Goal: Task Accomplishment & Management: Use online tool/utility

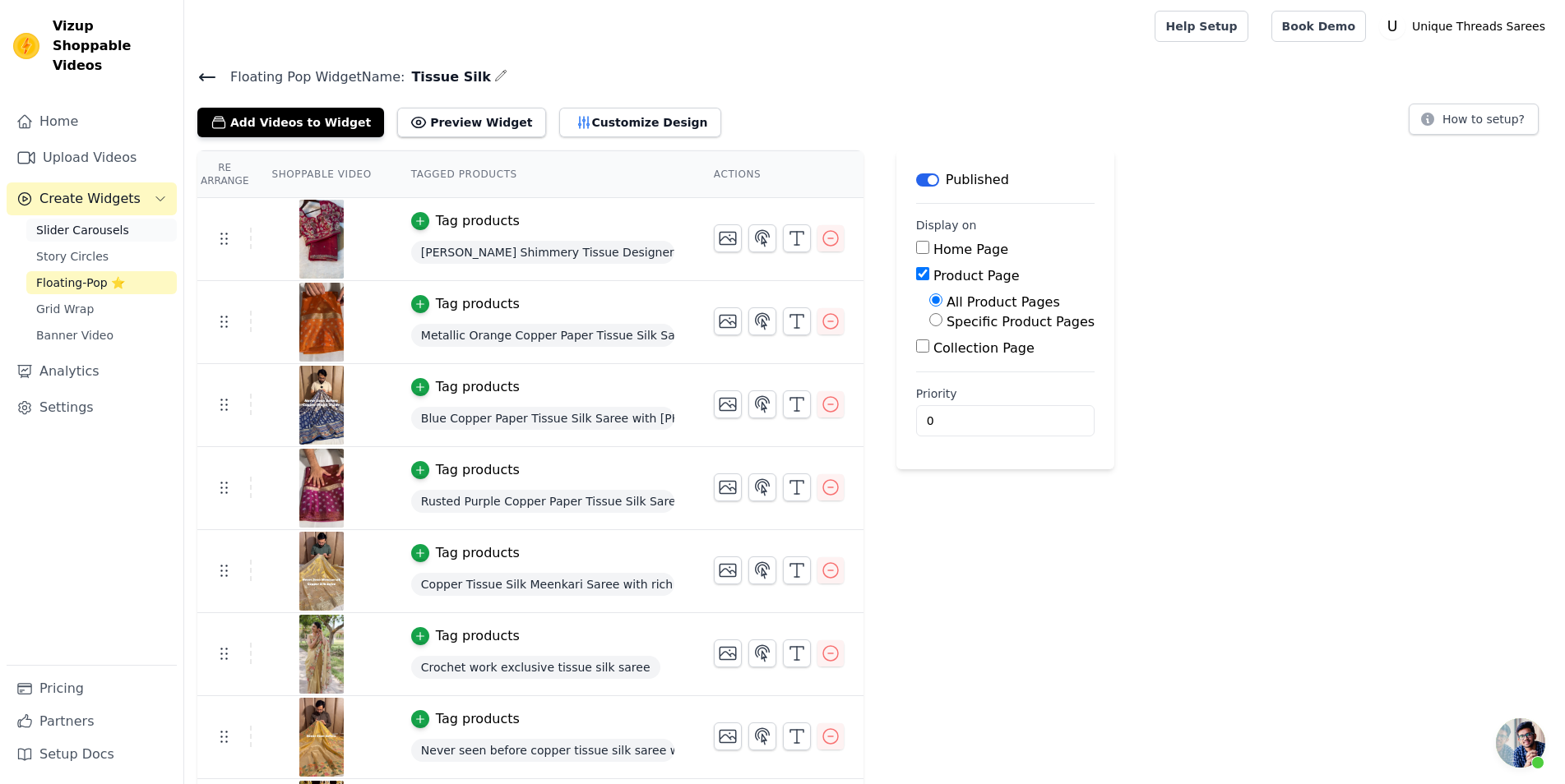
click at [103, 222] on span "Slider Carousels" at bounding box center [82, 230] width 93 height 17
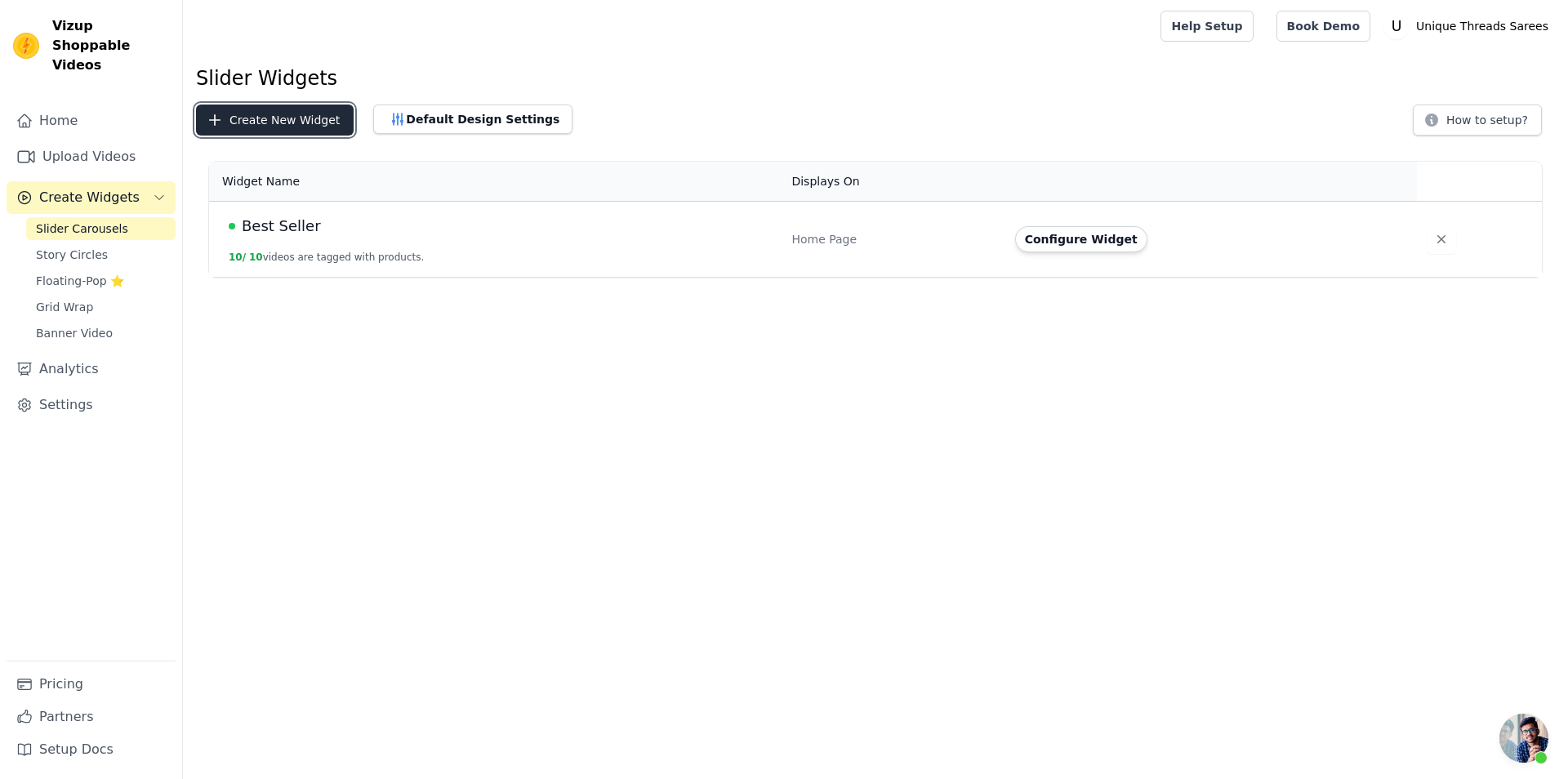
click at [303, 122] on button "Create New Widget" at bounding box center [275, 120] width 157 height 31
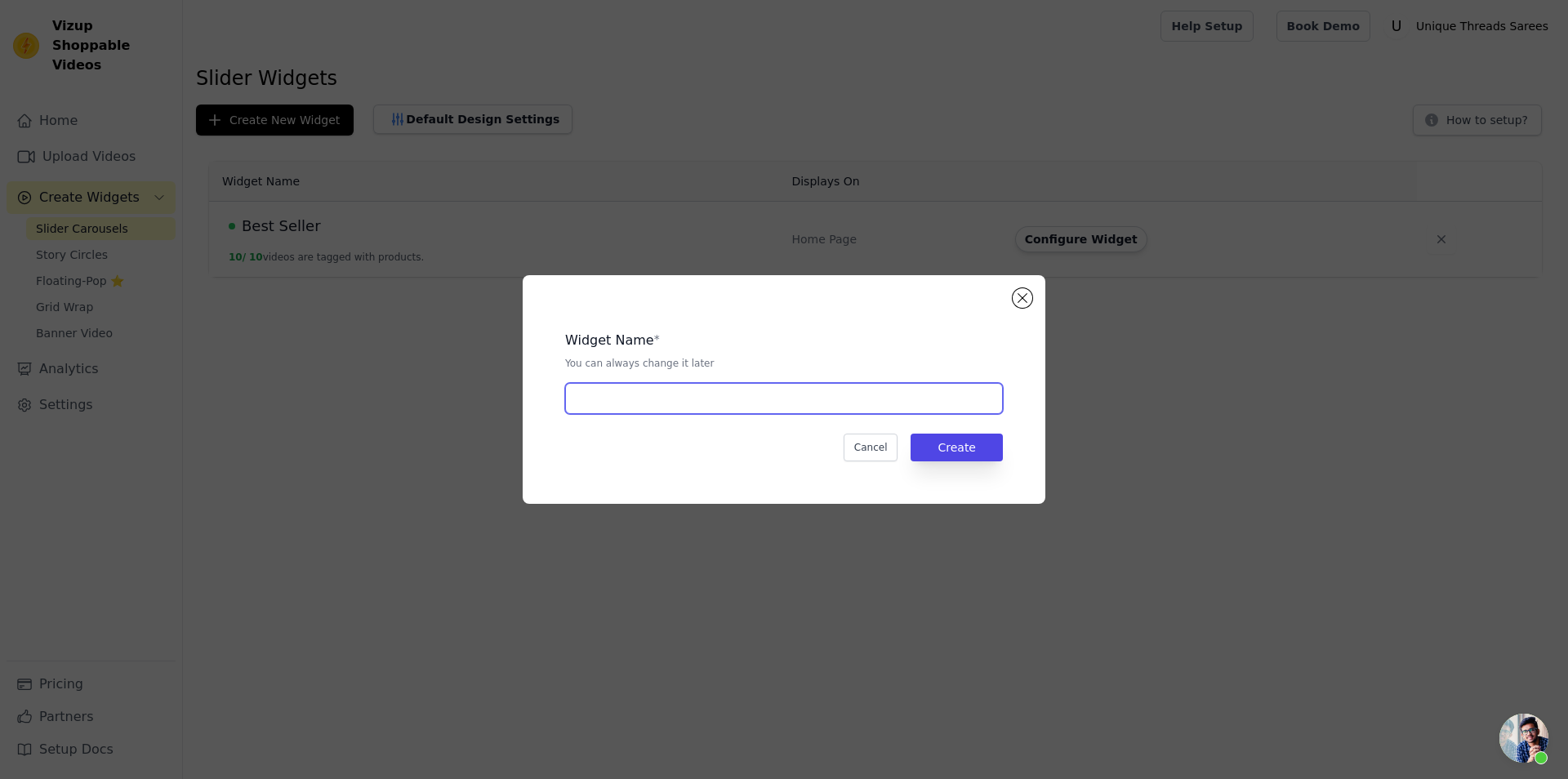
click at [685, 398] on input "text" at bounding box center [784, 398] width 438 height 31
type input "Best Seller Sep"
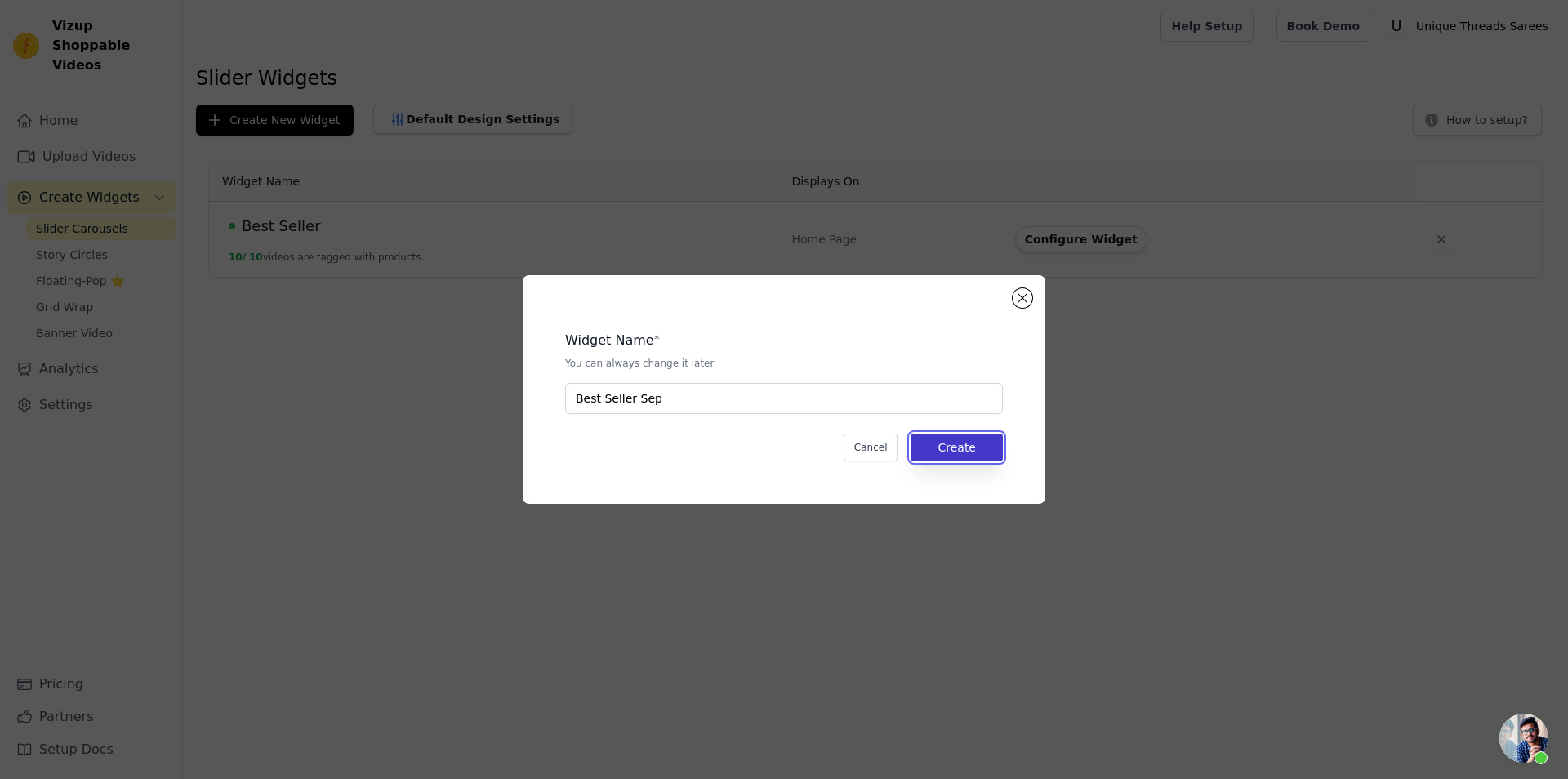
click at [996, 446] on button "Create" at bounding box center [956, 448] width 92 height 28
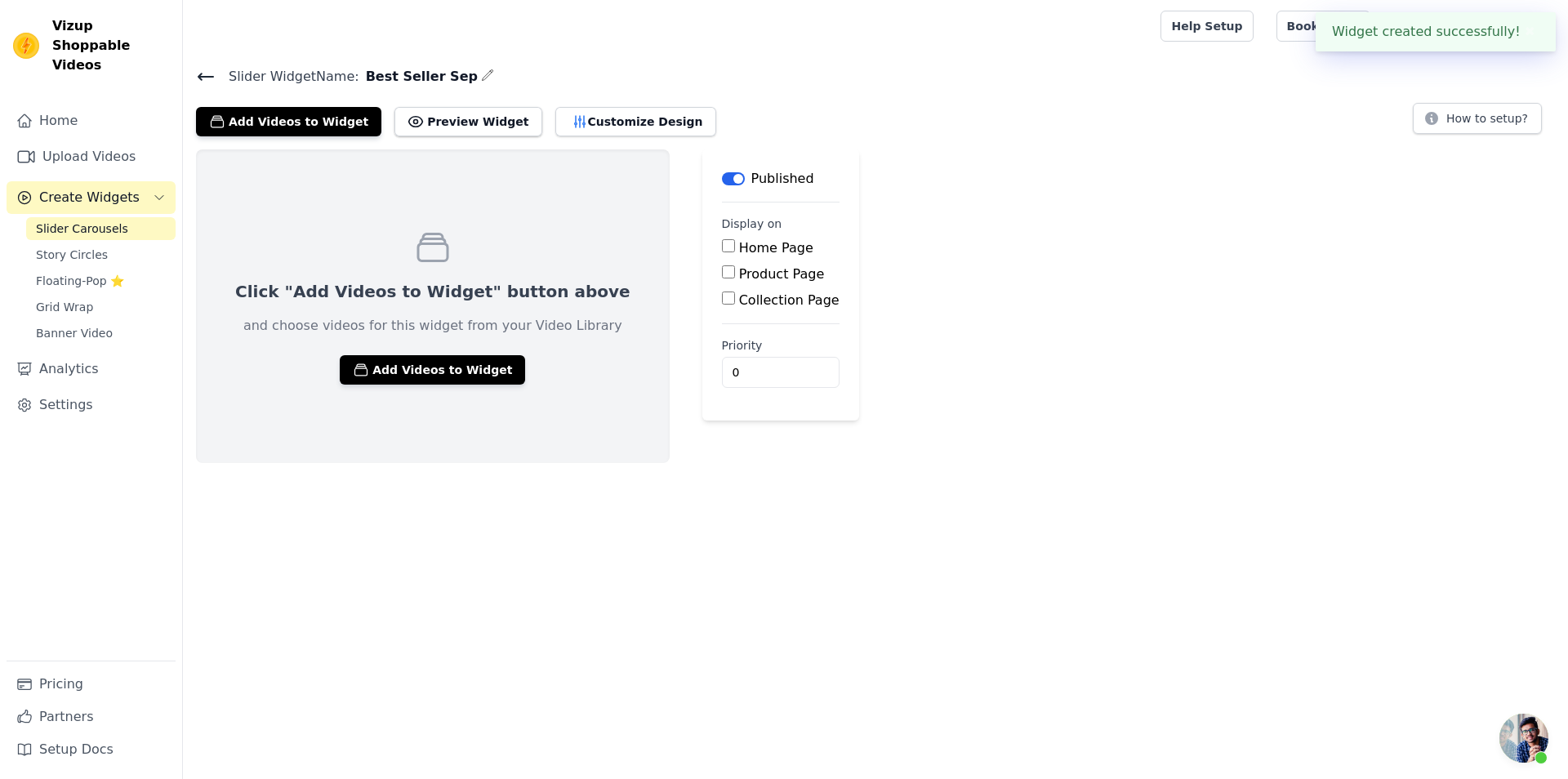
click at [721, 240] on div "Home Page" at bounding box center [780, 249] width 117 height 19
click at [702, 245] on main "Label Published Display on Home Page Product Page Collection Page Priority 0" at bounding box center [780, 285] width 156 height 271
click at [721, 248] on input "Home Page" at bounding box center [727, 245] width 13 height 13
checkbox input "true"
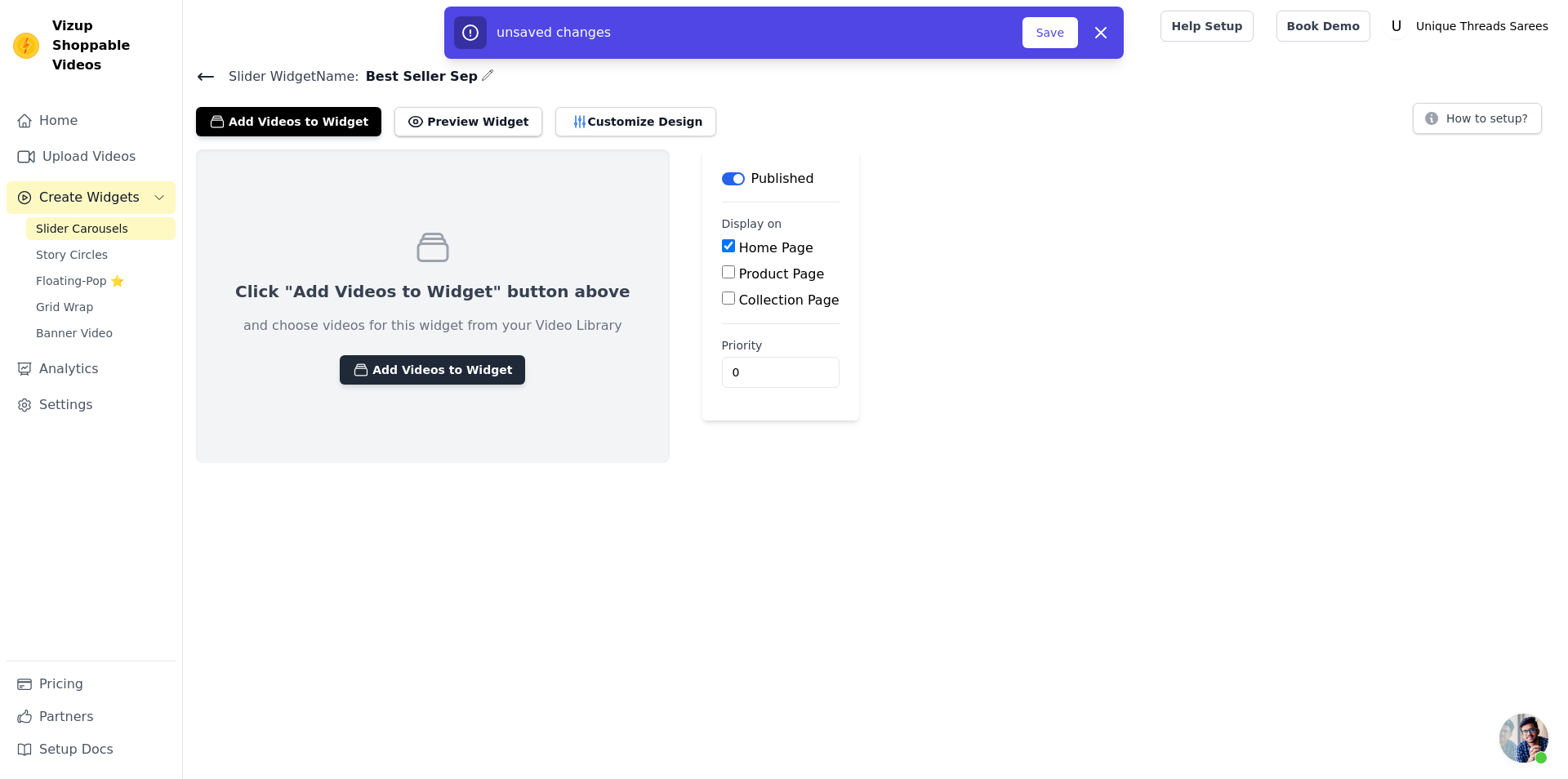
click at [391, 379] on button "Add Videos to Widget" at bounding box center [432, 370] width 185 height 29
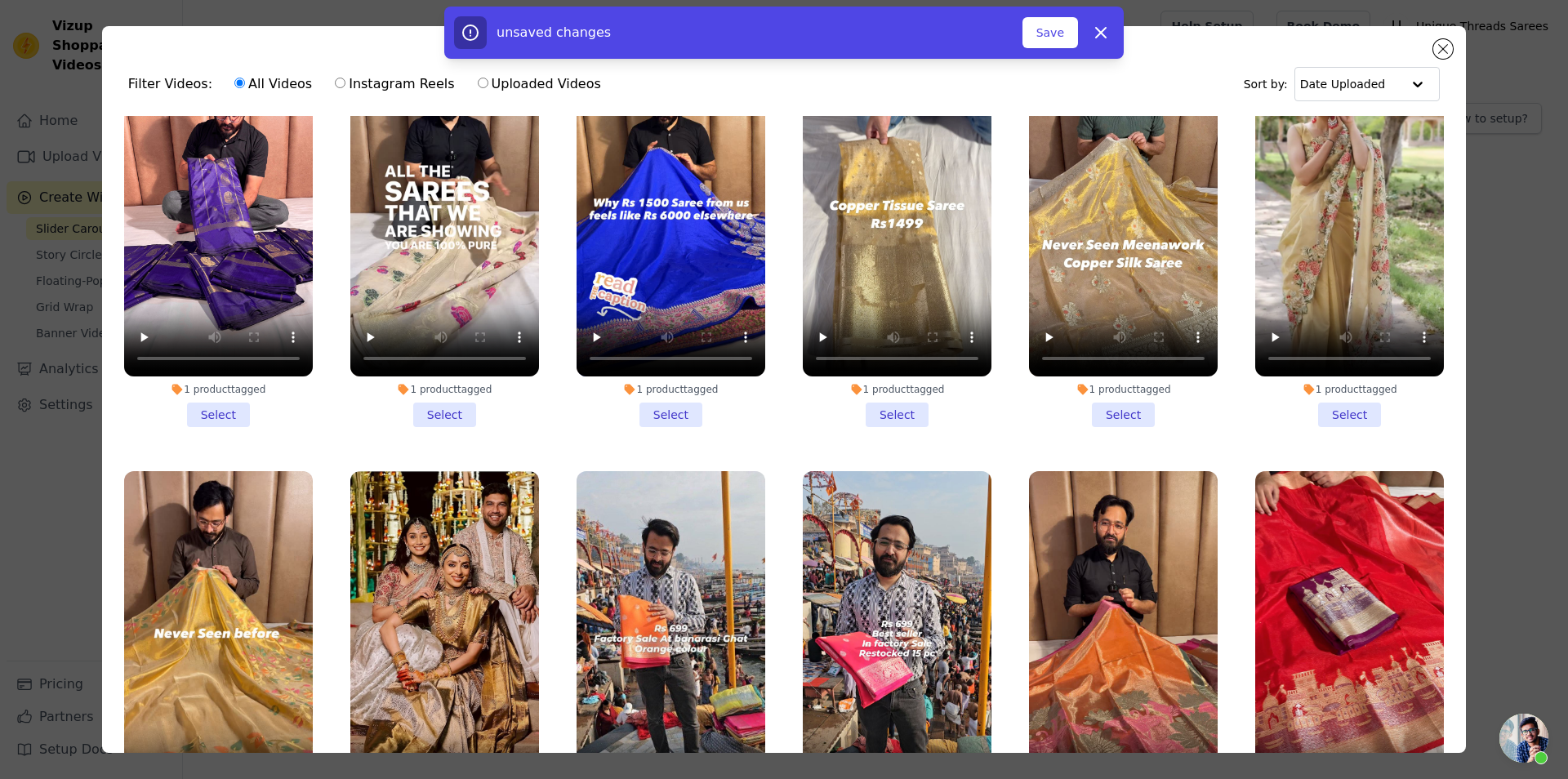
scroll to position [1030, 0]
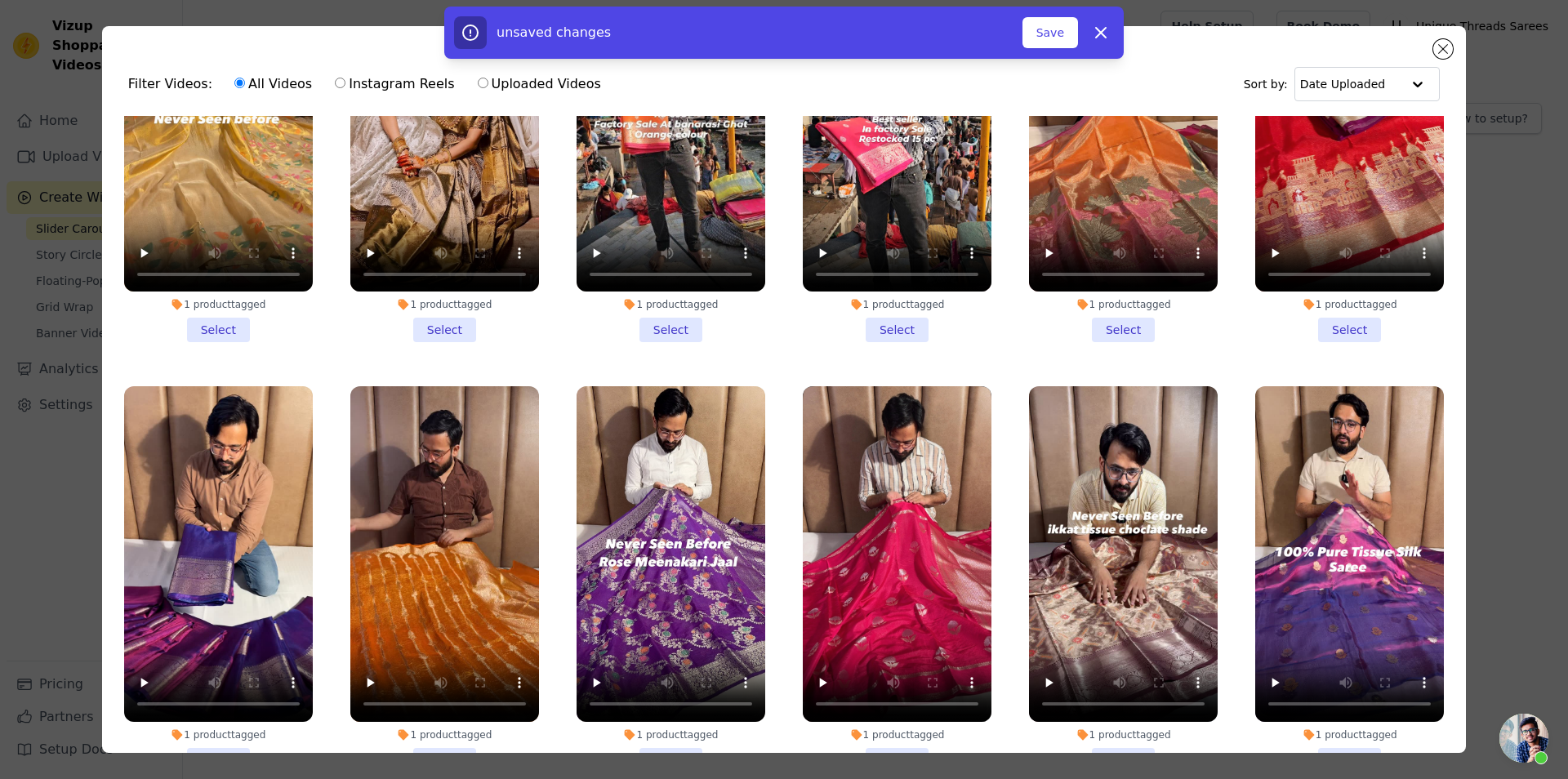
click at [441, 315] on li "1 product tagged Select" at bounding box center [445, 150] width 188 height 387
click at [0, 0] on input "1 product tagged Select" at bounding box center [0, 0] width 0 height 0
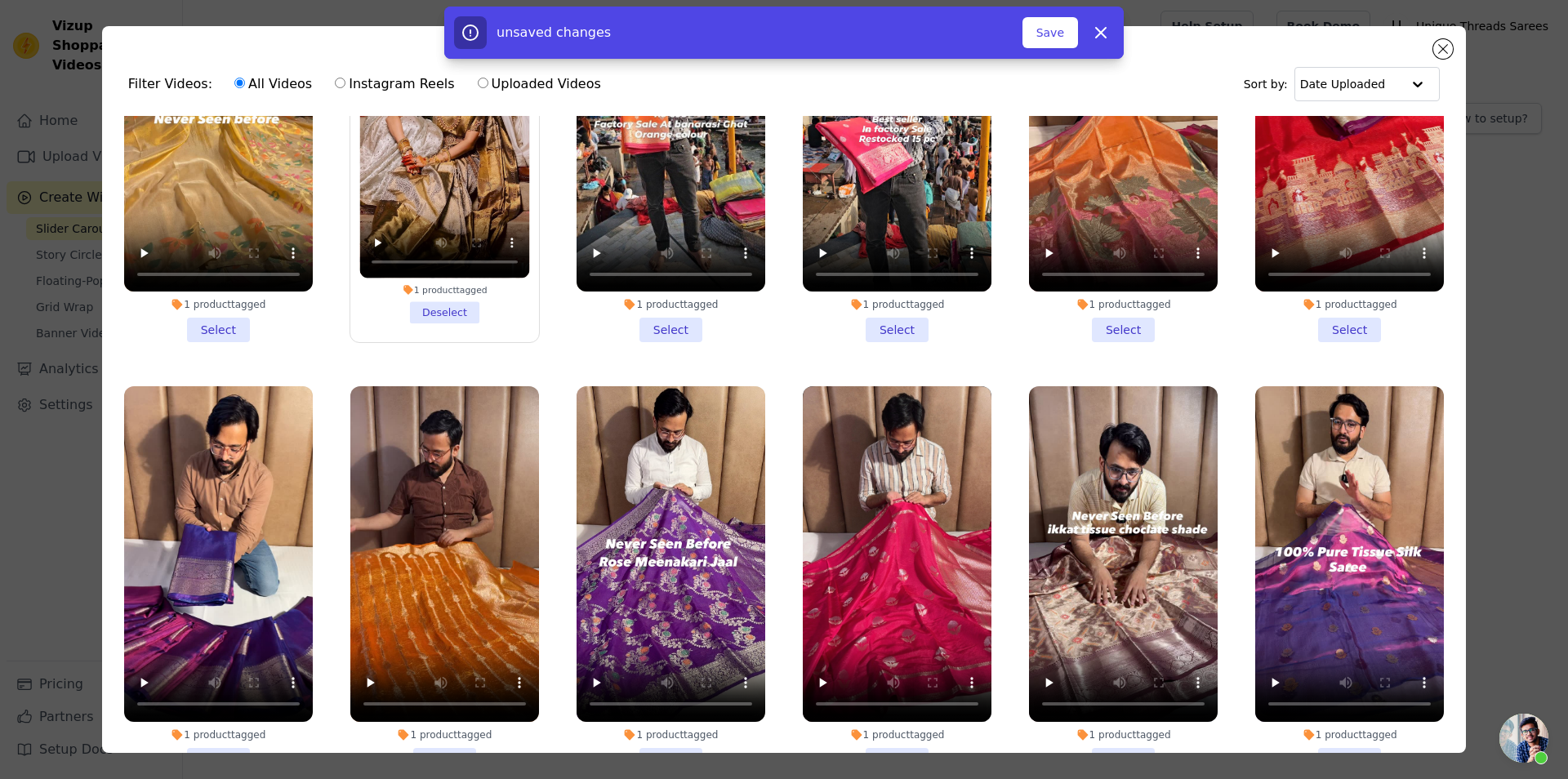
click at [1332, 314] on li "1 product tagged Select" at bounding box center [1350, 150] width 188 height 387
click at [0, 0] on input "1 product tagged Select" at bounding box center [0, 0] width 0 height 0
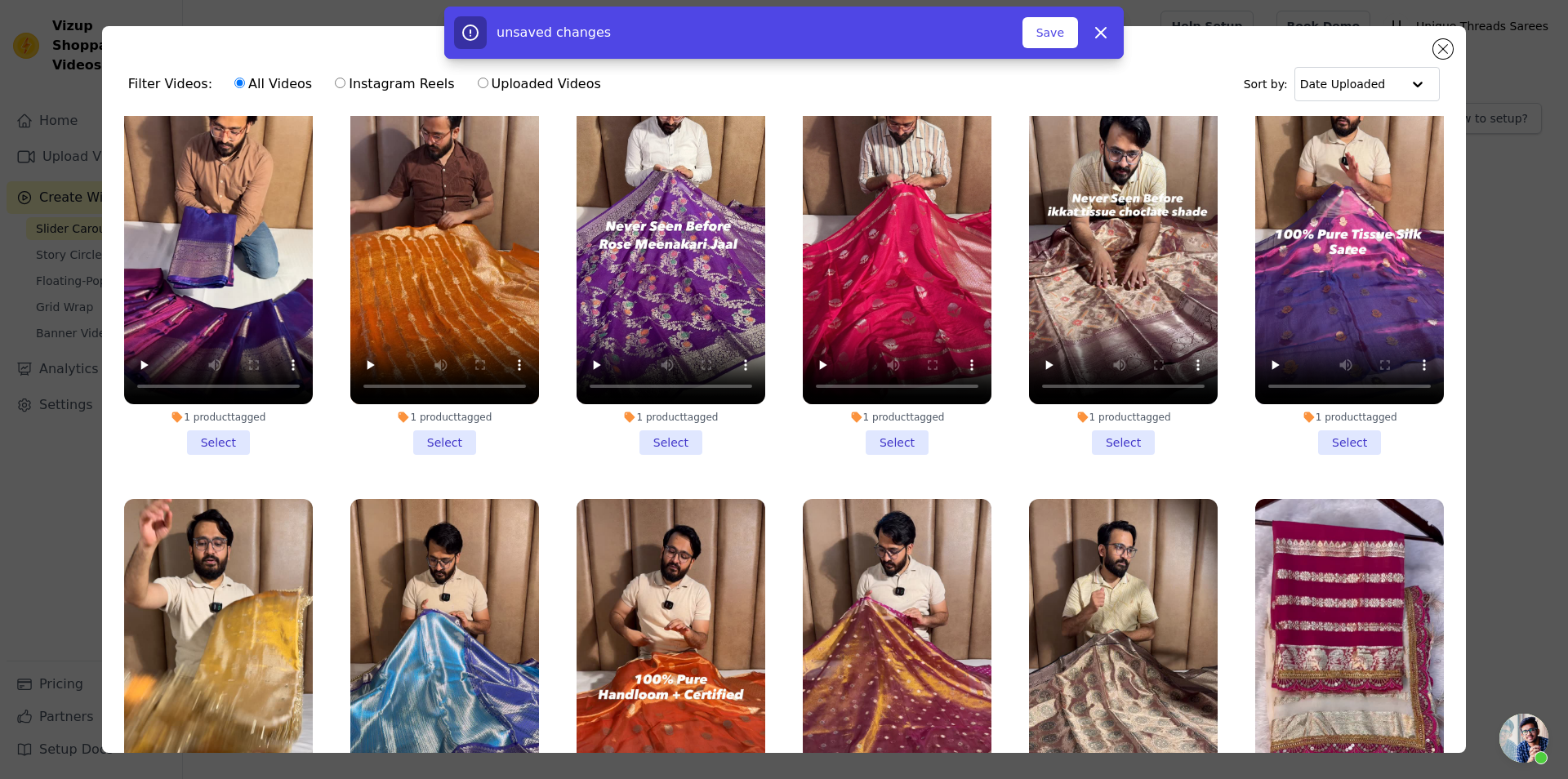
scroll to position [1543, 0]
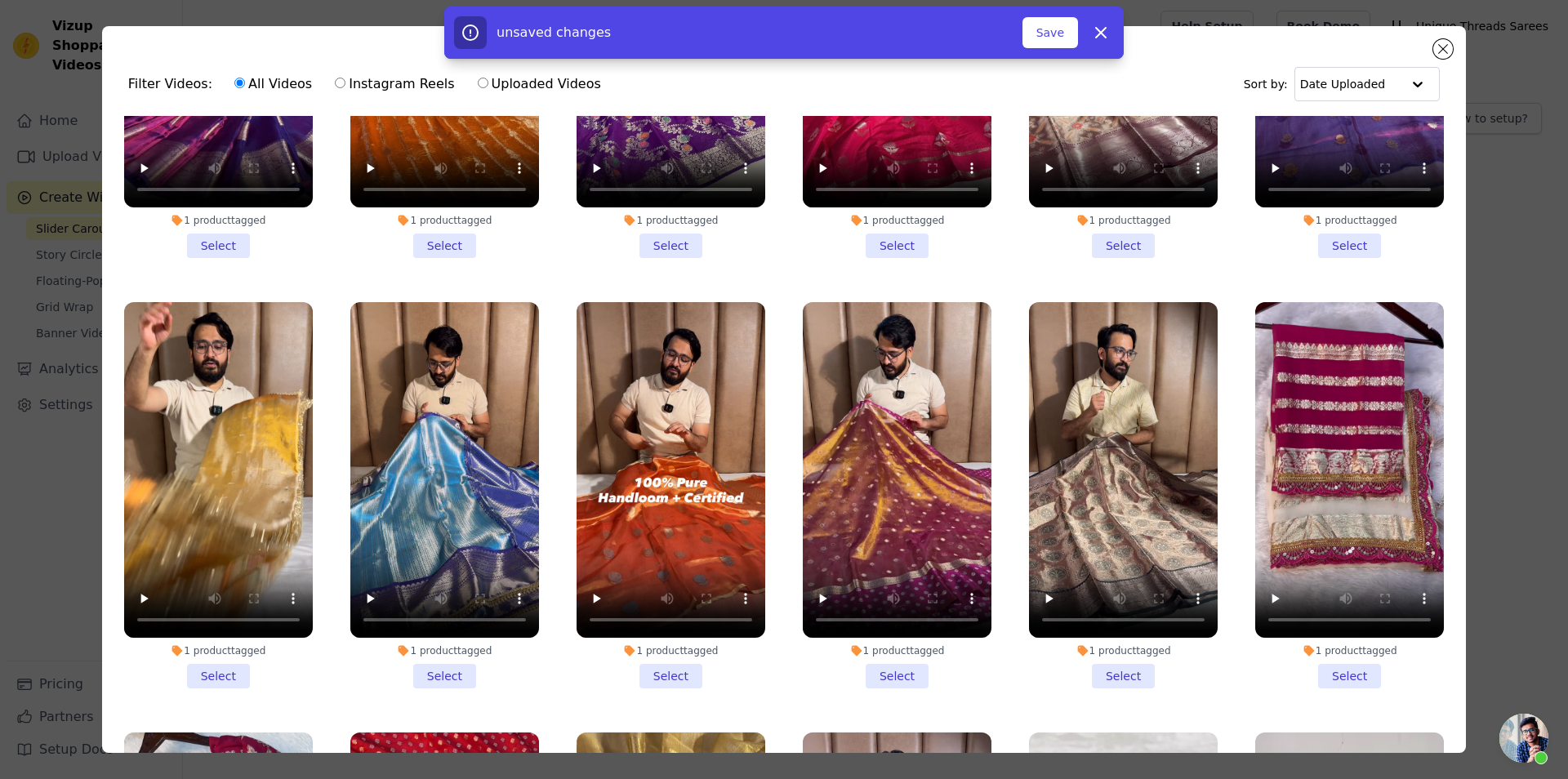
click at [1347, 645] on li "1 product tagged Select" at bounding box center [1350, 495] width 188 height 387
click at [0, 0] on input "1 product tagged Select" at bounding box center [0, 0] width 0 height 0
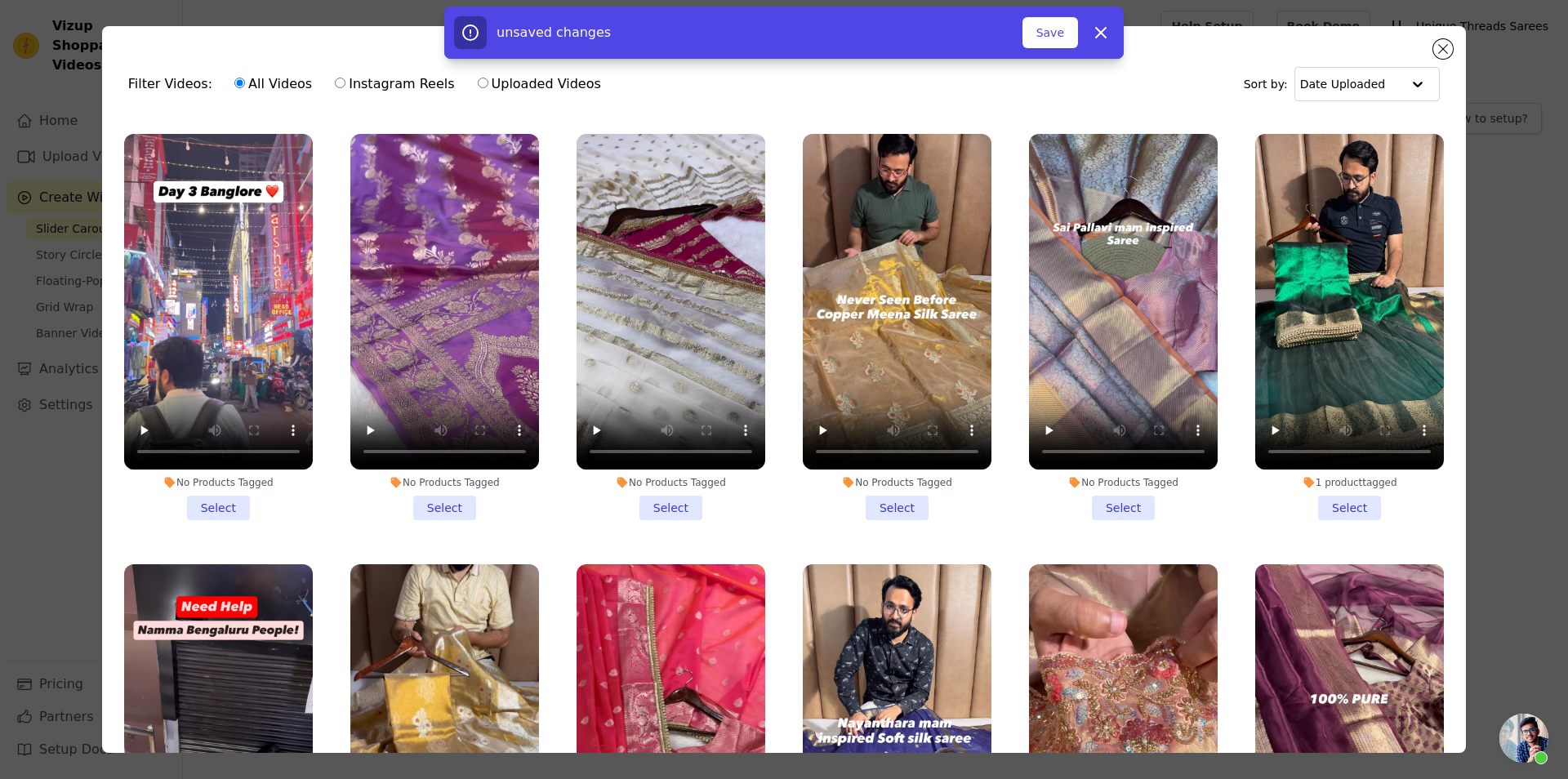
scroll to position [2058, 0]
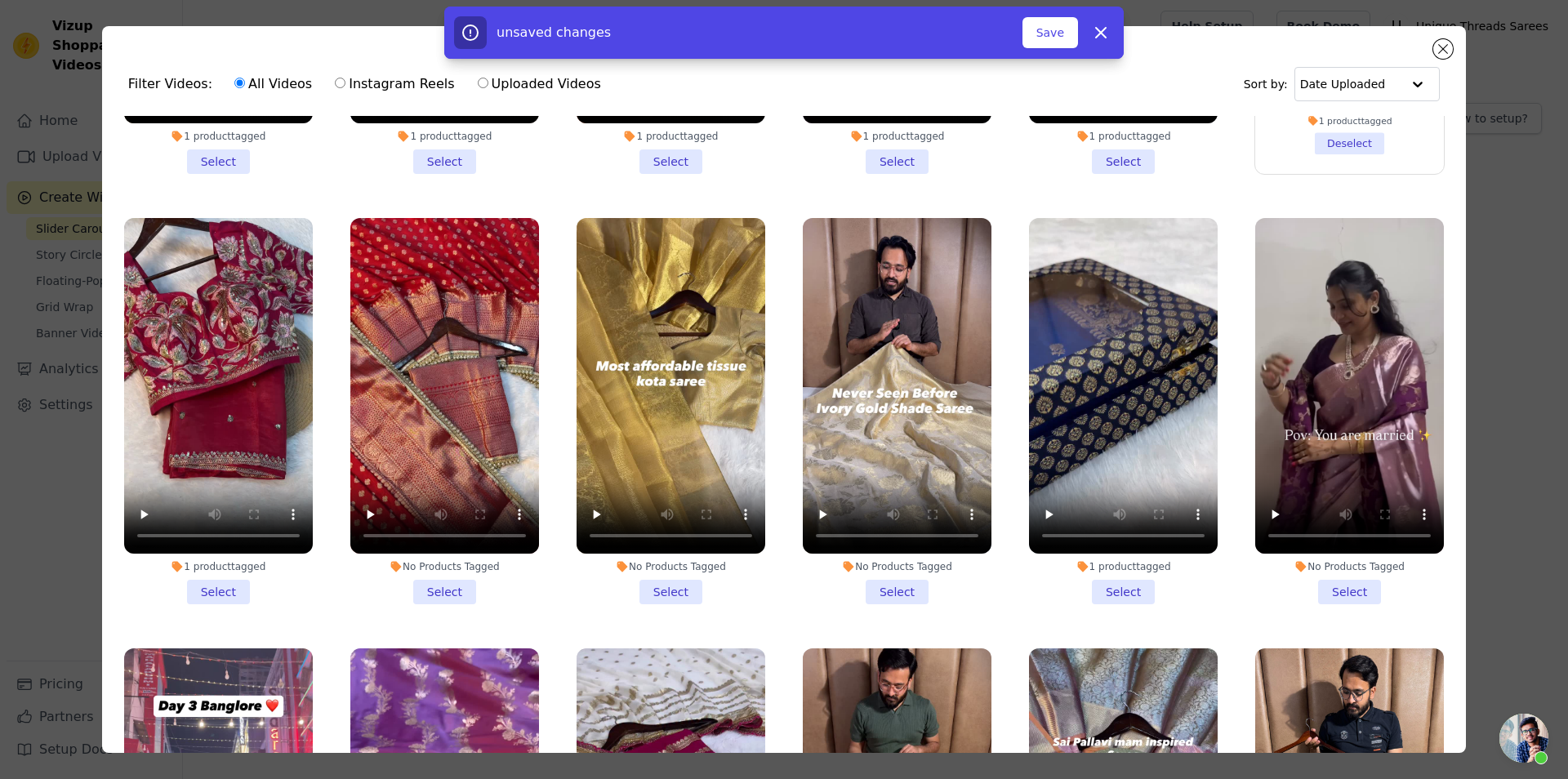
click at [420, 552] on li "No Products Tagged Select" at bounding box center [445, 412] width 188 height 387
click at [0, 0] on input "No Products Tagged Select" at bounding box center [0, 0] width 0 height 0
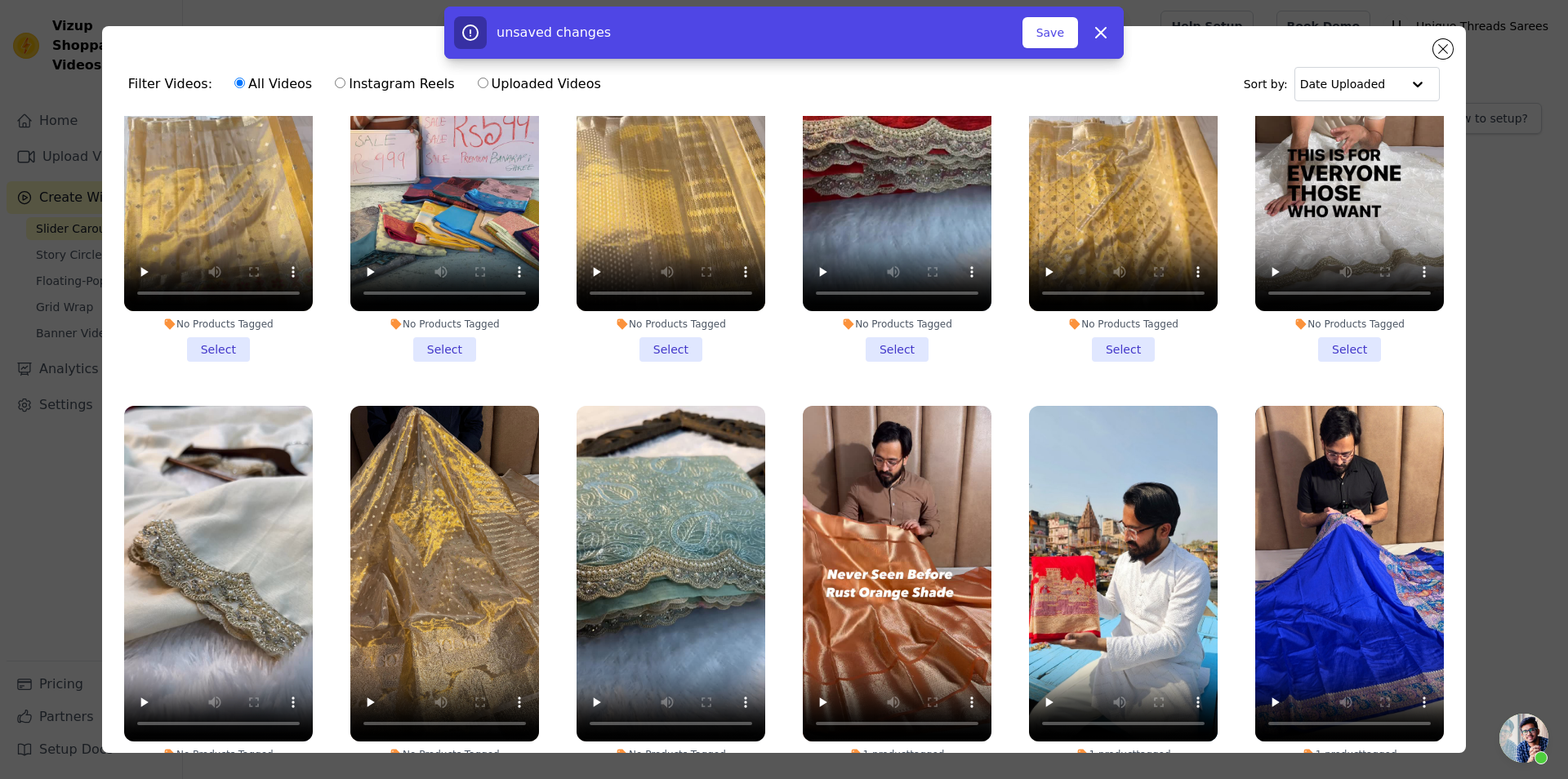
scroll to position [3603, 0]
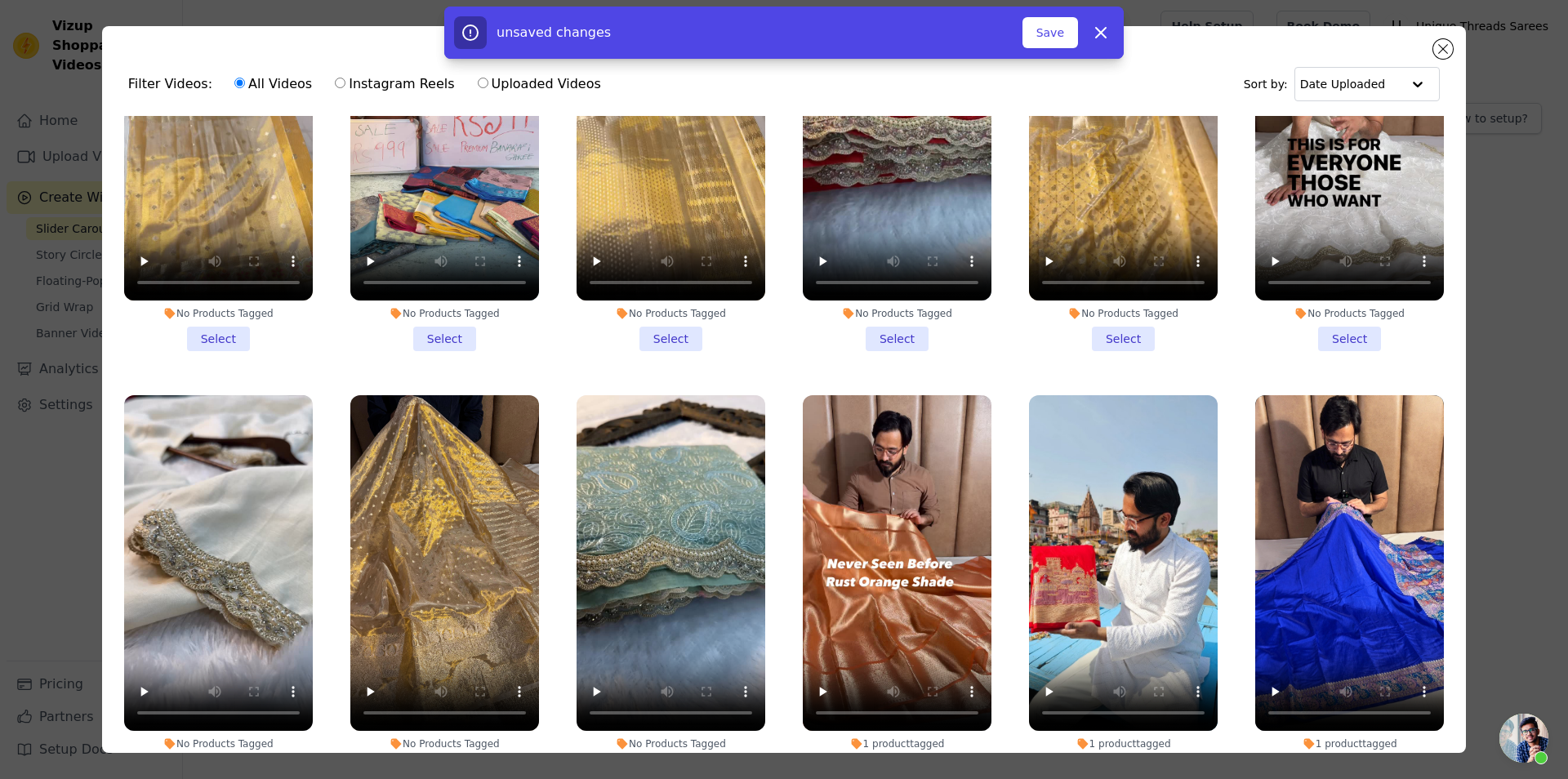
click at [885, 289] on li "No Products Tagged Select" at bounding box center [897, 158] width 188 height 387
click at [0, 0] on input "No Products Tagged Select" at bounding box center [0, 0] width 0 height 0
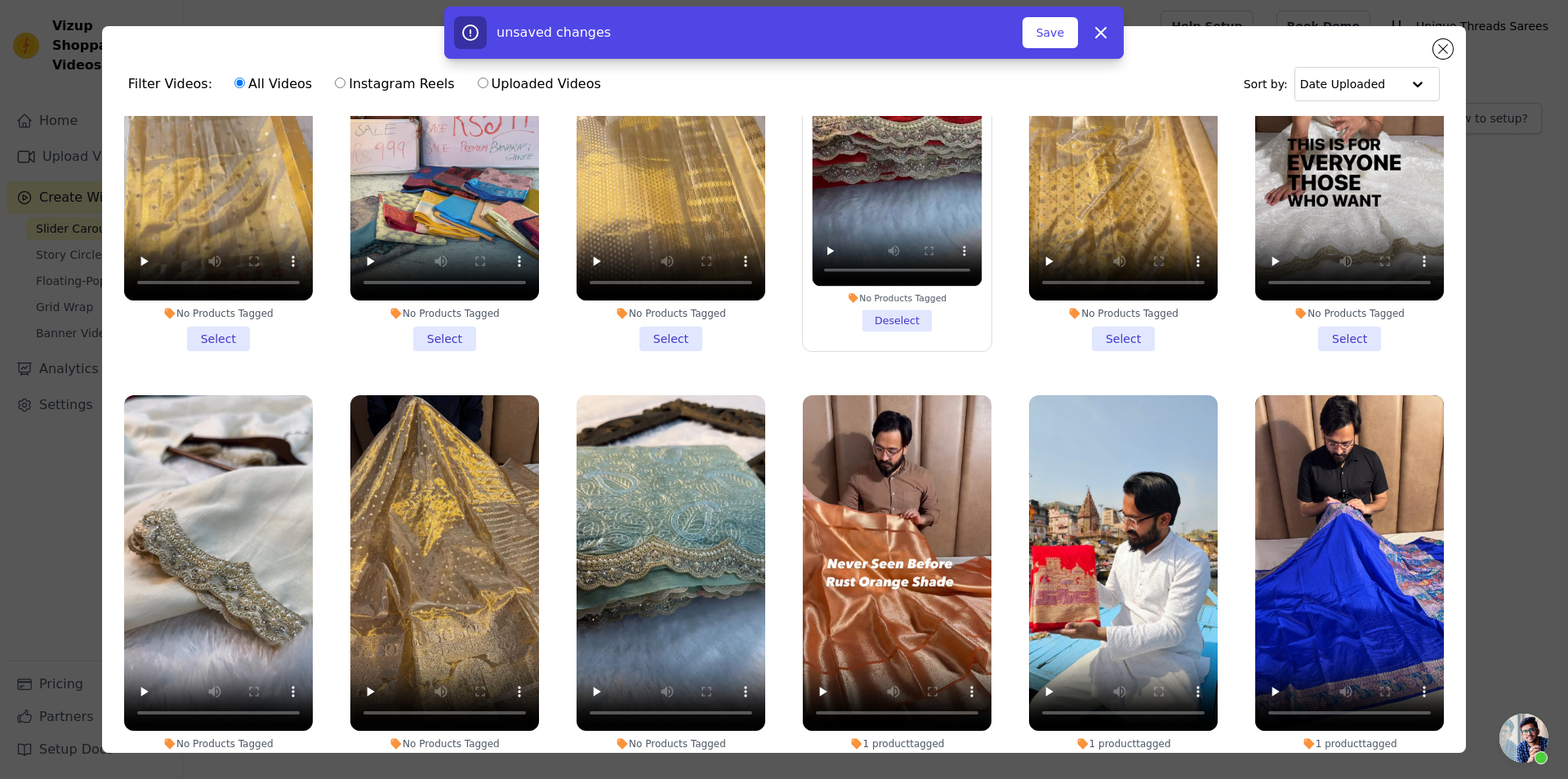
scroll to position [3088, 0]
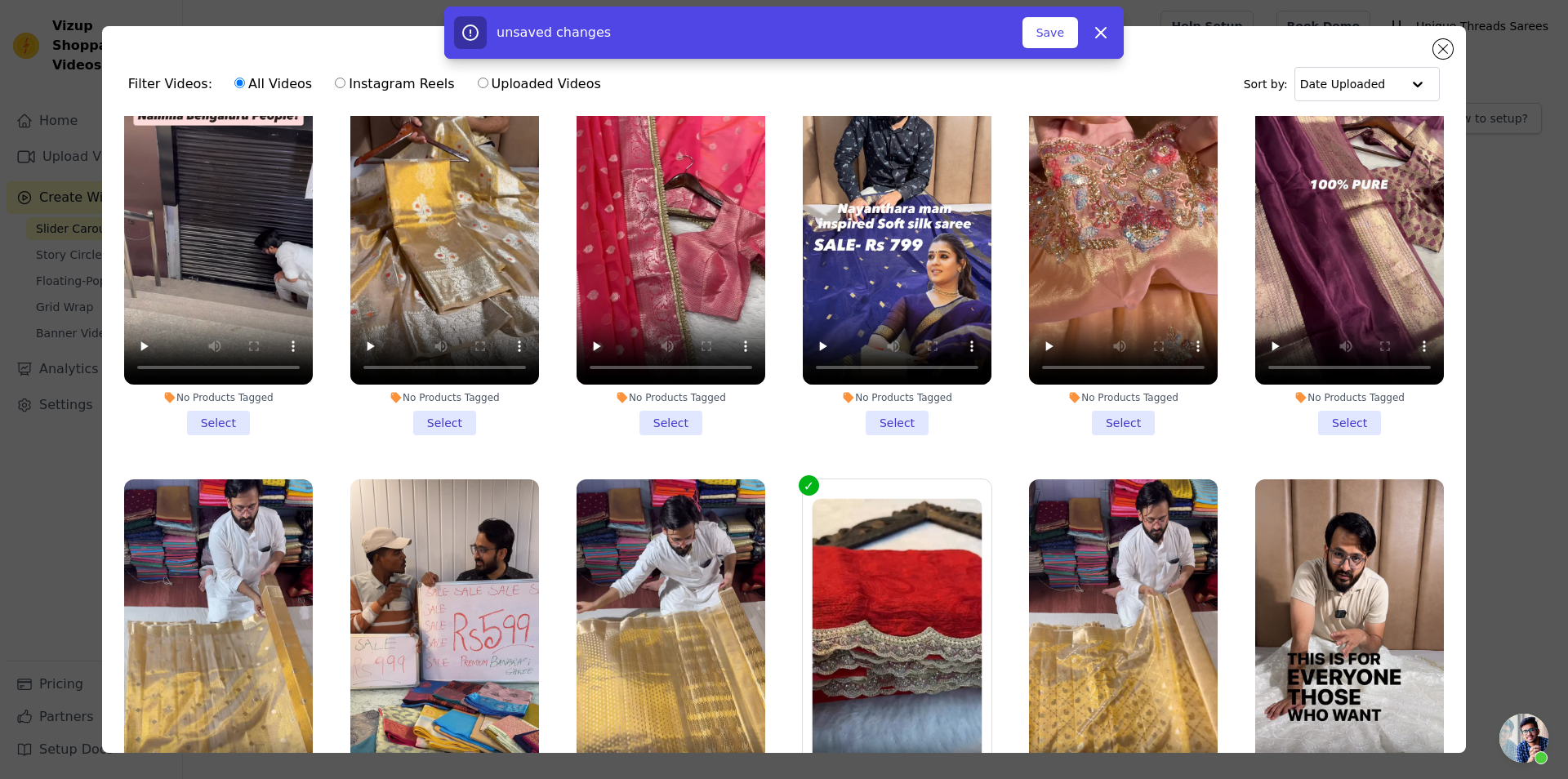
click at [834, 479] on label "No Products Tagged Deselect" at bounding box center [897, 672] width 190 height 388
click at [0, 0] on input "No Products Tagged Deselect" at bounding box center [0, 0] width 0 height 0
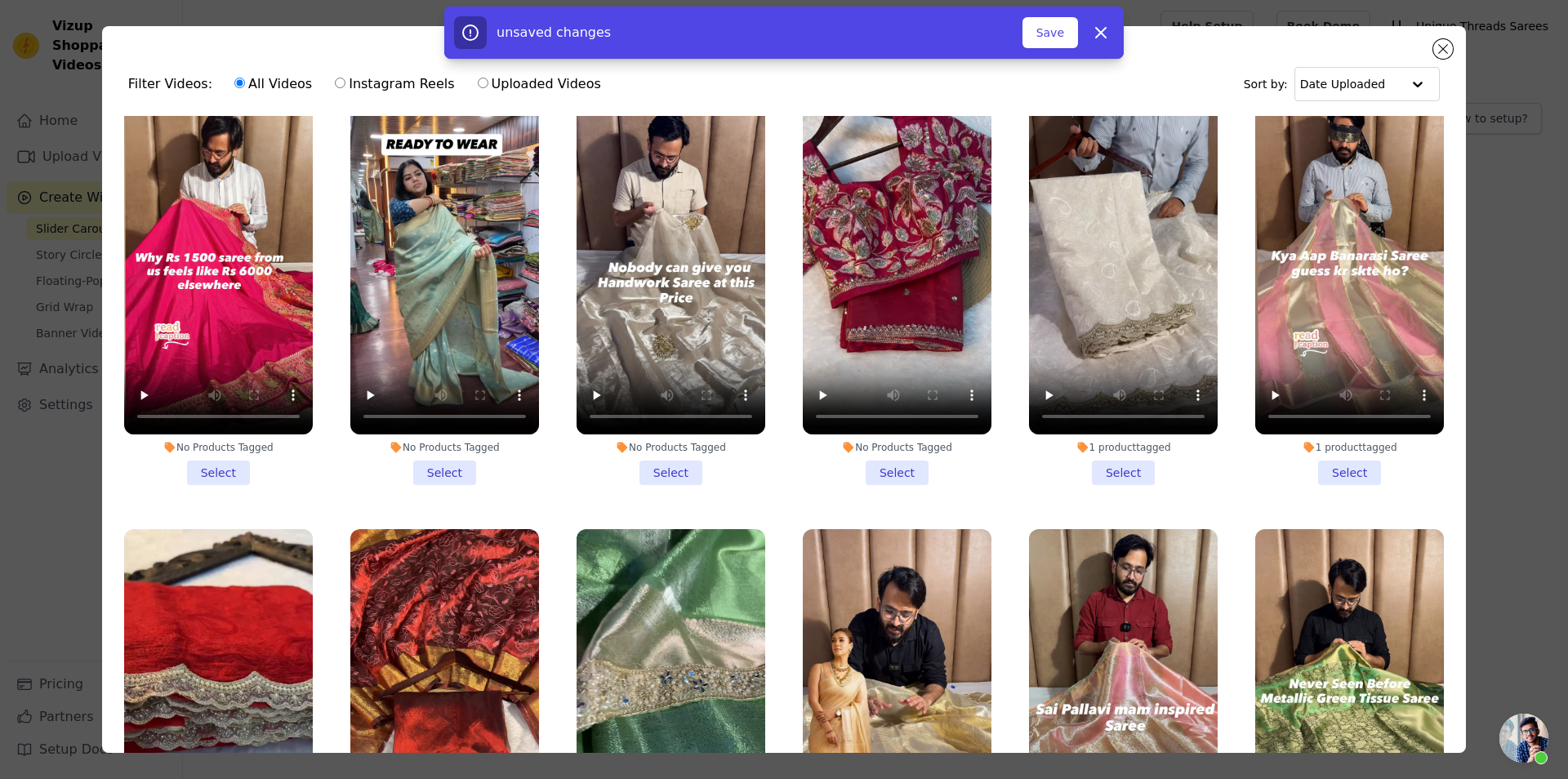
scroll to position [142, 0]
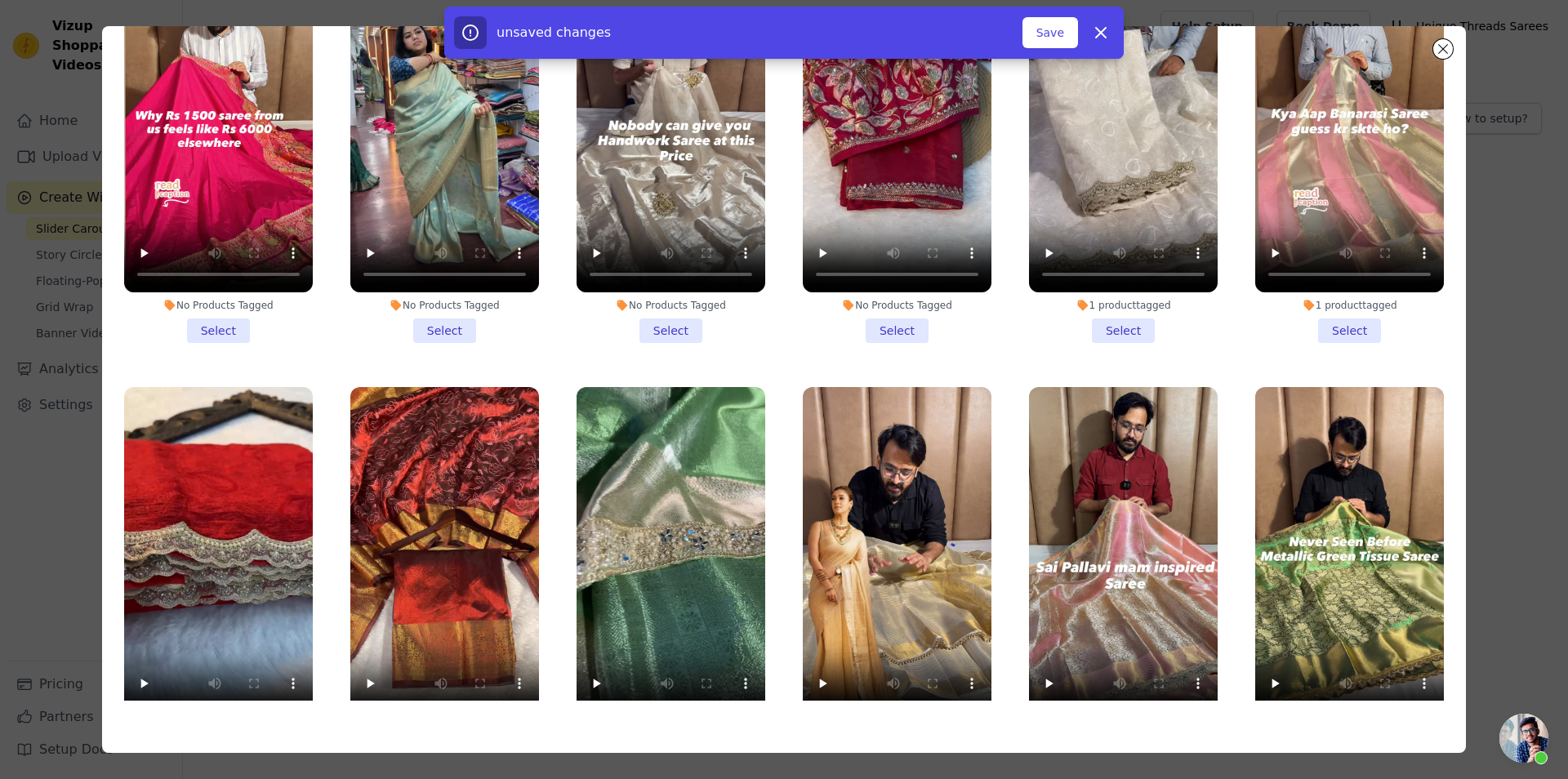
click at [220, 618] on li "1 product tagged Select" at bounding box center [218, 581] width 188 height 387
click at [0, 0] on input "1 product tagged Select" at bounding box center [0, 0] width 0 height 0
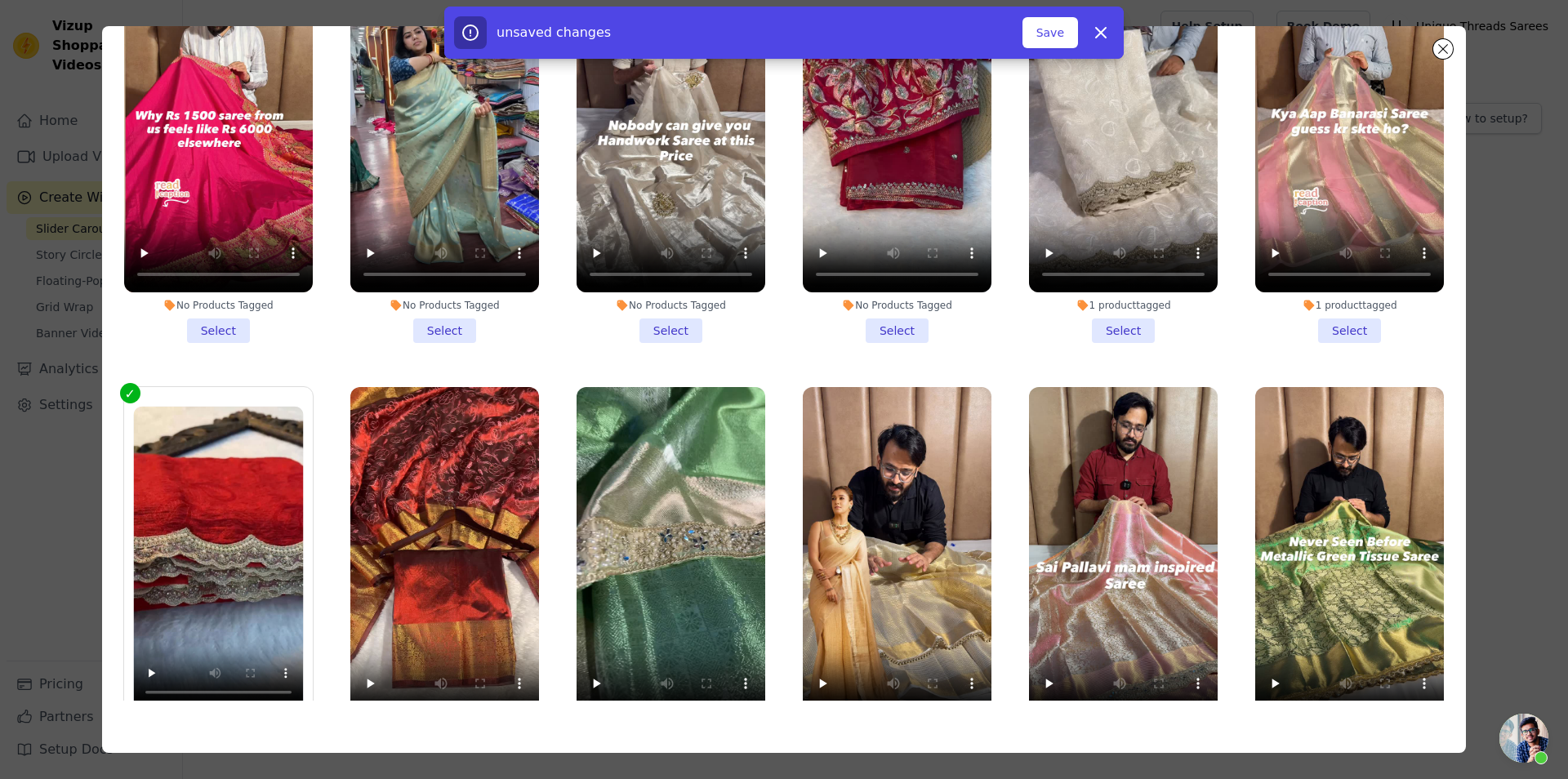
click at [886, 614] on li "1 product tagged Select" at bounding box center [897, 581] width 188 height 387
click at [0, 0] on input "1 product tagged Select" at bounding box center [0, 0] width 0 height 0
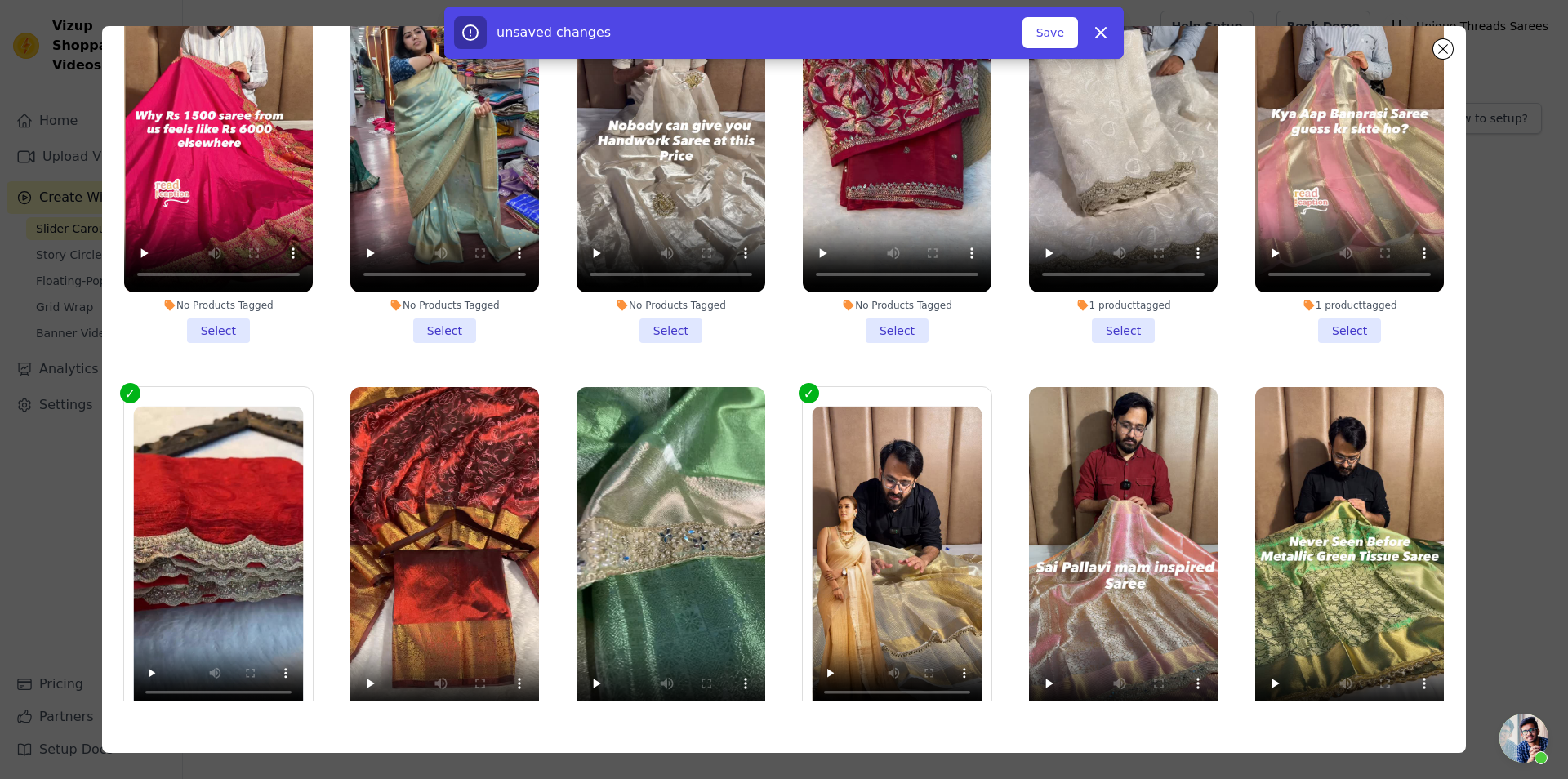
click at [1092, 629] on li "1 product tagged Select" at bounding box center [1123, 581] width 188 height 387
click at [0, 0] on input "1 product tagged Select" at bounding box center [0, 0] width 0 height 0
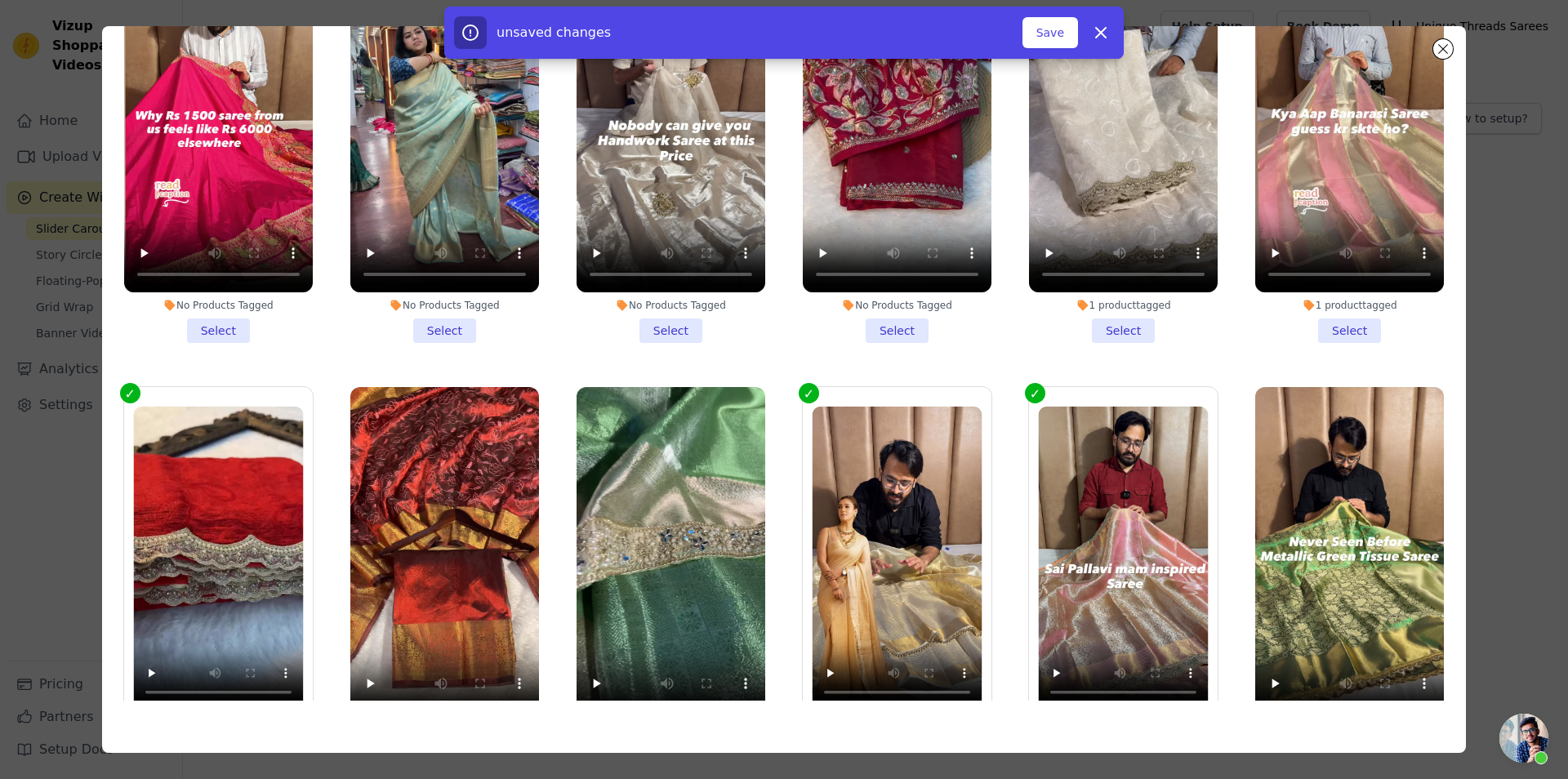
click at [1124, 605] on li "1 product tagged Deselect" at bounding box center [1123, 579] width 170 height 347
click at [0, 0] on input "1 product tagged Deselect" at bounding box center [0, 0] width 0 height 0
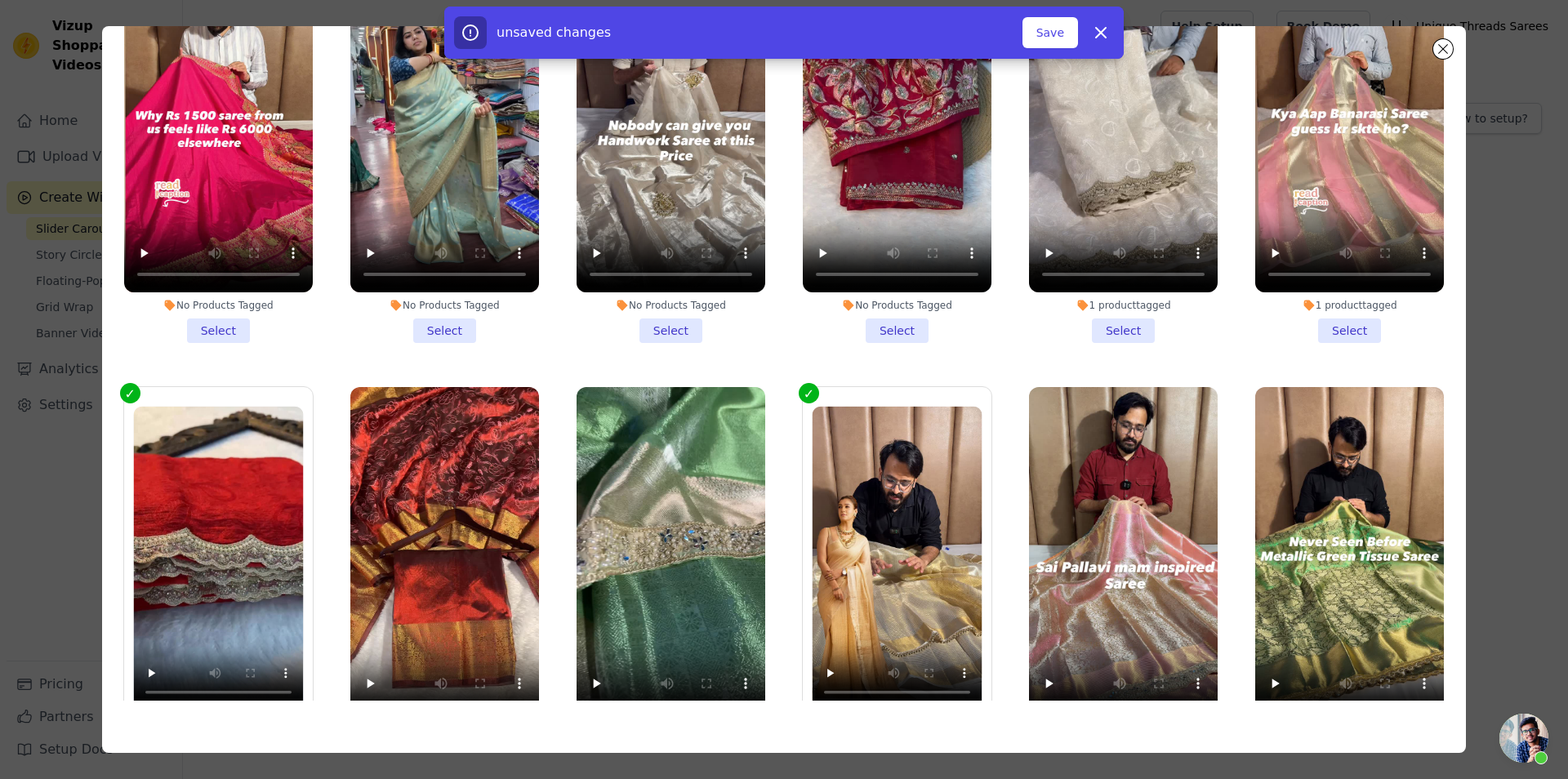
click at [1351, 625] on li "1 product tagged Select" at bounding box center [1350, 581] width 188 height 387
click at [0, 0] on input "1 product tagged Select" at bounding box center [0, 0] width 0 height 0
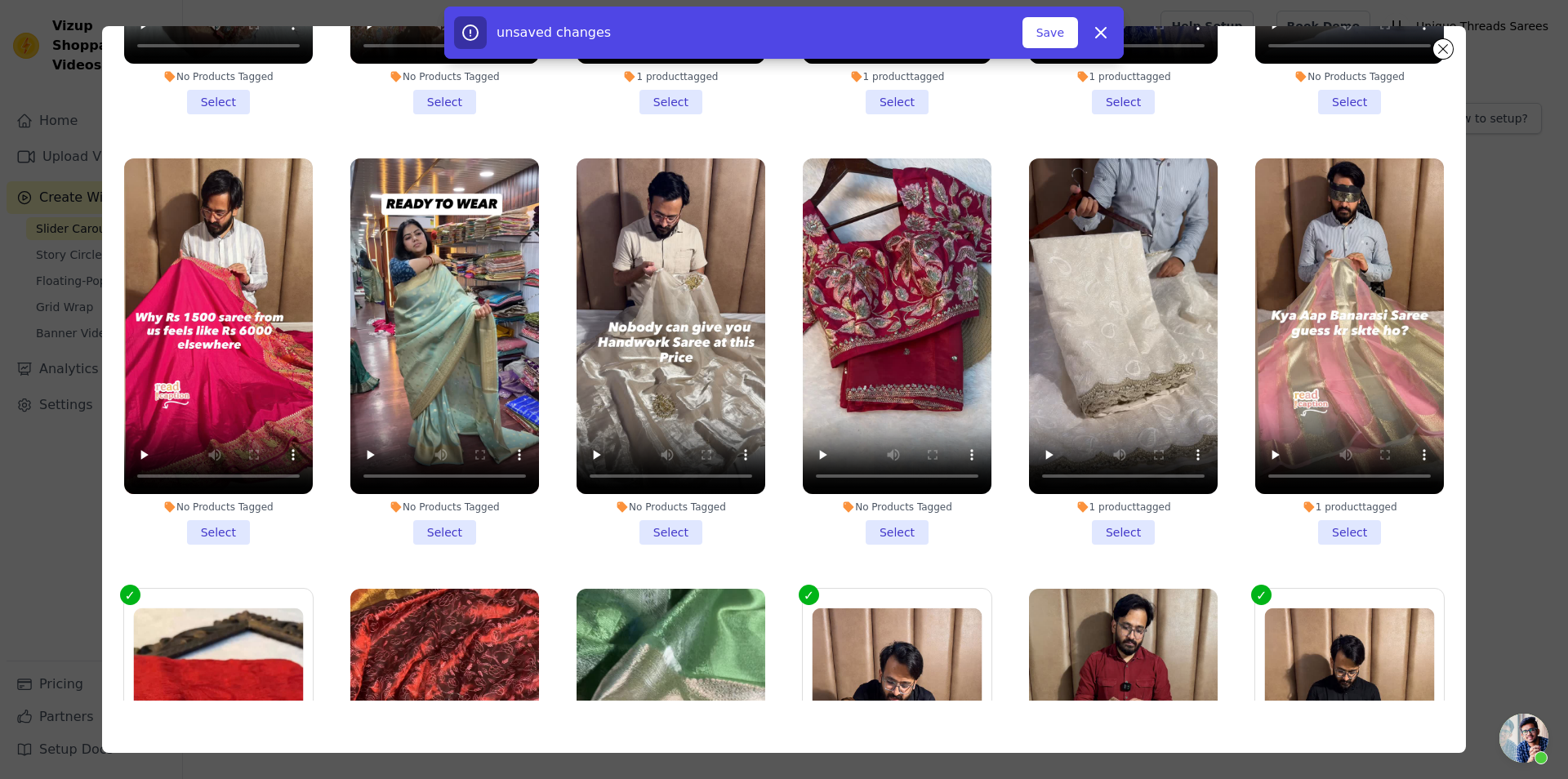
scroll to position [9063, 0]
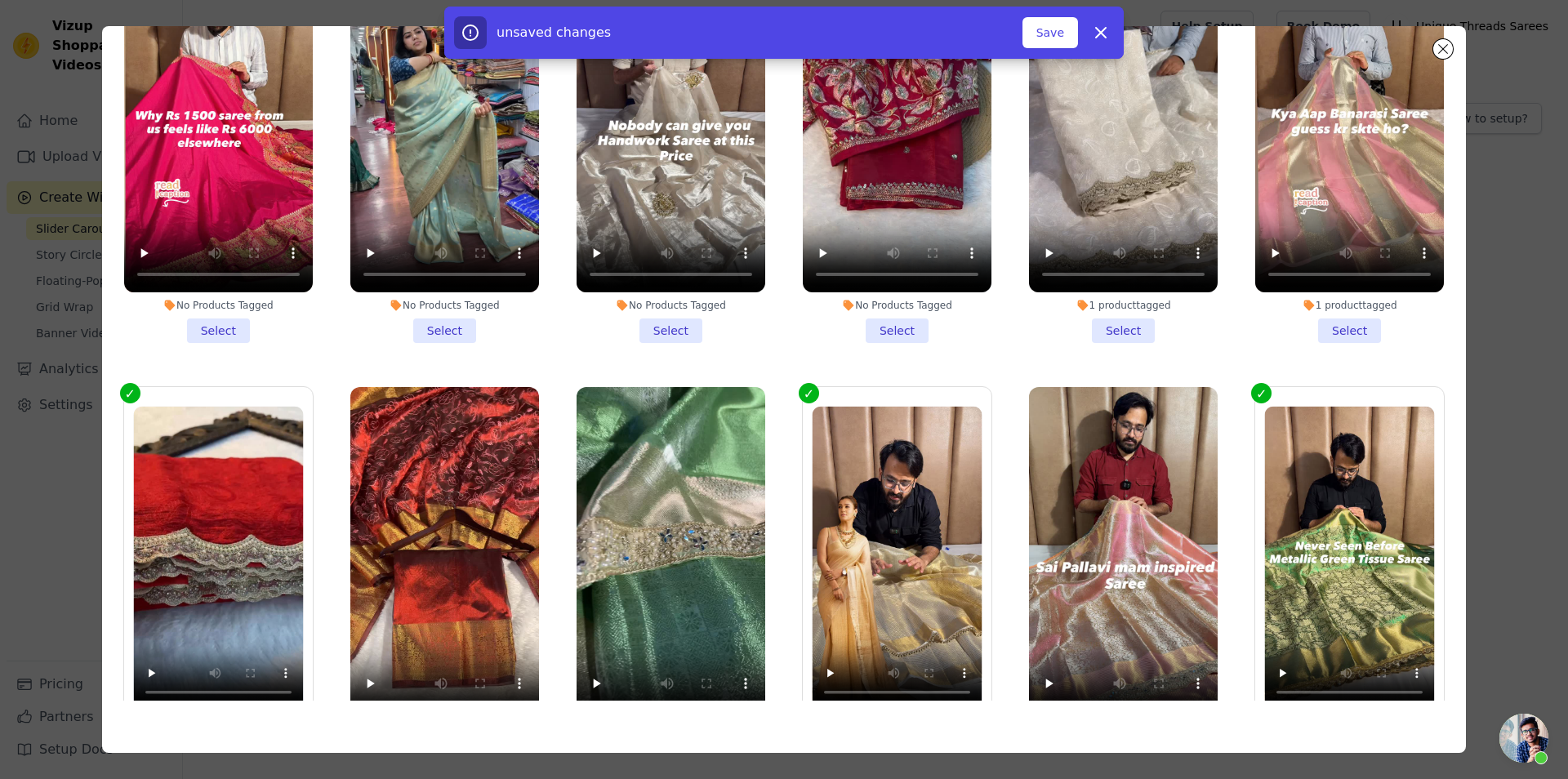
click at [1345, 196] on li "1 product tagged Select" at bounding box center [1350, 150] width 188 height 387
click at [0, 0] on input "1 product tagged Select" at bounding box center [0, 0] width 0 height 0
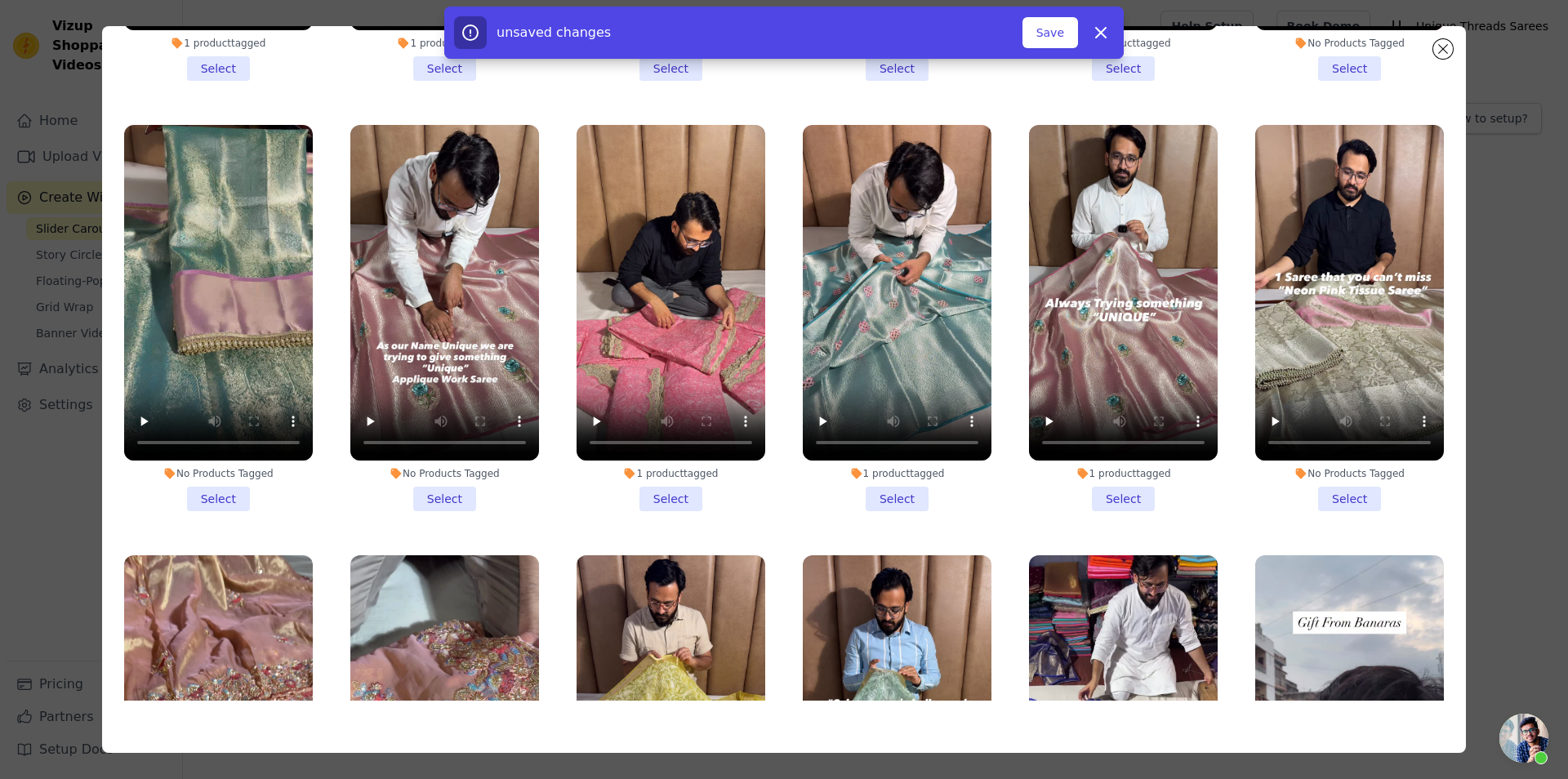
scroll to position [8549, 0]
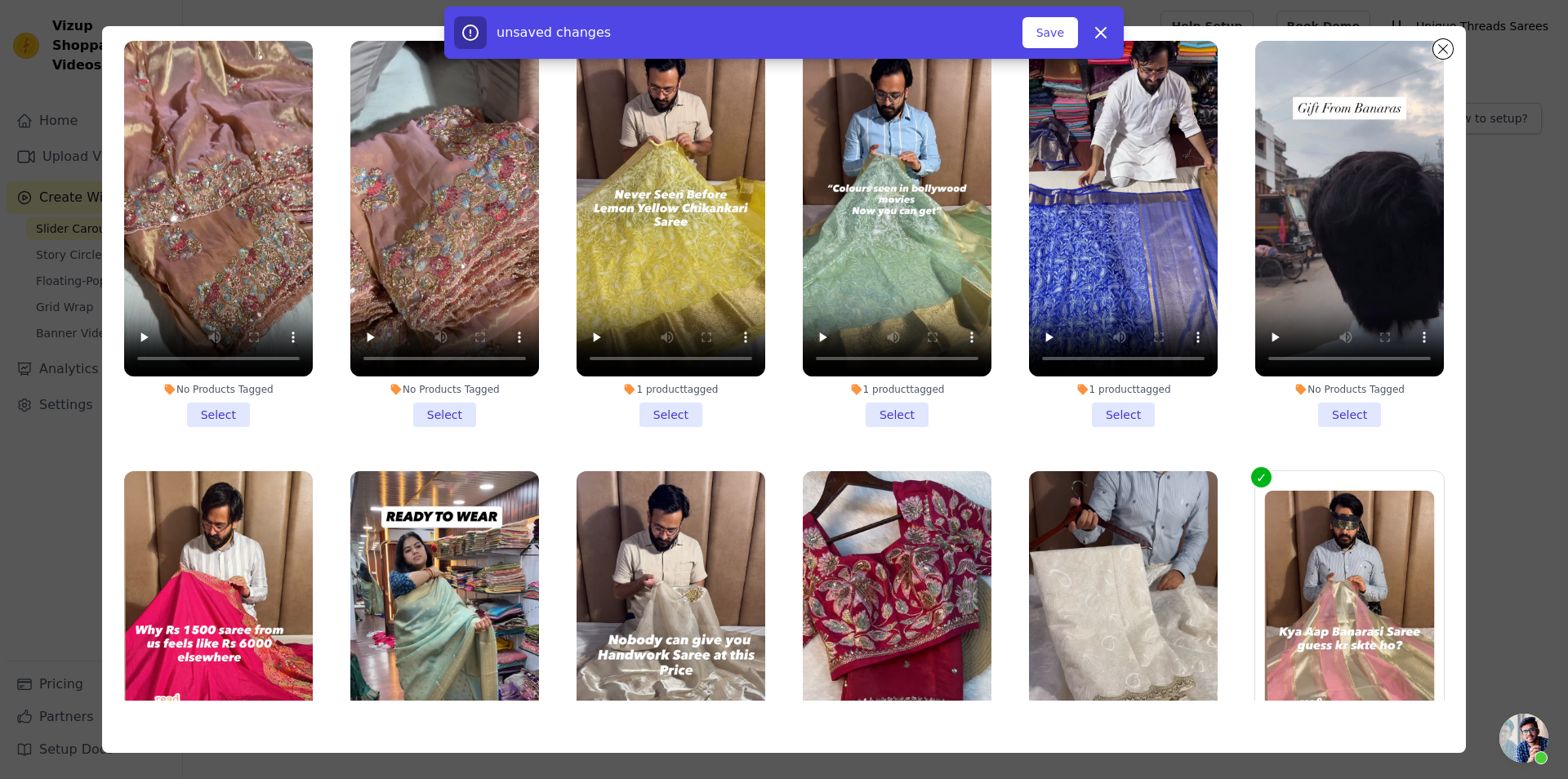
click at [1112, 283] on li "1 product tagged Select" at bounding box center [1123, 234] width 188 height 387
click at [0, 0] on input "1 product tagged Select" at bounding box center [0, 0] width 0 height 0
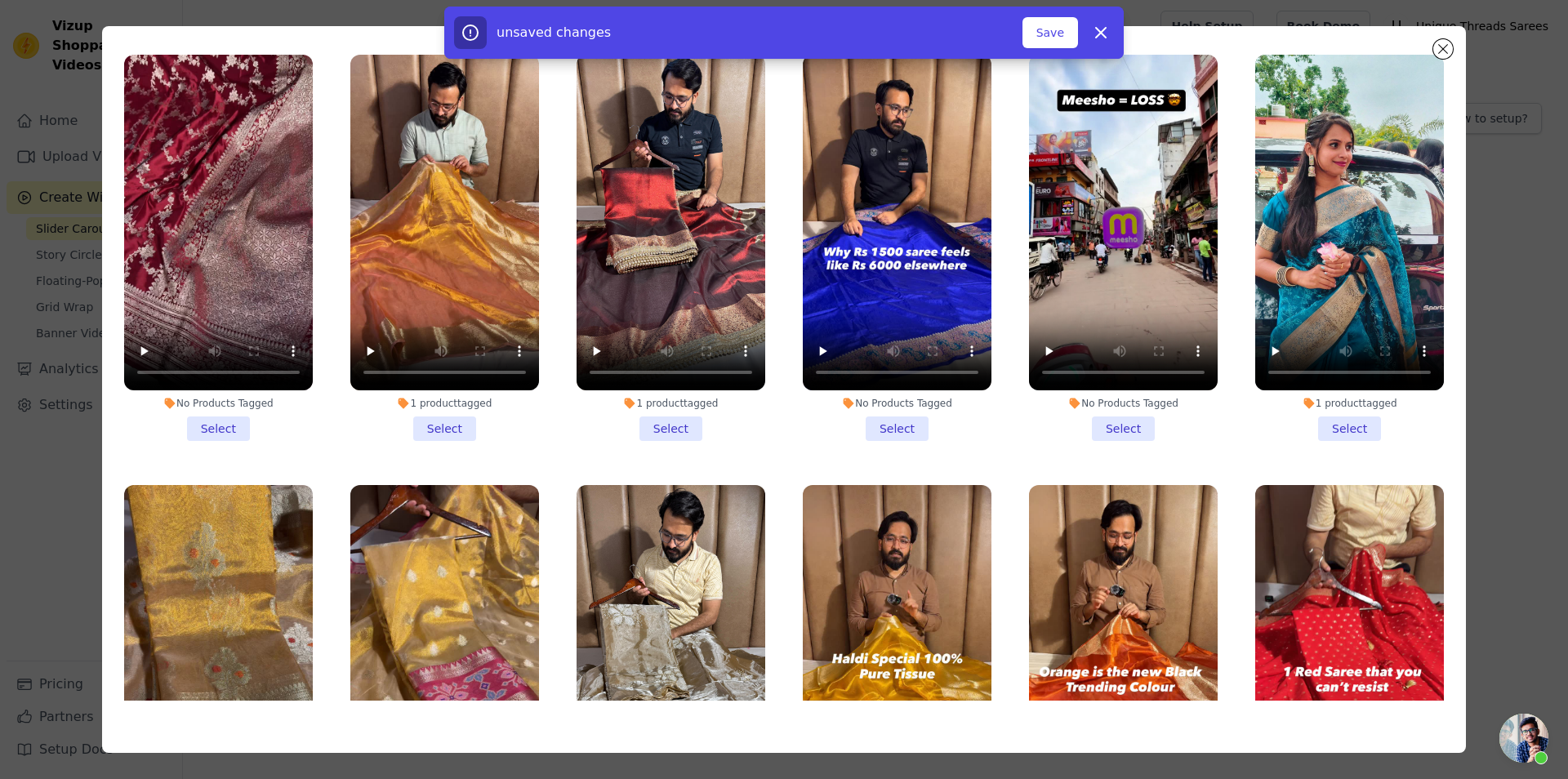
scroll to position [5461, 0]
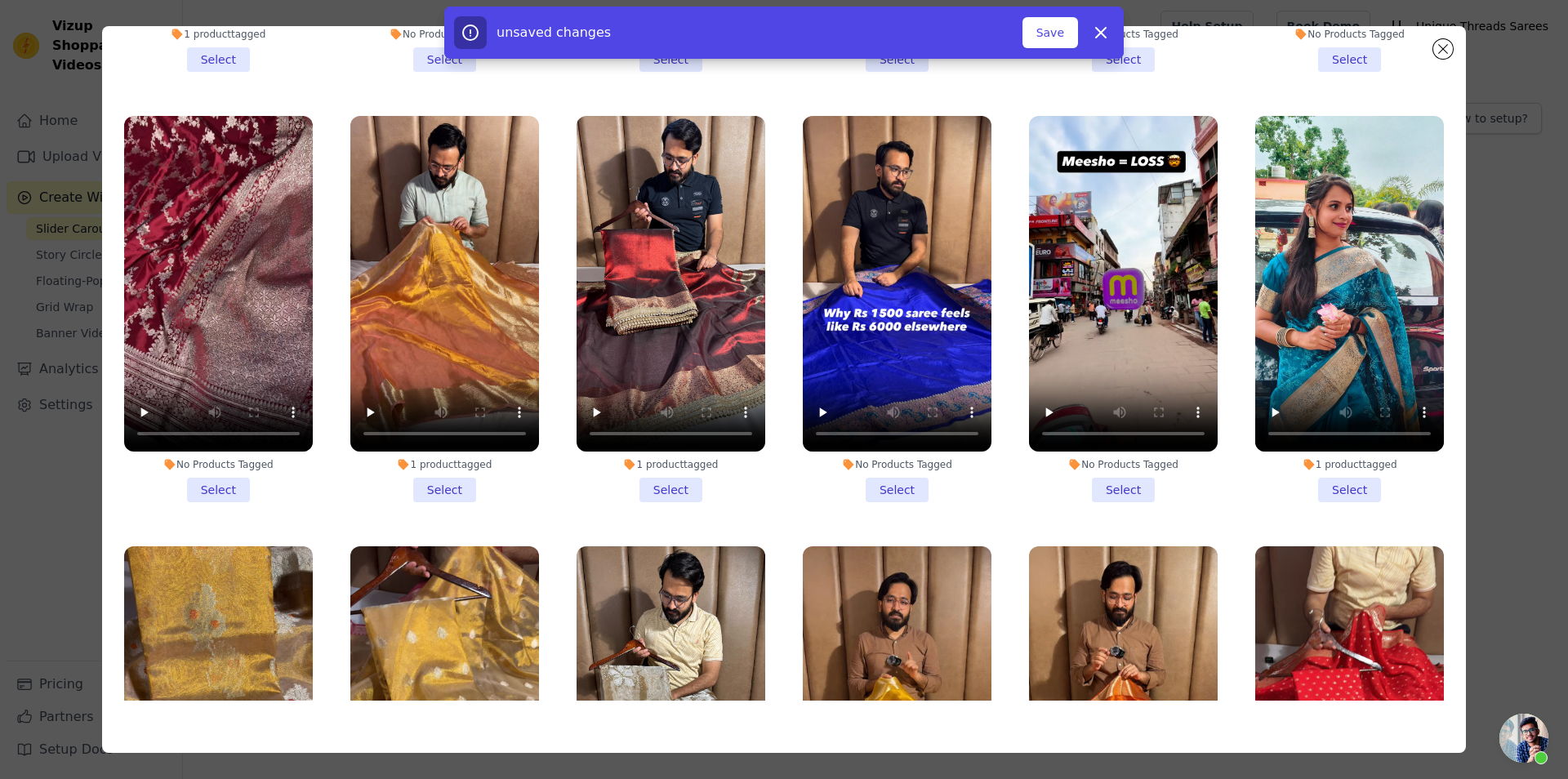
click at [681, 407] on li "1 product tagged Select" at bounding box center [671, 309] width 188 height 387
click at [0, 0] on input "1 product tagged Select" at bounding box center [0, 0] width 0 height 0
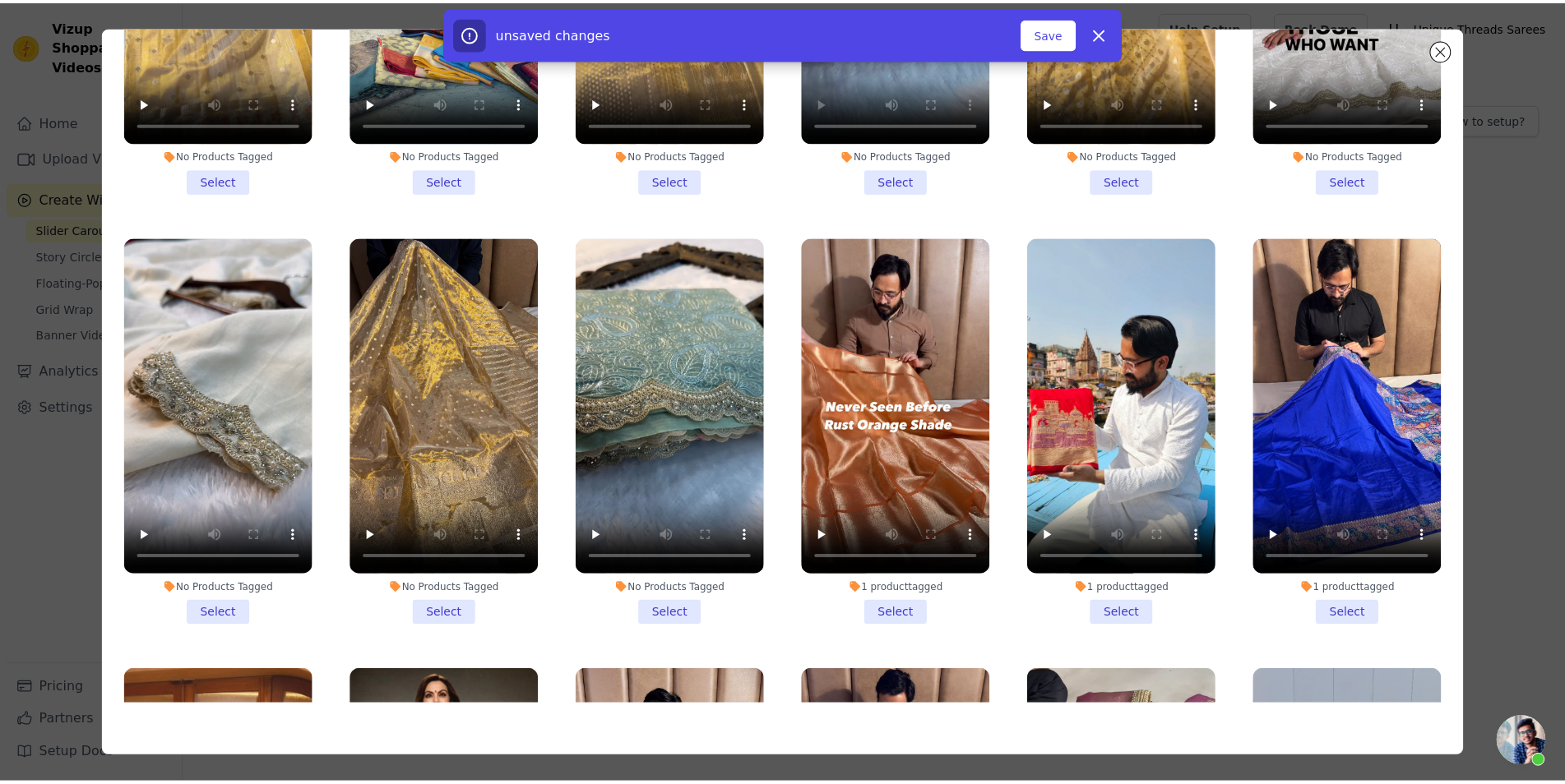
scroll to position [3424, 0]
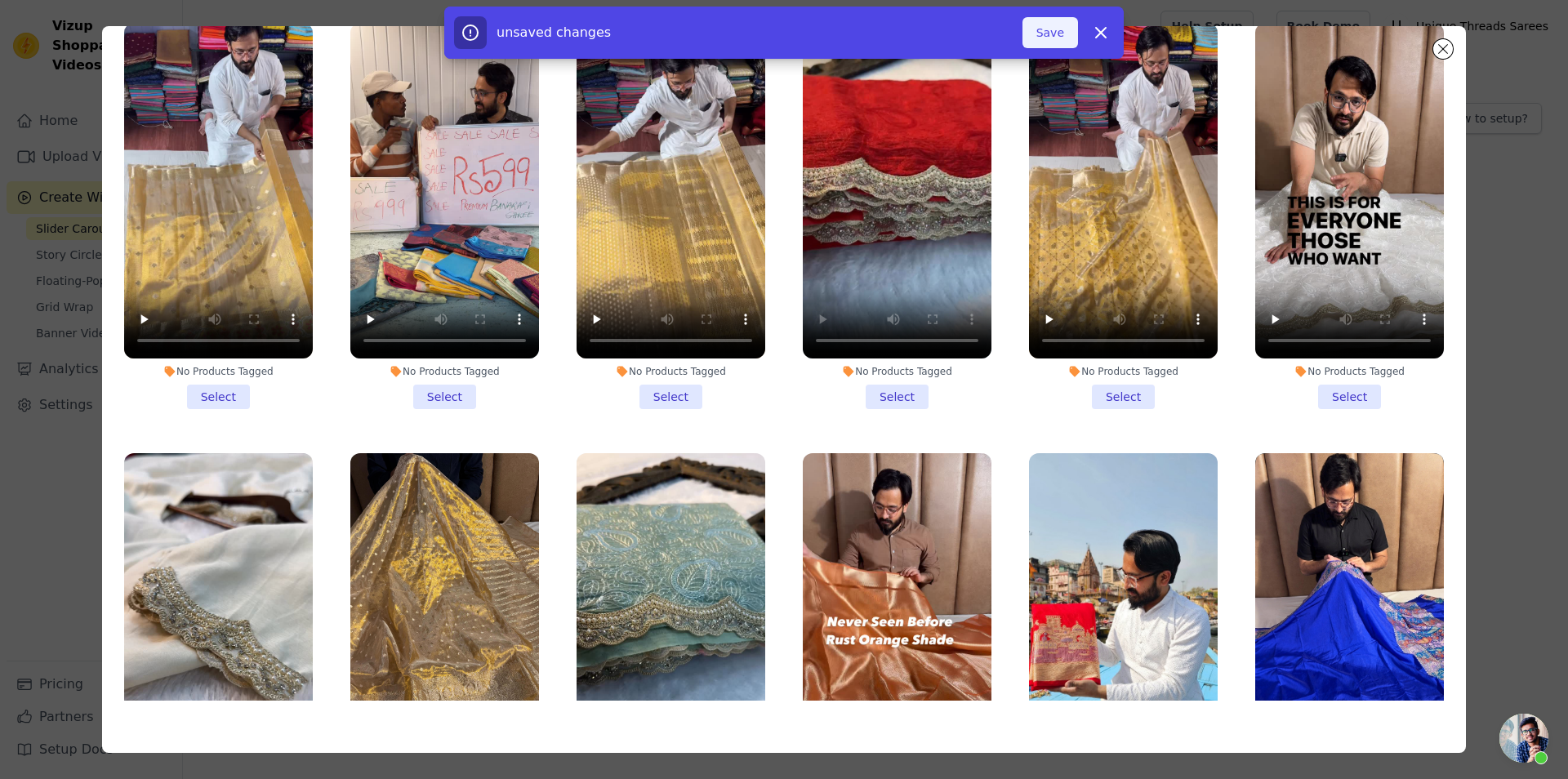
click at [1048, 39] on button "Save" at bounding box center [1050, 33] width 55 height 31
click at [1021, 27] on button "Add To Widget" at bounding box center [1022, 33] width 110 height 31
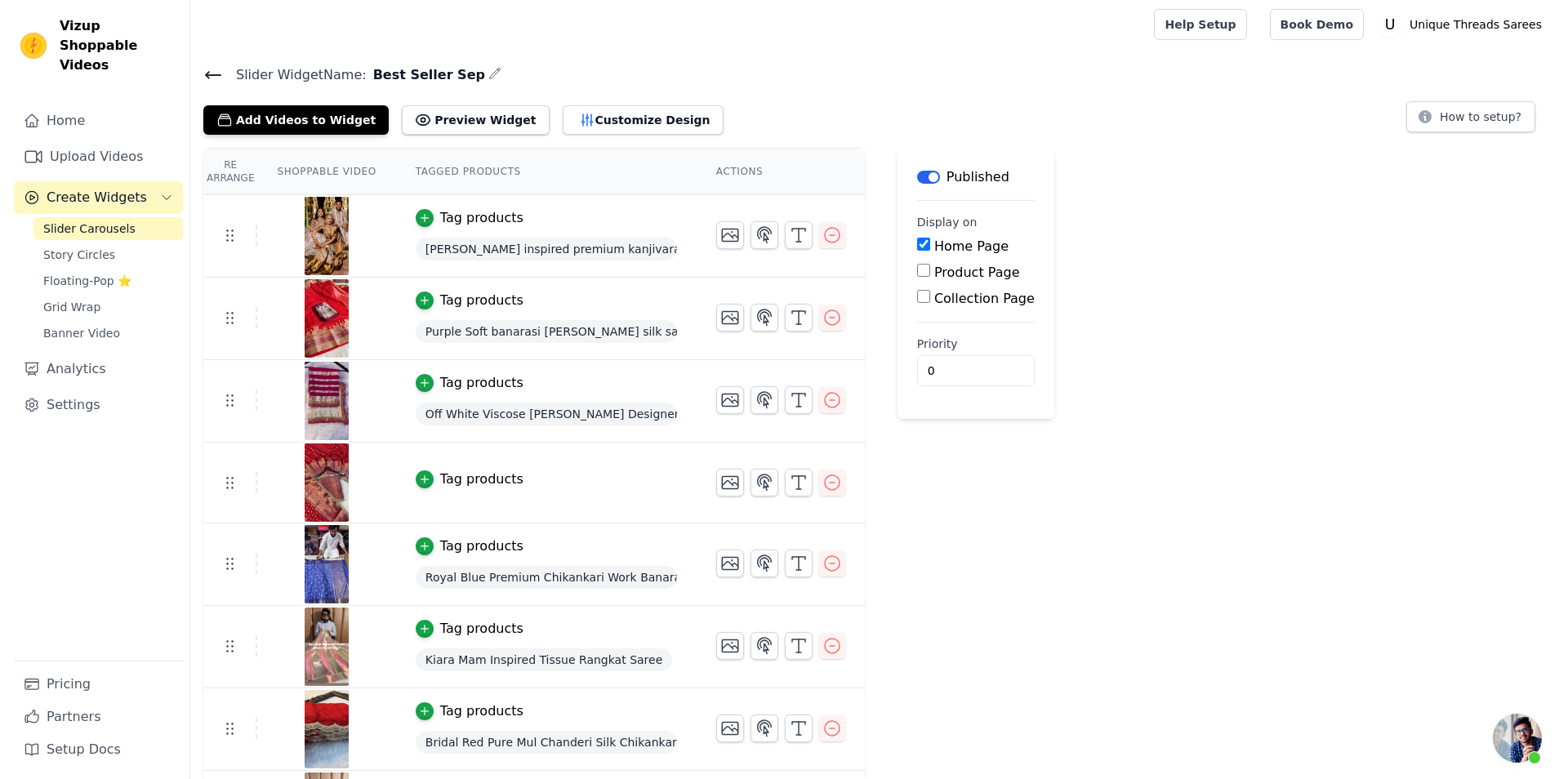
scroll to position [0, 0]
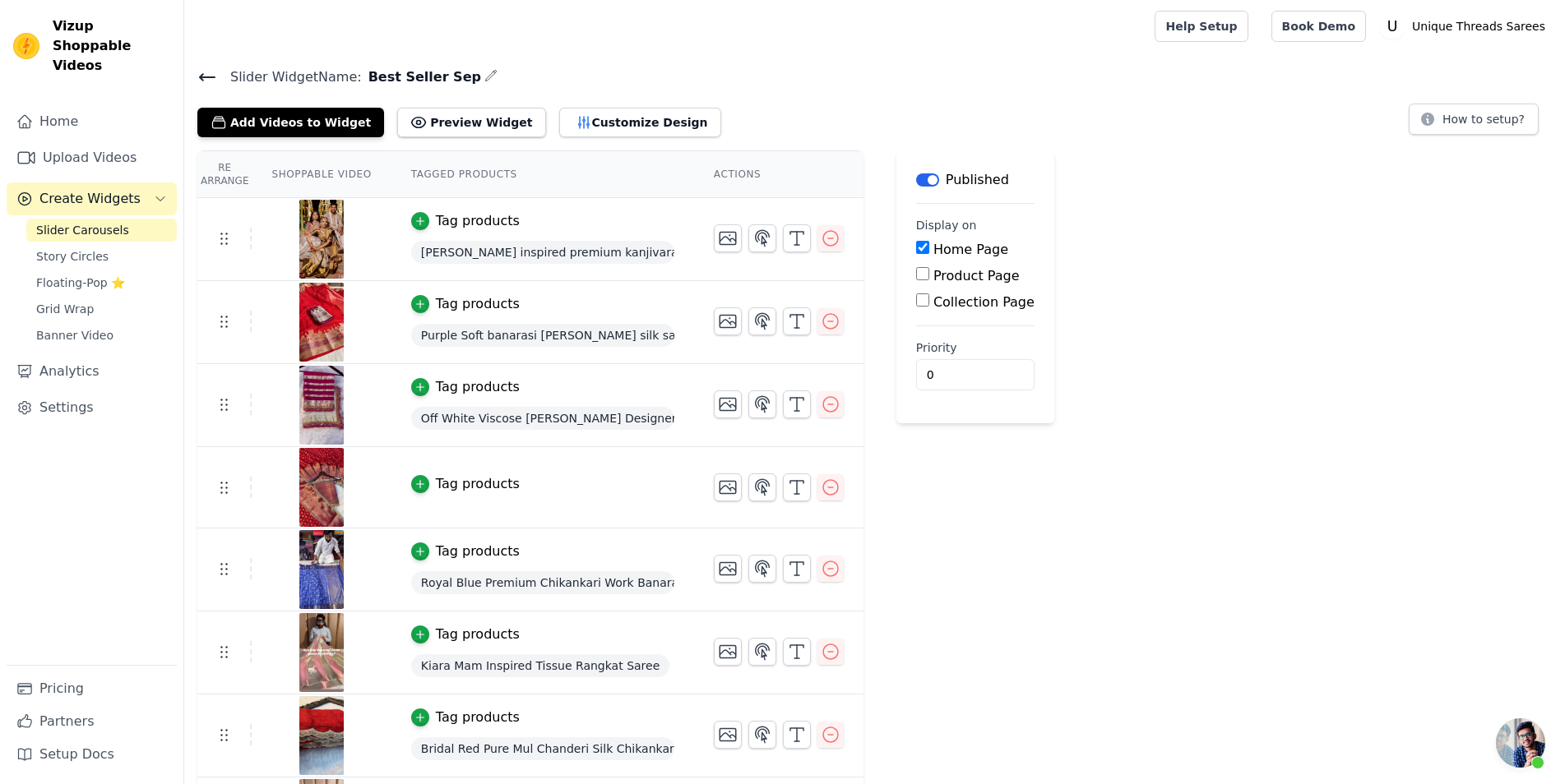
click at [458, 474] on div "Tag products" at bounding box center [478, 484] width 84 height 20
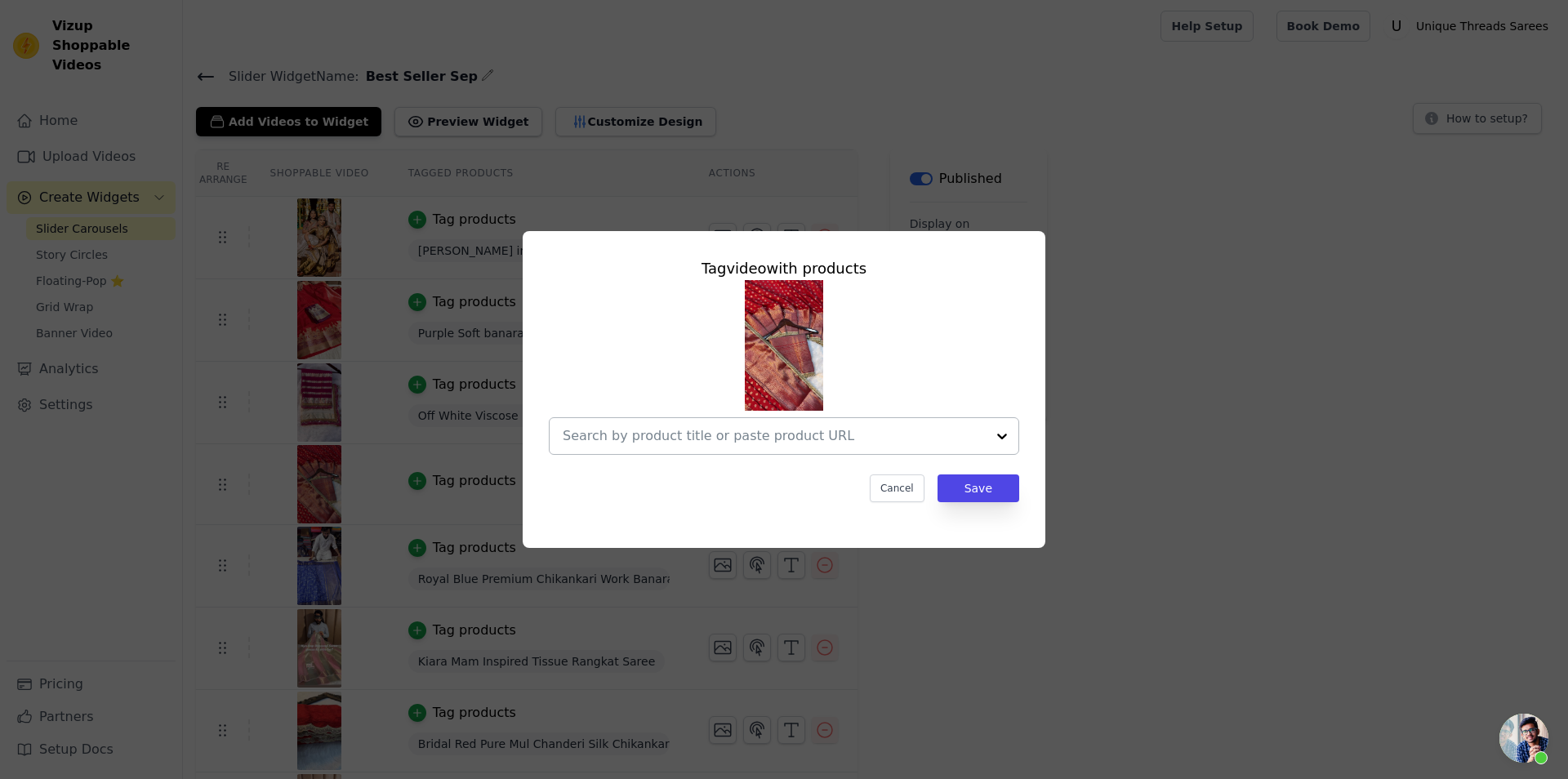
click at [835, 424] on div at bounding box center [774, 436] width 423 height 36
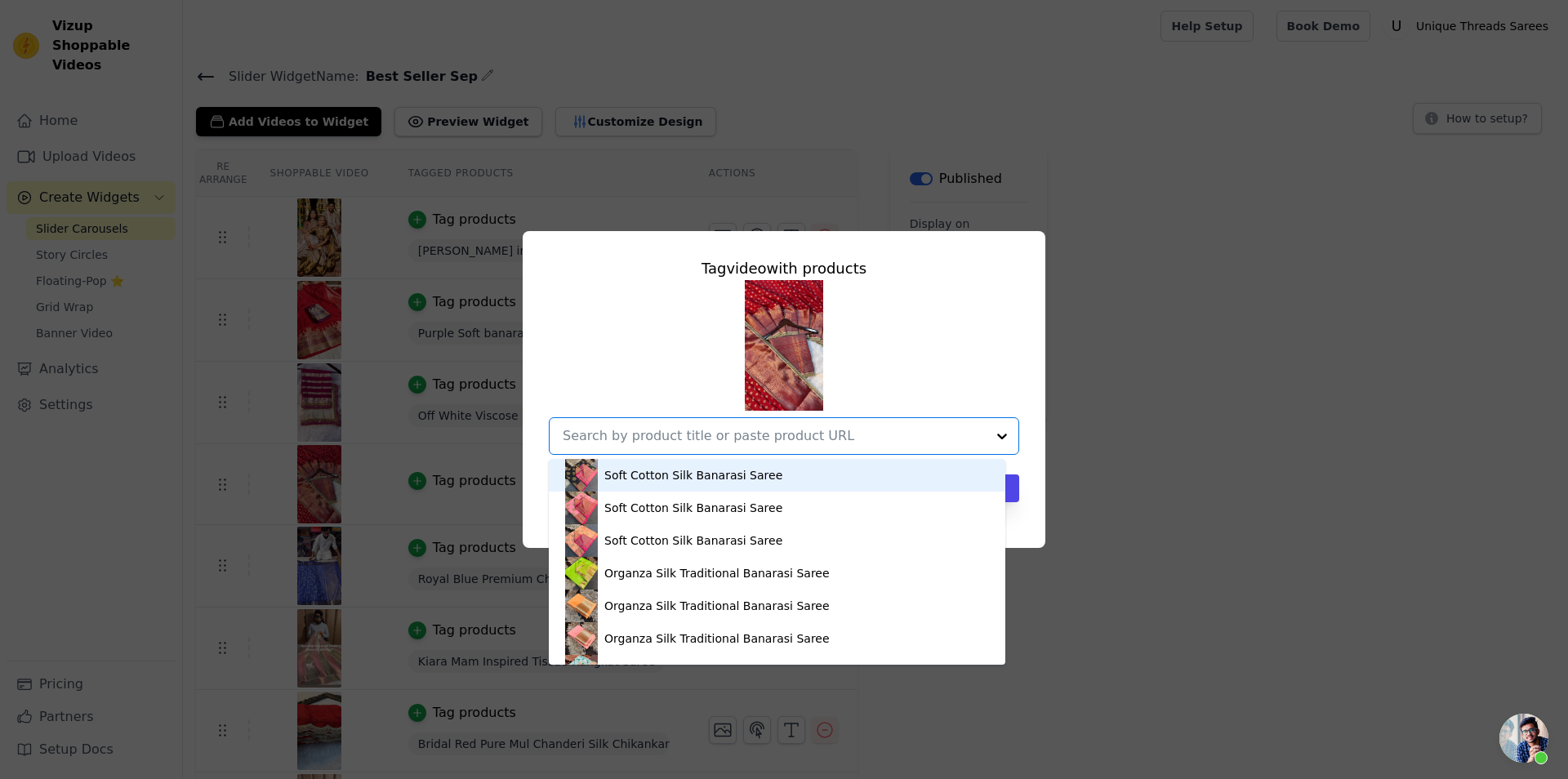
click at [699, 447] on div at bounding box center [774, 436] width 423 height 36
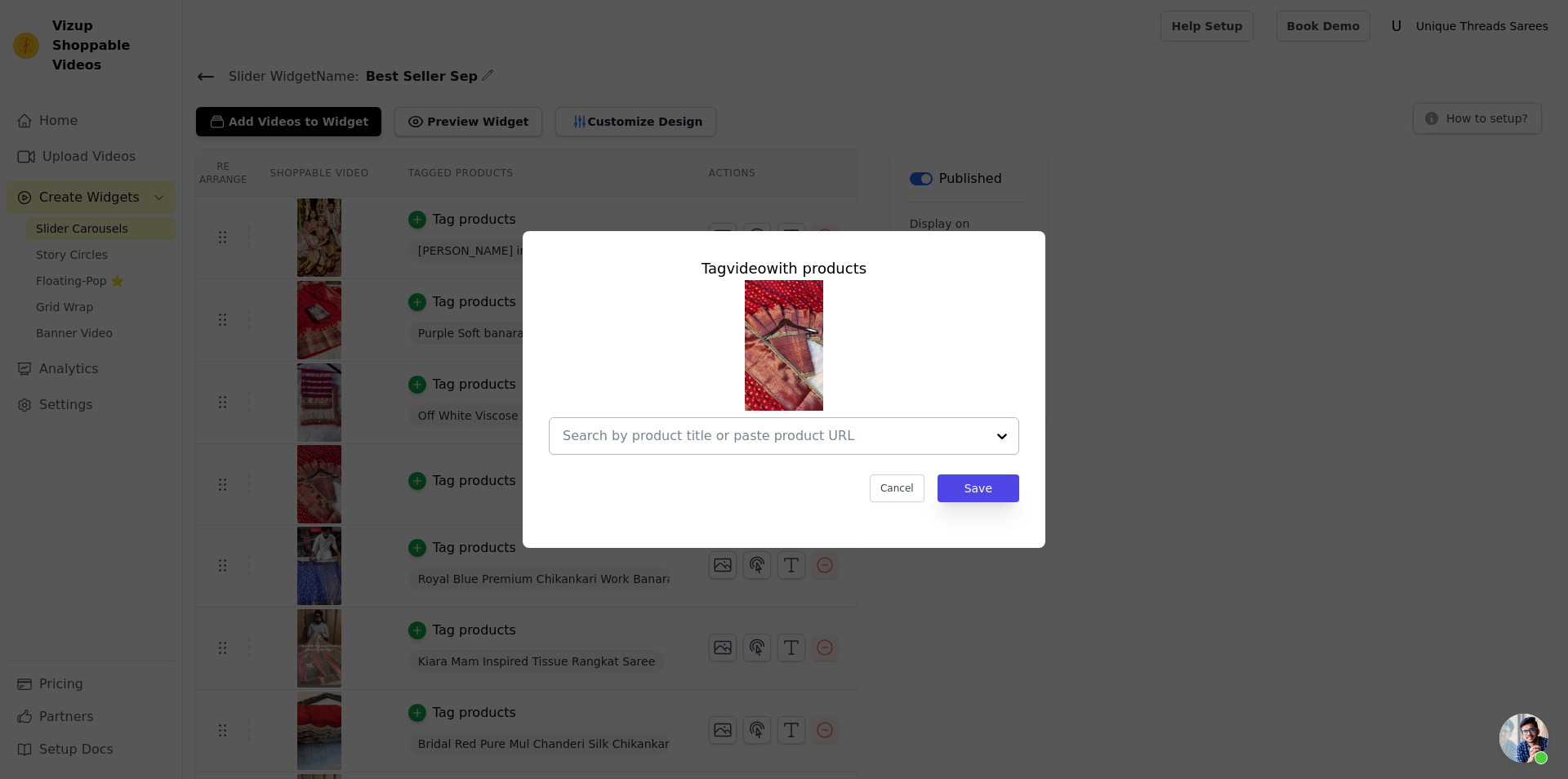
click at [665, 448] on div at bounding box center [774, 436] width 423 height 36
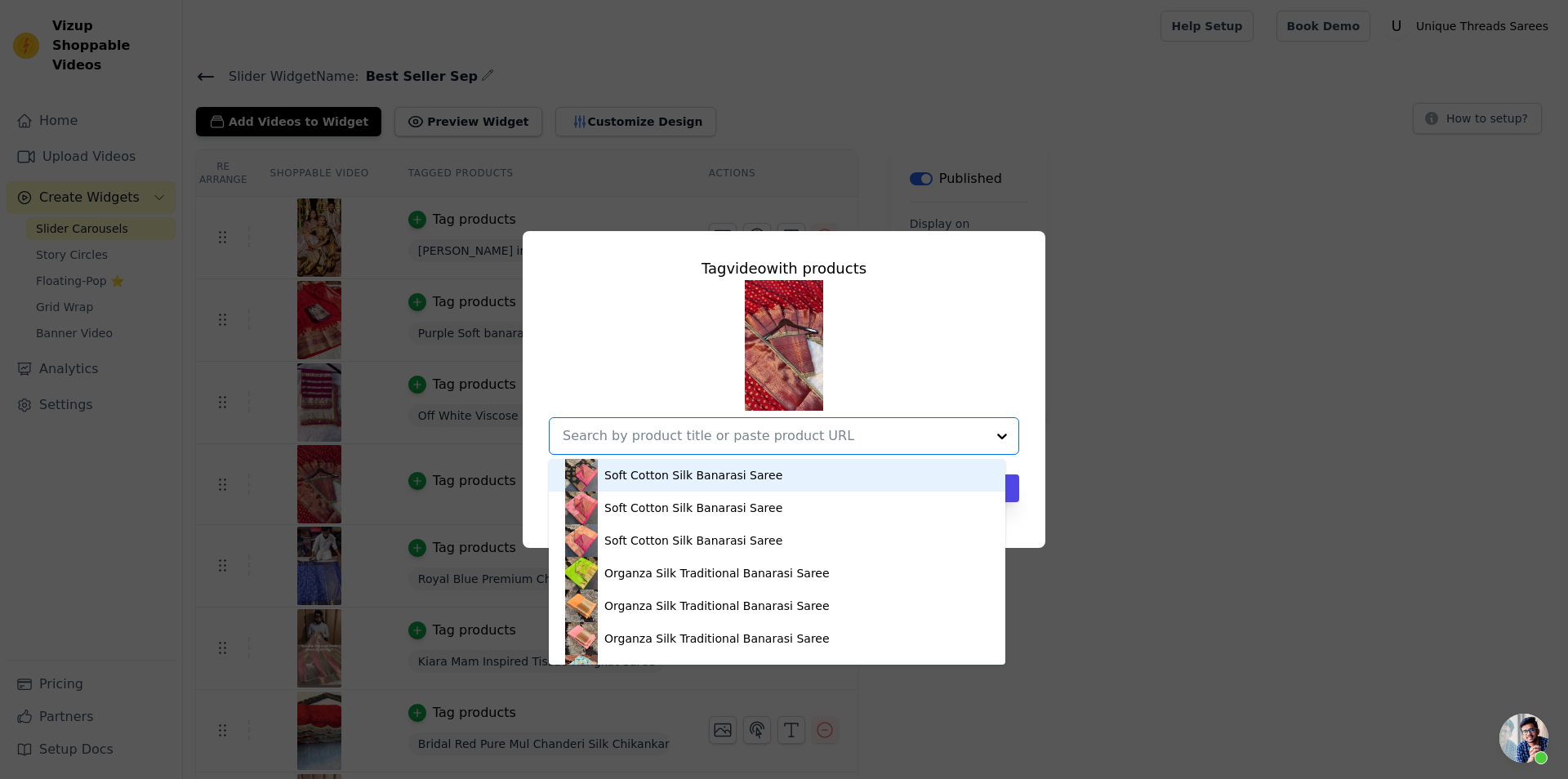
paste input "[URL][DOMAIN_NAME]"
type input "[URL][DOMAIN_NAME]"
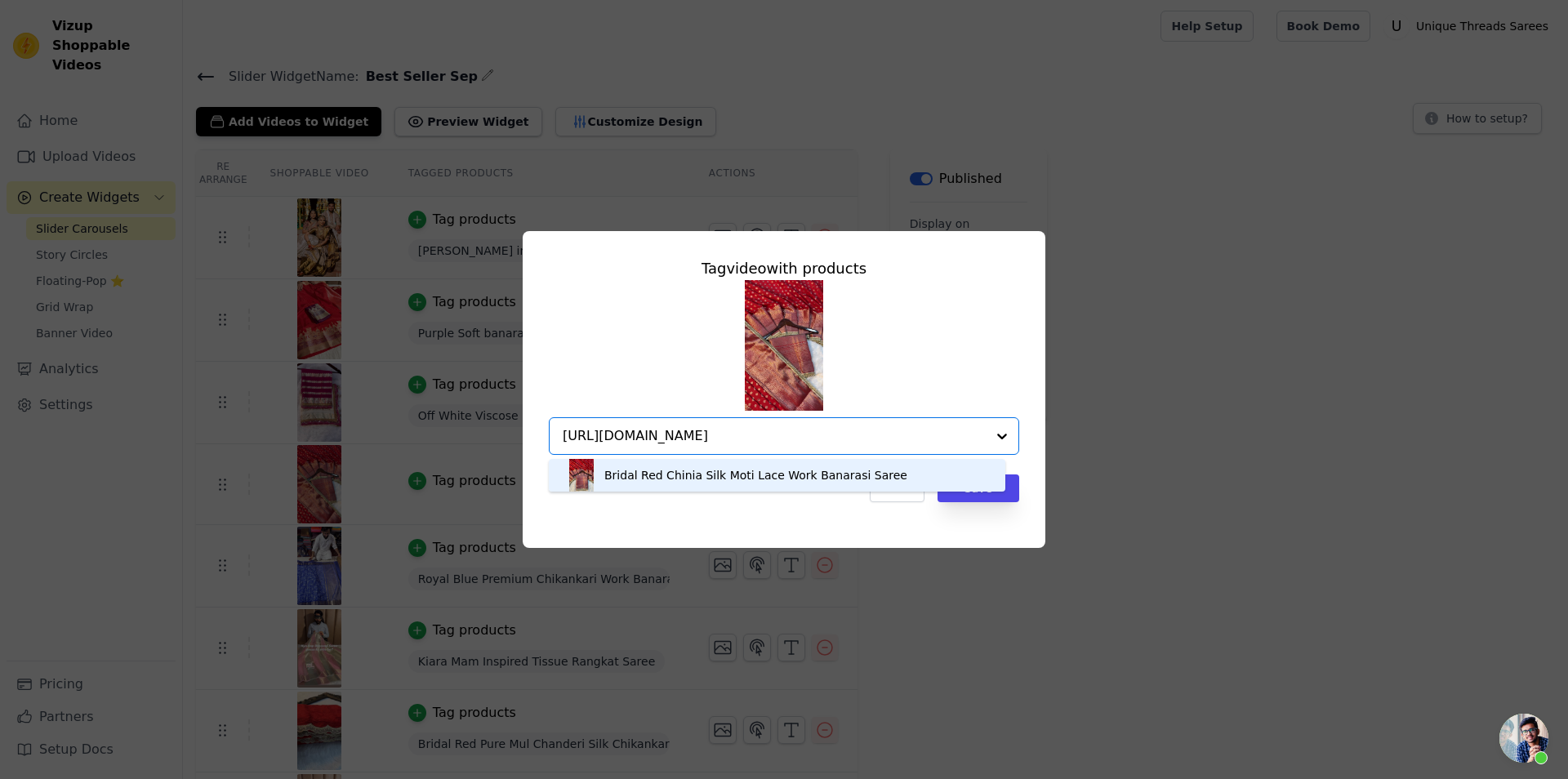
click at [715, 480] on div "Bridal Red Chinia Silk Moti Lace Work Banarasi Saree" at bounding box center [755, 475] width 303 height 17
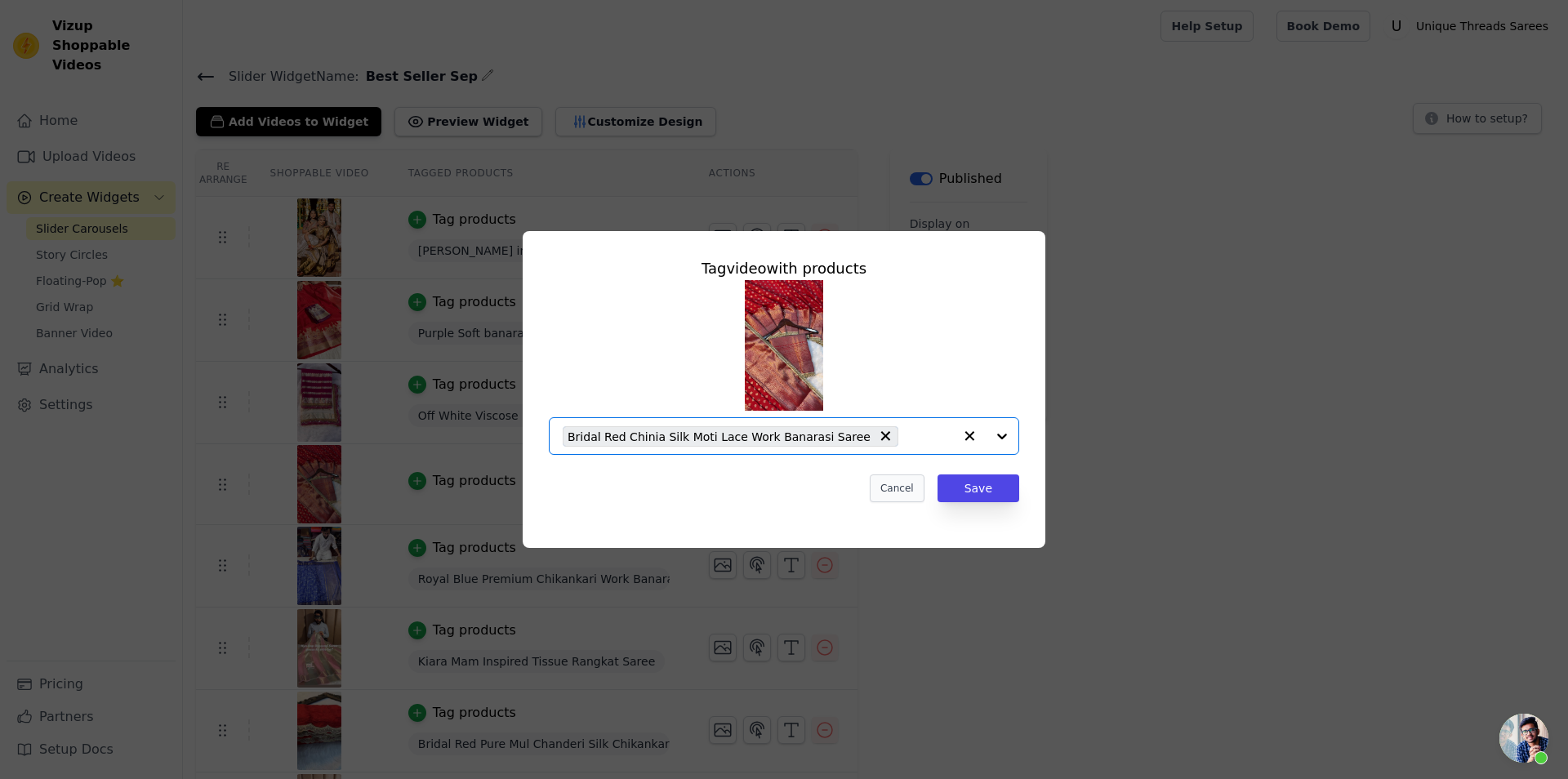
scroll to position [0, 0]
click at [974, 495] on button "Save" at bounding box center [978, 489] width 82 height 28
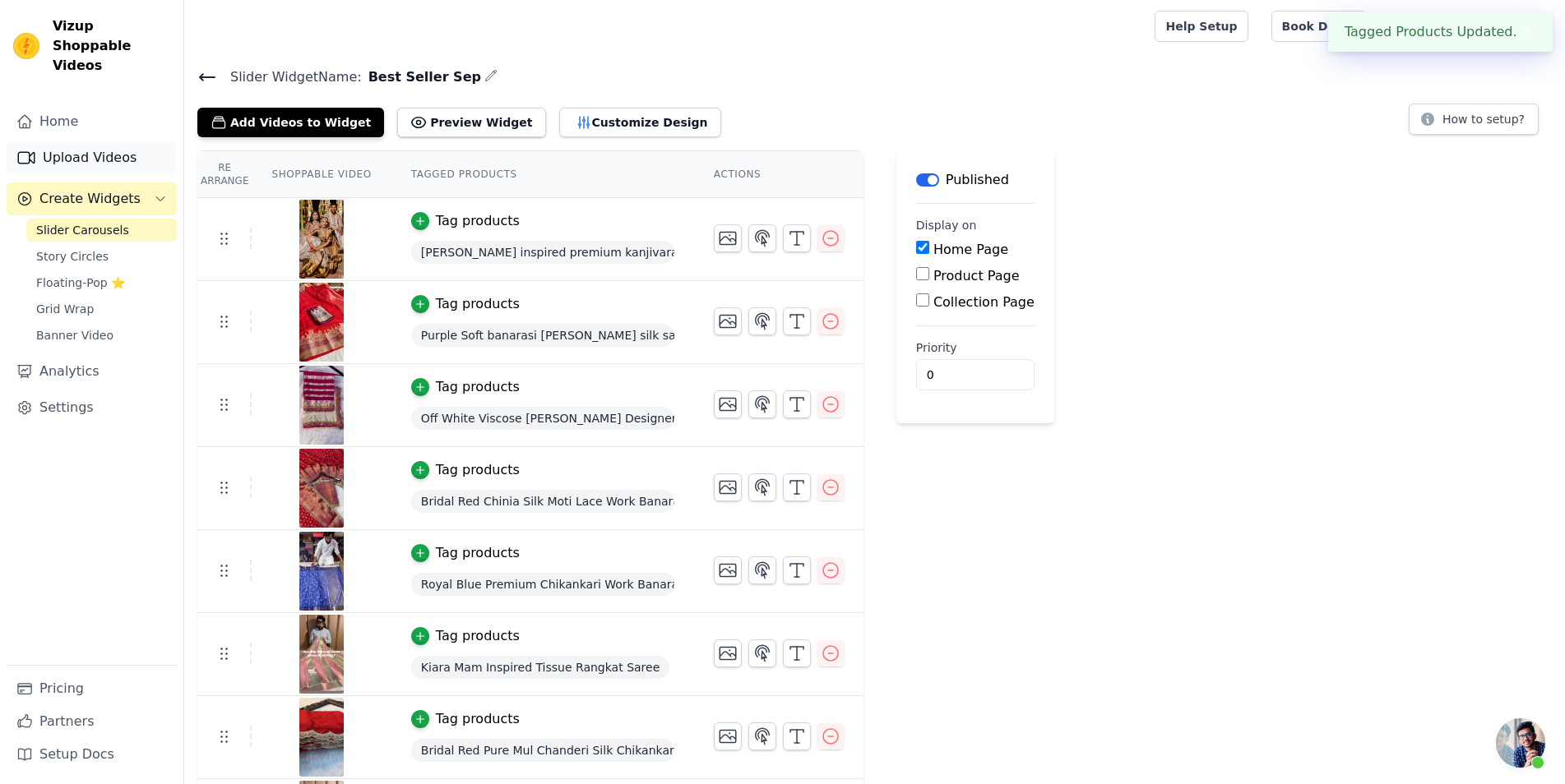
click at [121, 149] on link "Upload Videos" at bounding box center [92, 158] width 170 height 33
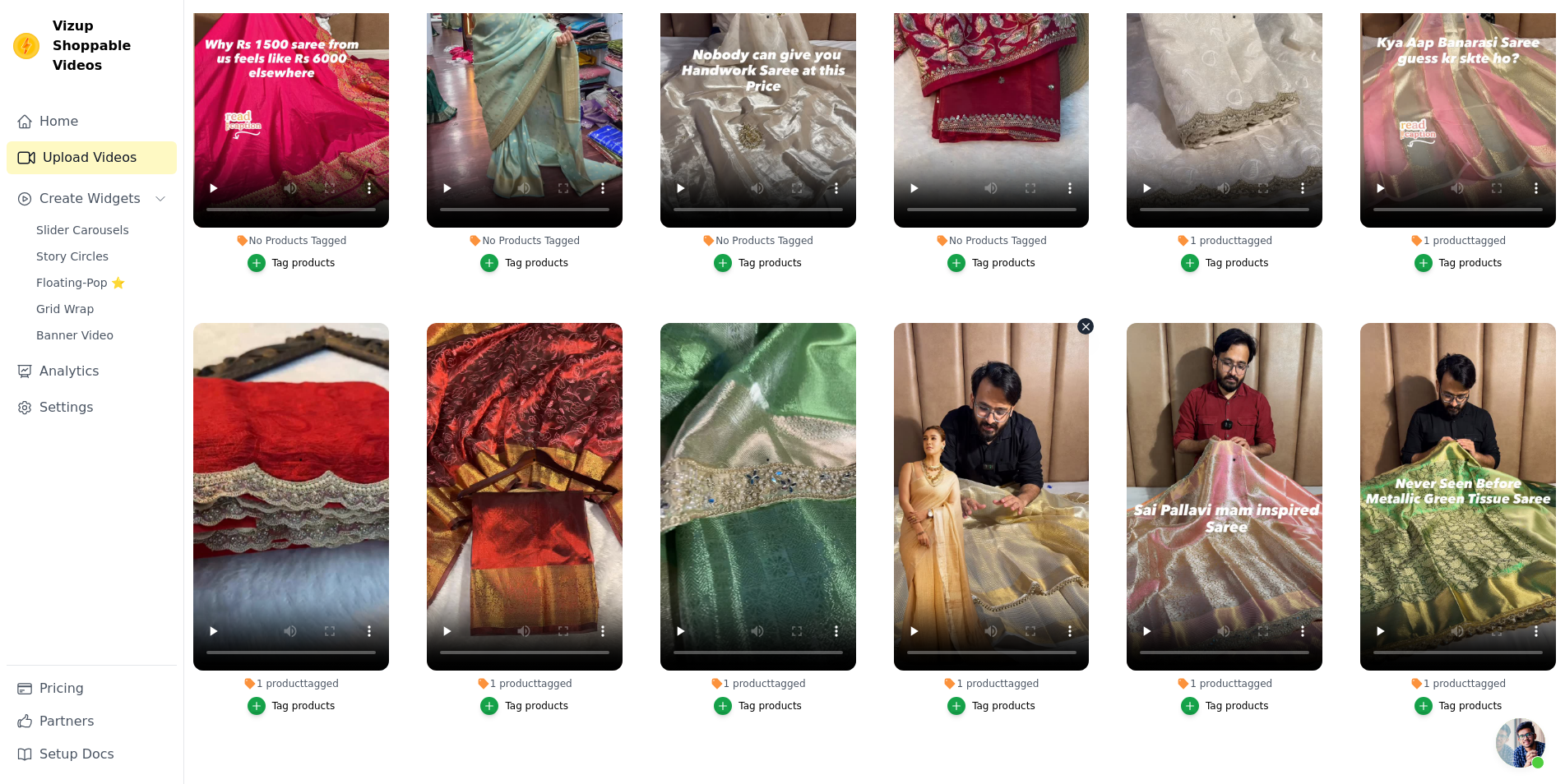
scroll to position [8926, 0]
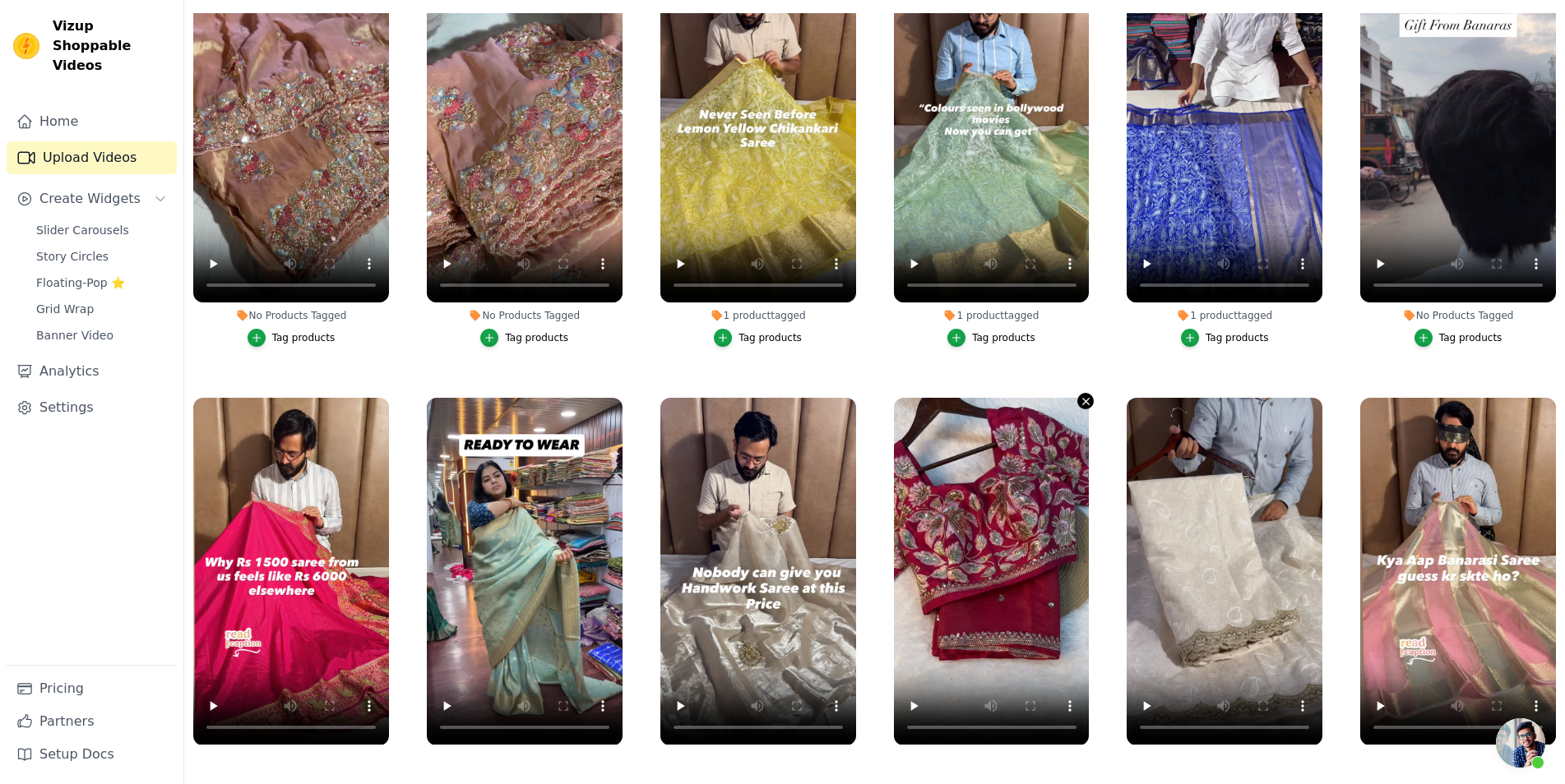
click at [1084, 396] on icon "button" at bounding box center [1086, 402] width 13 height 13
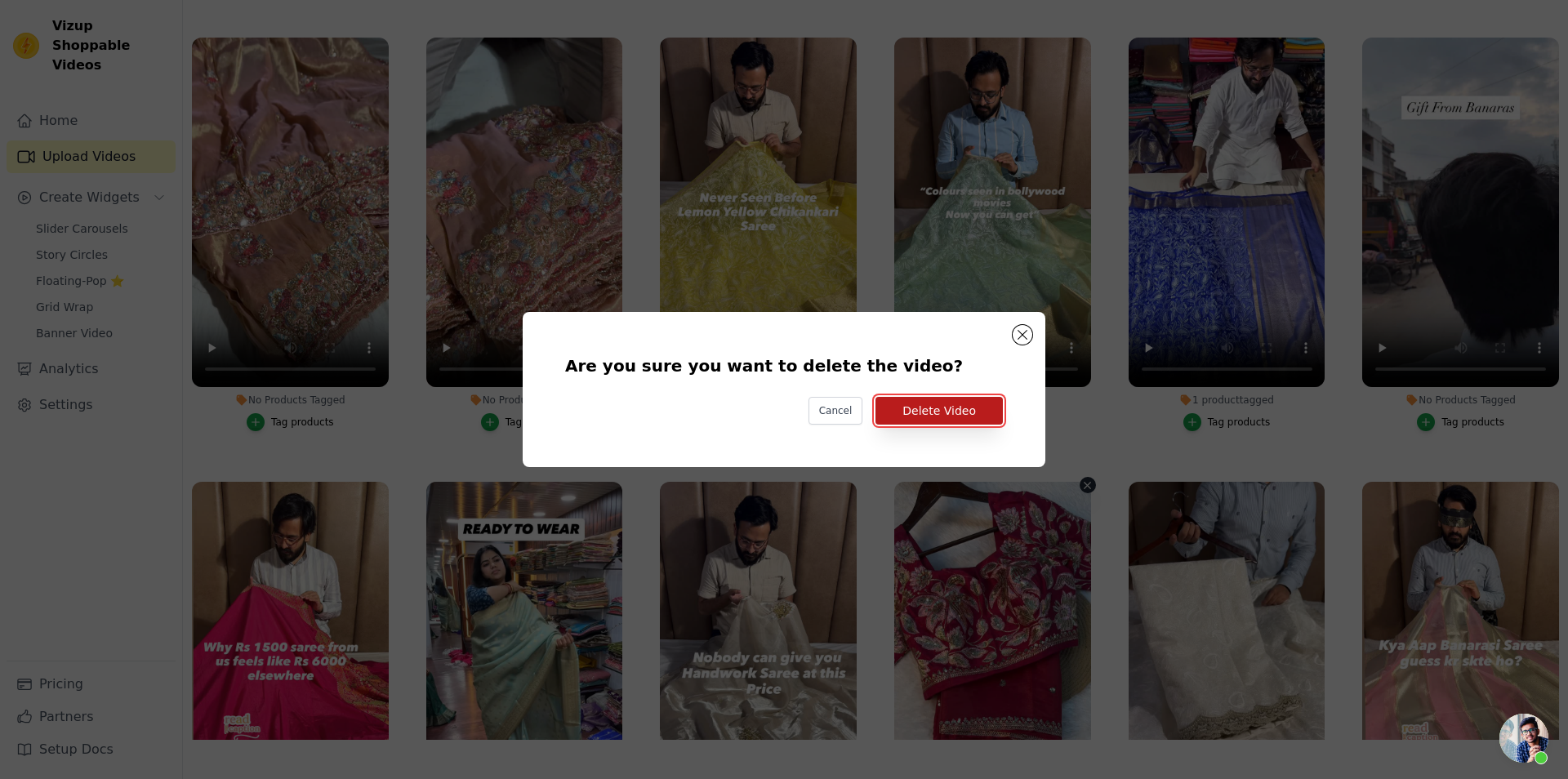
click at [941, 413] on button "Delete Video" at bounding box center [939, 411] width 127 height 28
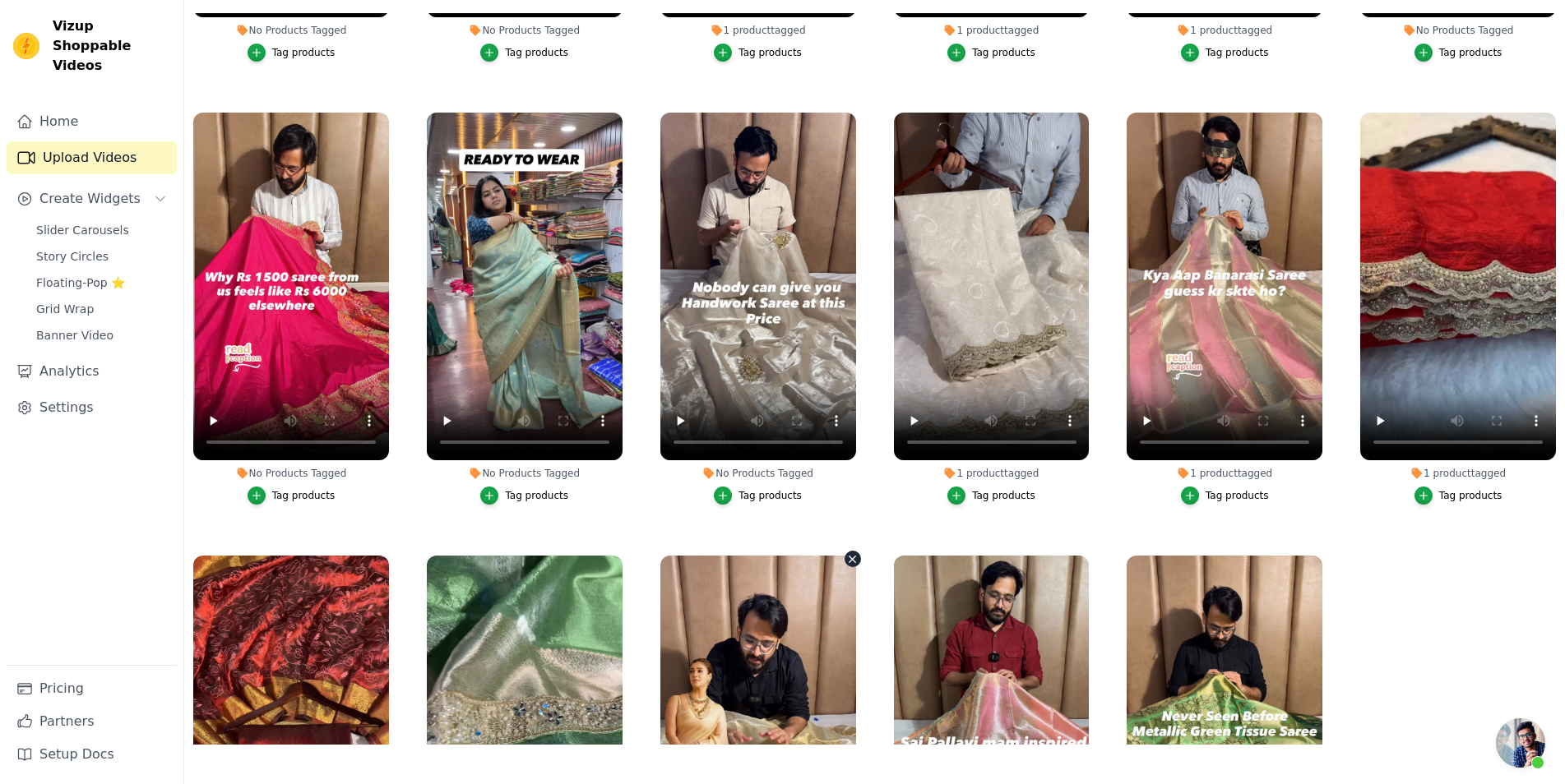
scroll to position [9418, 0]
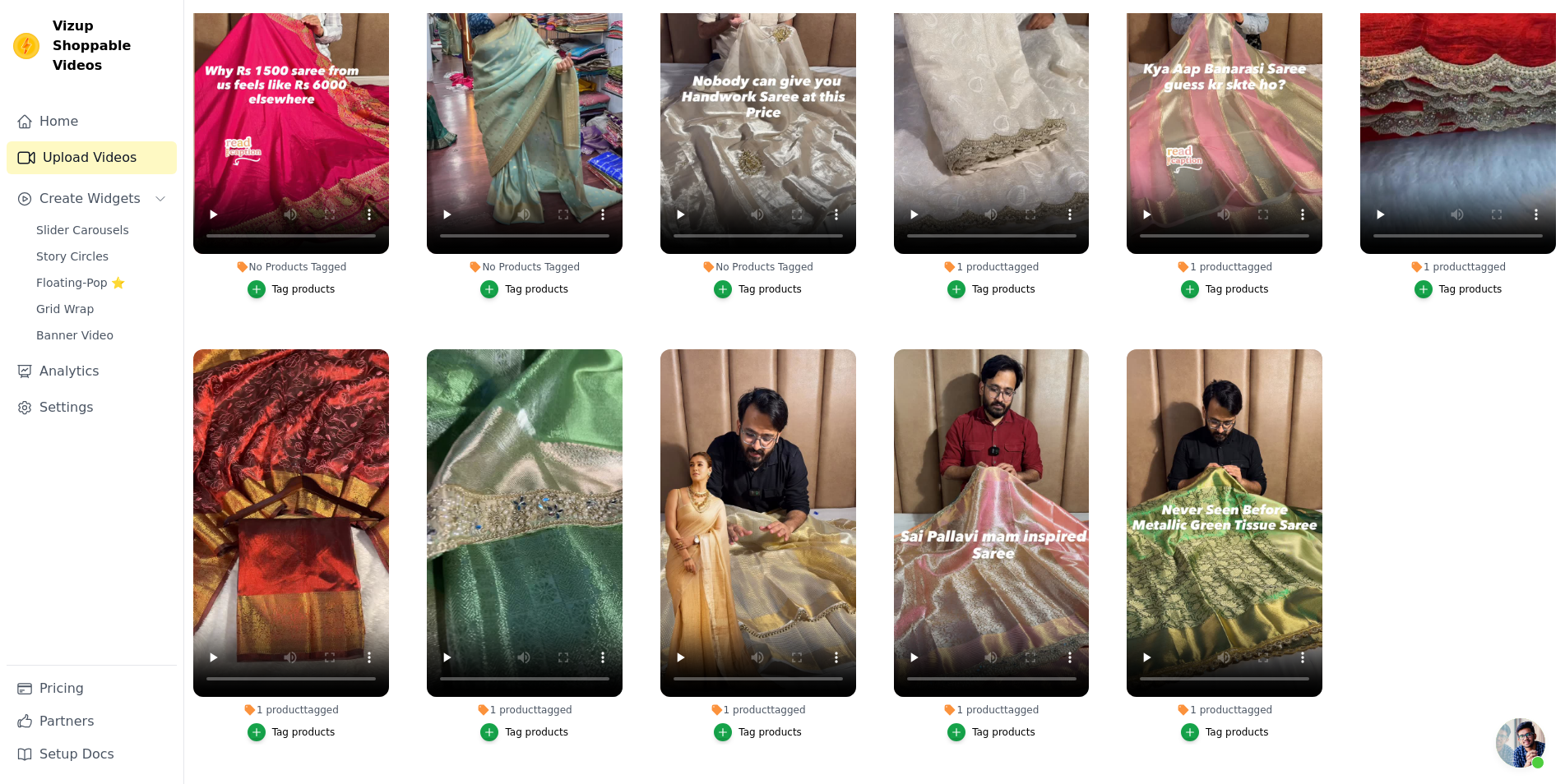
click at [768, 281] on button "Tag products" at bounding box center [758, 289] width 88 height 19
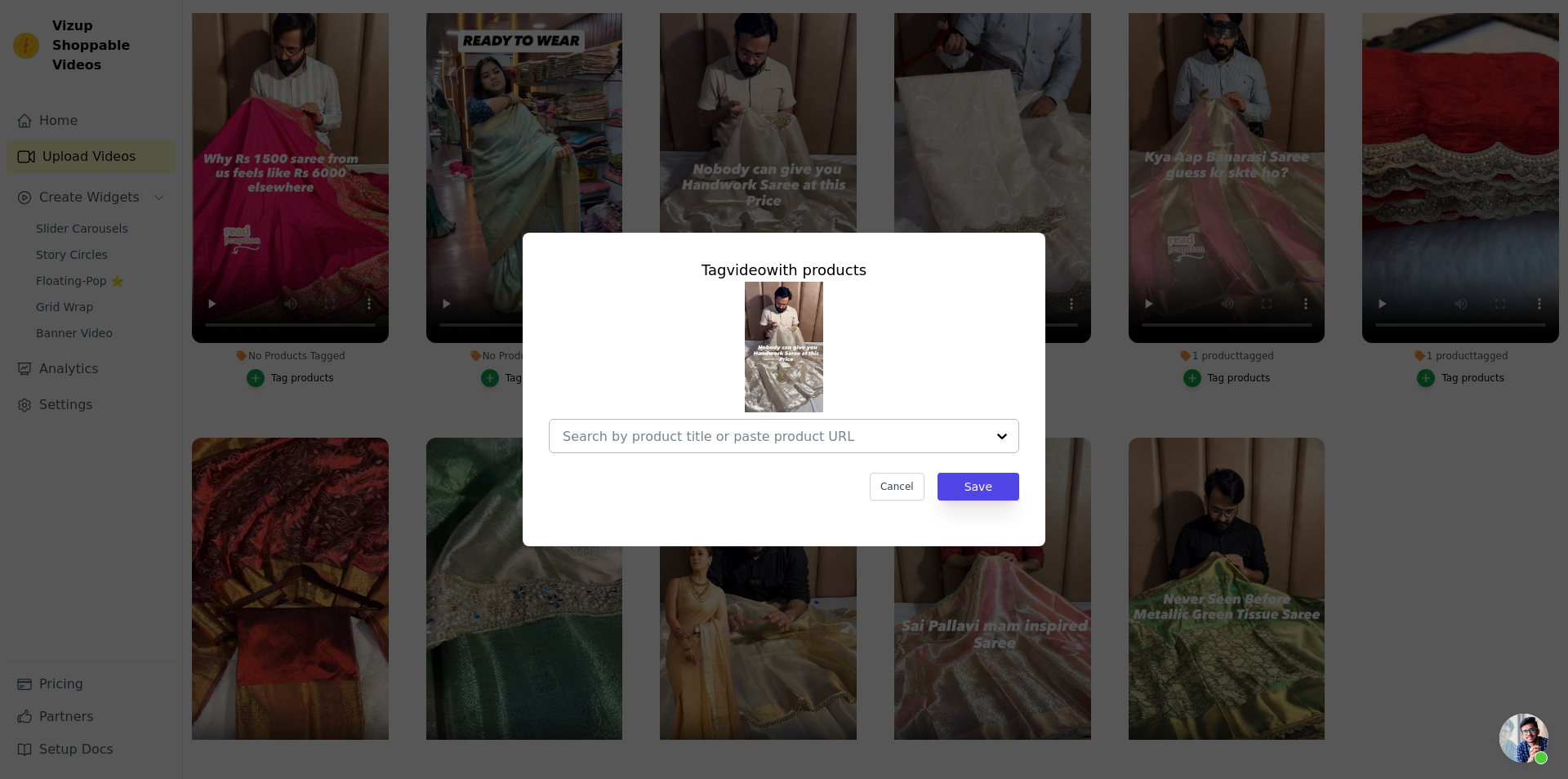
click at [754, 424] on div at bounding box center [774, 436] width 423 height 33
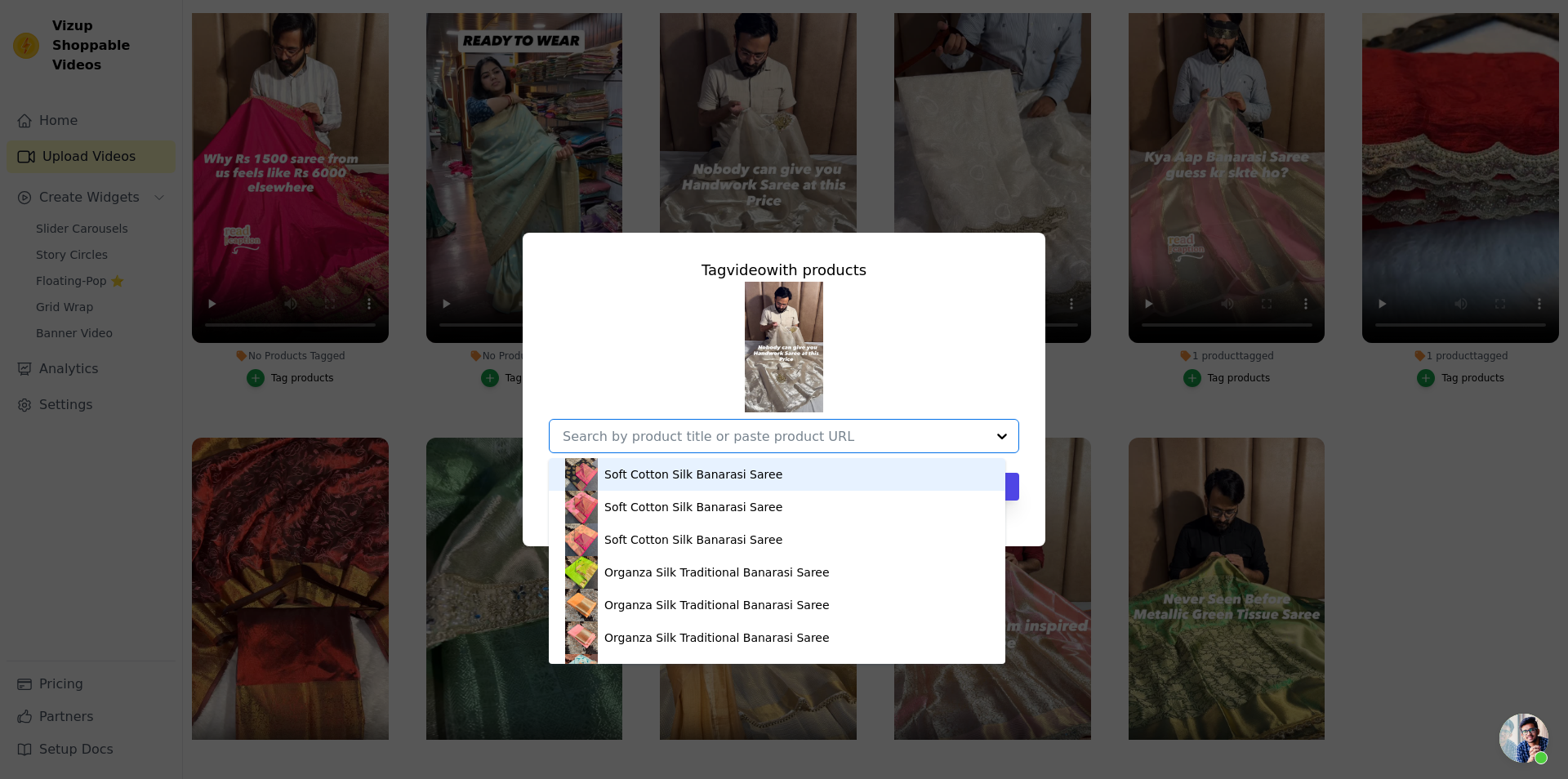
paste input "[URL][DOMAIN_NAME]"
type input "[URL][DOMAIN_NAME]"
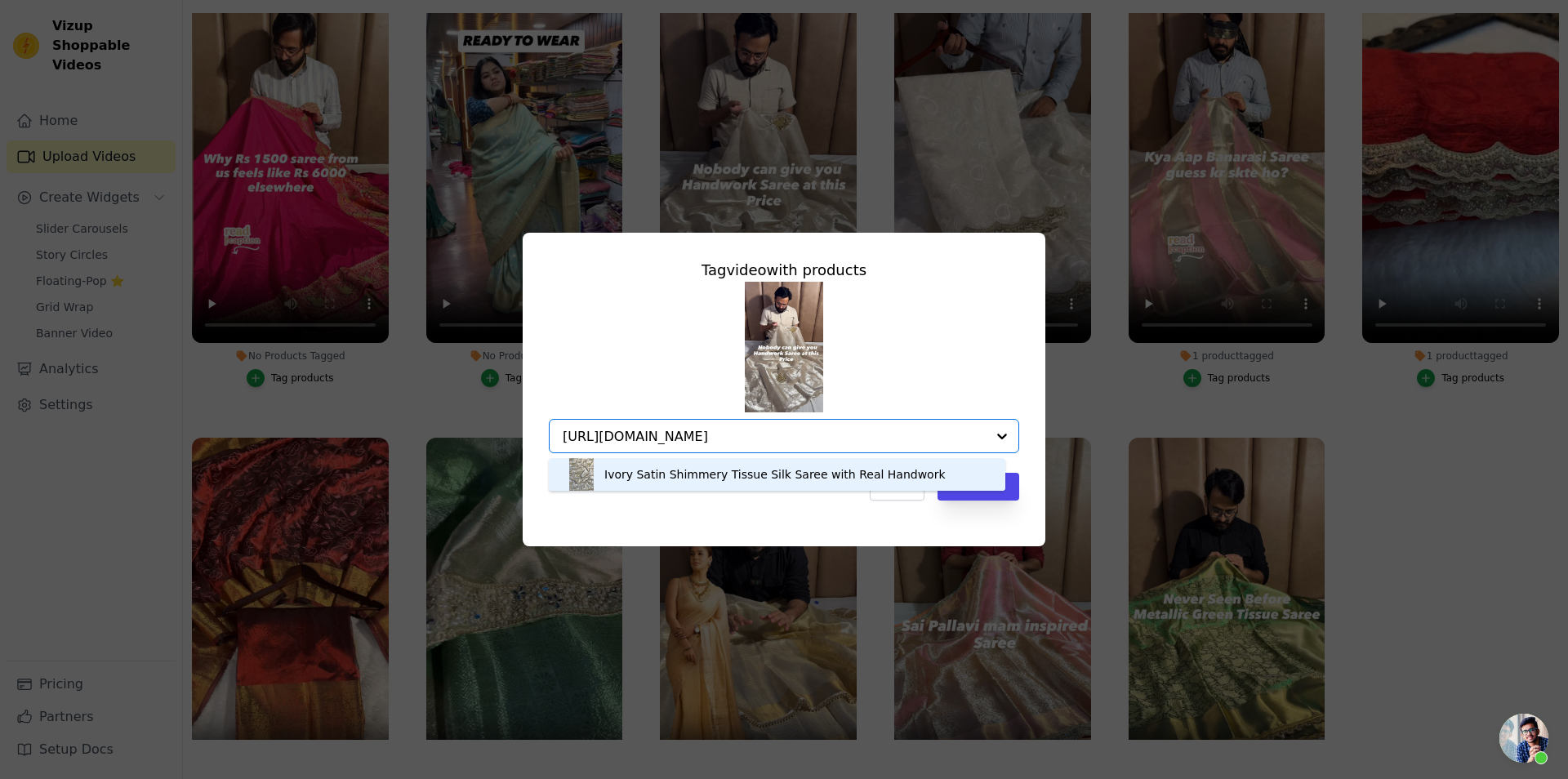
click at [718, 483] on div "Ivory Satin Shimmery Tissue Silk Saree with Real Handwork" at bounding box center [777, 475] width 423 height 33
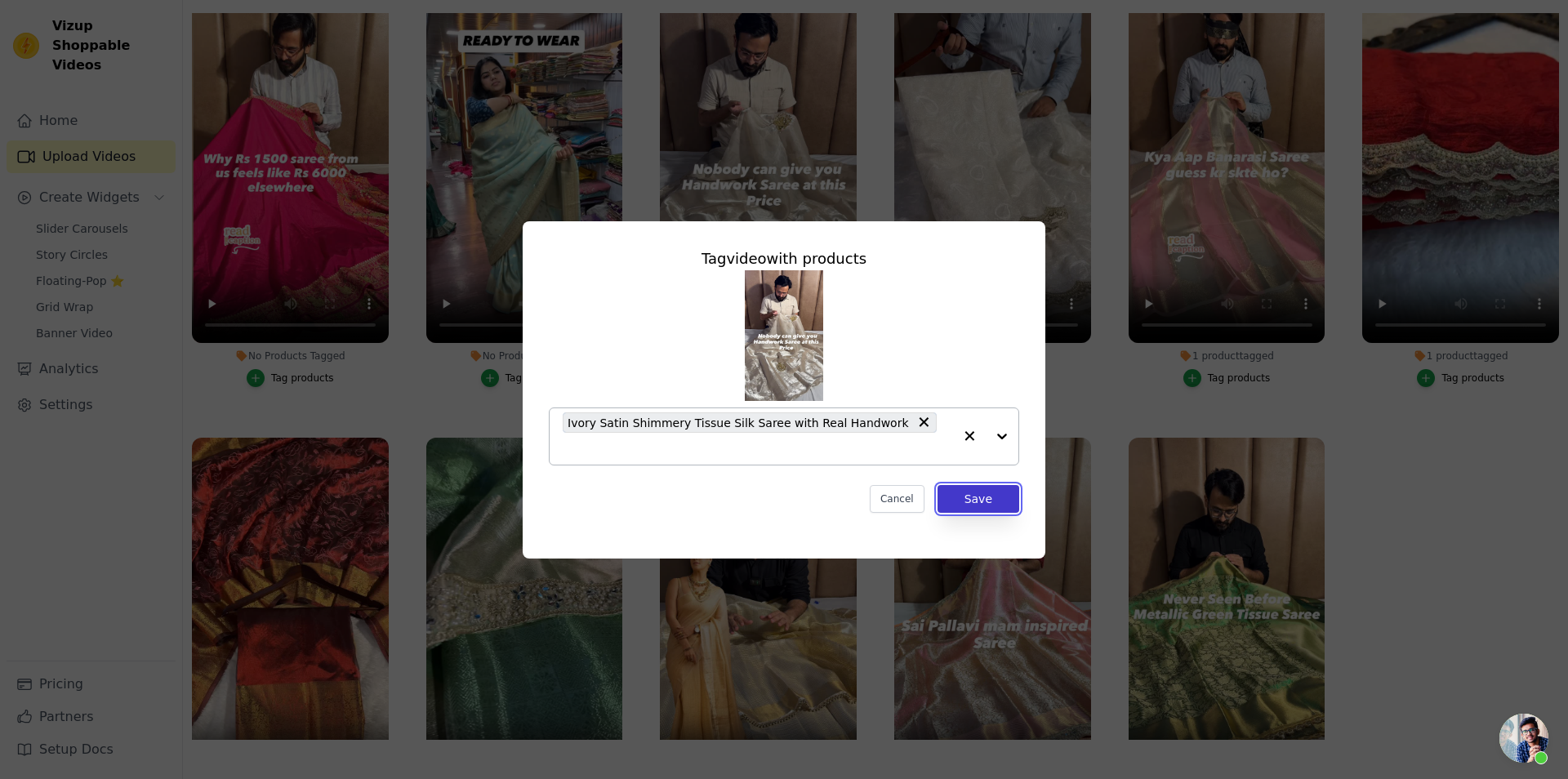
click at [949, 486] on button "Save" at bounding box center [978, 499] width 82 height 28
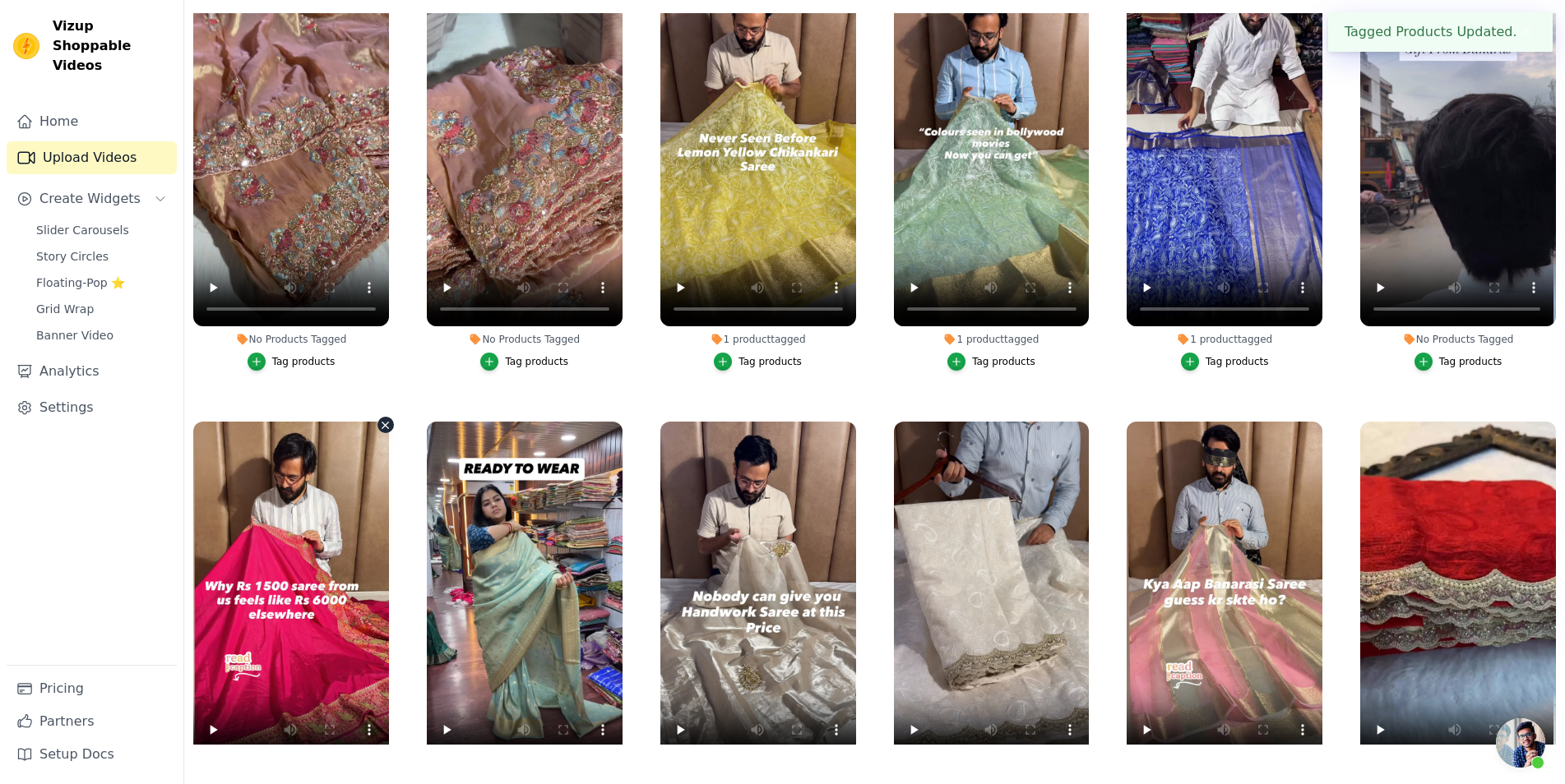
scroll to position [8900, 0]
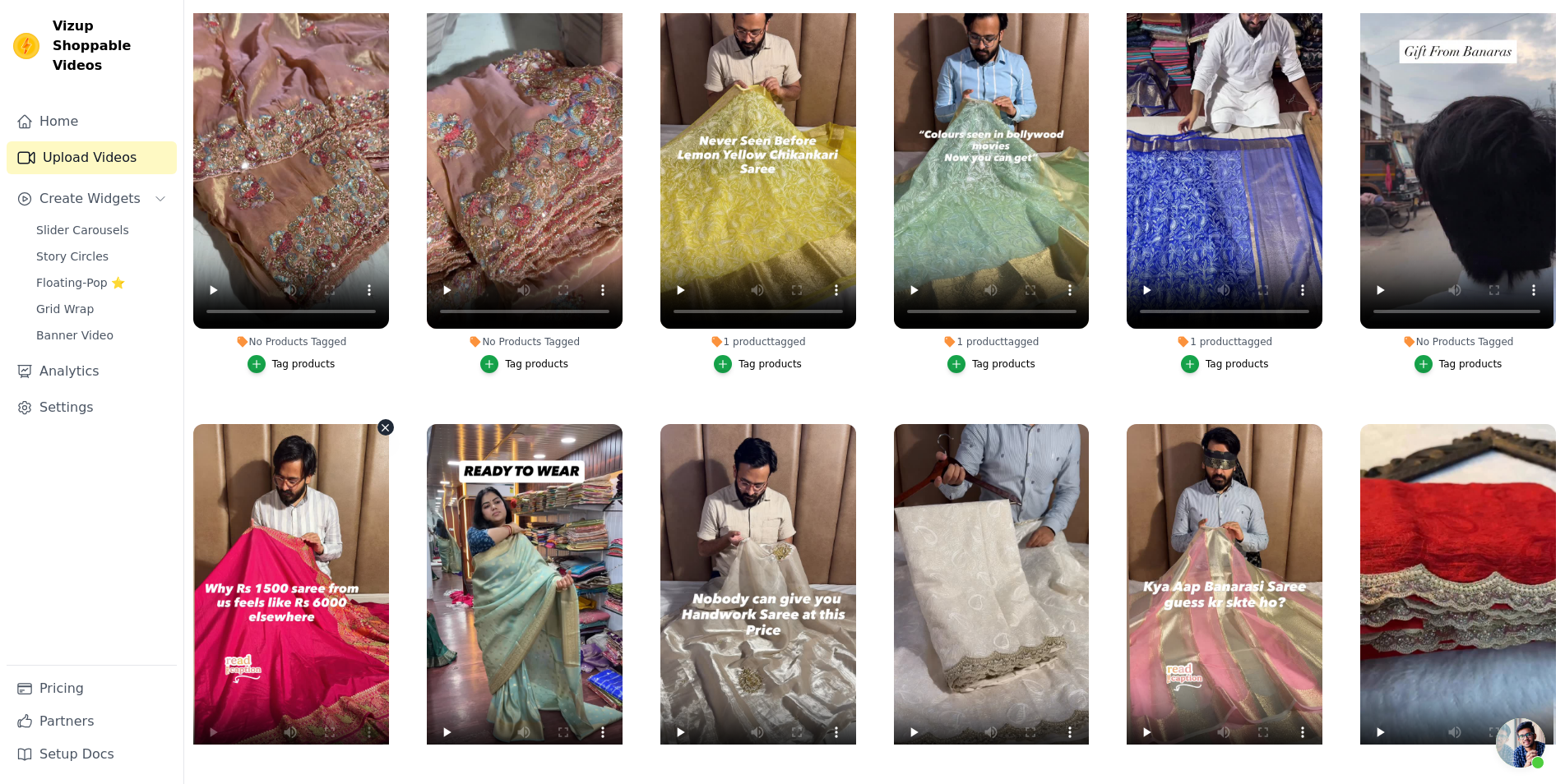
click at [387, 421] on icon "button" at bounding box center [385, 427] width 13 height 13
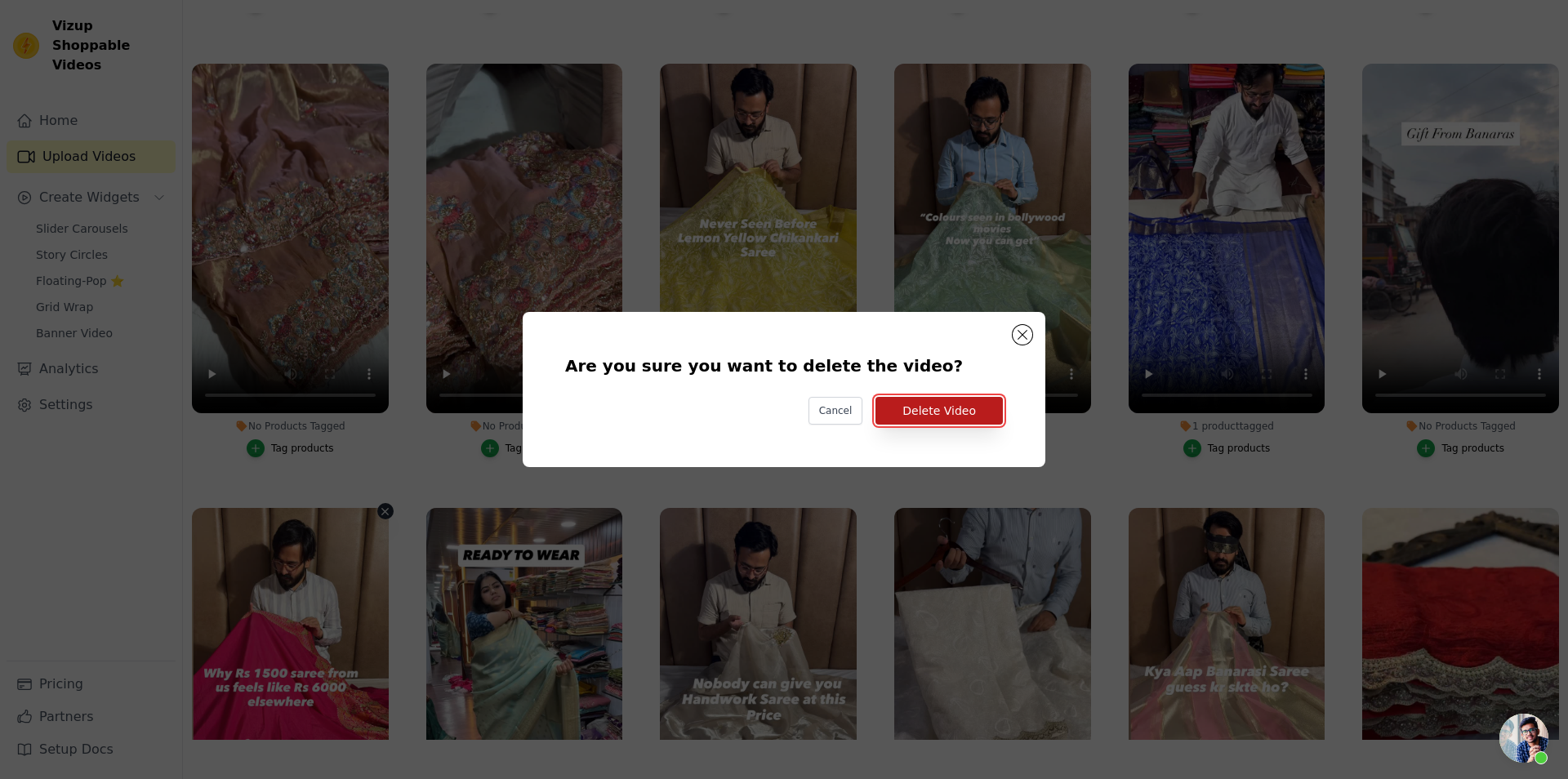
click at [984, 412] on button "Delete Video" at bounding box center [939, 411] width 127 height 28
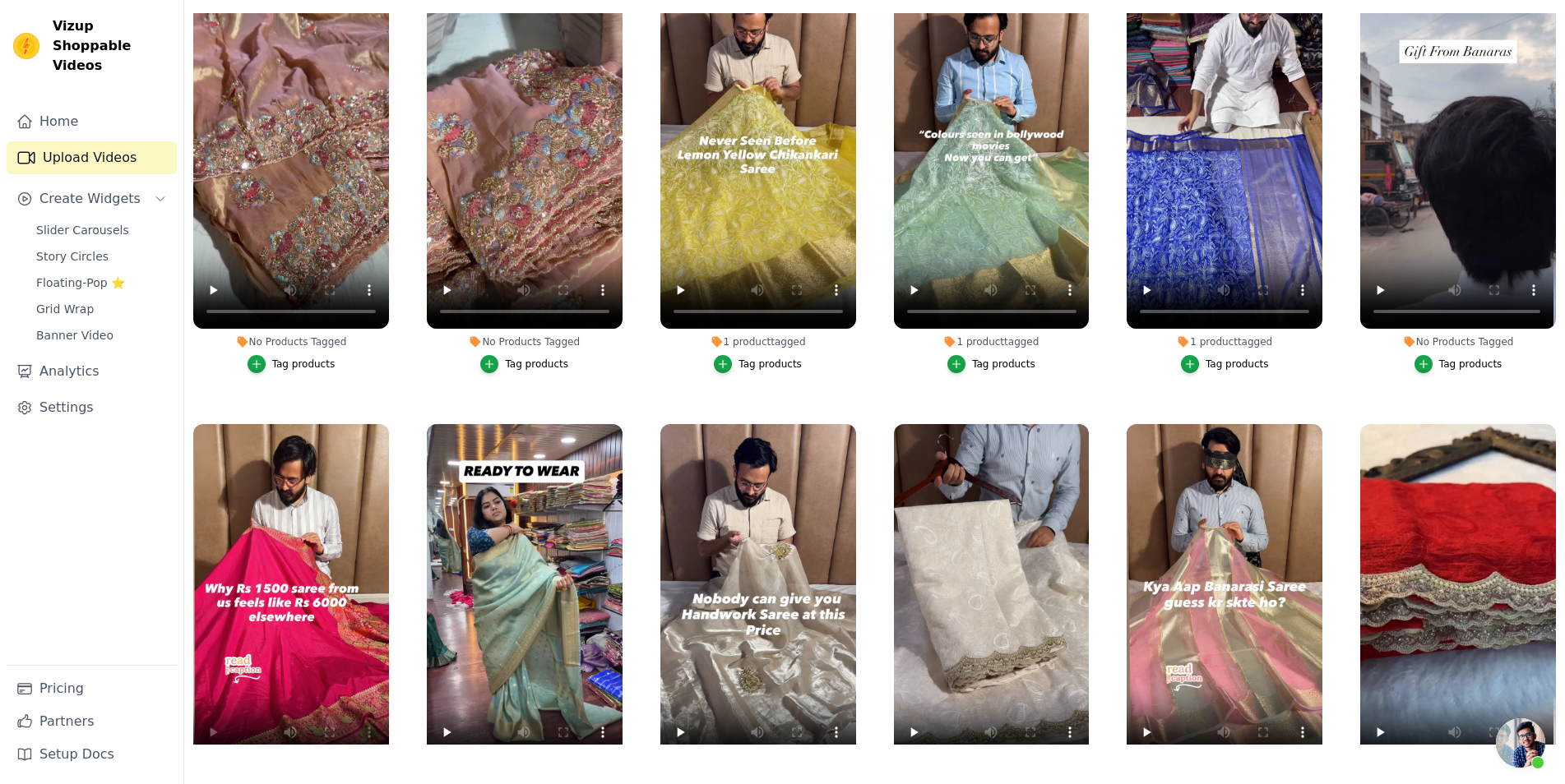
scroll to position [8383, 0]
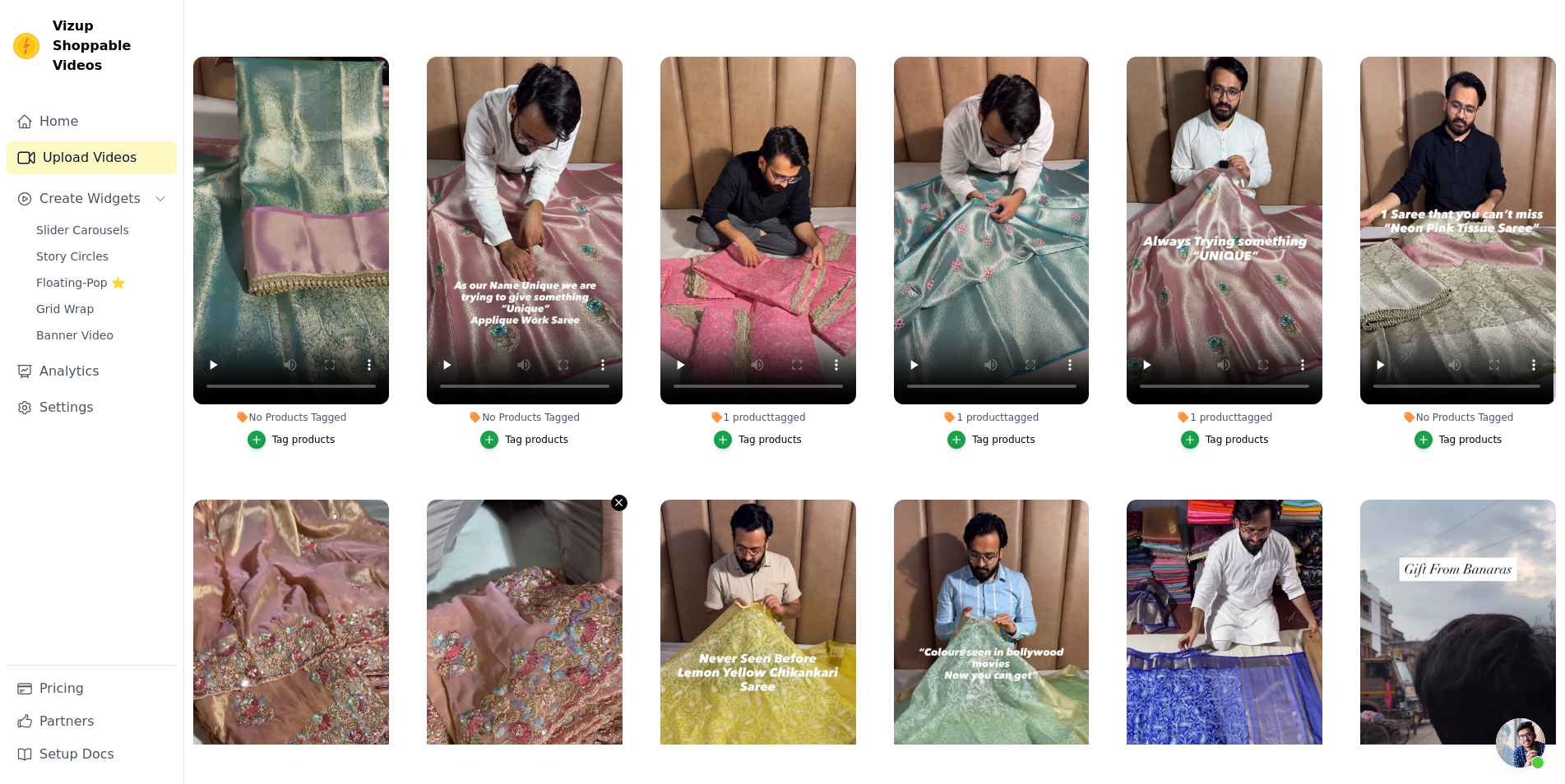
click at [613, 497] on icon "button" at bounding box center [619, 502] width 13 height 13
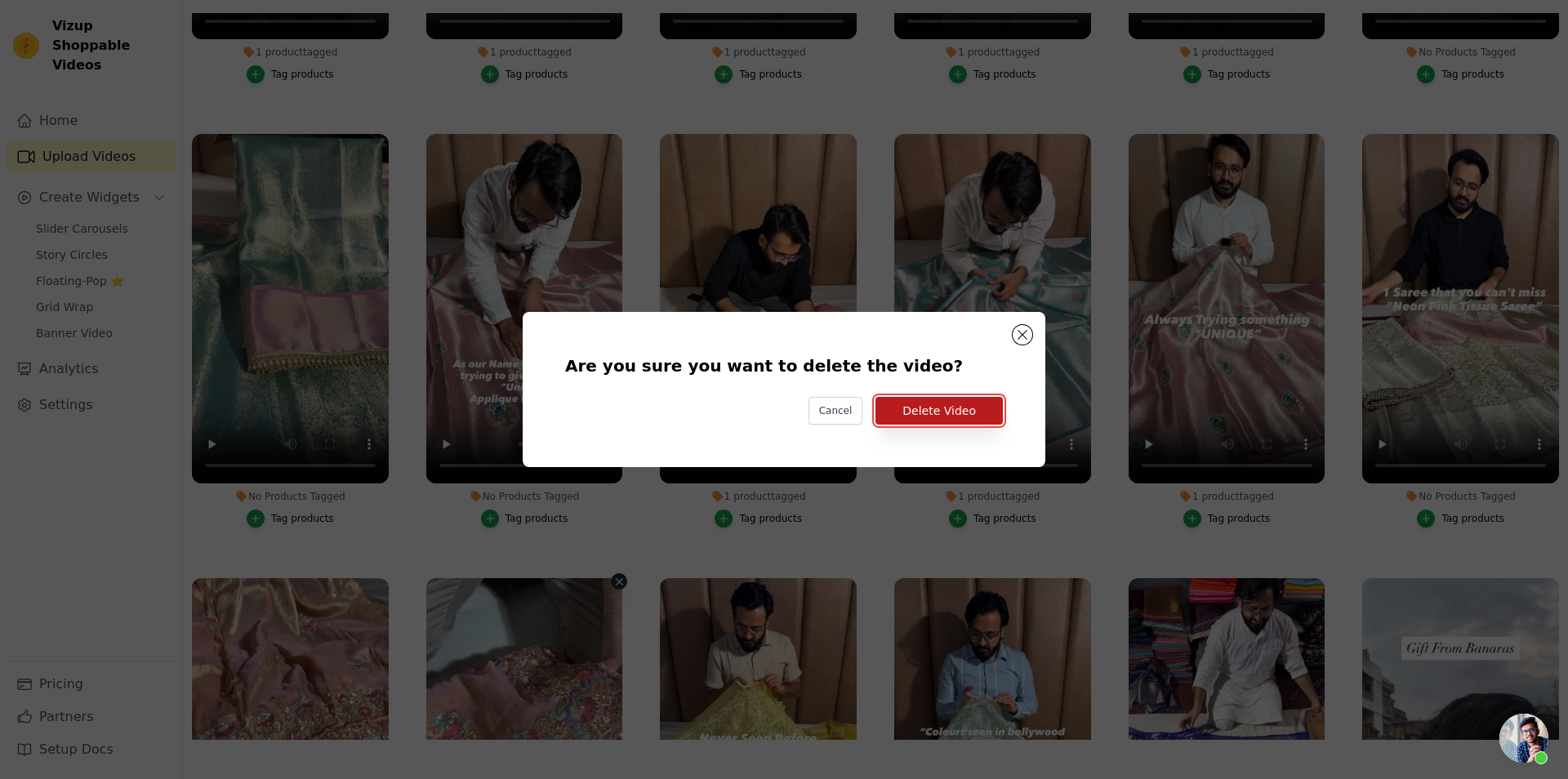
click at [943, 406] on button "Delete Video" at bounding box center [939, 411] width 127 height 28
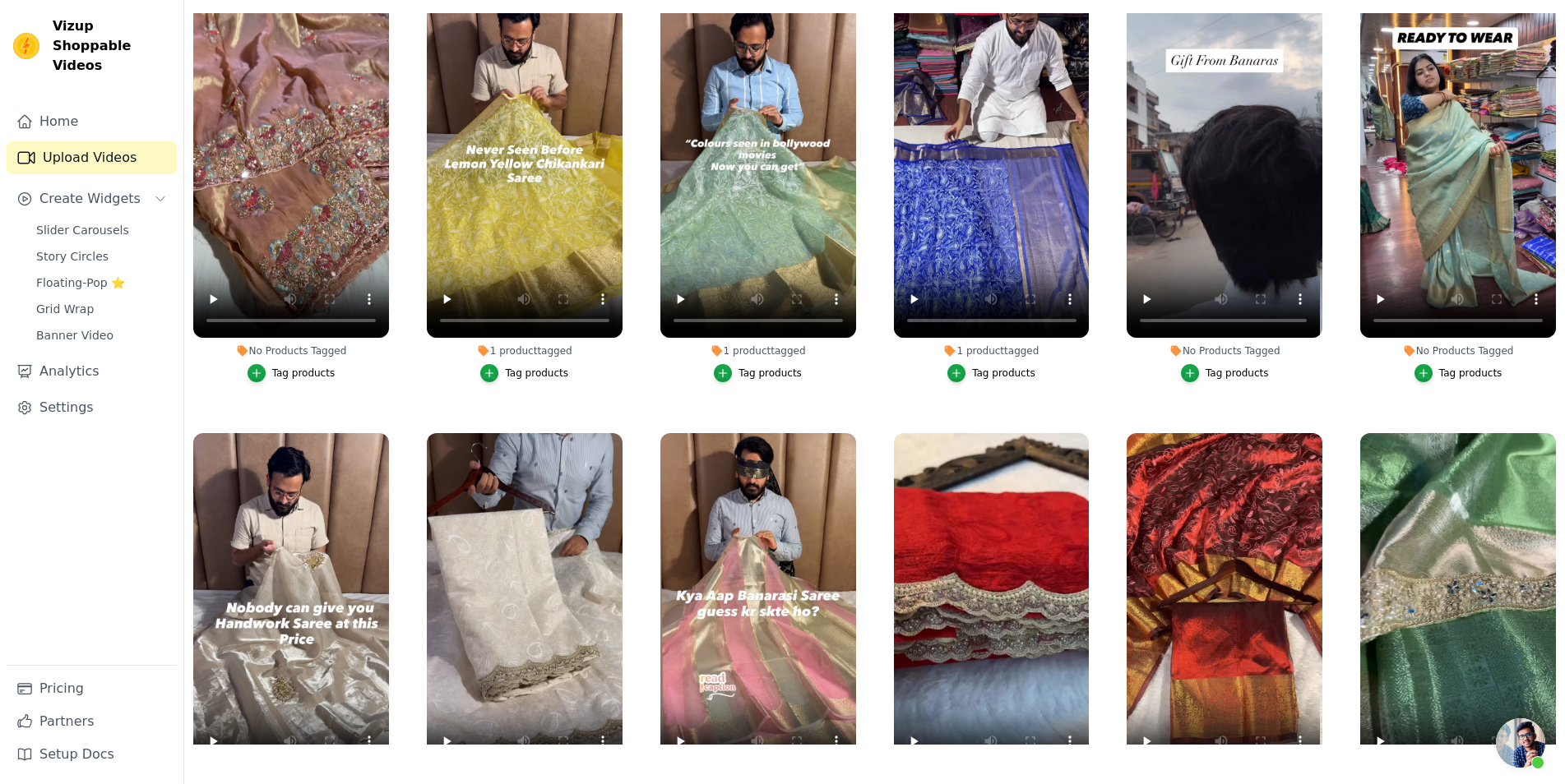
scroll to position [8900, 0]
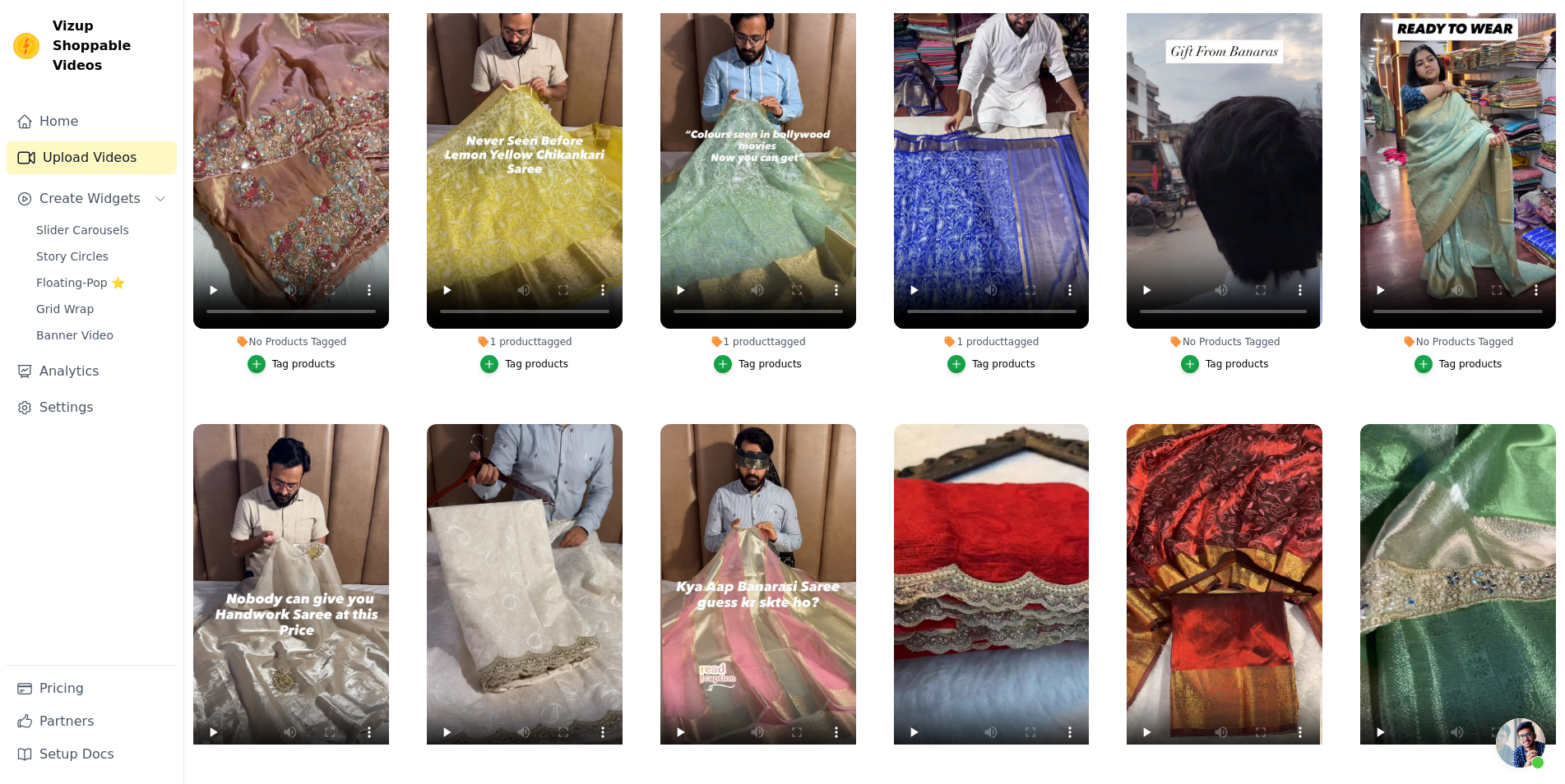
click at [303, 358] on div "Tag products" at bounding box center [303, 364] width 64 height 13
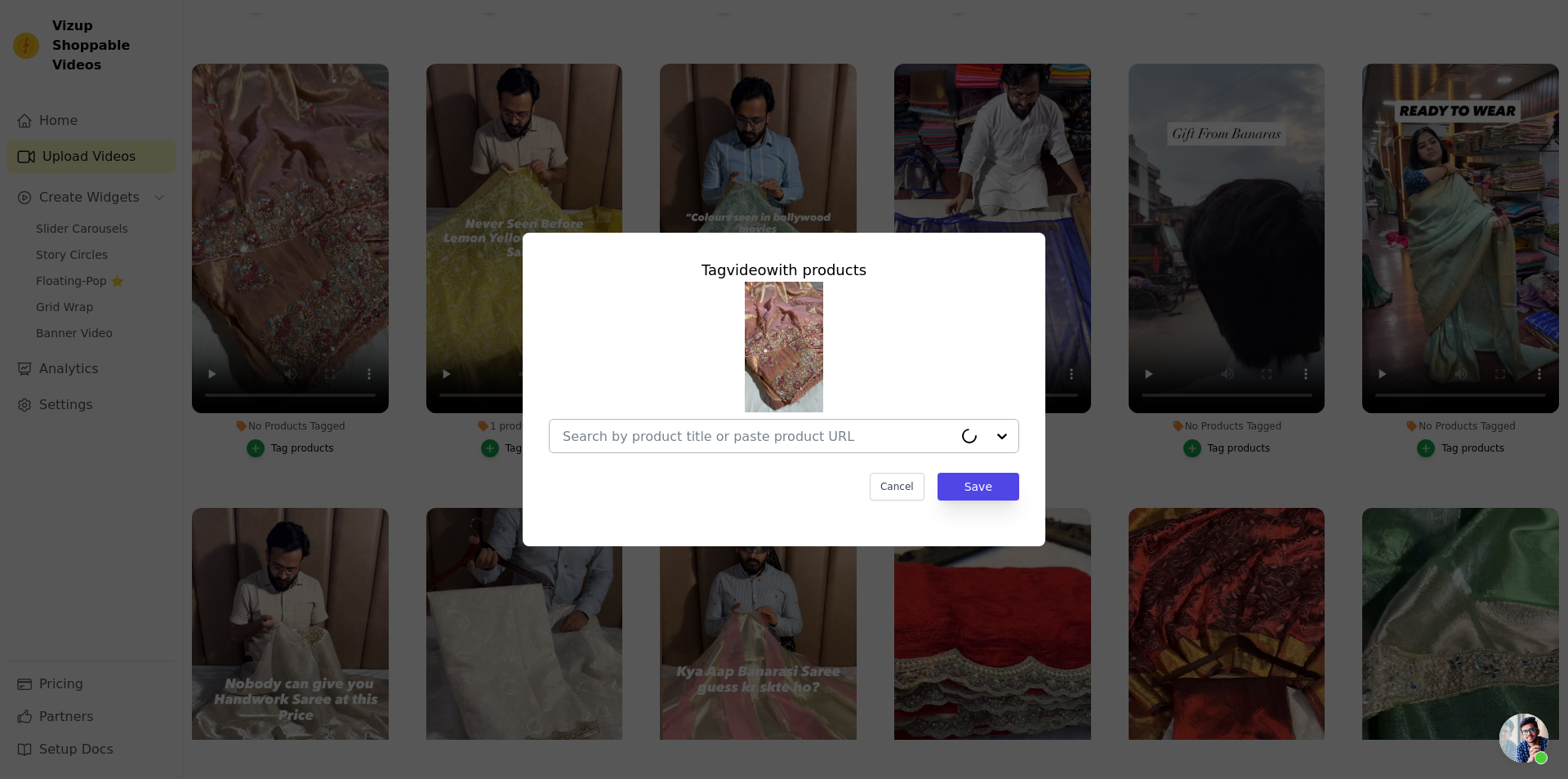
click at [801, 447] on div at bounding box center [757, 436] width 390 height 33
paste input "[URL][DOMAIN_NAME]"
type input "[URL][DOMAIN_NAME]"
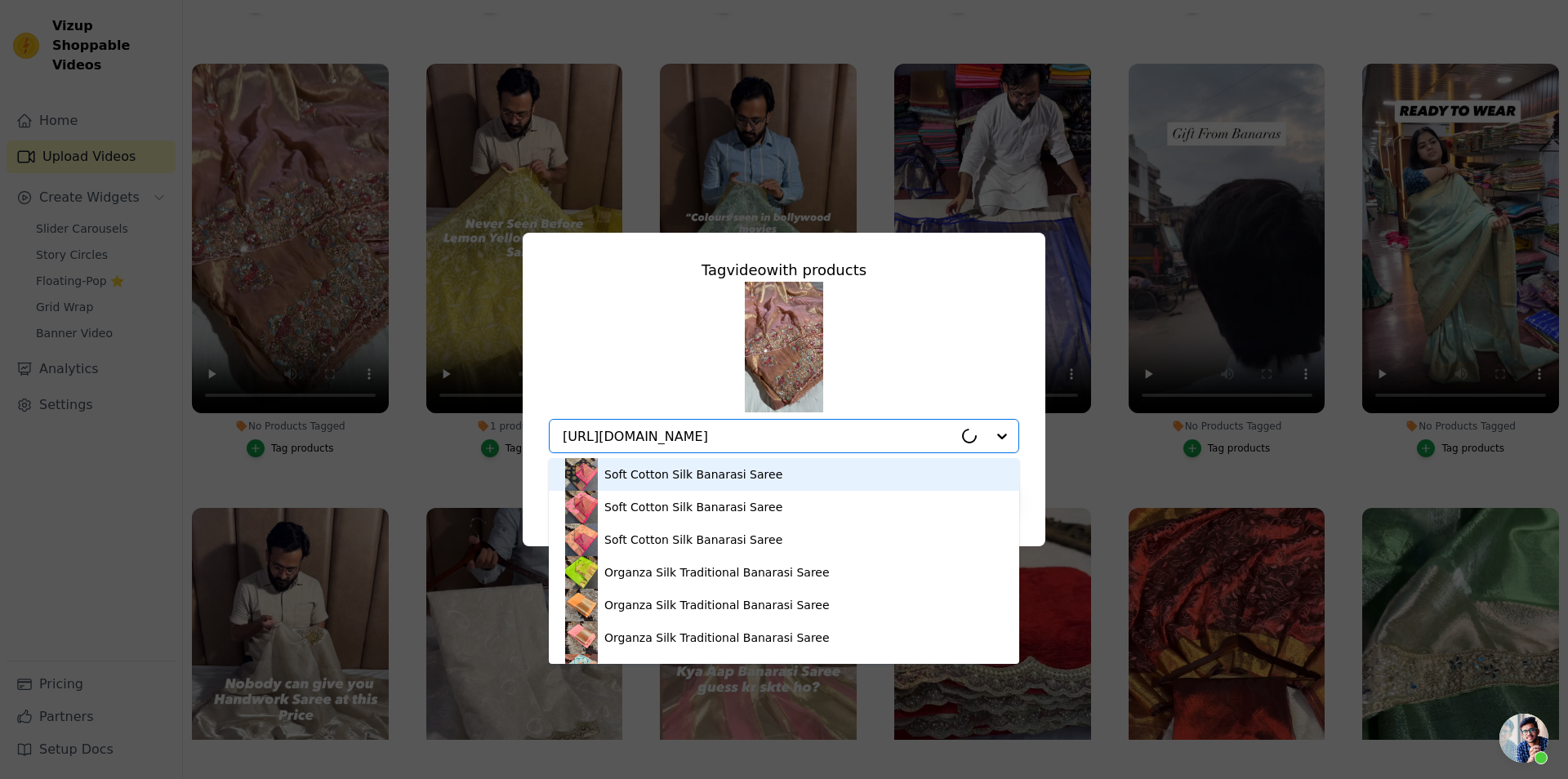
scroll to position [0, 437]
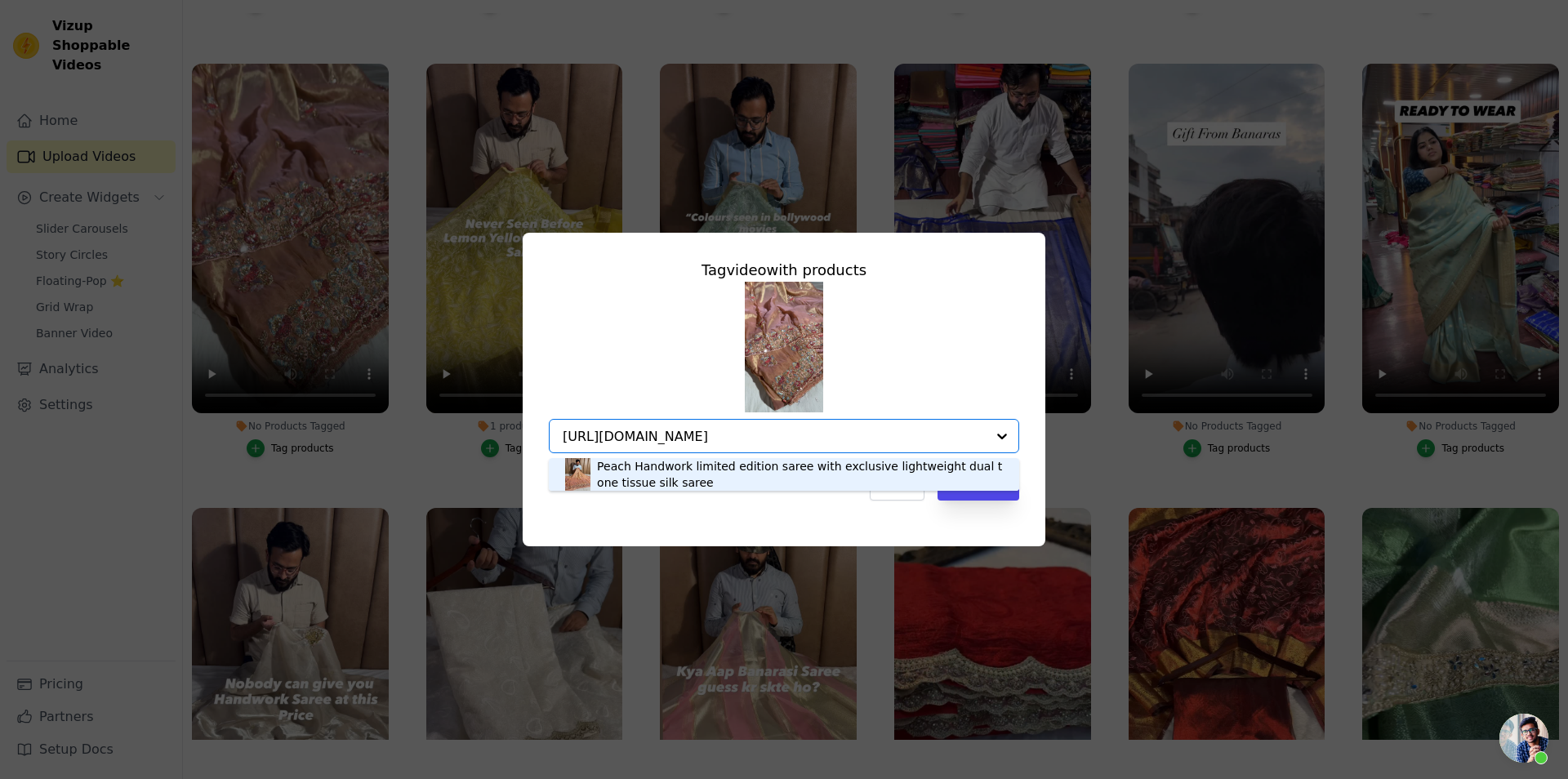
click at [771, 482] on div "Peach Handwork limited edition saree with exclusive lightweight dual tone tissu…" at bounding box center [800, 475] width 406 height 33
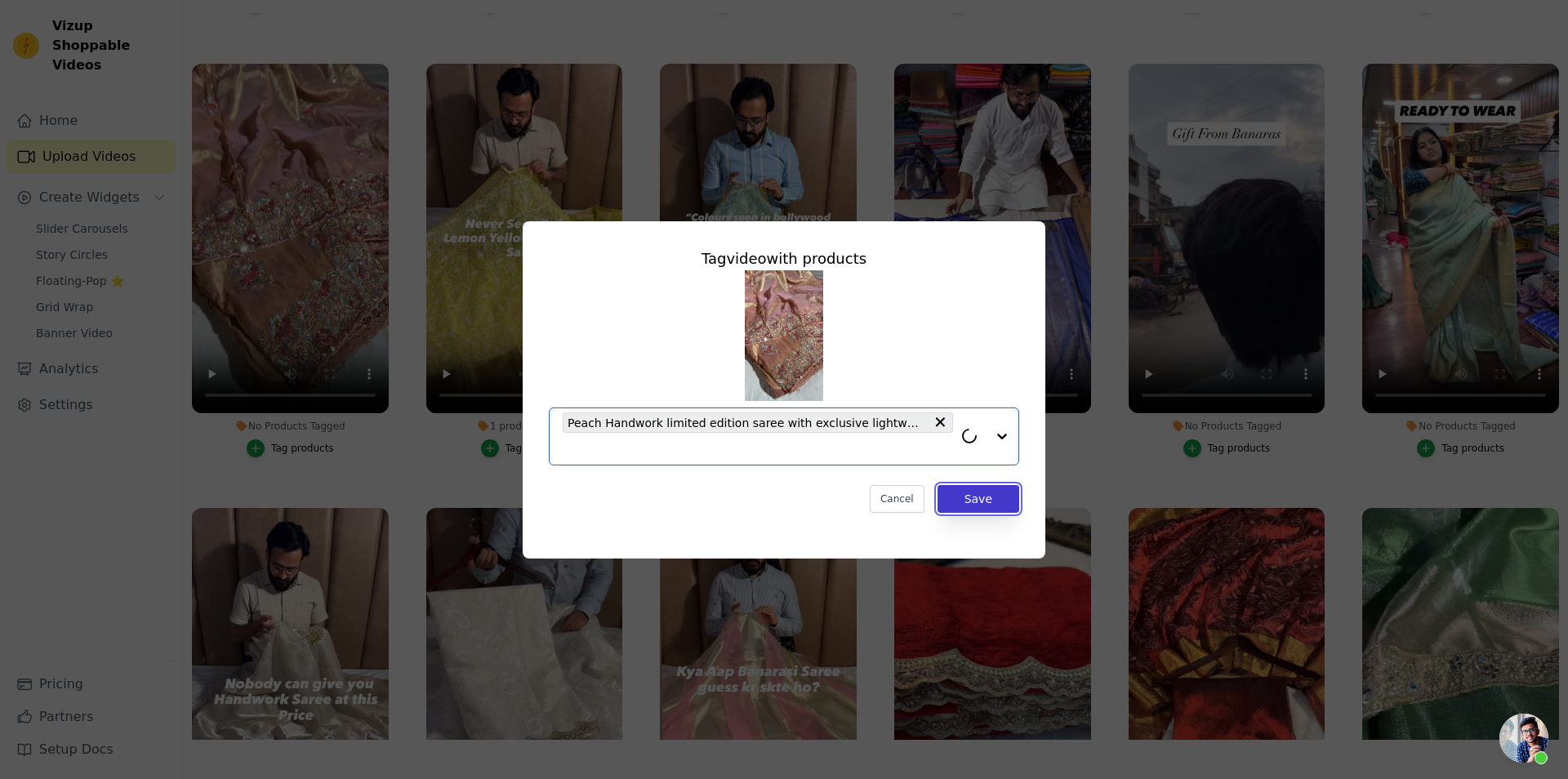
click at [993, 493] on button "Save" at bounding box center [978, 499] width 82 height 28
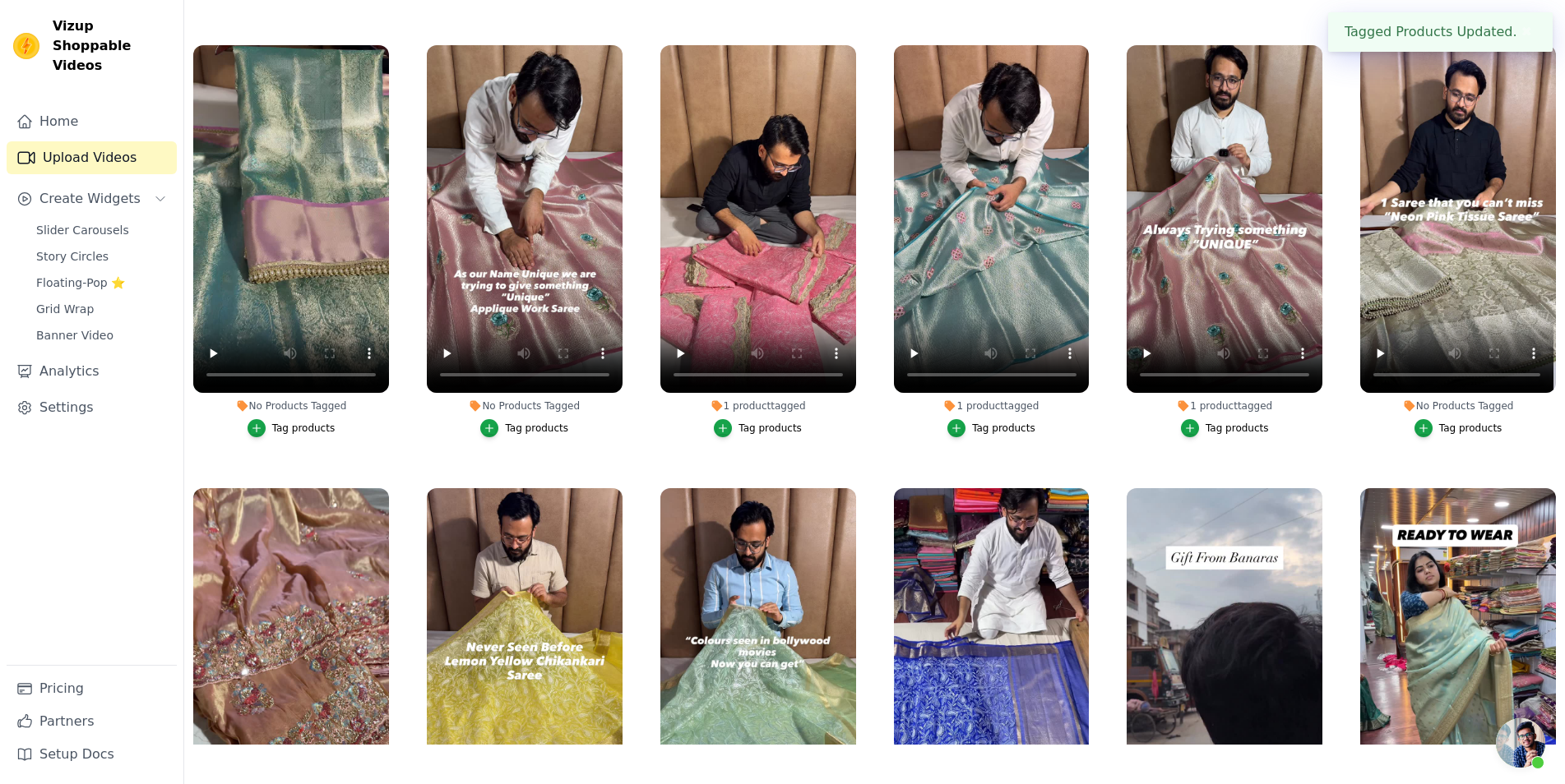
scroll to position [8383, 0]
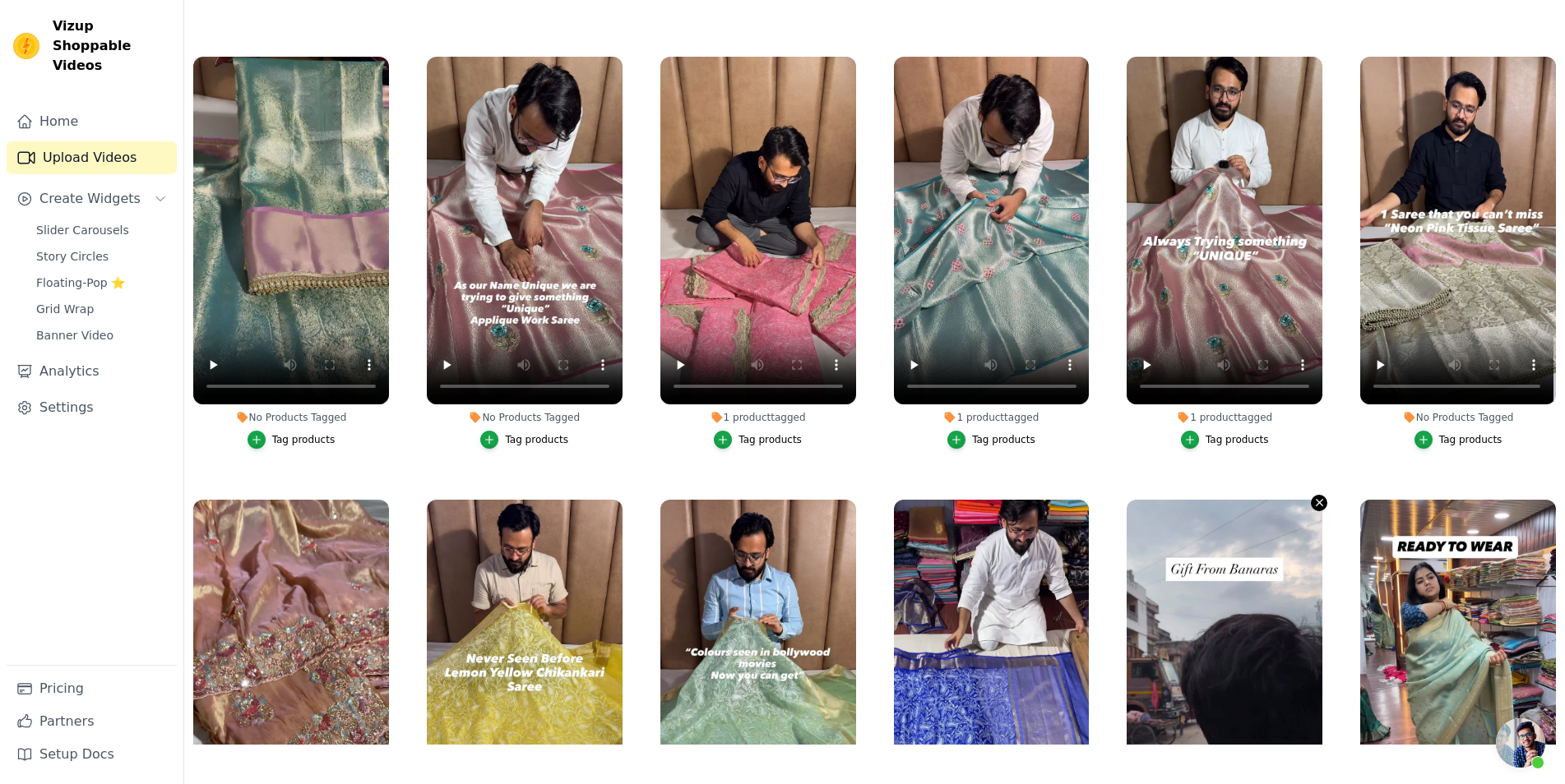
click at [1317, 500] on icon "button" at bounding box center [1319, 502] width 7 height 7
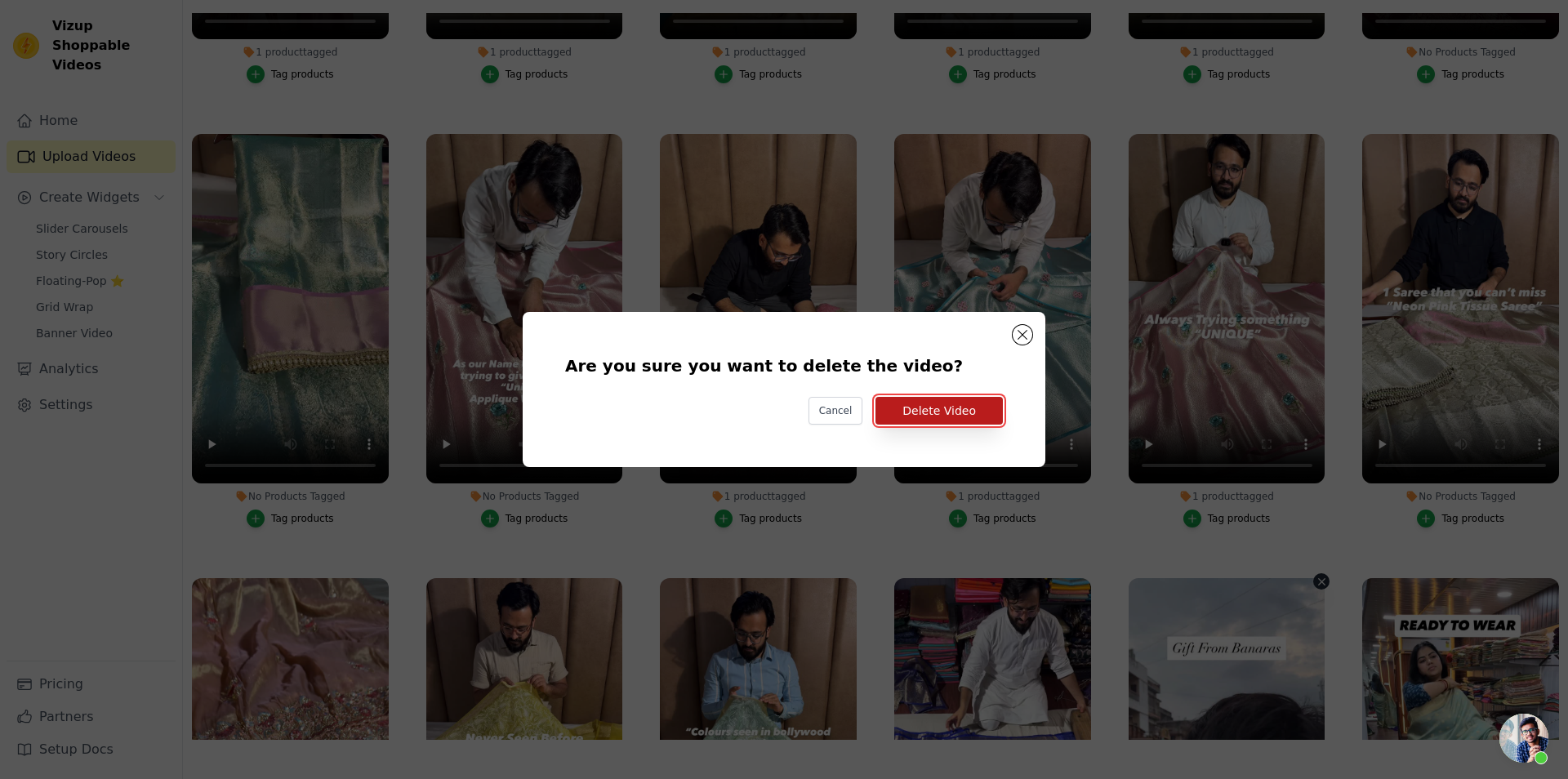
click at [968, 419] on button "Delete Video" at bounding box center [939, 411] width 127 height 28
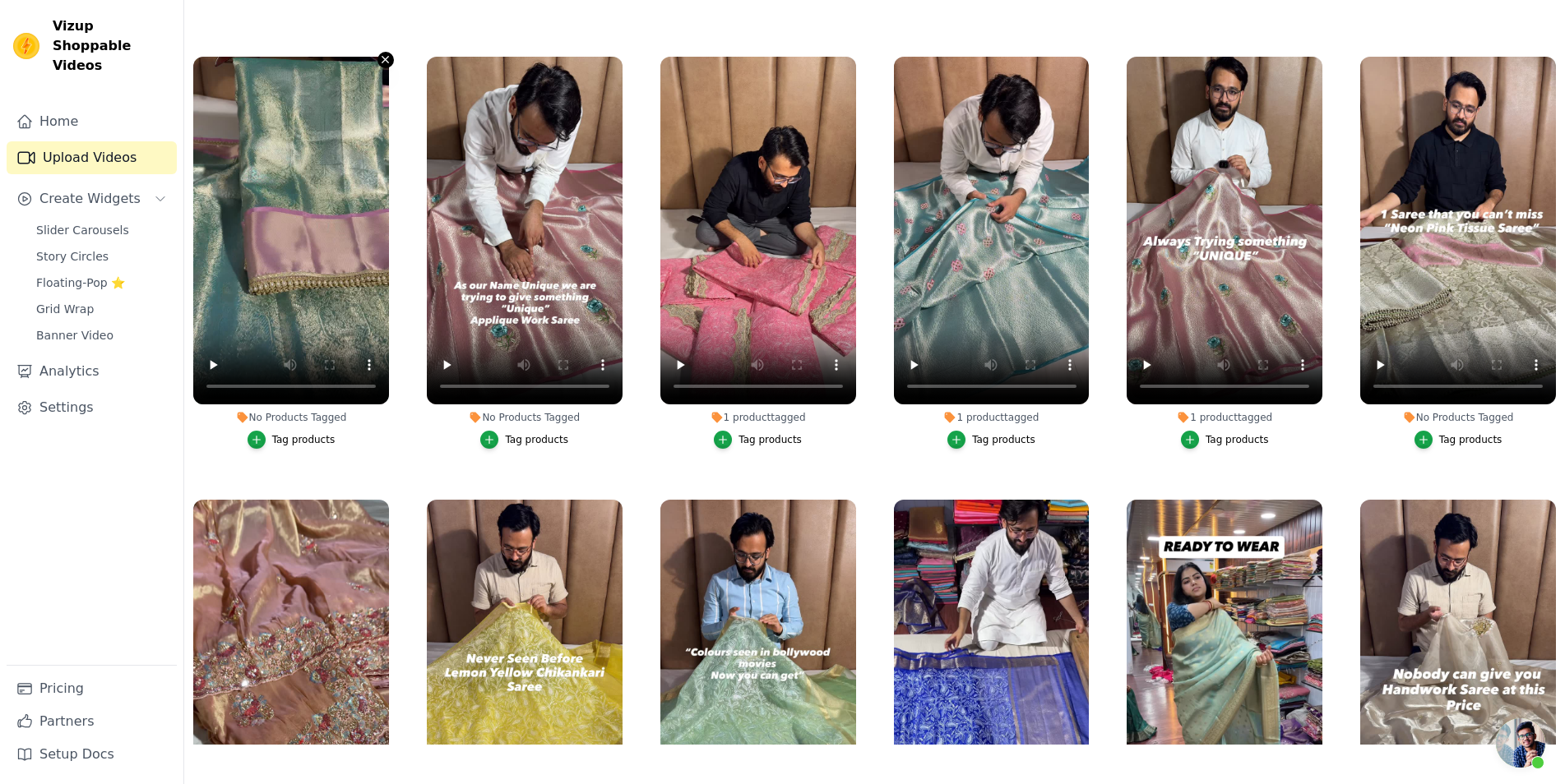
click at [387, 54] on icon "button" at bounding box center [385, 60] width 13 height 13
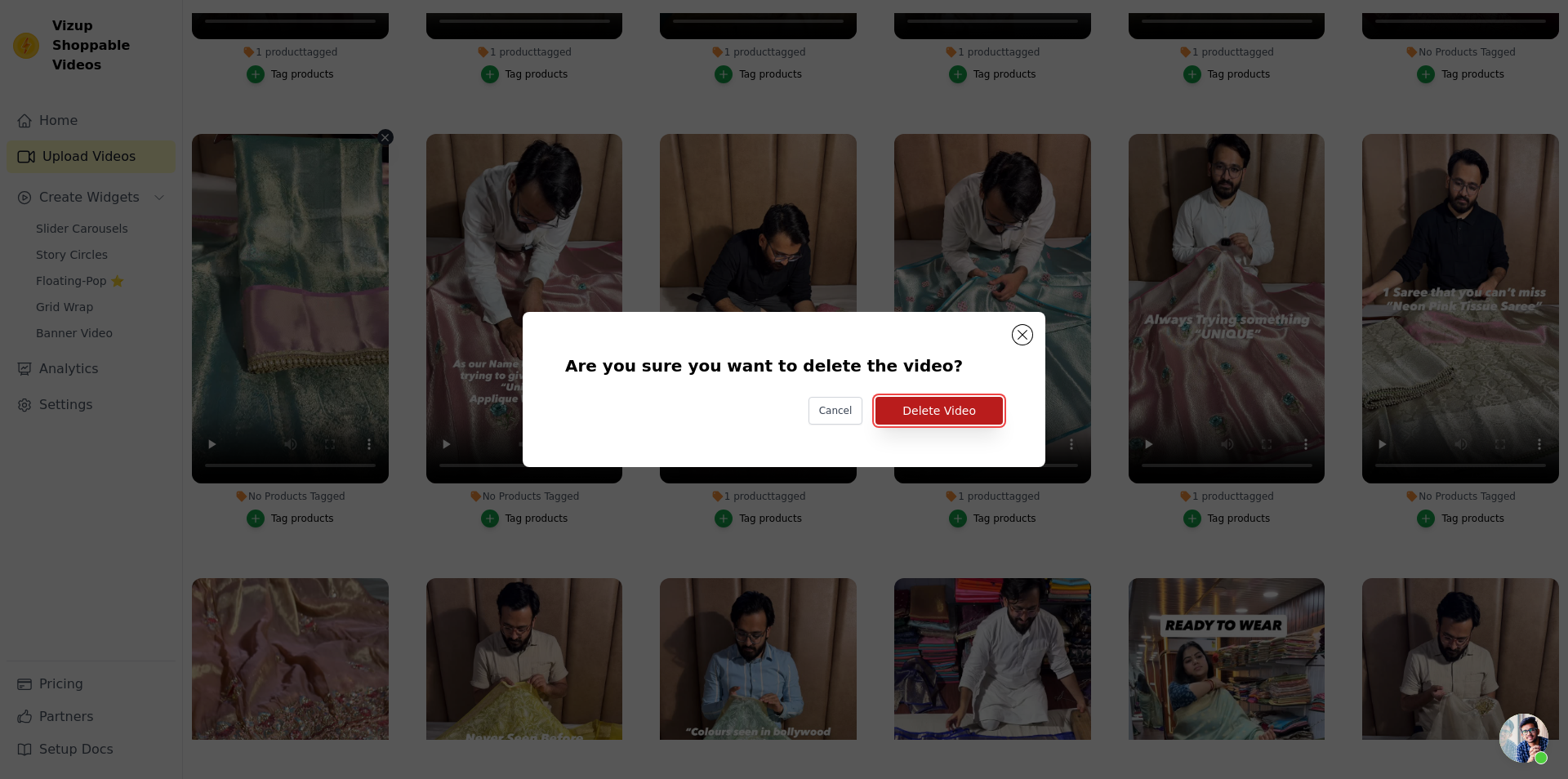
click at [959, 422] on button "Delete Video" at bounding box center [939, 411] width 127 height 28
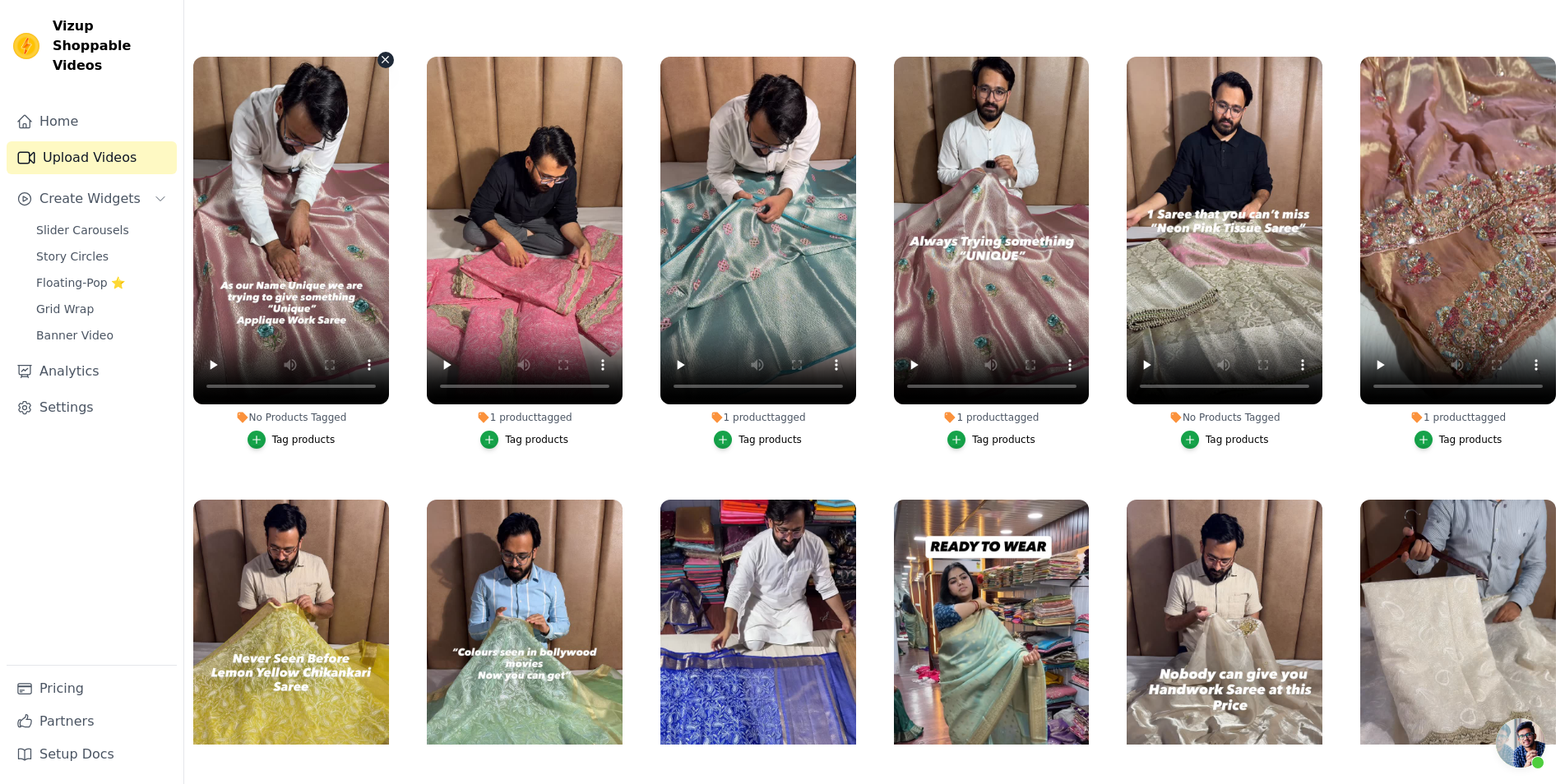
click at [385, 57] on icon "button" at bounding box center [385, 60] width 7 height 7
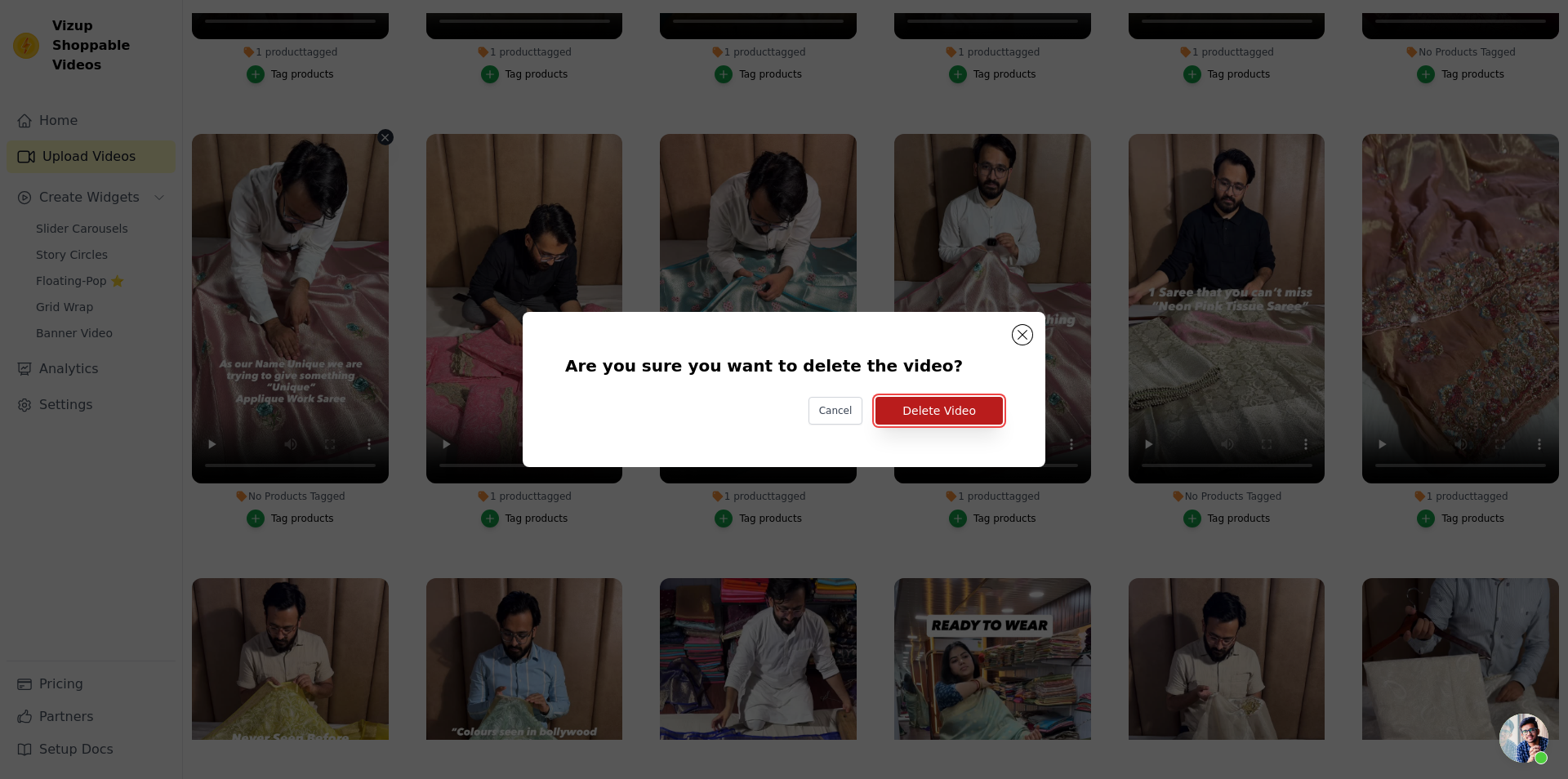
click at [972, 409] on button "Delete Video" at bounding box center [939, 411] width 127 height 28
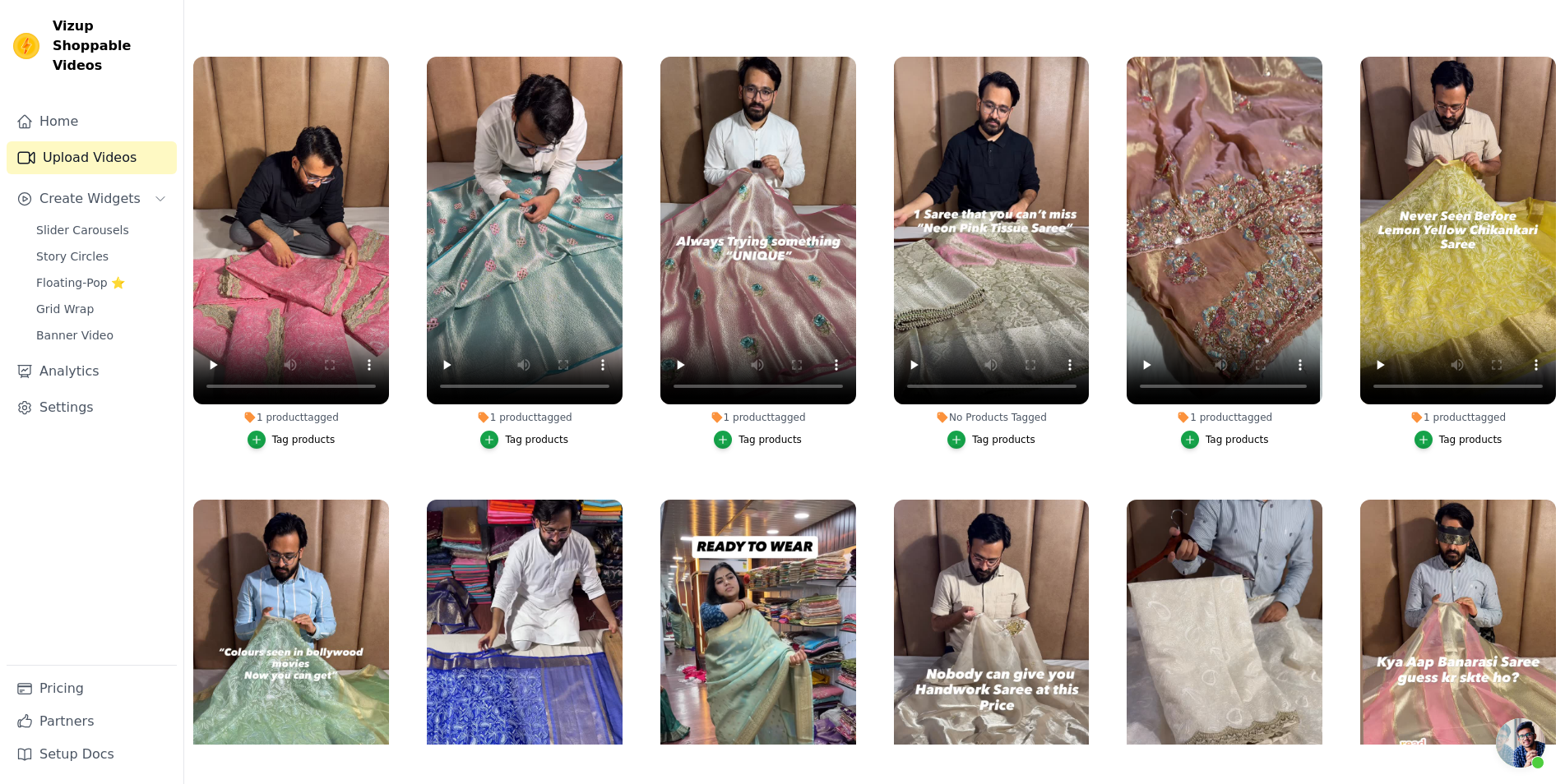
click at [989, 433] on div "Tag products" at bounding box center [1004, 439] width 64 height 13
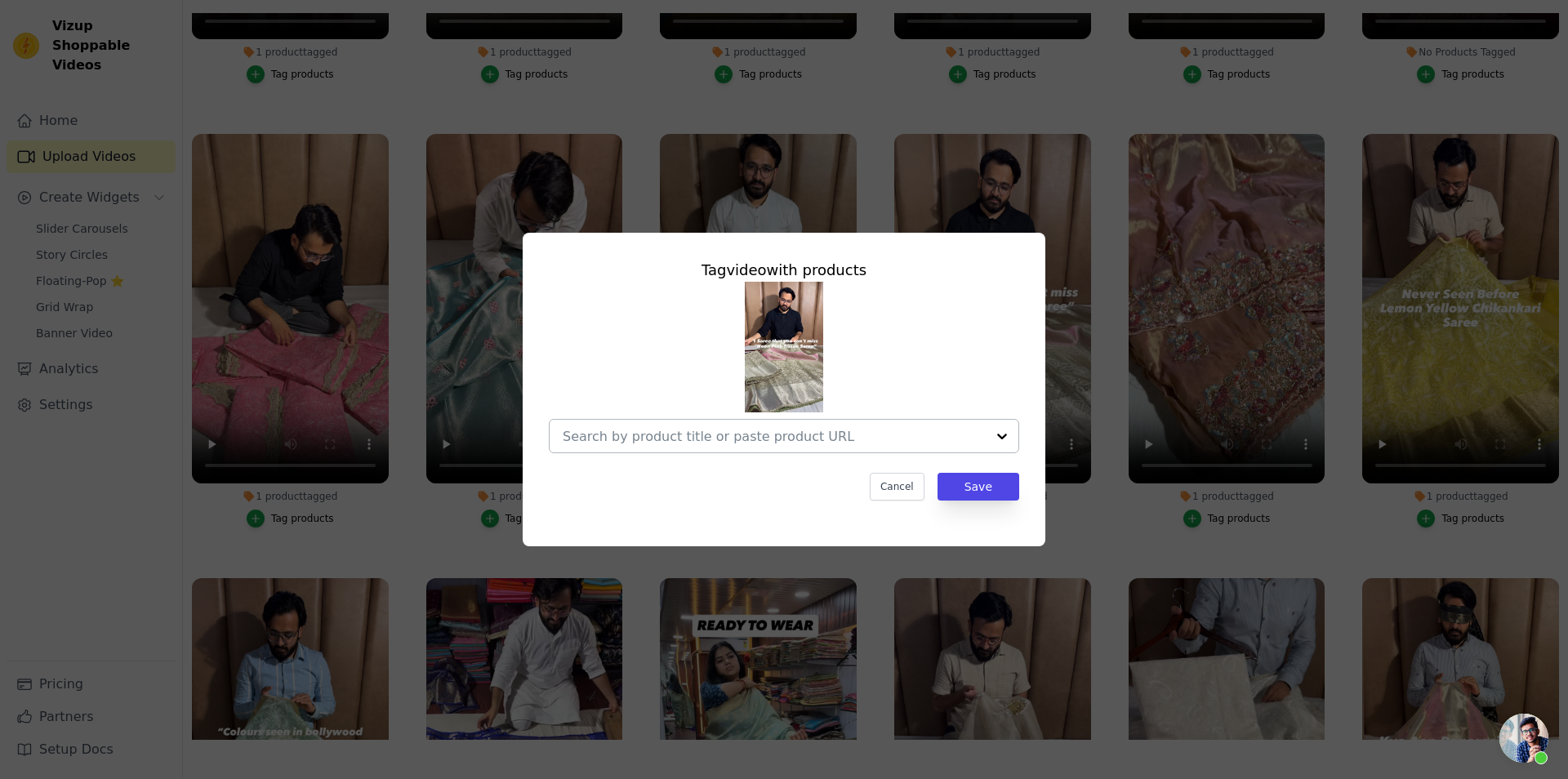
click at [759, 429] on input "No Products Tagged Tag video with products Cancel Save Tag products" at bounding box center [774, 437] width 423 height 16
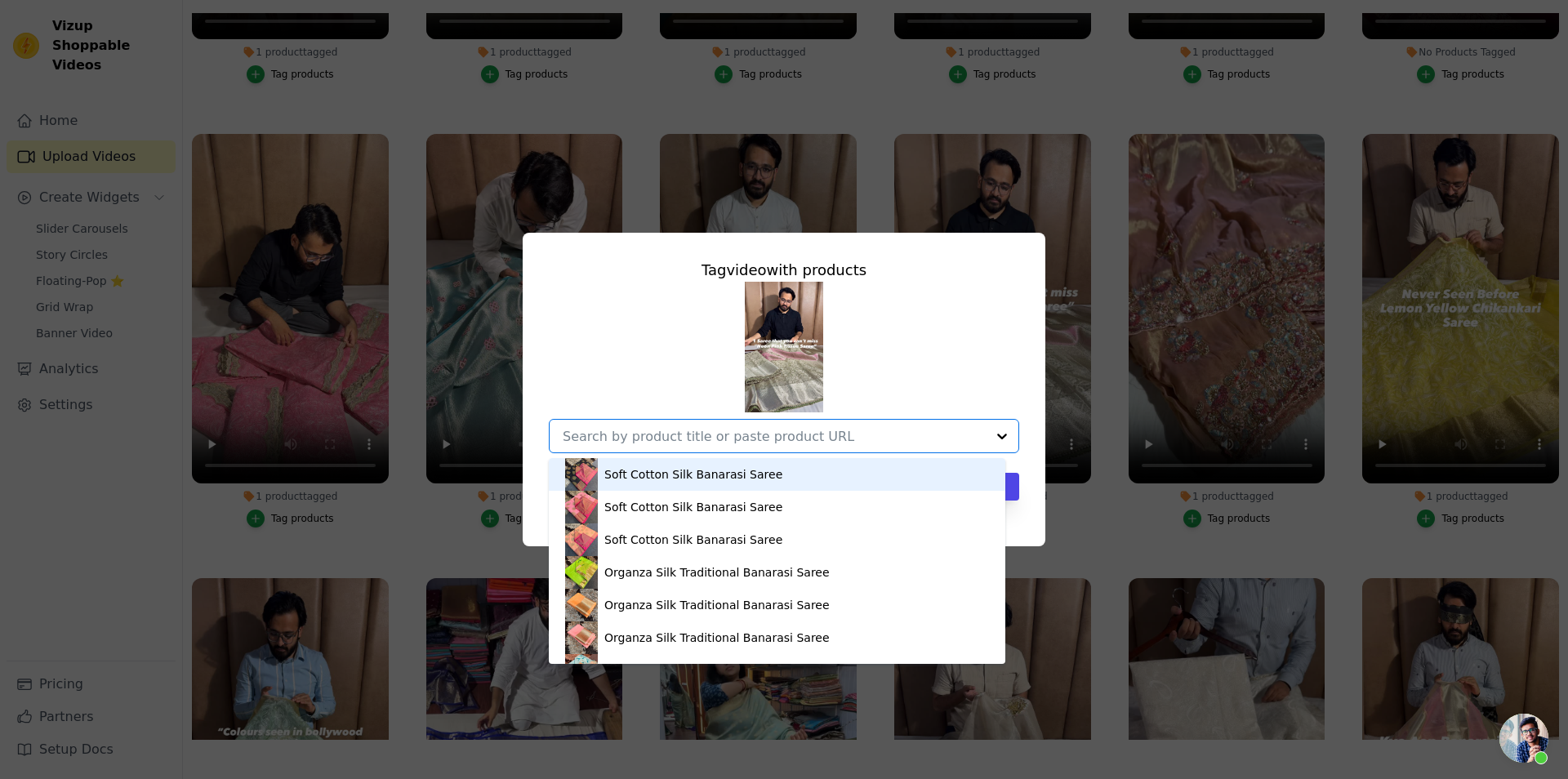
paste input "[URL][DOMAIN_NAME]"
type input "[URL][DOMAIN_NAME]"
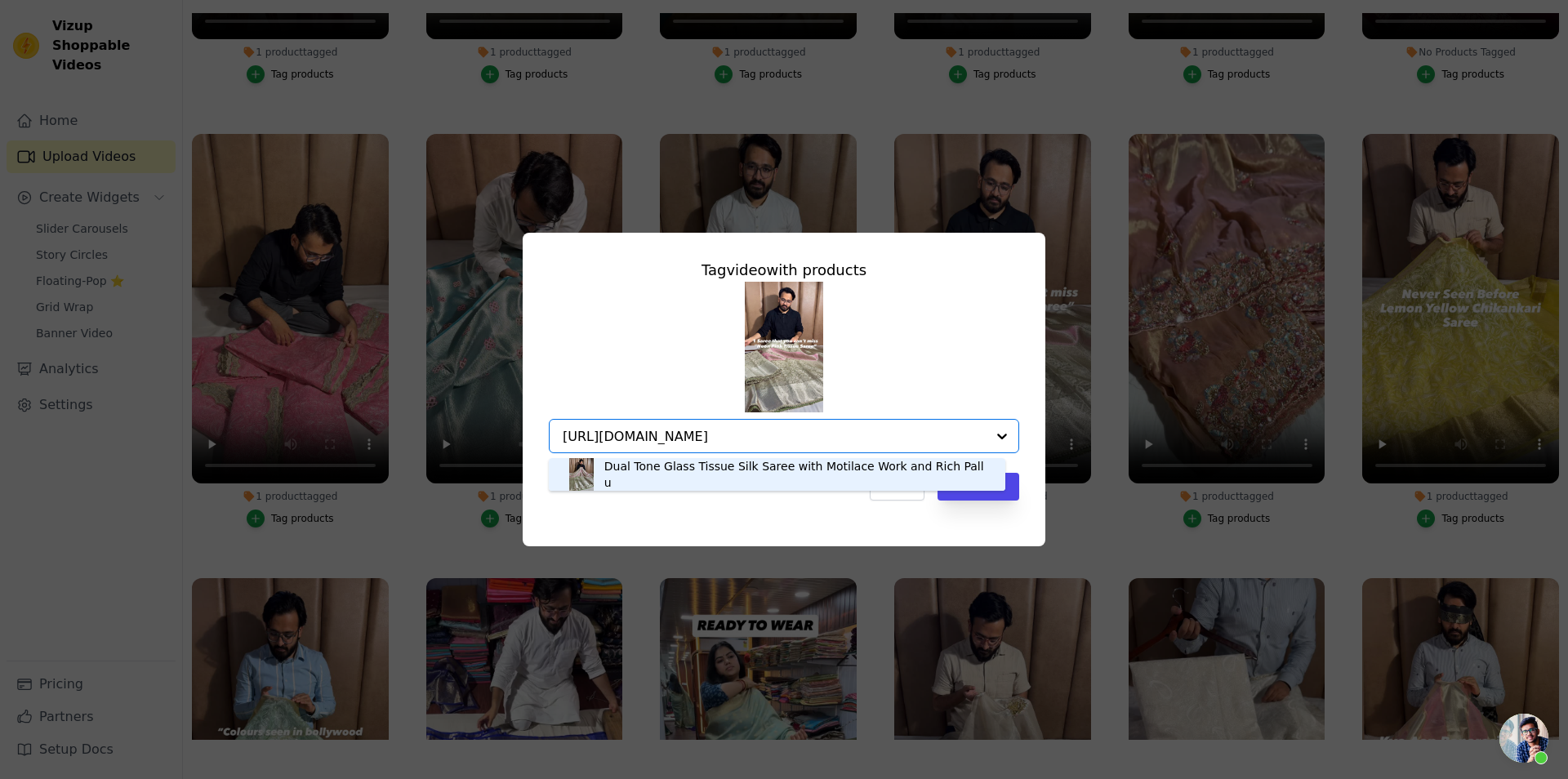
click at [691, 477] on div "Dual Tone Glass Tissue Silk Saree with Motilace Work and Rich Pallu" at bounding box center [796, 475] width 384 height 33
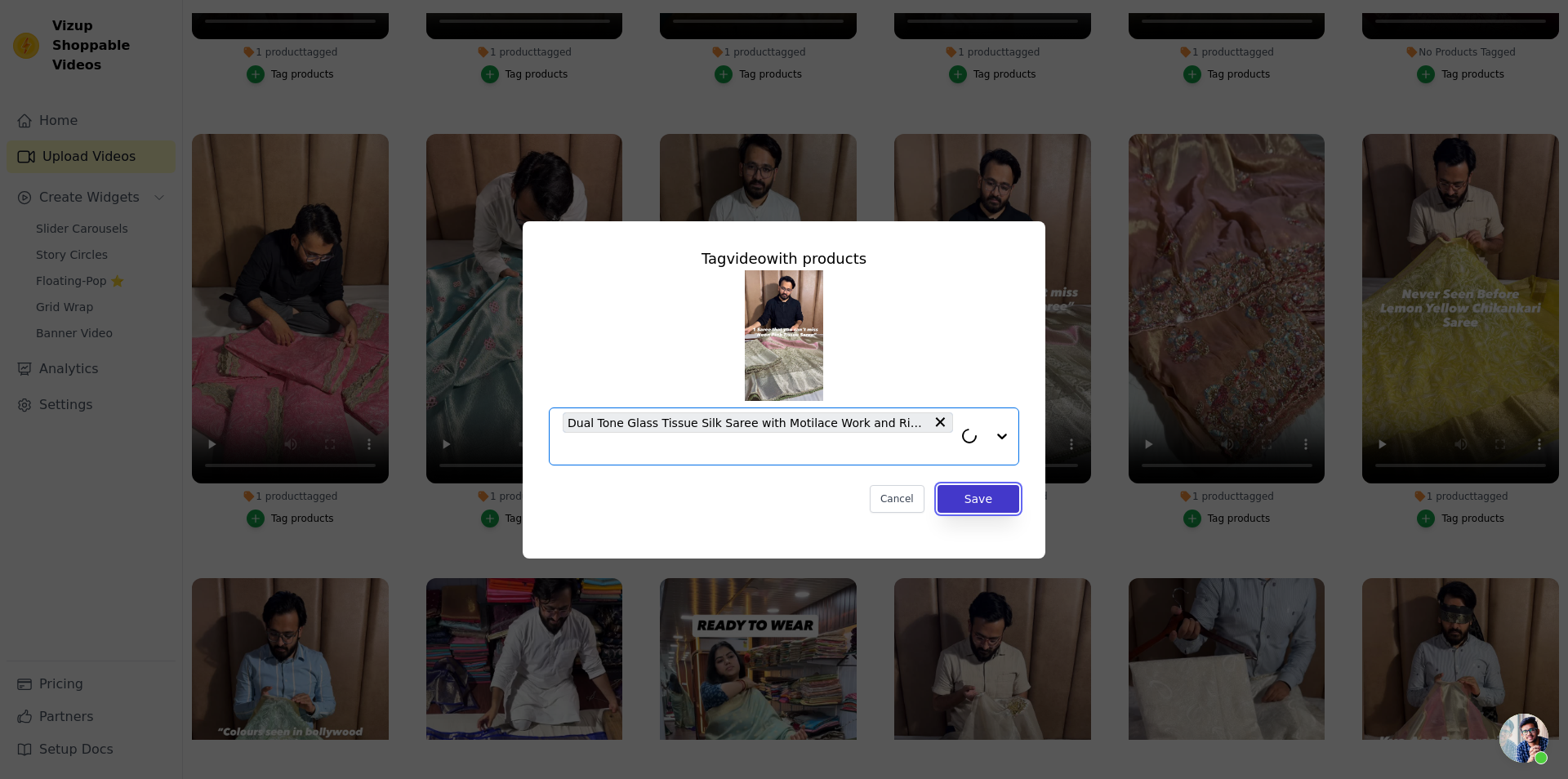
click at [1007, 492] on button "Save" at bounding box center [978, 499] width 82 height 28
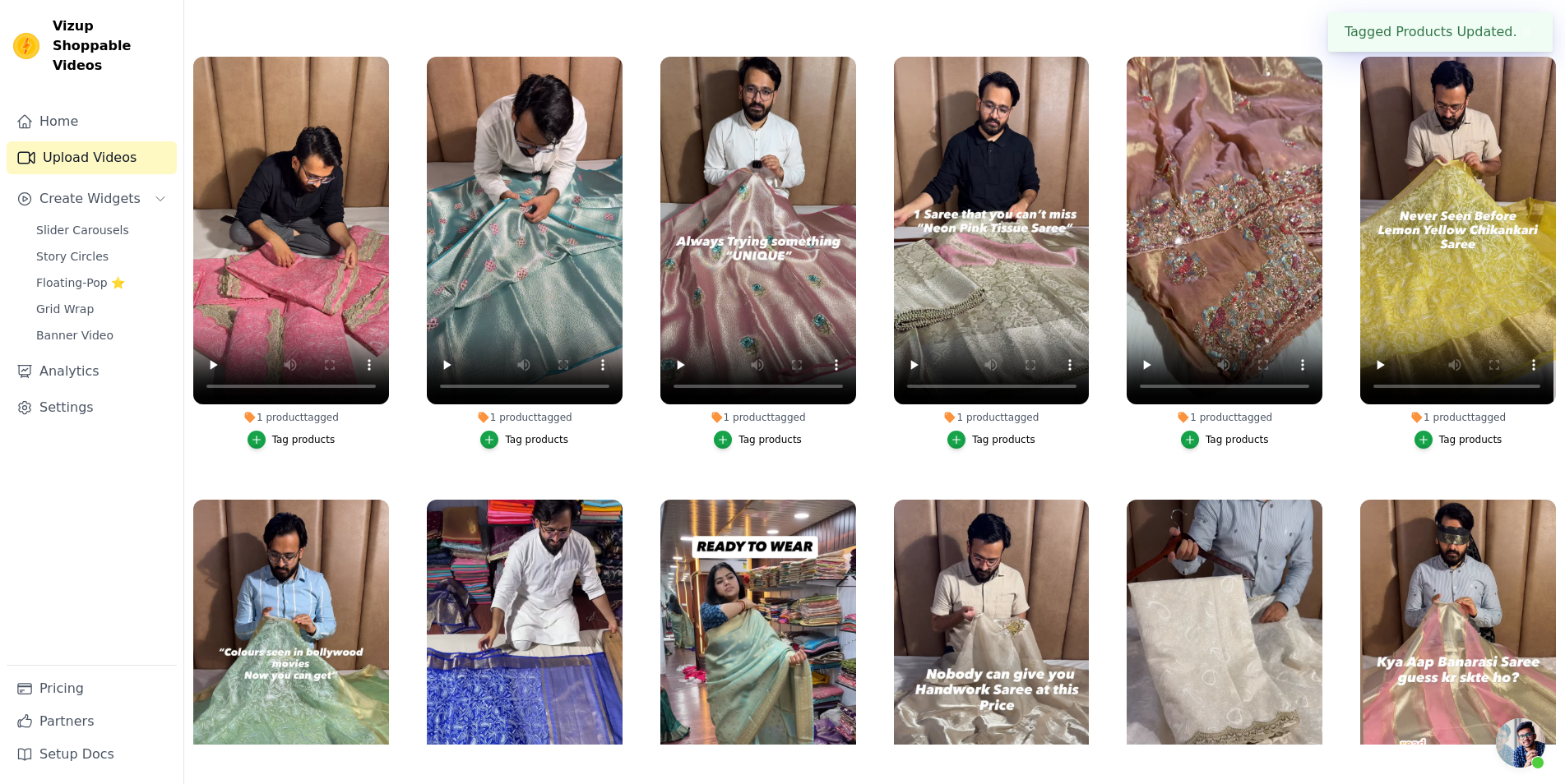
scroll to position [7864, 0]
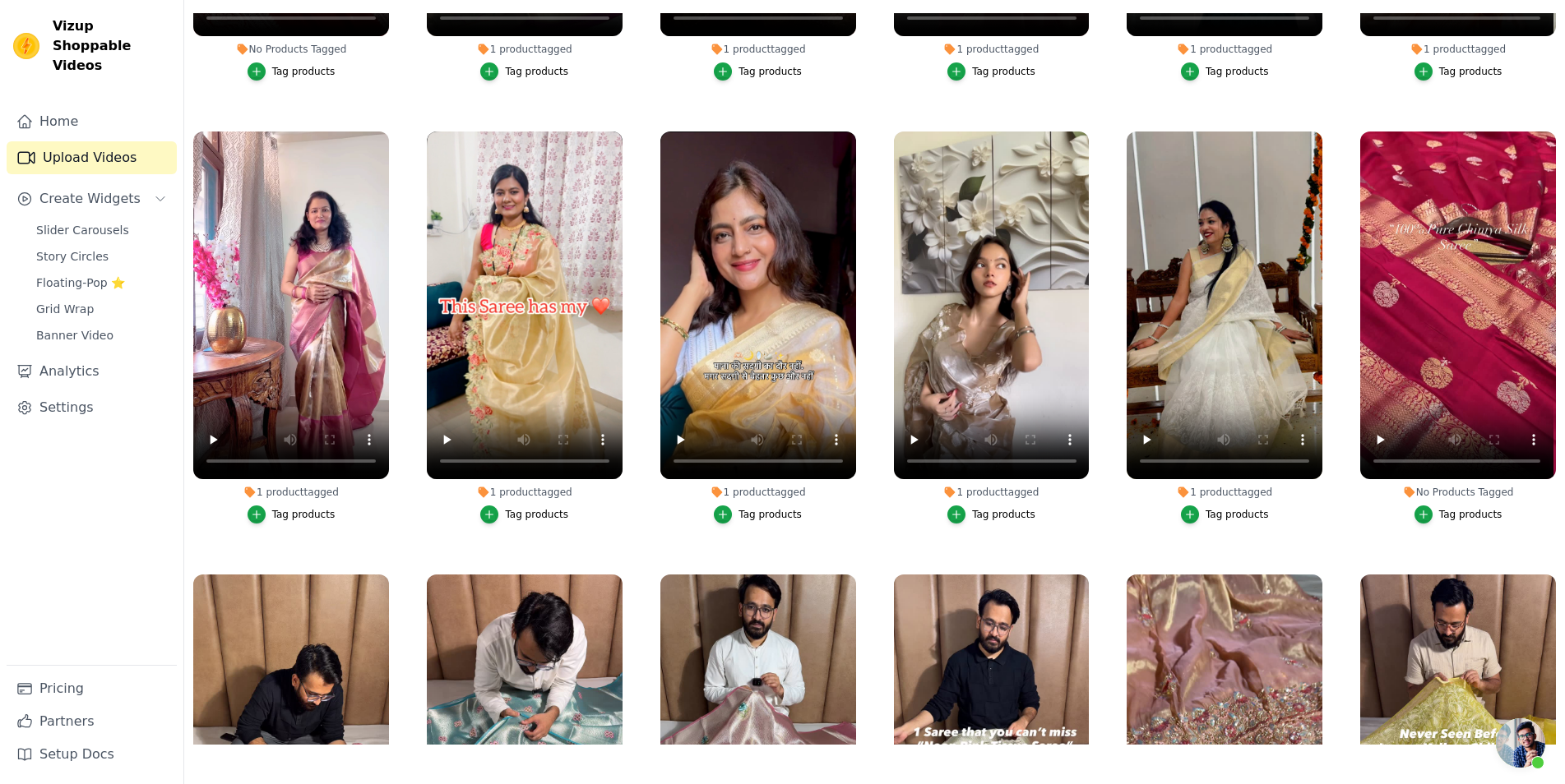
click at [1470, 508] on div "Tag products" at bounding box center [1471, 514] width 64 height 13
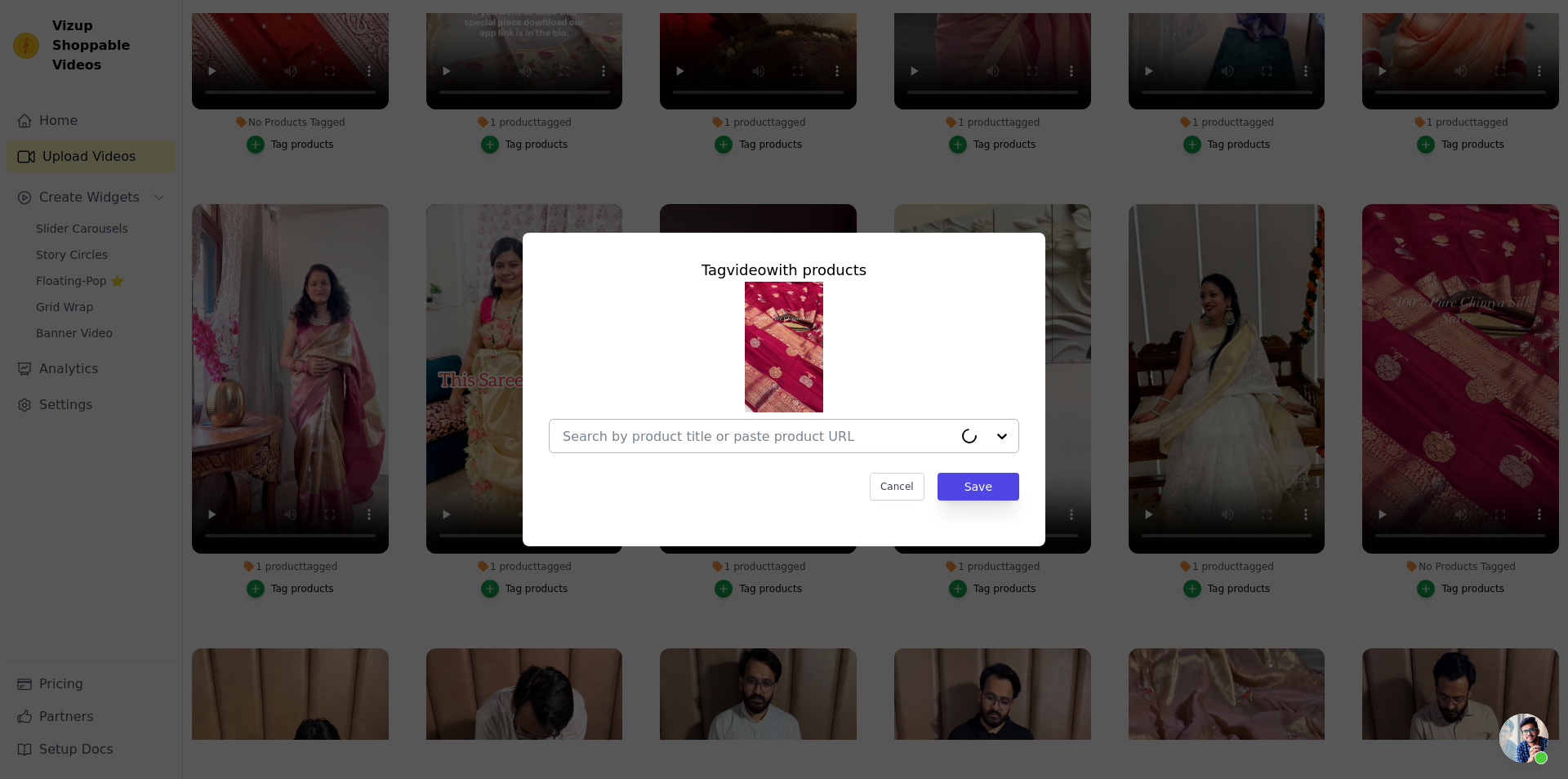
click at [870, 442] on input "No Products Tagged Tag video with products Cancel Save Tag products" at bounding box center [757, 437] width 390 height 16
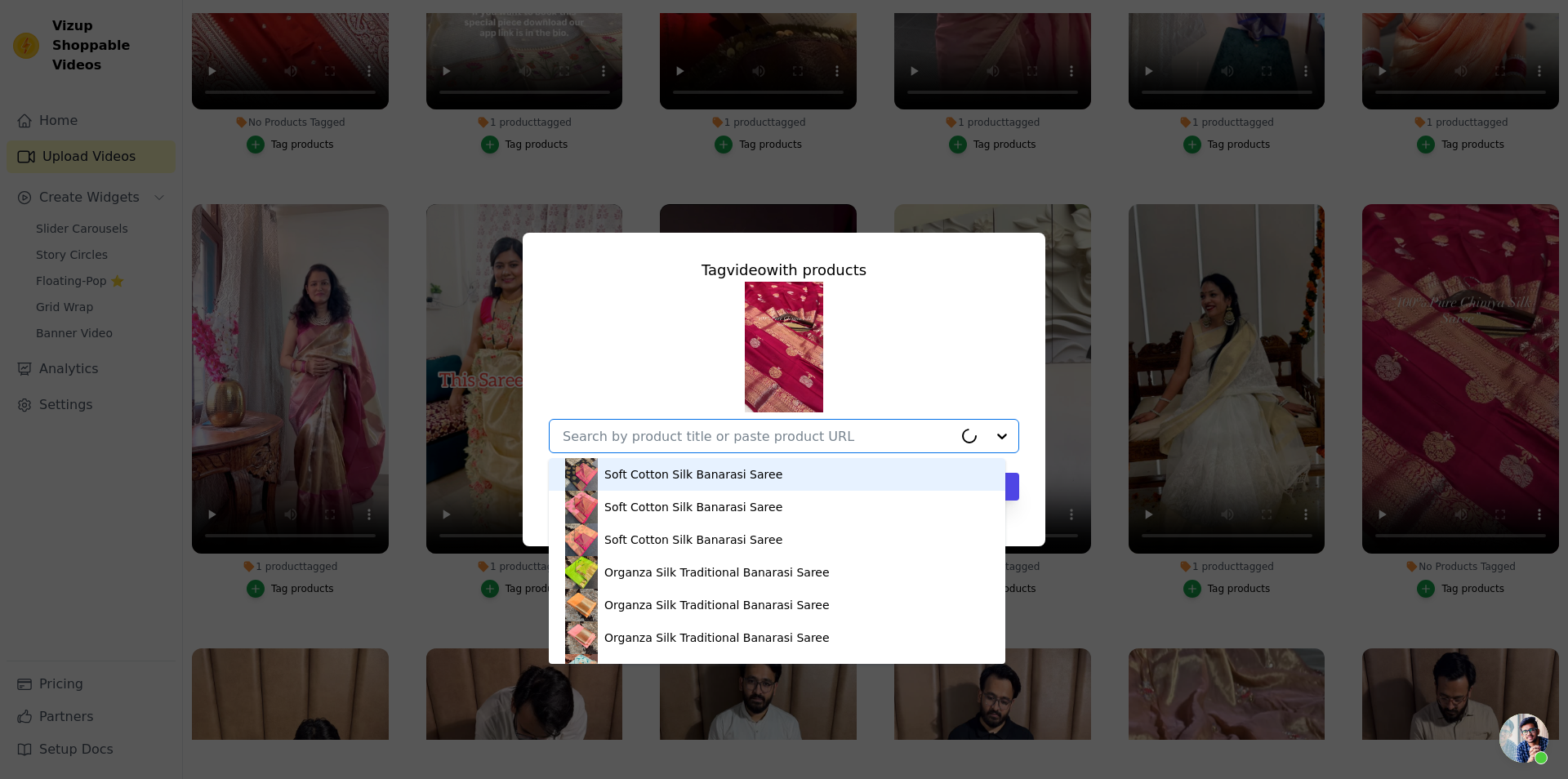
paste input "[URL][DOMAIN_NAME]"
type input "[URL][DOMAIN_NAME]"
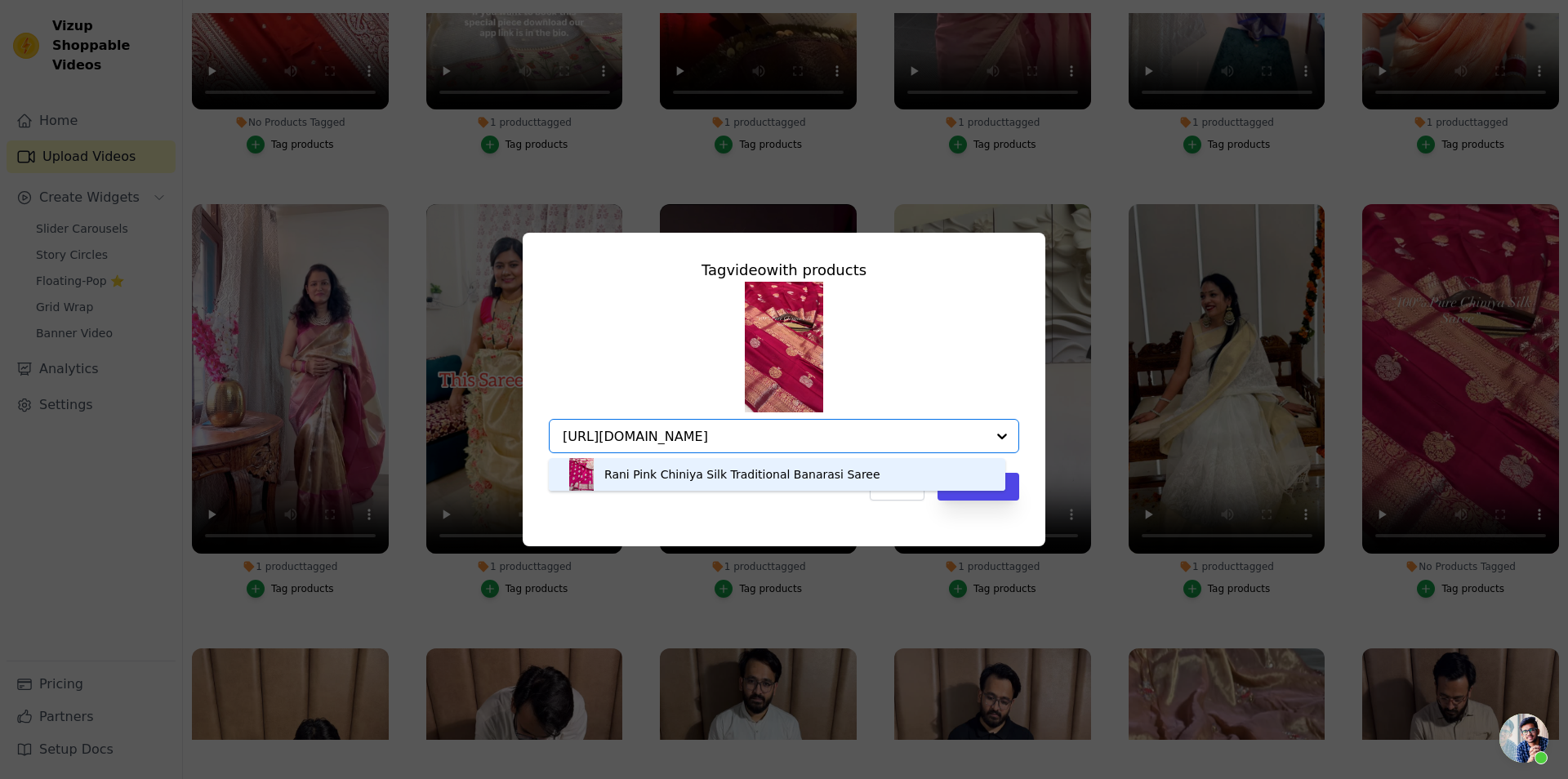
click at [697, 473] on div "Rani Pink Chiniya Silk Traditional Banarasi Saree" at bounding box center [742, 474] width 276 height 17
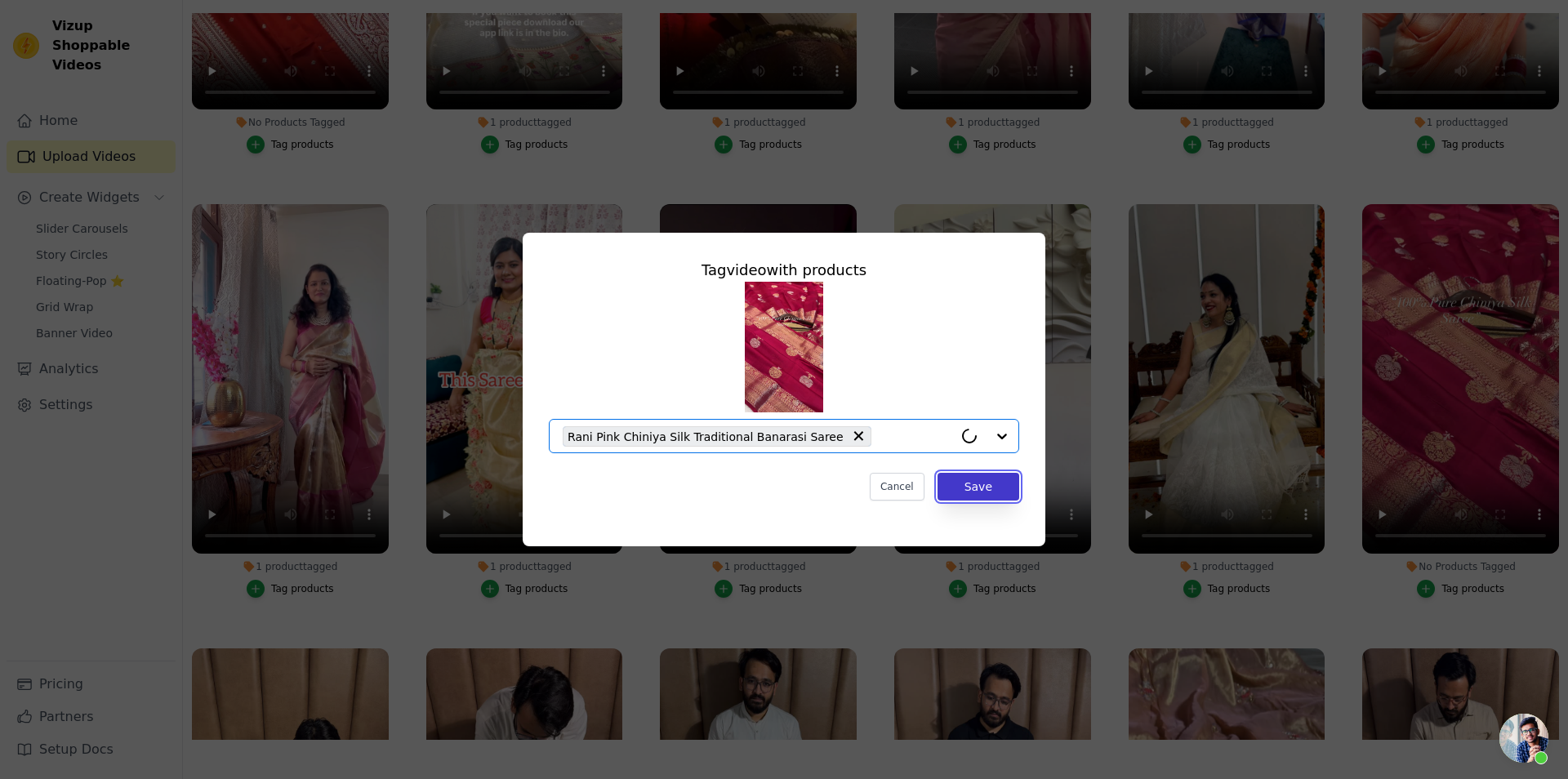
click at [978, 491] on button "Save" at bounding box center [978, 487] width 82 height 28
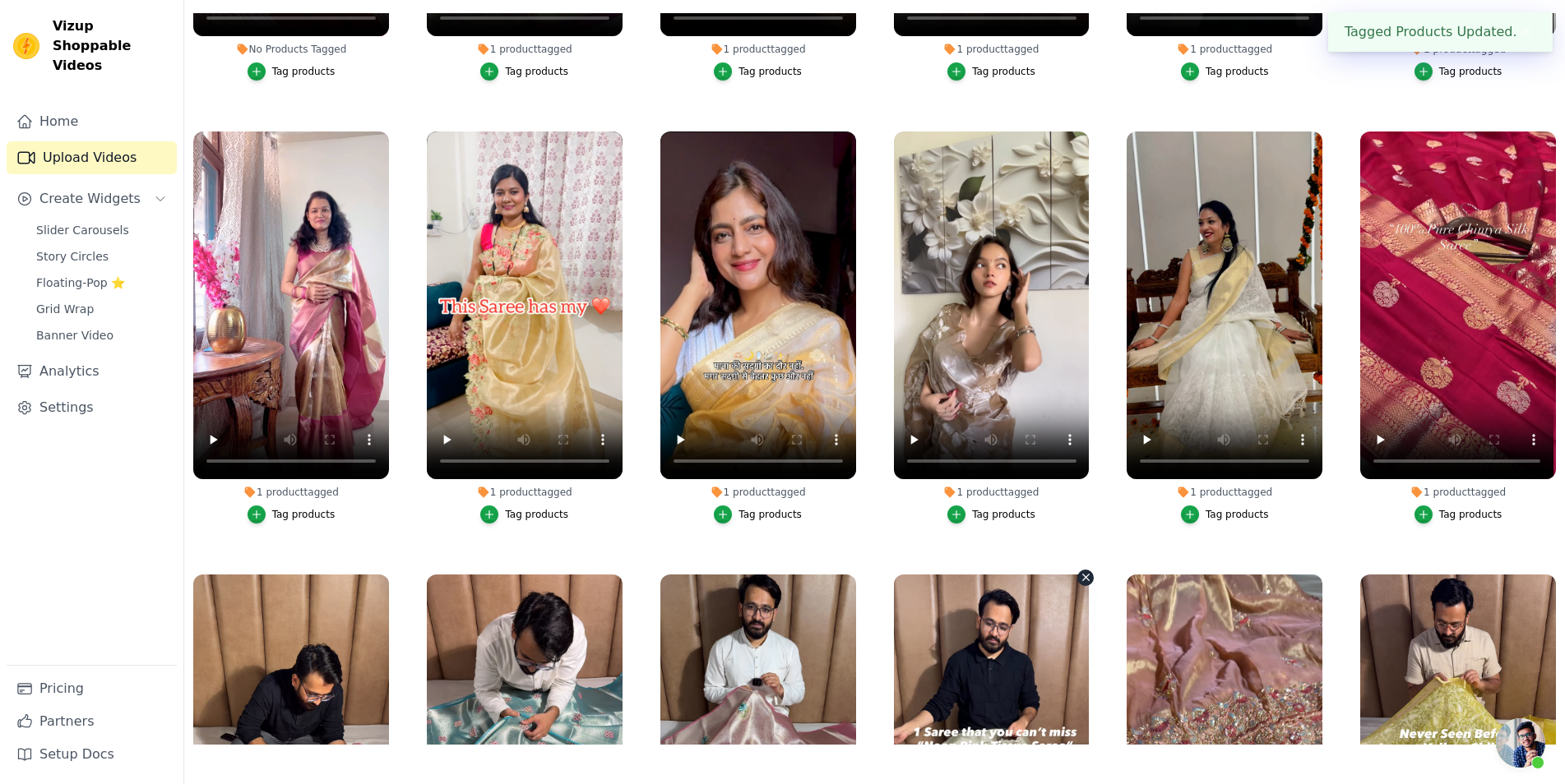
scroll to position [7346, 0]
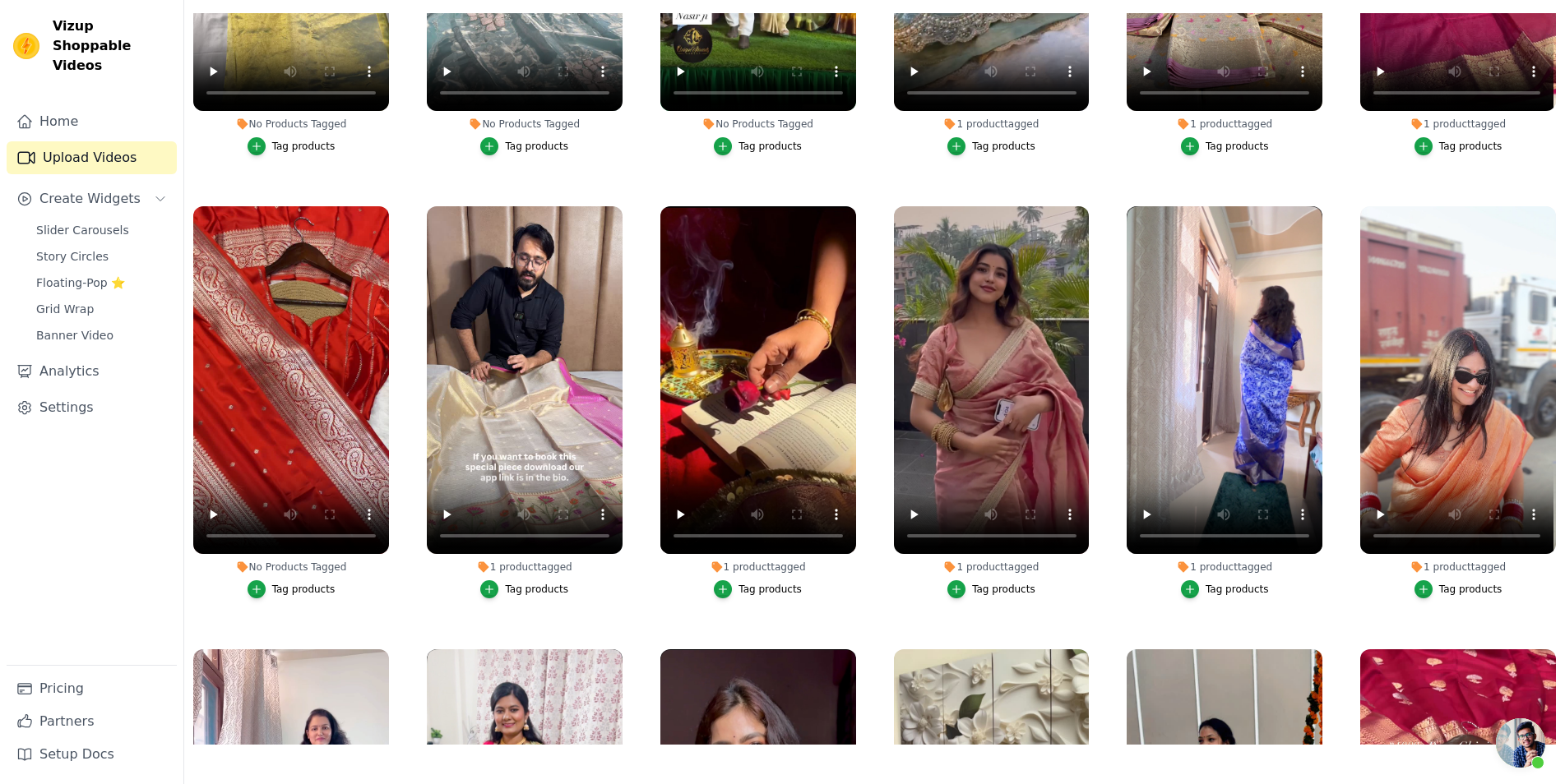
click at [273, 581] on button "Tag products" at bounding box center [291, 589] width 88 height 19
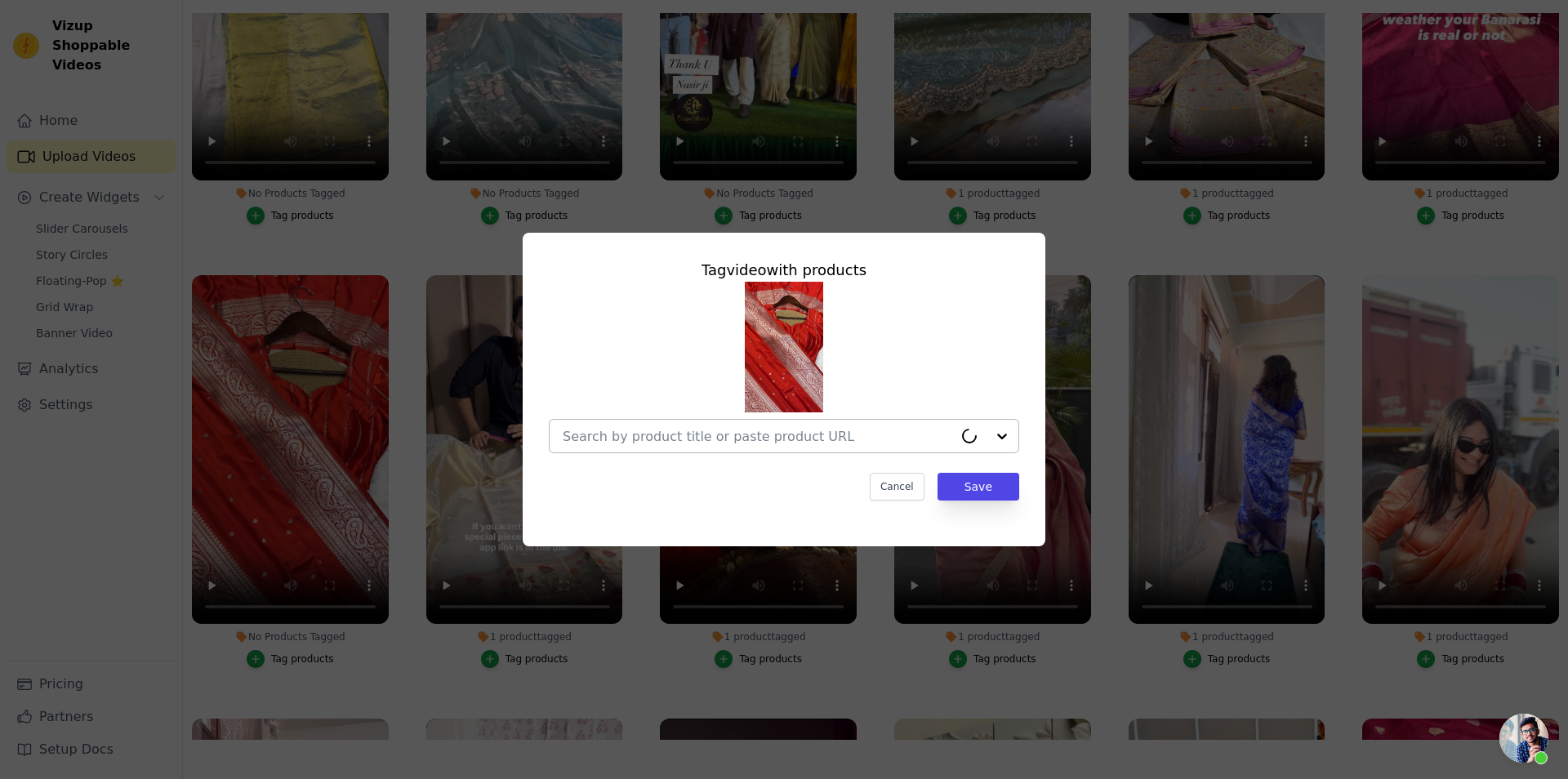
click at [811, 423] on div at bounding box center [757, 436] width 390 height 33
paste input "[URL][DOMAIN_NAME][PERSON_NAME]"
type input "[URL][DOMAIN_NAME][PERSON_NAME]"
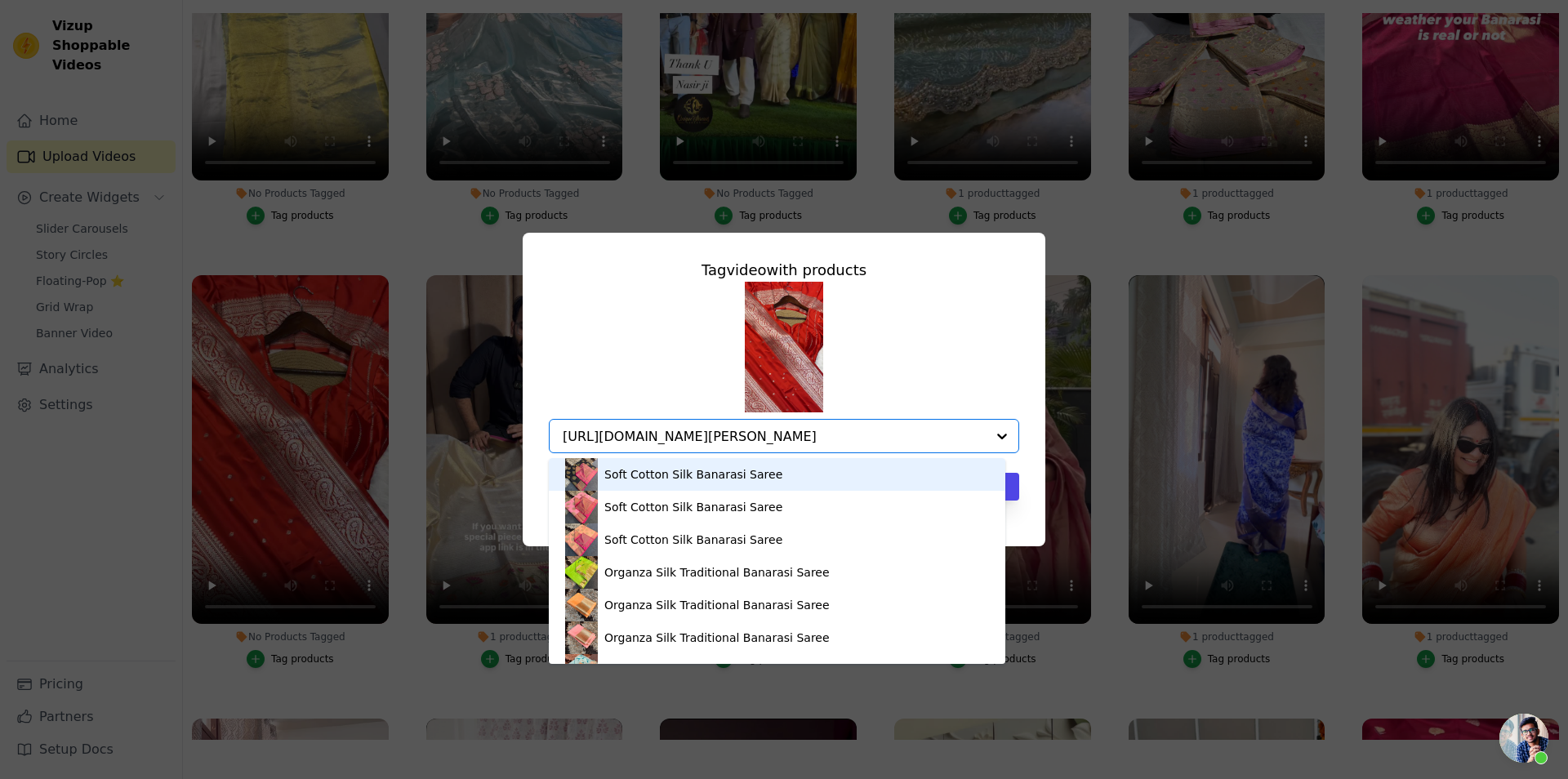
scroll to position [0, 88]
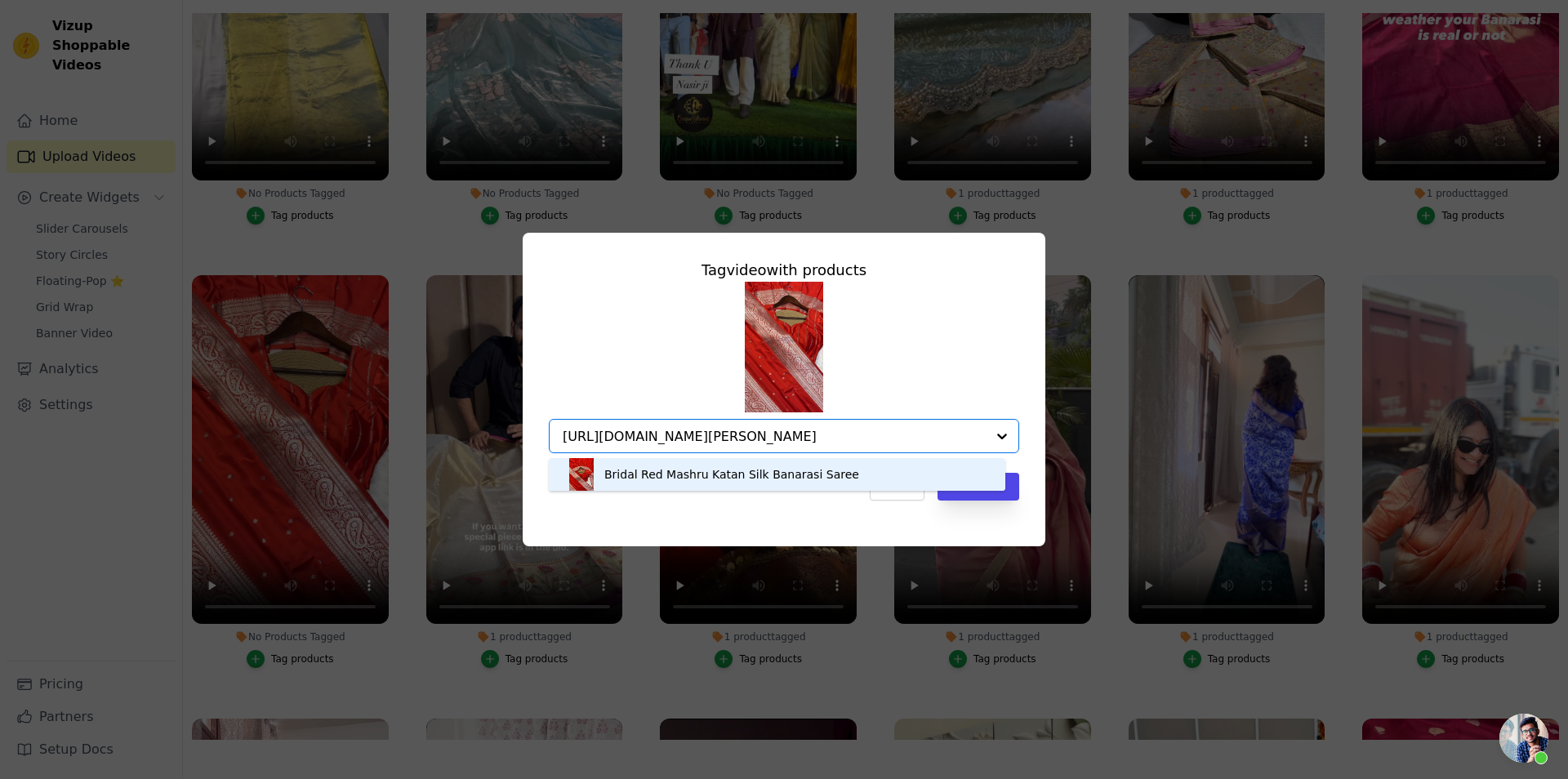
click at [742, 472] on div "Bridal Red Mashru Katan Silk Banarasi Saree" at bounding box center [731, 474] width 254 height 17
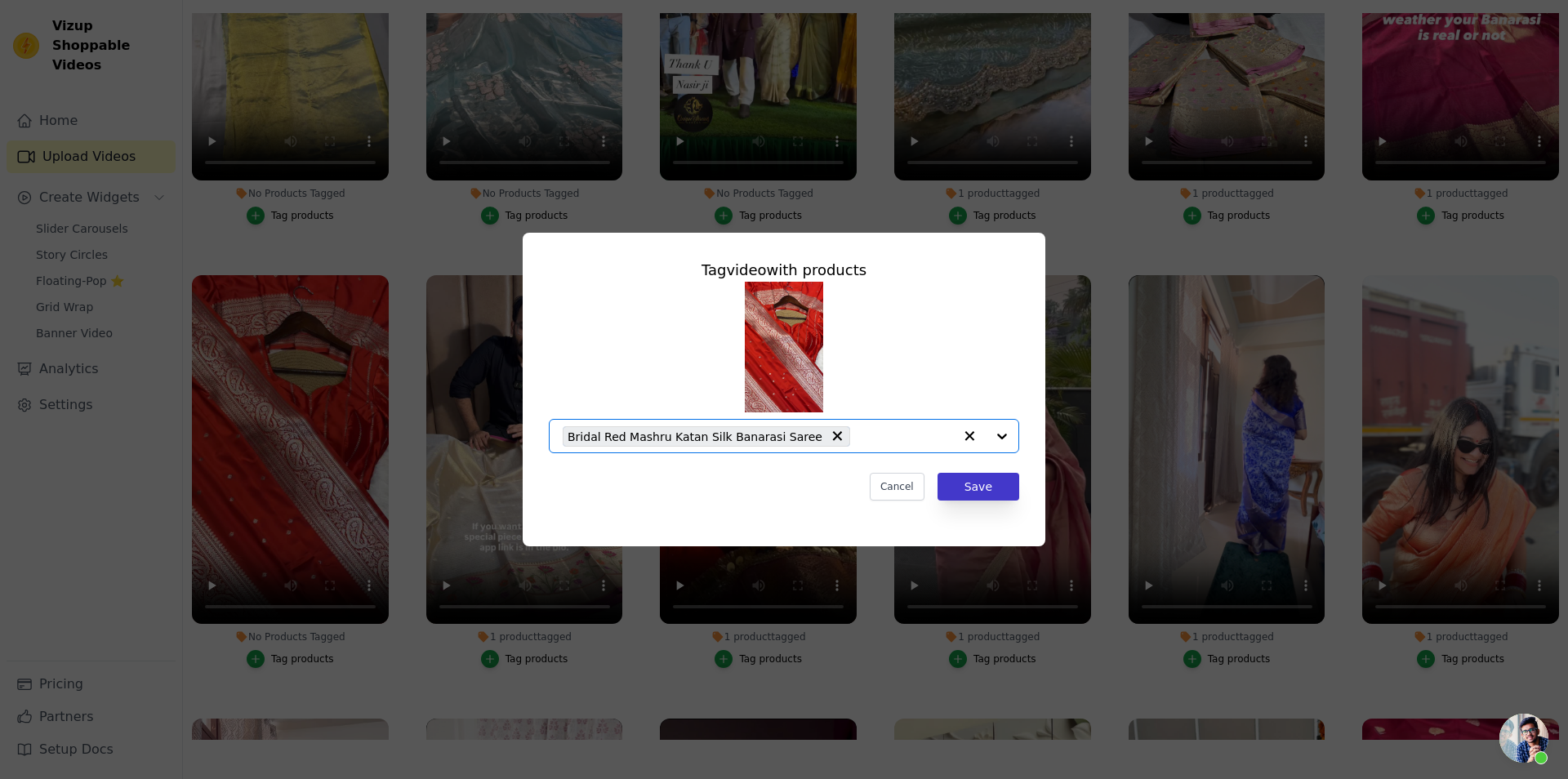
scroll to position [0, 0]
click at [982, 492] on button "Save" at bounding box center [978, 487] width 82 height 28
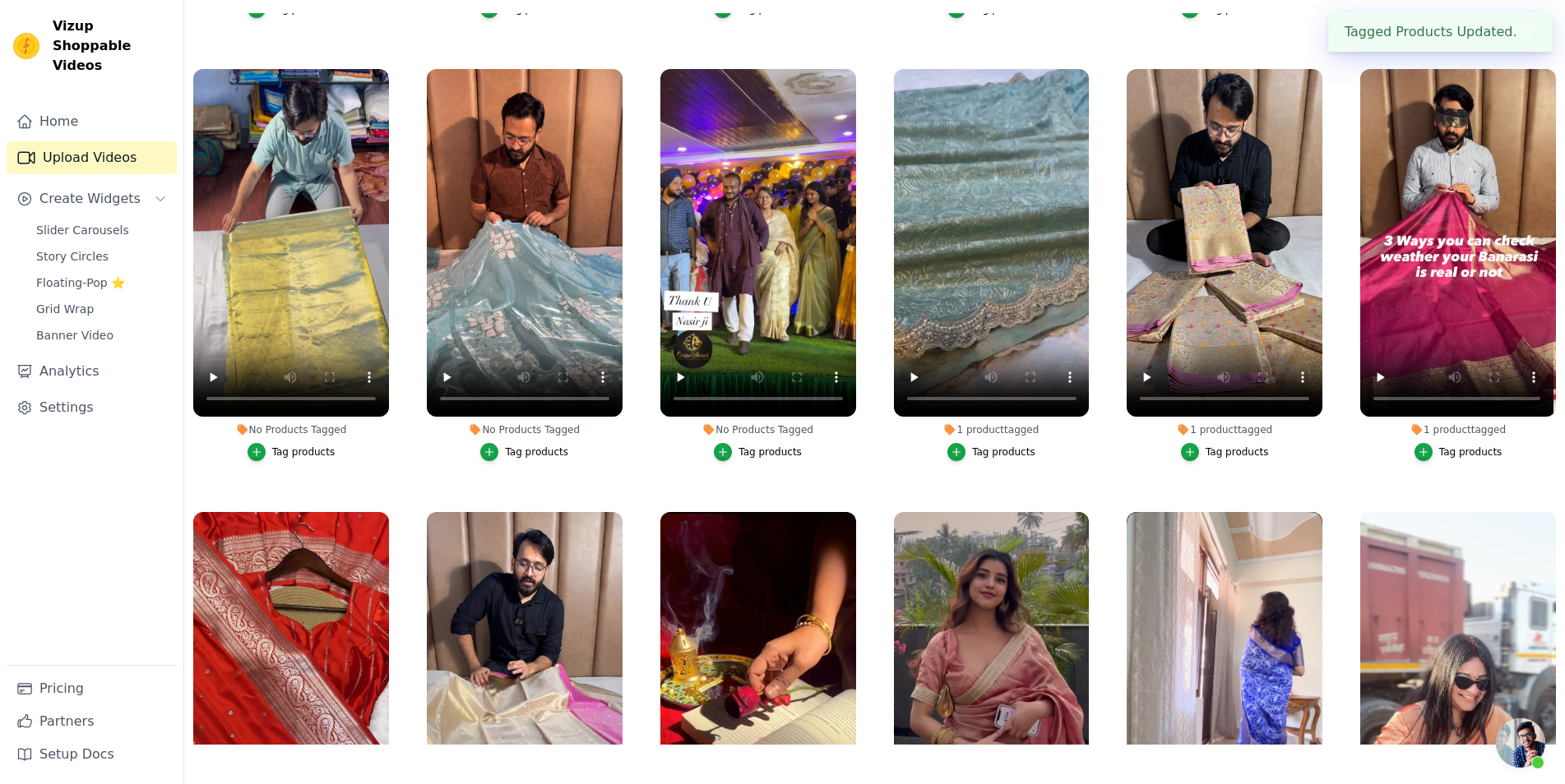
scroll to position [6828, 0]
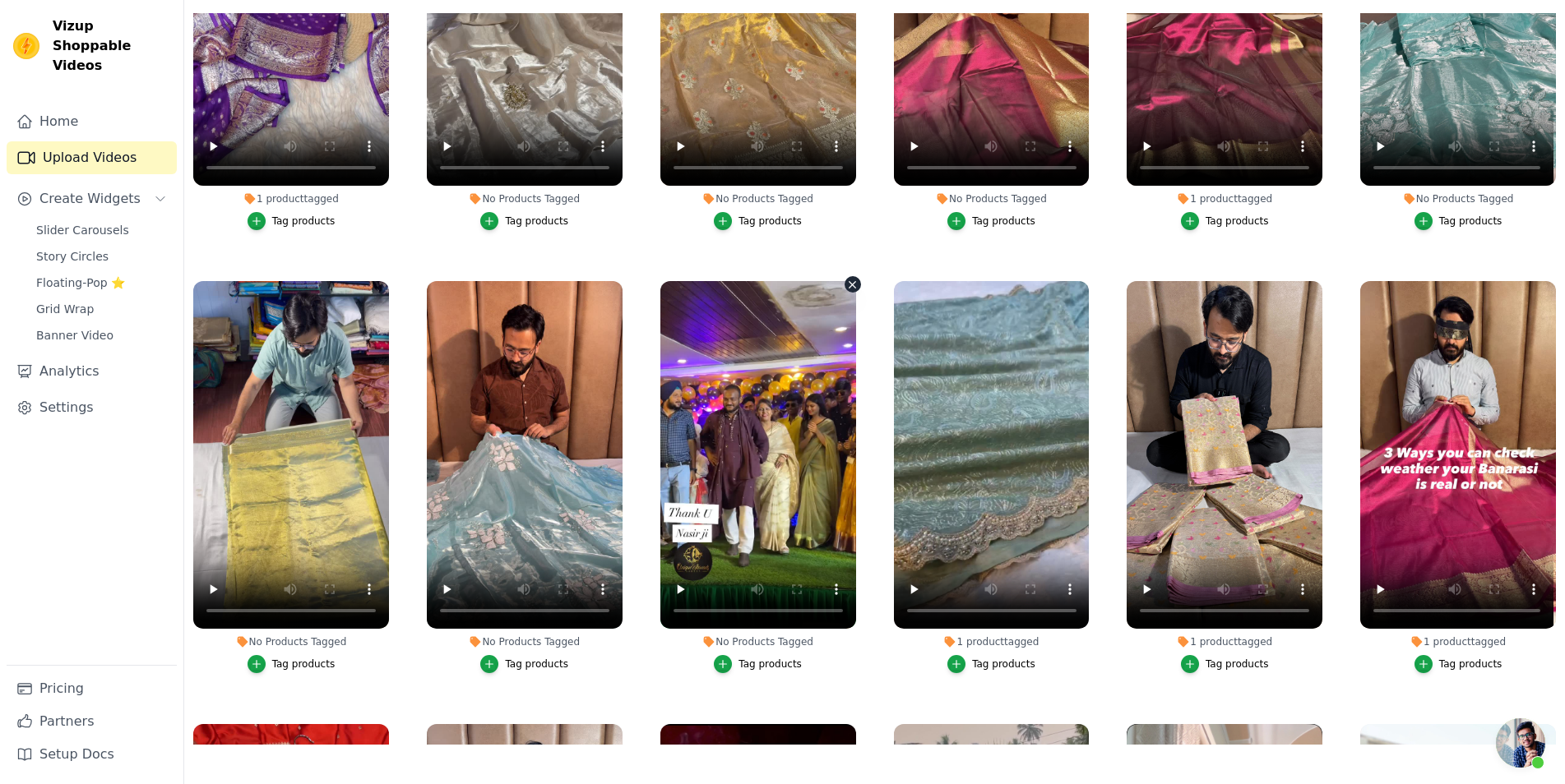
click at [846, 279] on icon "button" at bounding box center [852, 284] width 13 height 13
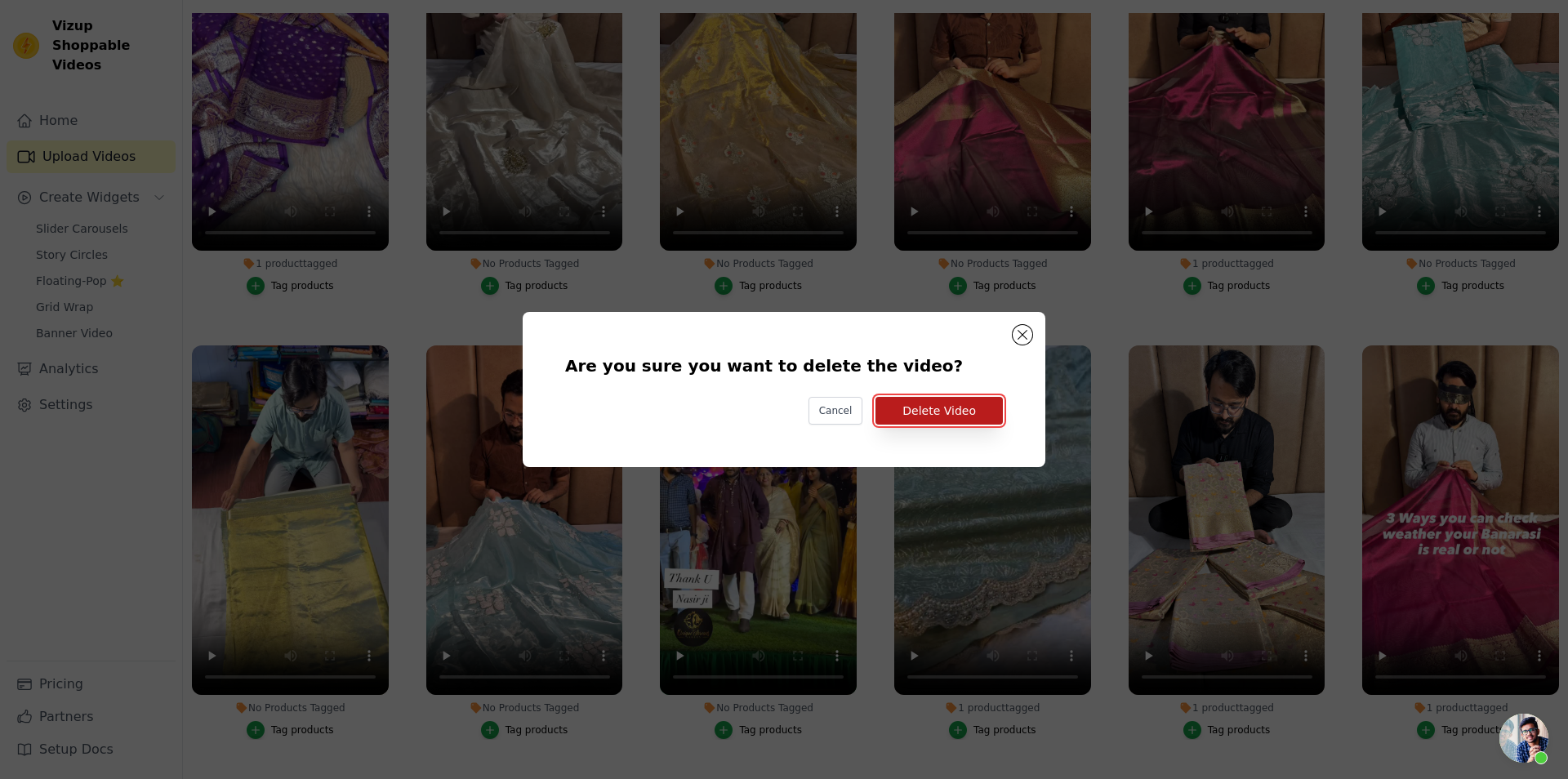
click at [963, 417] on button "Delete Video" at bounding box center [939, 411] width 127 height 28
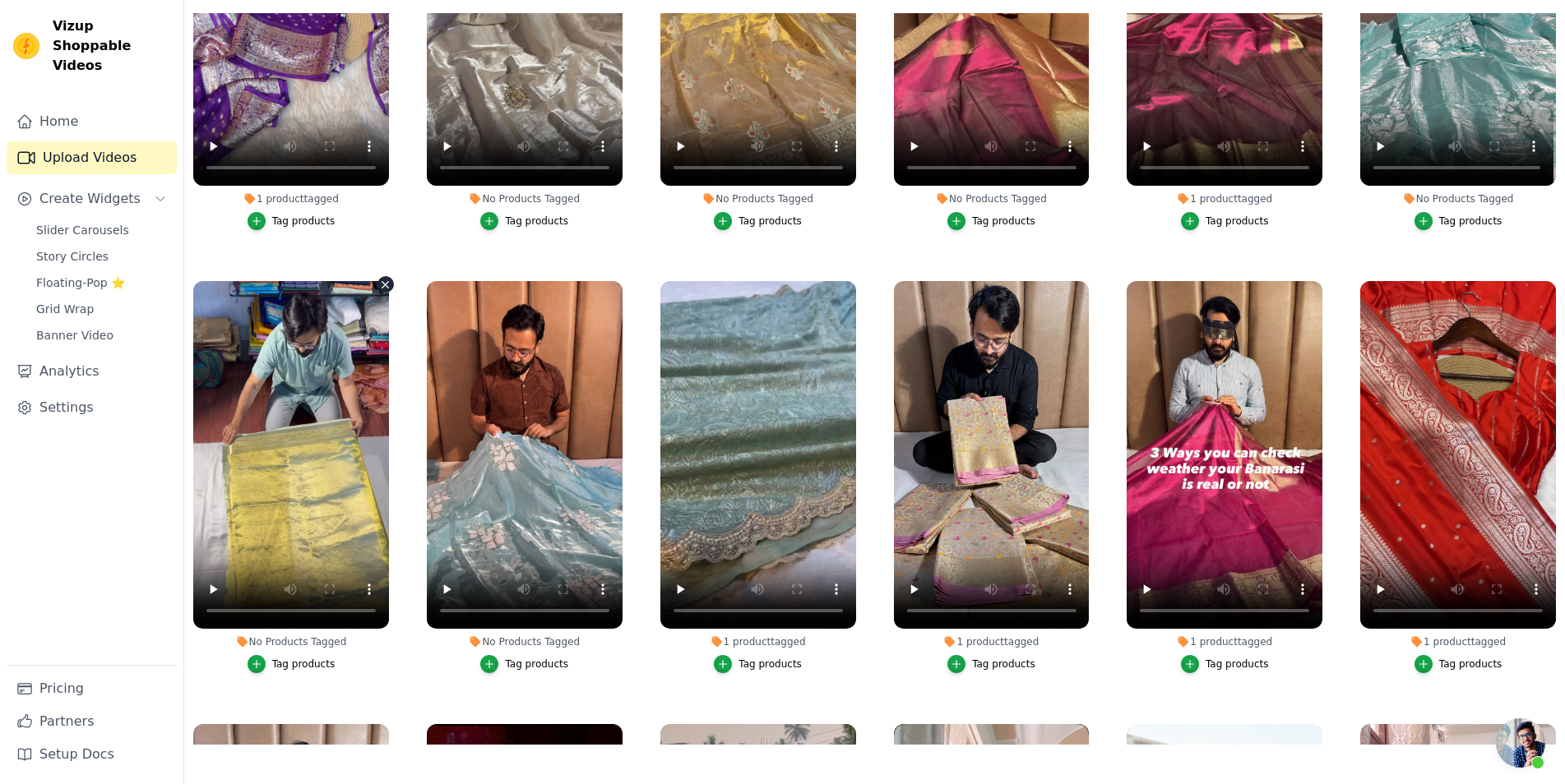
click at [385, 279] on icon "button" at bounding box center [385, 284] width 13 height 13
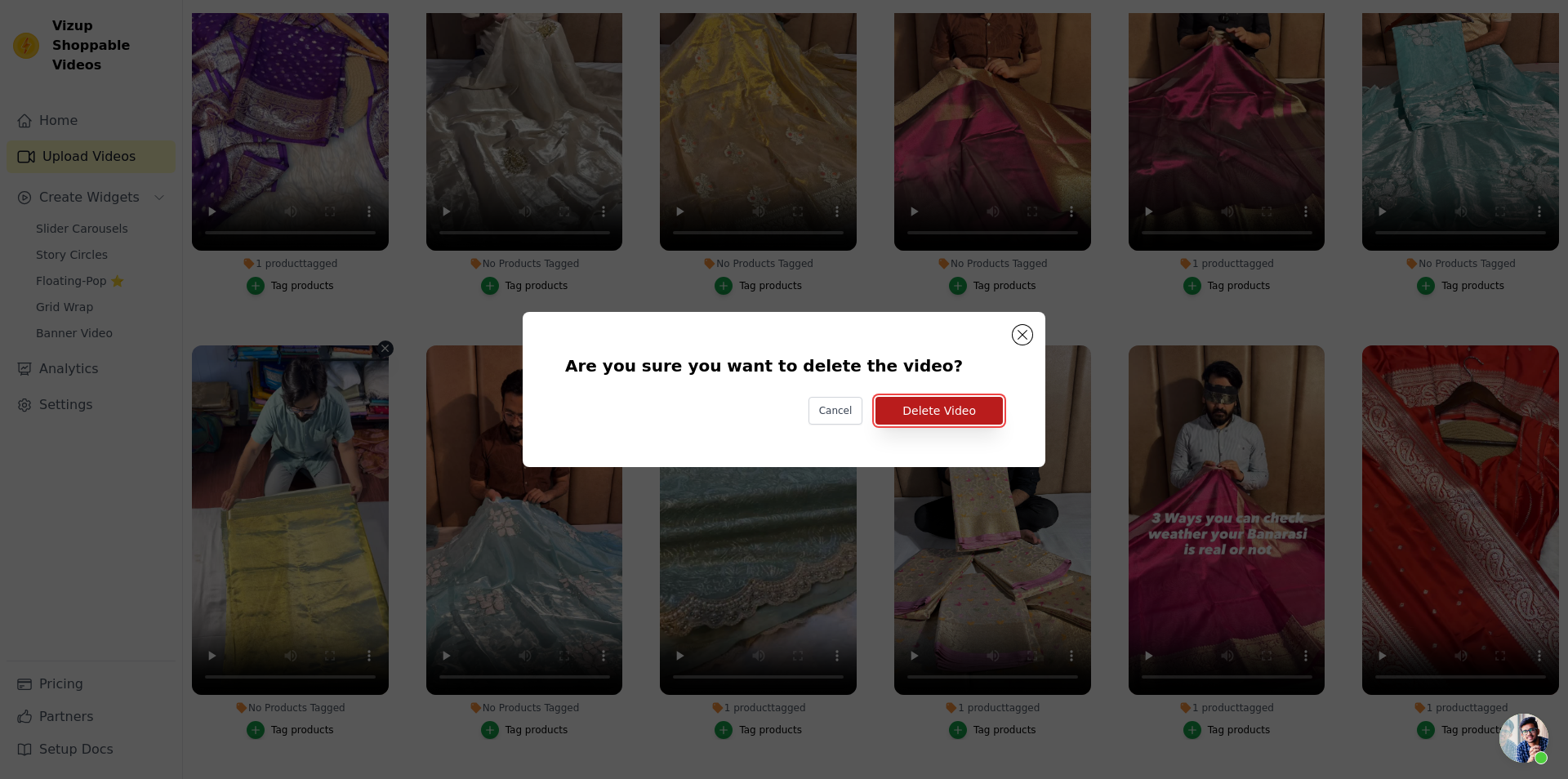
click at [937, 403] on button "Delete Video" at bounding box center [939, 411] width 127 height 28
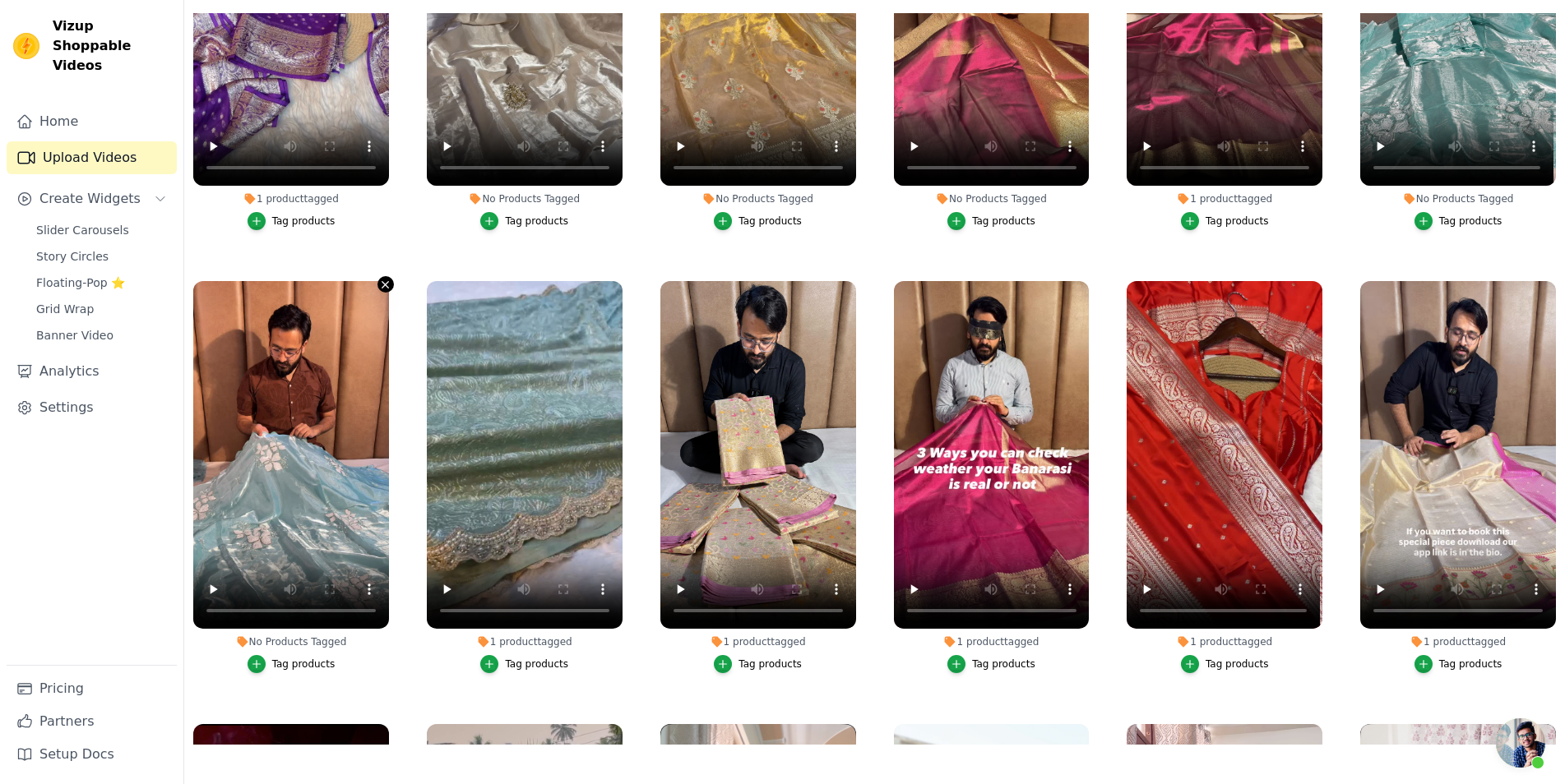
click at [383, 282] on icon "button" at bounding box center [385, 284] width 7 height 7
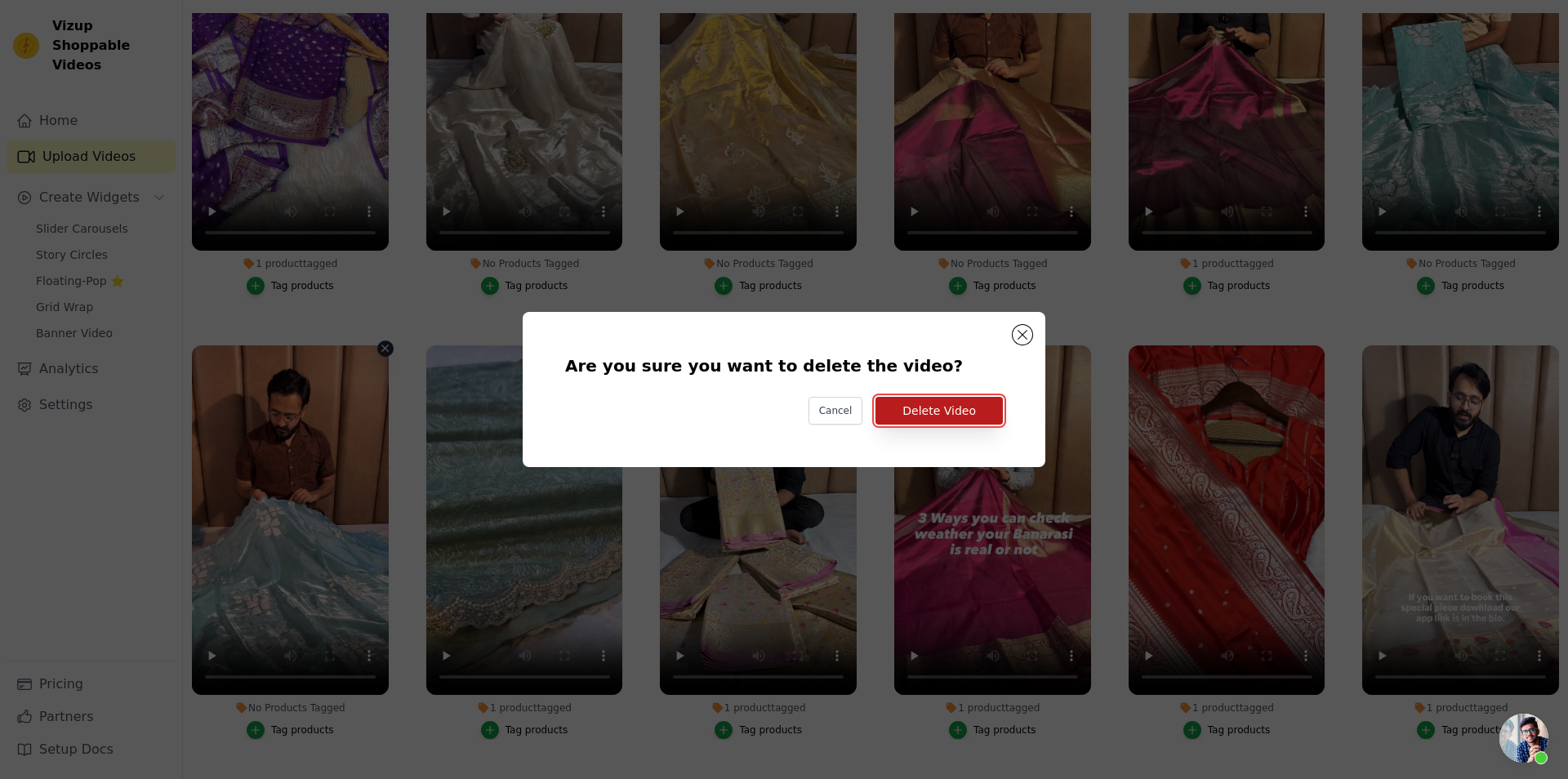
click at [918, 413] on button "Delete Video" at bounding box center [939, 411] width 127 height 28
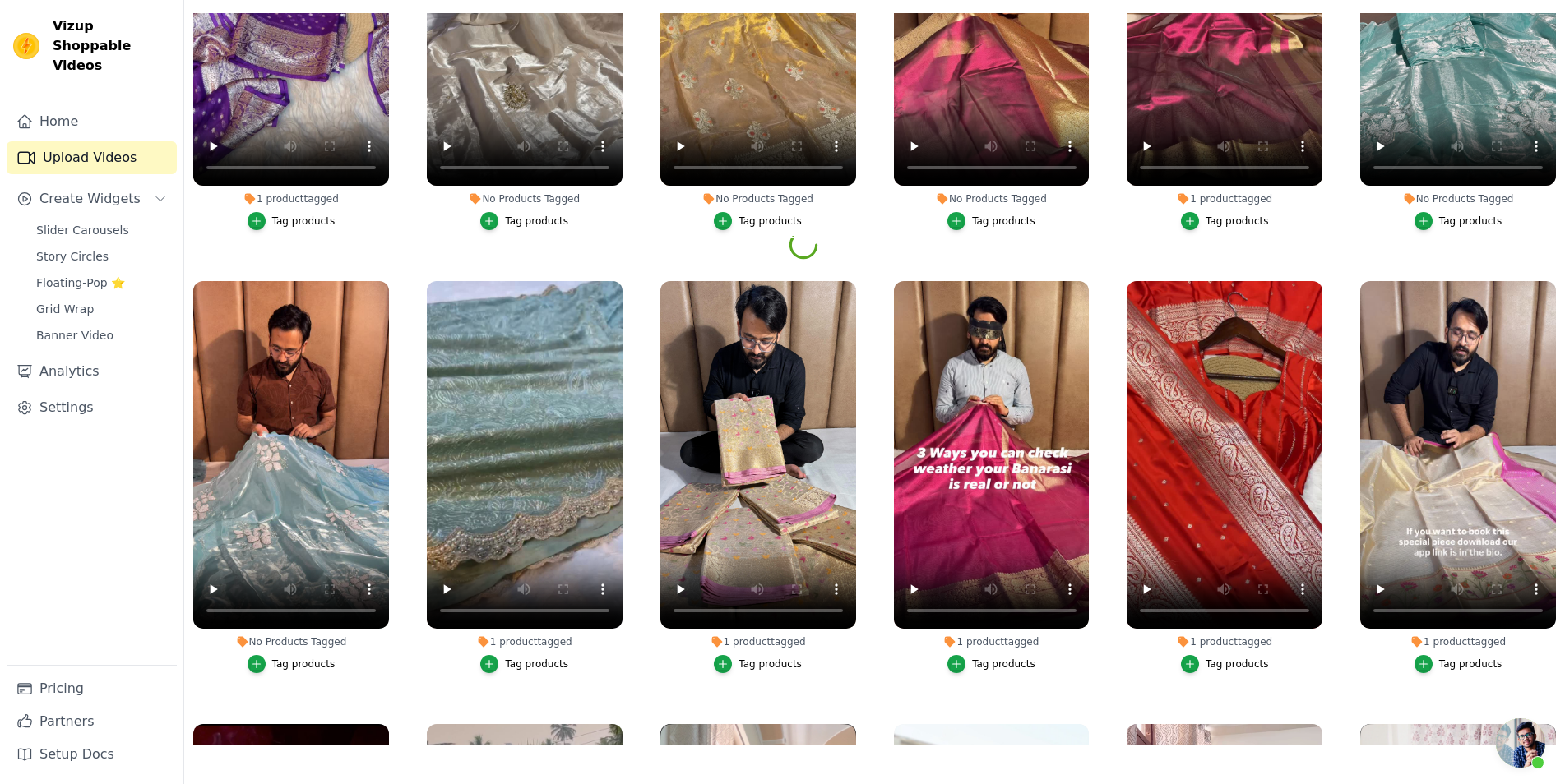
scroll to position [6310, 0]
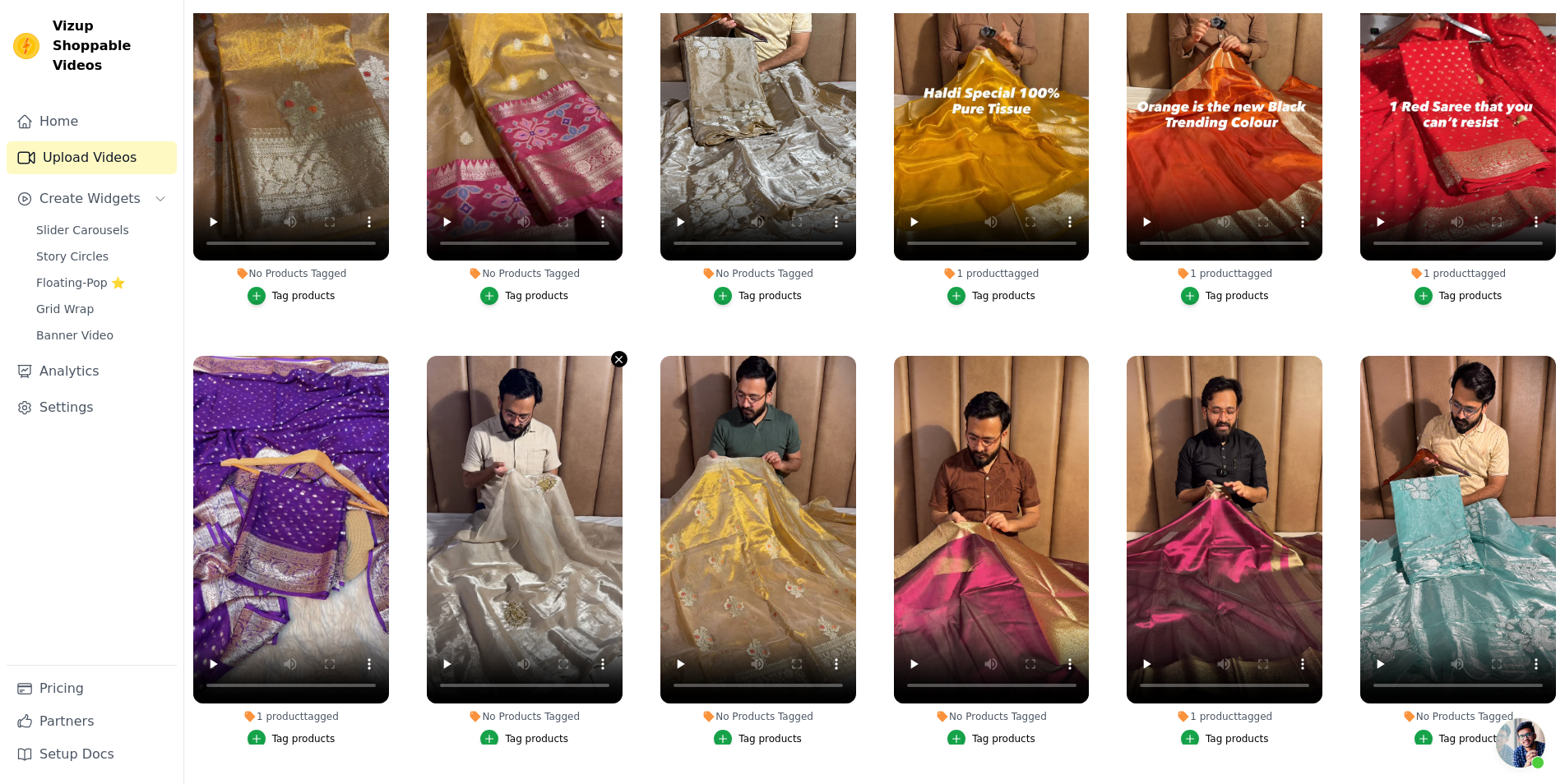
click at [620, 354] on icon "button" at bounding box center [619, 360] width 13 height 13
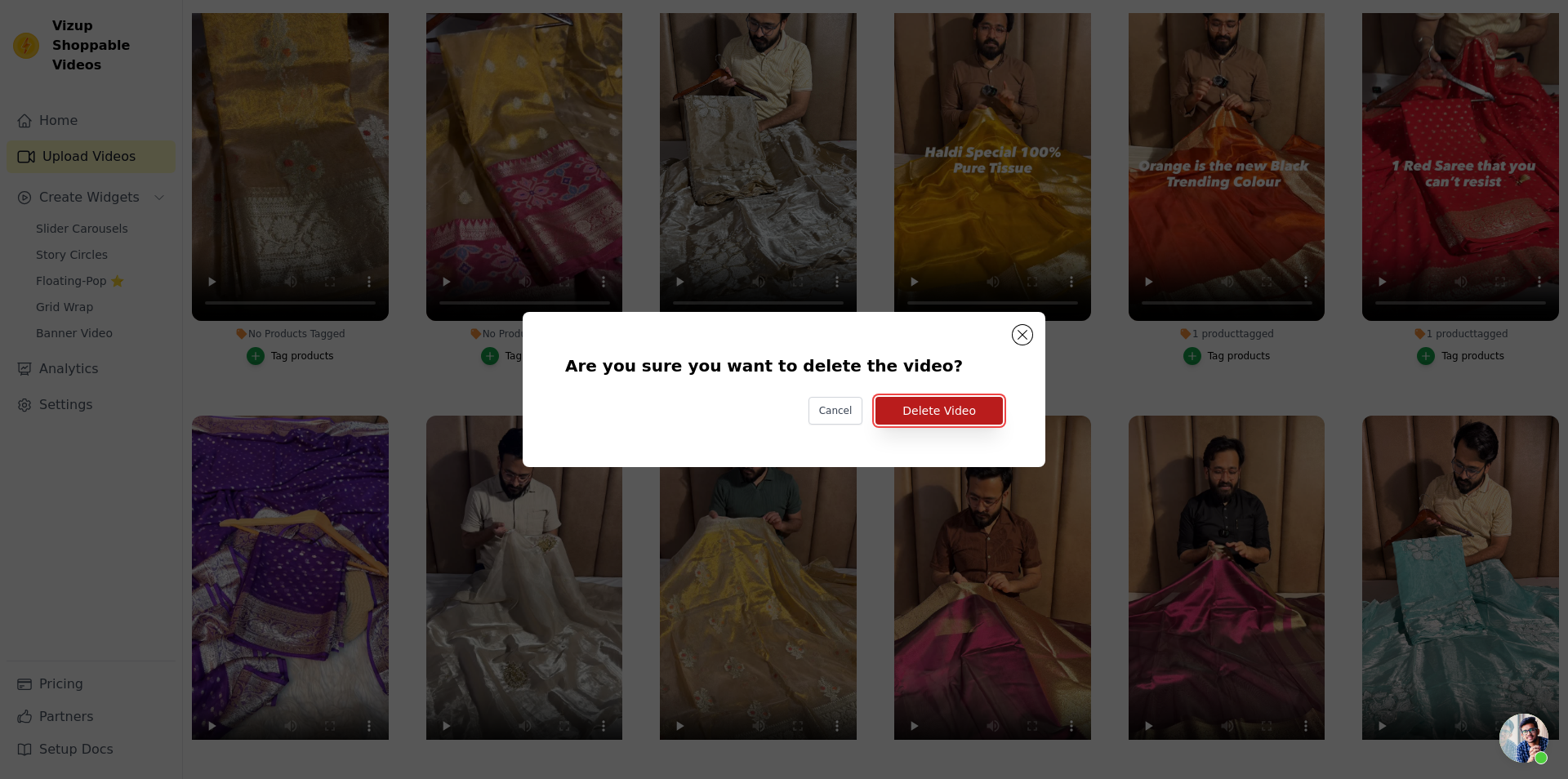
click at [951, 419] on button "Delete Video" at bounding box center [939, 411] width 127 height 28
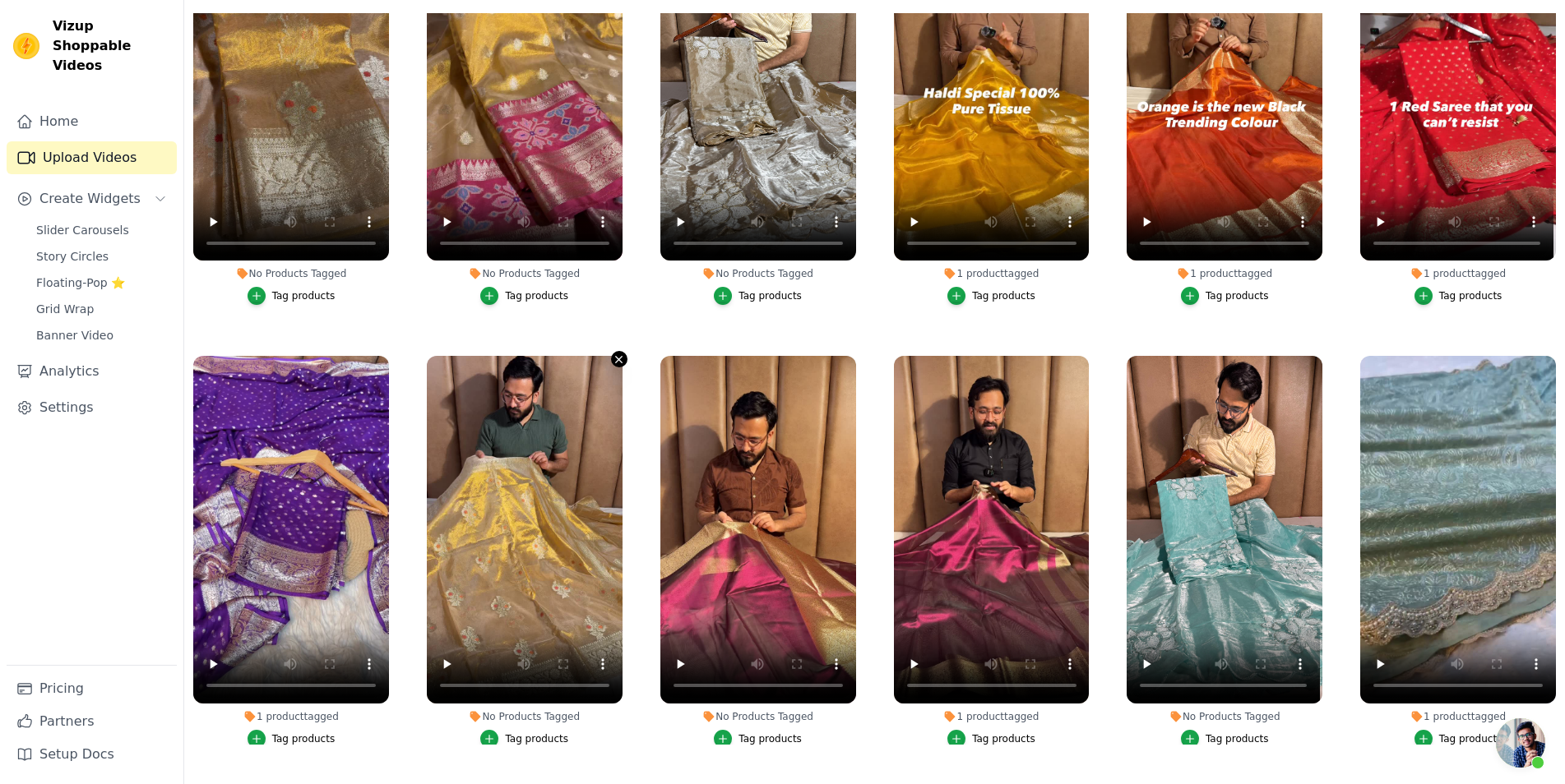
click at [616, 357] on icon "button" at bounding box center [619, 360] width 7 height 7
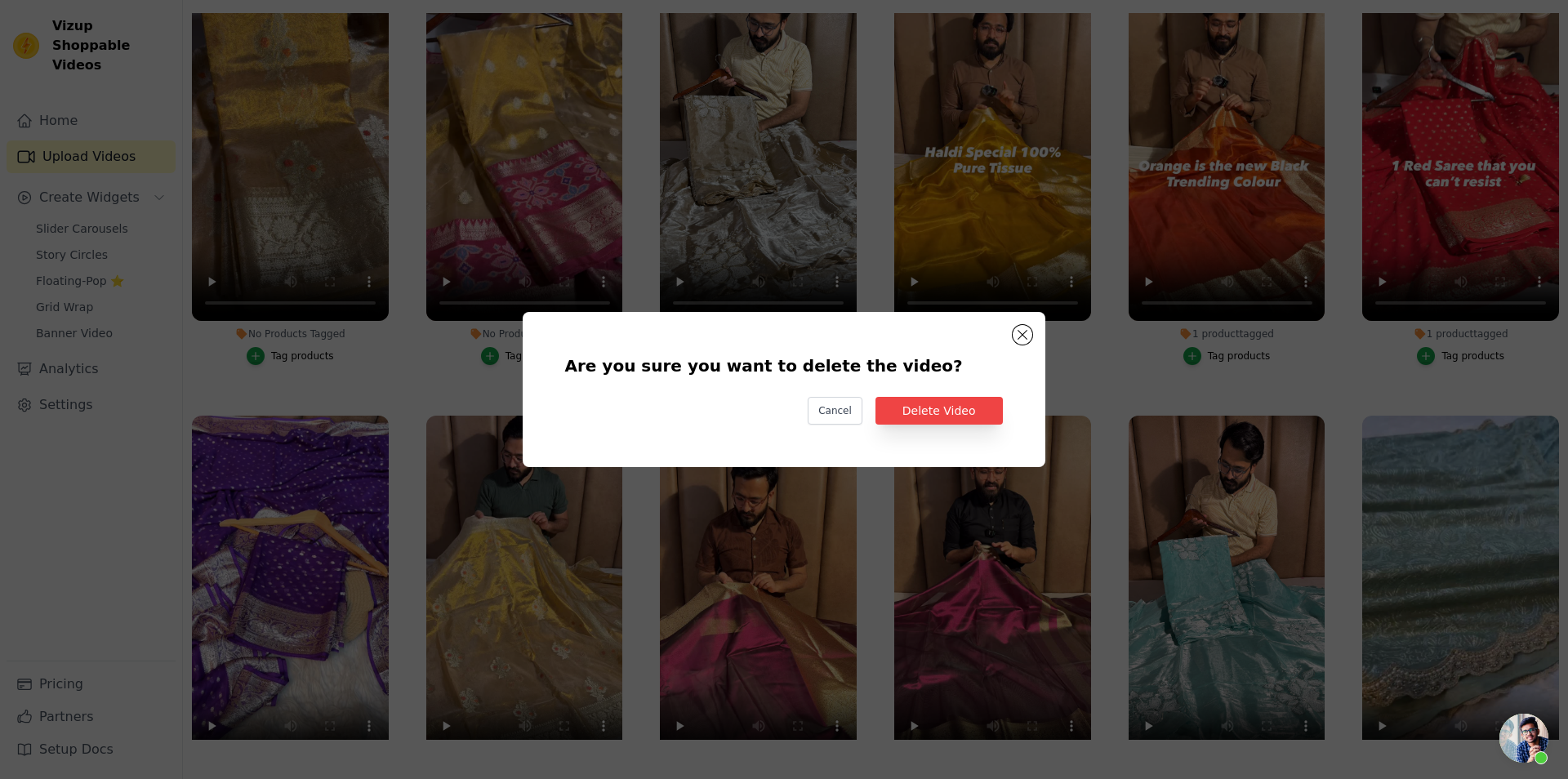
scroll to position [0, 0]
click at [912, 410] on button "Delete Video" at bounding box center [939, 411] width 127 height 28
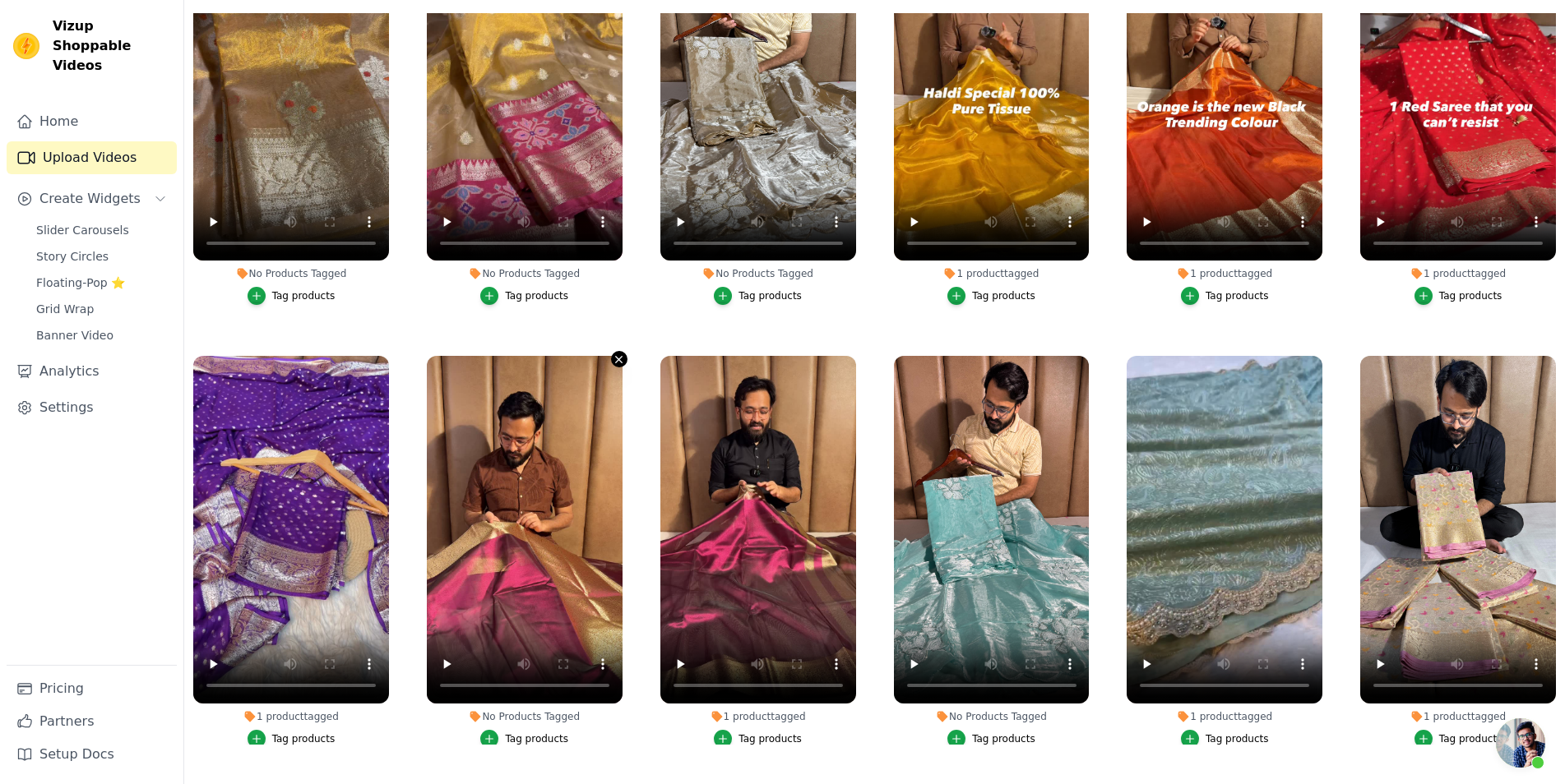
click at [618, 357] on icon "button" at bounding box center [619, 360] width 7 height 7
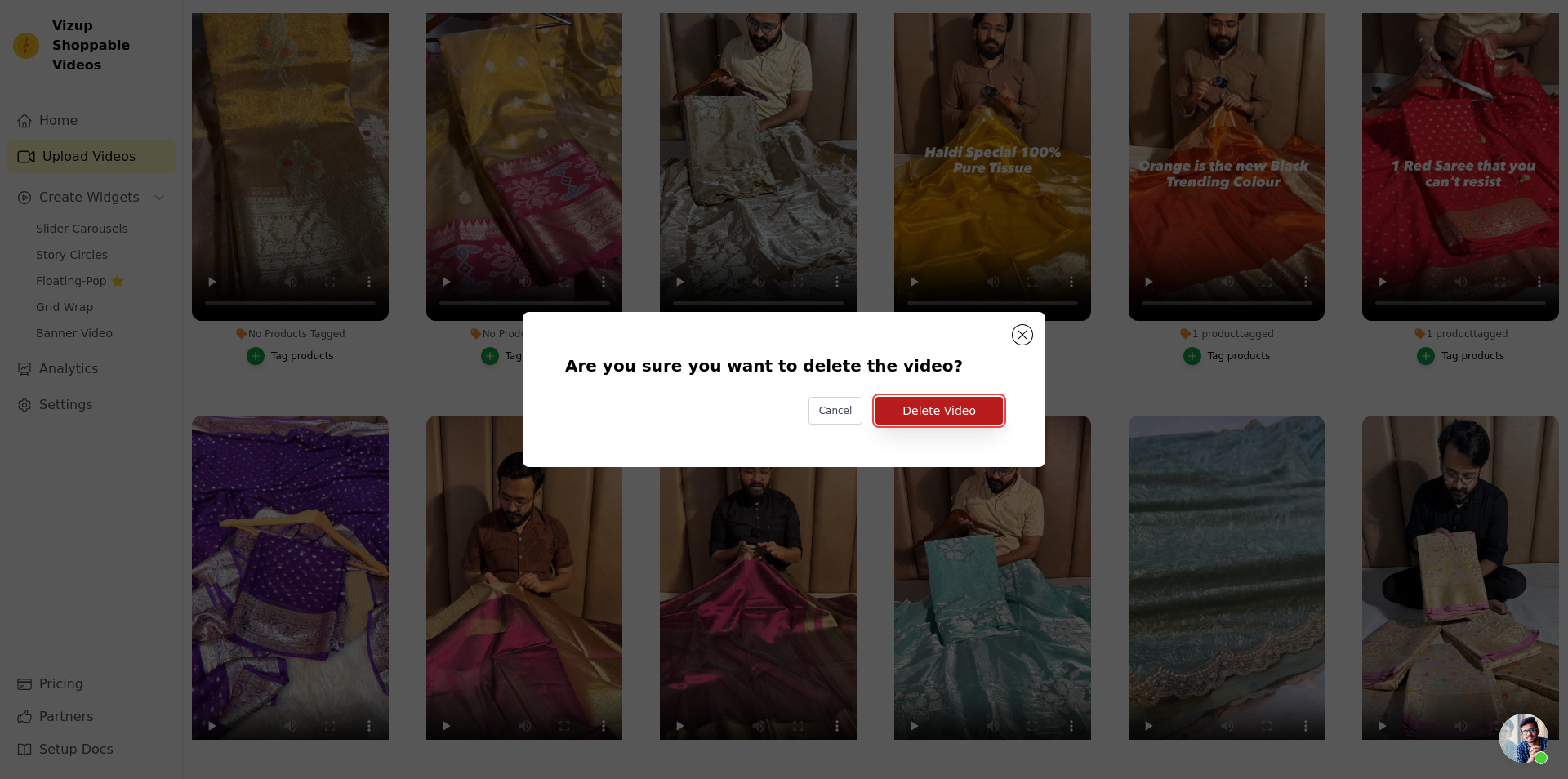
click at [940, 415] on button "Delete Video" at bounding box center [939, 411] width 127 height 28
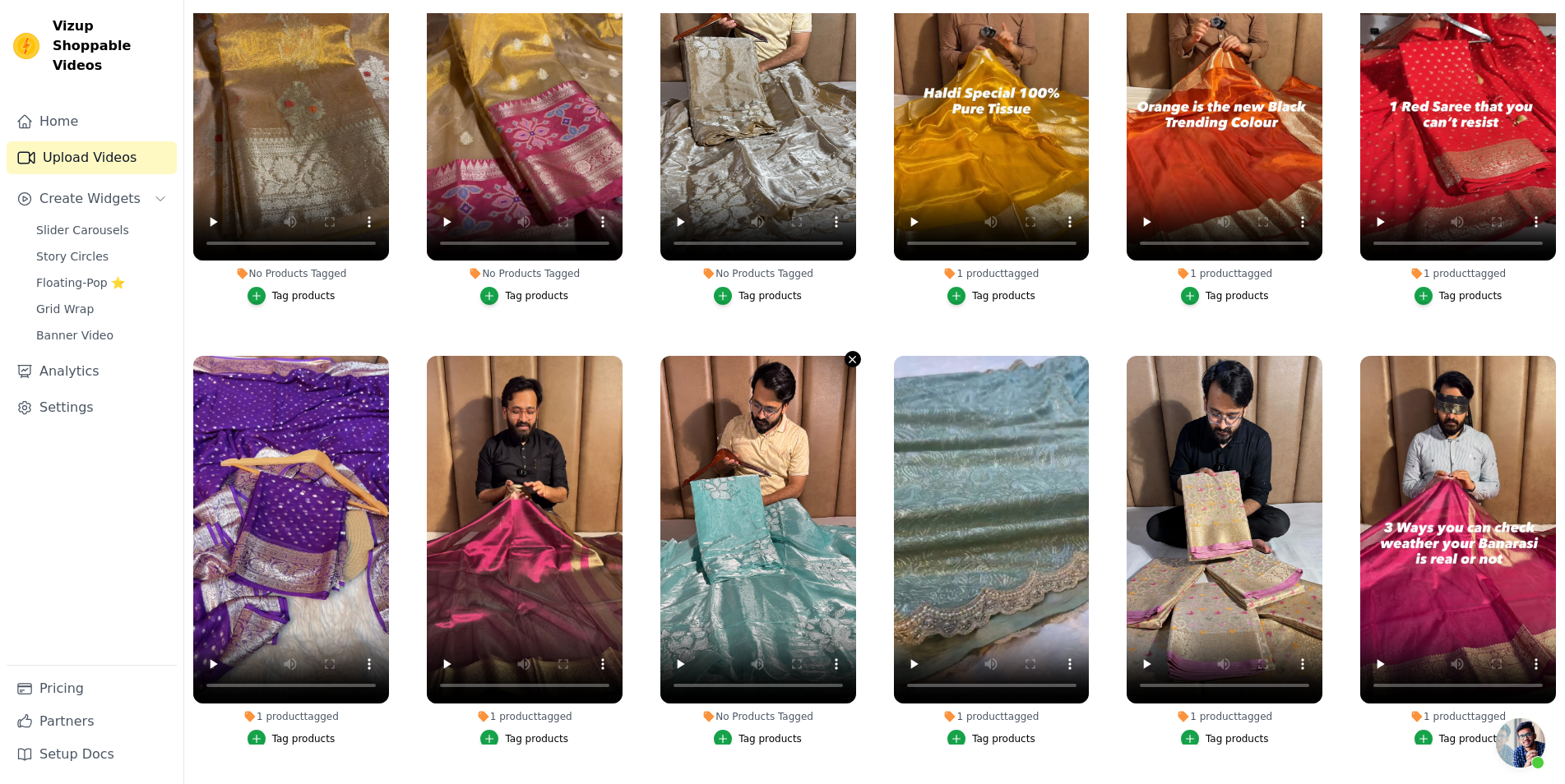
click at [851, 354] on icon "button" at bounding box center [852, 360] width 13 height 13
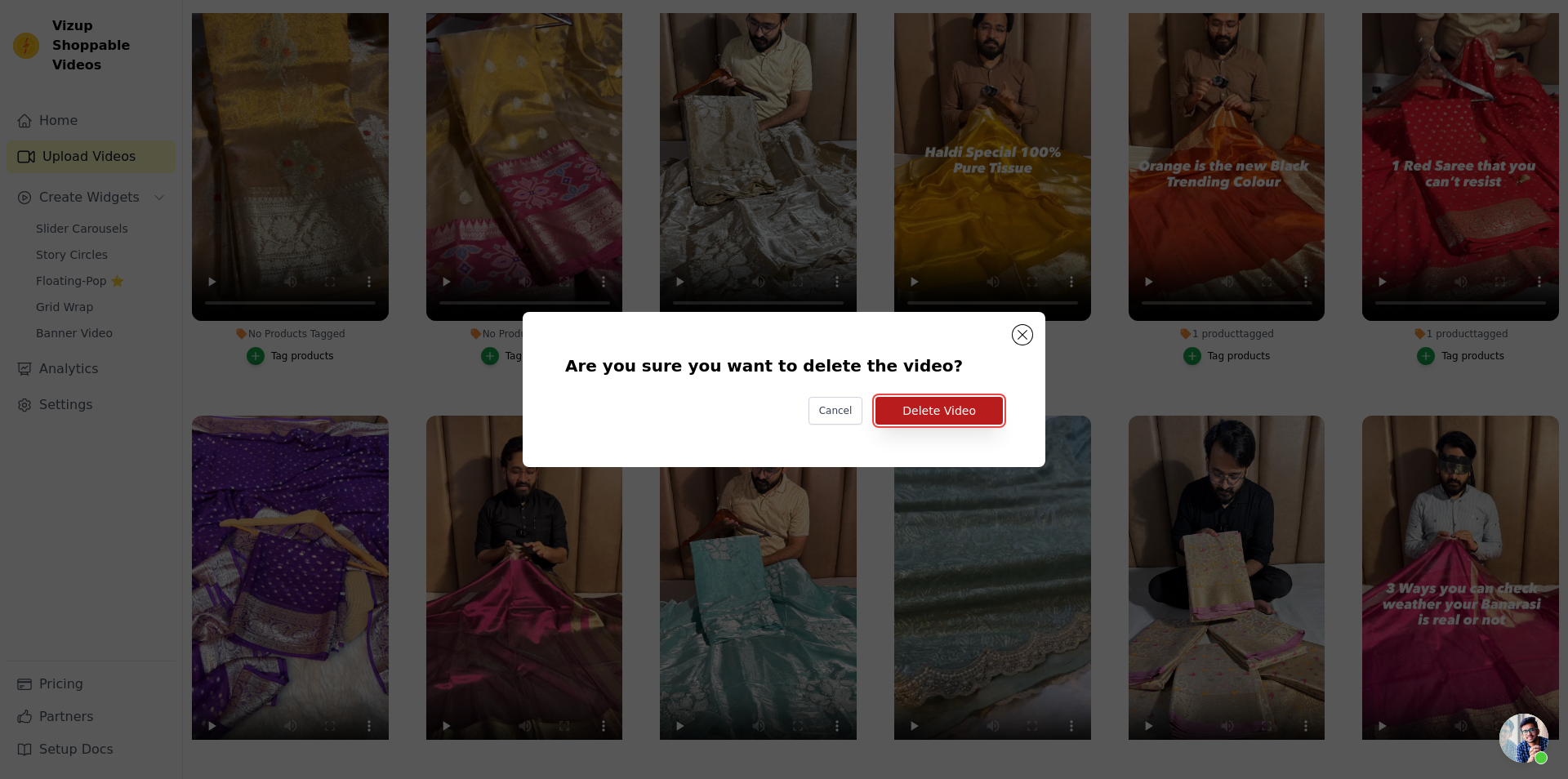
click at [949, 412] on button "Delete Video" at bounding box center [939, 411] width 127 height 28
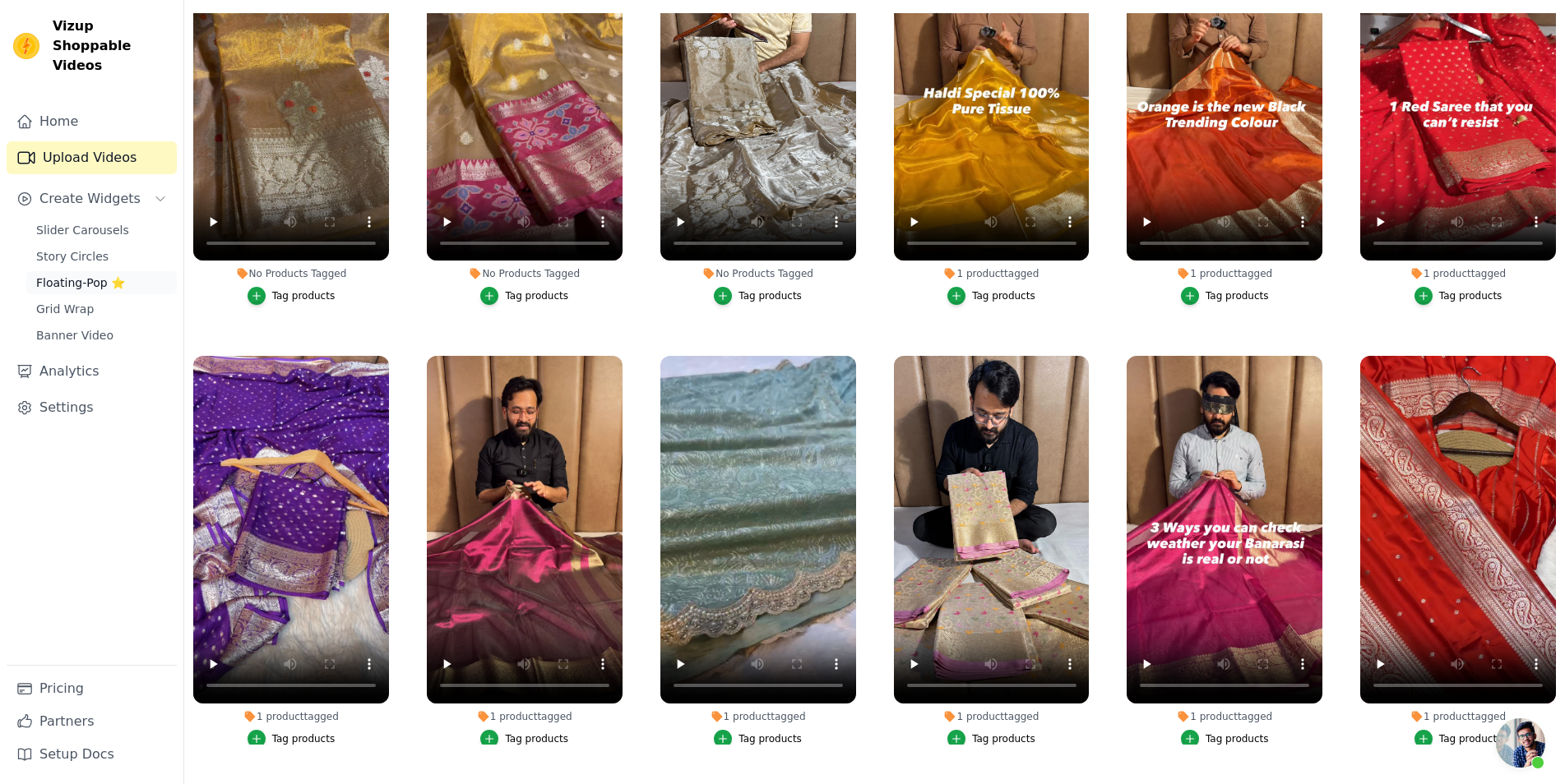
click at [112, 275] on span "Floating-Pop ⭐" at bounding box center [80, 283] width 89 height 17
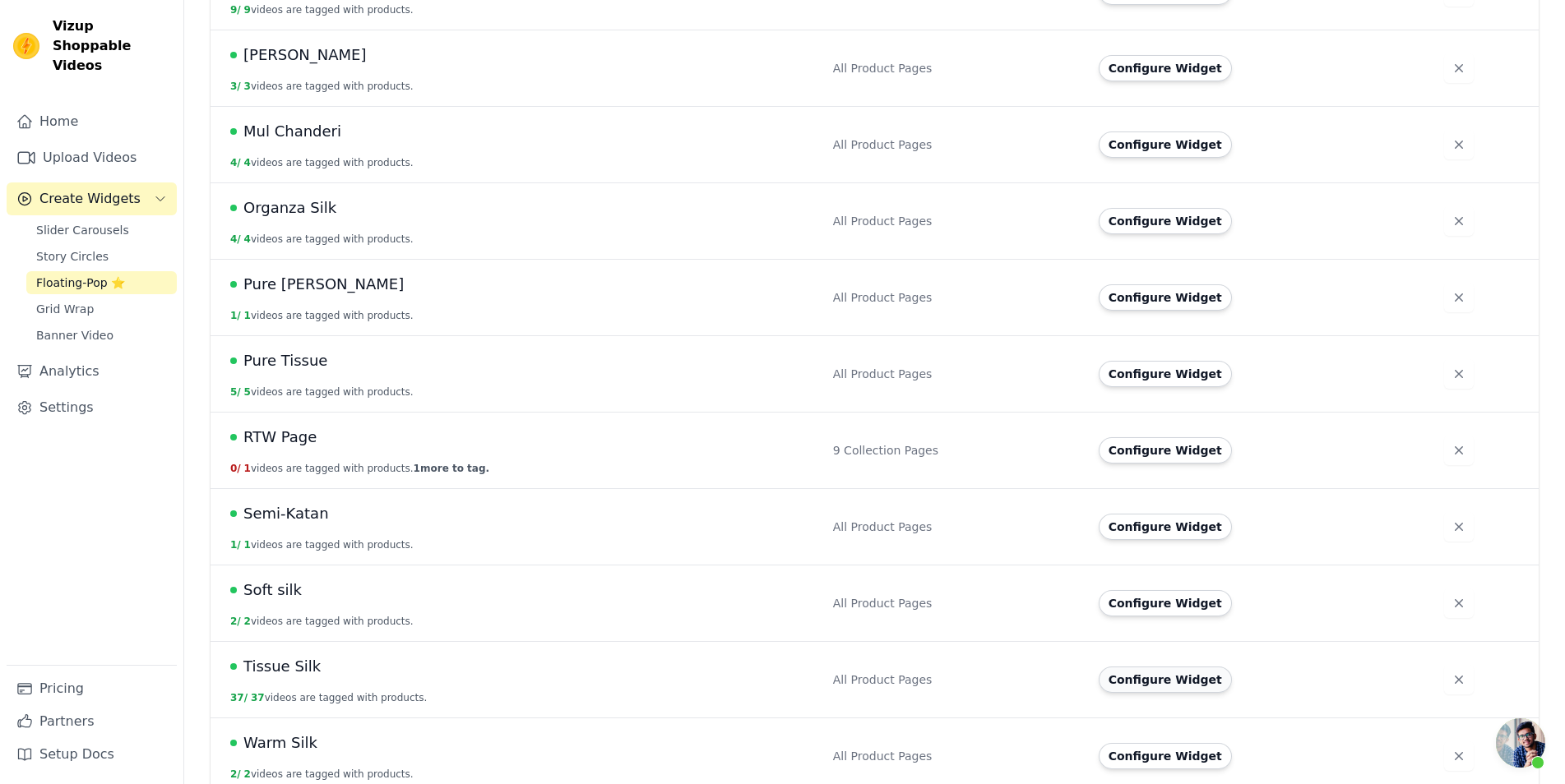
click at [1165, 667] on button "Configure Widget" at bounding box center [1166, 679] width 133 height 26
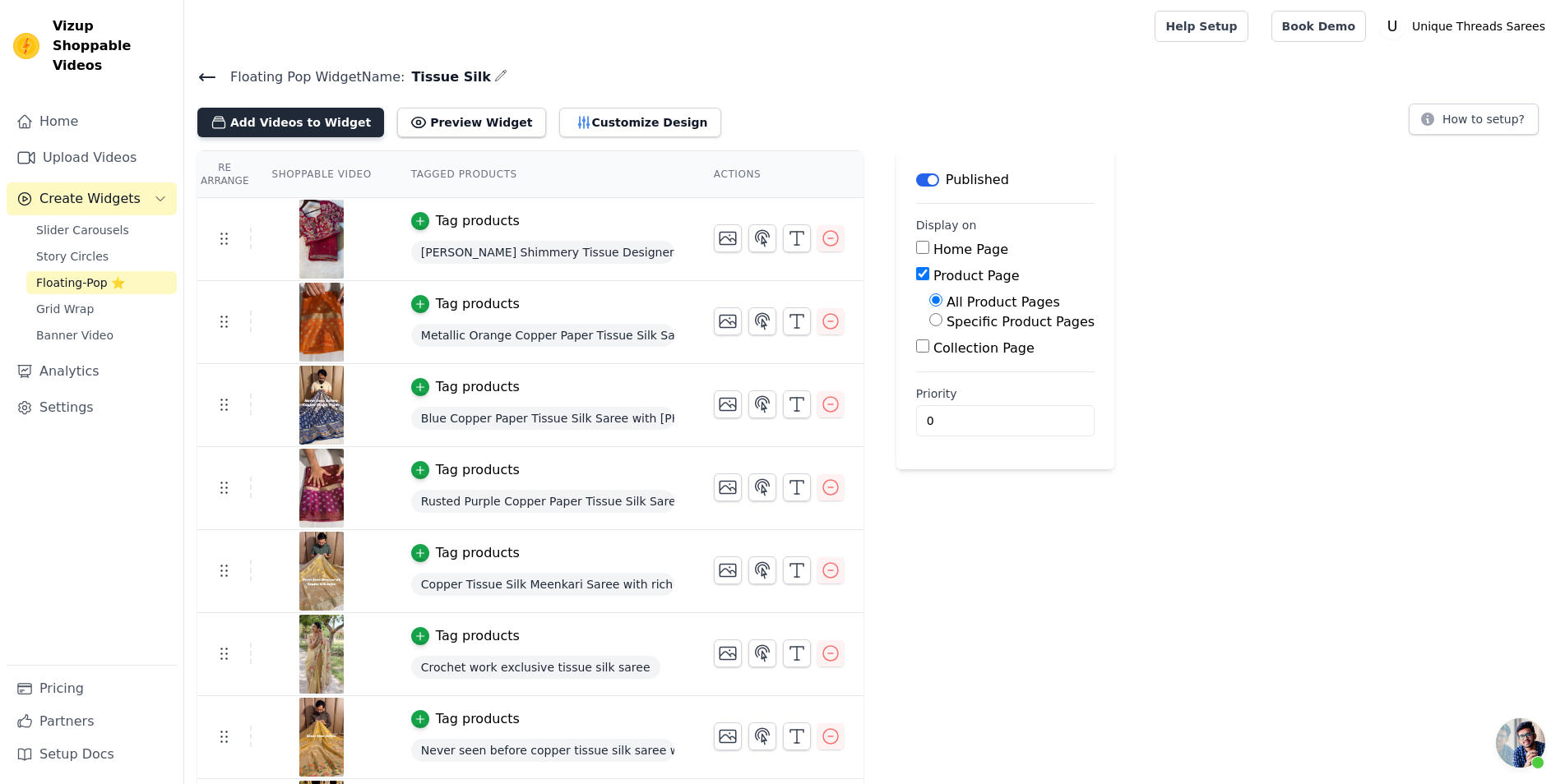
click at [265, 113] on button "Add Videos to Widget" at bounding box center [291, 122] width 187 height 29
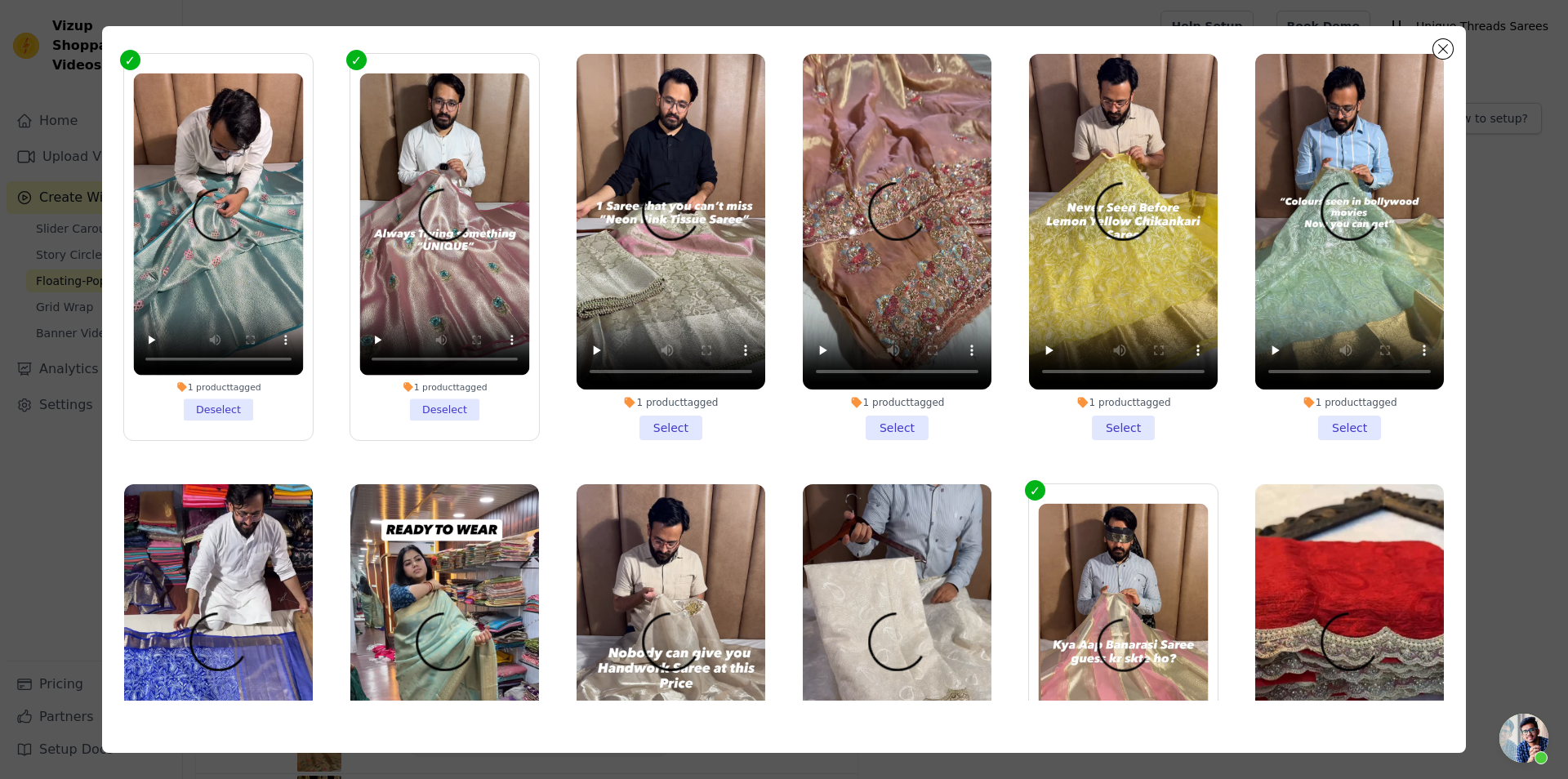
click at [652, 306] on li "1 product tagged Select" at bounding box center [671, 248] width 188 height 387
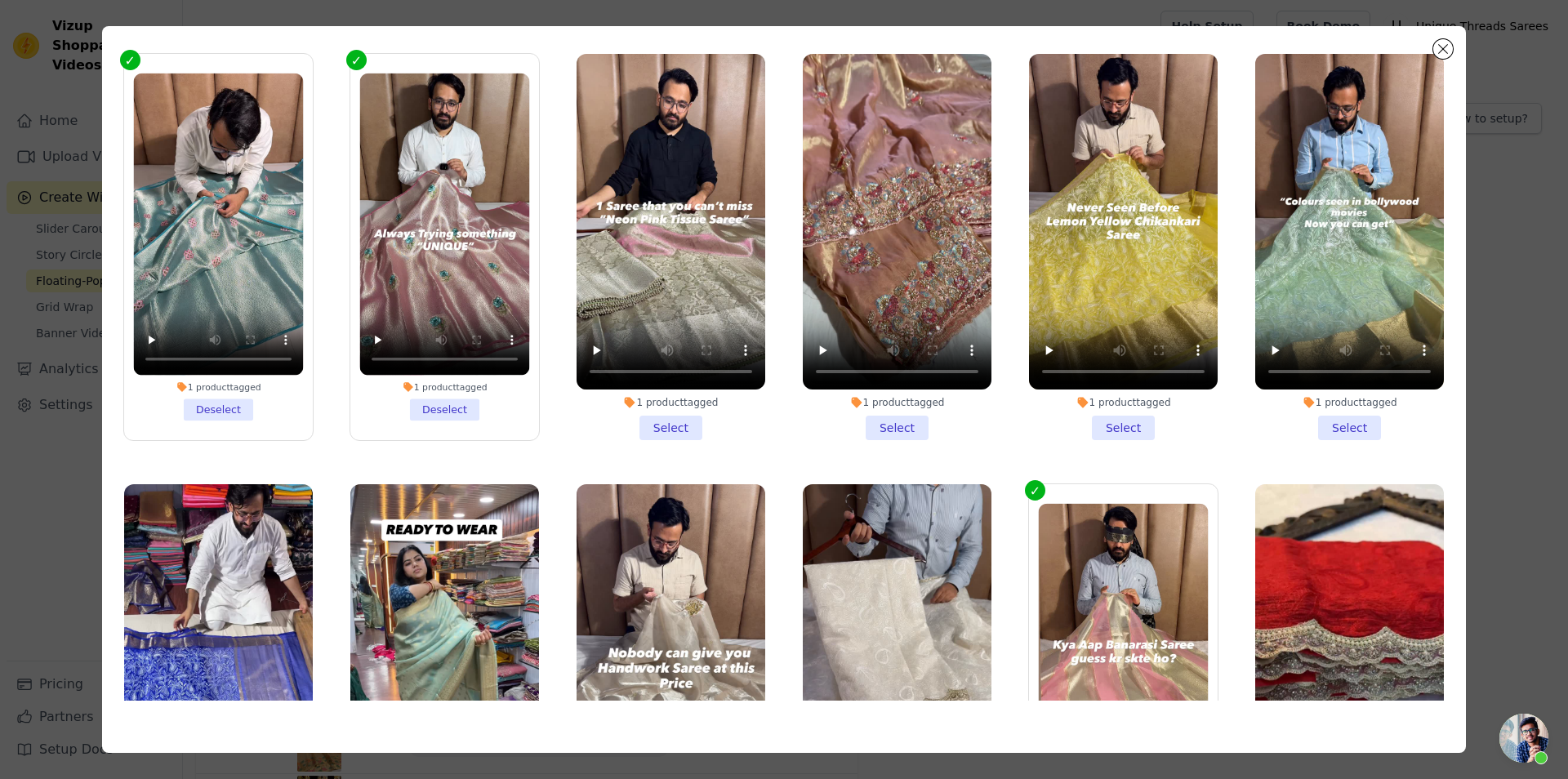
click at [0, 0] on input "1 product tagged Select" at bounding box center [0, 0] width 0 height 0
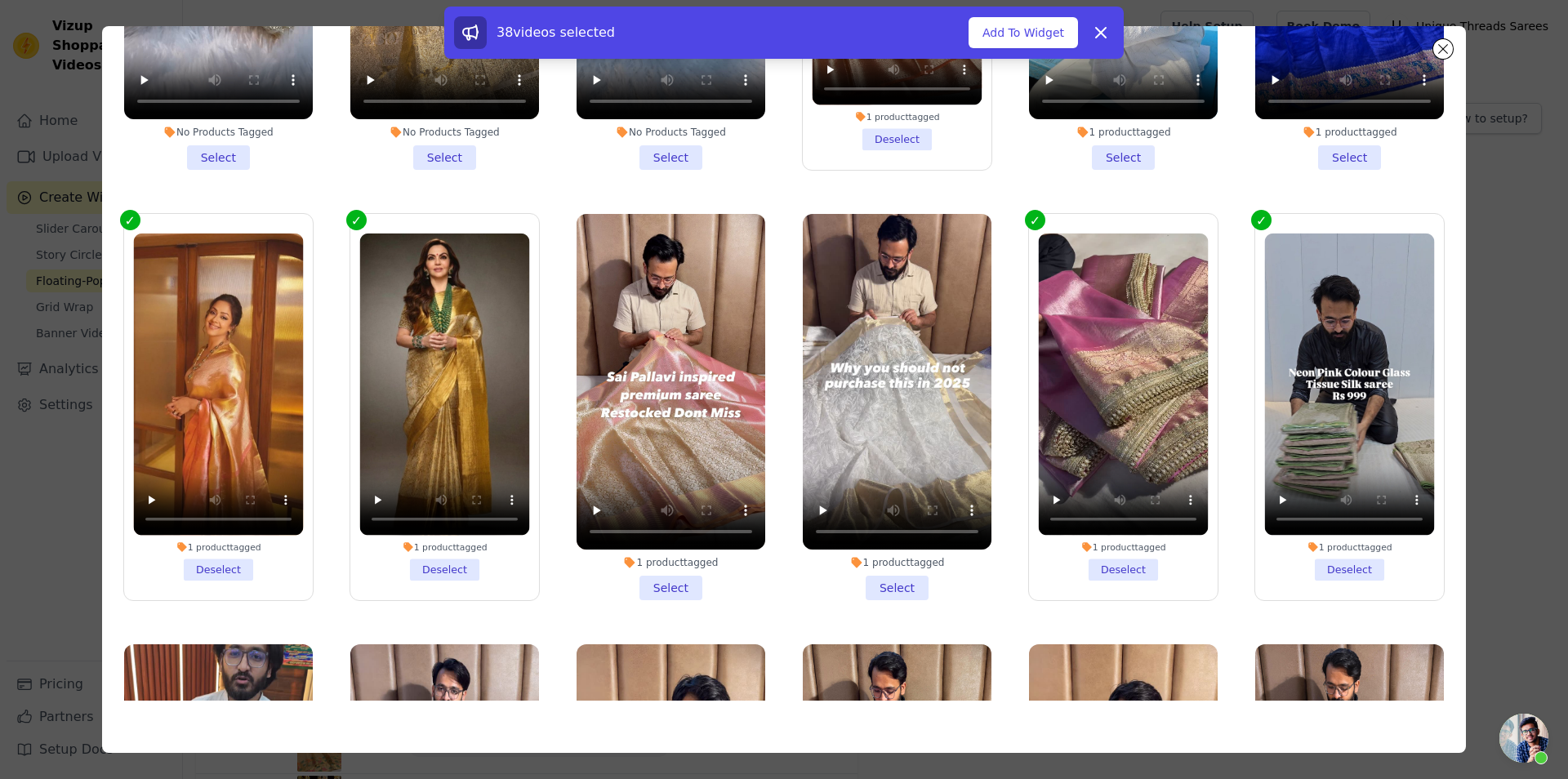
click at [659, 508] on li "1 product tagged Select" at bounding box center [671, 407] width 188 height 387
click at [0, 0] on input "1 product tagged Select" at bounding box center [0, 0] width 0 height 0
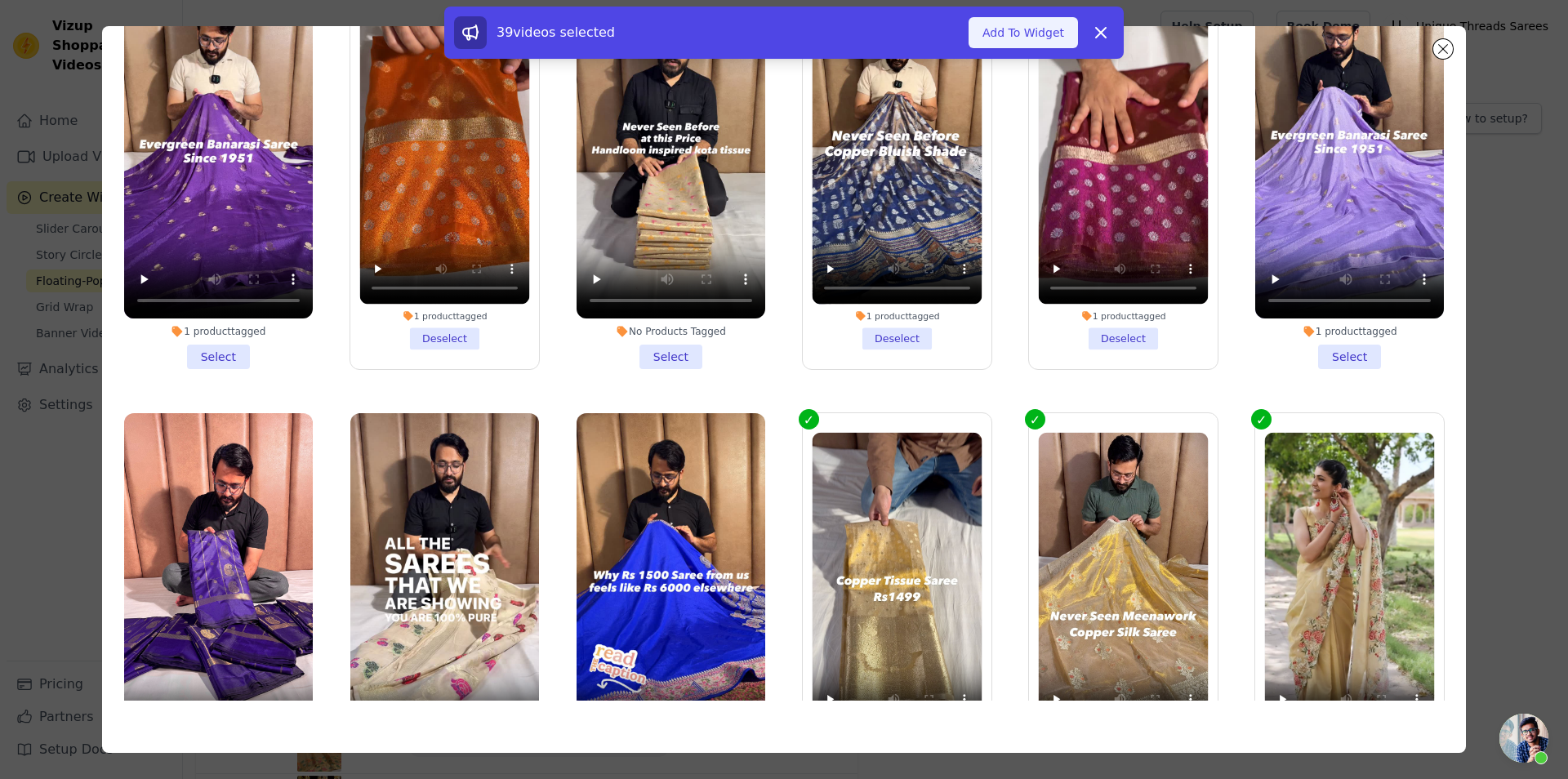
click at [1020, 33] on button "Add To Widget" at bounding box center [1022, 33] width 110 height 31
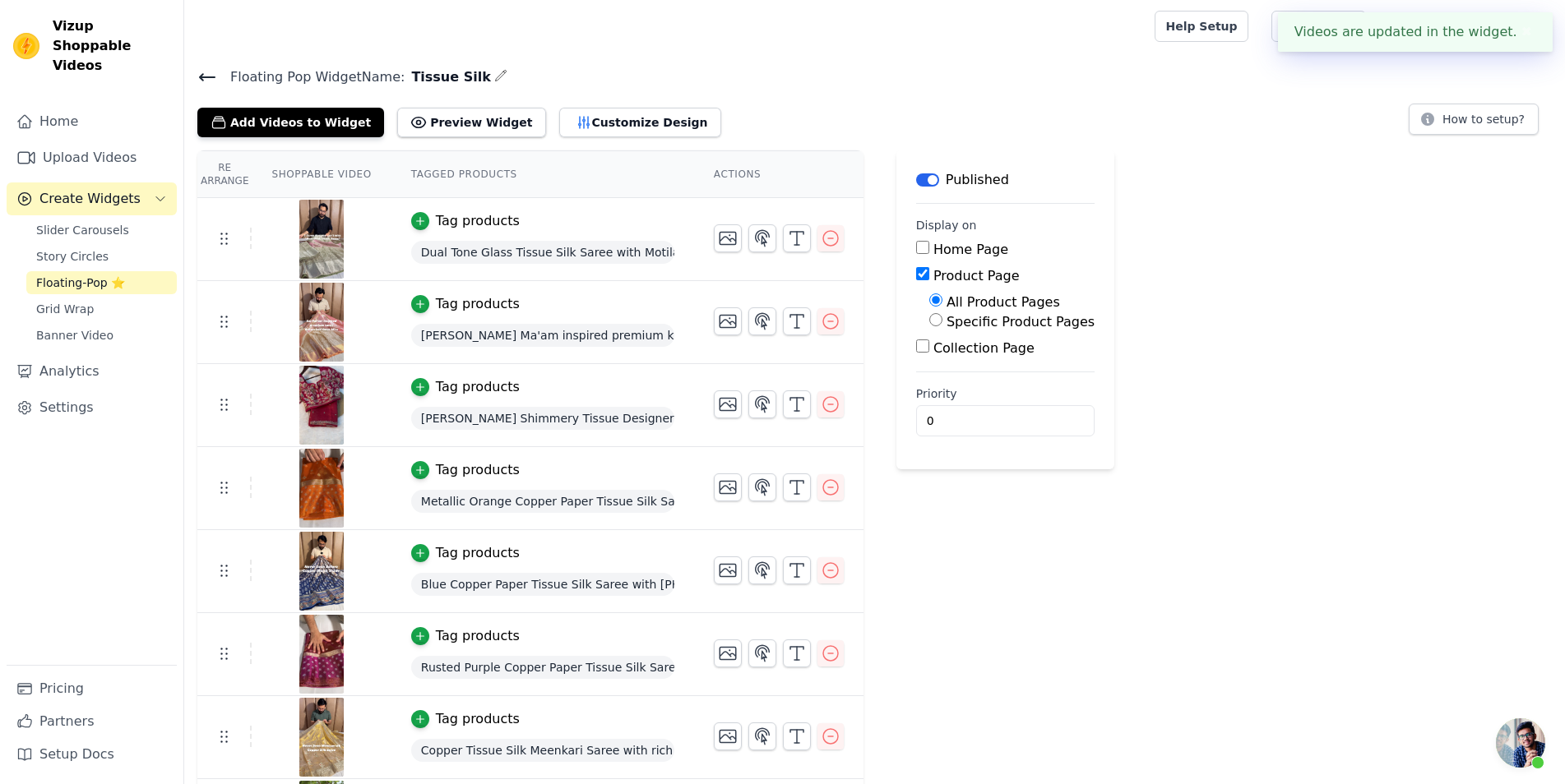
click at [209, 68] on icon at bounding box center [207, 77] width 20 height 20
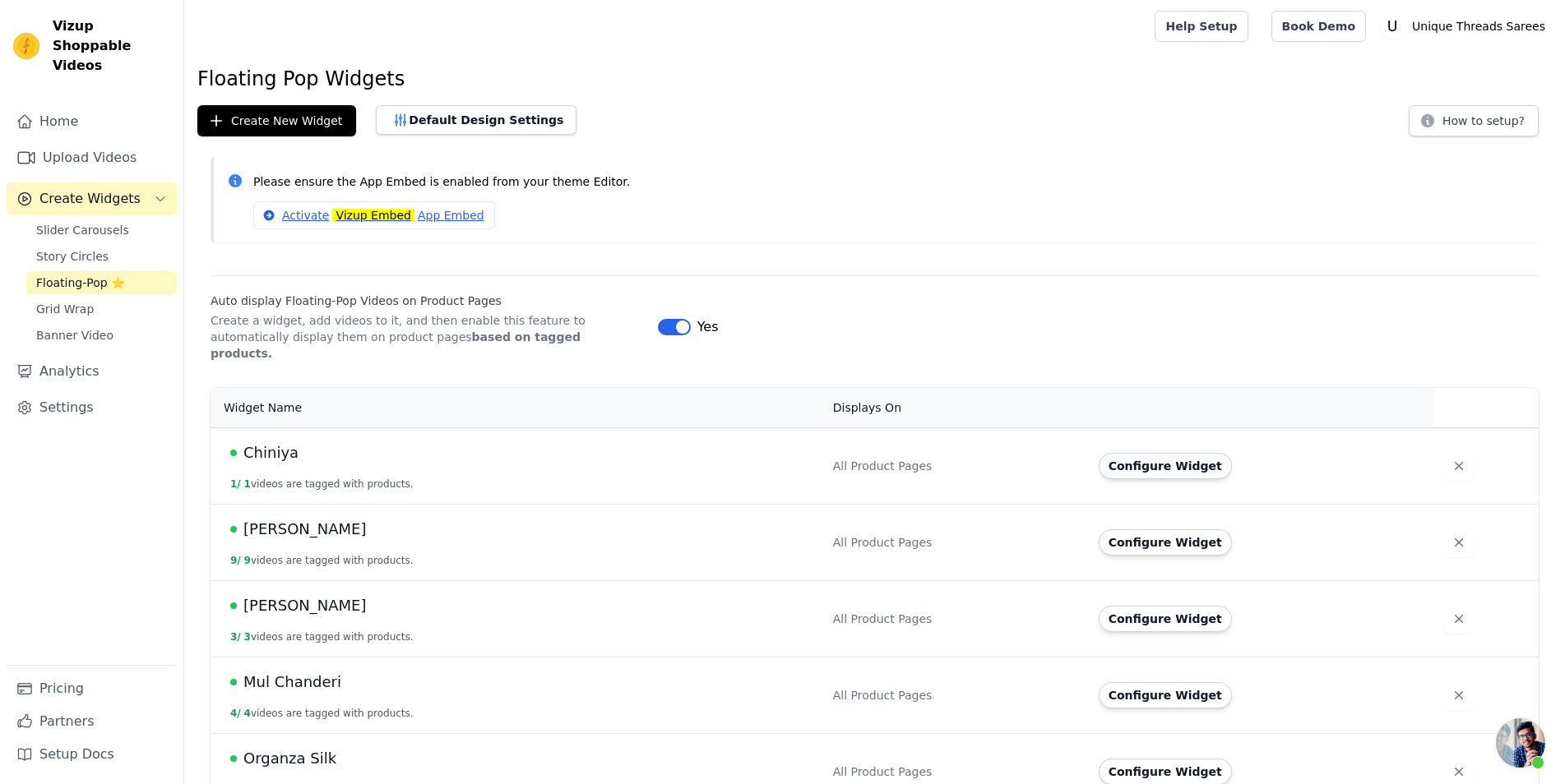
click at [1163, 453] on button "Configure Widget" at bounding box center [1166, 465] width 133 height 26
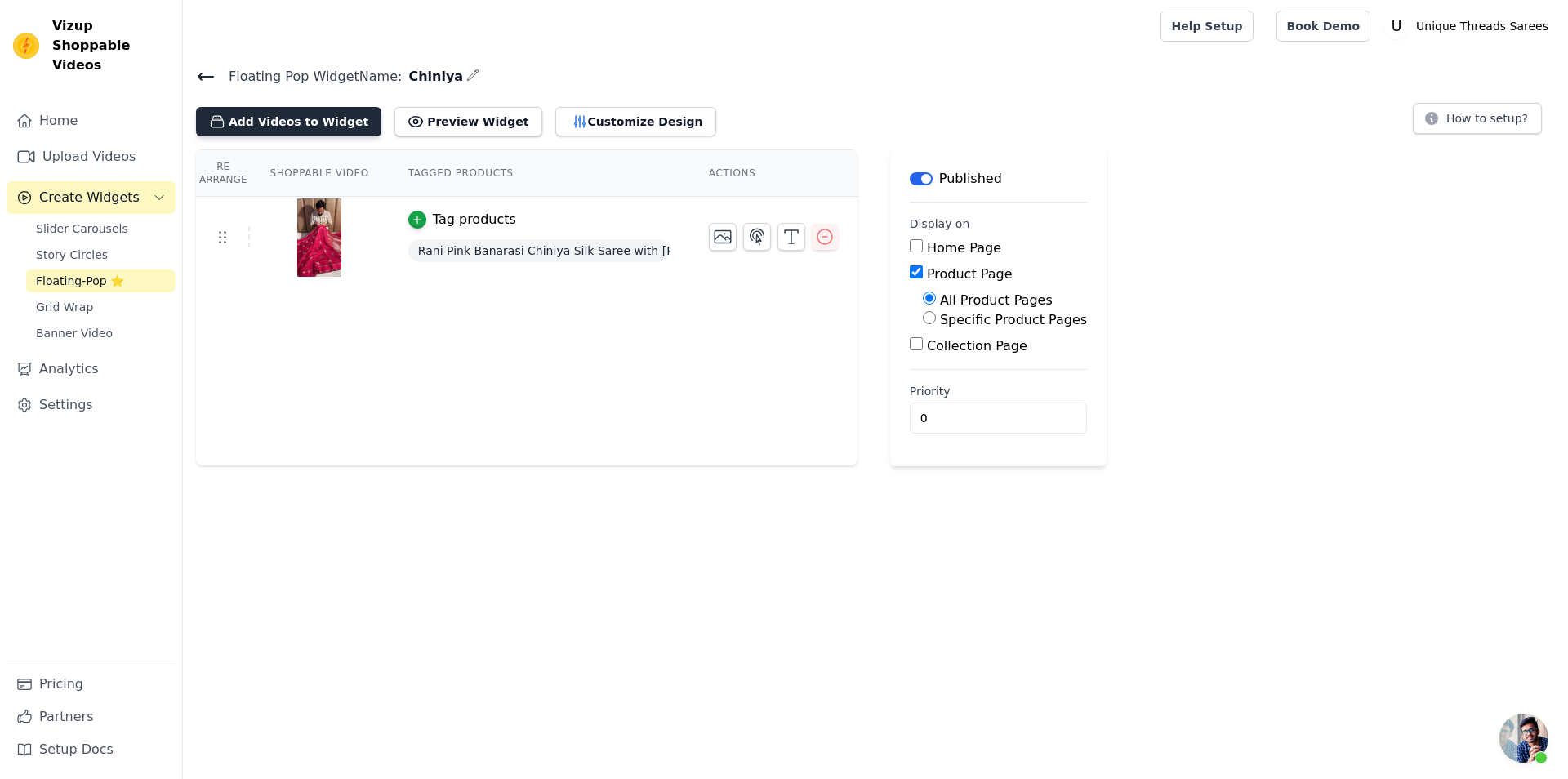
click at [290, 111] on button "Add Videos to Widget" at bounding box center [288, 121] width 185 height 29
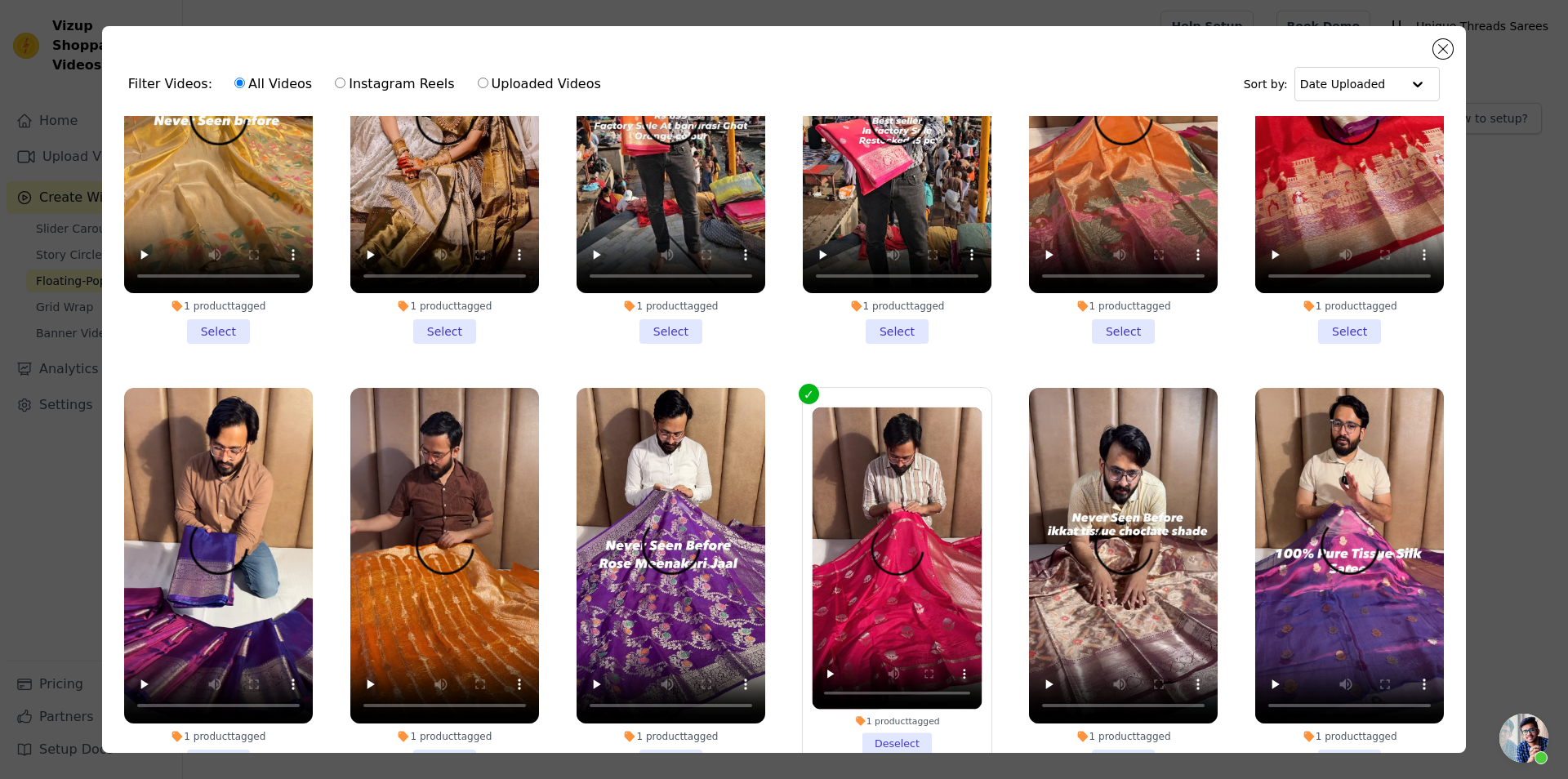
scroll to position [1030, 0]
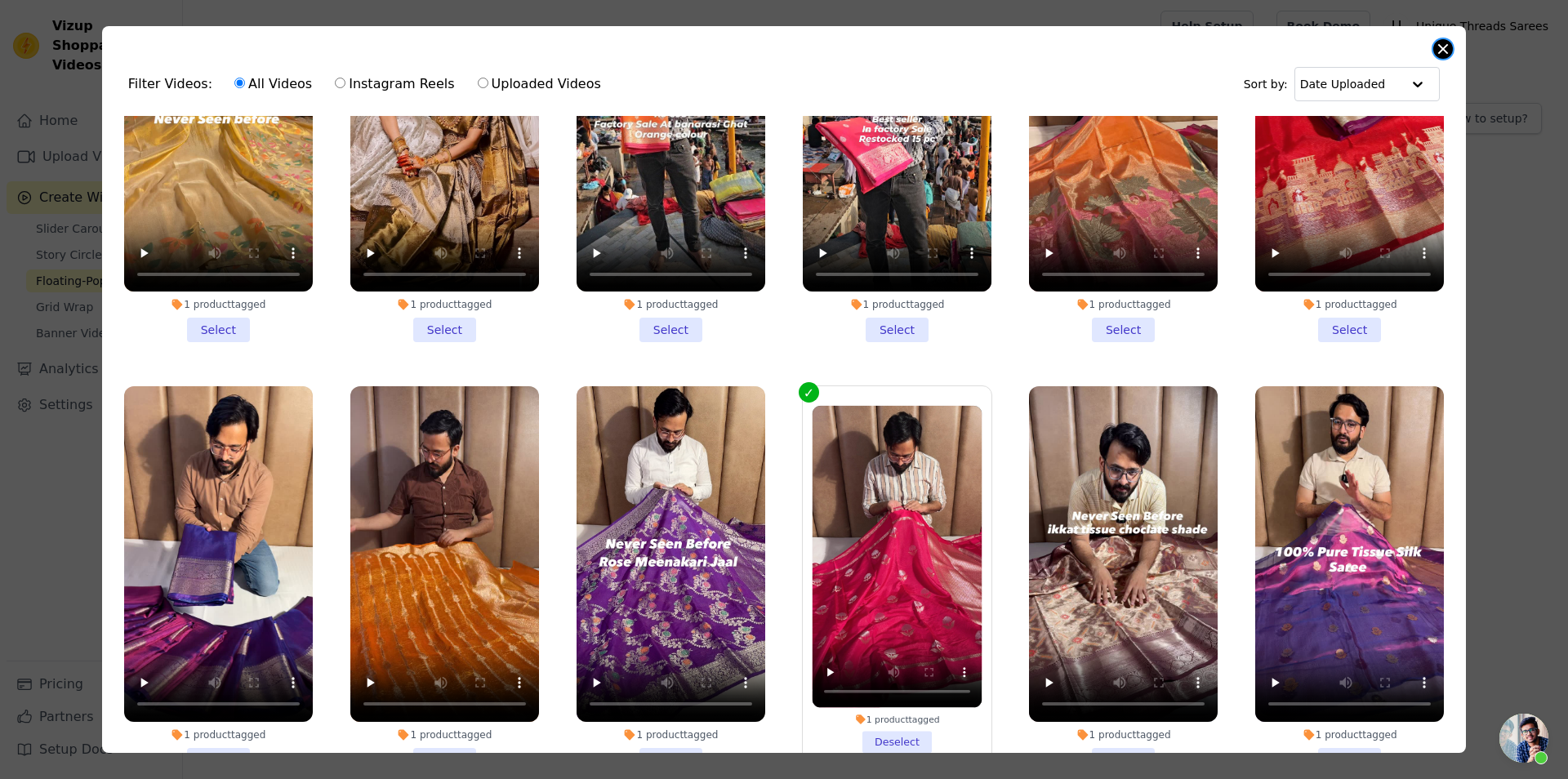
click at [1444, 42] on button "Close modal" at bounding box center [1443, 49] width 19 height 19
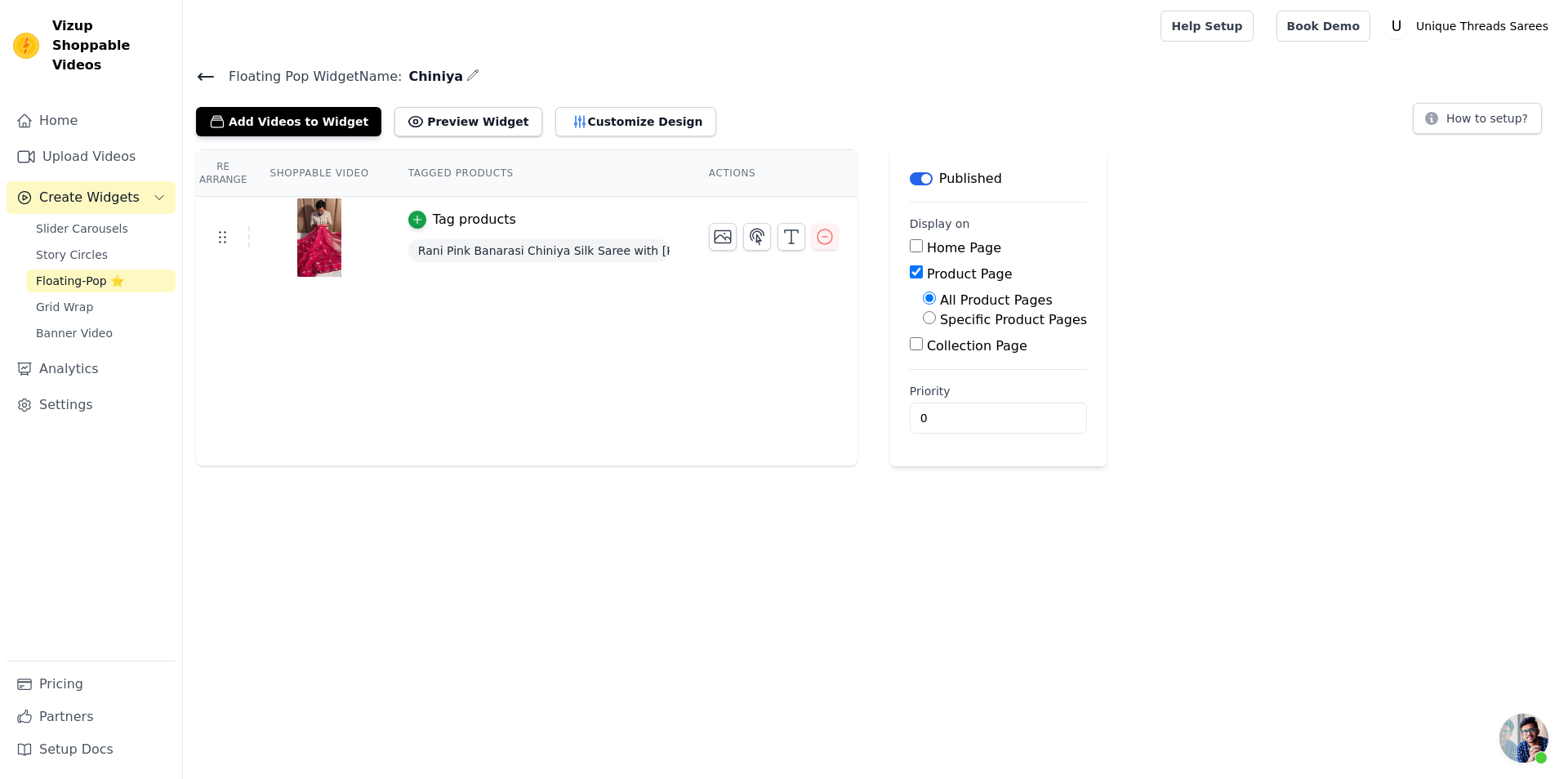
click at [206, 78] on icon at bounding box center [206, 77] width 19 height 19
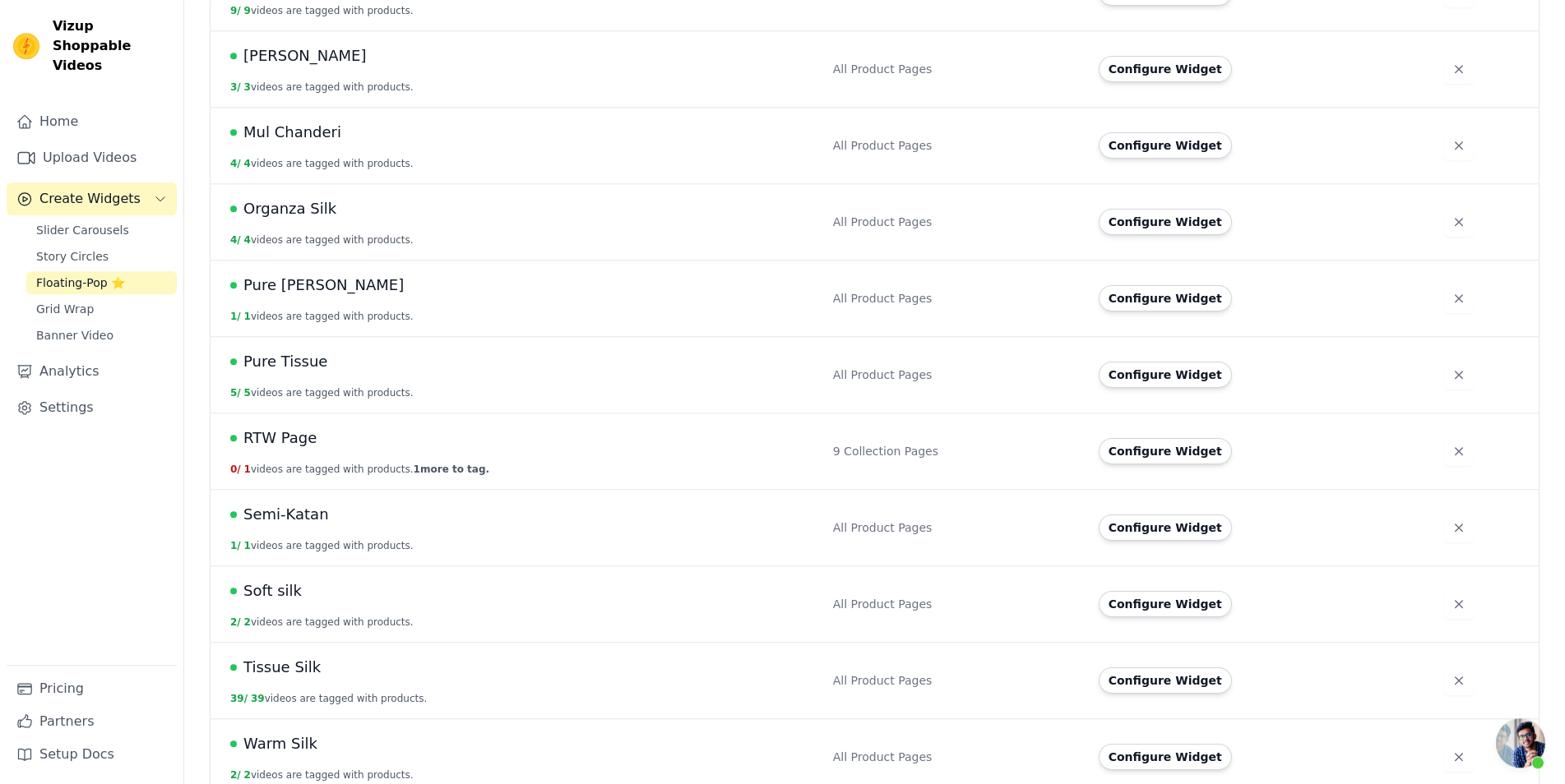
scroll to position [550, 0]
click at [1121, 602] on td "Configure Widget" at bounding box center [1261, 603] width 345 height 76
click at [1125, 590] on button "Configure Widget" at bounding box center [1166, 603] width 133 height 26
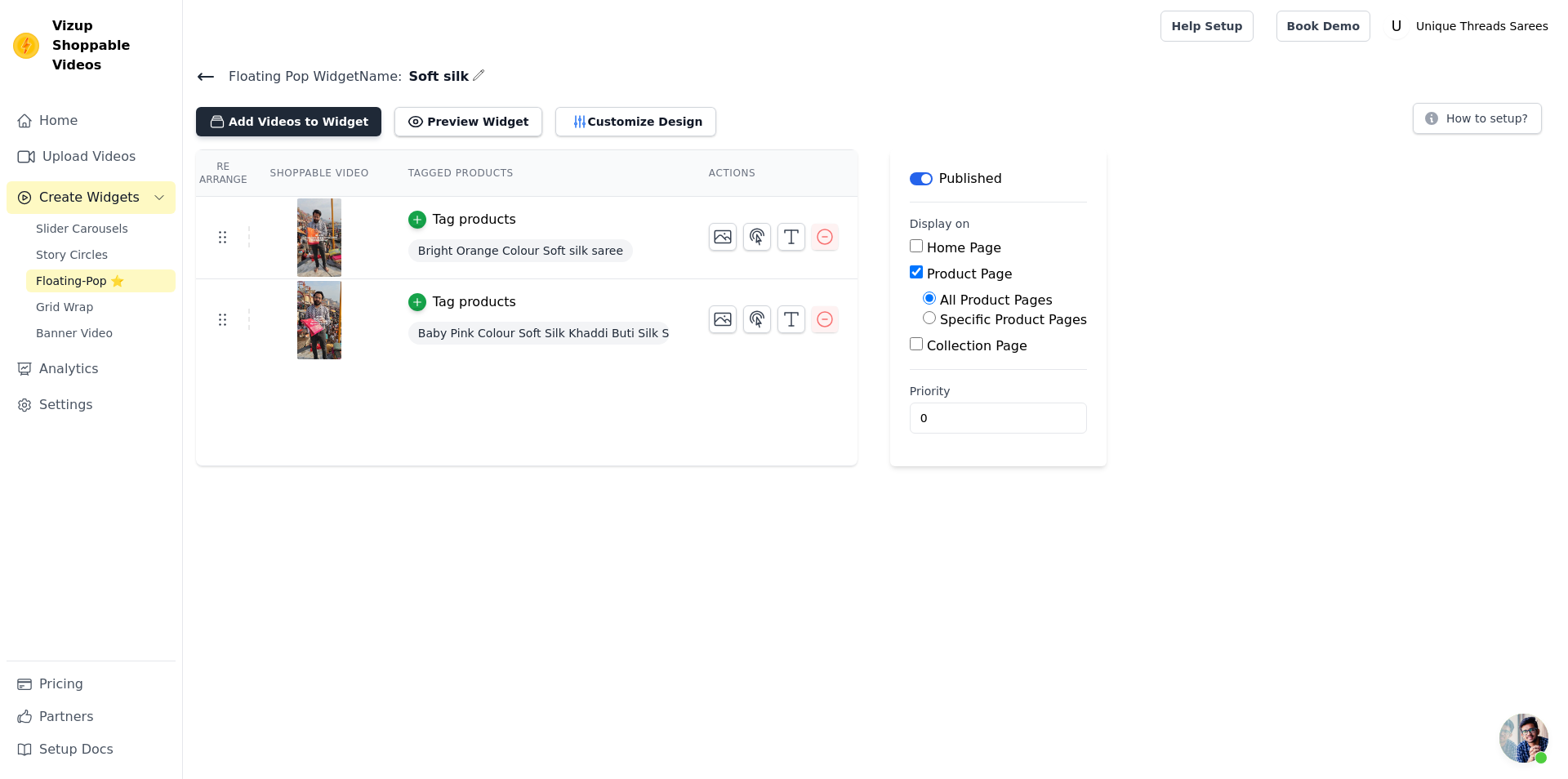
click at [319, 132] on button "Add Videos to Widget" at bounding box center [288, 121] width 185 height 29
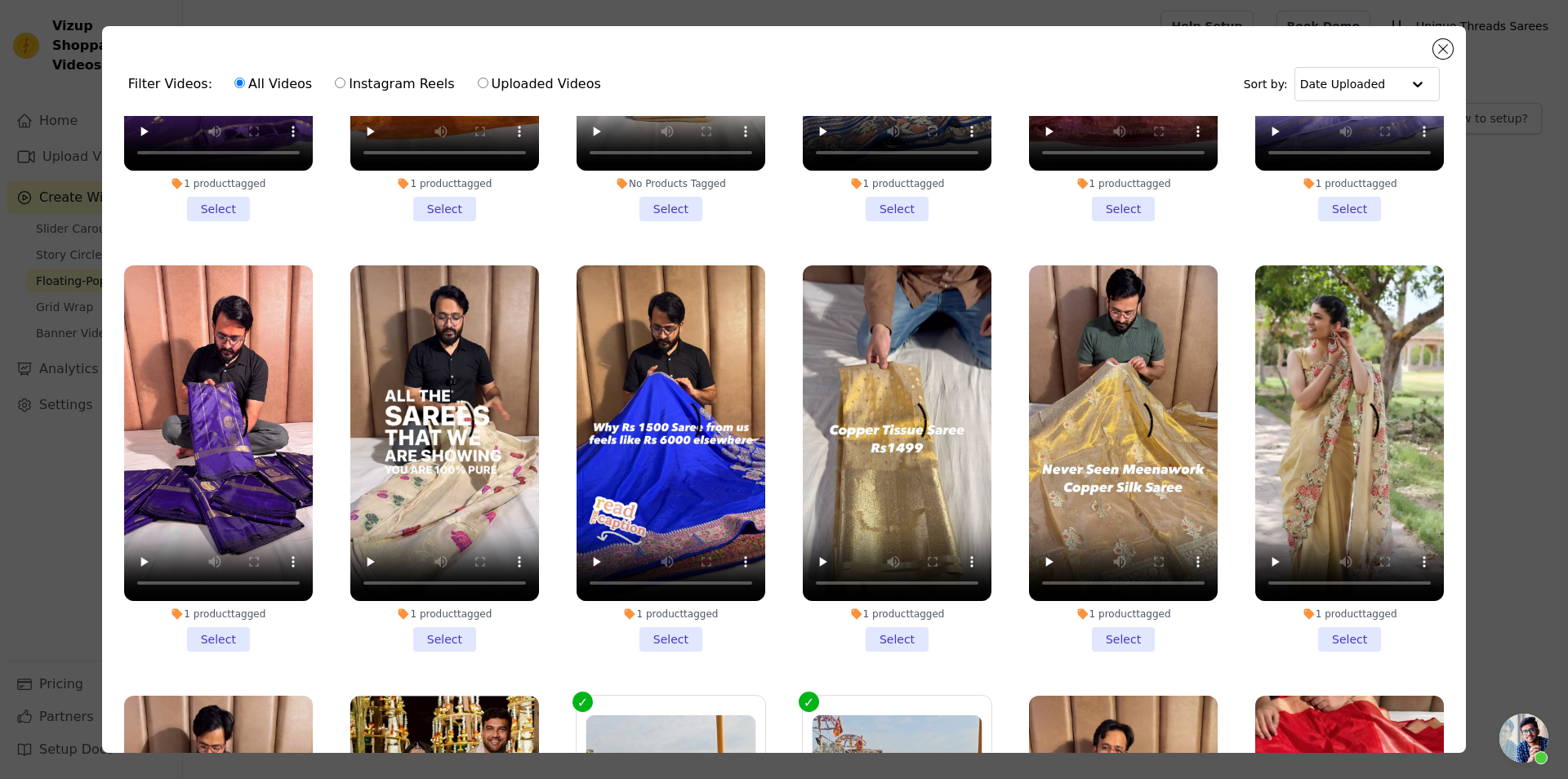
scroll to position [515, 0]
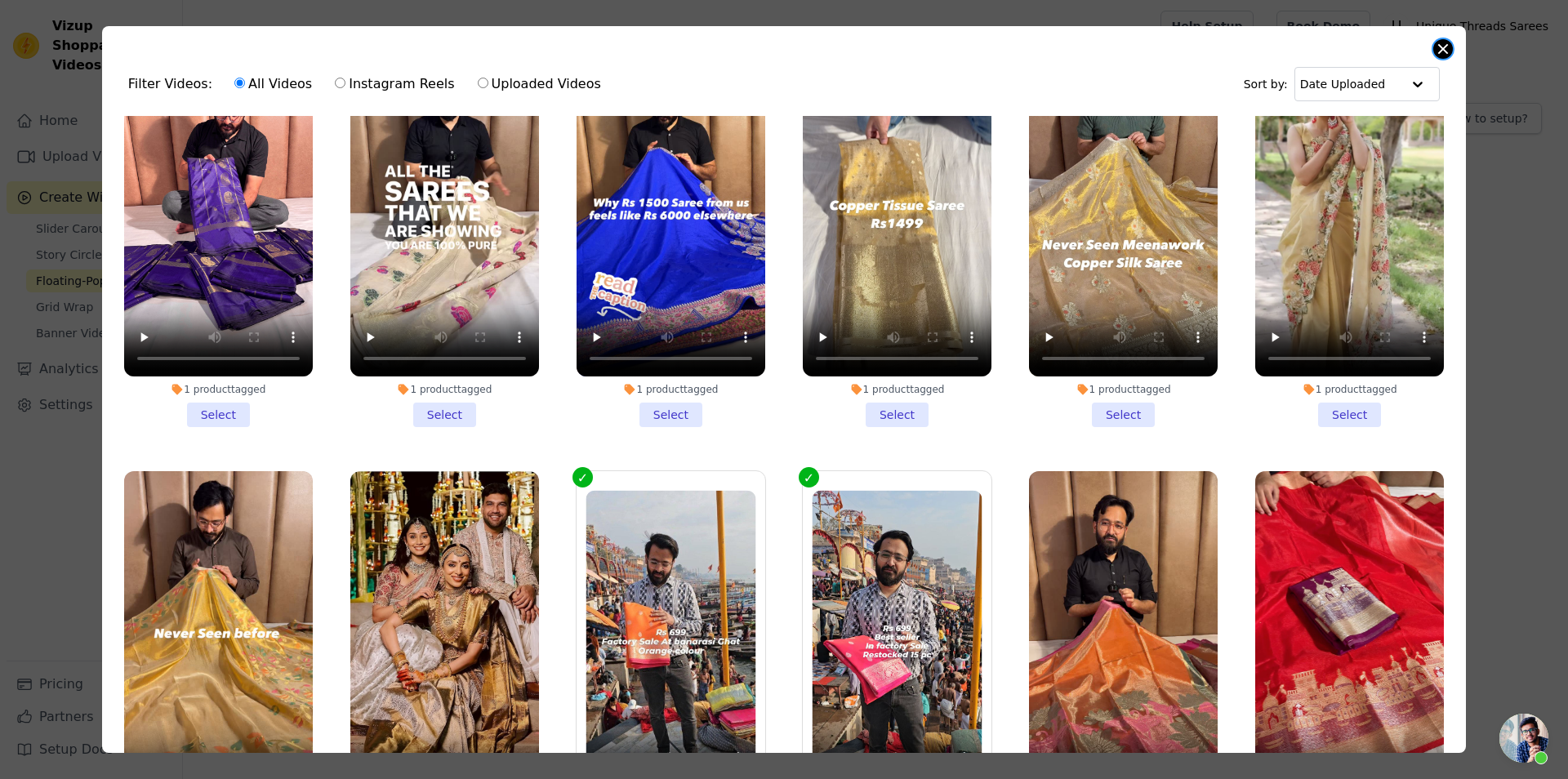
click at [1440, 49] on button "Close modal" at bounding box center [1443, 49] width 19 height 19
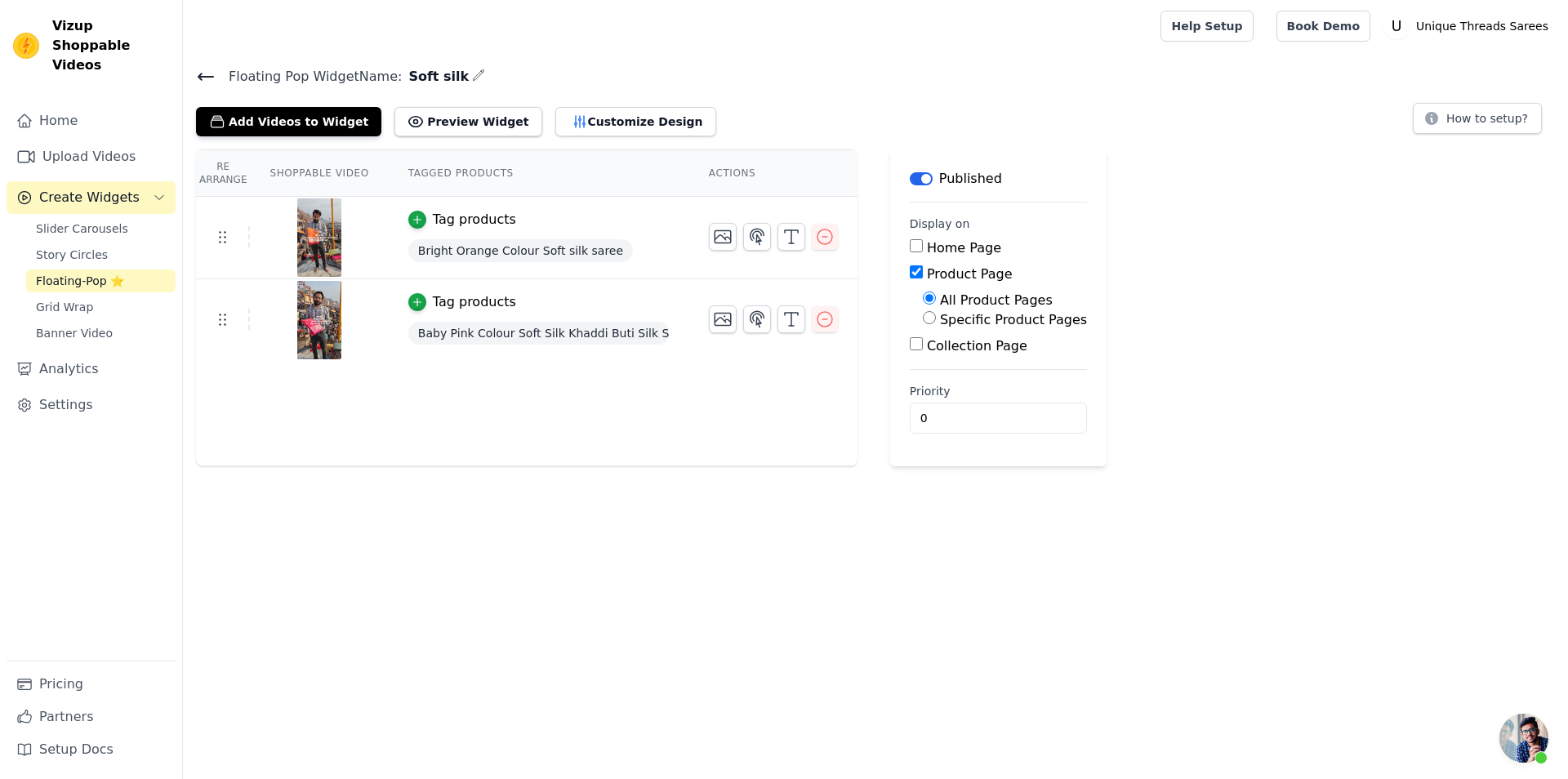
click at [198, 80] on icon at bounding box center [206, 77] width 19 height 19
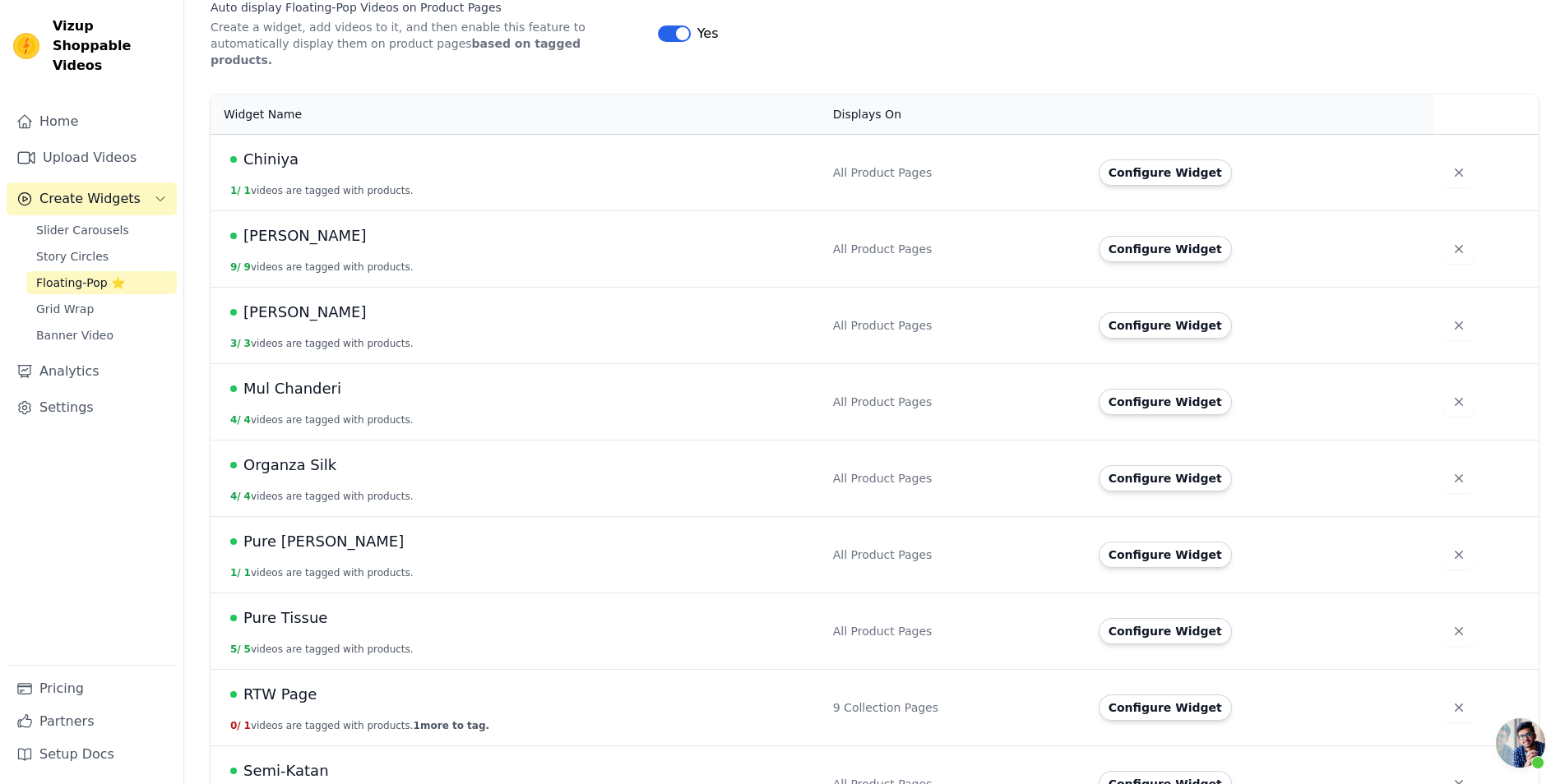
scroll to position [132, 0]
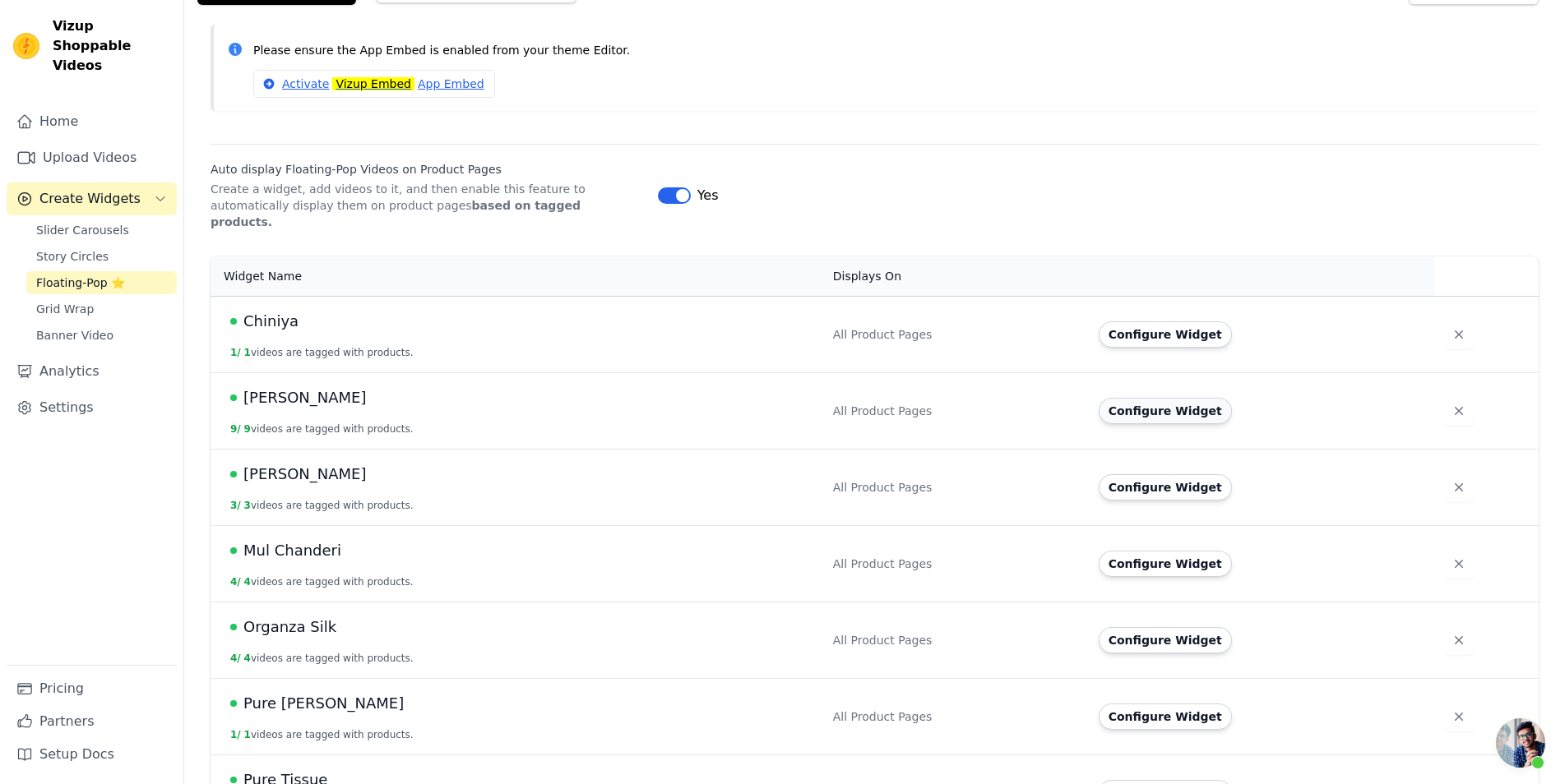
click at [1152, 398] on button "Configure Widget" at bounding box center [1166, 411] width 133 height 26
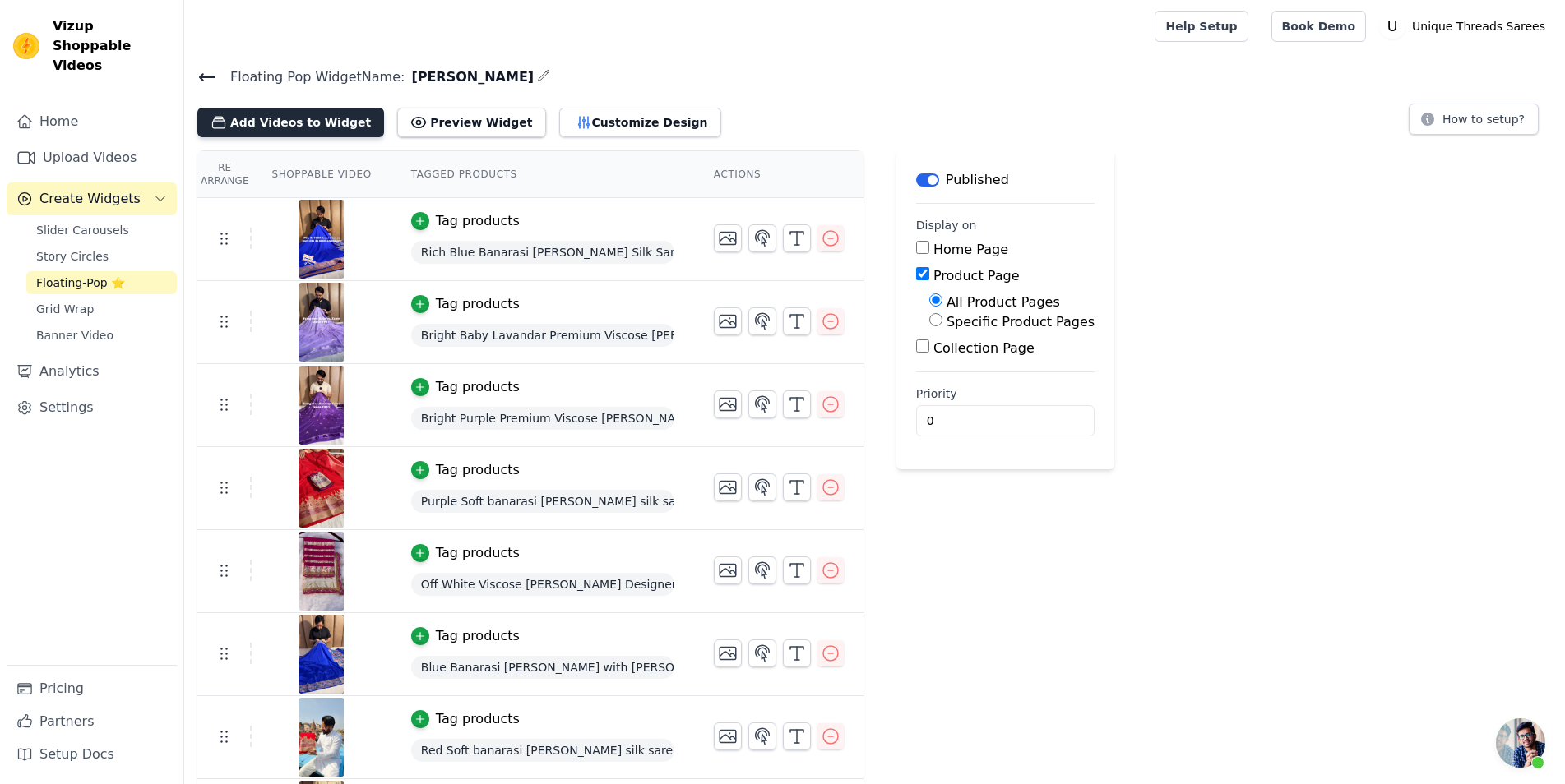
click at [308, 115] on button "Add Videos to Widget" at bounding box center [291, 122] width 187 height 29
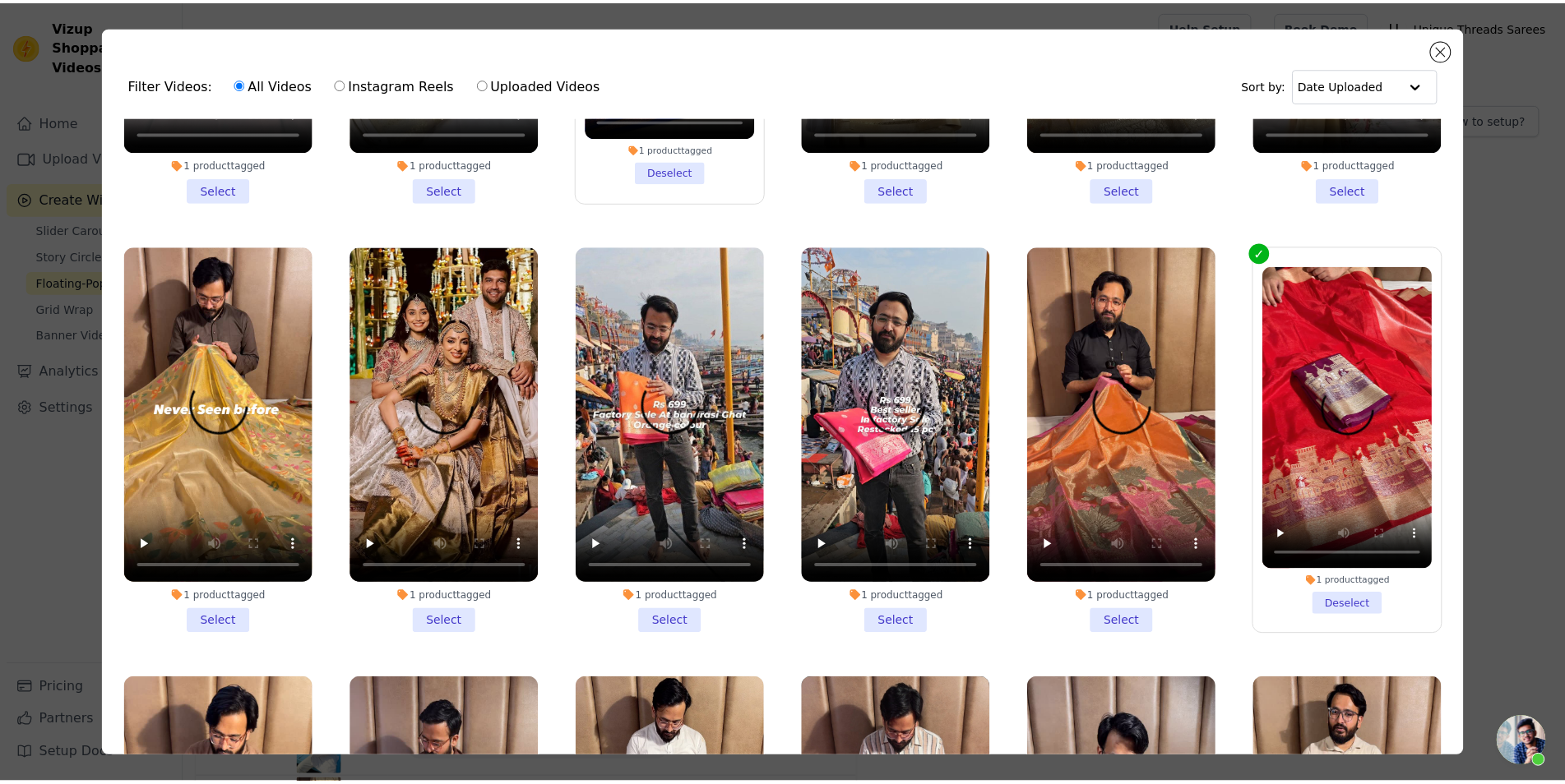
scroll to position [518, 0]
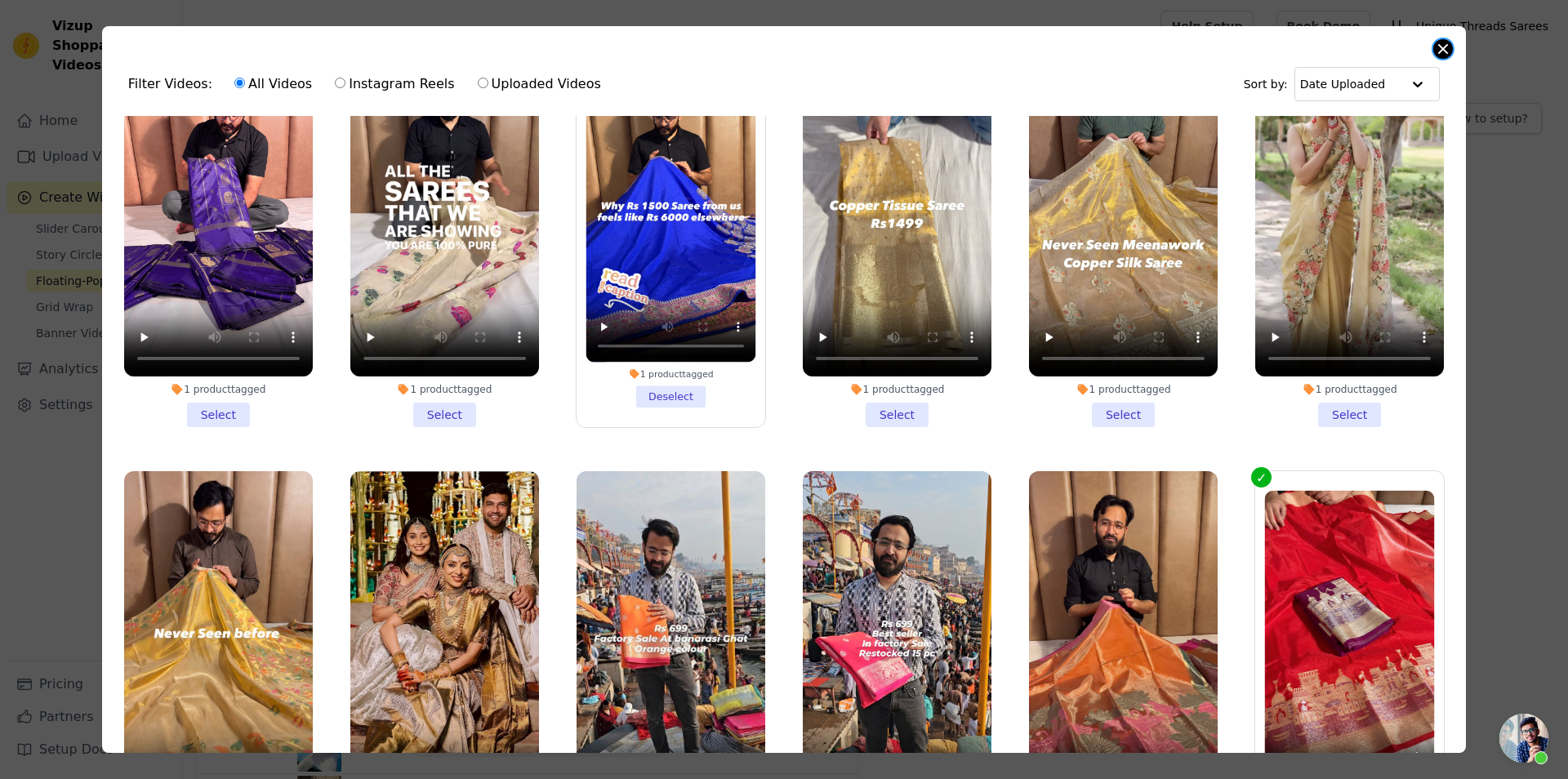
click at [1436, 55] on button "Close modal" at bounding box center [1443, 49] width 19 height 19
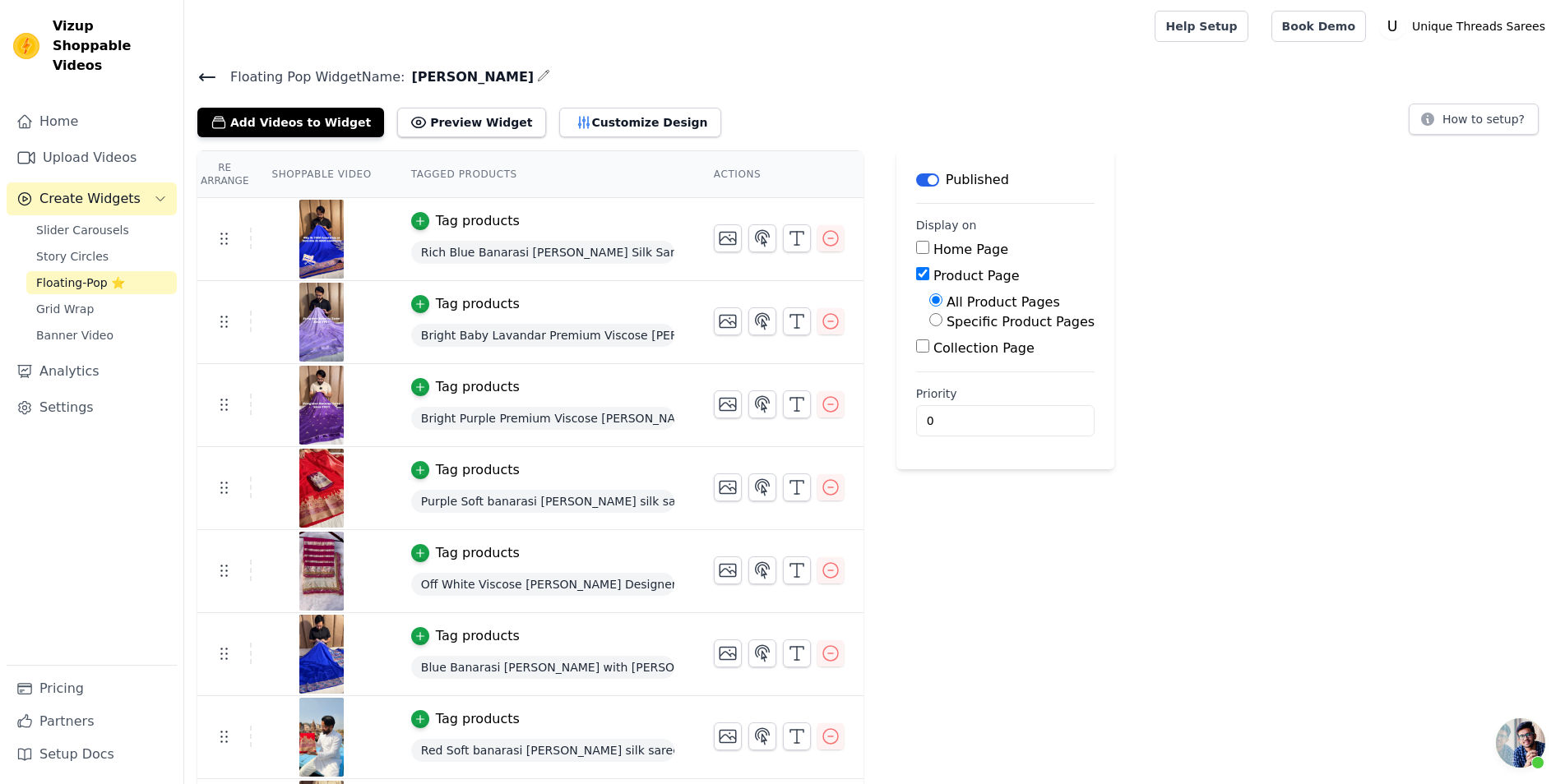
click at [213, 83] on icon at bounding box center [207, 77] width 20 height 20
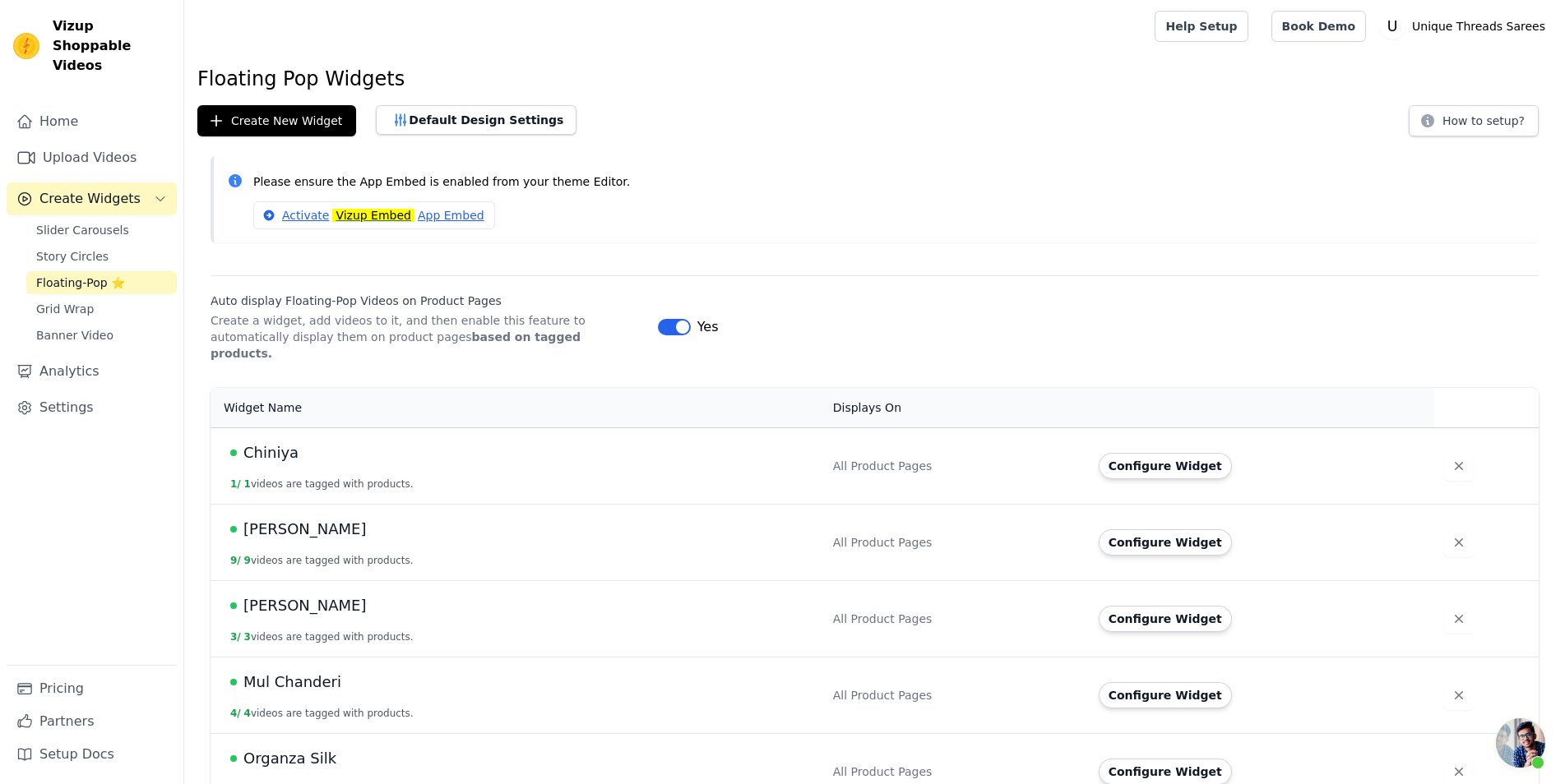
scroll to position [419, 0]
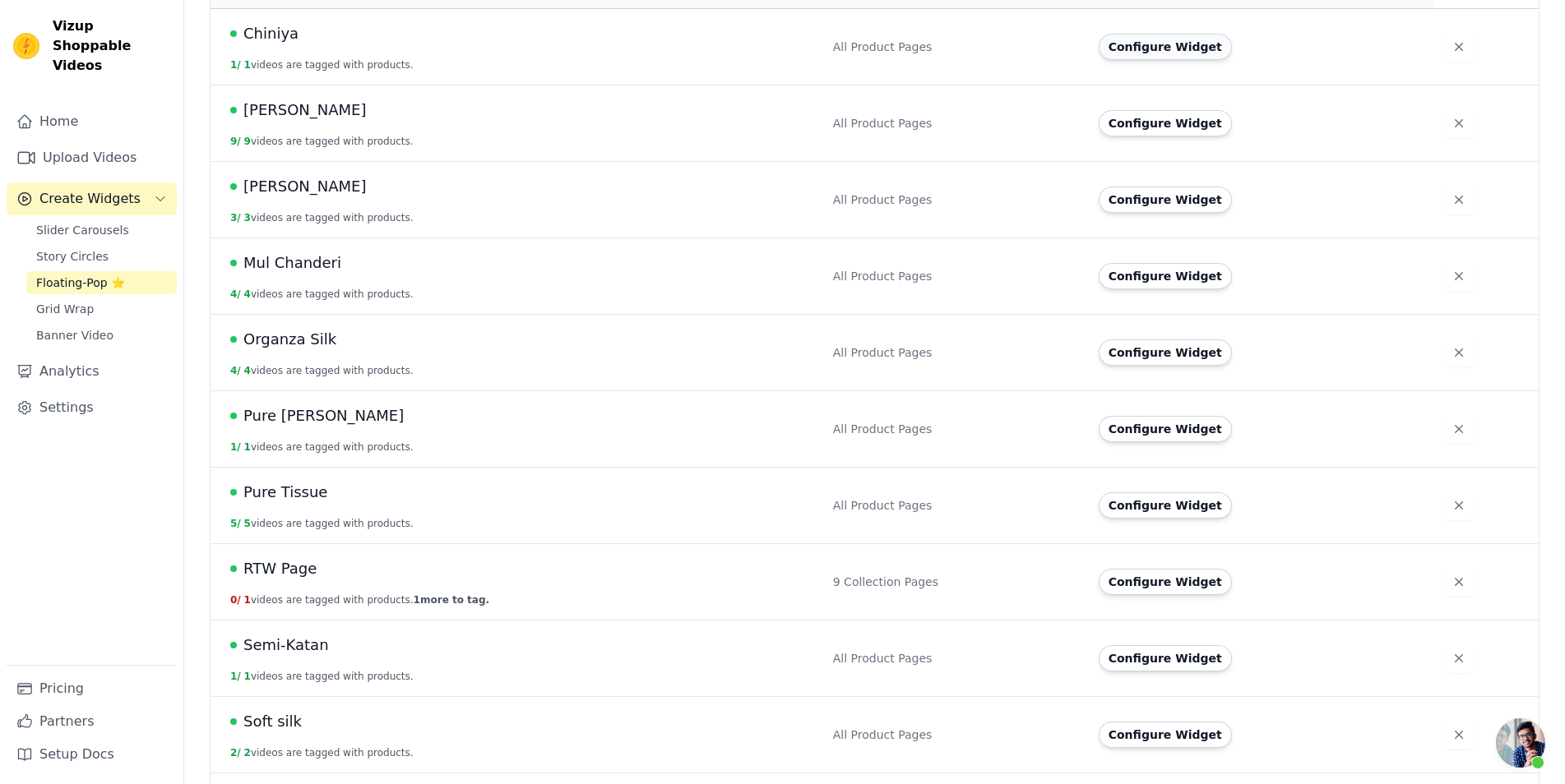
click at [1186, 33] on button "Configure Widget" at bounding box center [1166, 46] width 133 height 26
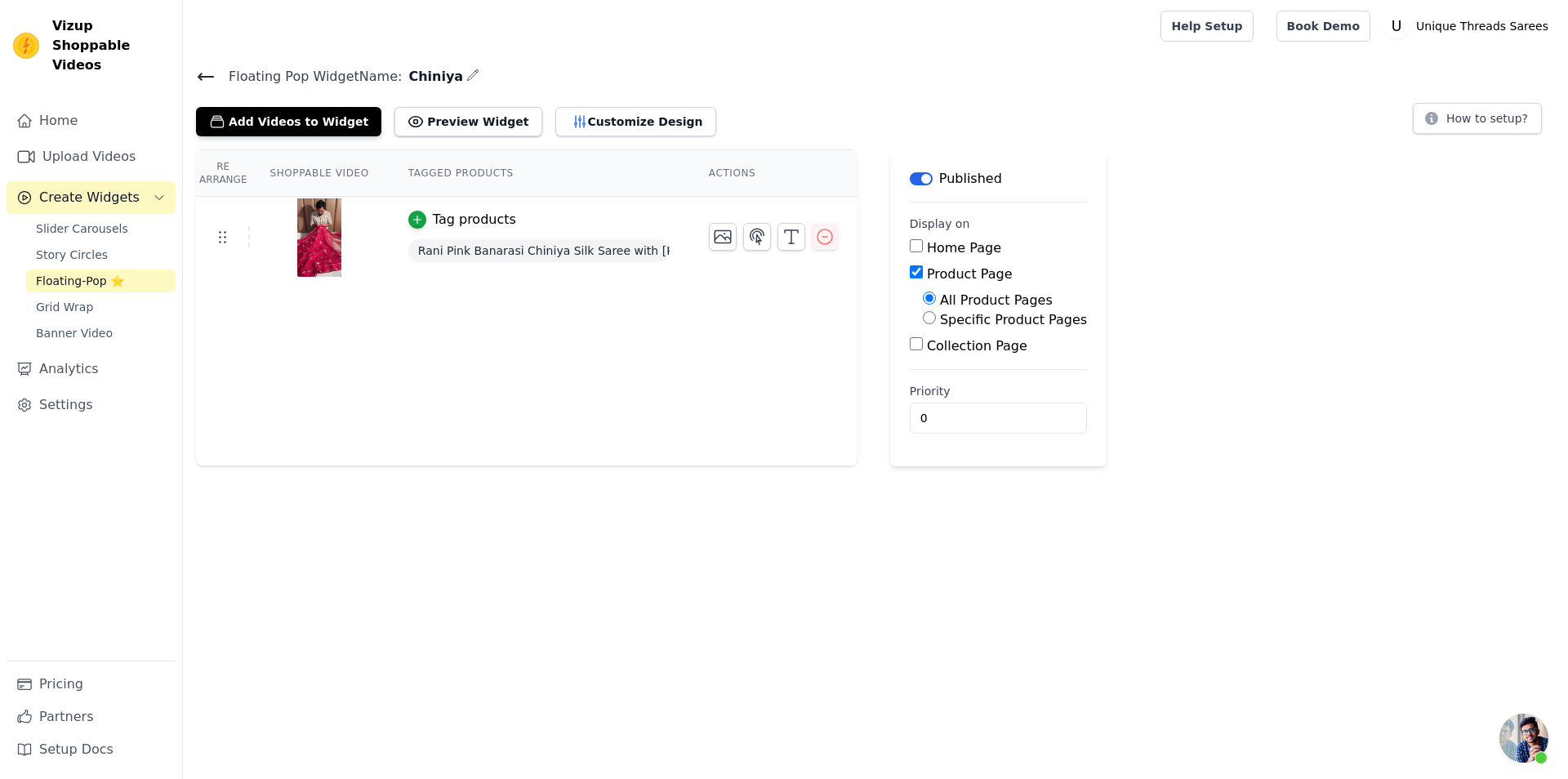
click at [208, 79] on icon at bounding box center [206, 77] width 19 height 19
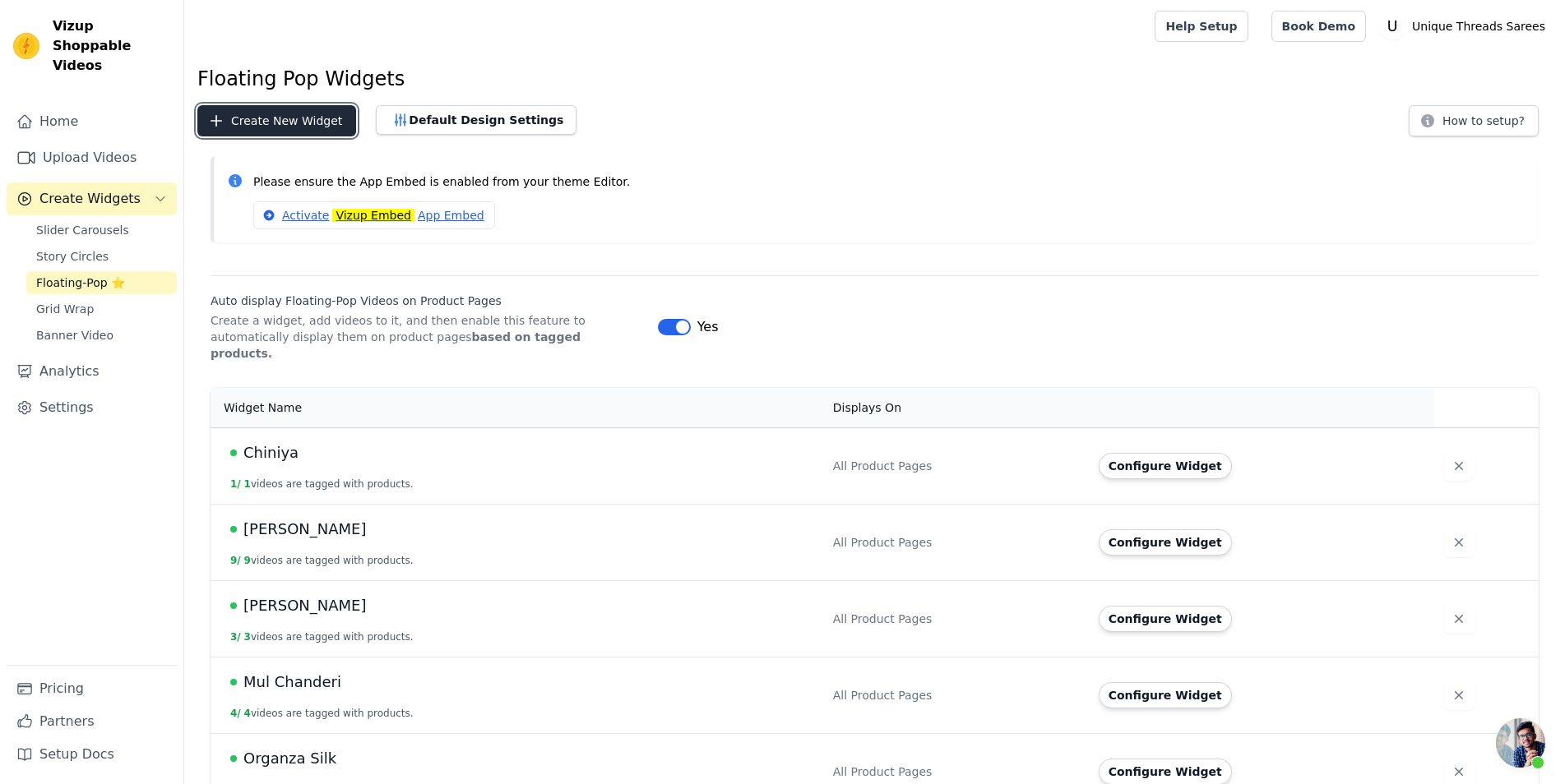
click at [336, 113] on button "Create New Widget" at bounding box center [277, 121] width 158 height 31
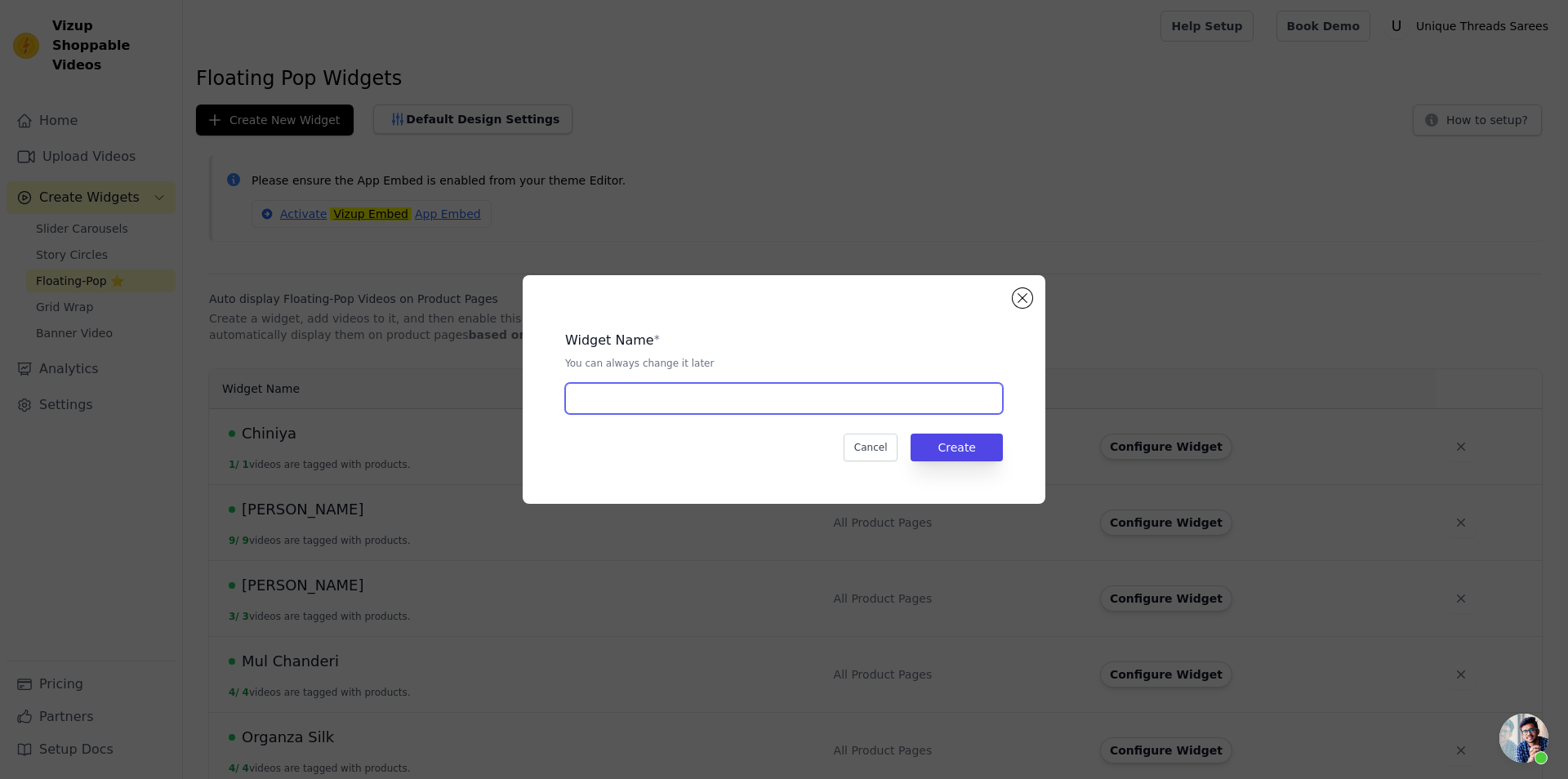
click at [655, 401] on input "text" at bounding box center [784, 398] width 438 height 31
type input "Pure Chiniya"
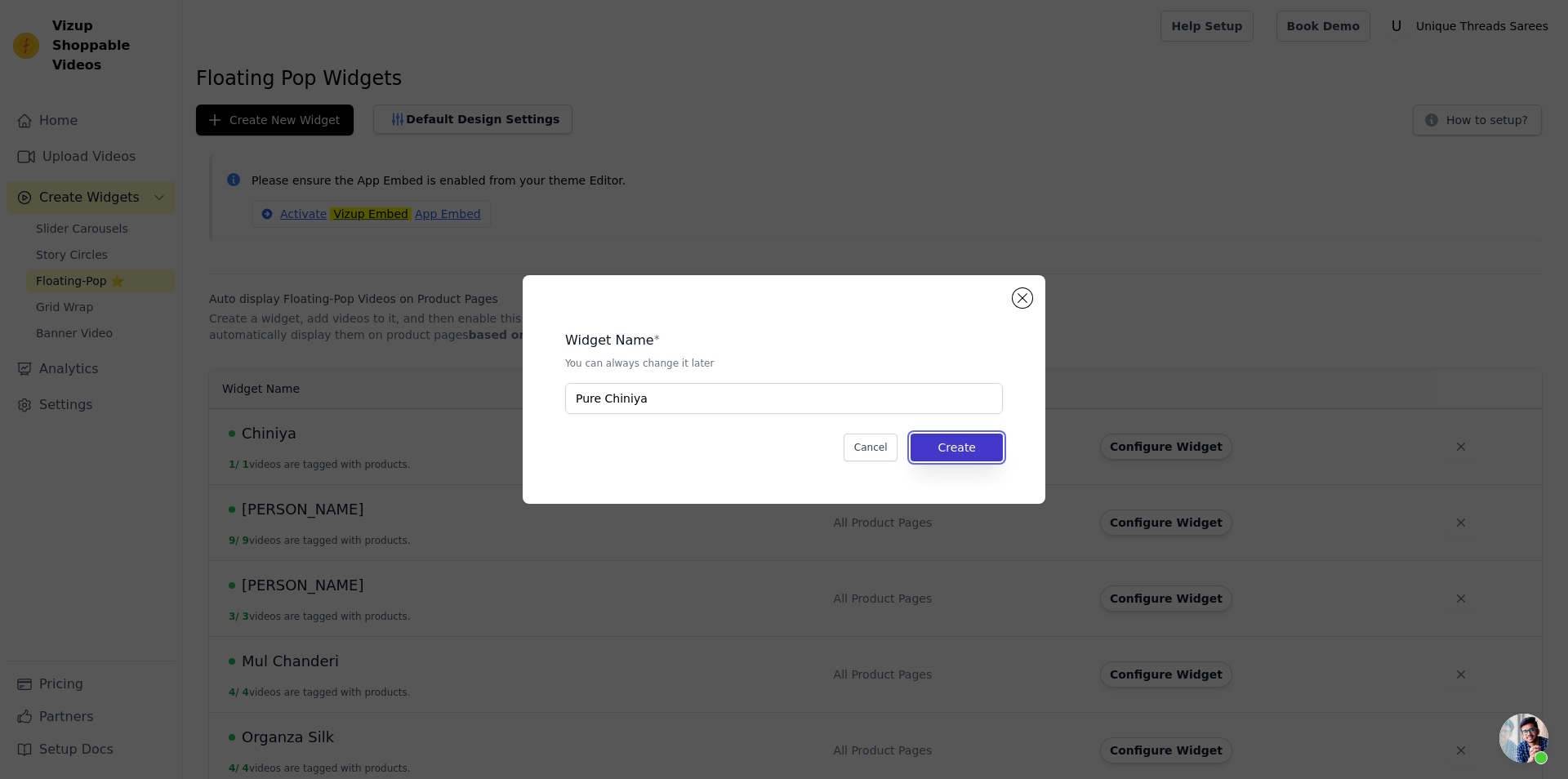
click at [965, 447] on button "Create" at bounding box center [956, 448] width 92 height 28
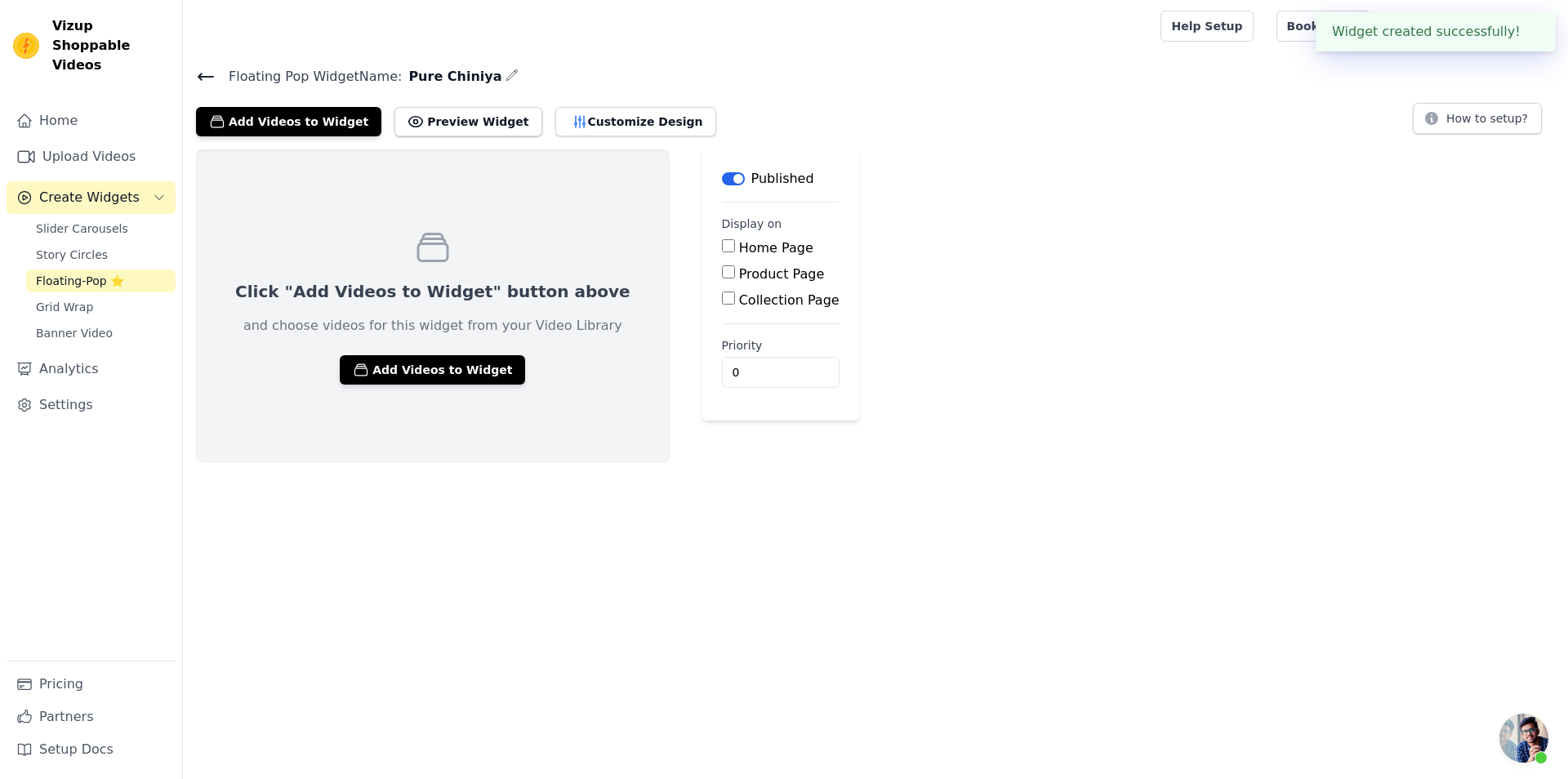
click at [739, 281] on label "Product Page" at bounding box center [782, 274] width 85 height 16
click at [721, 279] on input "Product Page" at bounding box center [727, 271] width 13 height 13
checkbox input "true"
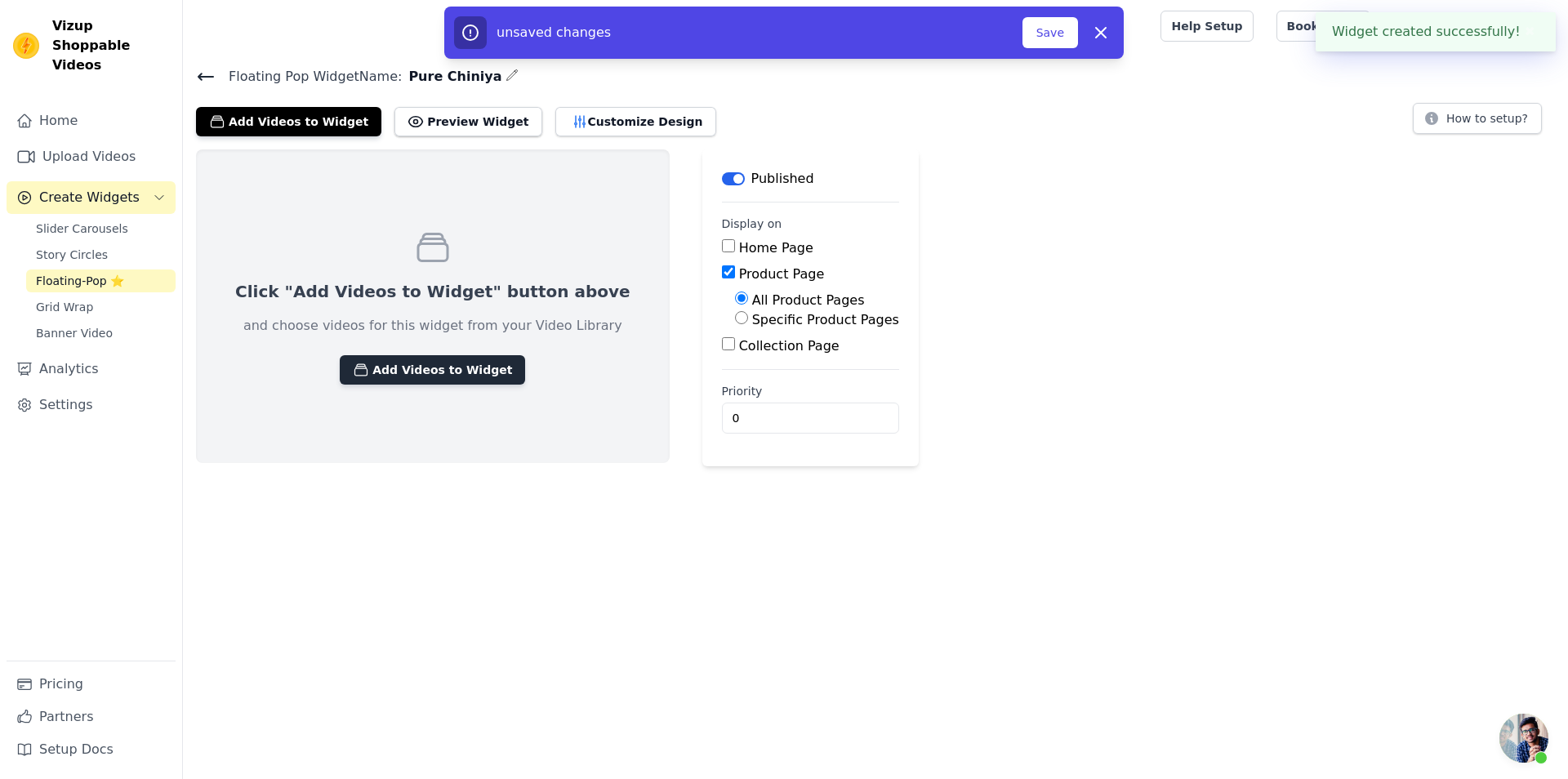
click at [419, 360] on button "Add Videos to Widget" at bounding box center [432, 370] width 185 height 29
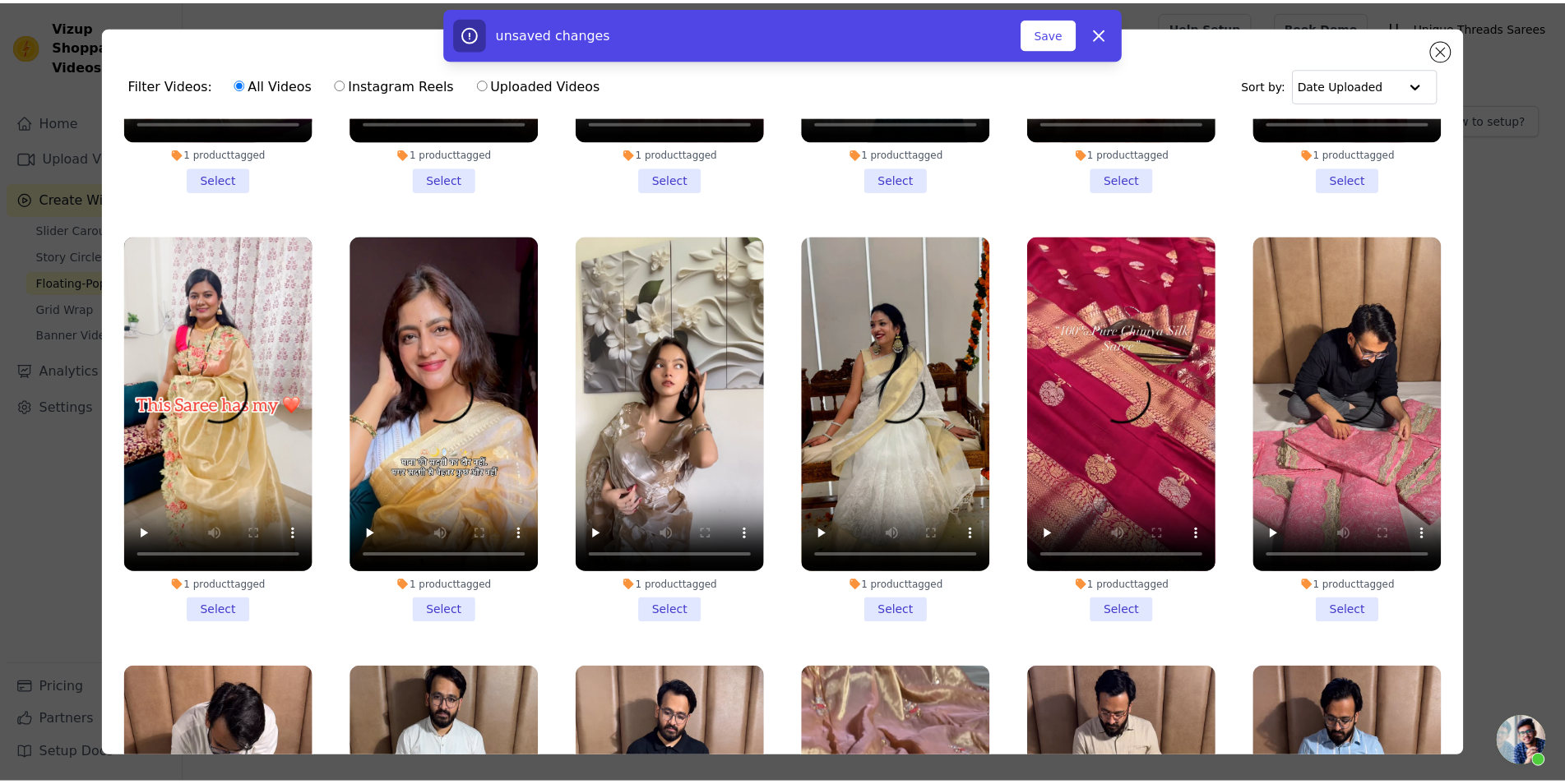
scroll to position [7251, 0]
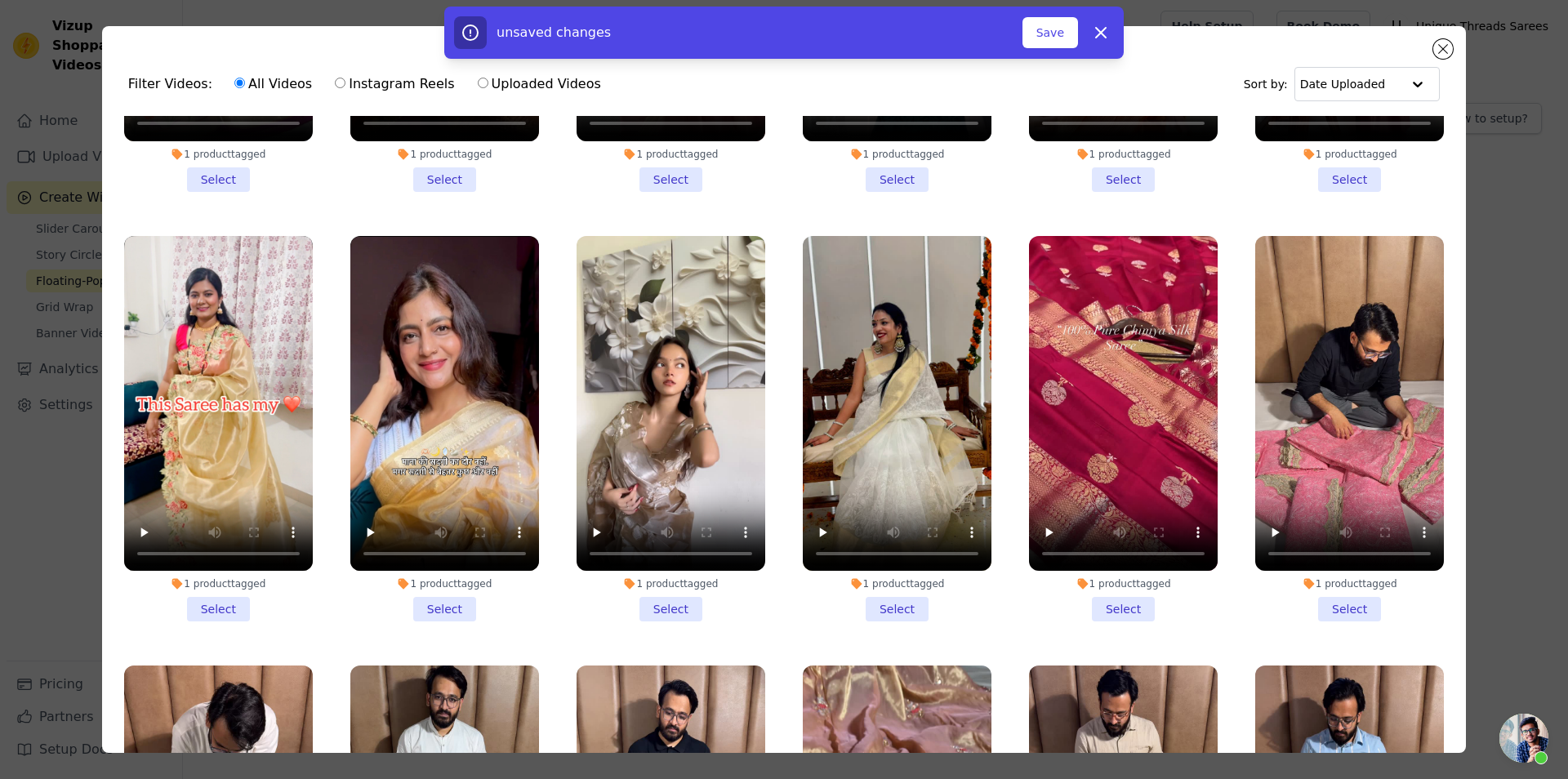
click at [1095, 487] on li "1 product tagged Select" at bounding box center [1123, 429] width 188 height 387
click at [0, 0] on input "1 product tagged Select" at bounding box center [0, 0] width 0 height 0
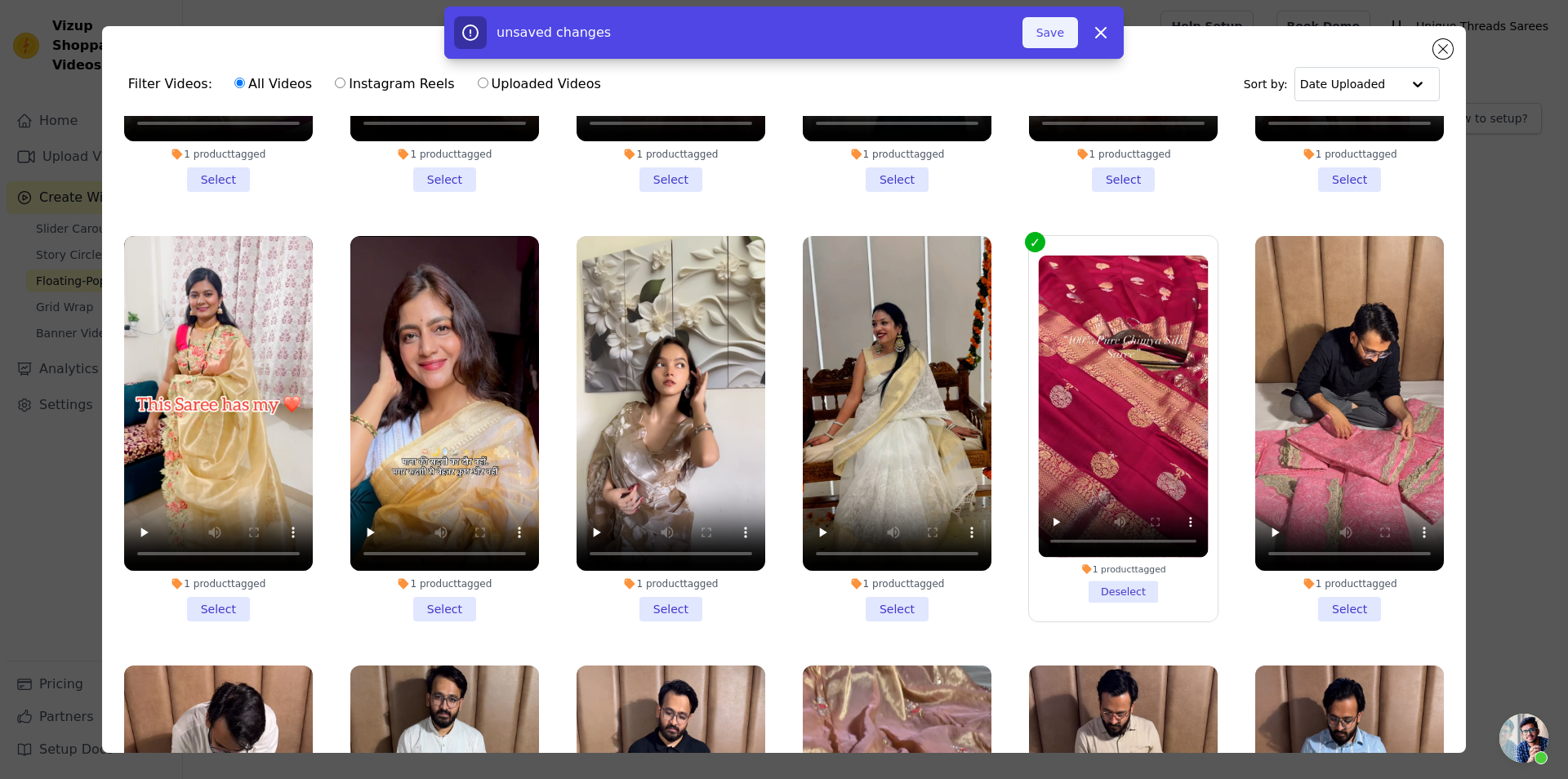
click at [1039, 33] on button "Save" at bounding box center [1050, 33] width 55 height 31
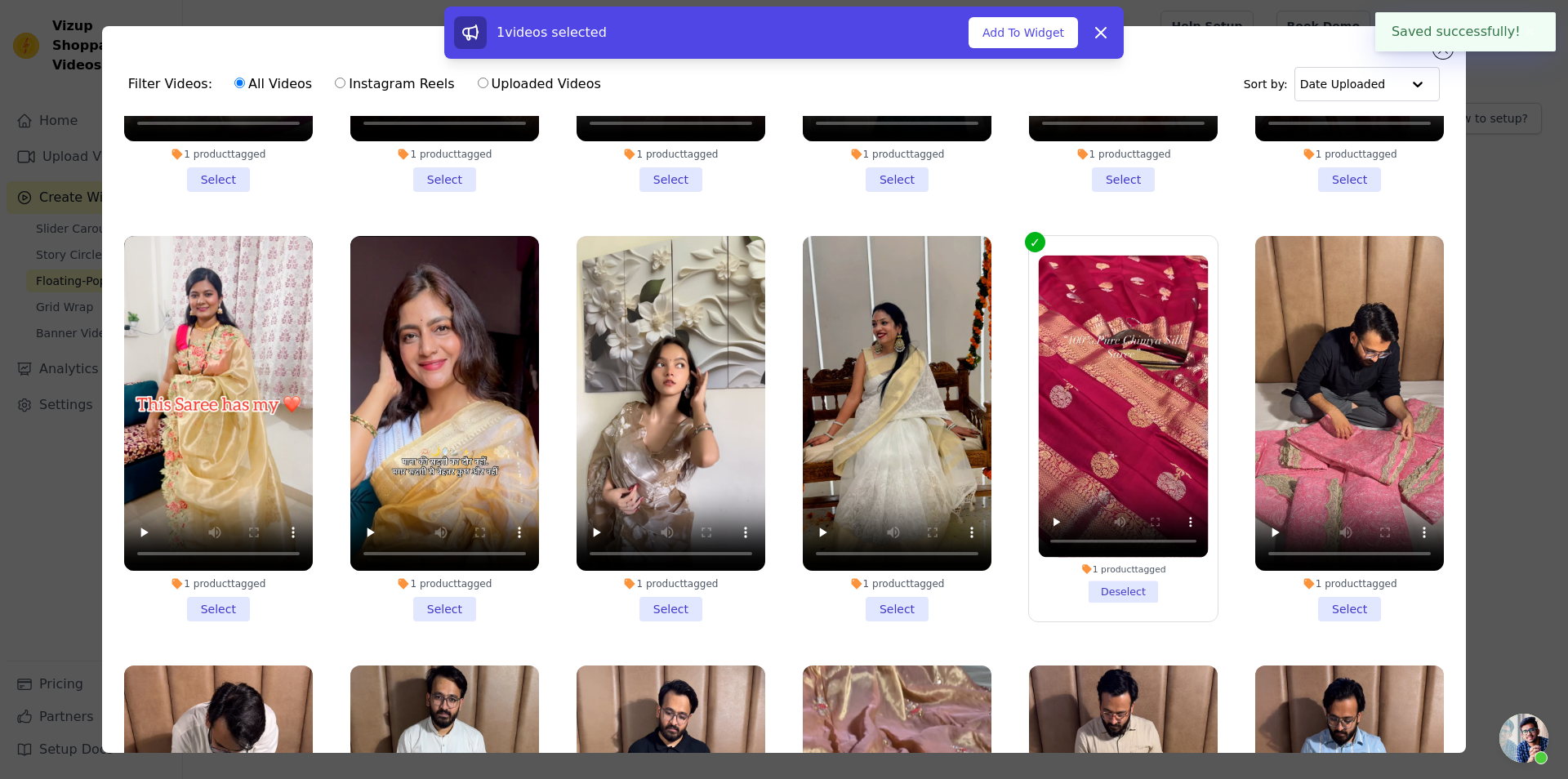
click at [1065, 33] on button "Add To Widget" at bounding box center [1022, 33] width 110 height 31
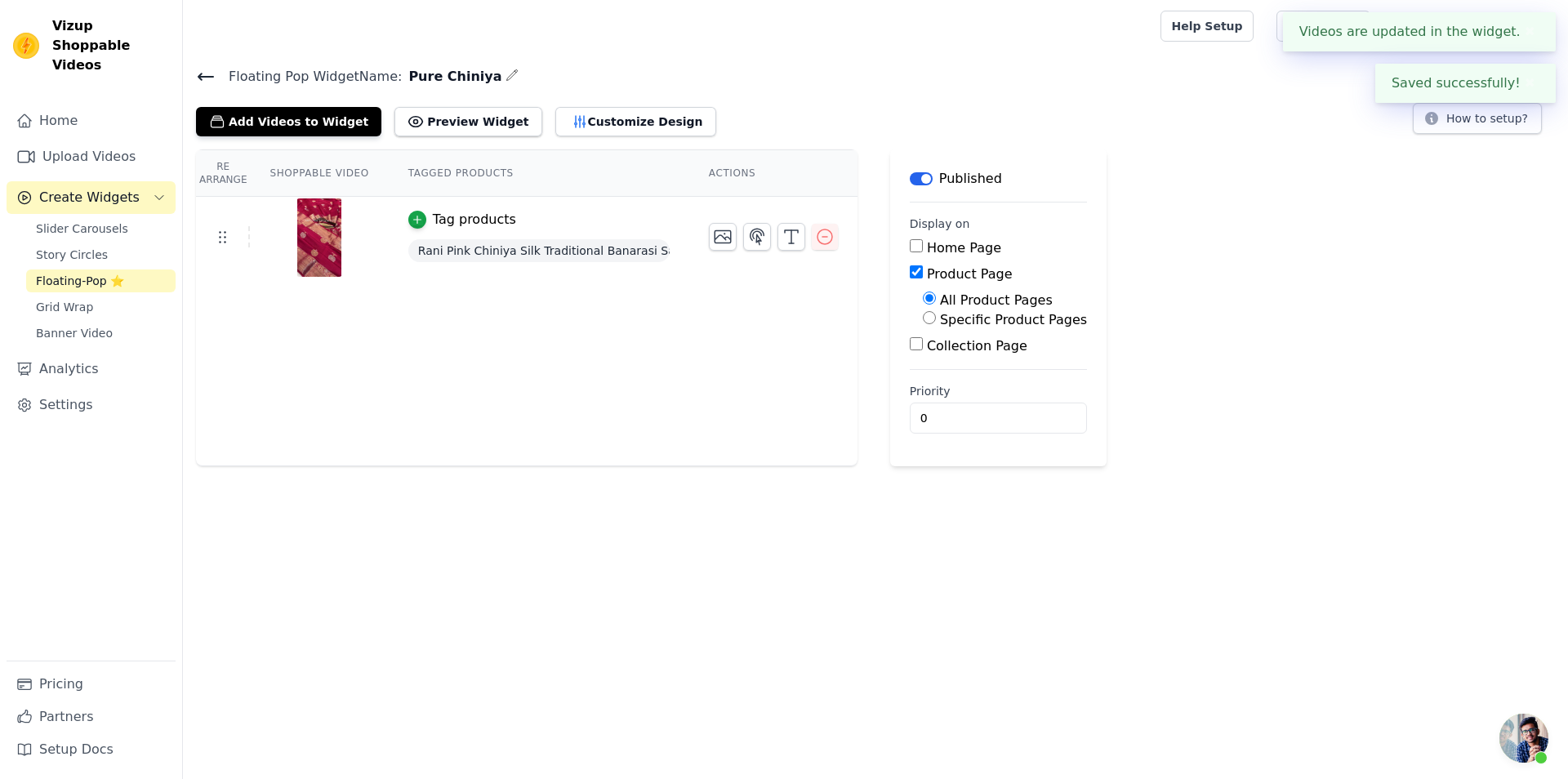
click at [205, 79] on icon at bounding box center [206, 77] width 19 height 19
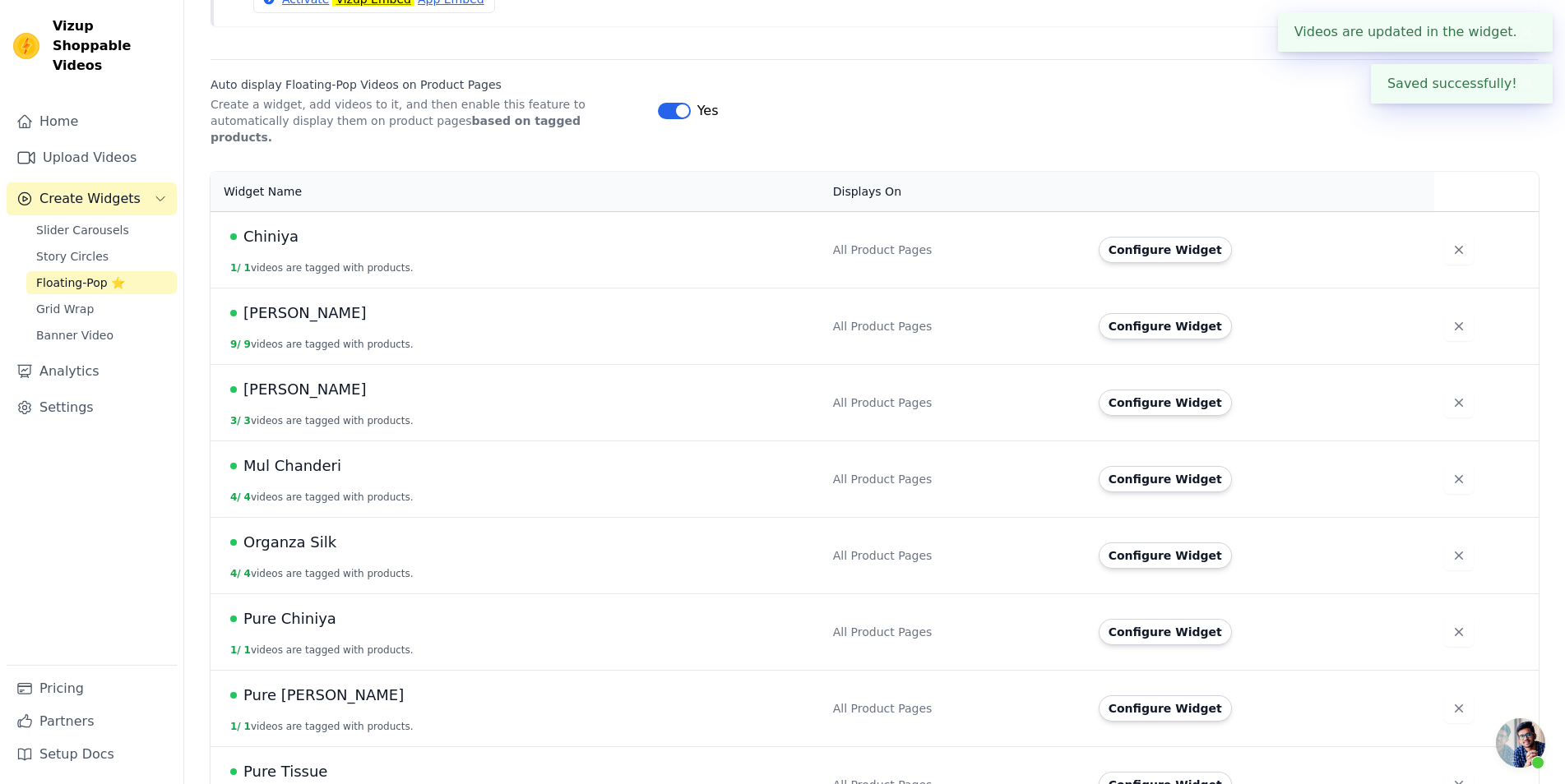
scroll to position [419, 0]
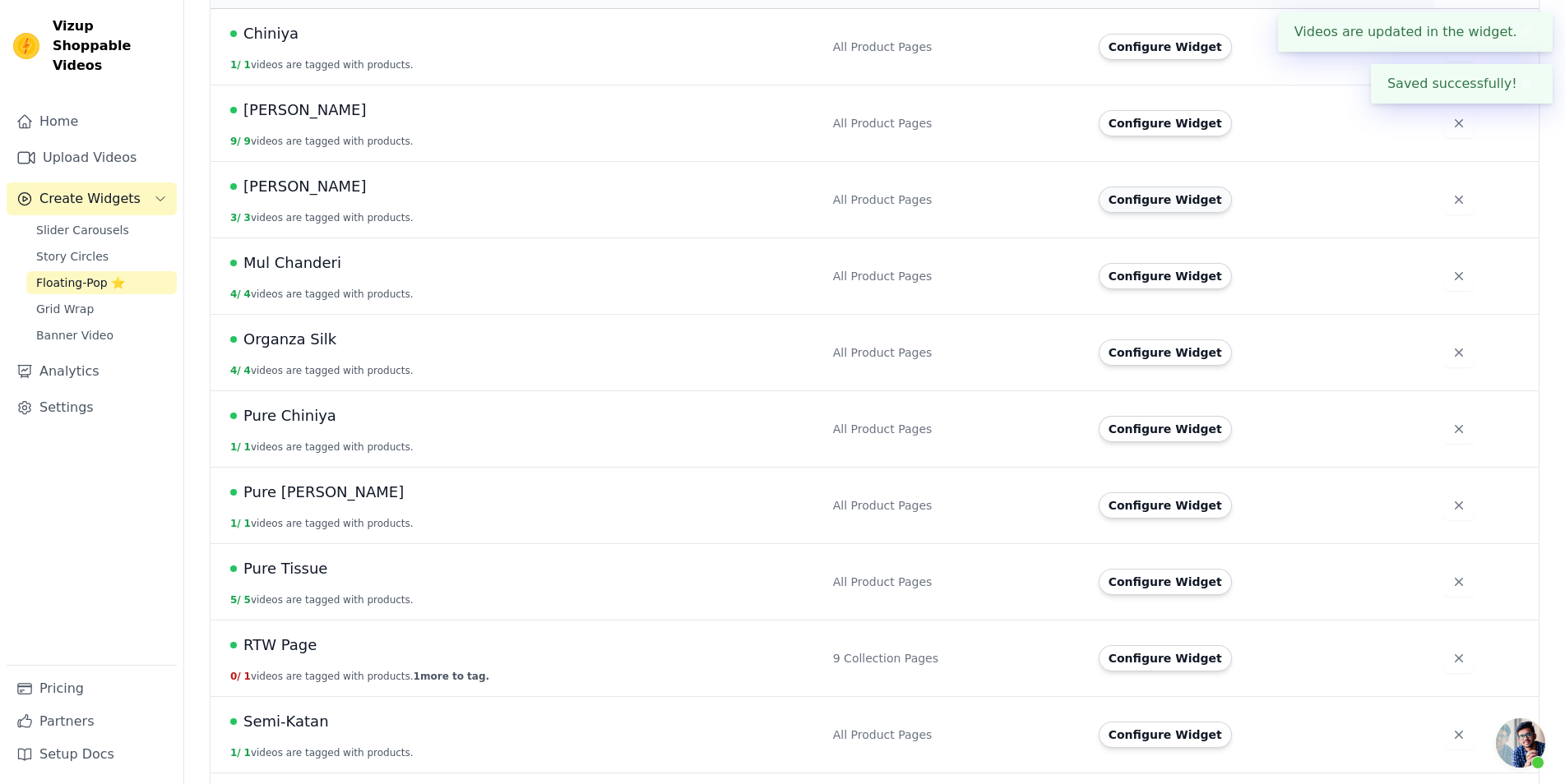
click at [1152, 190] on button "Configure Widget" at bounding box center [1166, 199] width 133 height 26
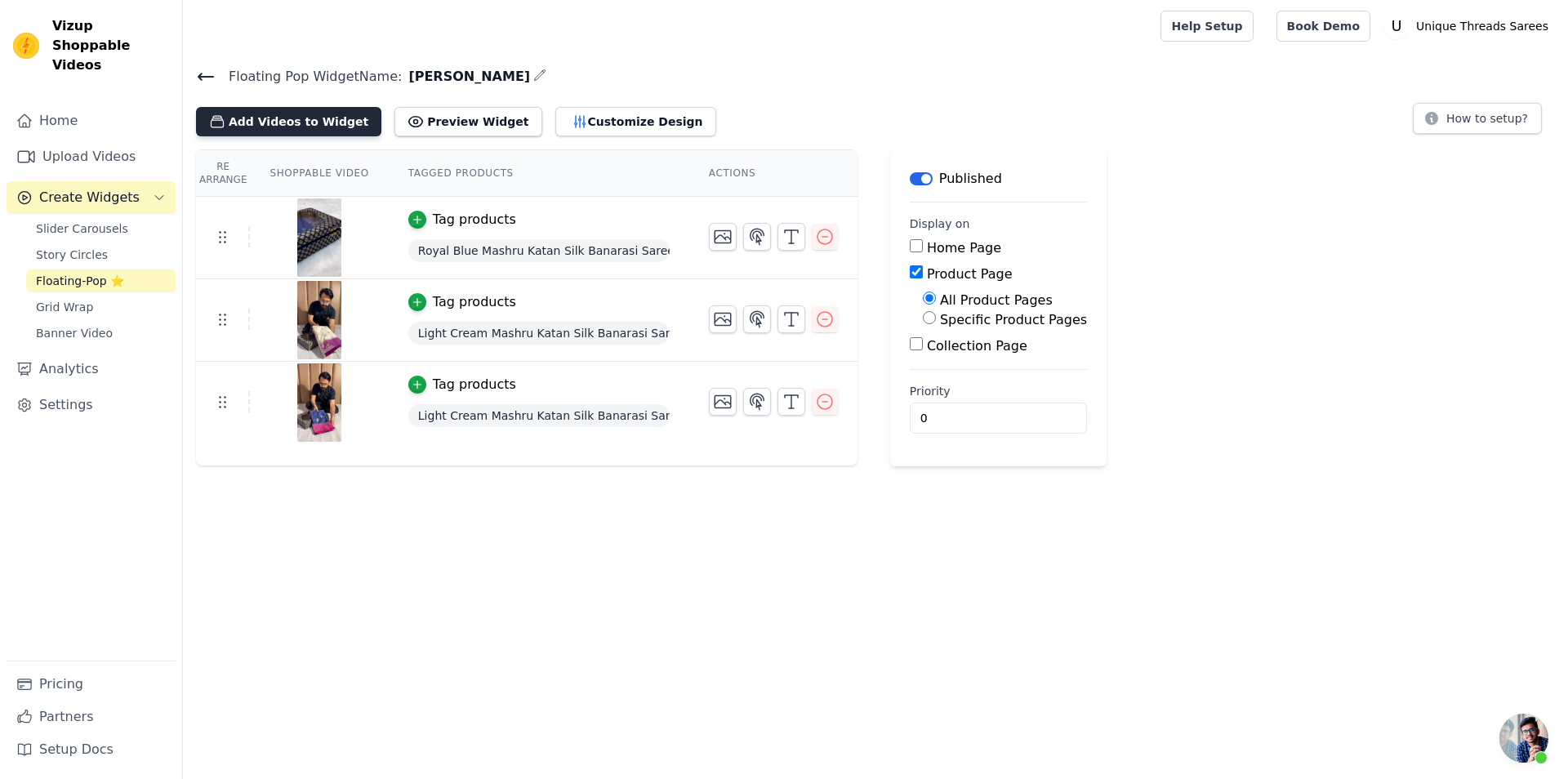
click at [304, 119] on button "Add Videos to Widget" at bounding box center [288, 121] width 185 height 29
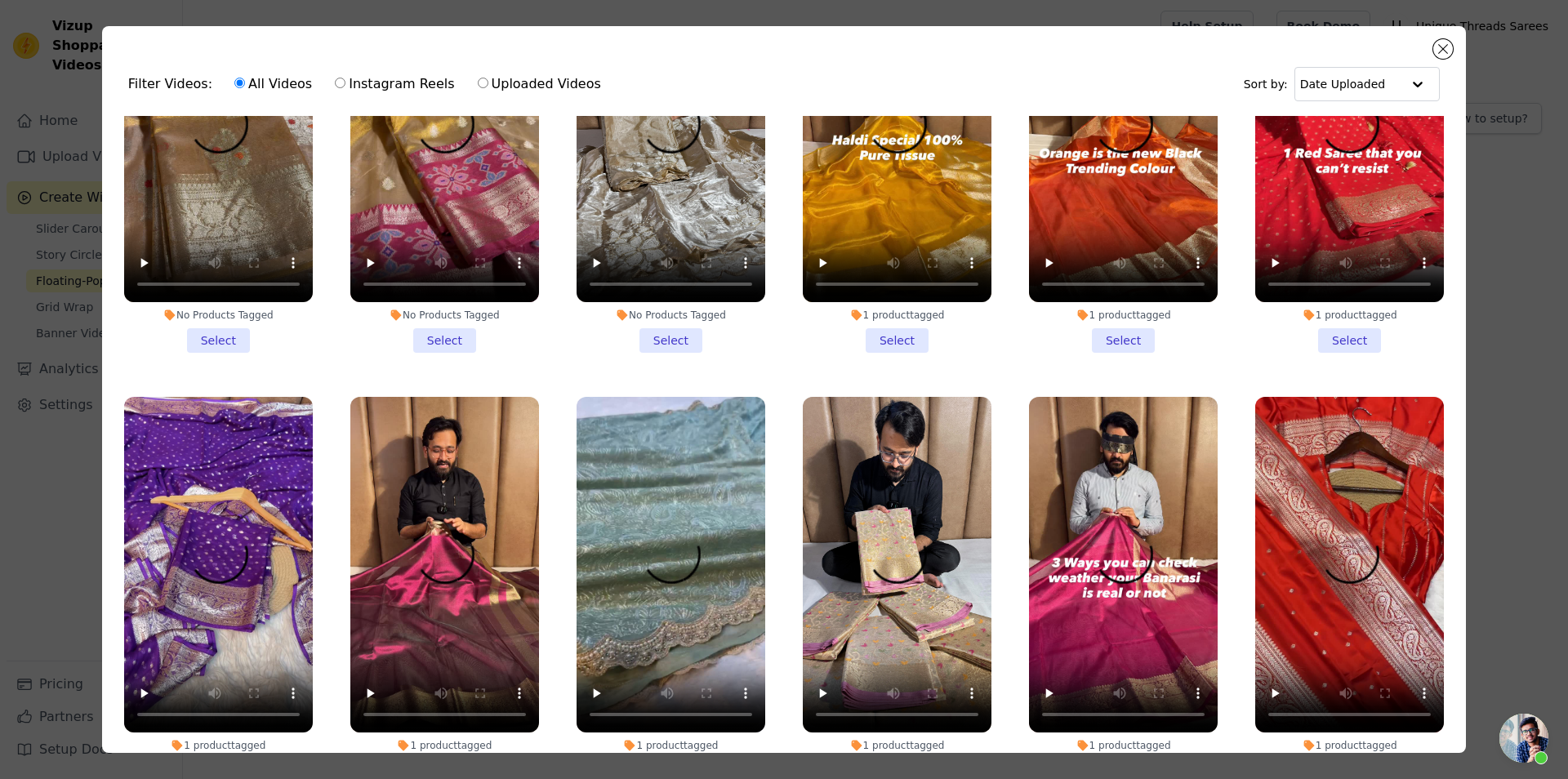
scroll to position [6176, 0]
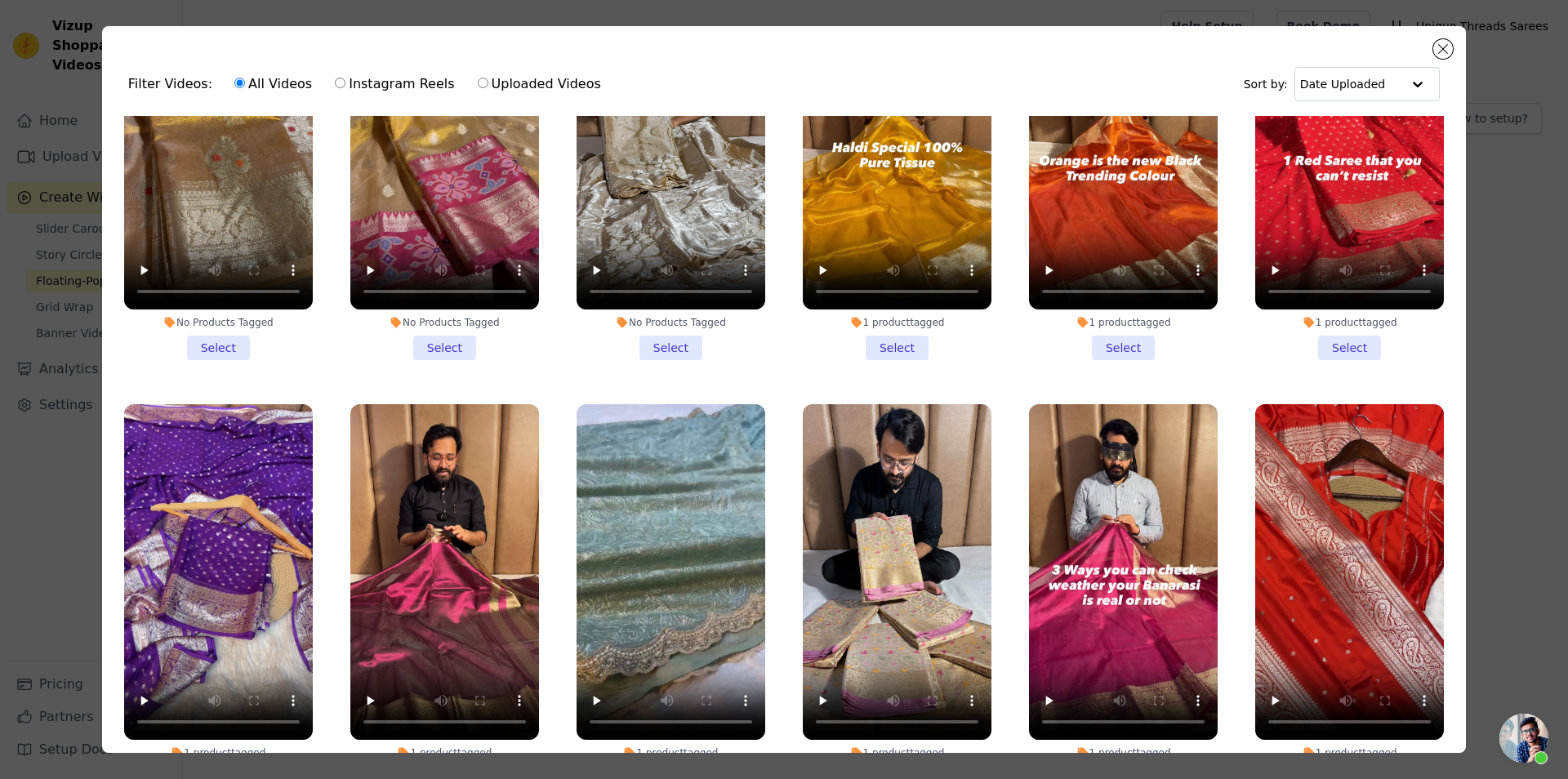
click at [1338, 687] on li "1 product tagged Select" at bounding box center [1350, 597] width 188 height 387
click at [0, 0] on input "1 product tagged Select" at bounding box center [0, 0] width 0 height 0
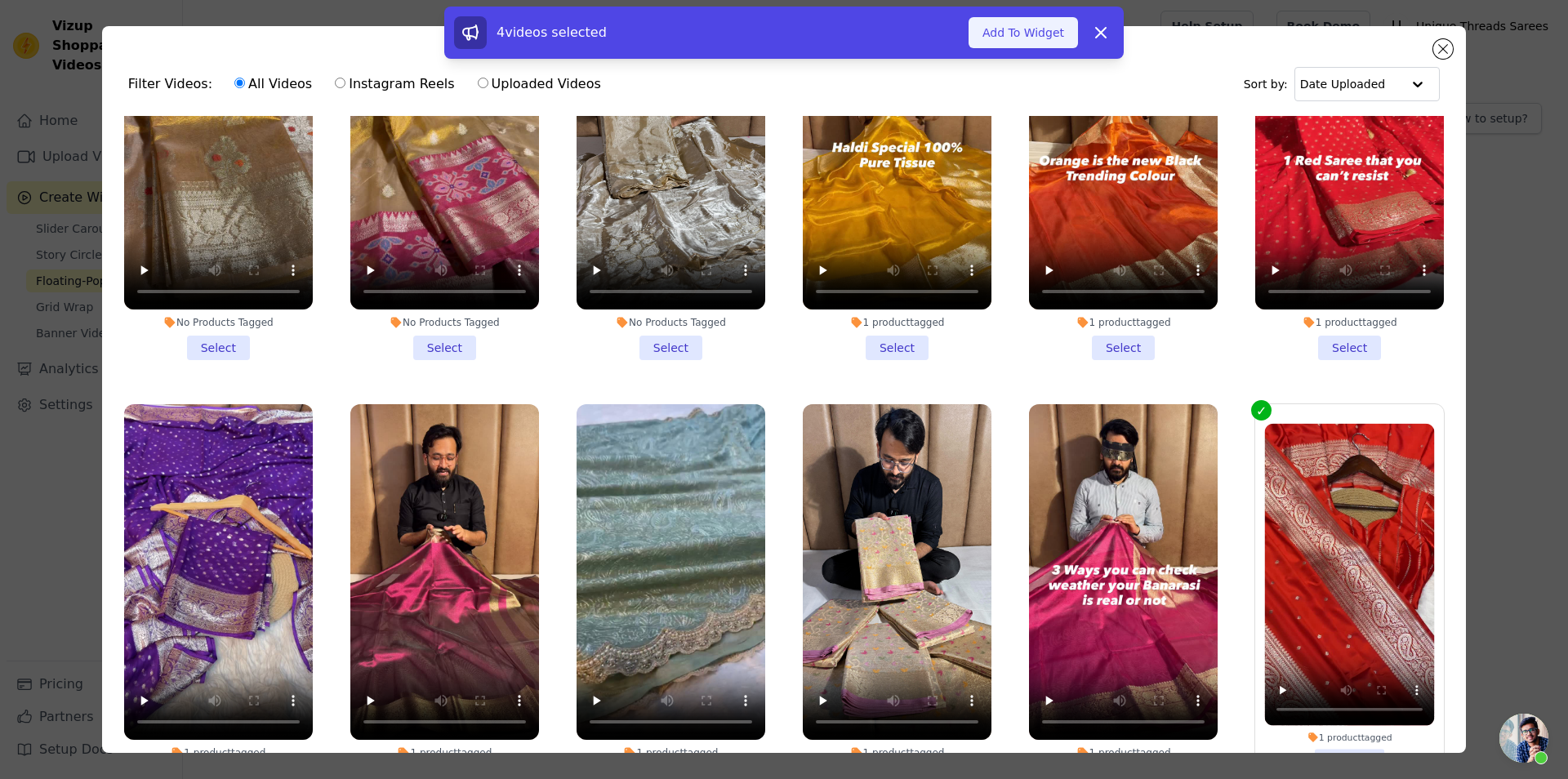
click at [996, 45] on button "Add To Widget" at bounding box center [1022, 33] width 110 height 31
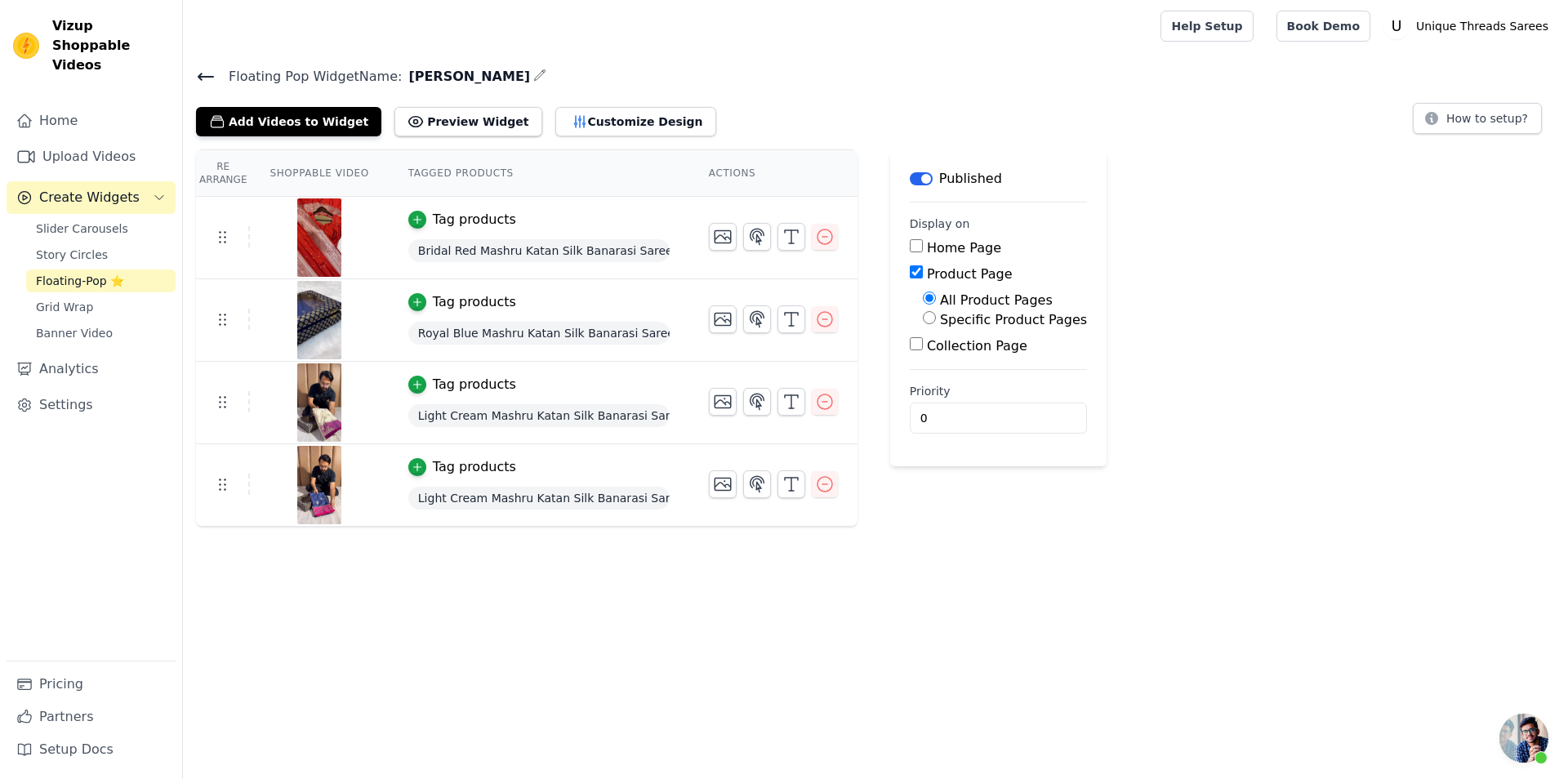
click at [205, 78] on div "Floating Pop Widget Name: [PERSON_NAME] Add Videos to Widget Preview Widget Cus…" at bounding box center [875, 100] width 1385 height 71
click at [205, 78] on icon at bounding box center [206, 77] width 19 height 19
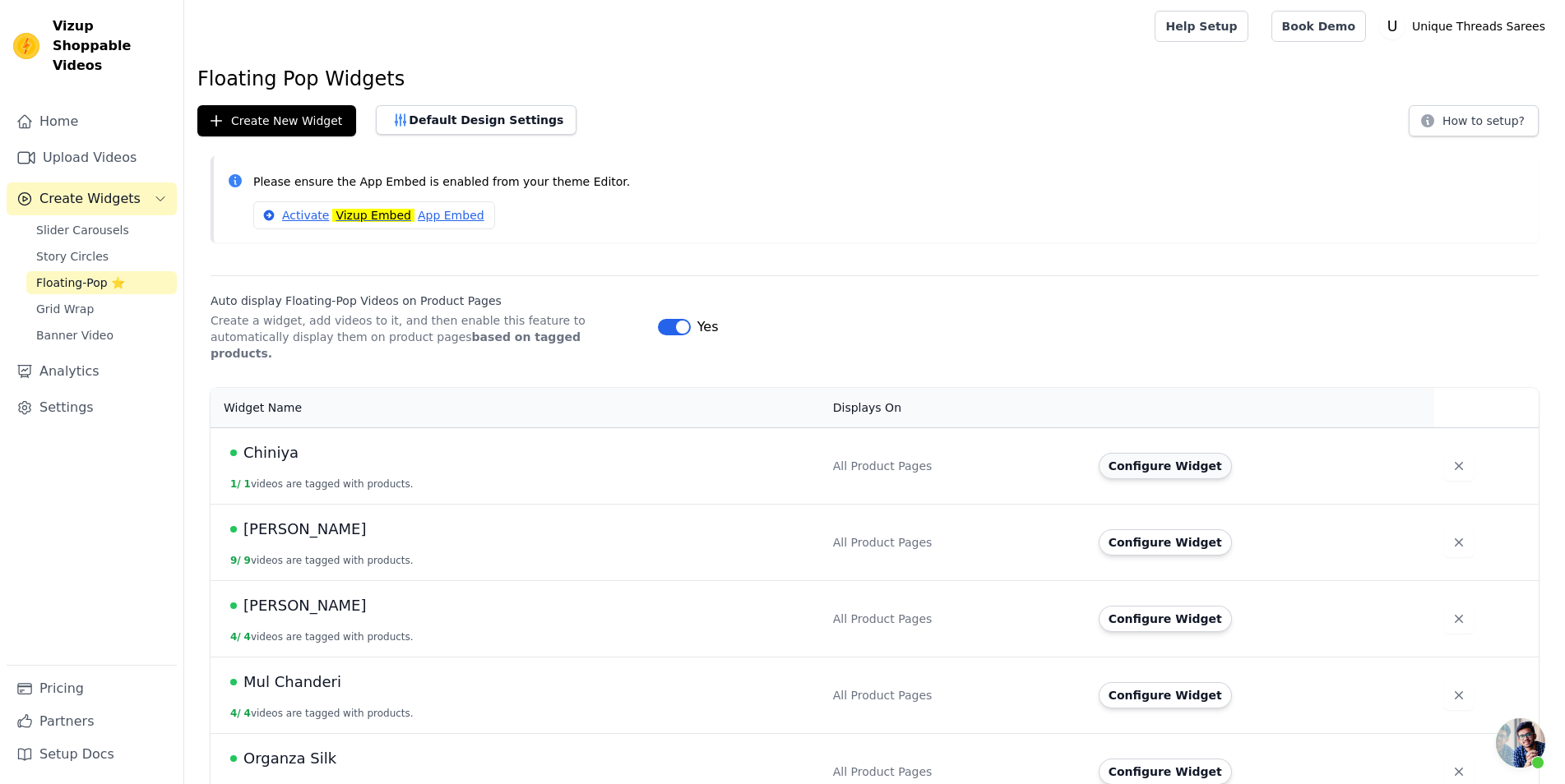
click at [1140, 453] on button "Configure Widget" at bounding box center [1166, 465] width 133 height 26
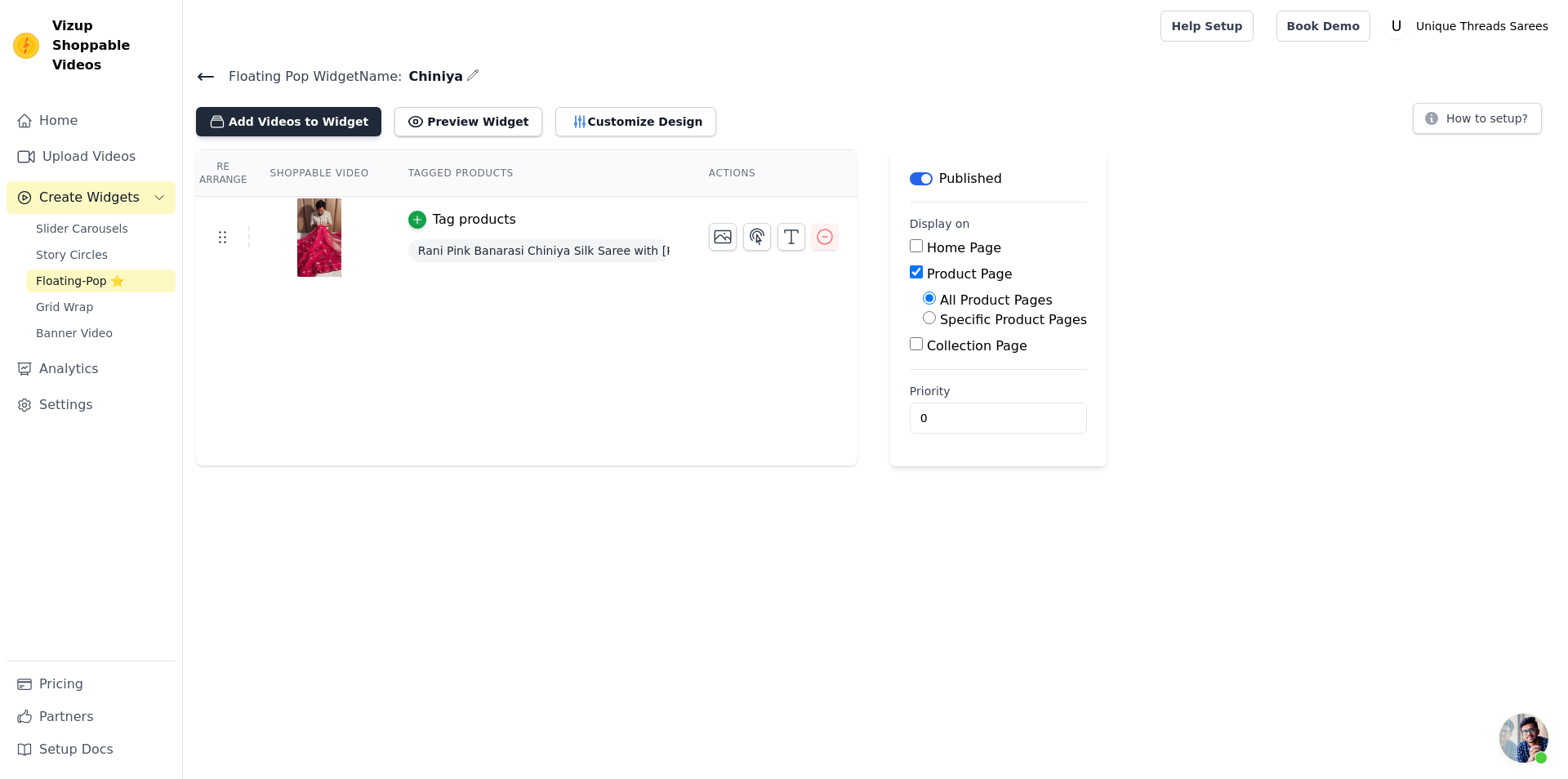
click at [305, 107] on button "Add Videos to Widget" at bounding box center [288, 121] width 185 height 29
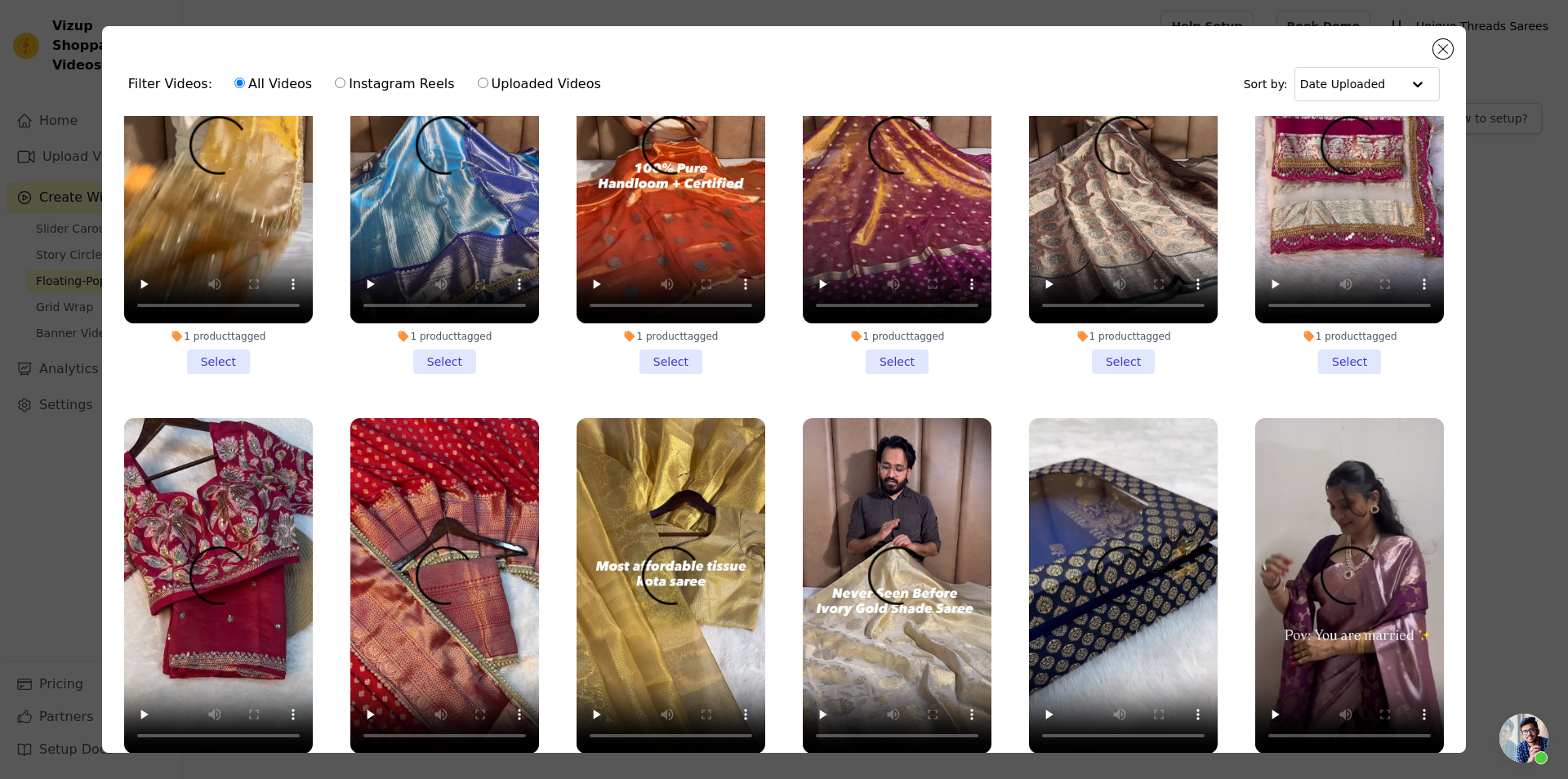
scroll to position [2058, 0]
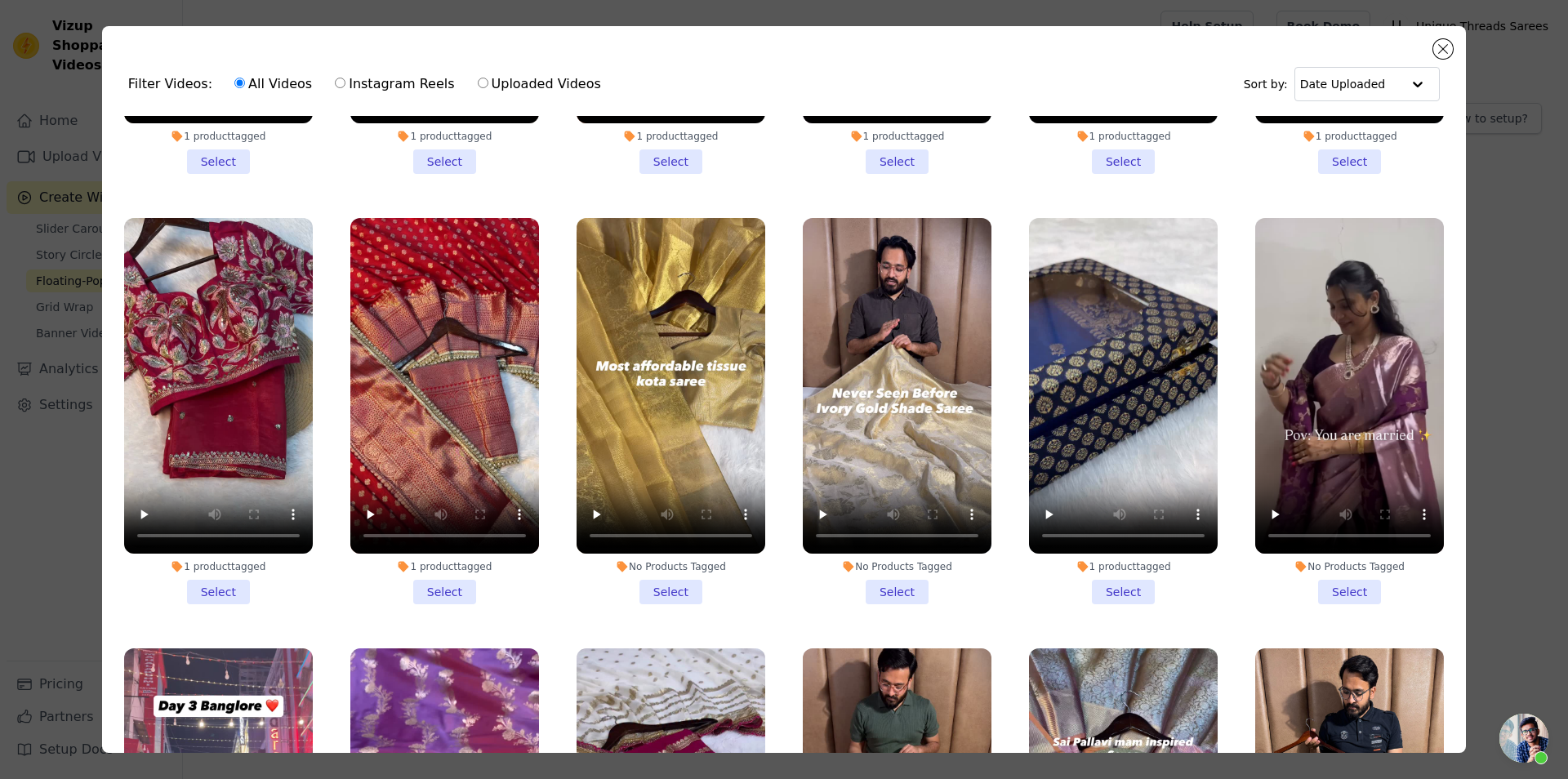
click at [430, 553] on li "1 product tagged Select" at bounding box center [445, 412] width 188 height 387
click at [0, 0] on input "1 product tagged Select" at bounding box center [0, 0] width 0 height 0
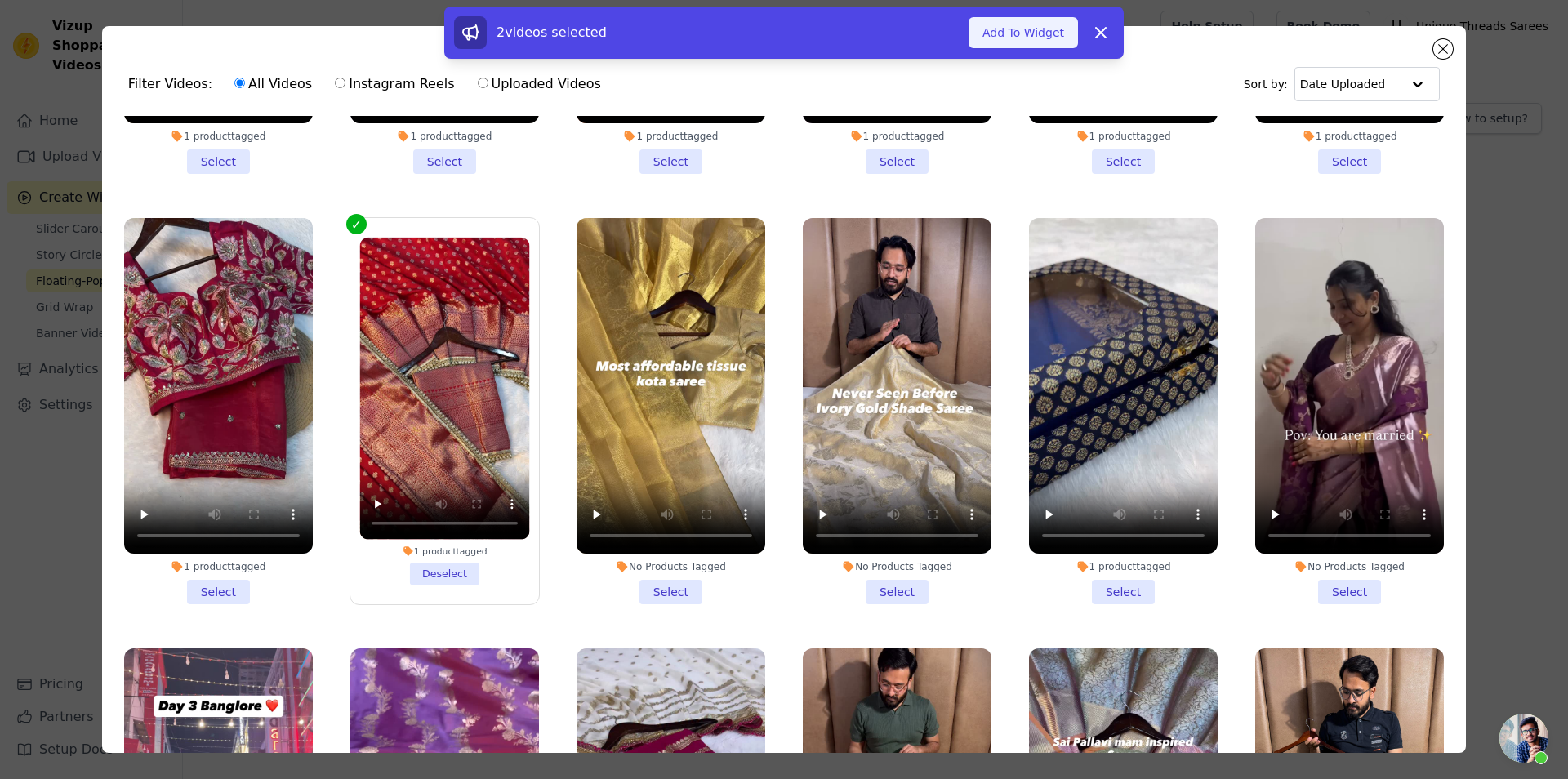
click at [1019, 39] on button "Add To Widget" at bounding box center [1022, 33] width 110 height 31
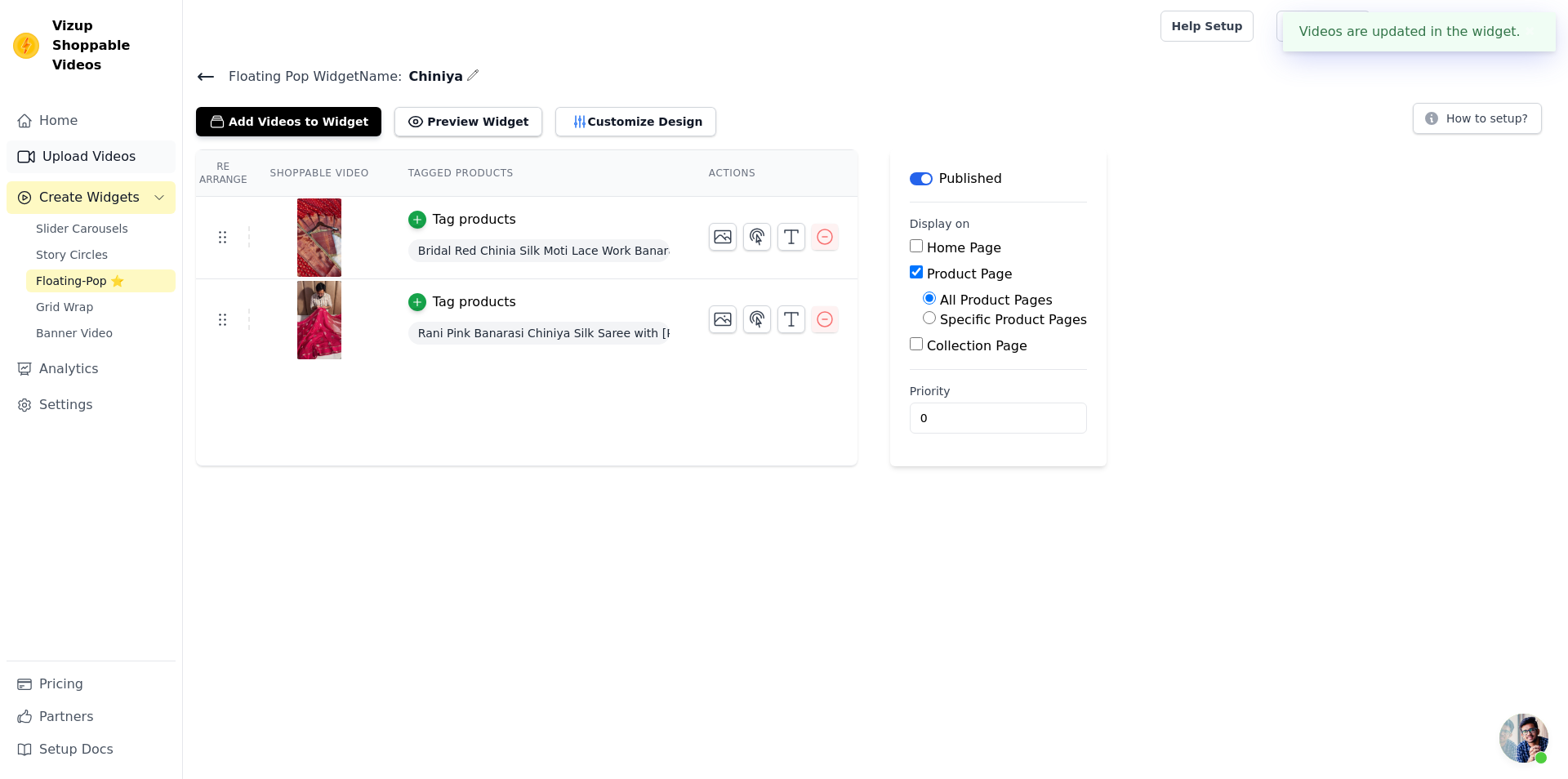
click at [83, 141] on link "Upload Videos" at bounding box center [91, 157] width 169 height 33
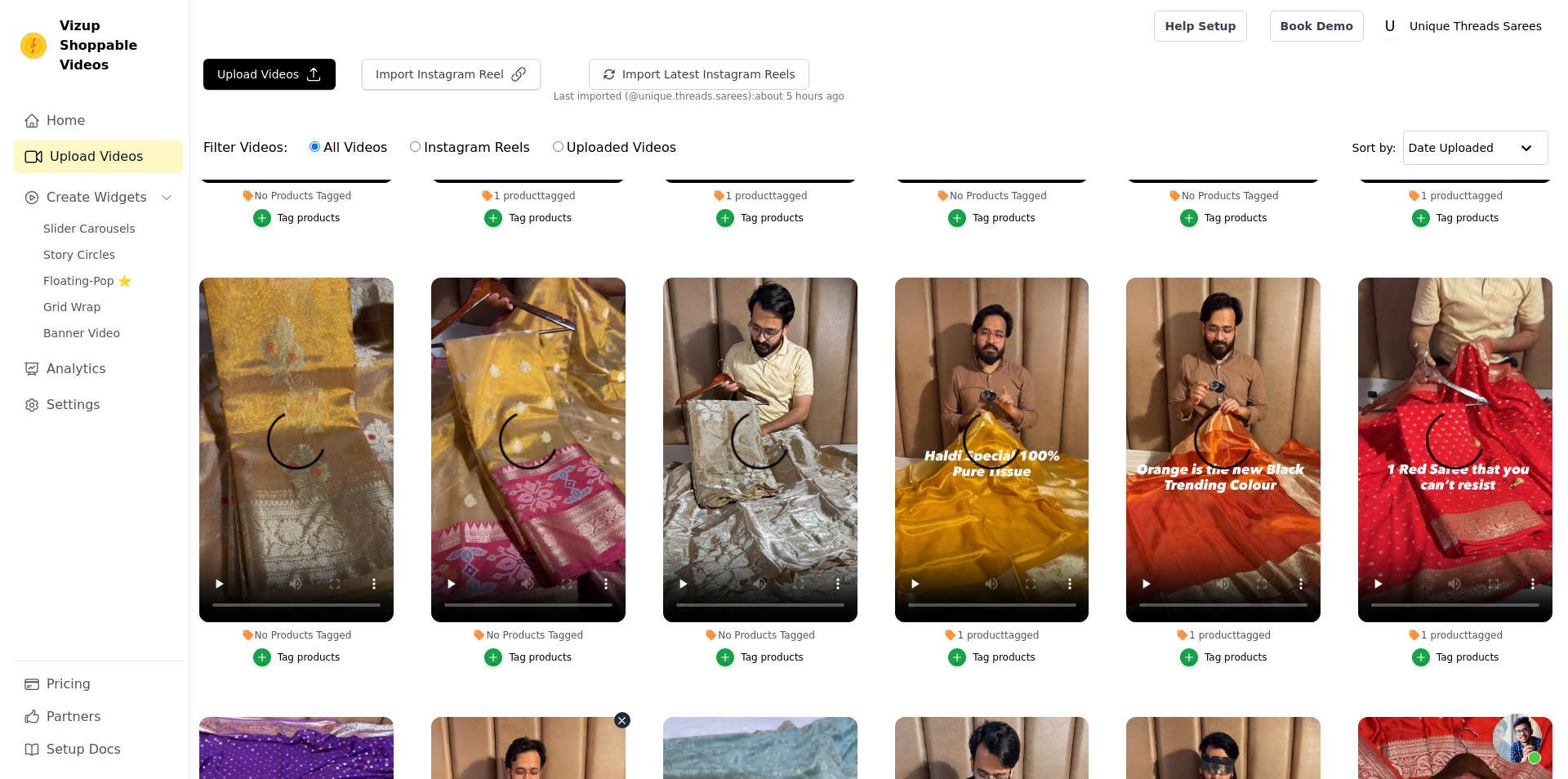
scroll to position [5909, 0]
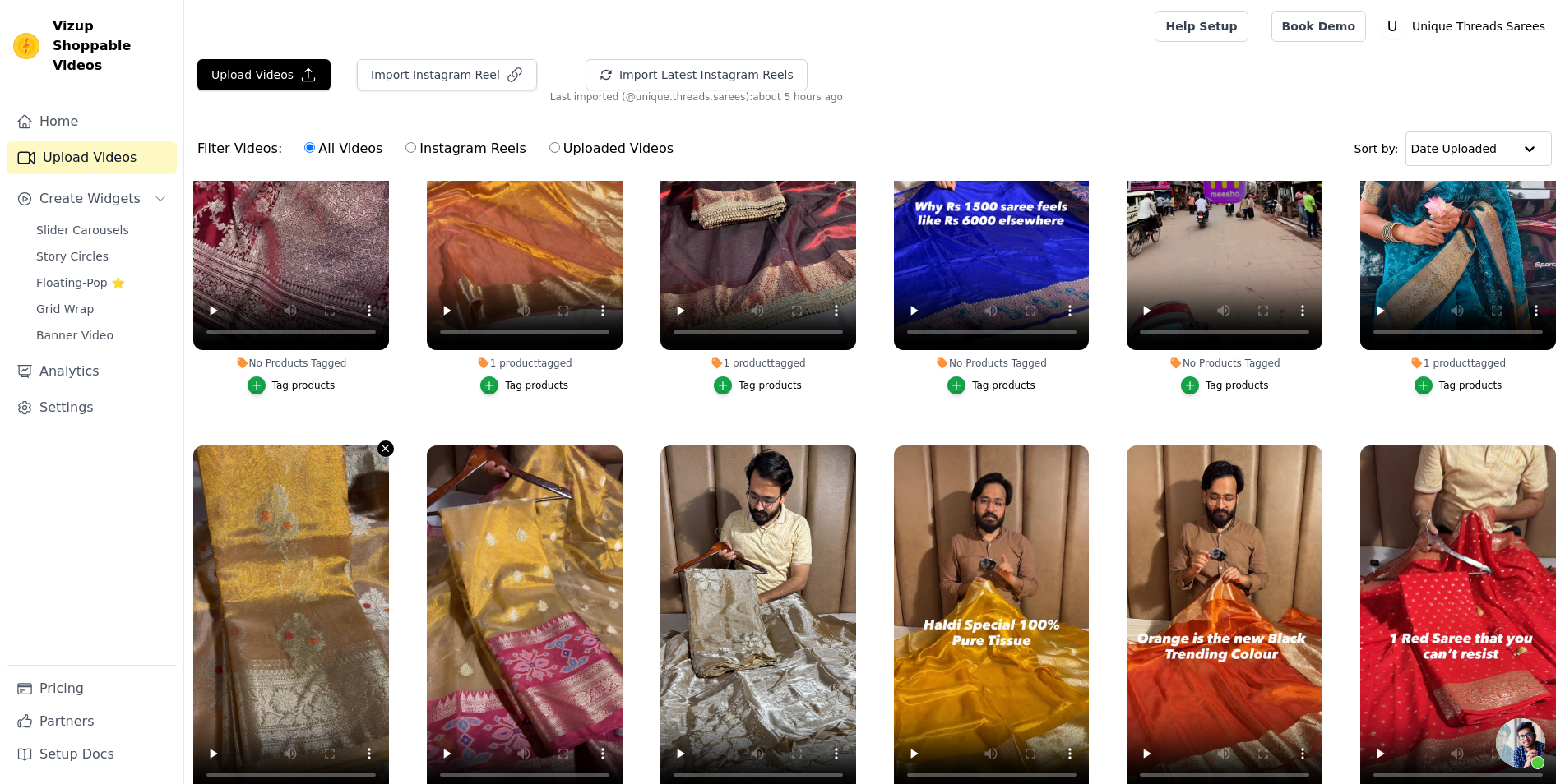
click at [382, 442] on icon "button" at bounding box center [385, 448] width 13 height 13
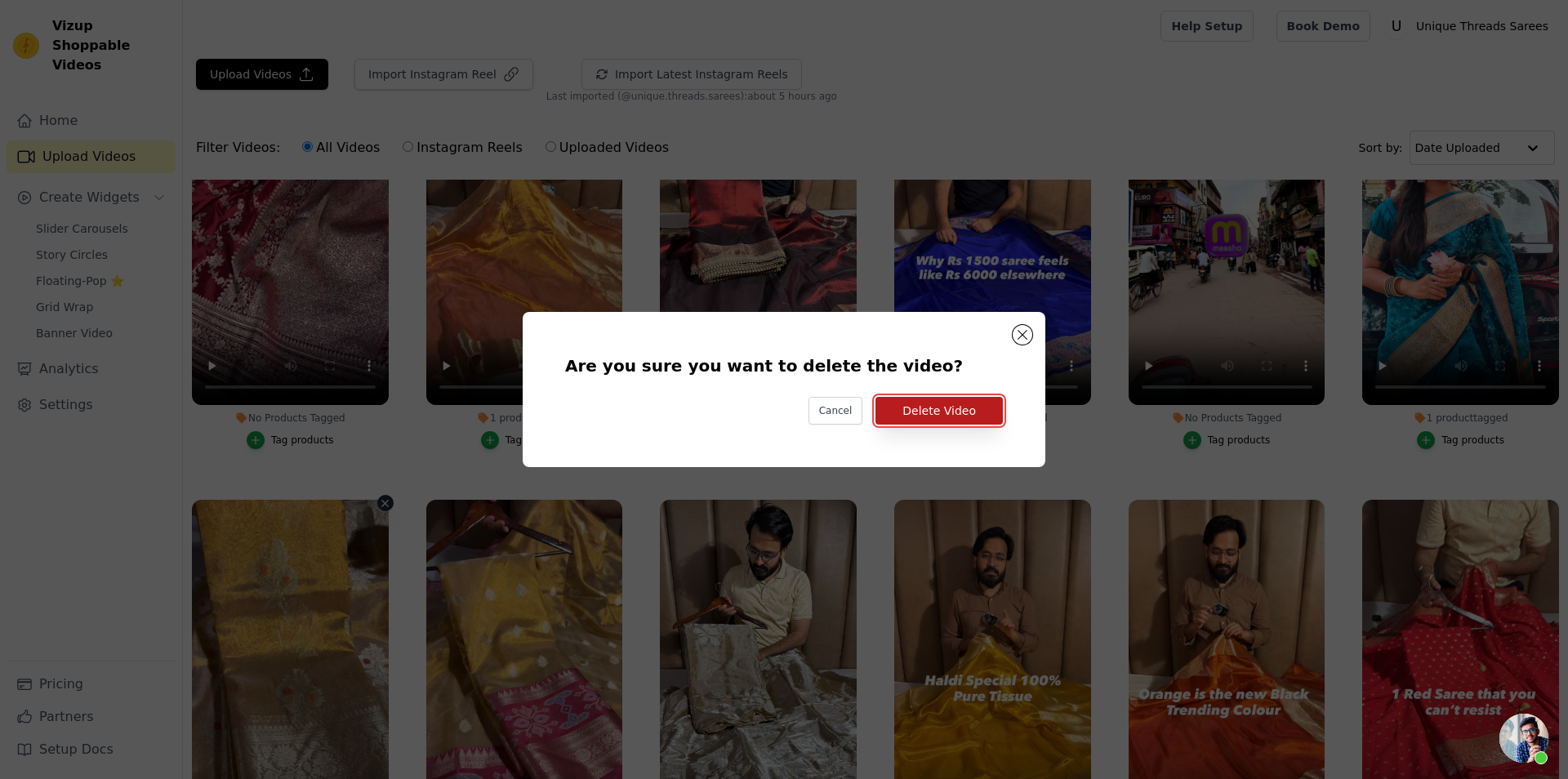
click at [962, 423] on button "Delete Video" at bounding box center [939, 411] width 127 height 28
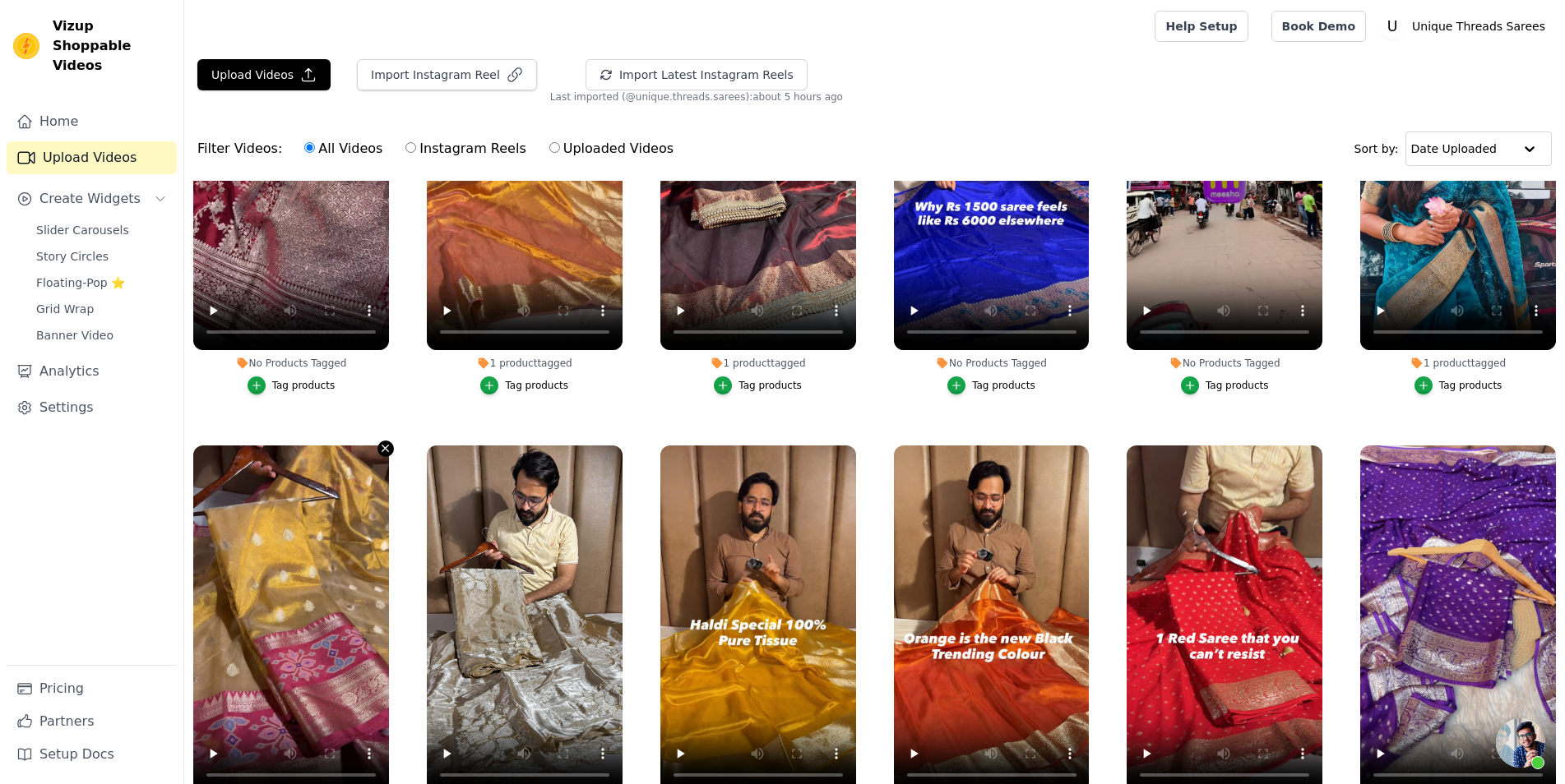
click at [382, 442] on icon "button" at bounding box center [385, 448] width 13 height 13
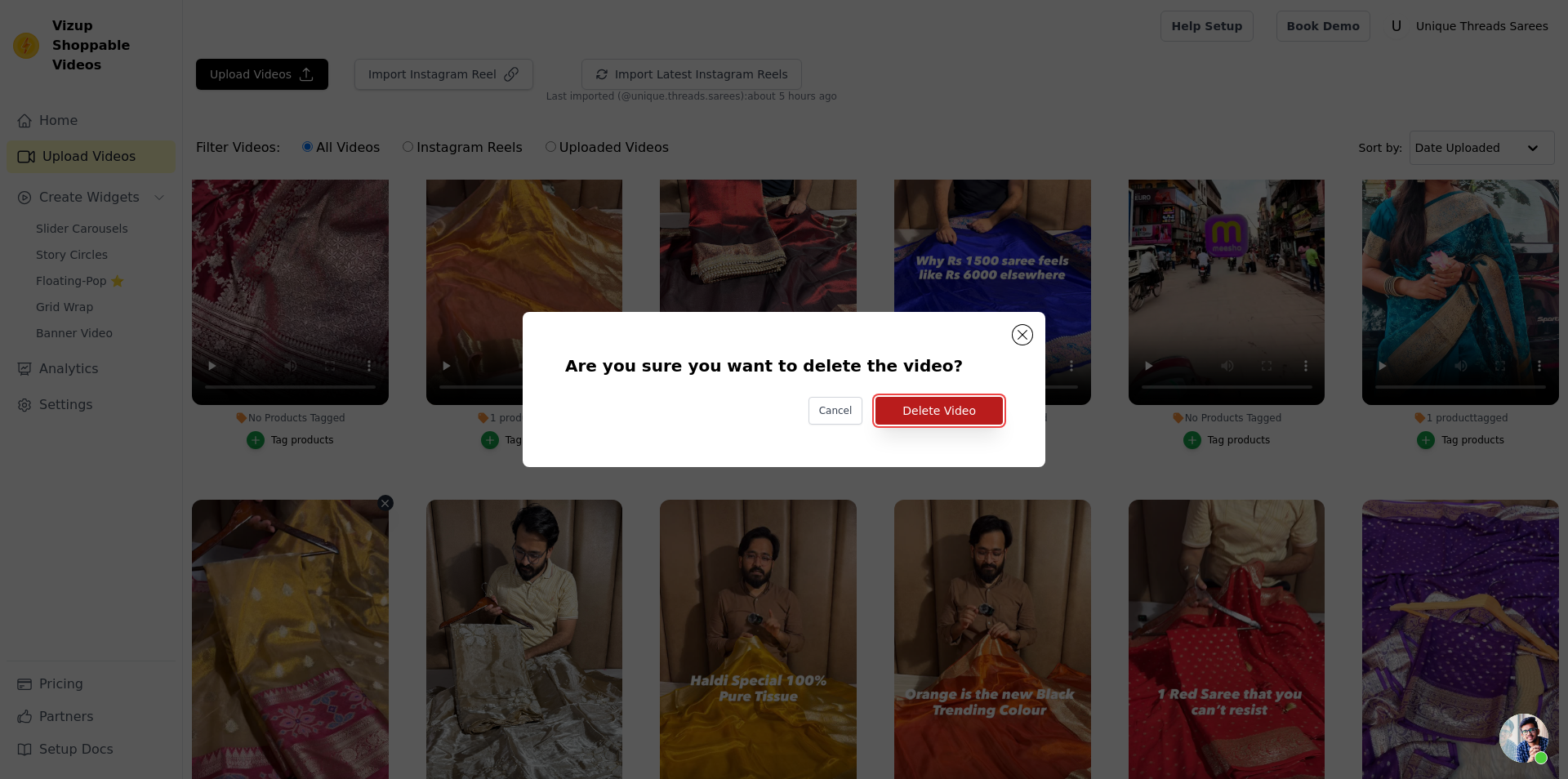
click at [971, 419] on button "Delete Video" at bounding box center [939, 411] width 127 height 28
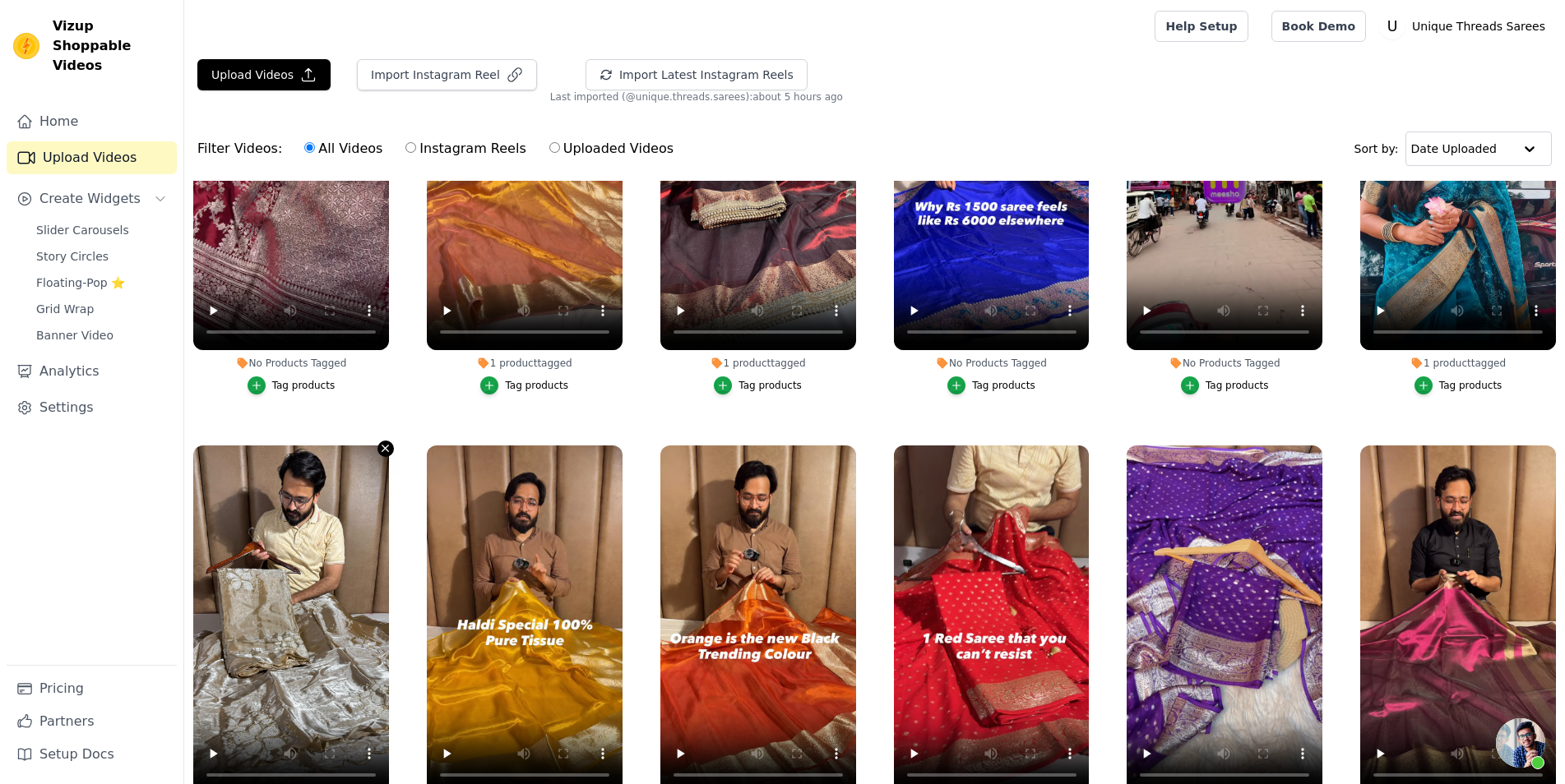
click at [384, 446] on icon "button" at bounding box center [385, 449] width 7 height 7
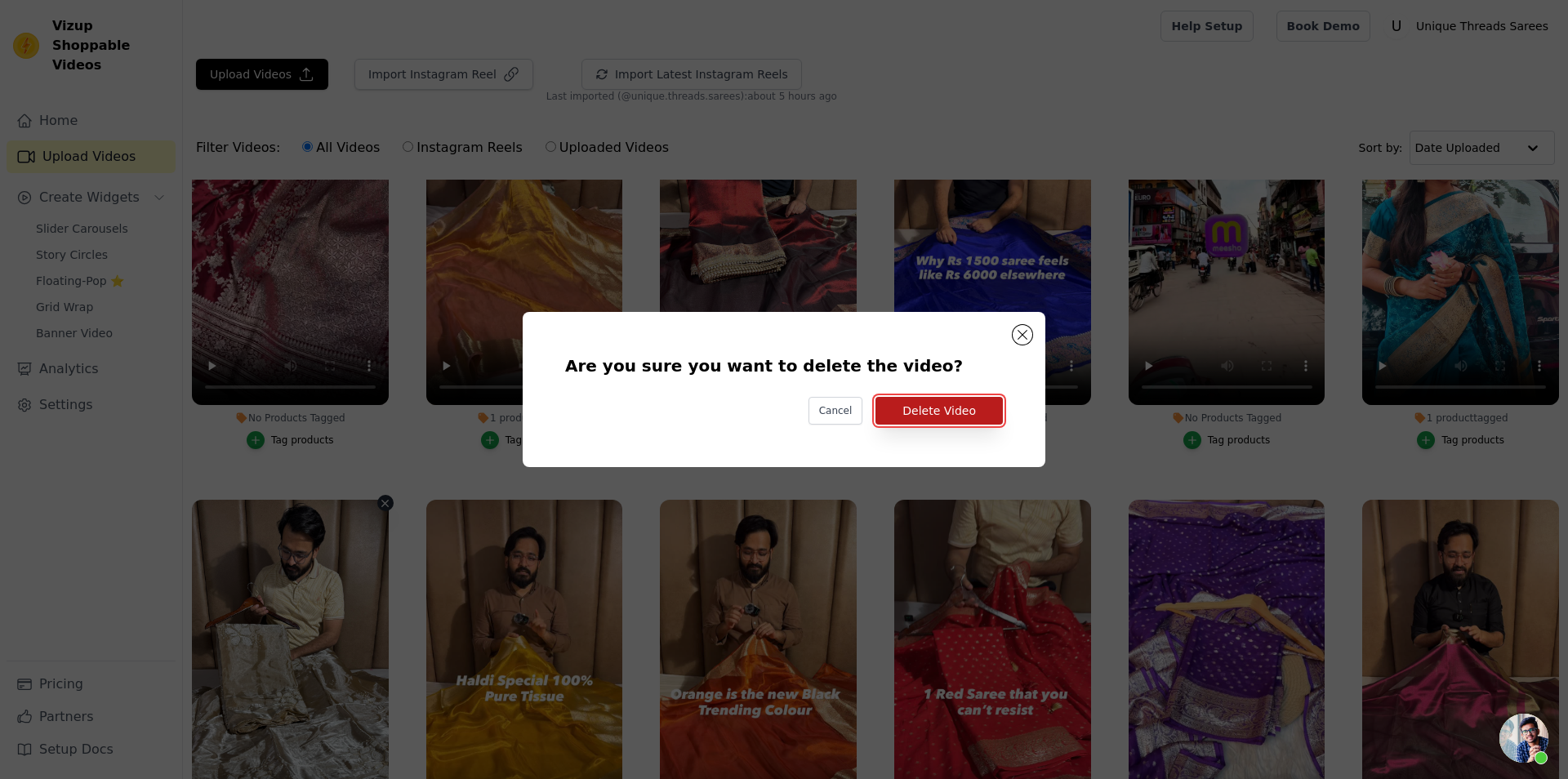
click at [972, 413] on button "Delete Video" at bounding box center [939, 411] width 127 height 28
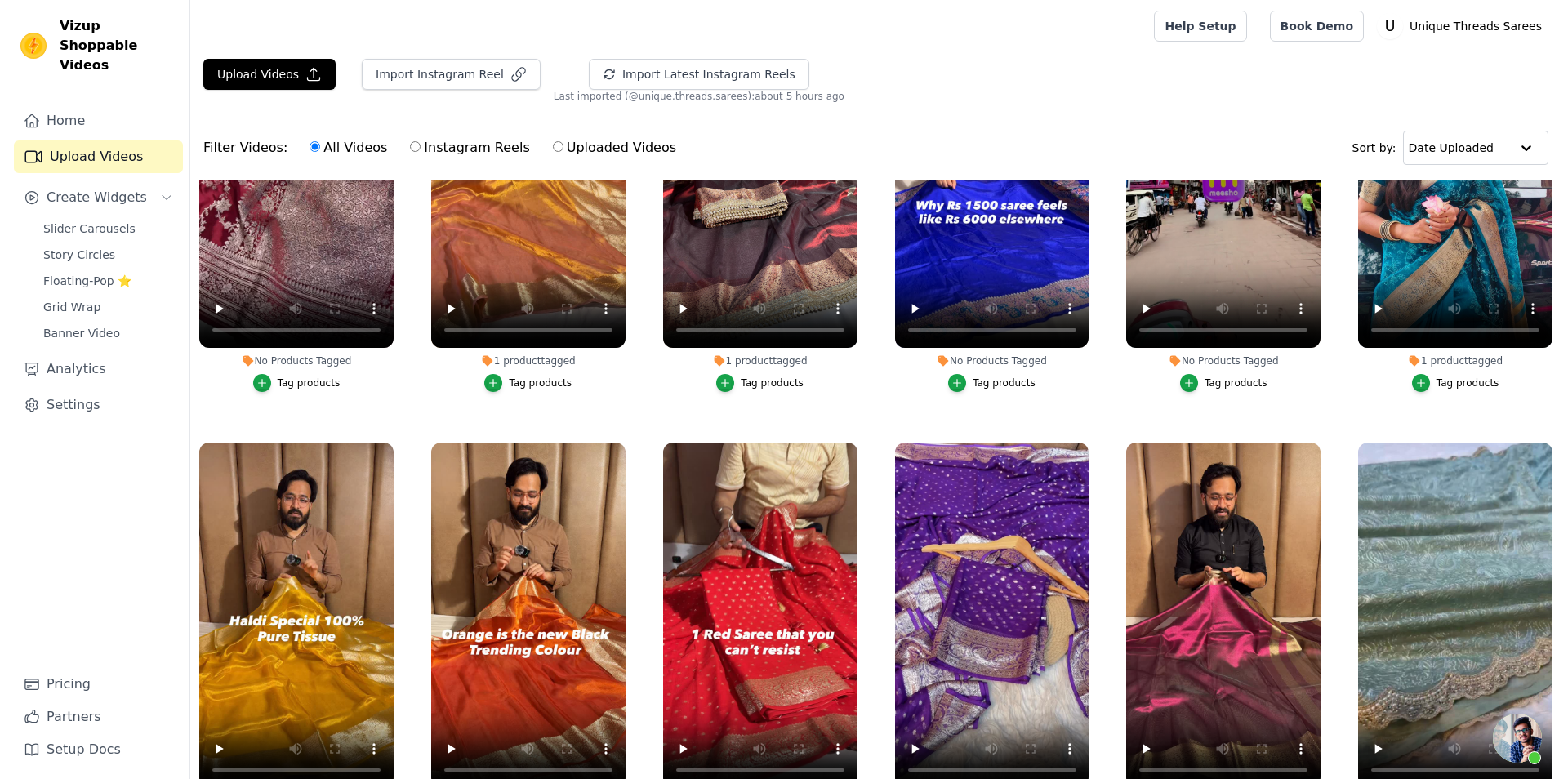
scroll to position [5394, 0]
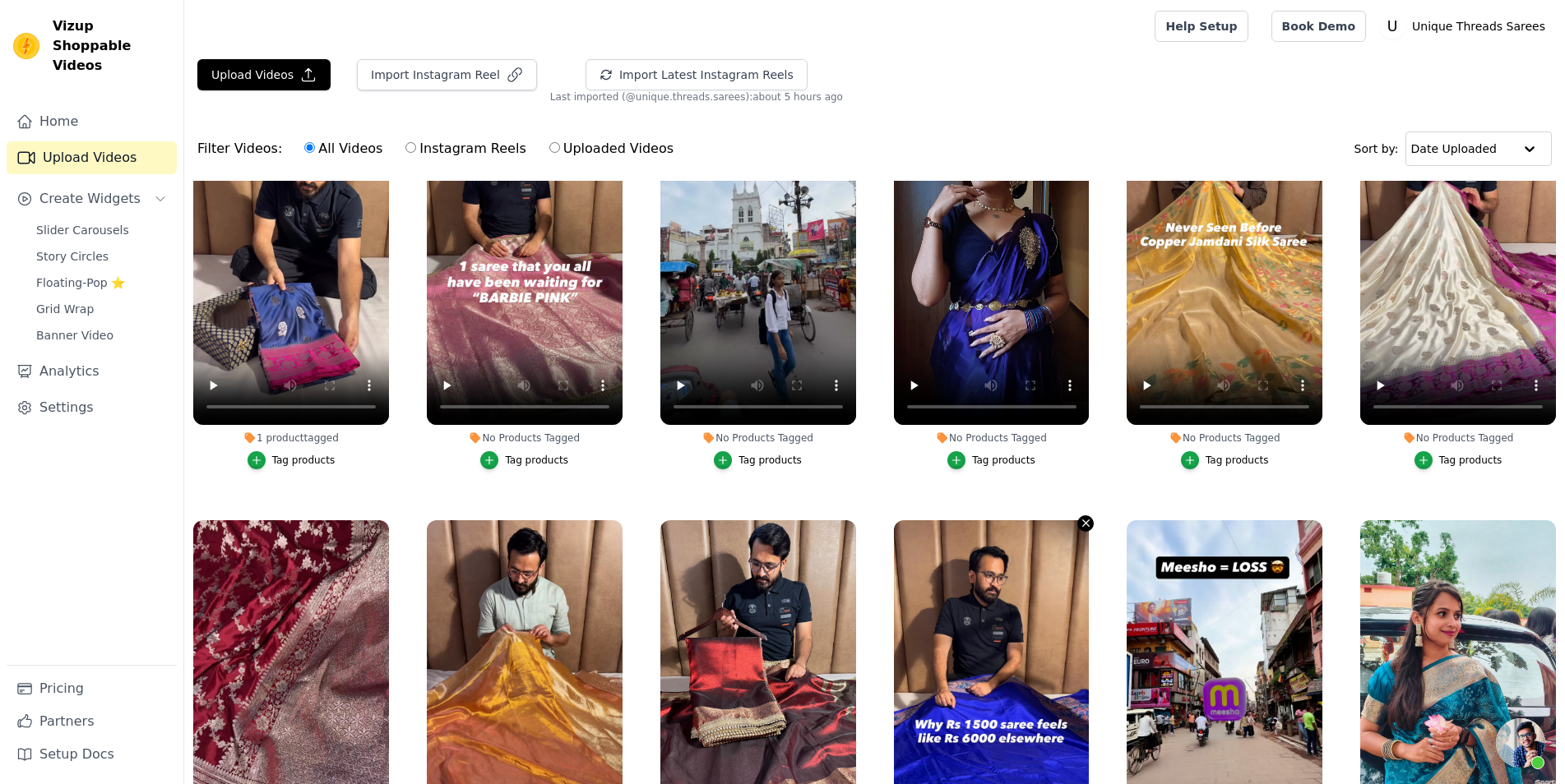
click at [1080, 517] on icon "button" at bounding box center [1086, 523] width 13 height 13
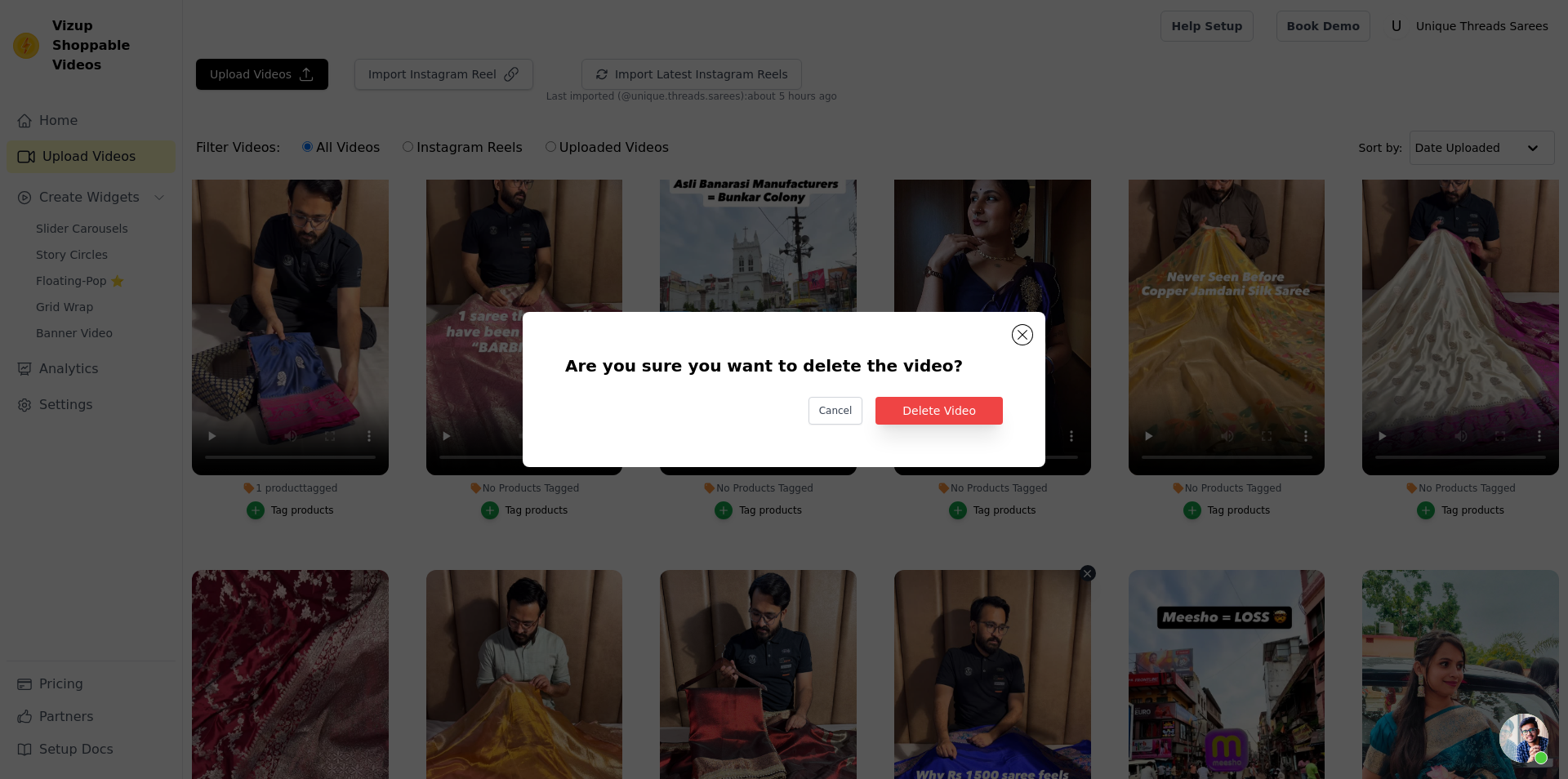
click at [983, 429] on div "Are you sure you want to delete the video? Cancel Delete Video" at bounding box center [784, 390] width 470 height 103
click at [971, 420] on button "Delete Video" at bounding box center [939, 411] width 127 height 28
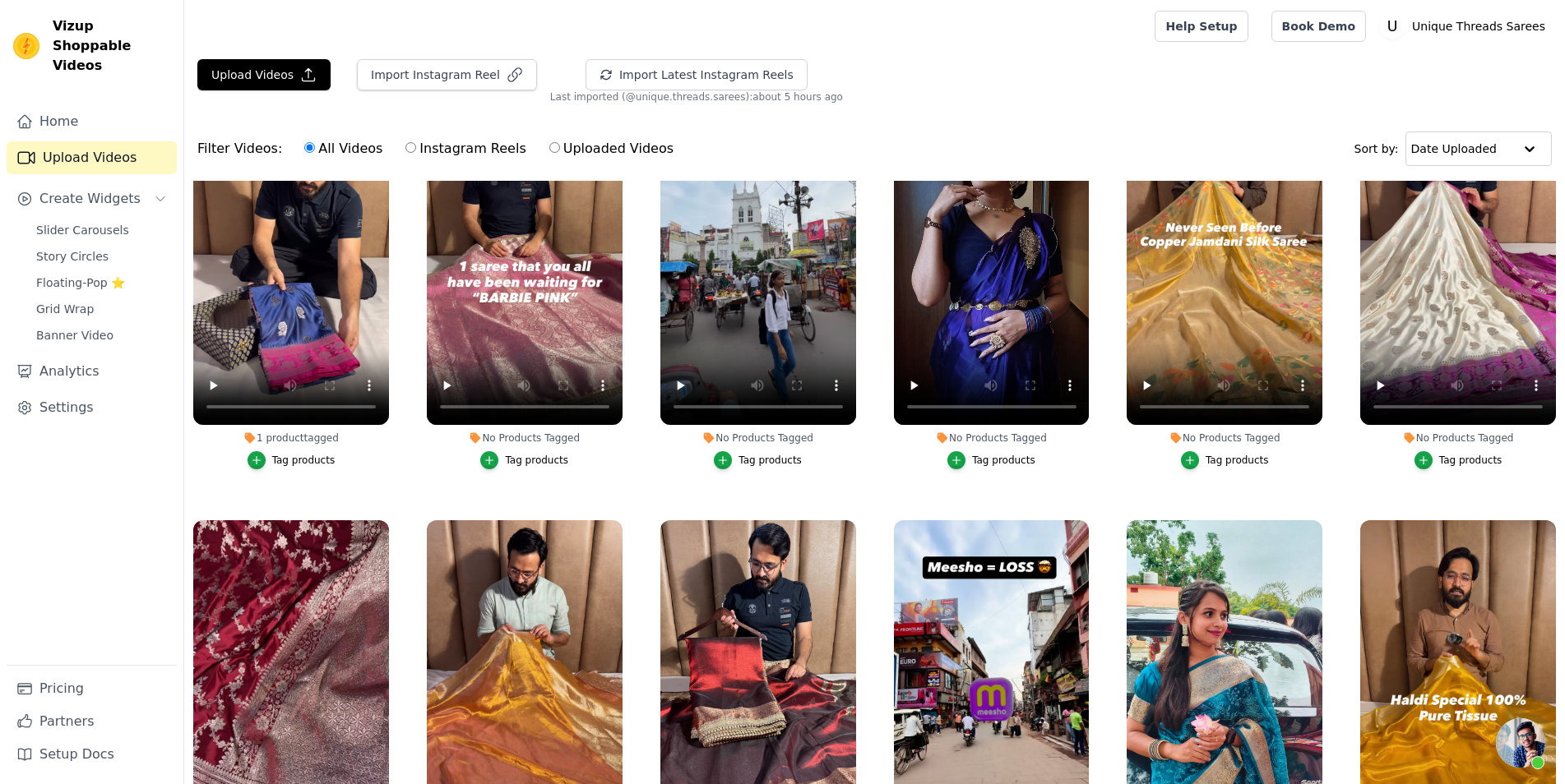
click at [1079, 511] on div "No Products Tagged Tag products" at bounding box center [992, 719] width 214 height 416
click at [1084, 520] on icon "button" at bounding box center [1087, 523] width 7 height 7
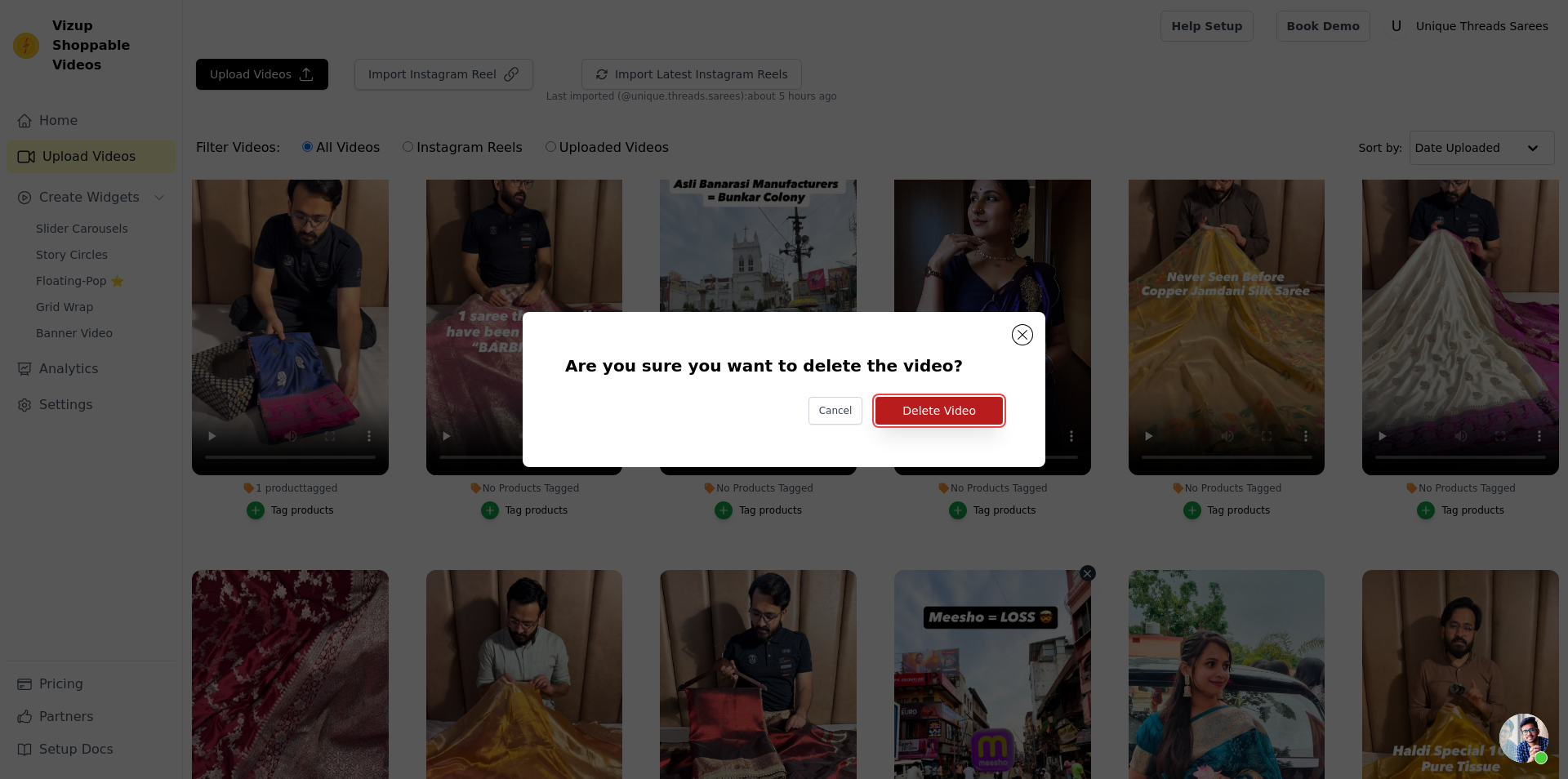
click at [973, 421] on button "Delete Video" at bounding box center [939, 411] width 127 height 28
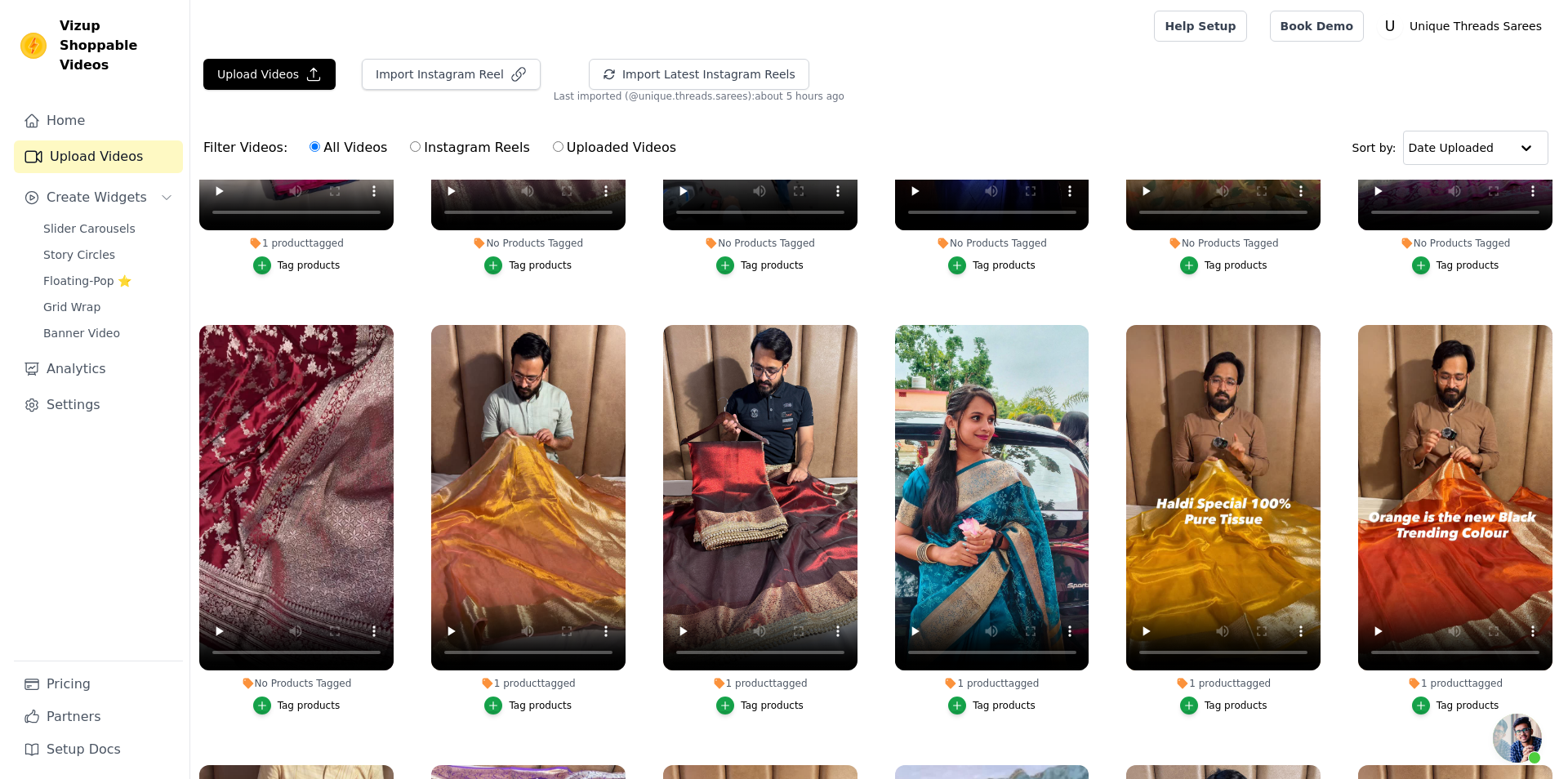
scroll to position [5621, 0]
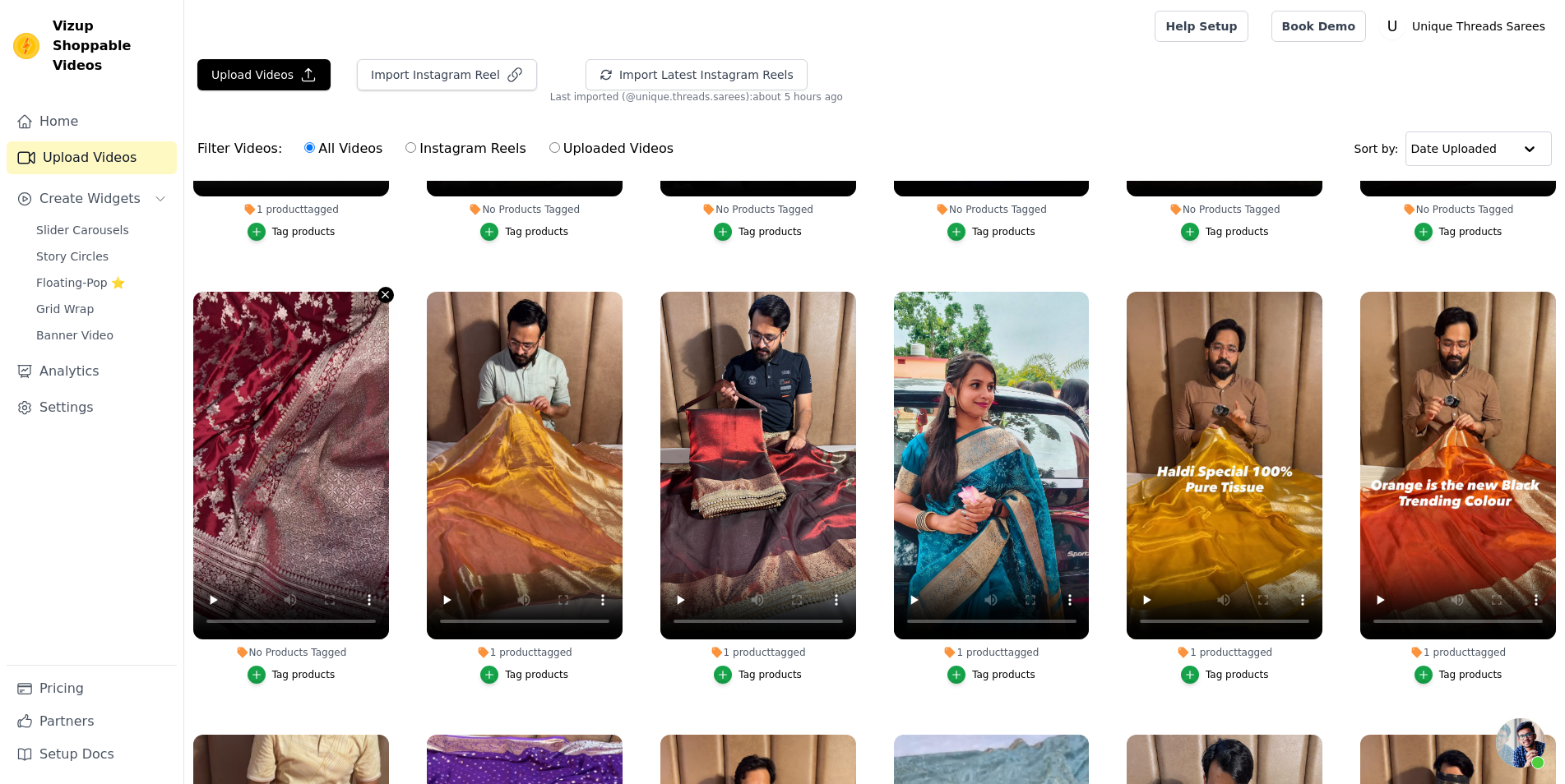
click at [385, 292] on icon "button" at bounding box center [385, 295] width 7 height 7
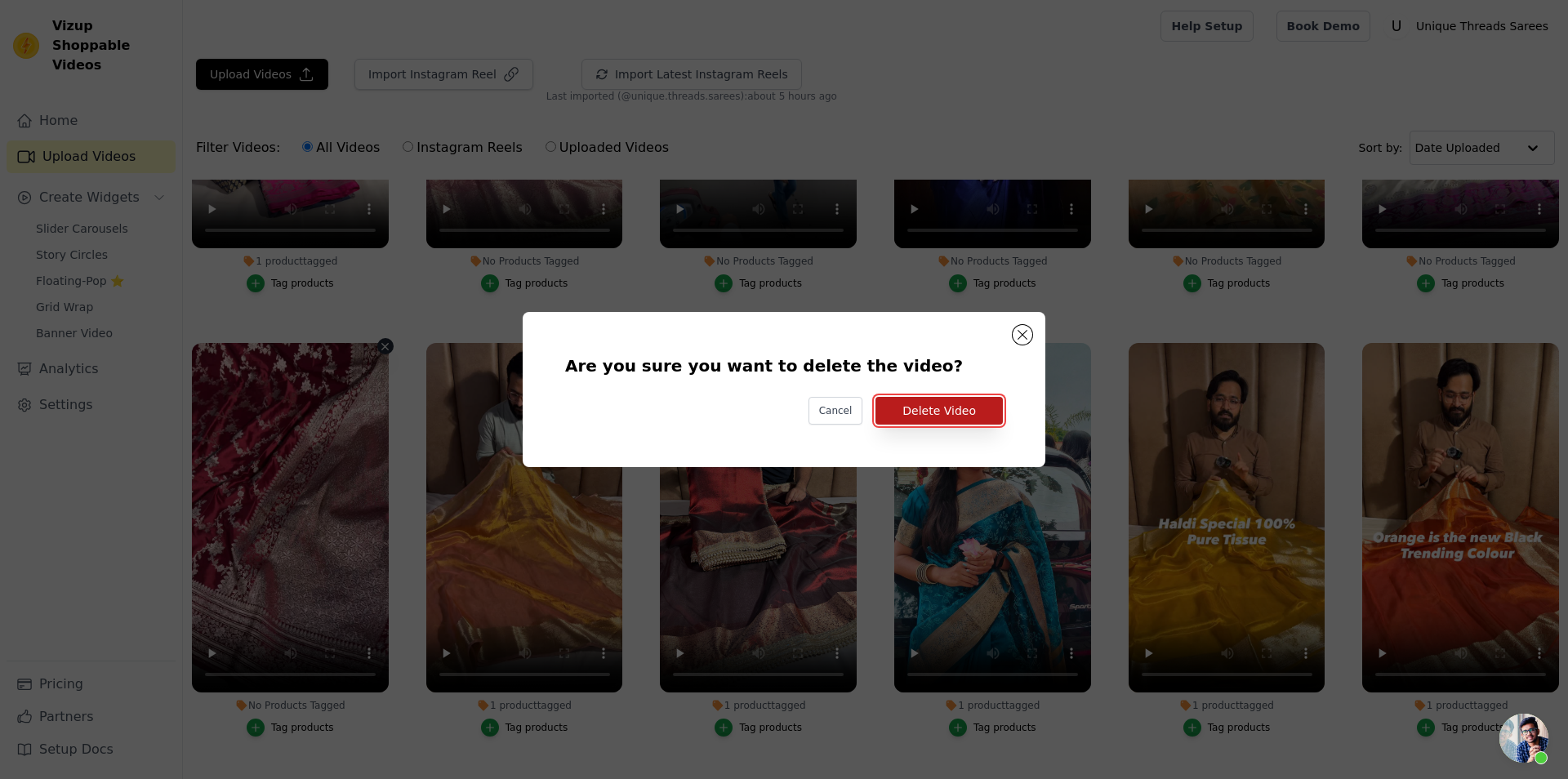
click at [933, 411] on button "Delete Video" at bounding box center [939, 411] width 127 height 28
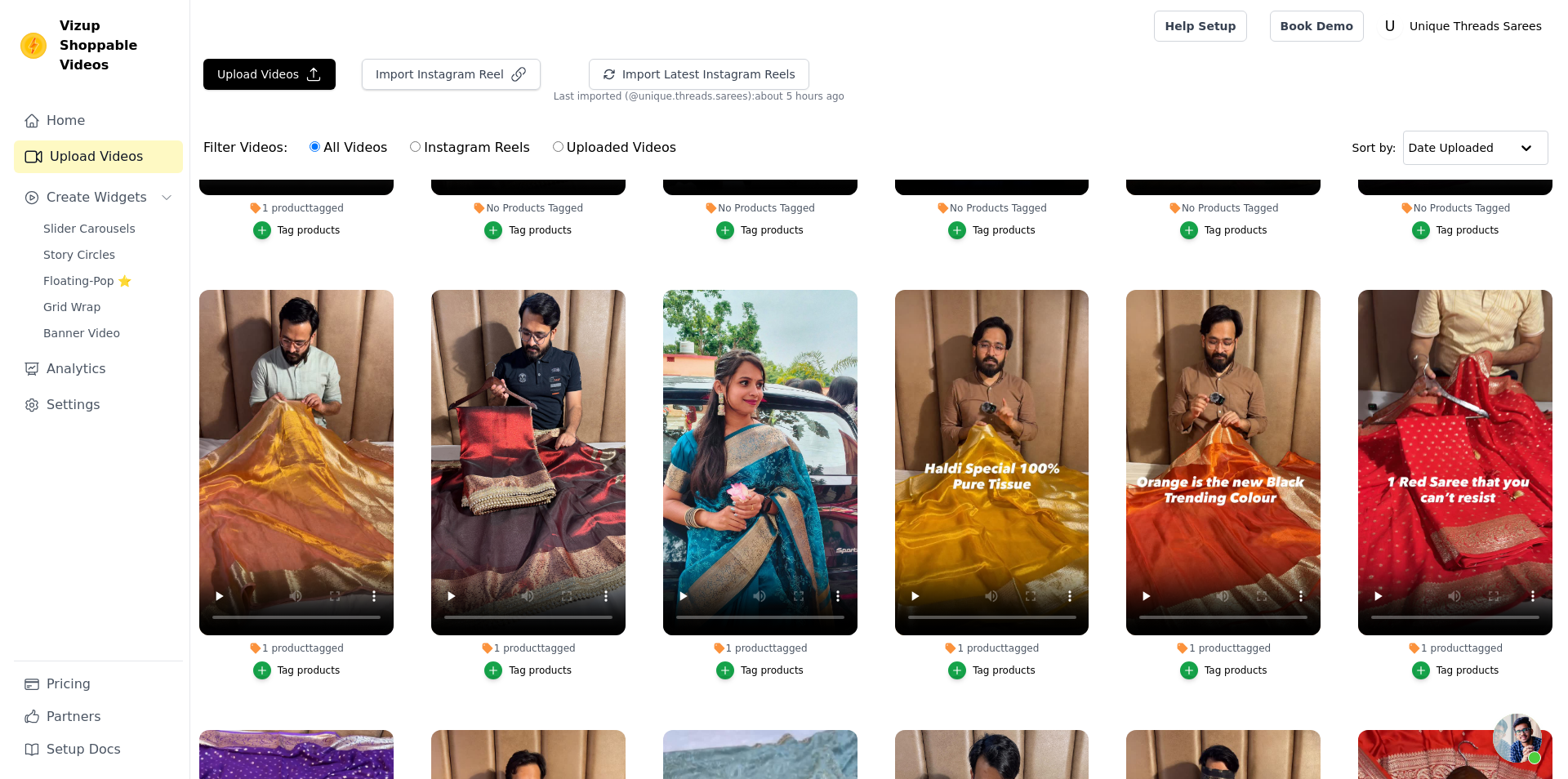
scroll to position [5106, 0]
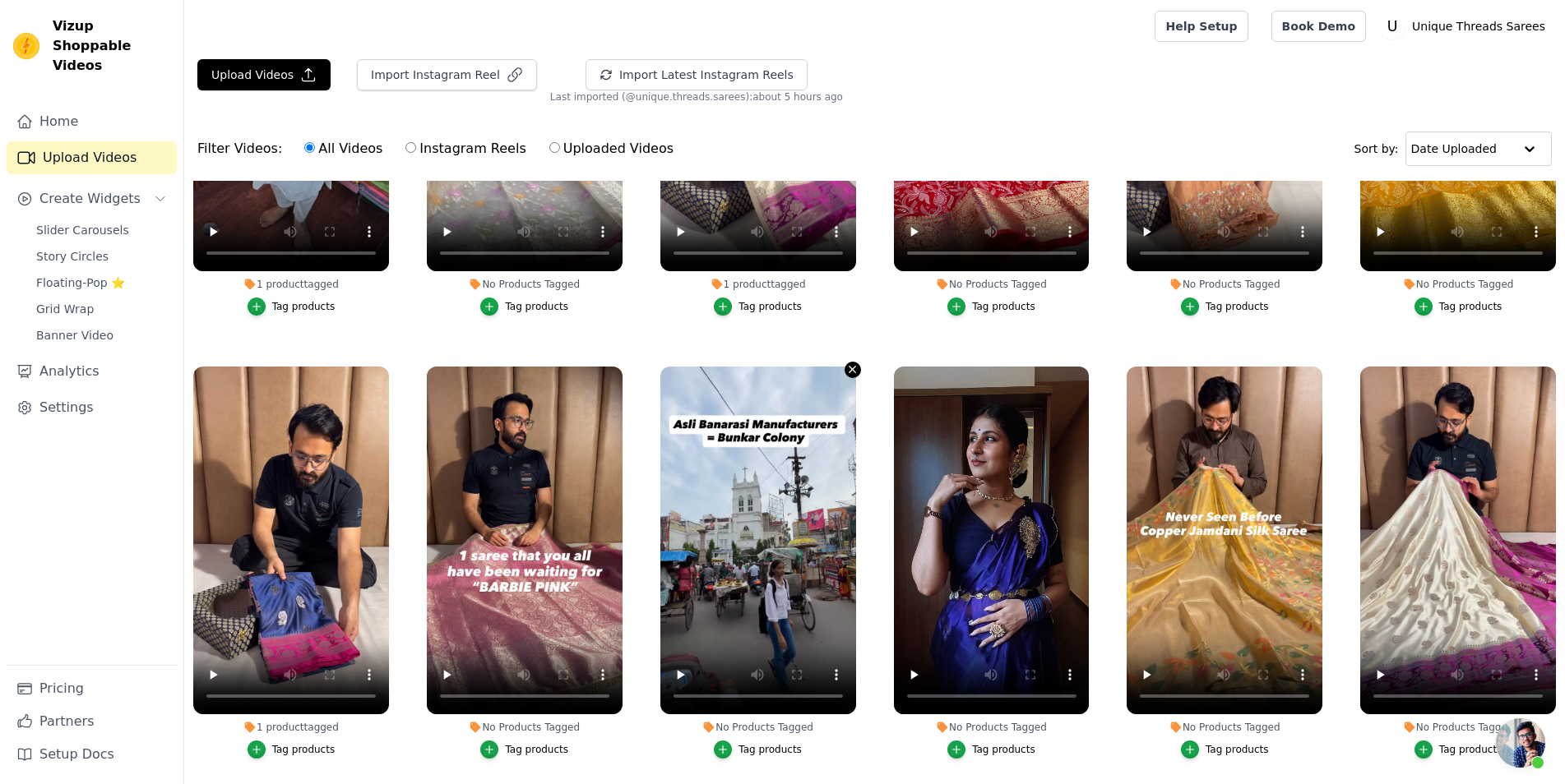
click at [847, 364] on icon "button" at bounding box center [852, 370] width 13 height 13
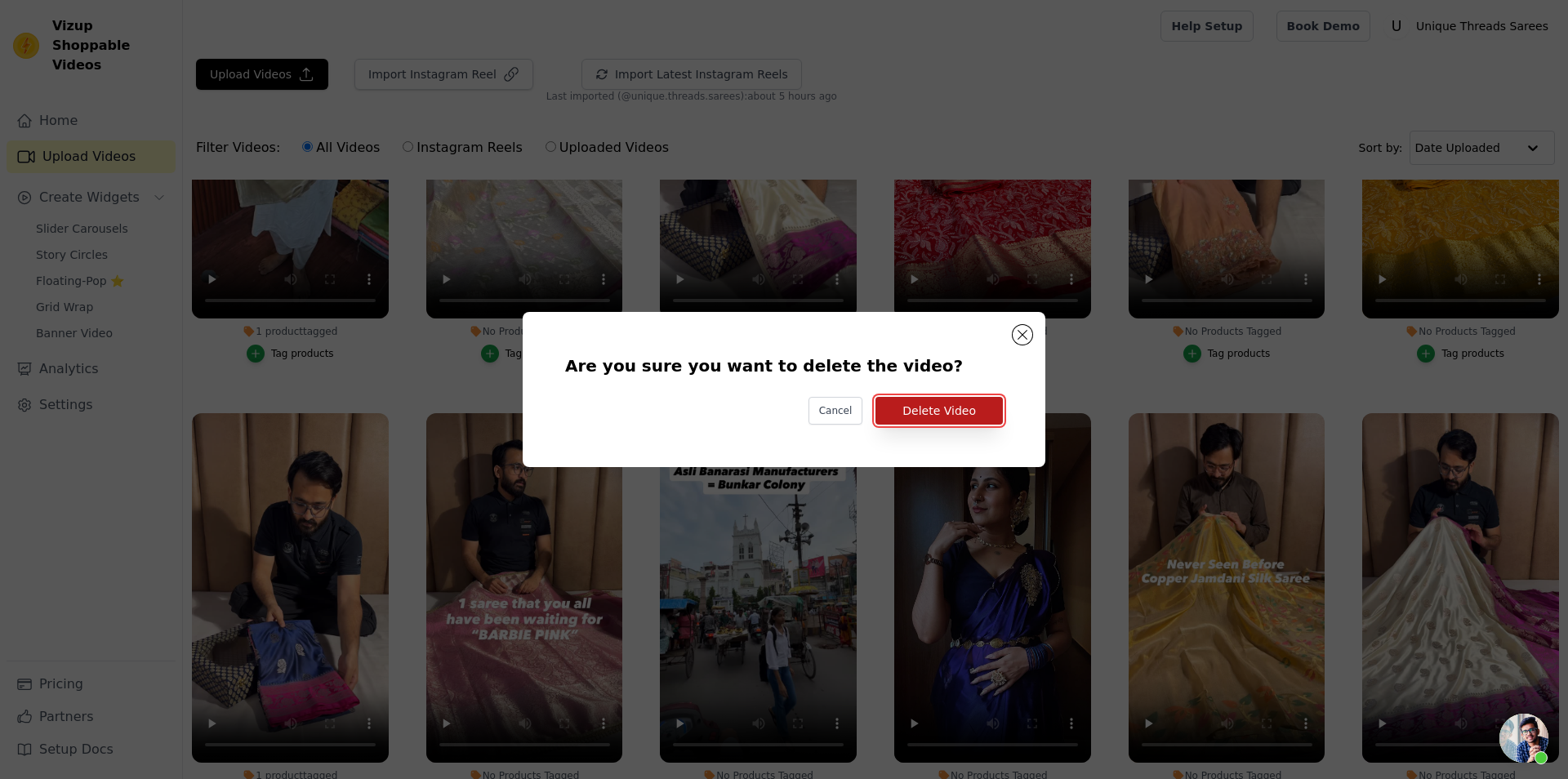
click at [942, 406] on button "Delete Video" at bounding box center [939, 411] width 127 height 28
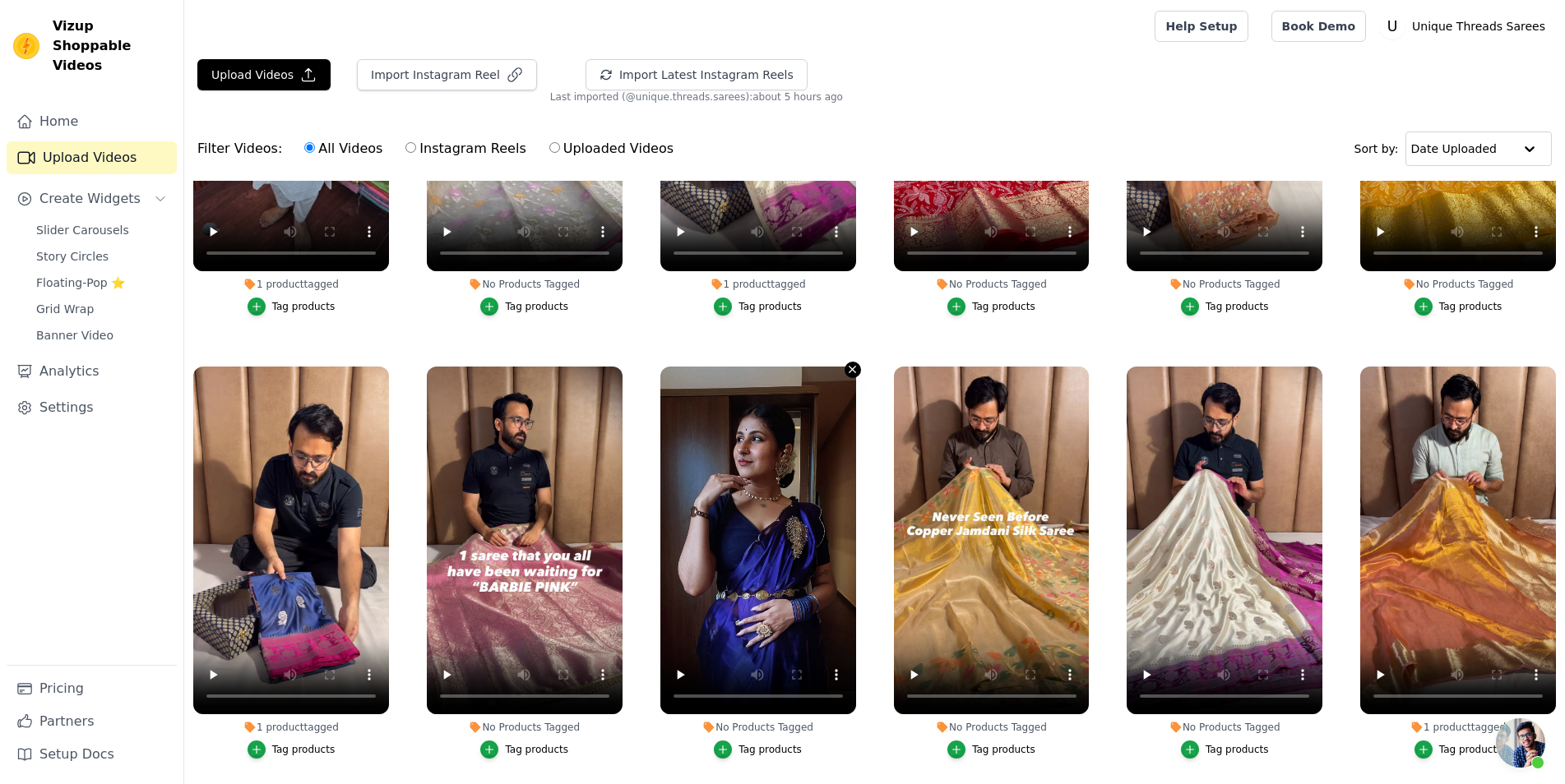
click at [852, 364] on icon "button" at bounding box center [852, 370] width 13 height 13
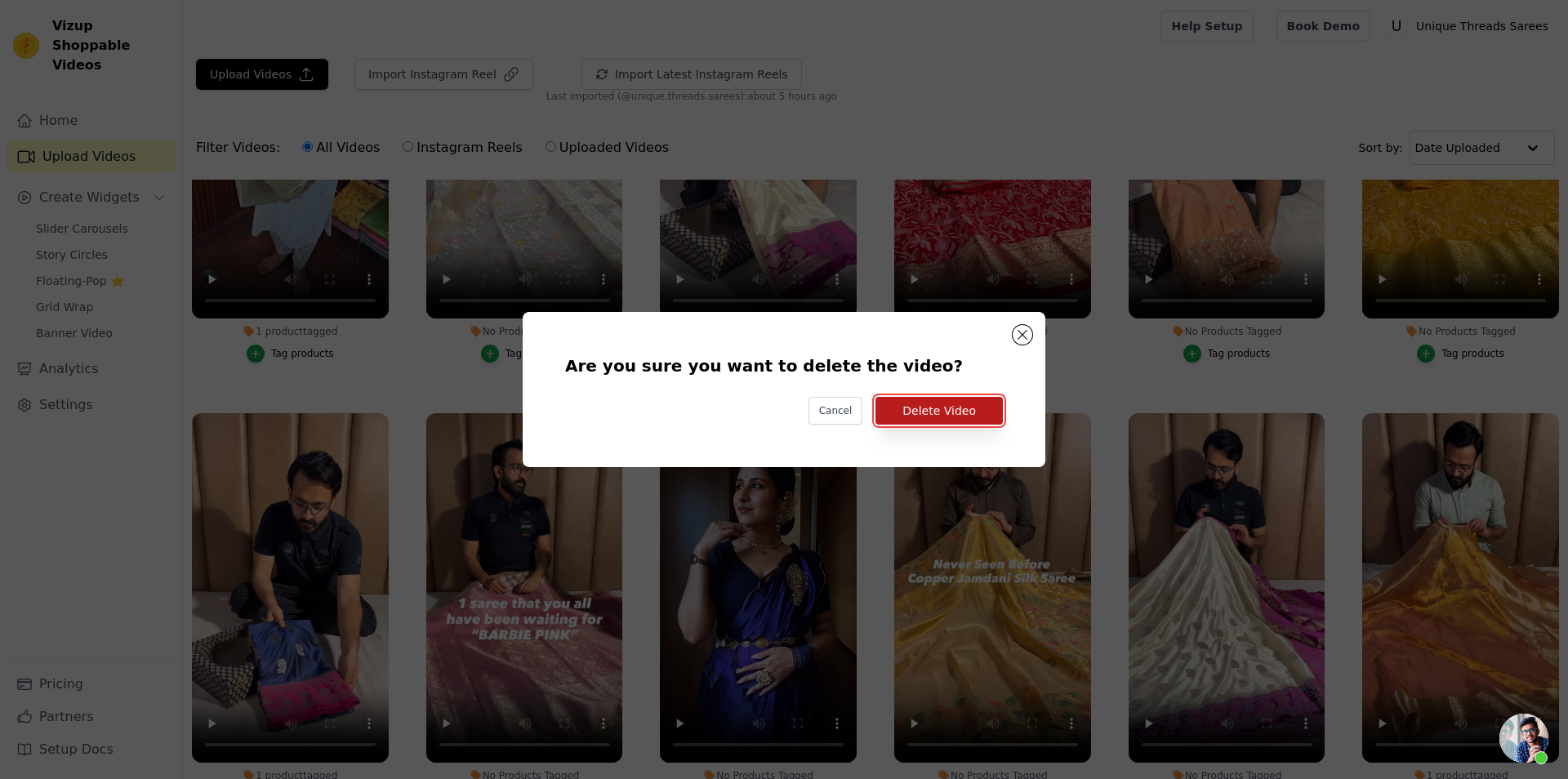
click at [942, 400] on button "Delete Video" at bounding box center [939, 411] width 127 height 28
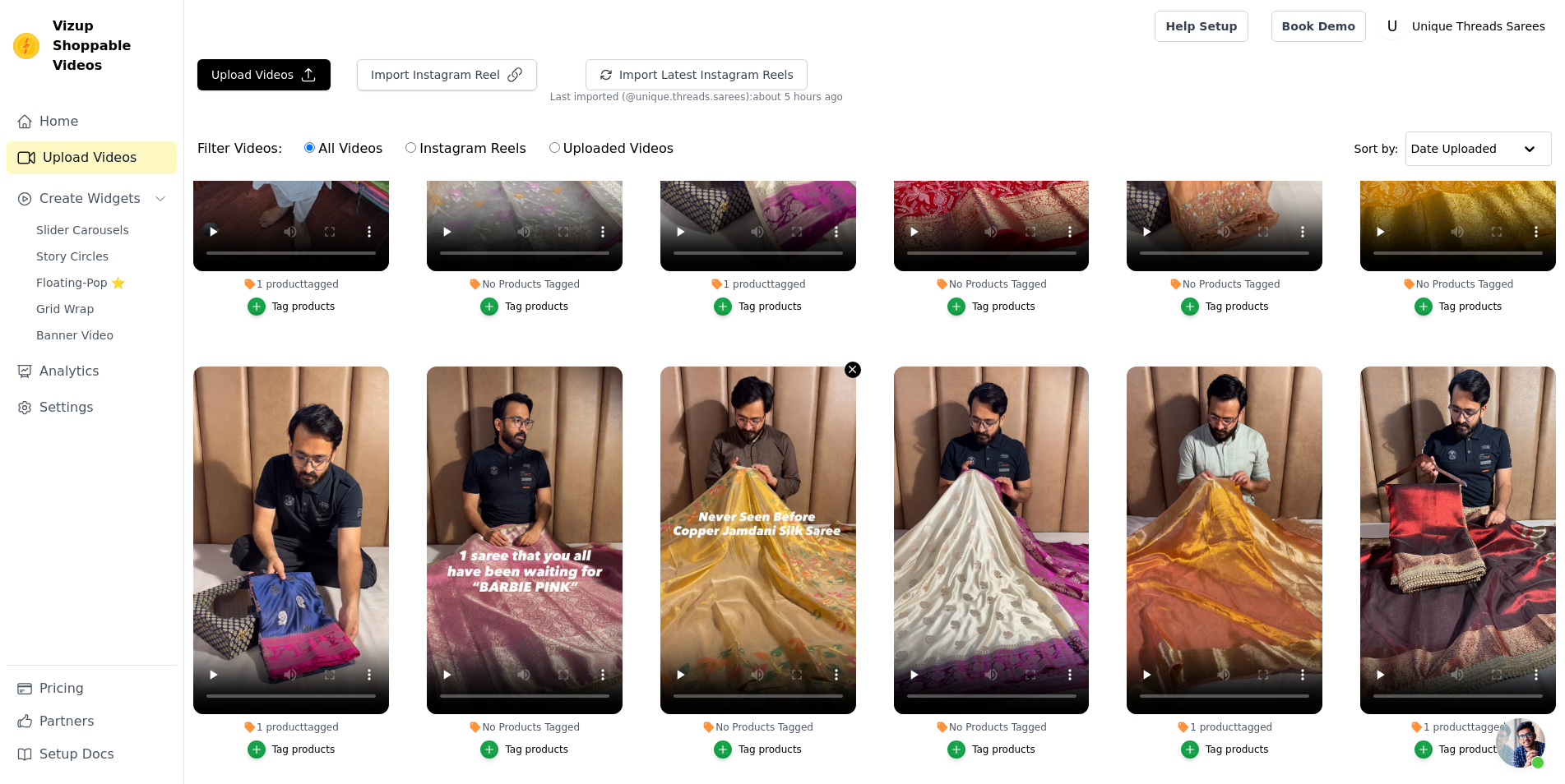
click at [853, 364] on icon "button" at bounding box center [852, 370] width 13 height 13
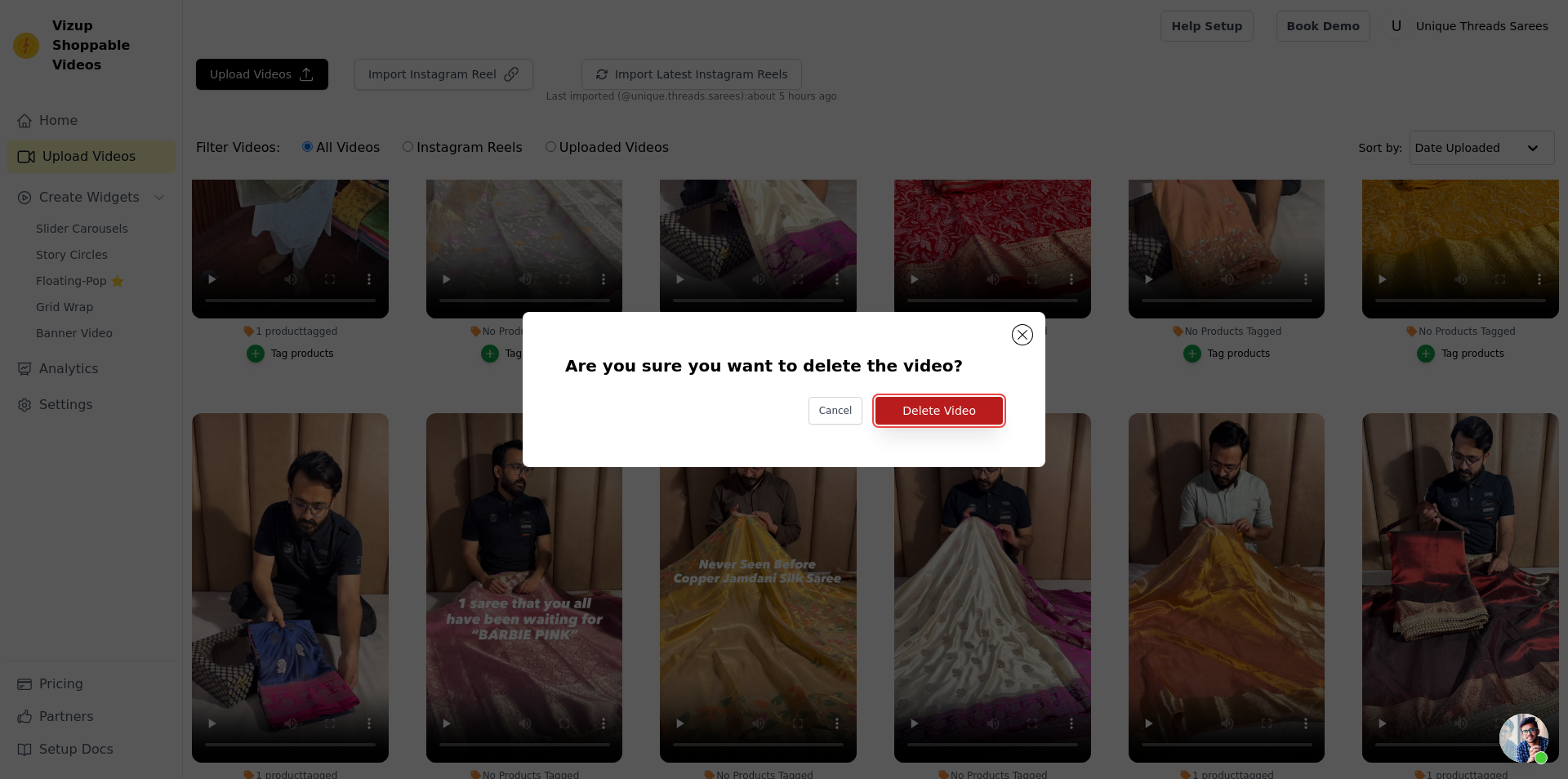
click at [951, 408] on button "Delete Video" at bounding box center [939, 411] width 127 height 28
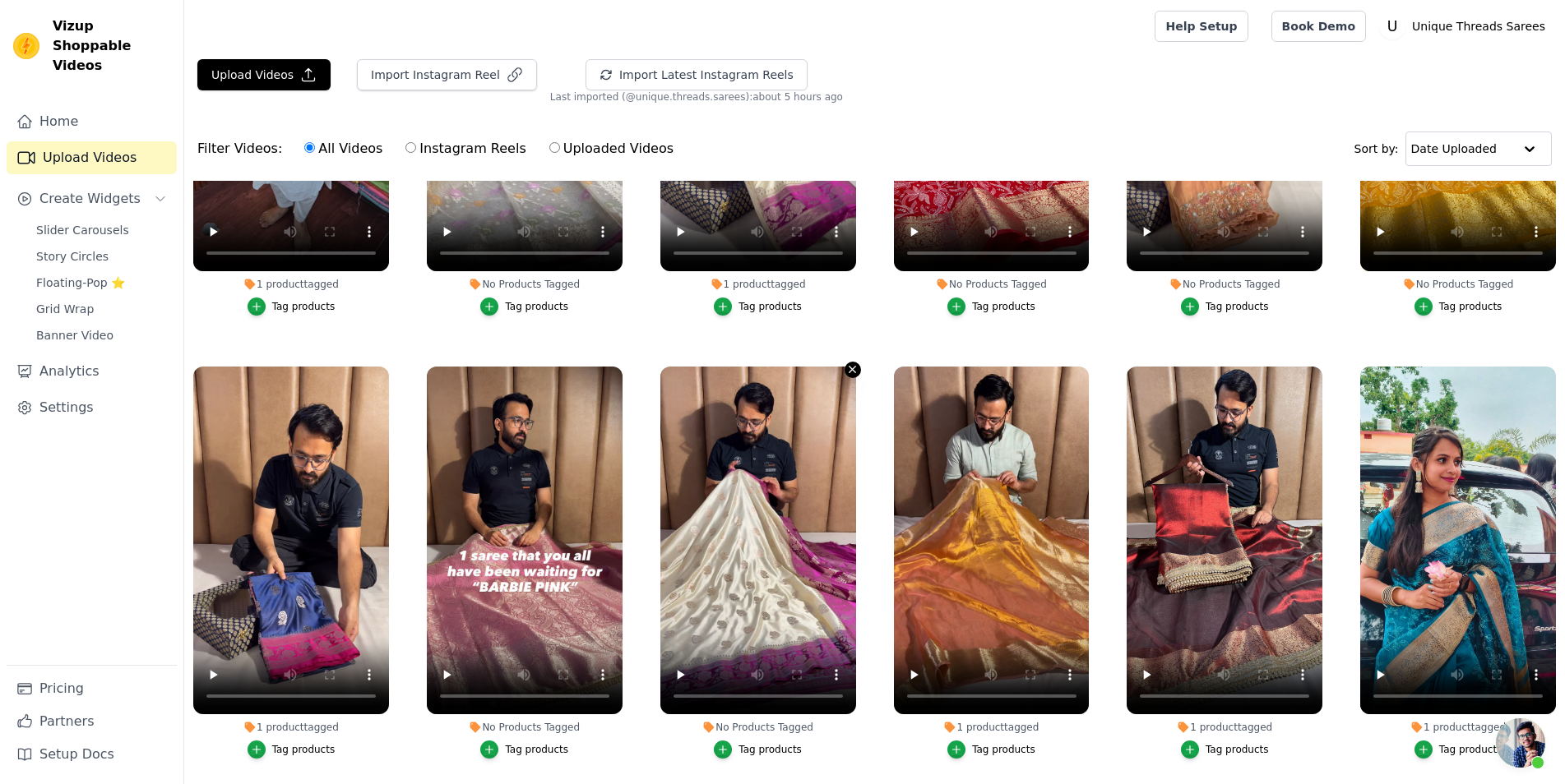
click at [849, 364] on icon "button" at bounding box center [852, 370] width 13 height 13
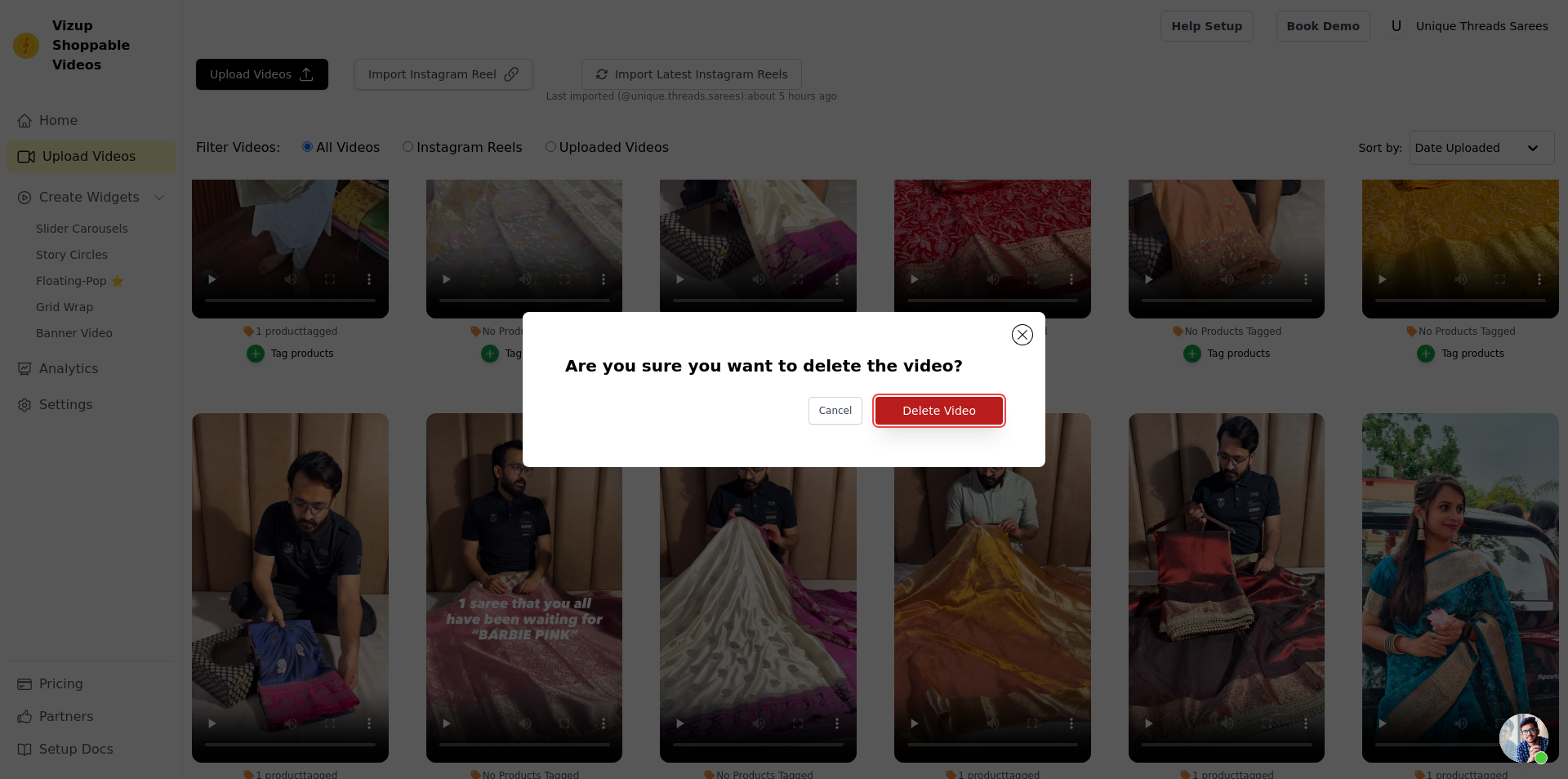
click at [952, 401] on button "Delete Video" at bounding box center [939, 411] width 127 height 28
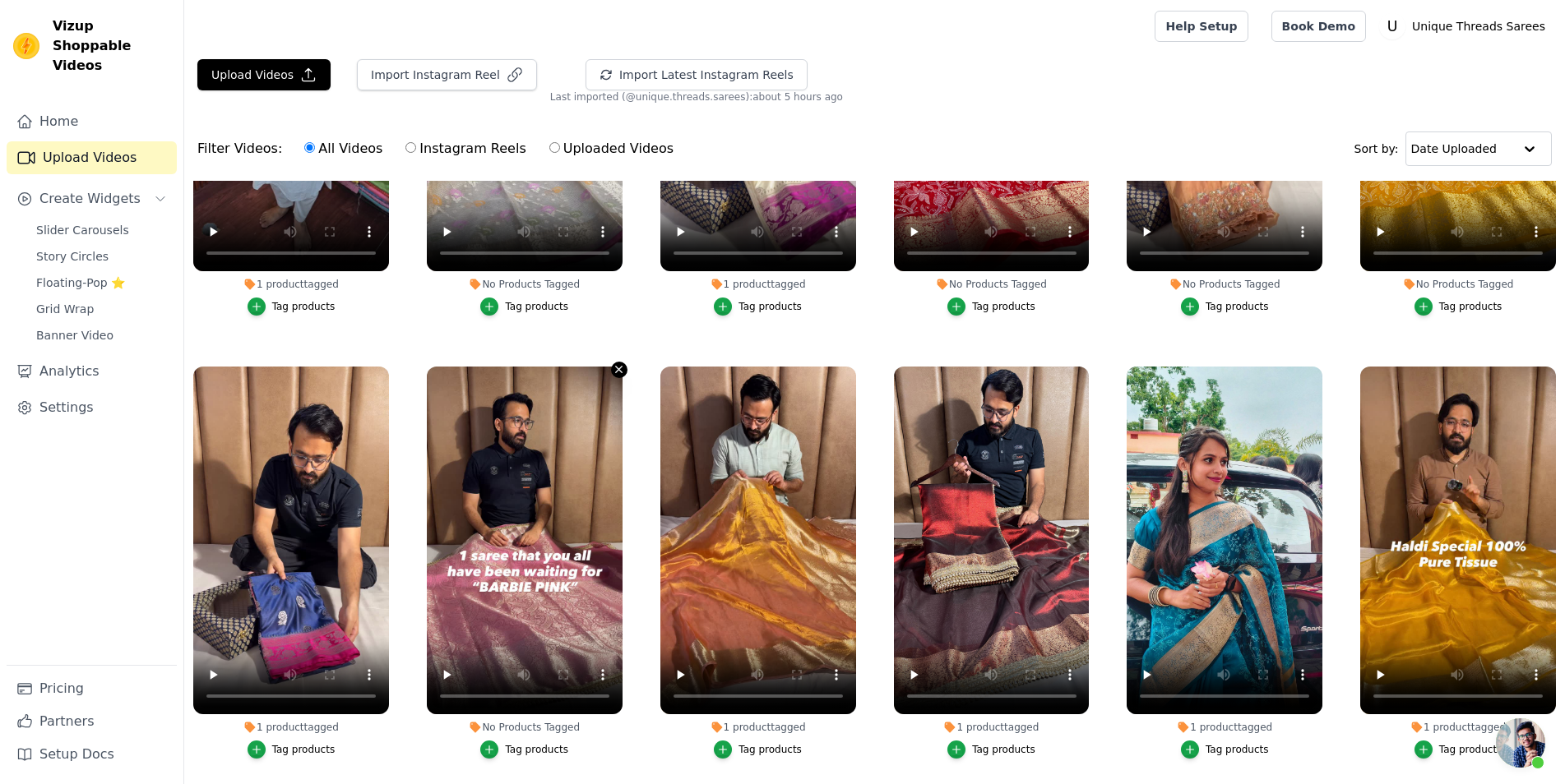
click at [619, 364] on icon "button" at bounding box center [619, 370] width 13 height 13
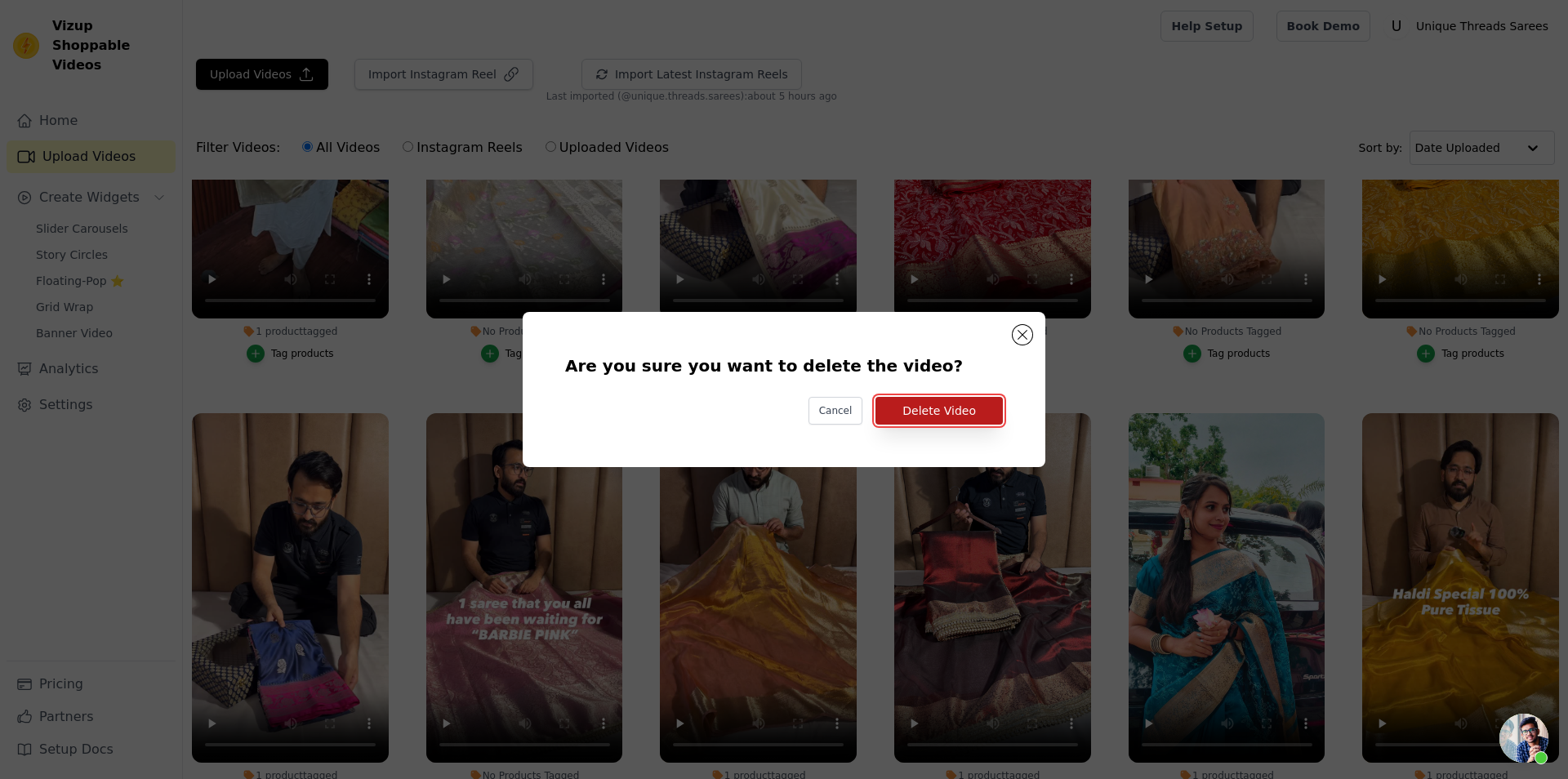
click at [927, 408] on button "Delete Video" at bounding box center [939, 411] width 127 height 28
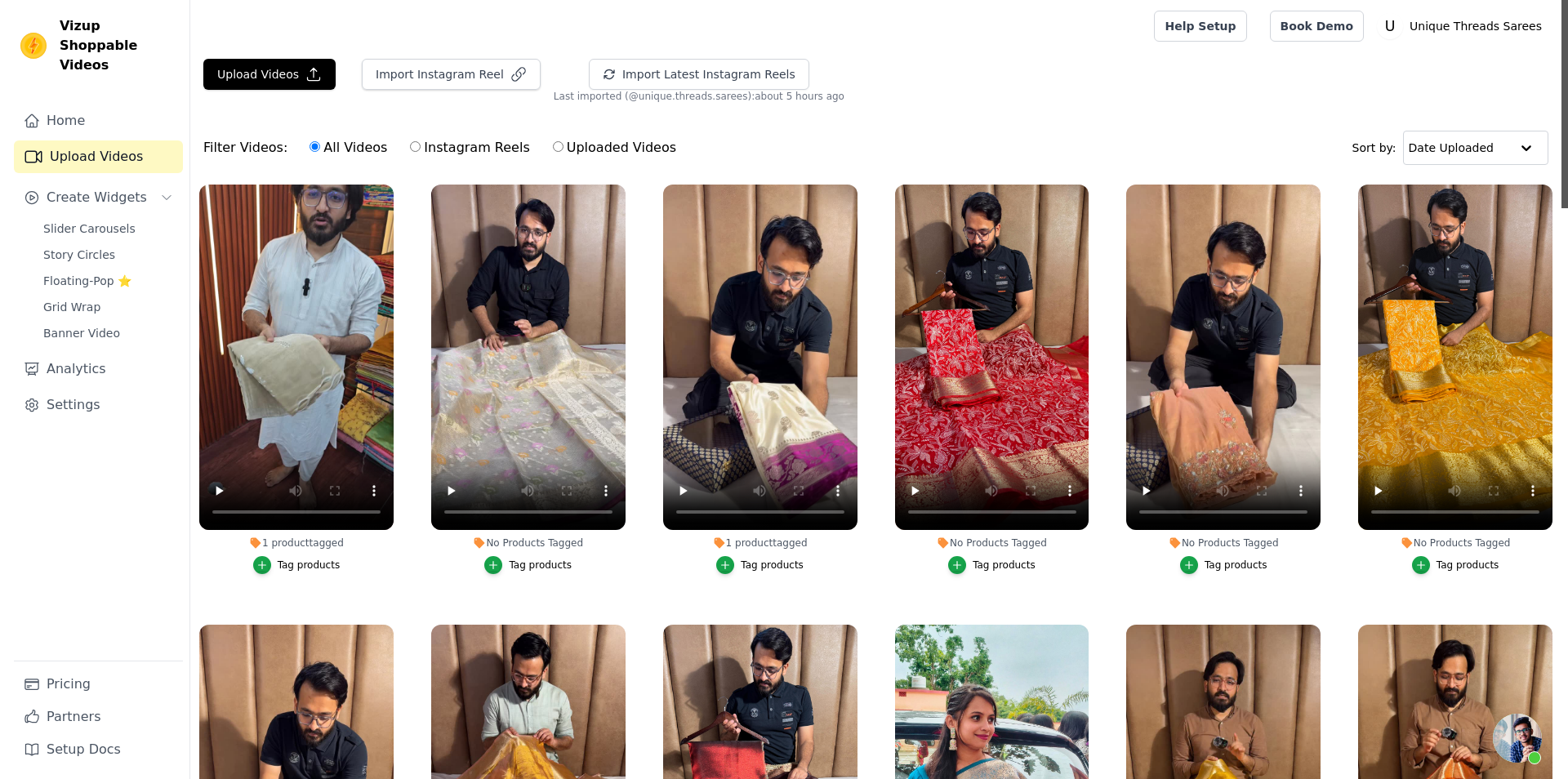
scroll to position [4770, 0]
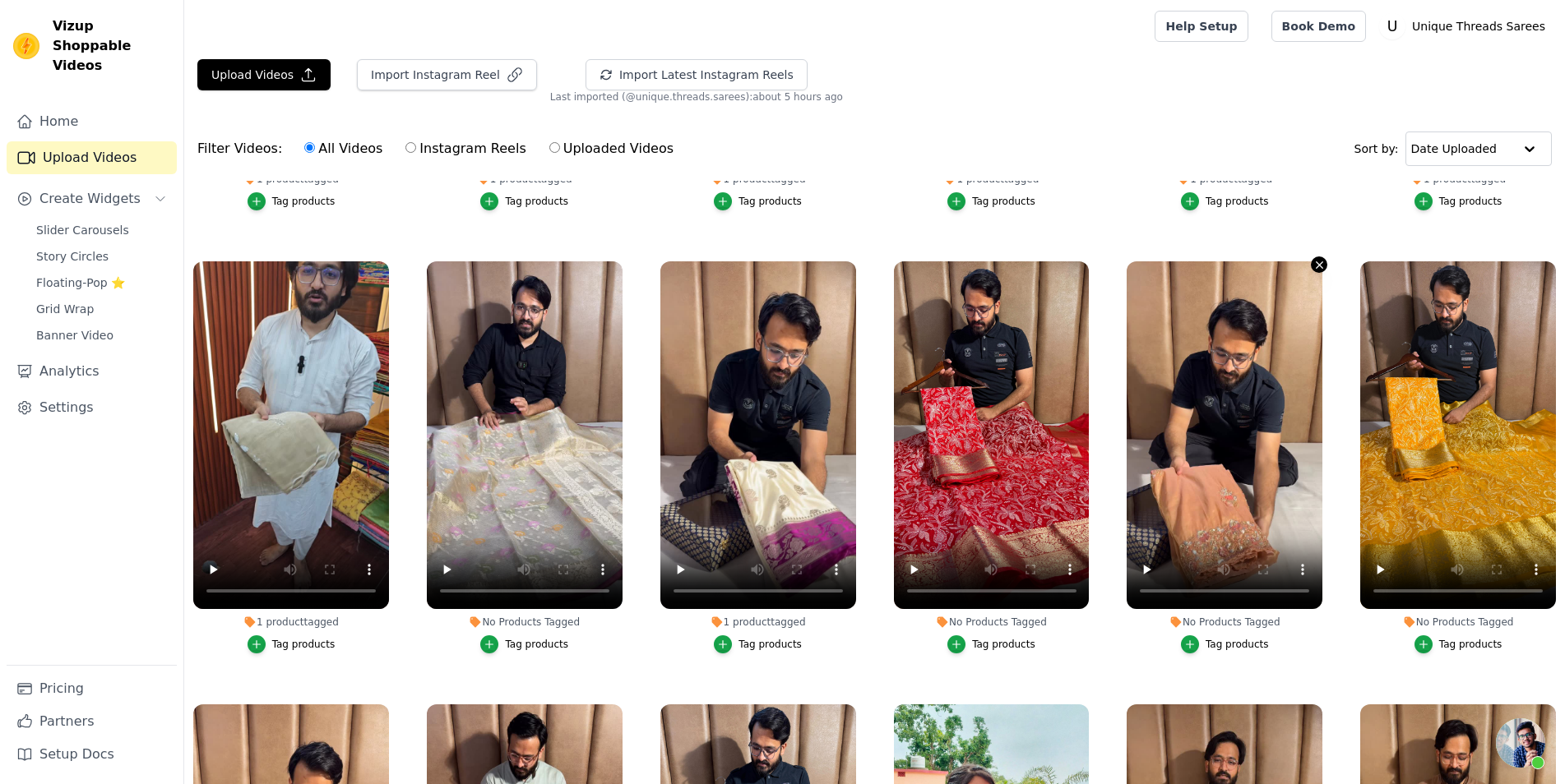
click at [1319, 259] on icon "button" at bounding box center [1319, 265] width 13 height 13
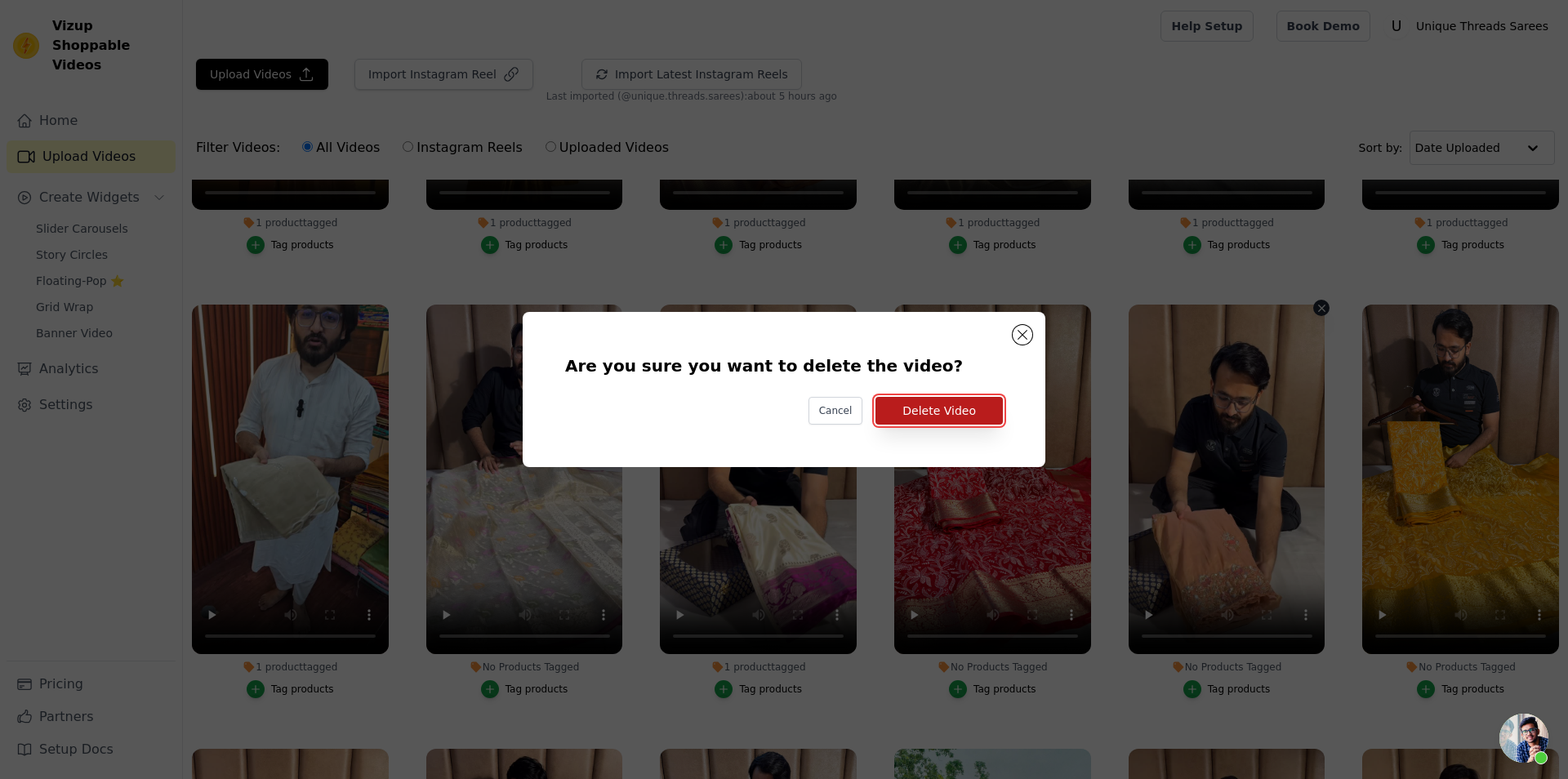
click at [931, 409] on button "Delete Video" at bounding box center [939, 411] width 127 height 28
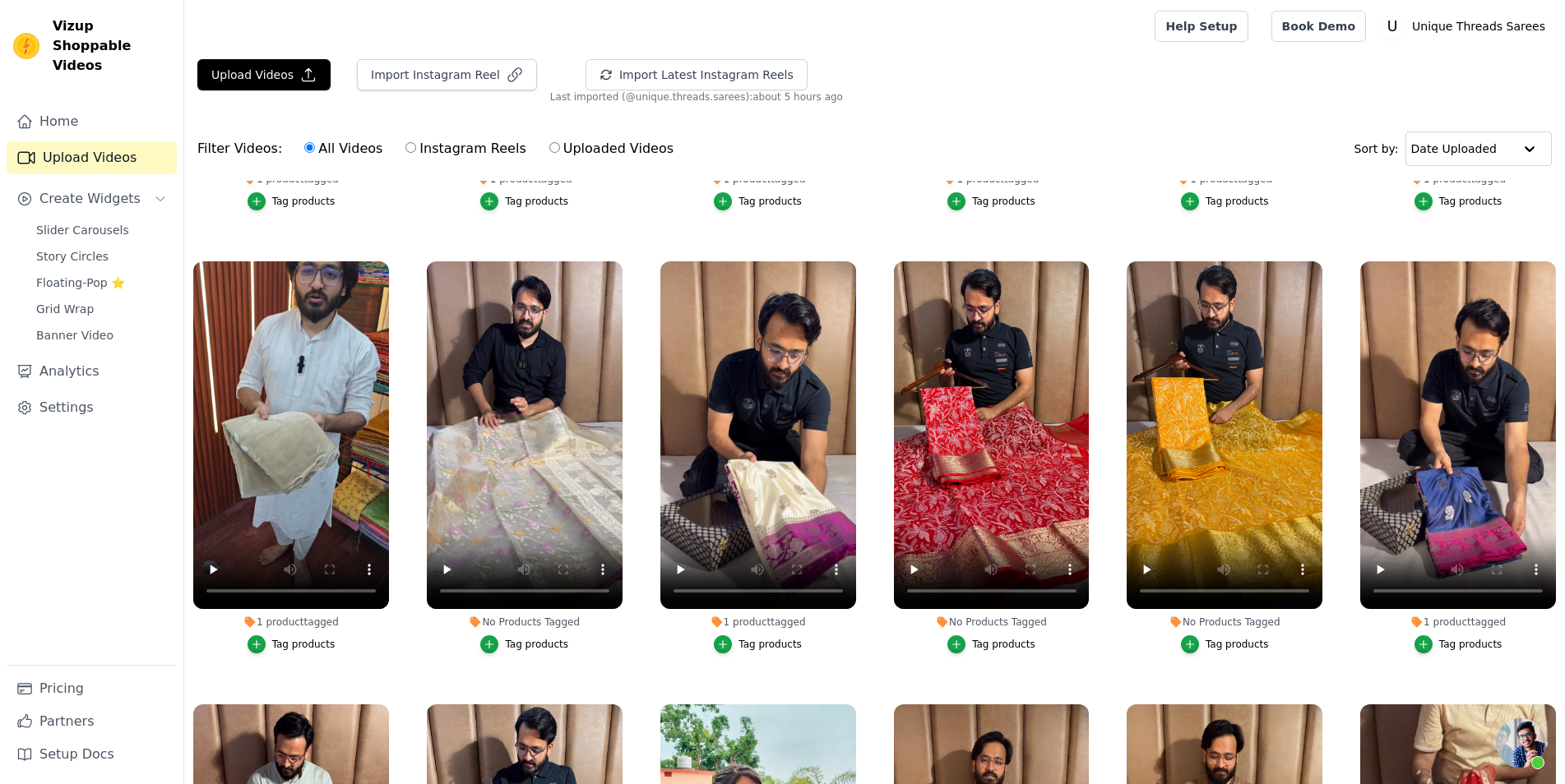
click at [980, 638] on div "Tag products" at bounding box center [1004, 644] width 64 height 13
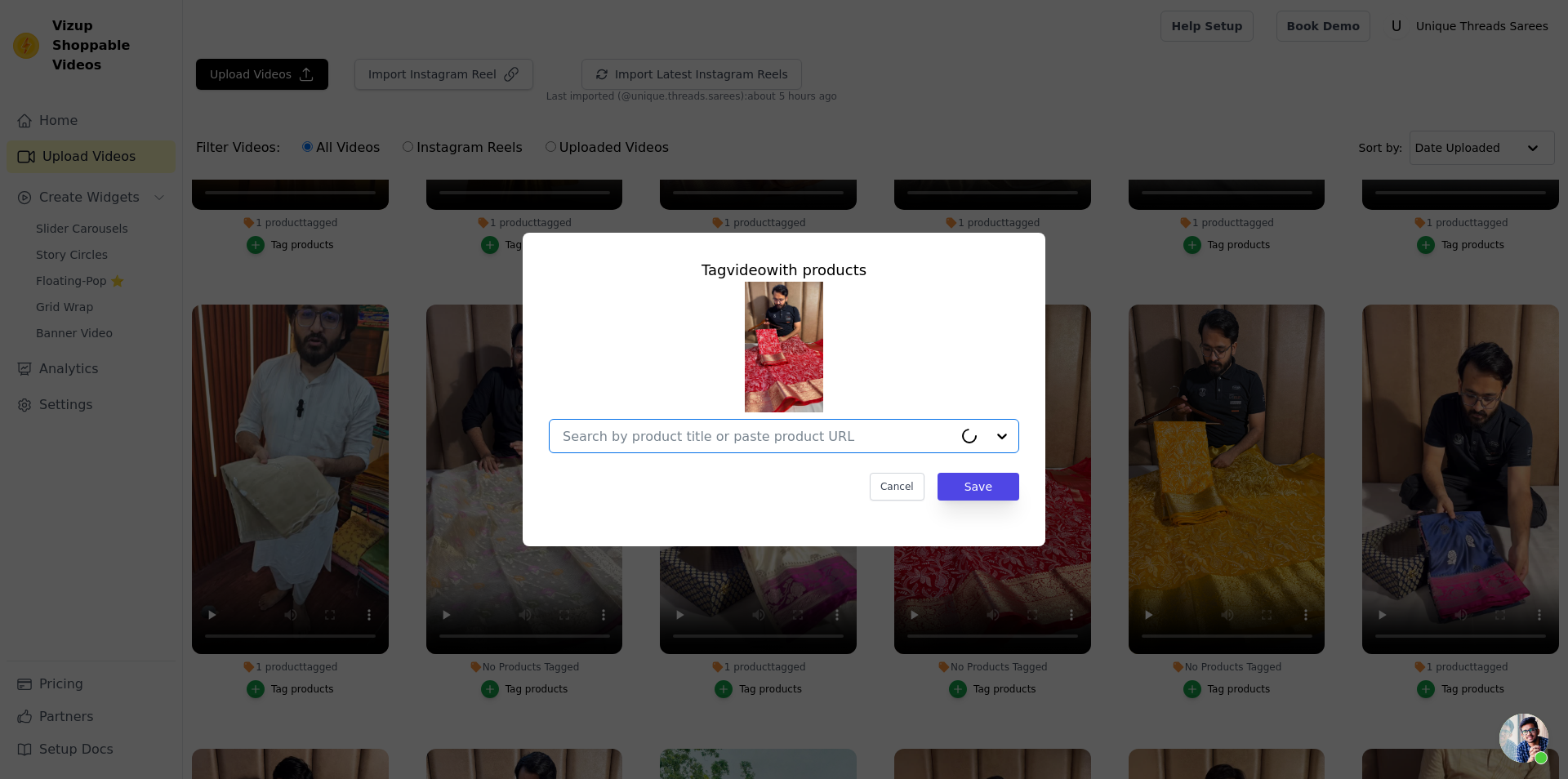
click at [813, 439] on input "No Products Tagged Tag video with products Option undefined, selected. Select i…" at bounding box center [757, 437] width 390 height 16
paste input "[URL][DOMAIN_NAME]"
type input "[URL][DOMAIN_NAME]"
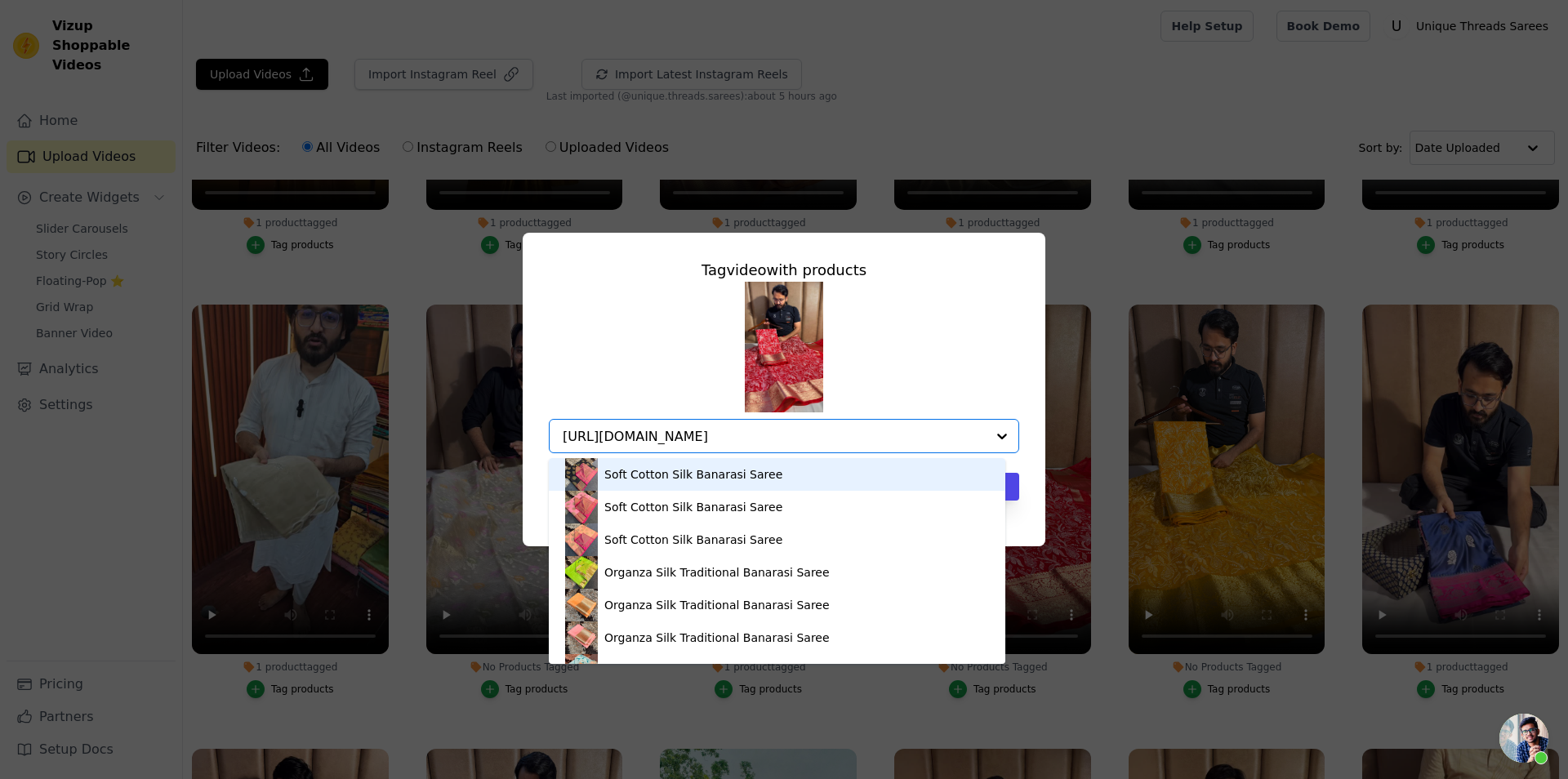
scroll to position [0, 250]
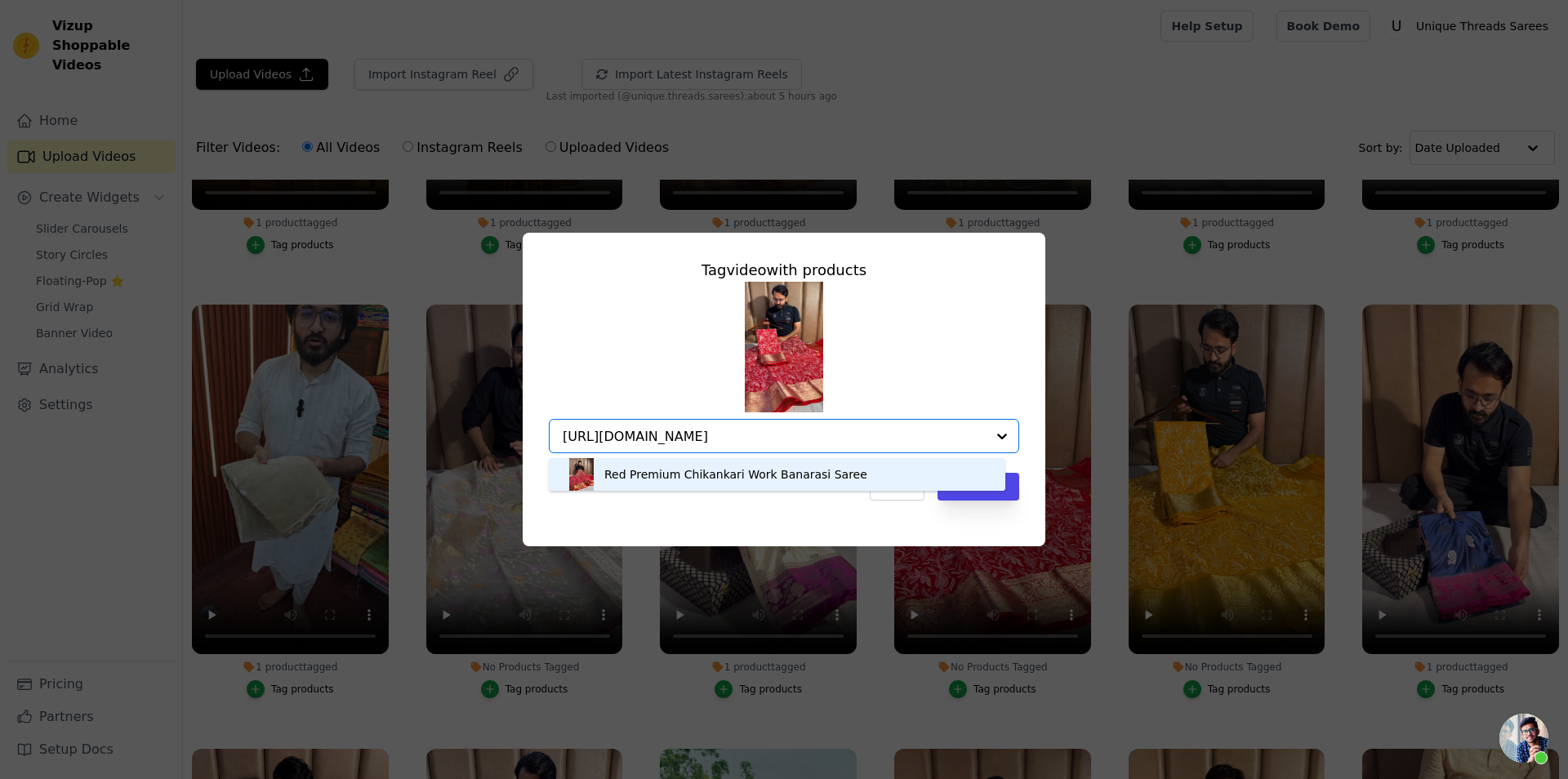
click at [718, 484] on div "Red Premium Chikankari Work Banarasi Saree" at bounding box center [777, 475] width 423 height 33
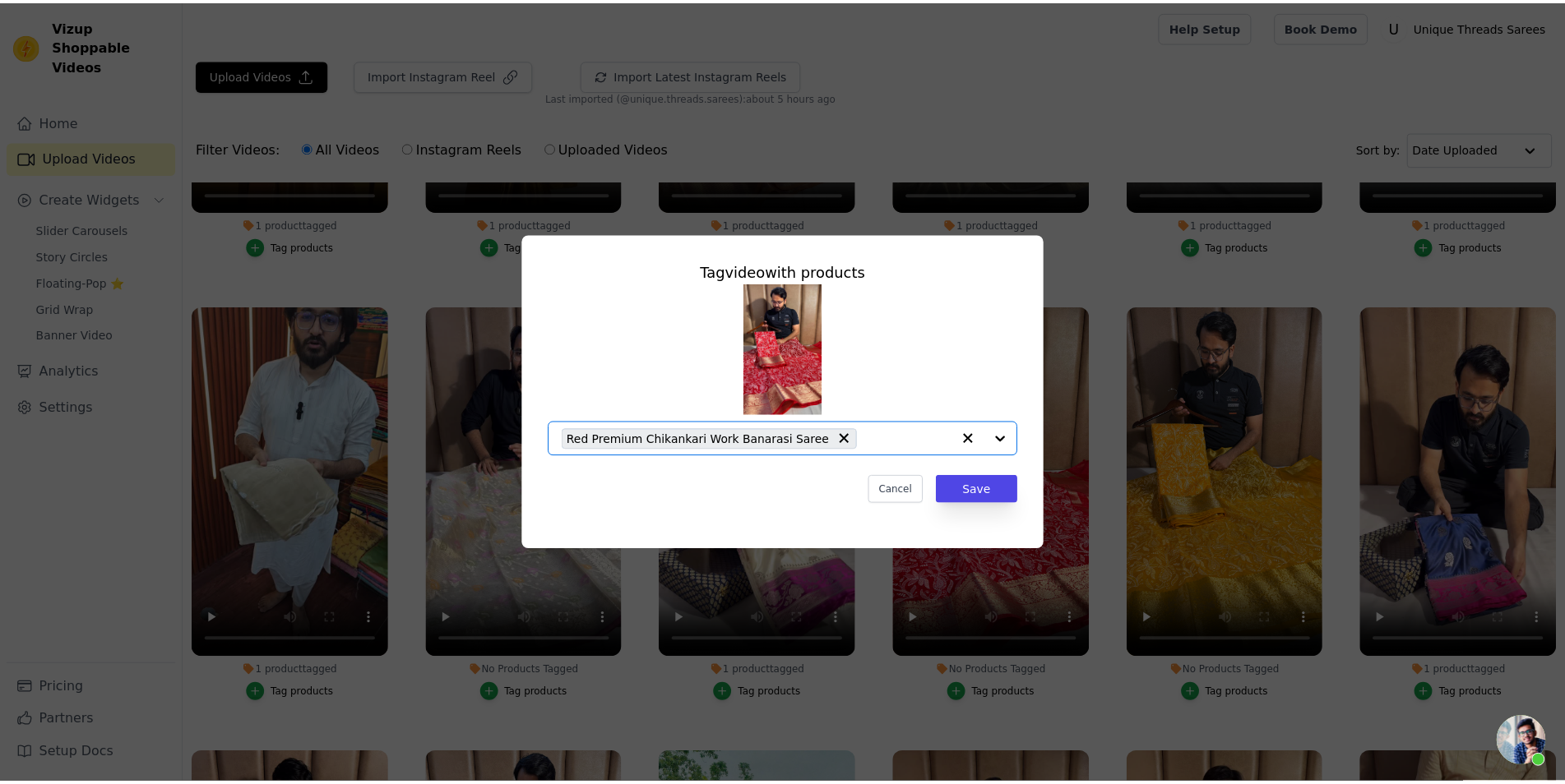
scroll to position [0, 0]
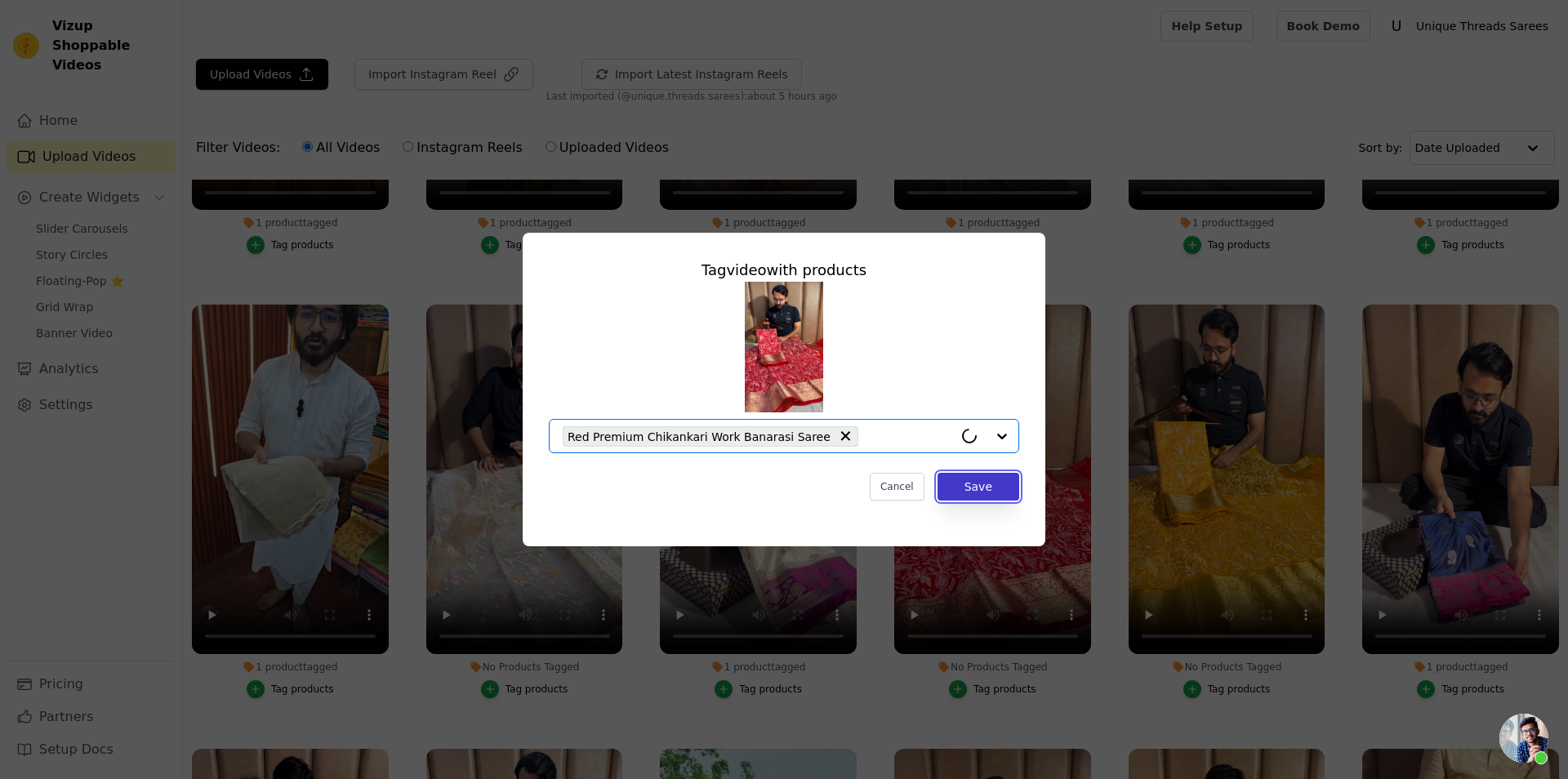
click at [960, 487] on button "Save" at bounding box center [978, 487] width 82 height 28
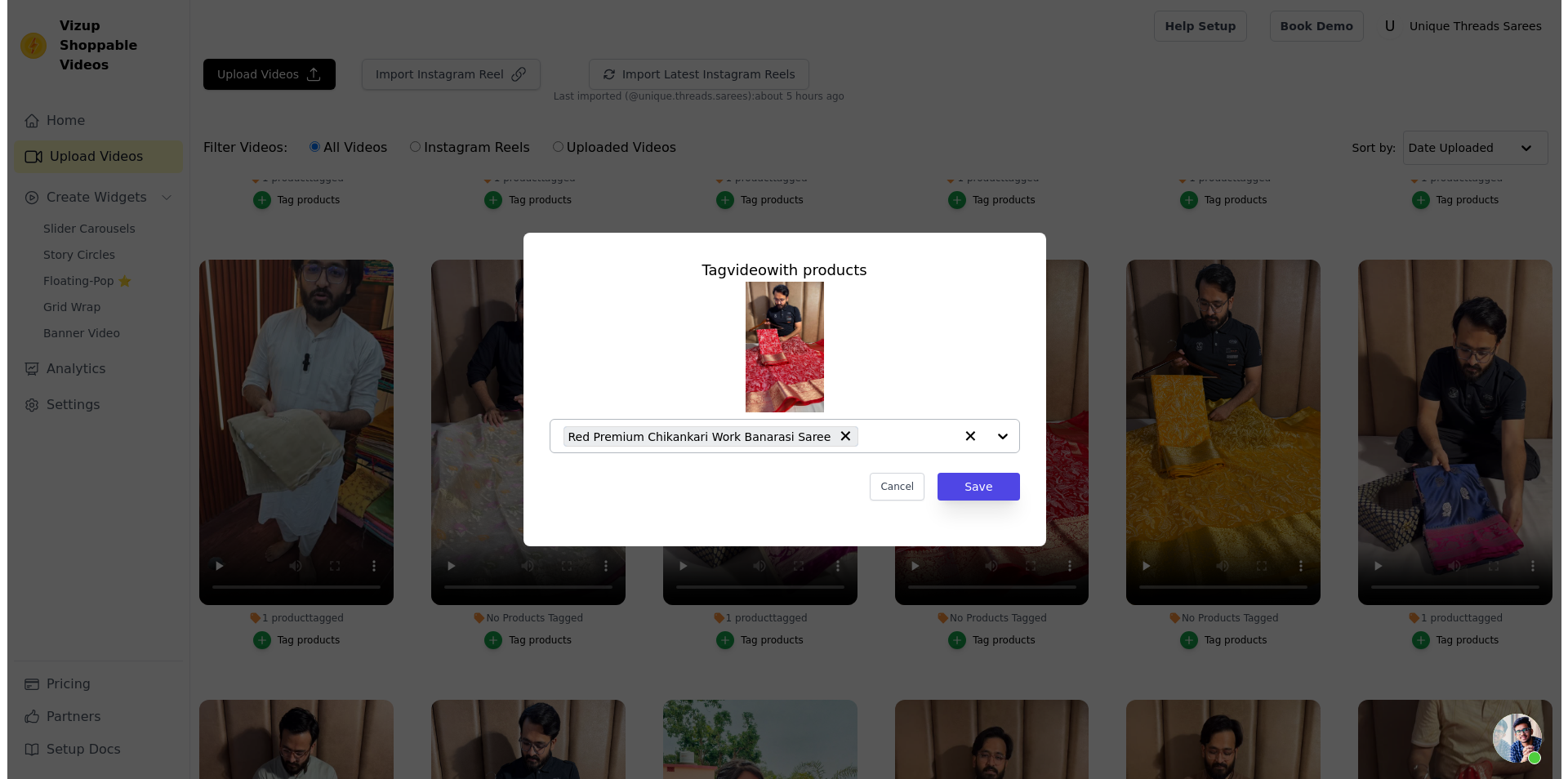
scroll to position [4770, 0]
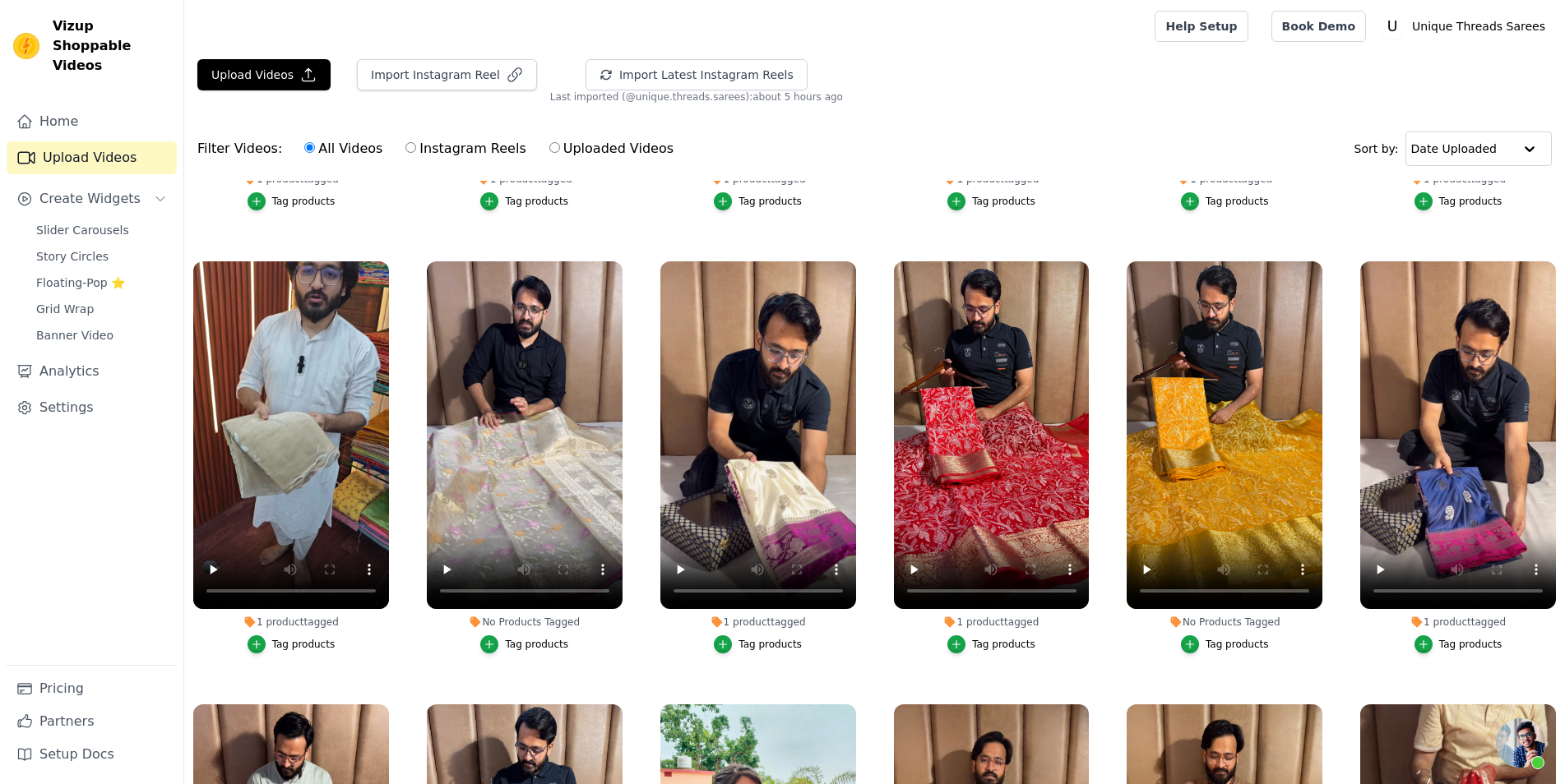
click at [1235, 635] on button "Tag products" at bounding box center [1226, 644] width 88 height 19
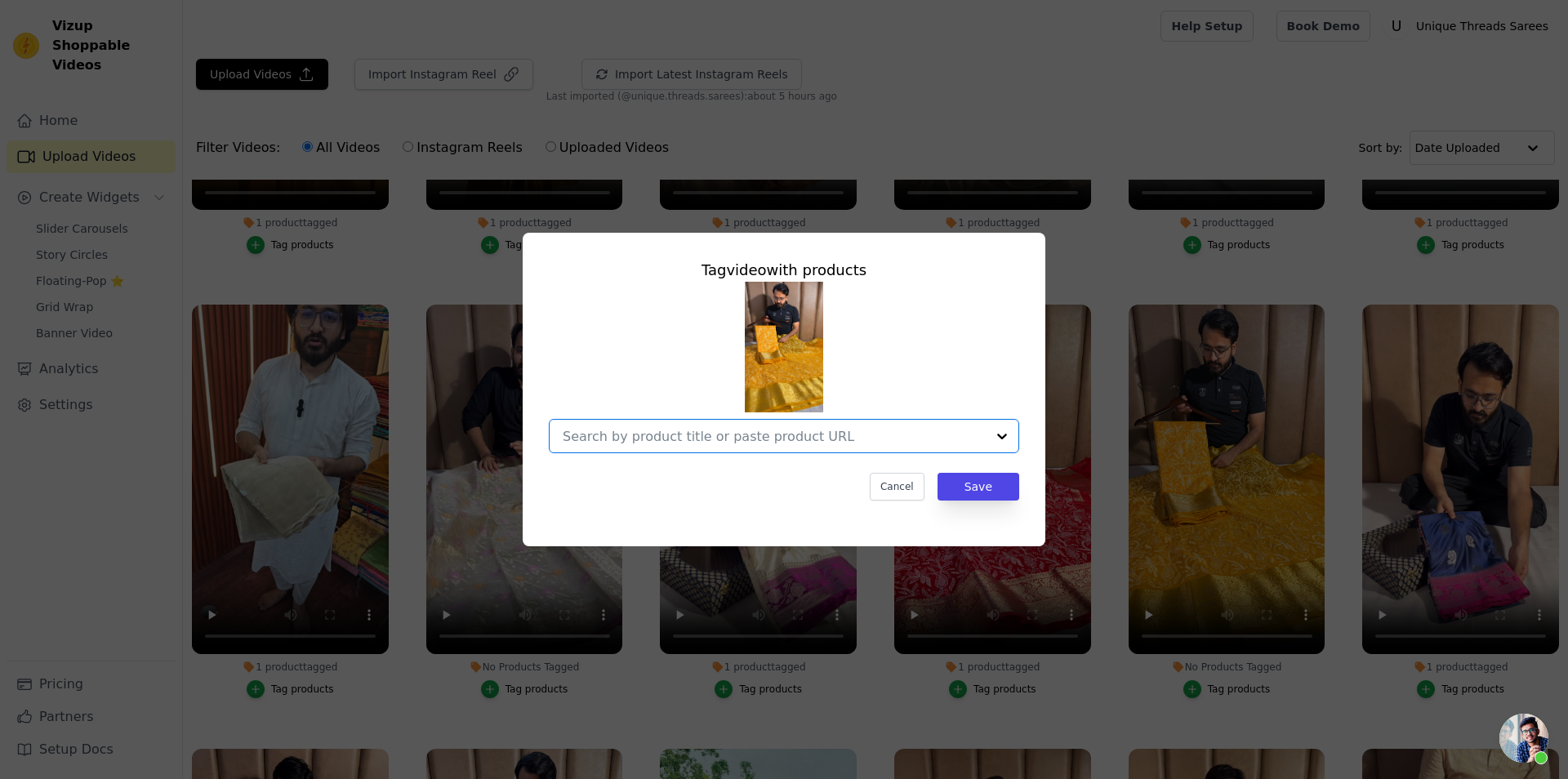
click at [781, 434] on input "No Products Tagged Tag video with products Option undefined, selected. Select i…" at bounding box center [774, 437] width 423 height 16
paste input "[URL][DOMAIN_NAME]"
type input "[URL][DOMAIN_NAME]"
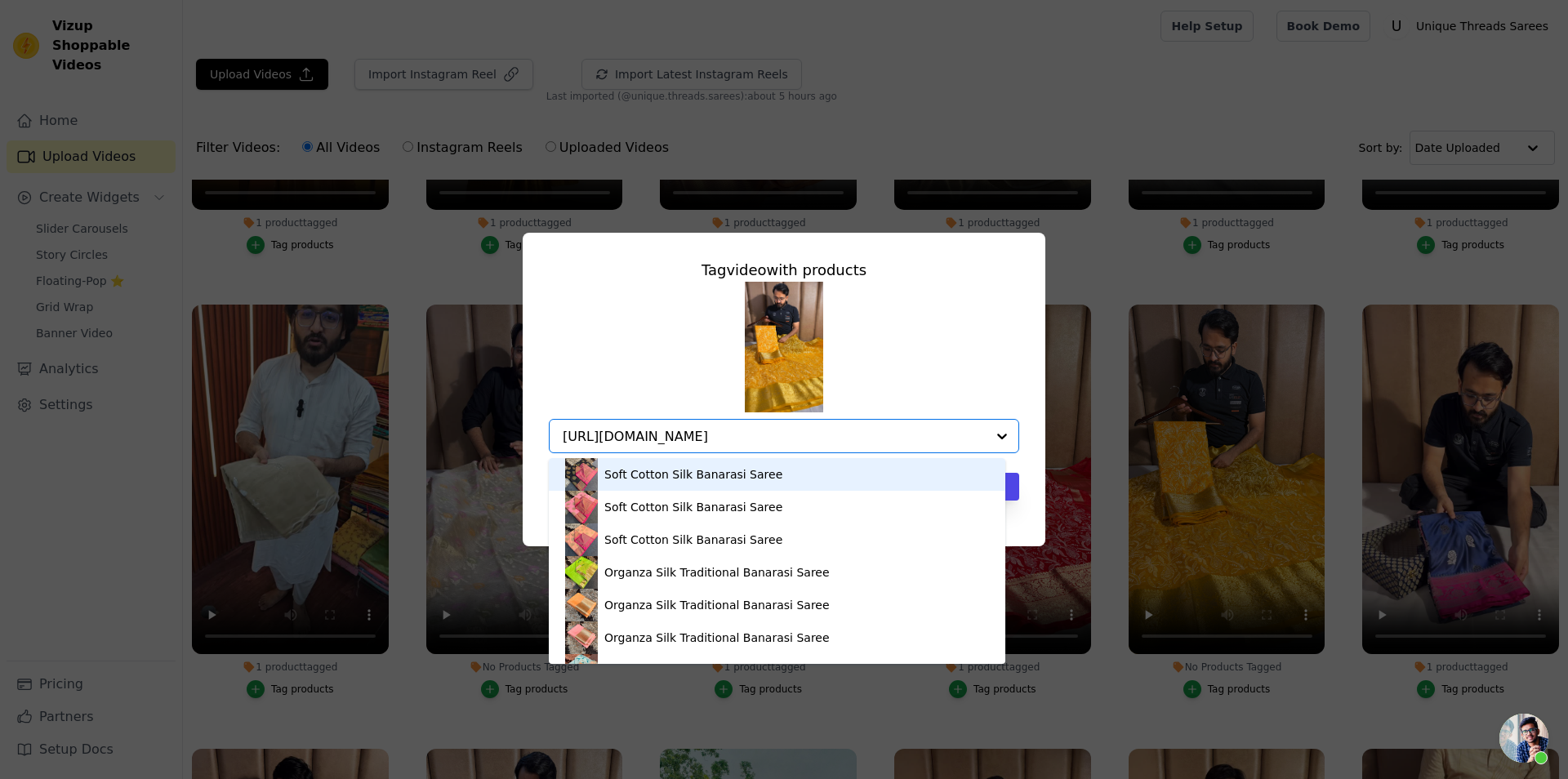
scroll to position [0, 174]
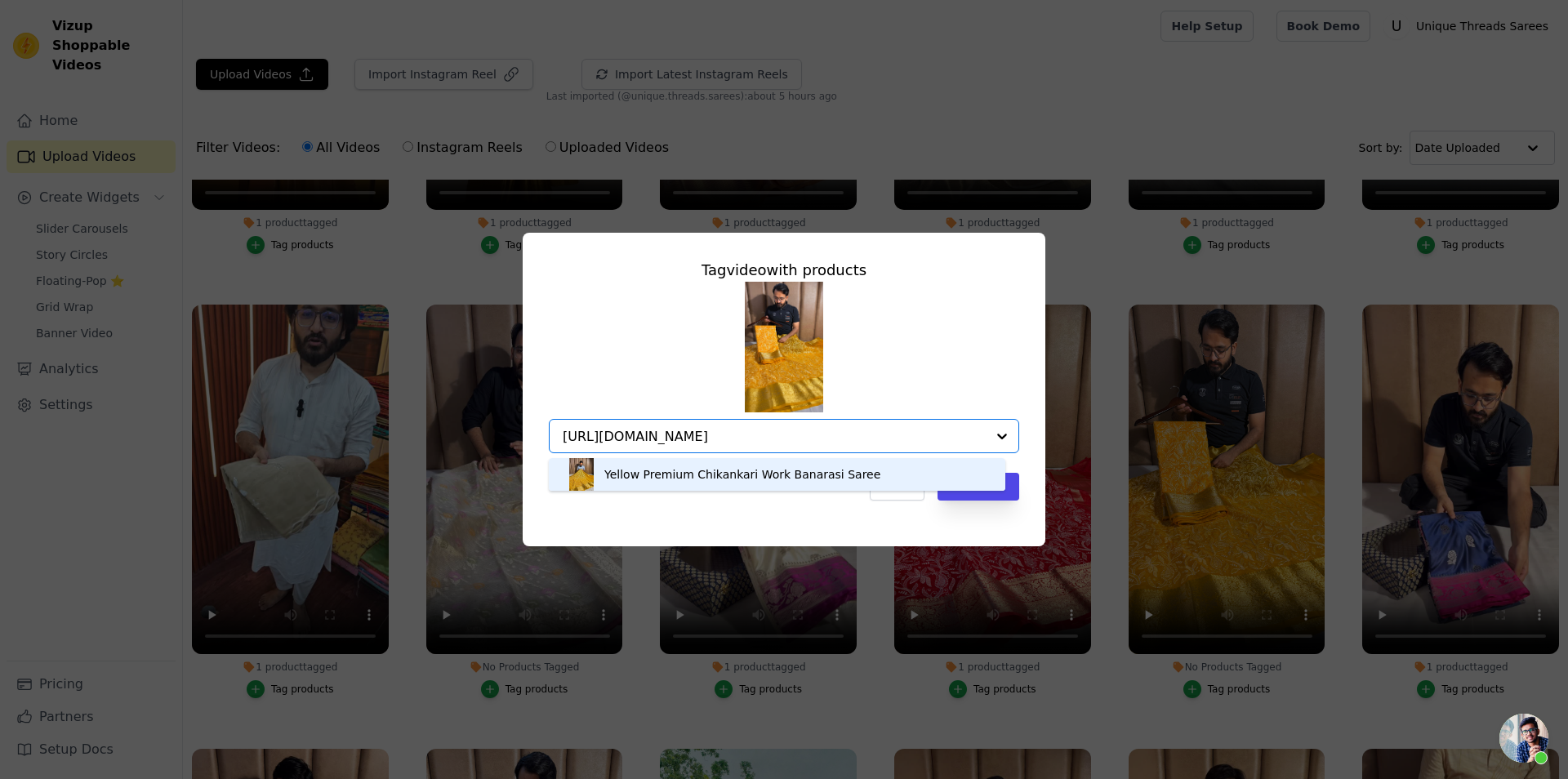
click at [703, 482] on div "Yellow Premium Chikankari Work Banarasi Saree" at bounding box center [742, 474] width 276 height 17
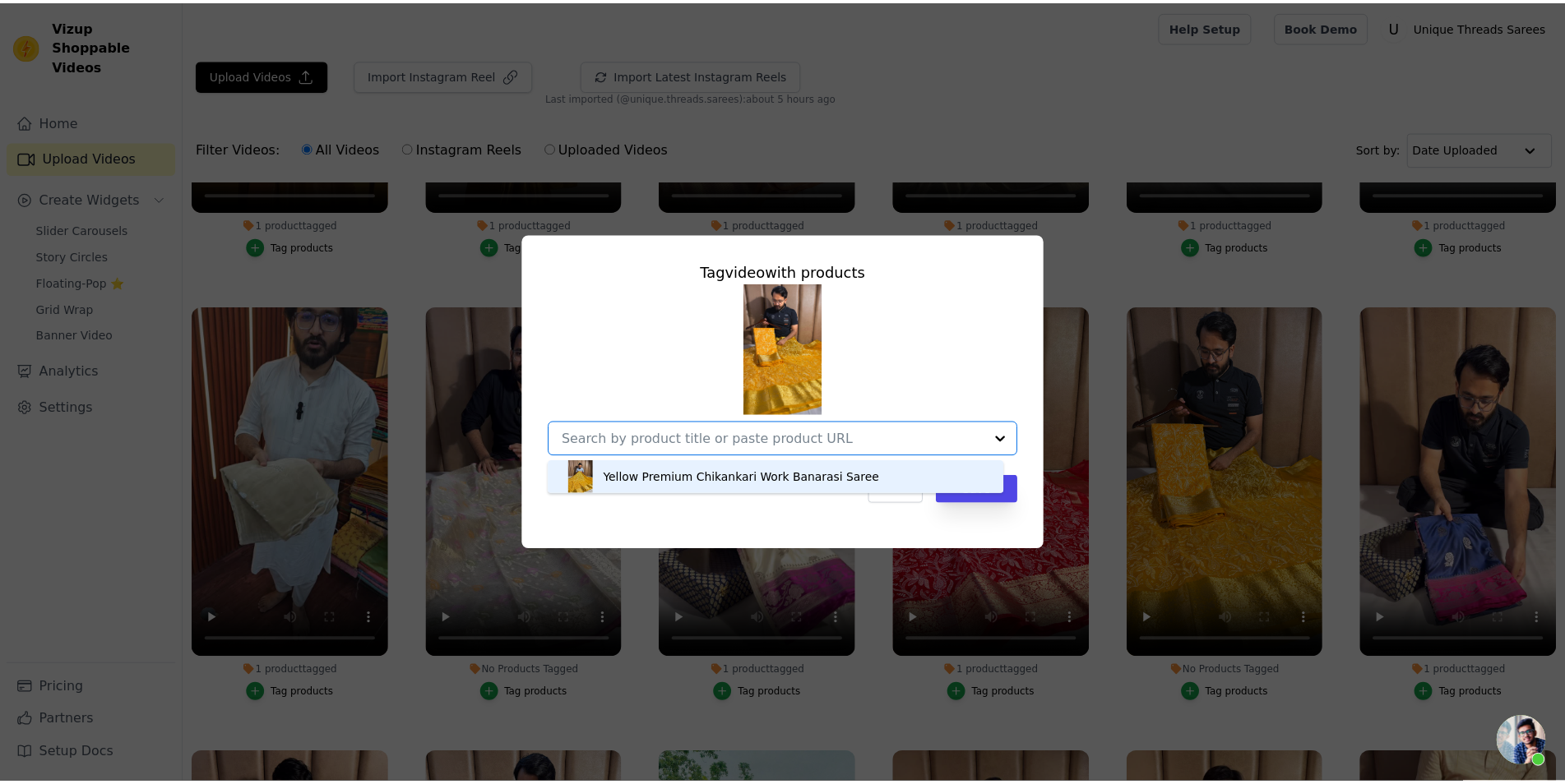
scroll to position [0, 0]
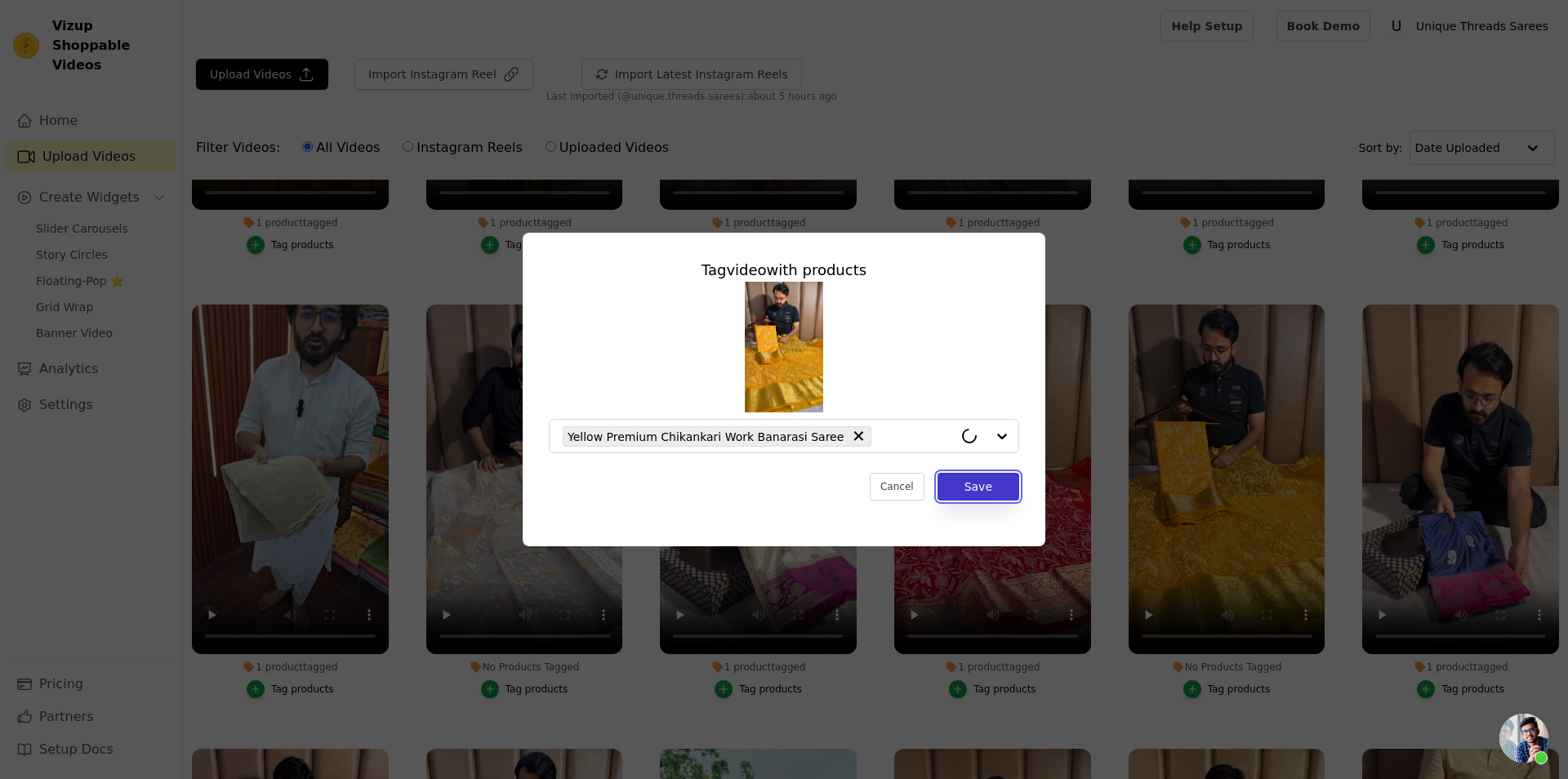
click at [970, 490] on button "Save" at bounding box center [978, 487] width 82 height 28
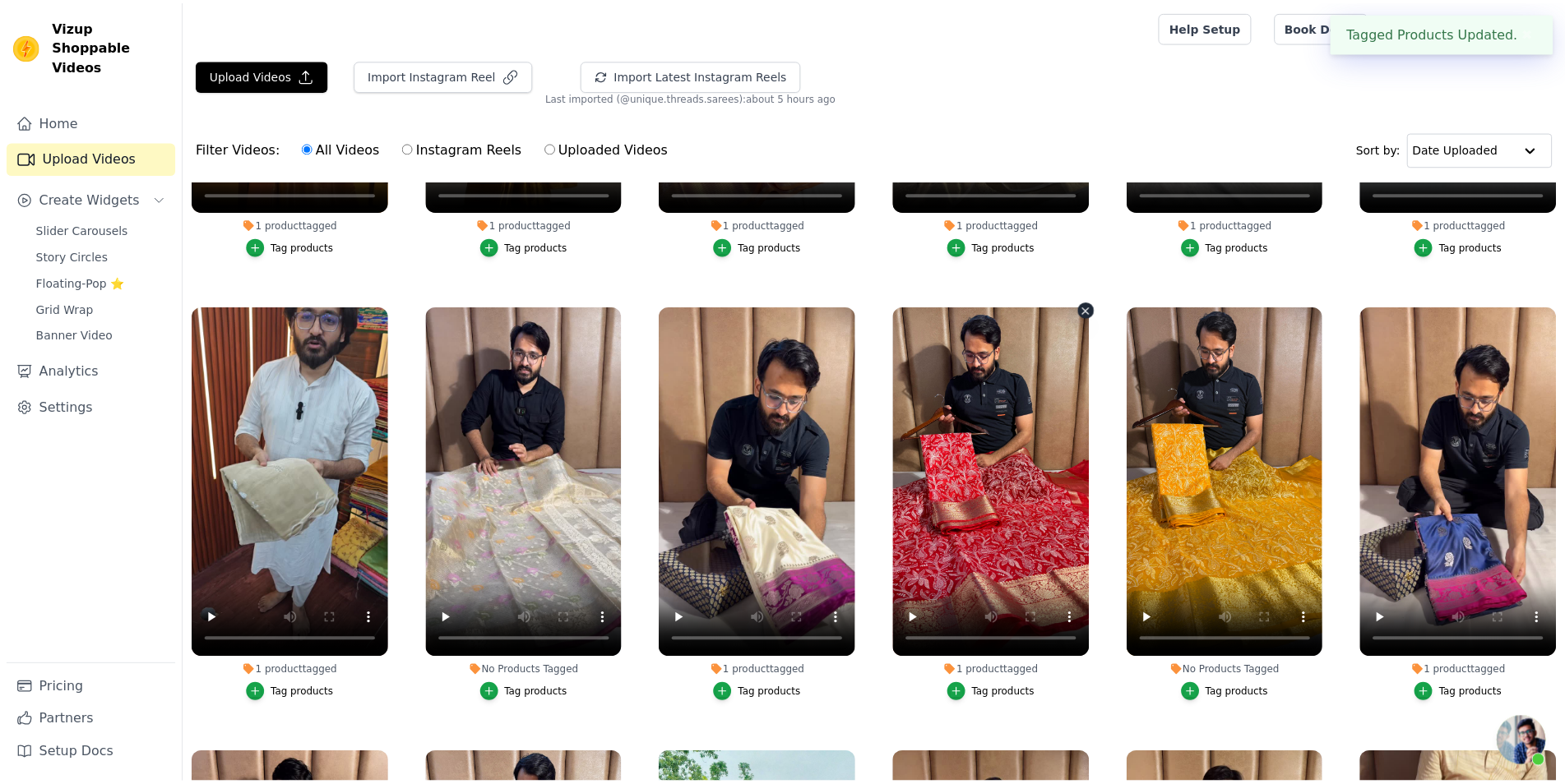
scroll to position [4801, 0]
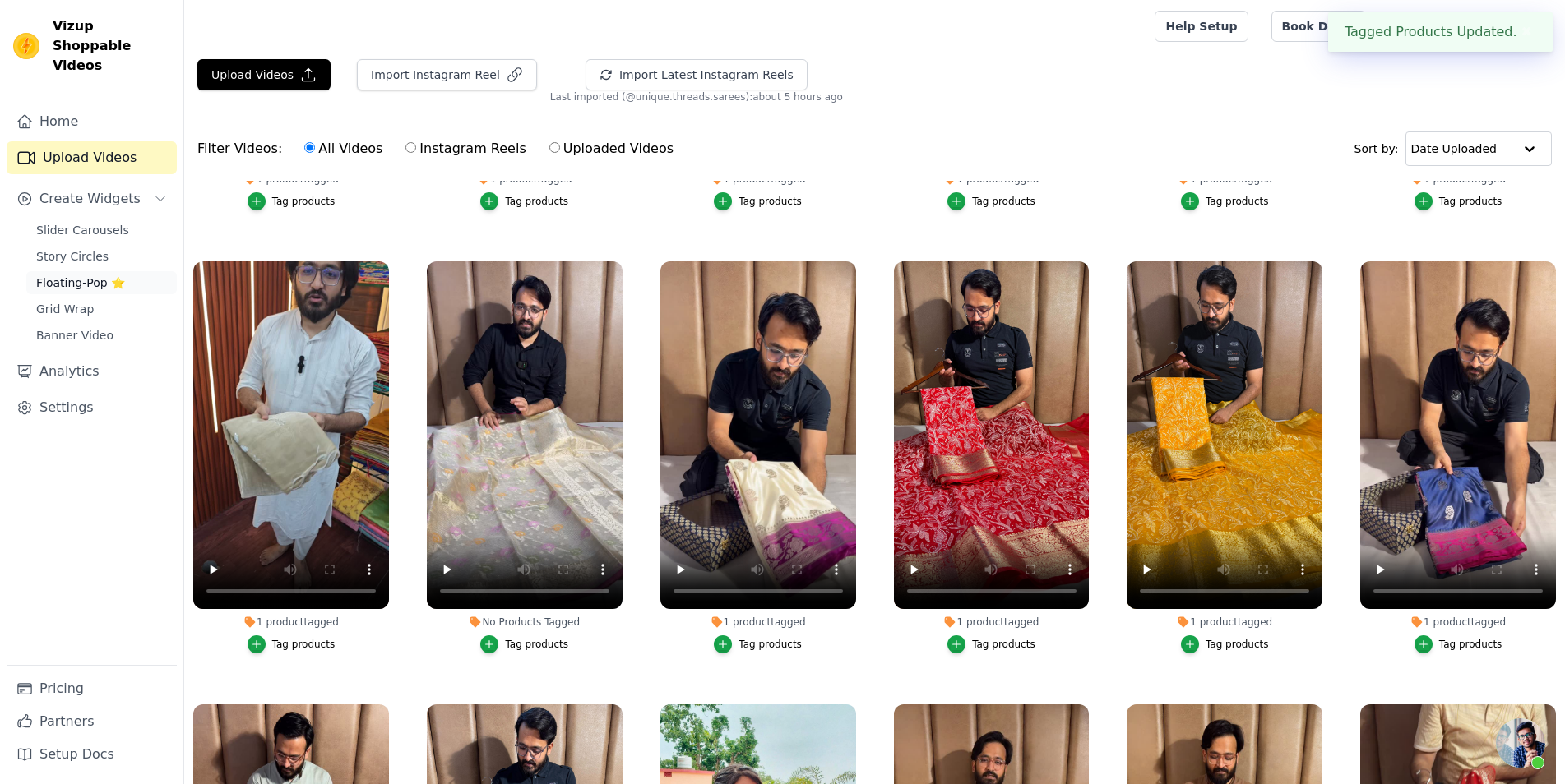
click at [106, 275] on span "Floating-Pop ⭐" at bounding box center [80, 283] width 89 height 17
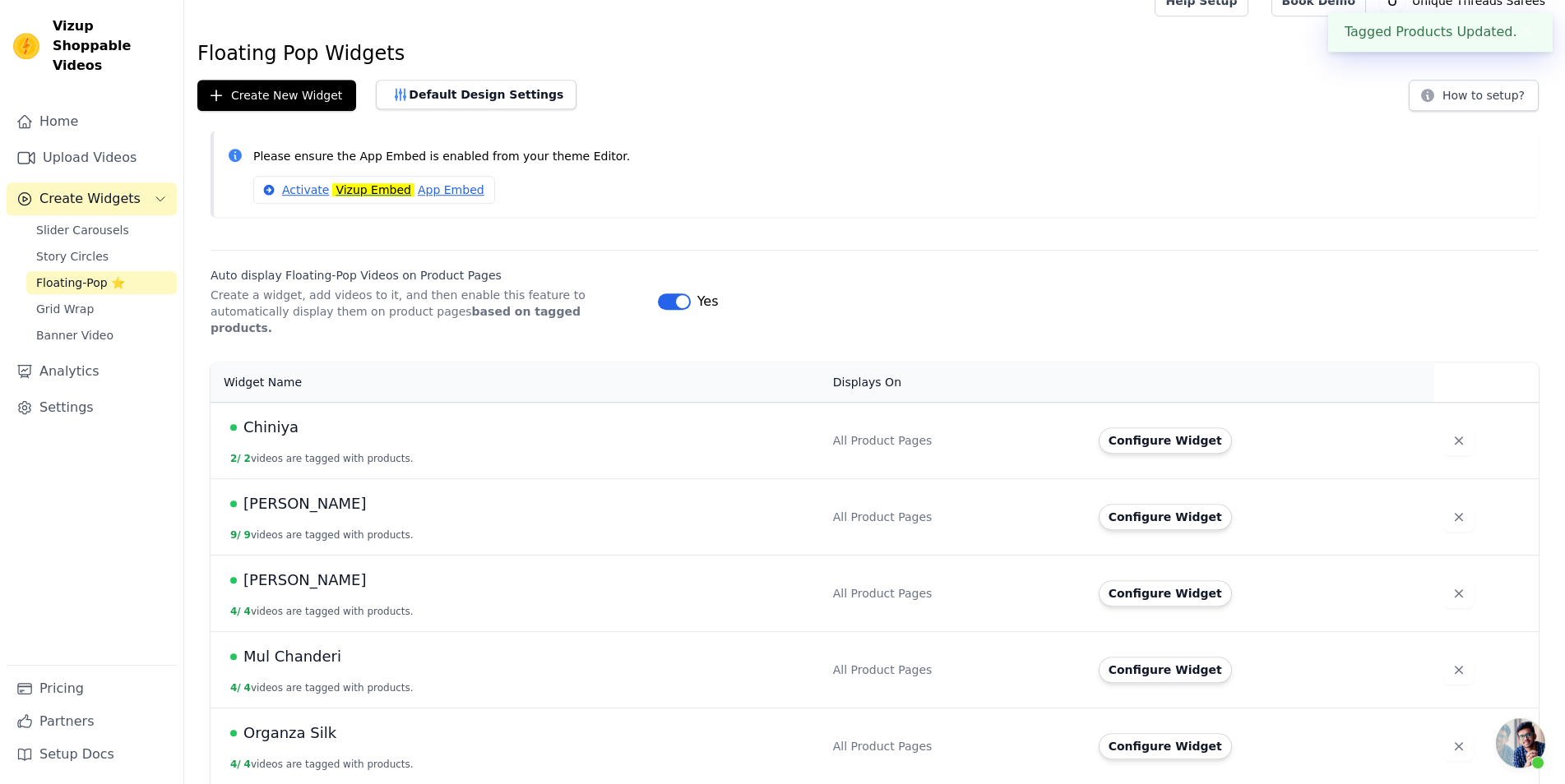
scroll to position [419, 0]
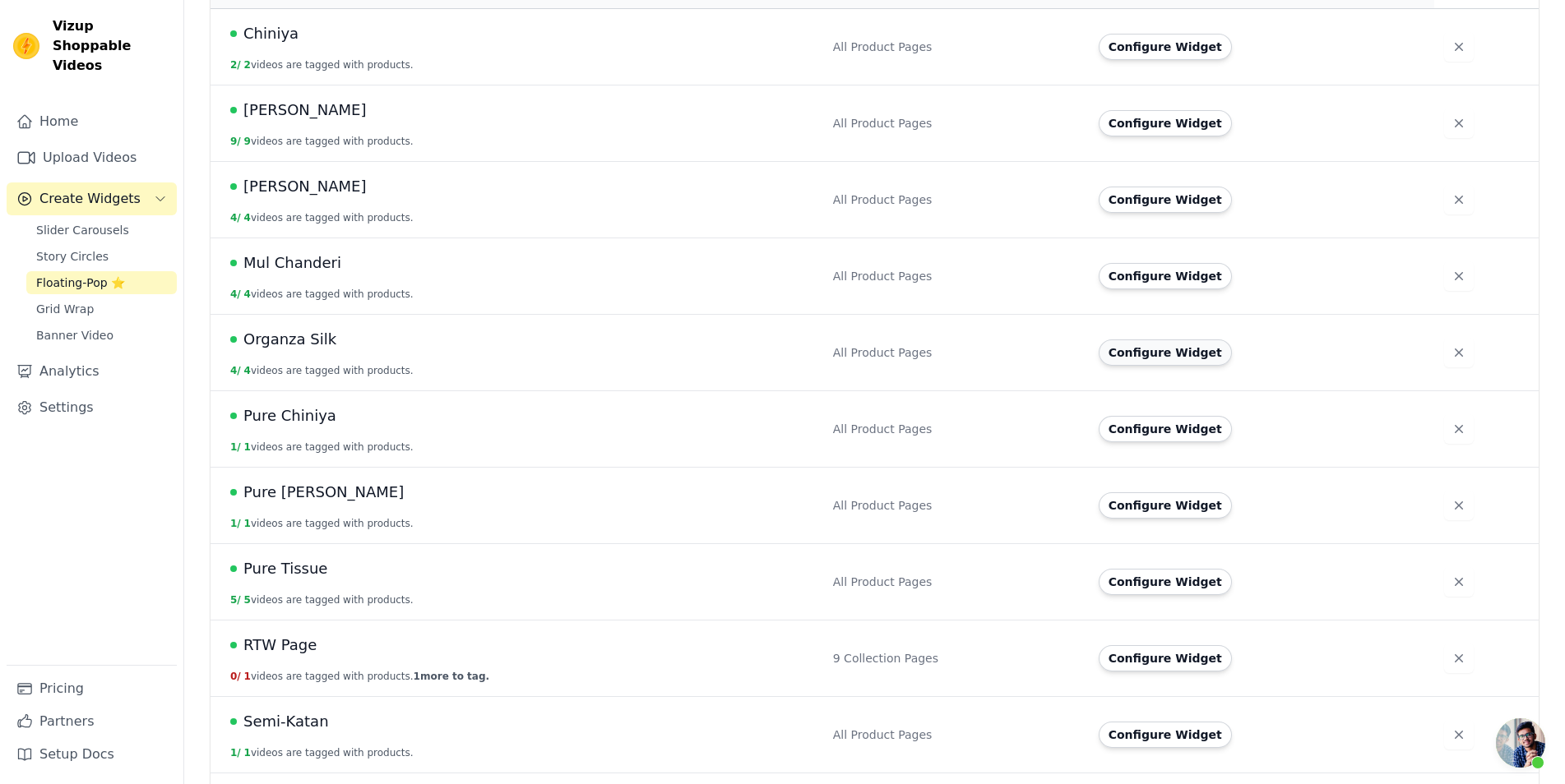
click at [1192, 339] on button "Configure Widget" at bounding box center [1166, 352] width 133 height 26
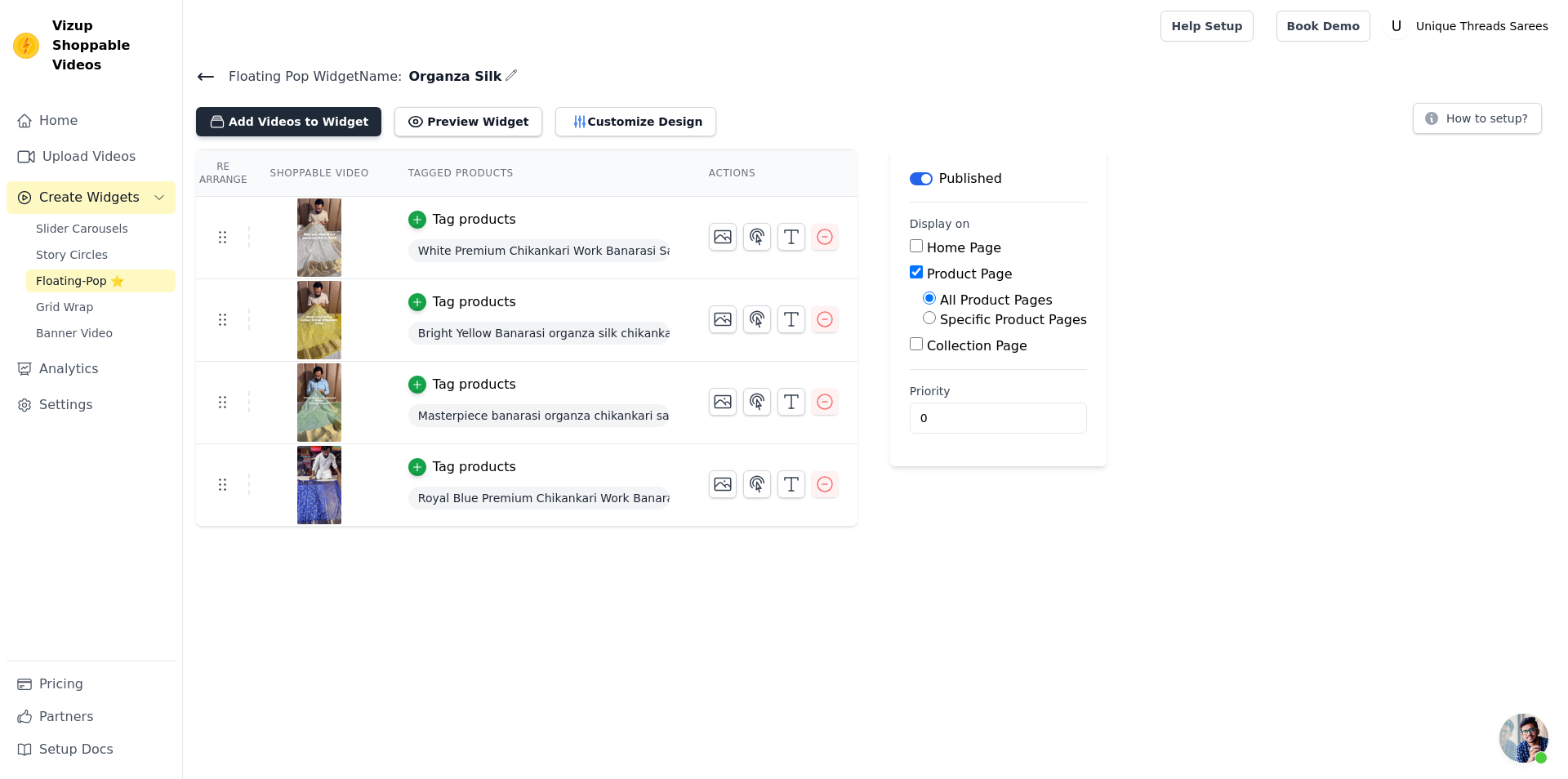
click at [326, 113] on button "Add Videos to Widget" at bounding box center [288, 121] width 185 height 29
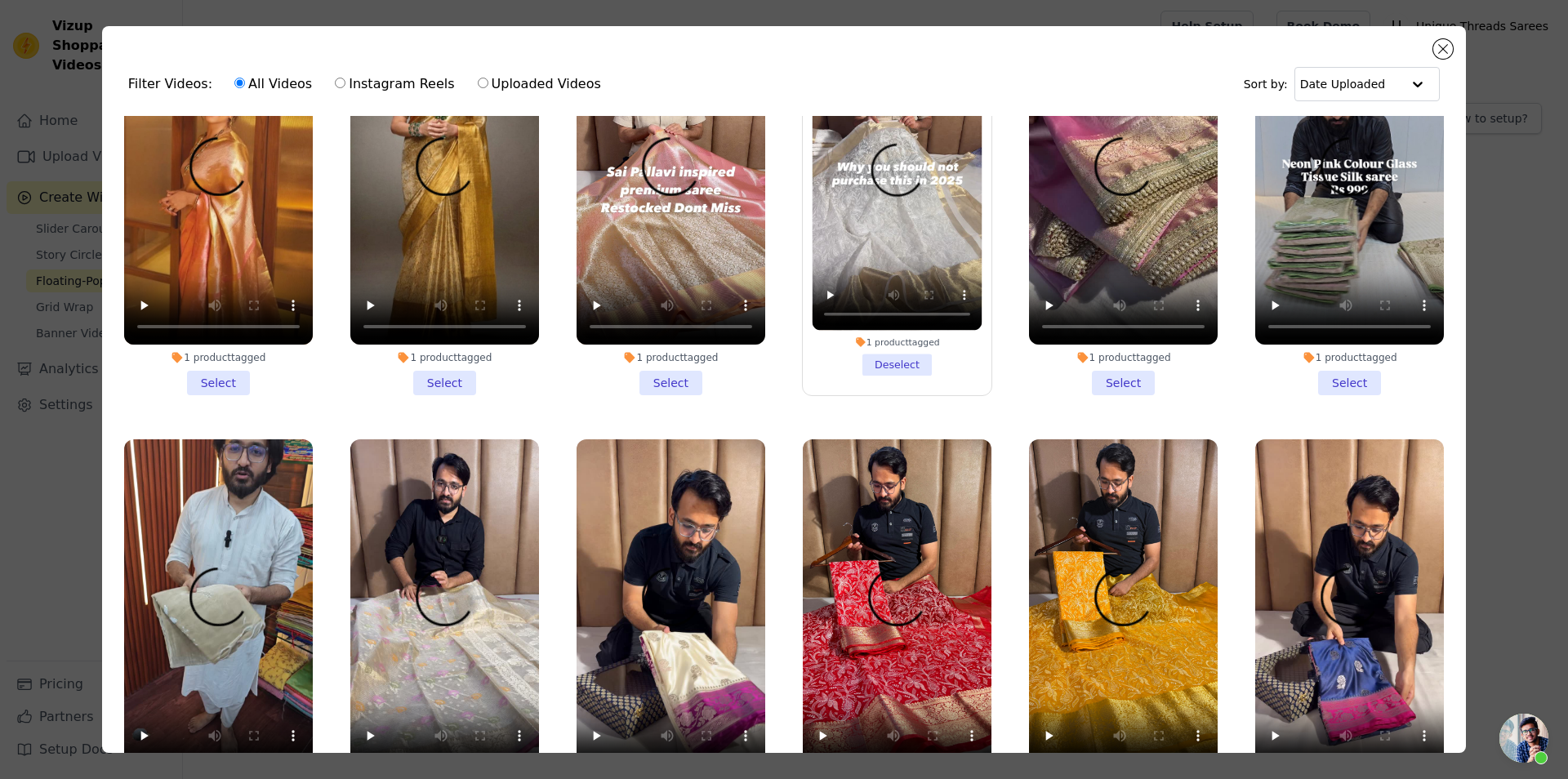
scroll to position [4631, 0]
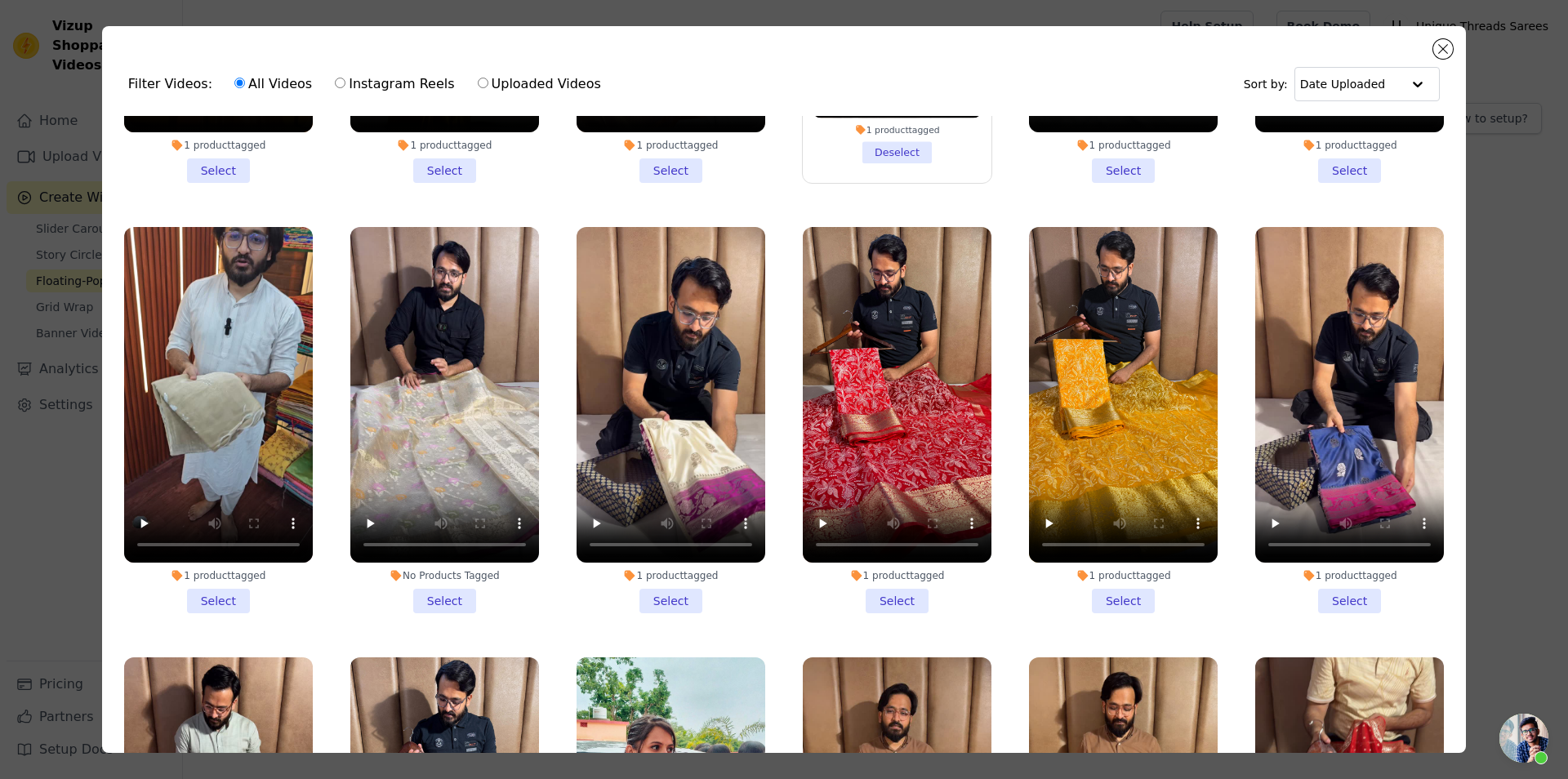
click at [898, 526] on li "1 product tagged Select" at bounding box center [897, 421] width 188 height 387
click at [0, 0] on input "1 product tagged Select" at bounding box center [0, 0] width 0 height 0
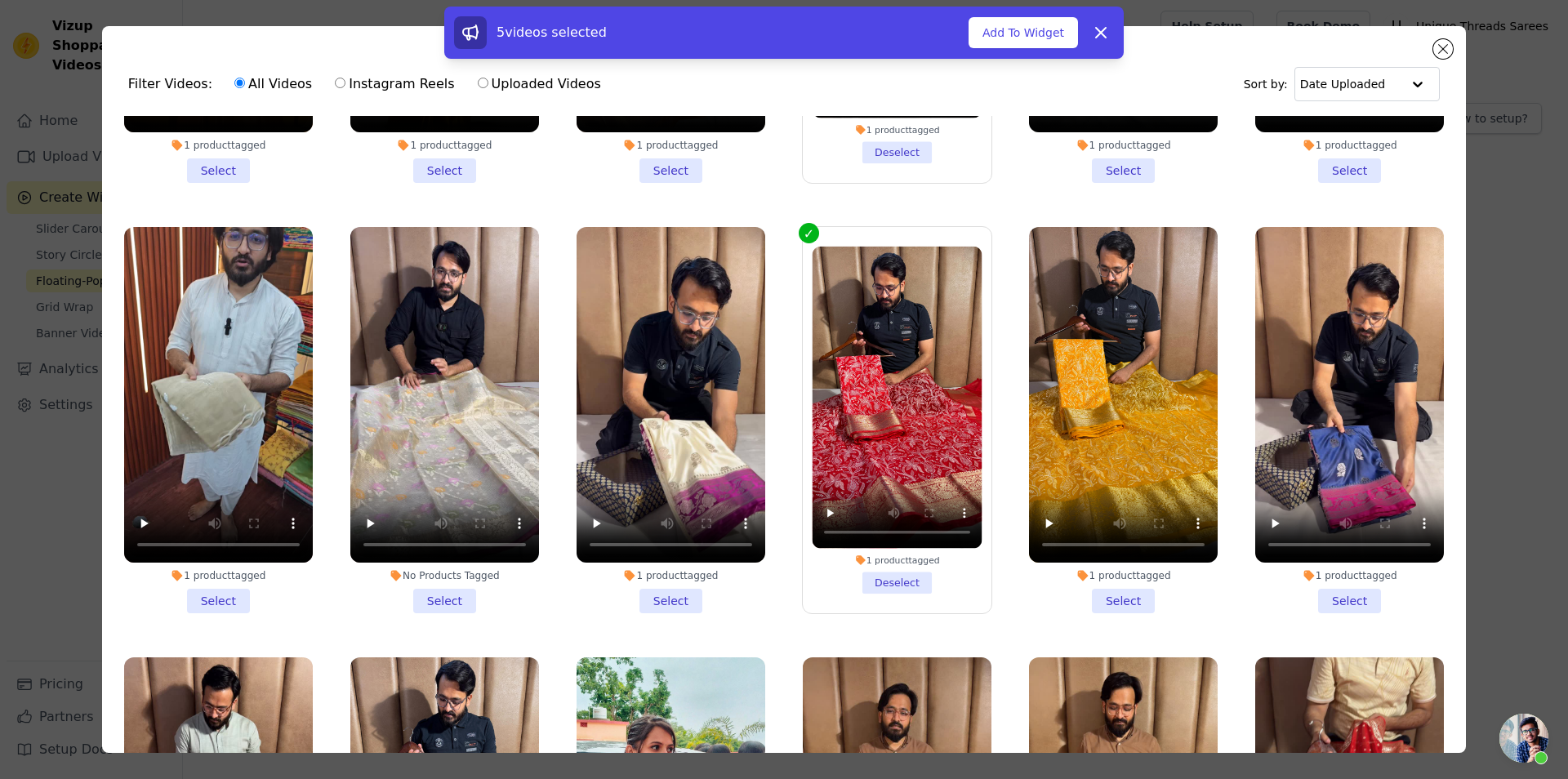
click at [1113, 532] on li "1 product tagged Select" at bounding box center [1123, 421] width 188 height 387
click at [0, 0] on input "1 product tagged Select" at bounding box center [0, 0] width 0 height 0
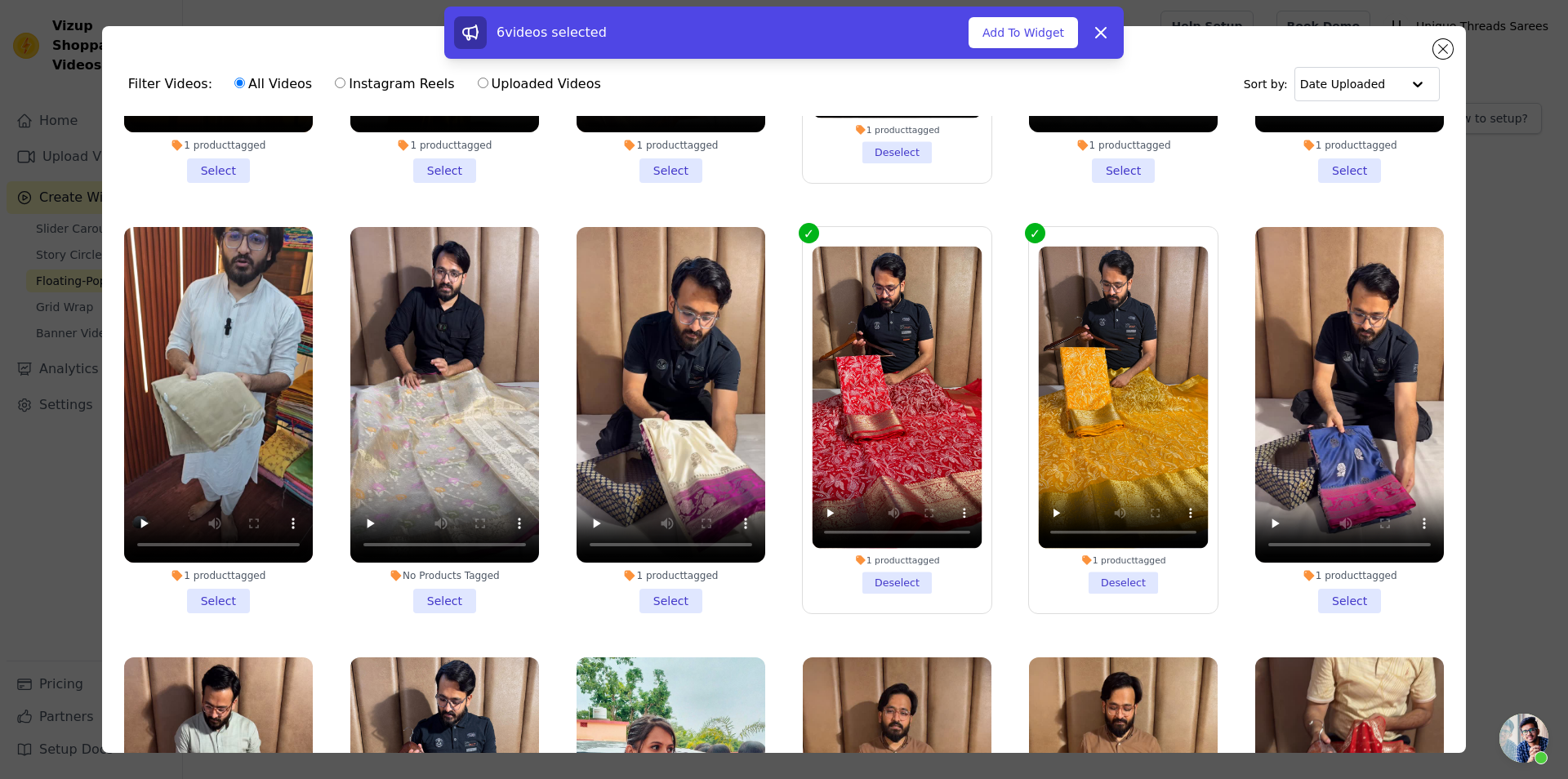
scroll to position [4117, 0]
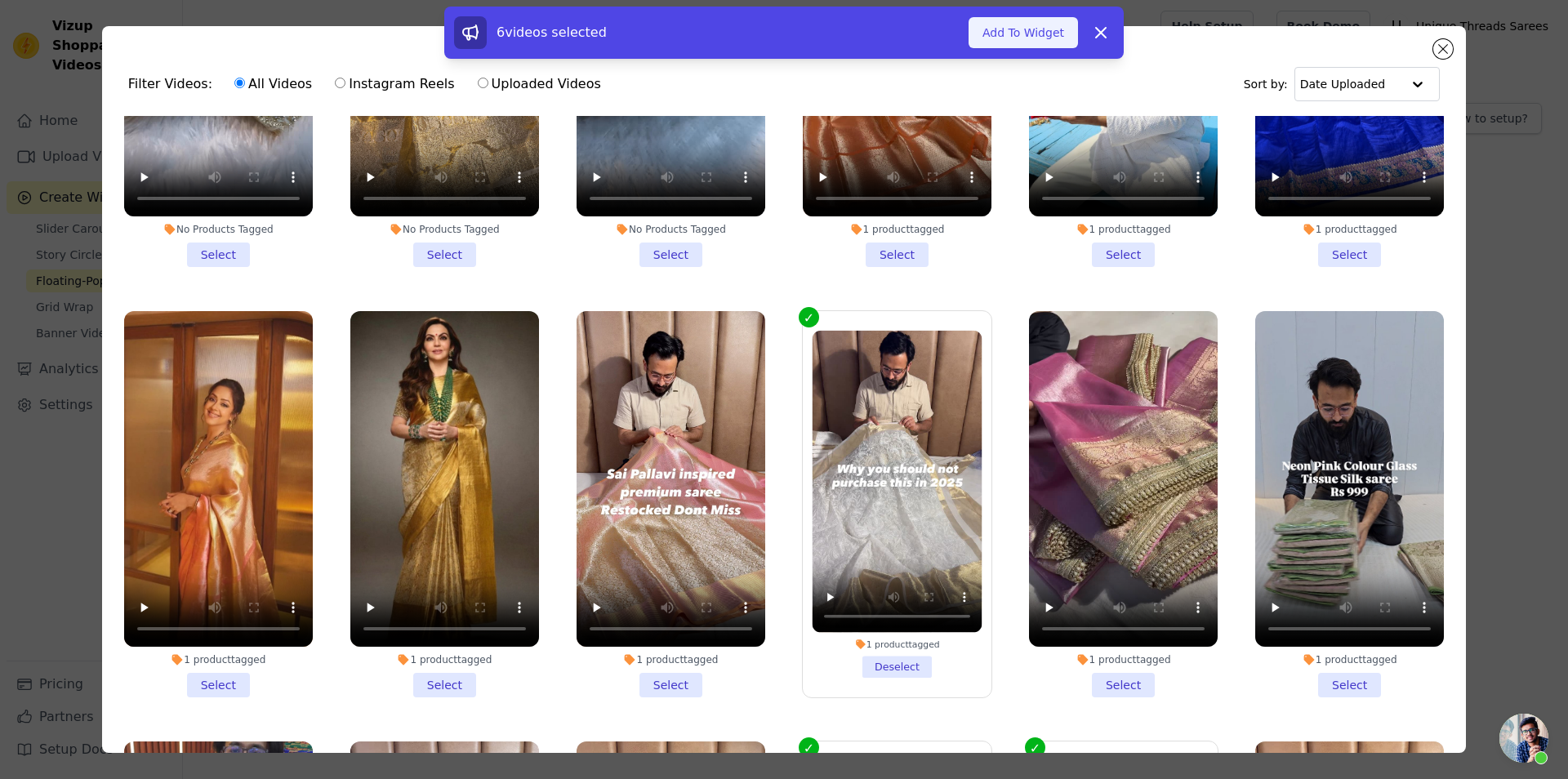
click at [1009, 39] on button "Add To Widget" at bounding box center [1022, 33] width 110 height 31
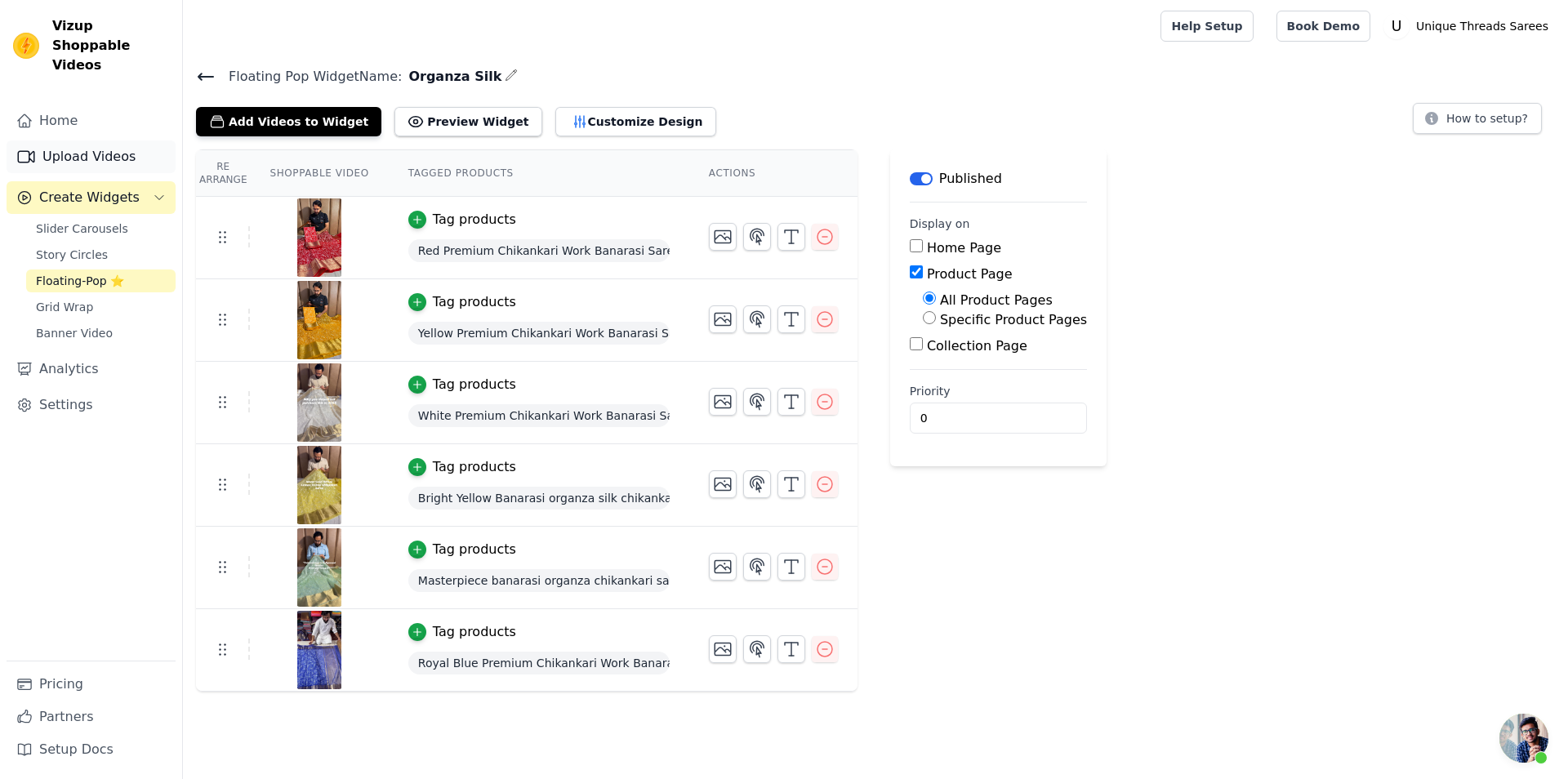
click at [65, 141] on link "Upload Videos" at bounding box center [91, 157] width 169 height 33
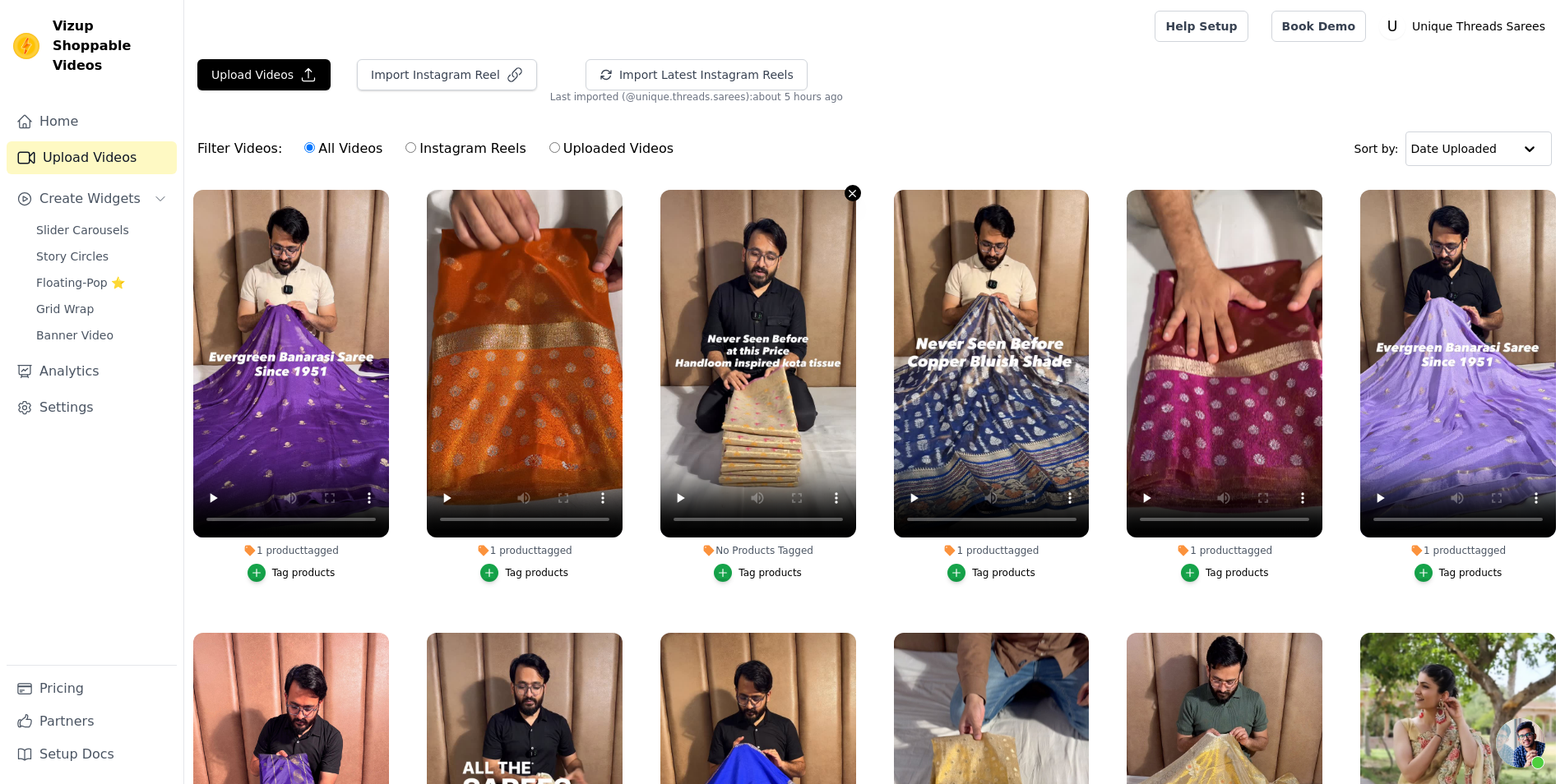
click at [846, 195] on icon "button" at bounding box center [852, 194] width 13 height 13
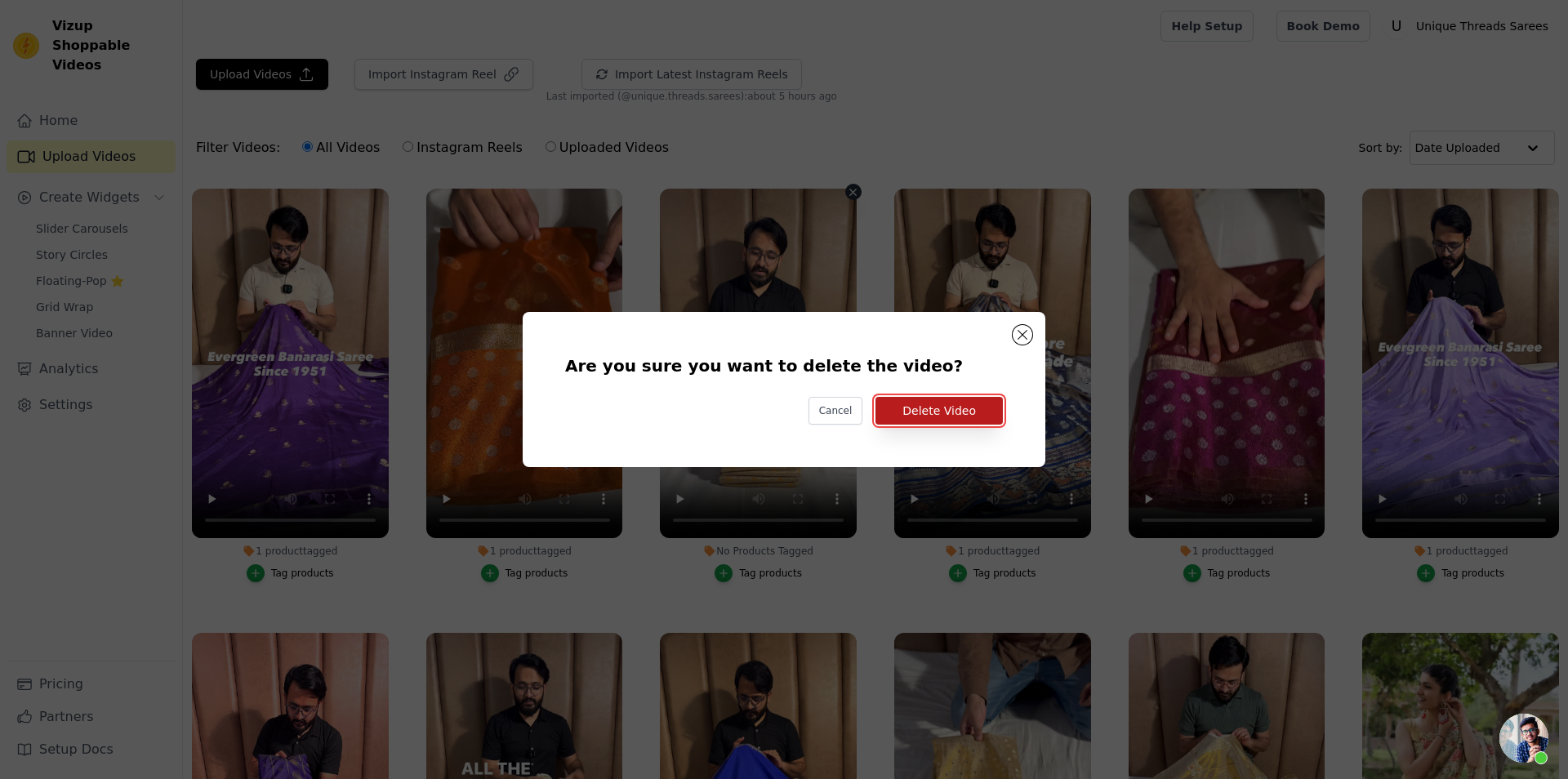
click at [926, 411] on button "Delete Video" at bounding box center [939, 411] width 127 height 28
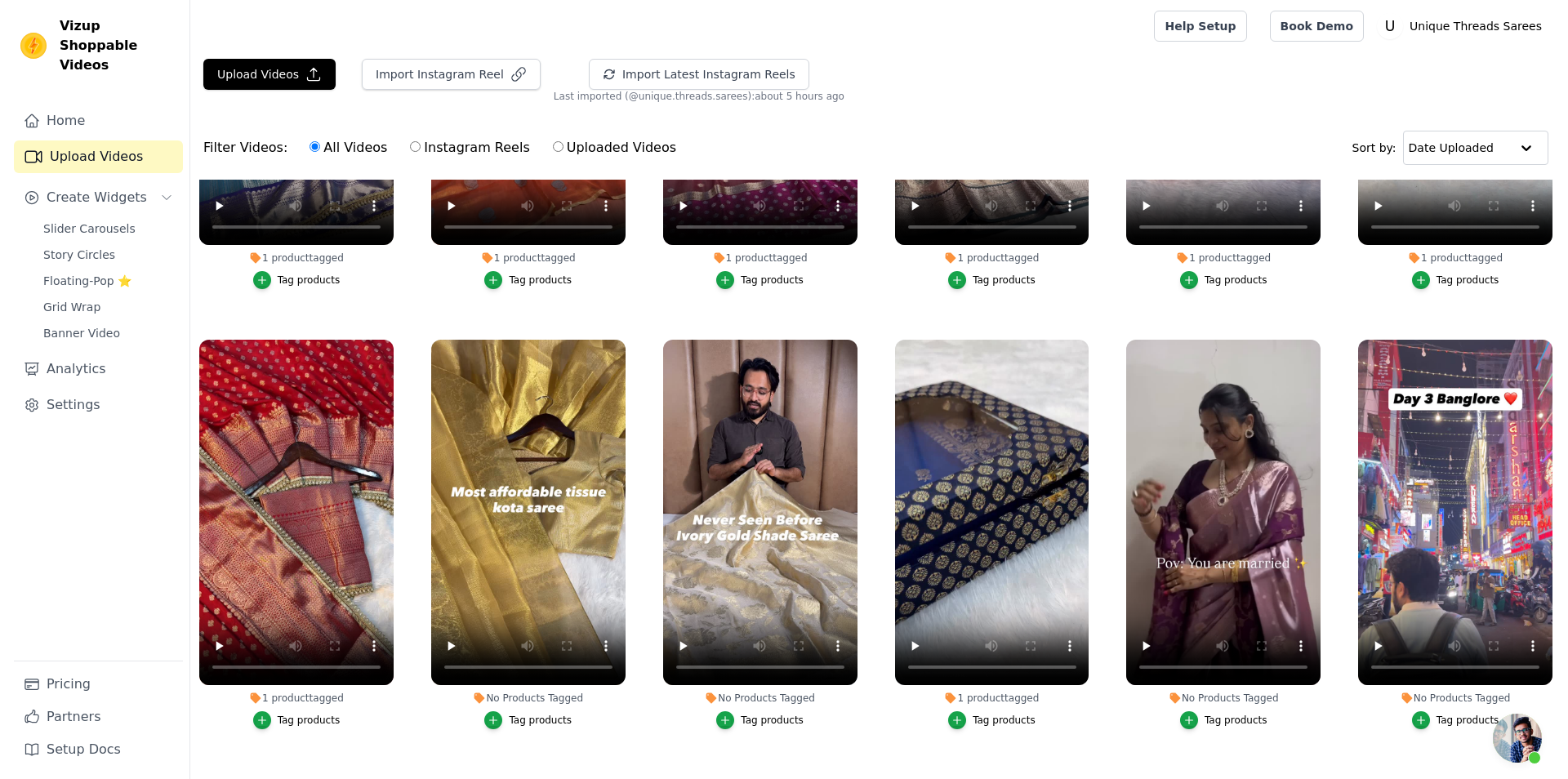
scroll to position [2058, 0]
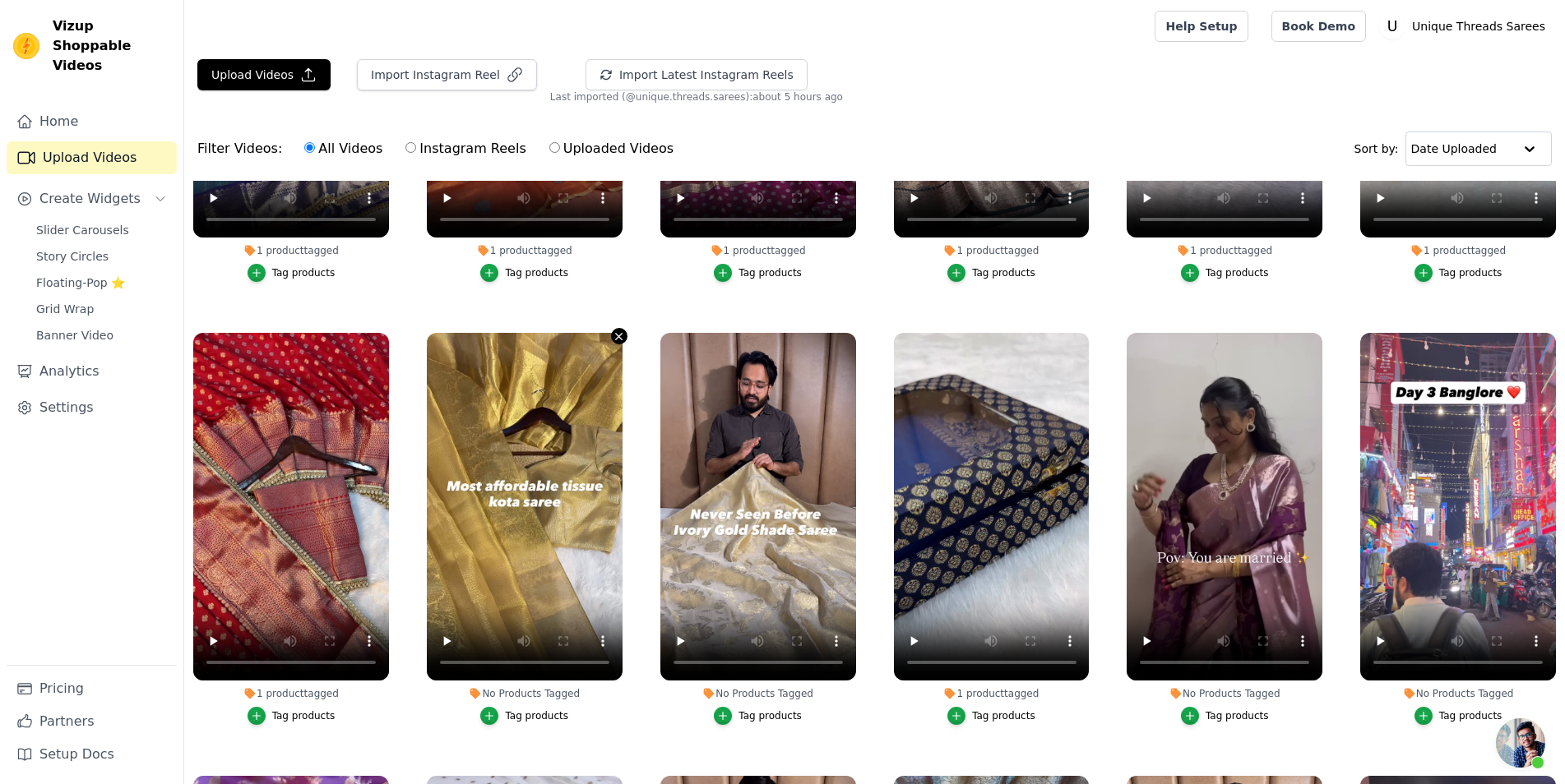
click at [617, 330] on icon "button" at bounding box center [619, 336] width 13 height 13
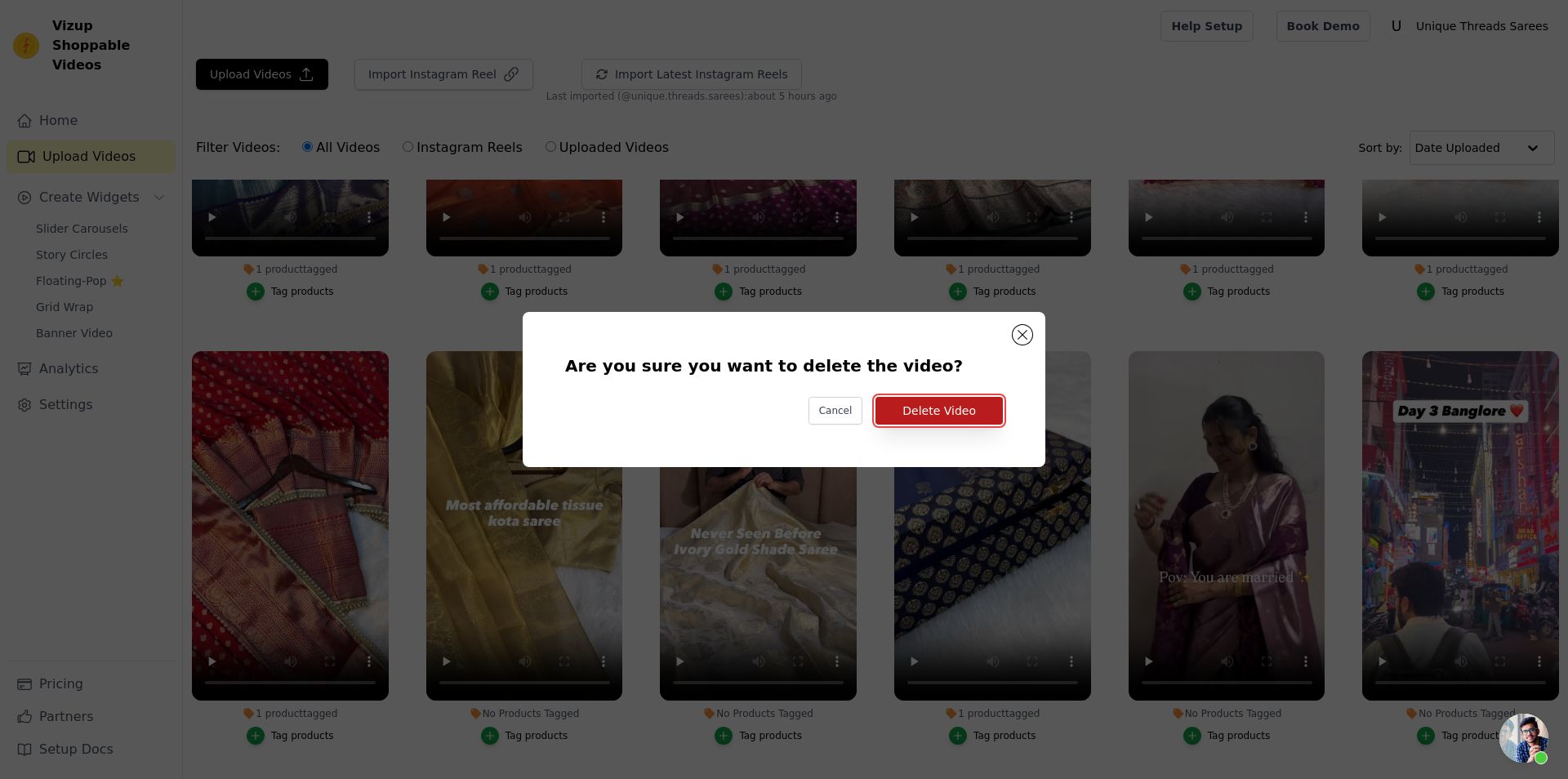
click at [926, 416] on button "Delete Video" at bounding box center [939, 411] width 127 height 28
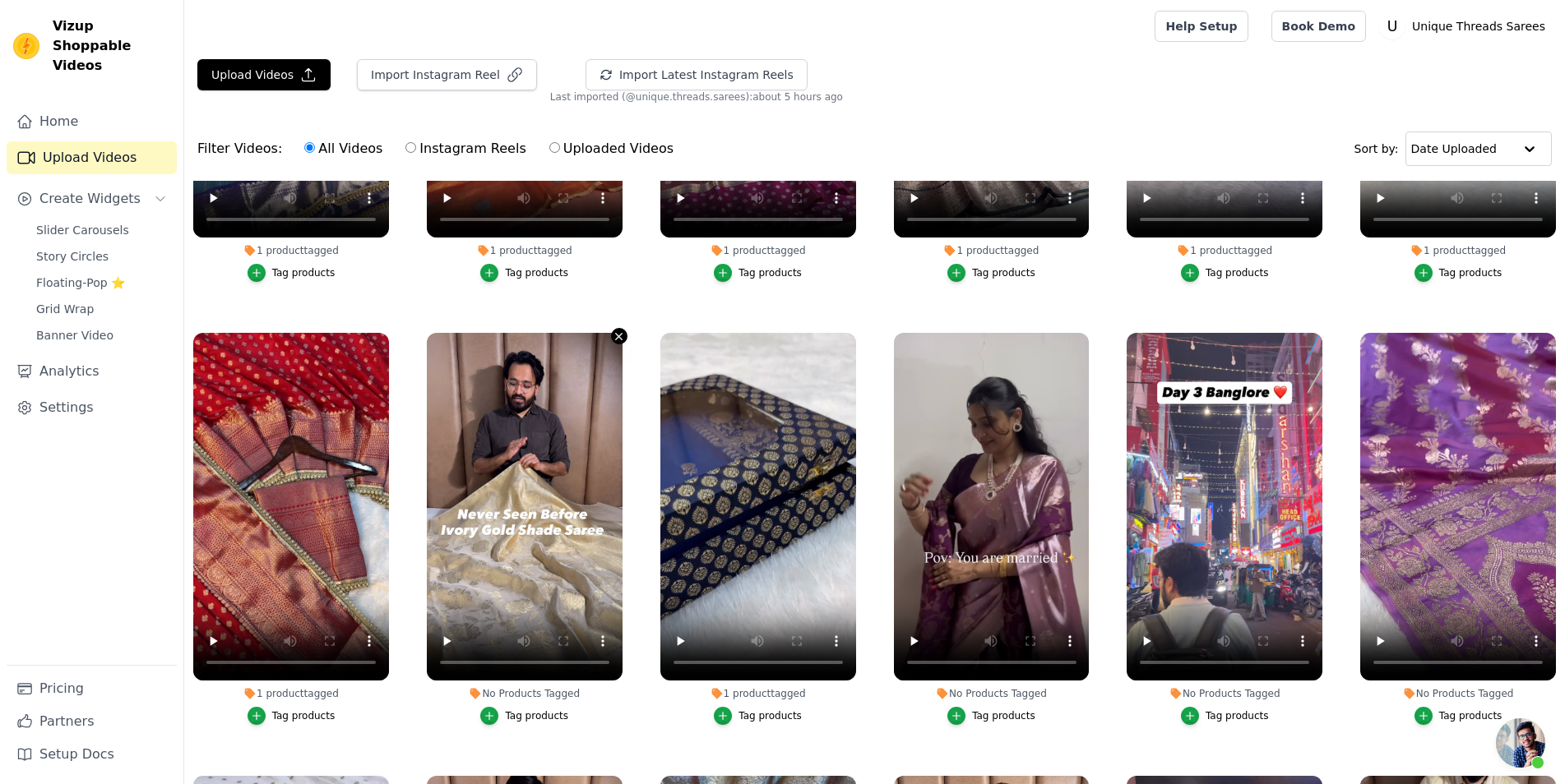
click at [616, 333] on icon "button" at bounding box center [619, 336] width 7 height 7
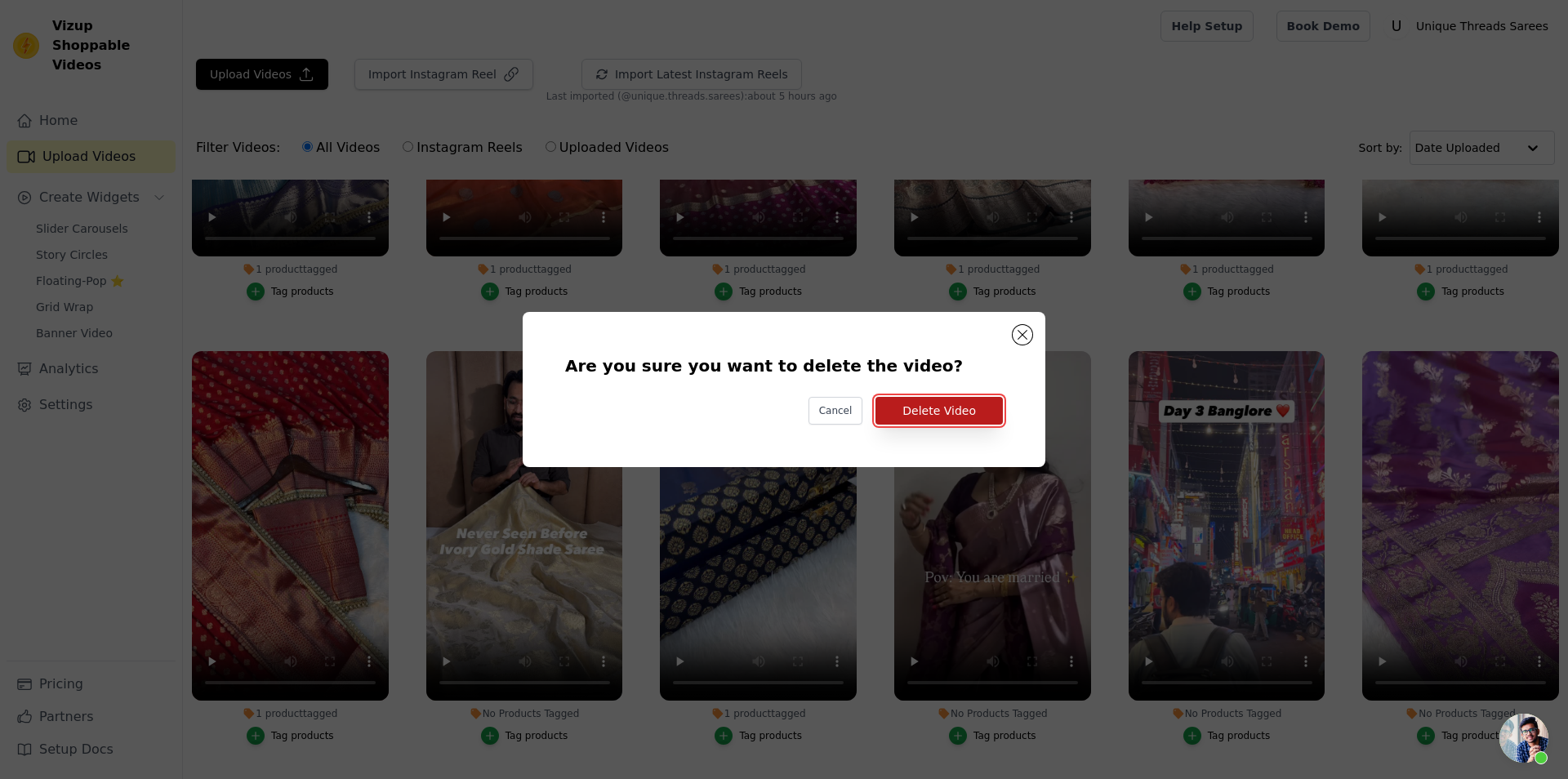
click at [932, 419] on button "Delete Video" at bounding box center [939, 411] width 127 height 28
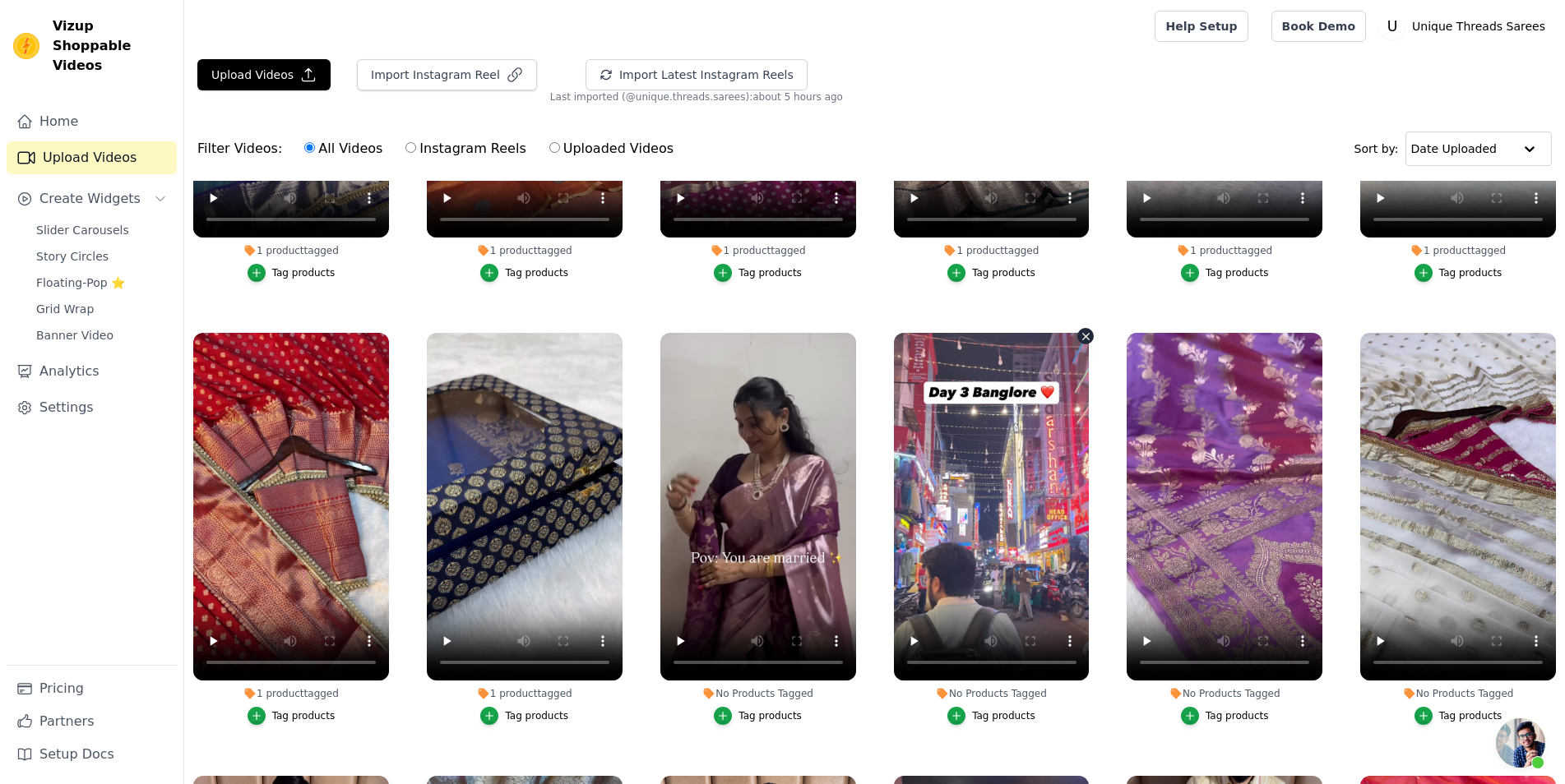
click at [1083, 330] on icon "button" at bounding box center [1086, 336] width 13 height 13
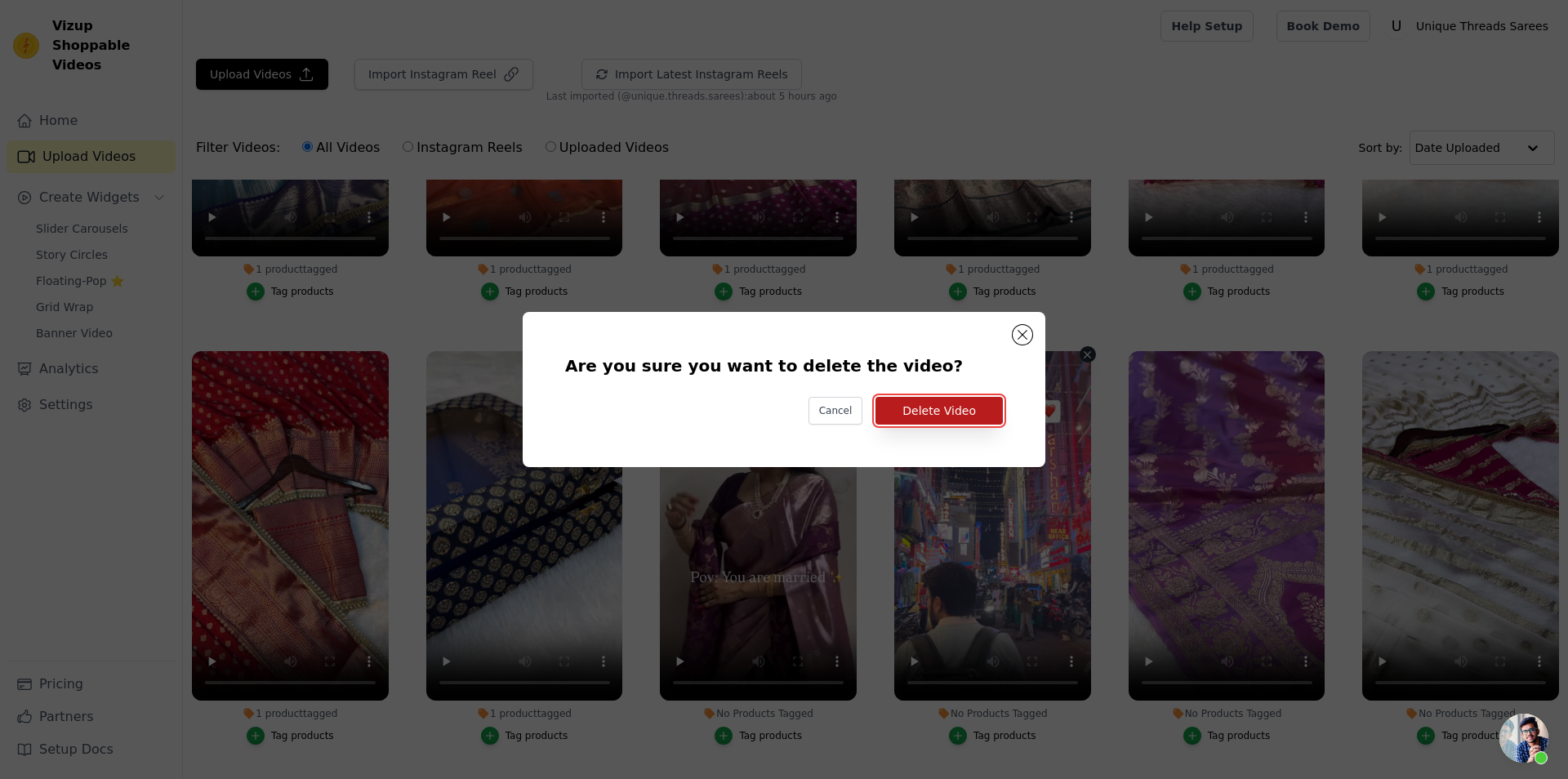
click at [977, 420] on button "Delete Video" at bounding box center [939, 411] width 127 height 28
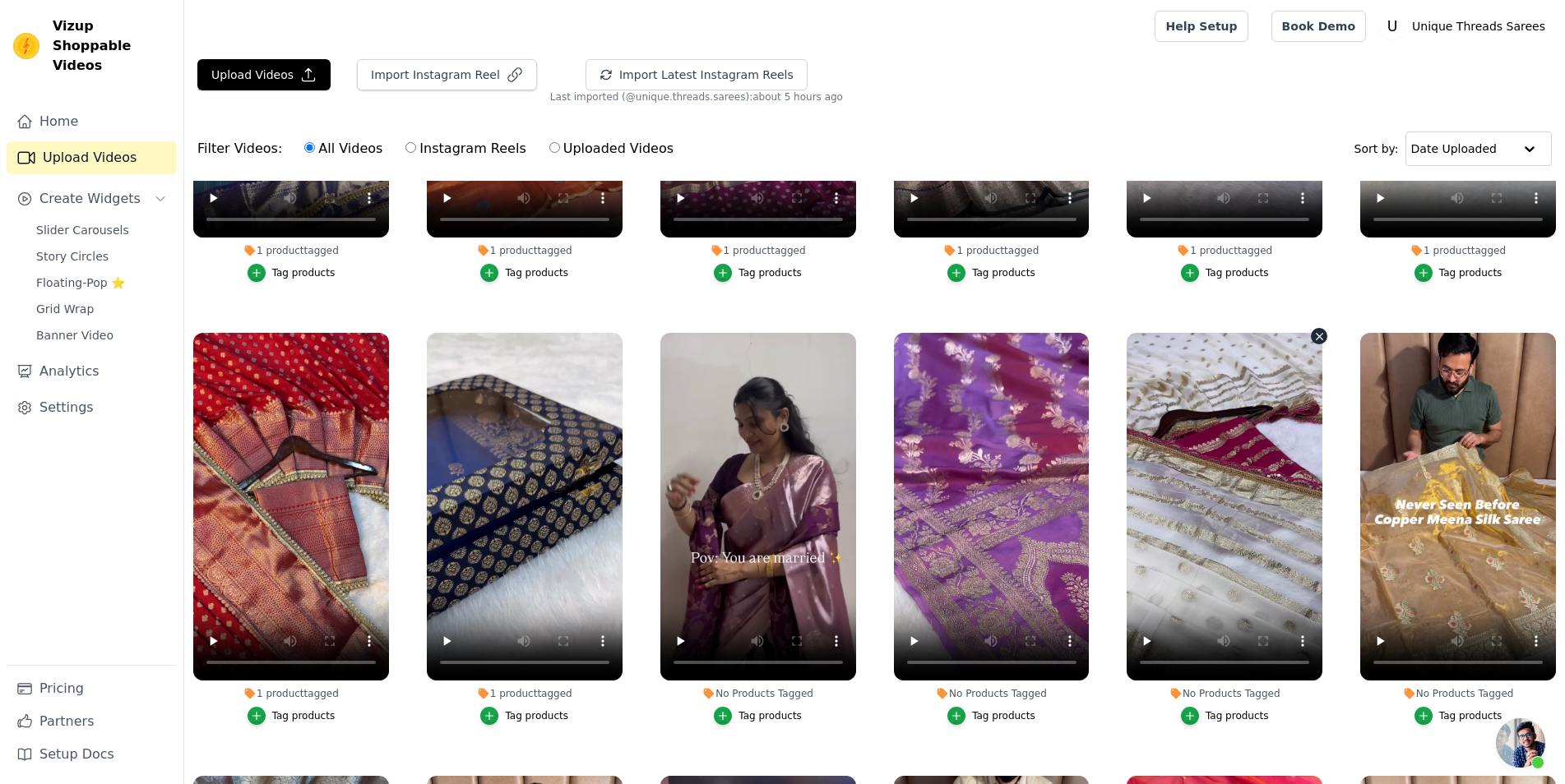
click at [1316, 330] on icon "button" at bounding box center [1319, 336] width 13 height 13
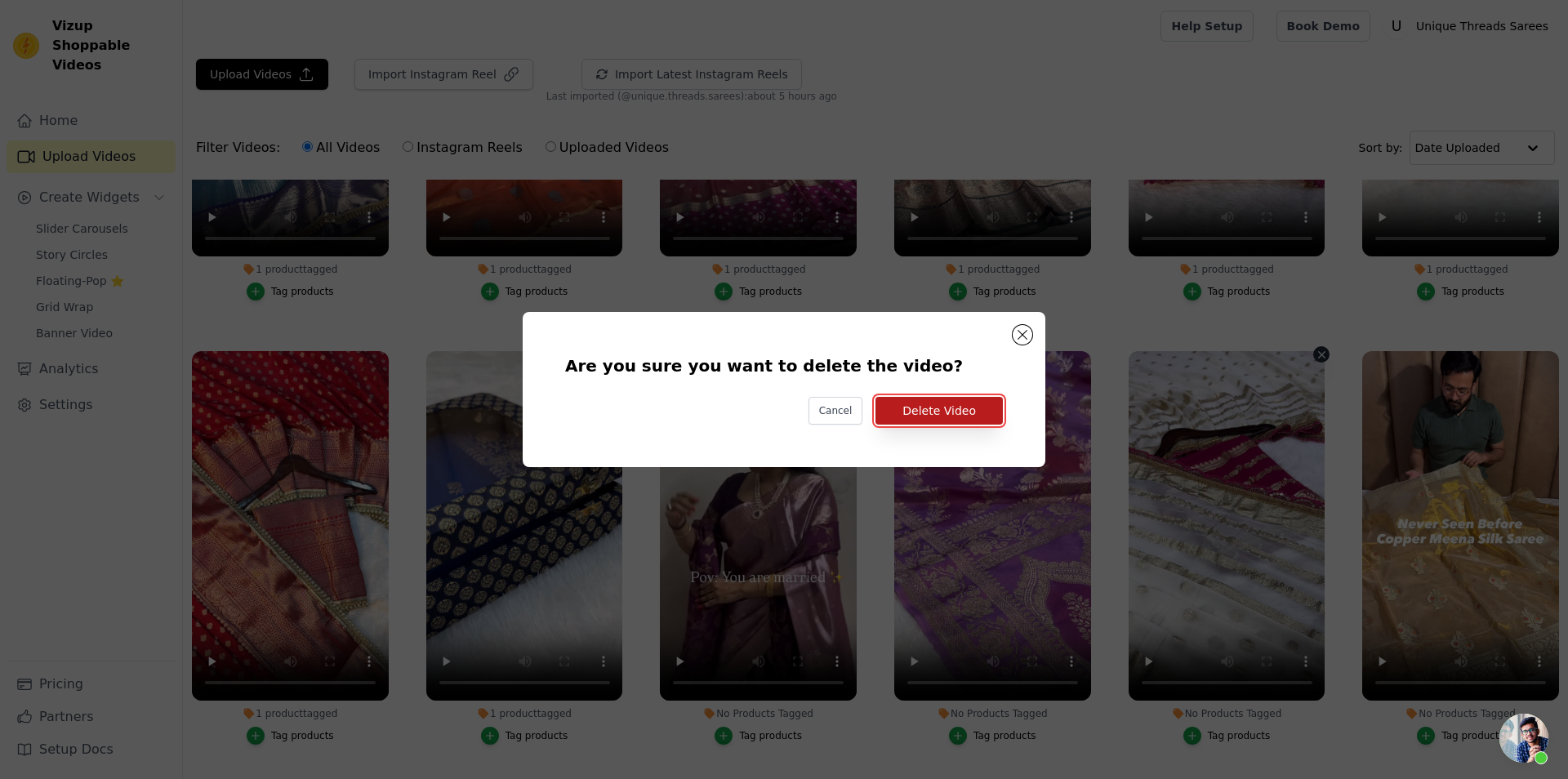
click at [909, 418] on button "Delete Video" at bounding box center [939, 411] width 127 height 28
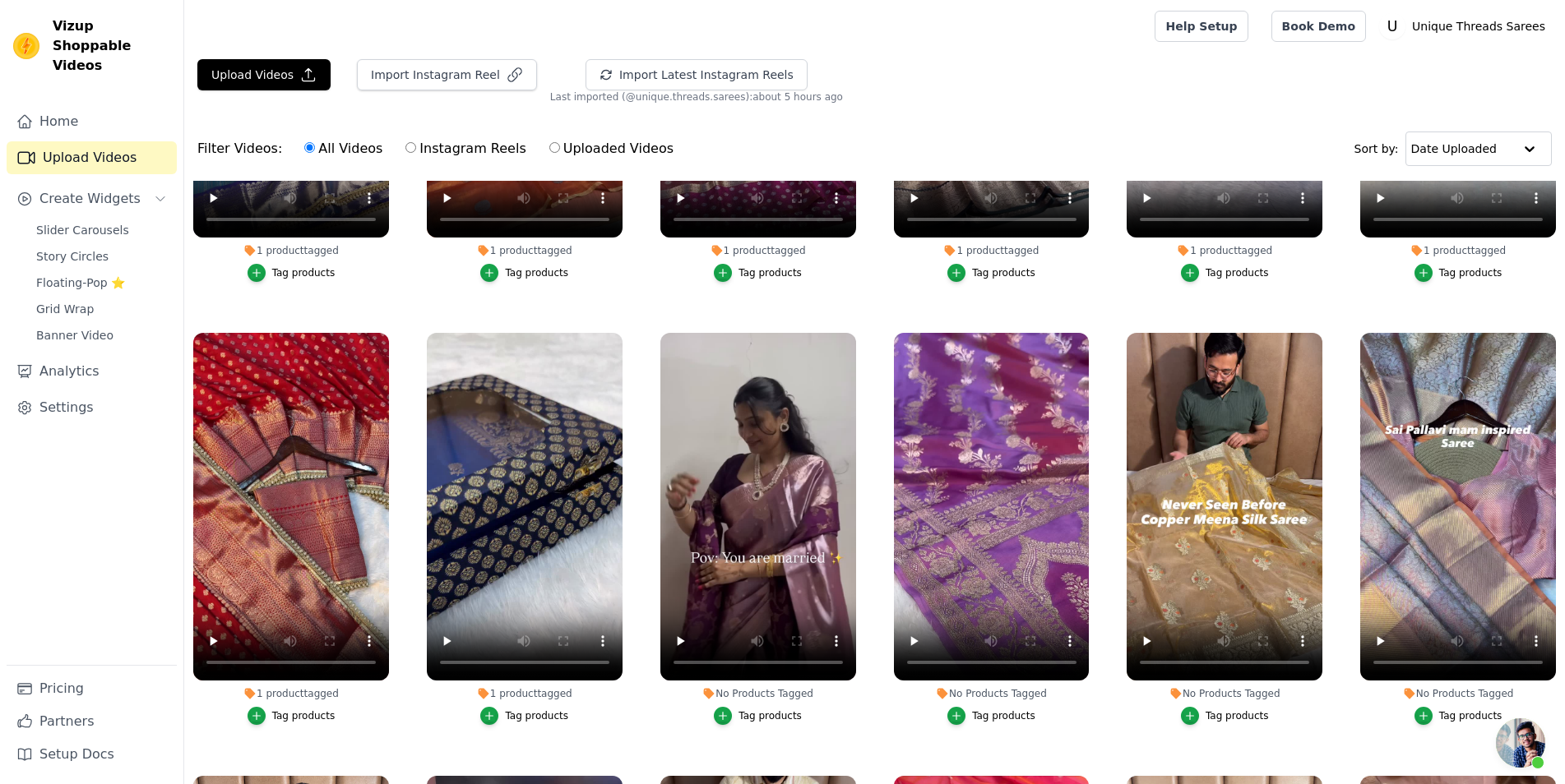
click at [1028, 707] on div "Tag products" at bounding box center [992, 716] width 196 height 19
click at [980, 710] on div "Tag products" at bounding box center [1004, 716] width 64 height 13
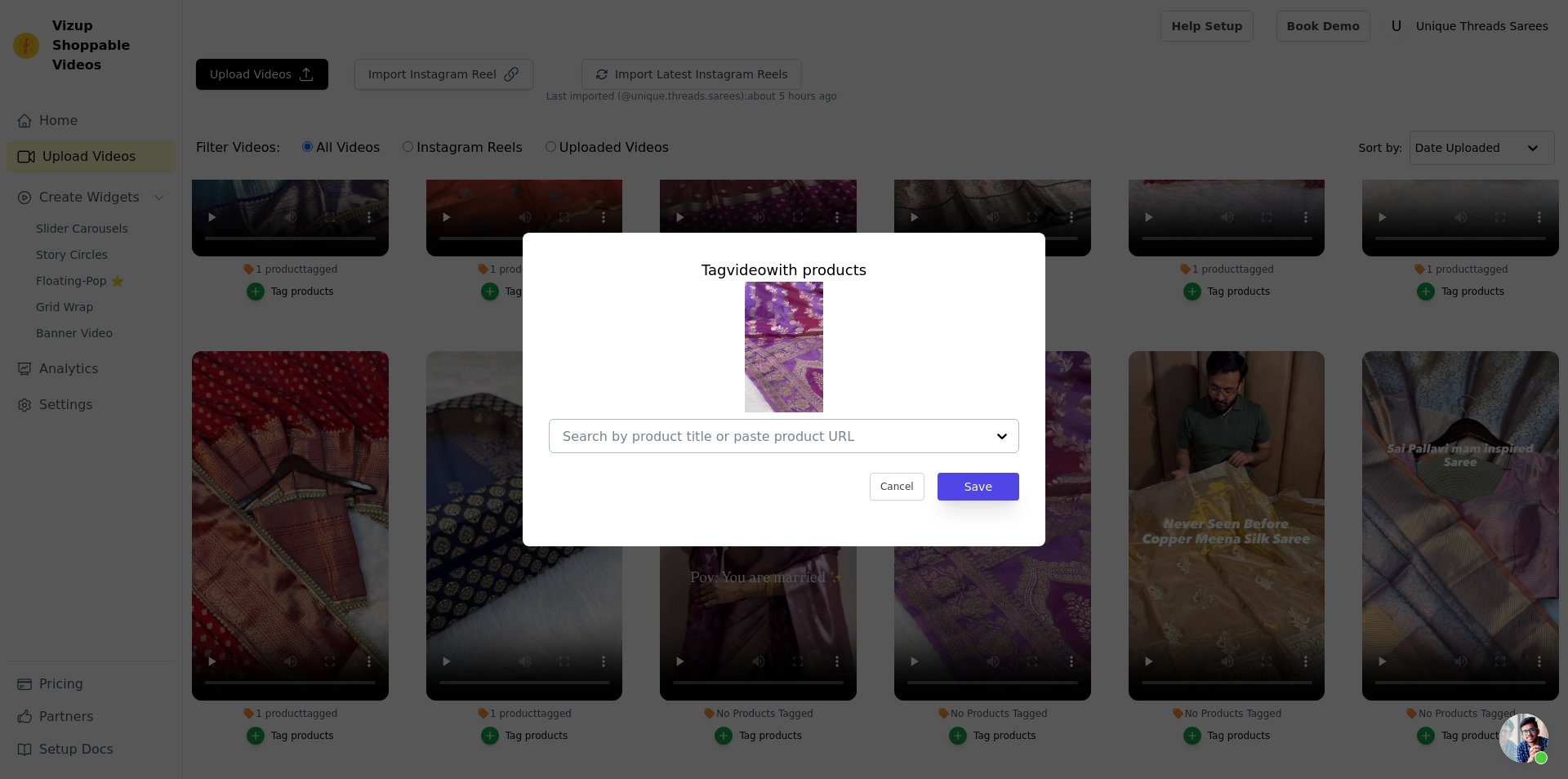
click at [754, 419] on div at bounding box center [784, 435] width 470 height 34
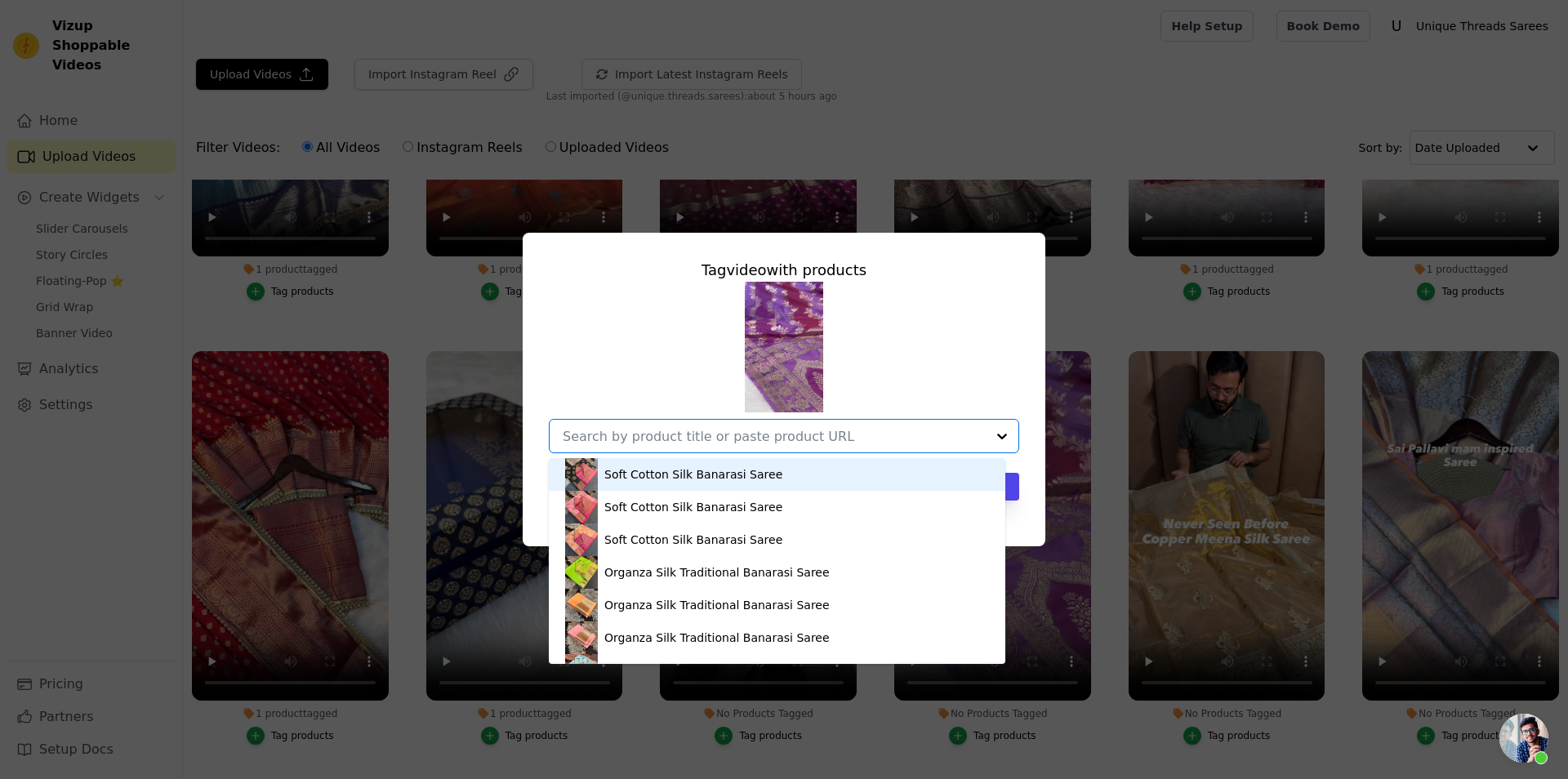
paste input "[URL][DOMAIN_NAME][PERSON_NAME][PERSON_NAME]"
type input "[URL][DOMAIN_NAME][PERSON_NAME][PERSON_NAME]"
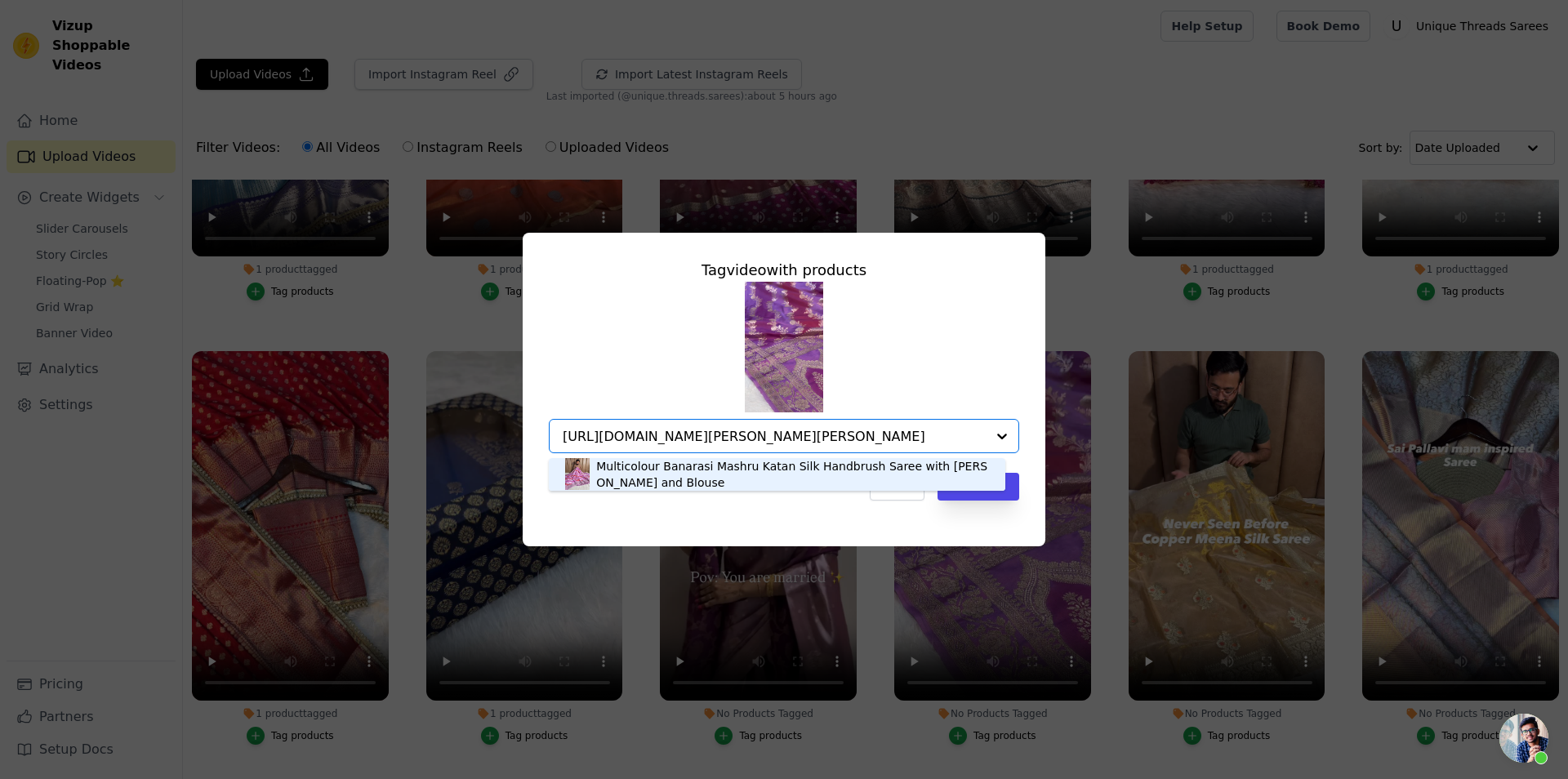
click at [726, 476] on div "Multicolour Banarasi Mashru Katan Silk Handbrush Saree with [PERSON_NAME] and B…" at bounding box center [792, 475] width 393 height 33
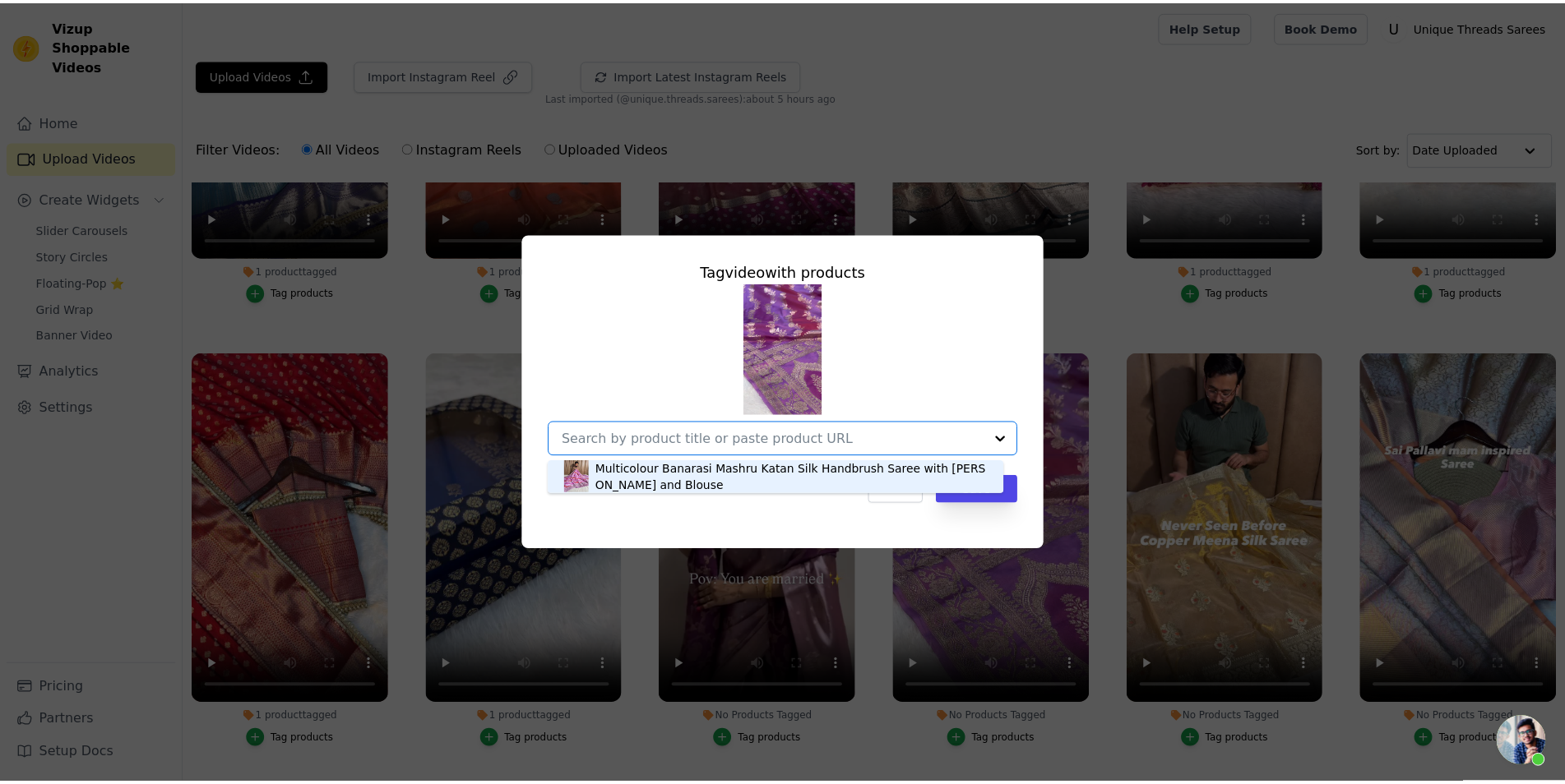
scroll to position [0, 0]
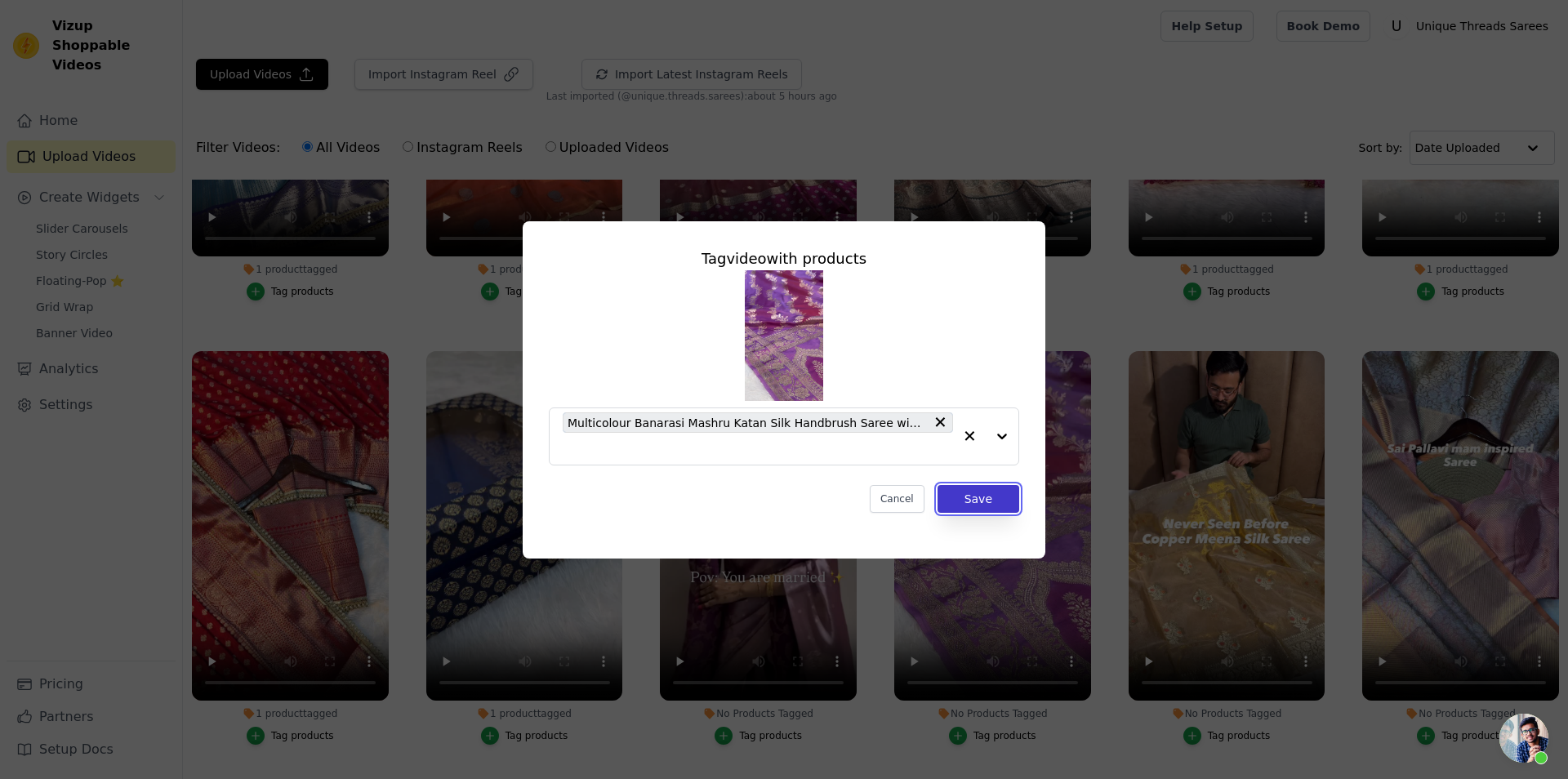
click at [994, 500] on button "Save" at bounding box center [978, 499] width 82 height 28
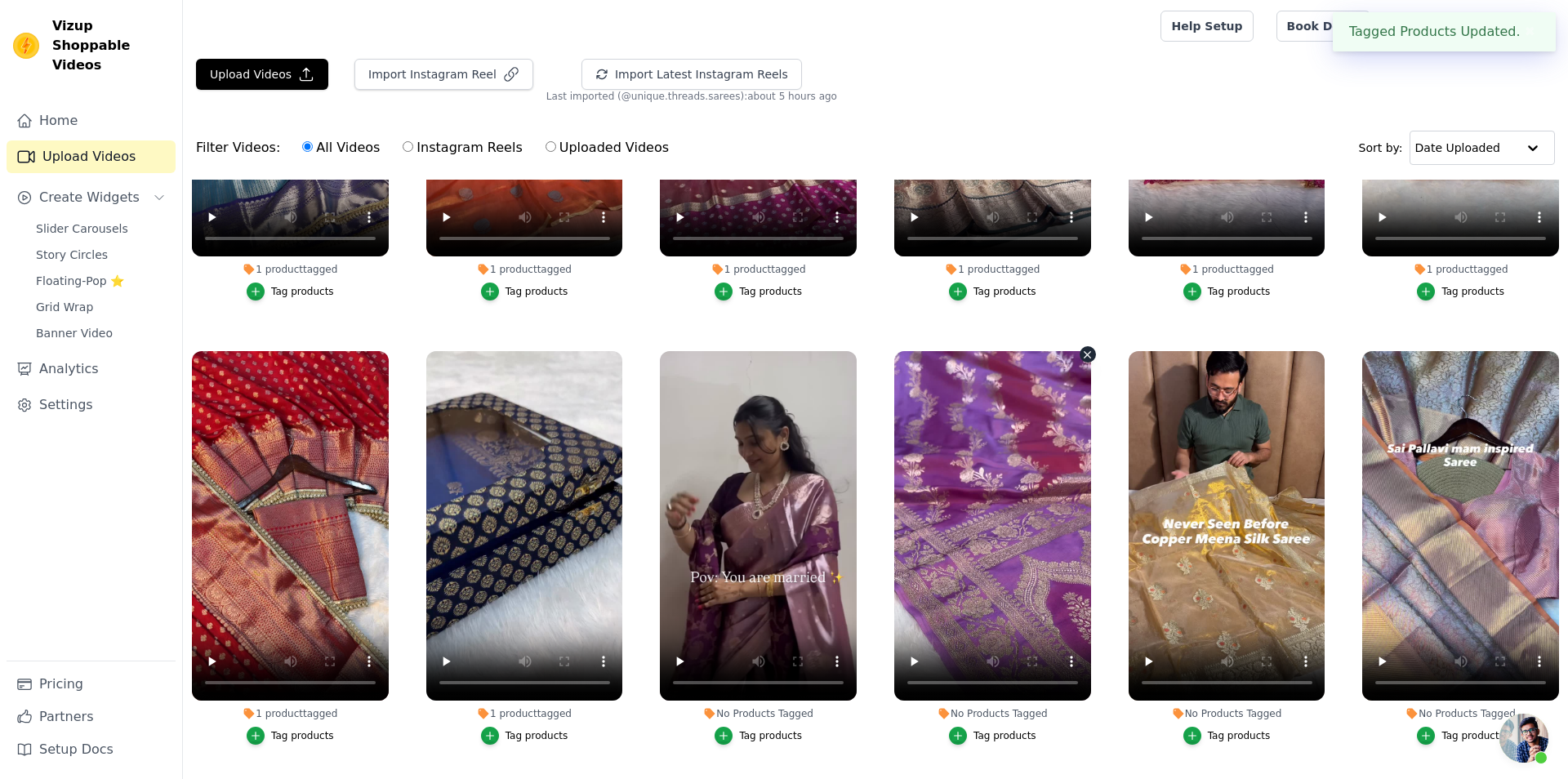
scroll to position [2058, 0]
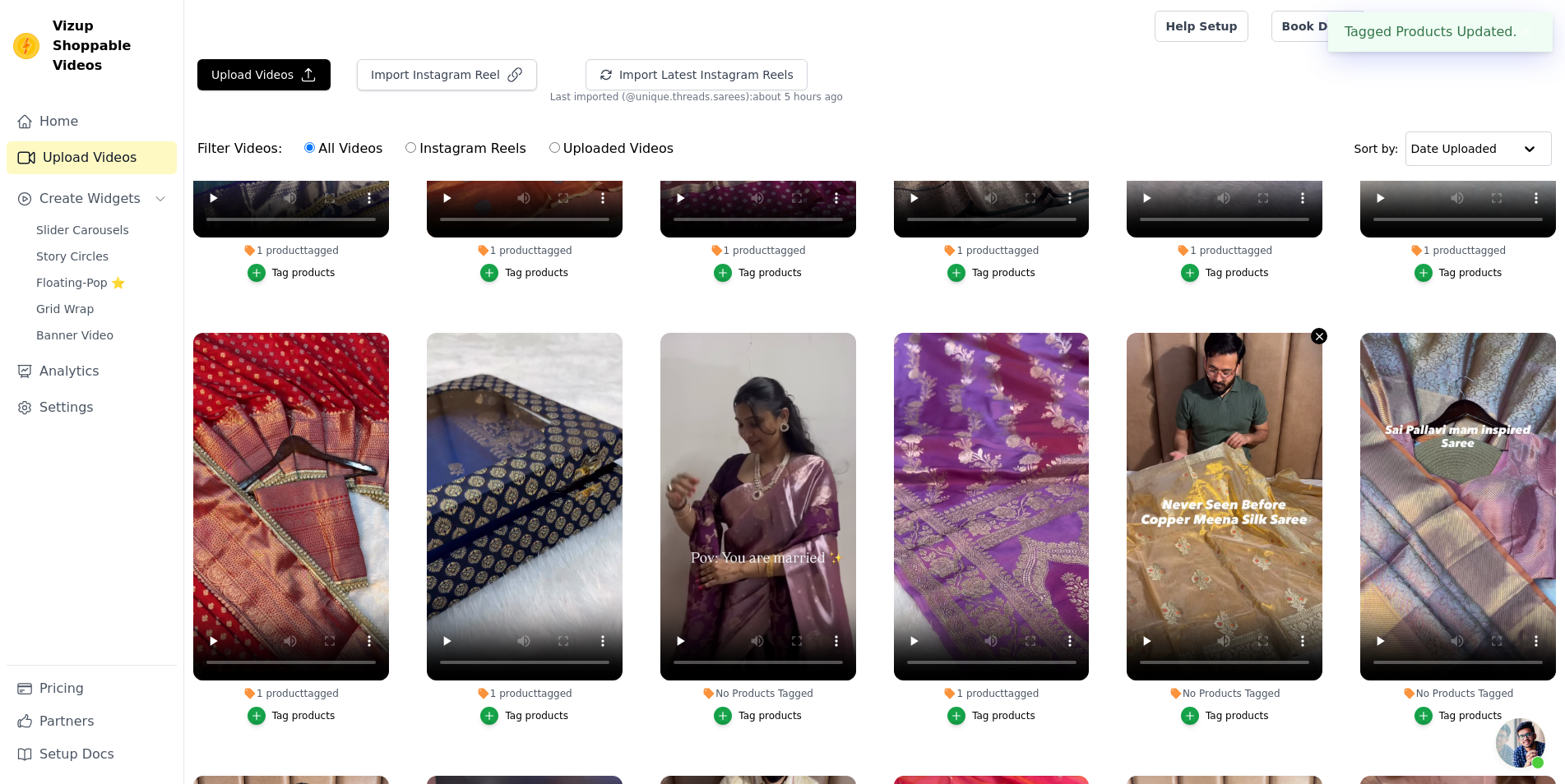
click at [1314, 330] on icon "button" at bounding box center [1319, 336] width 13 height 13
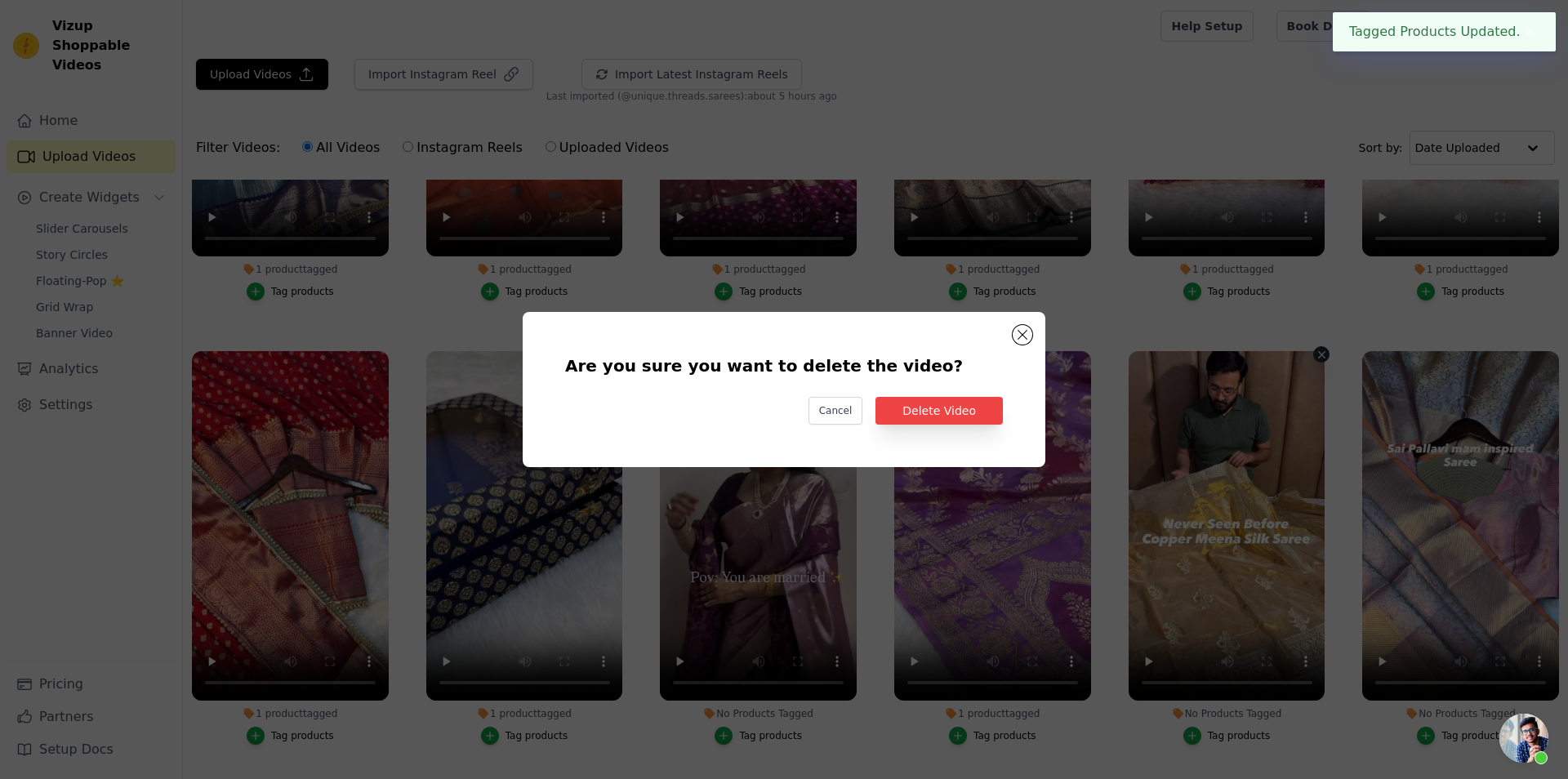
click at [927, 427] on div "Are you sure you want to delete the video? Cancel Delete Video" at bounding box center [784, 390] width 470 height 103
click at [927, 417] on button "Delete Video" at bounding box center [939, 411] width 127 height 28
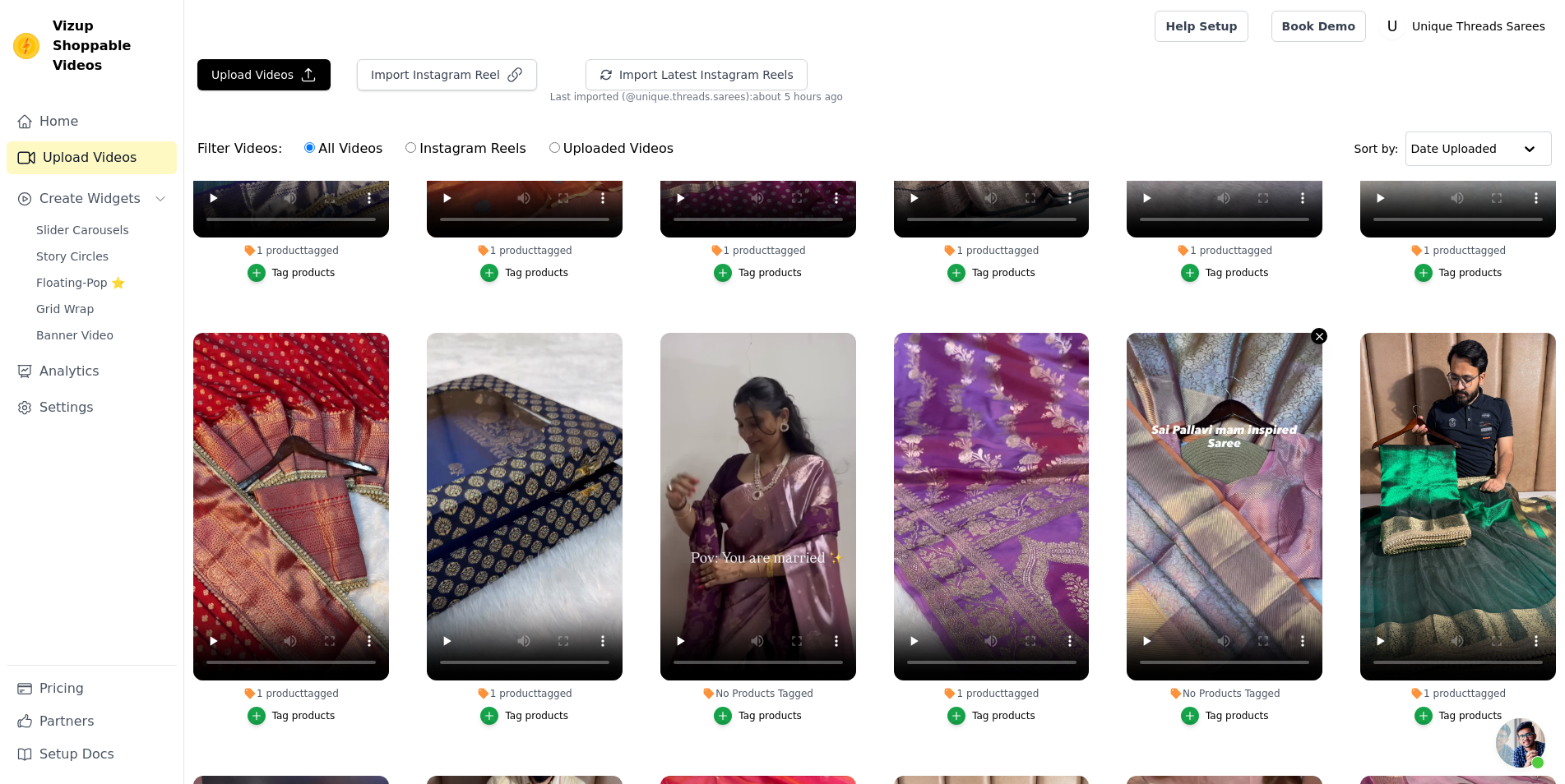
click at [1314, 330] on icon "button" at bounding box center [1319, 336] width 13 height 13
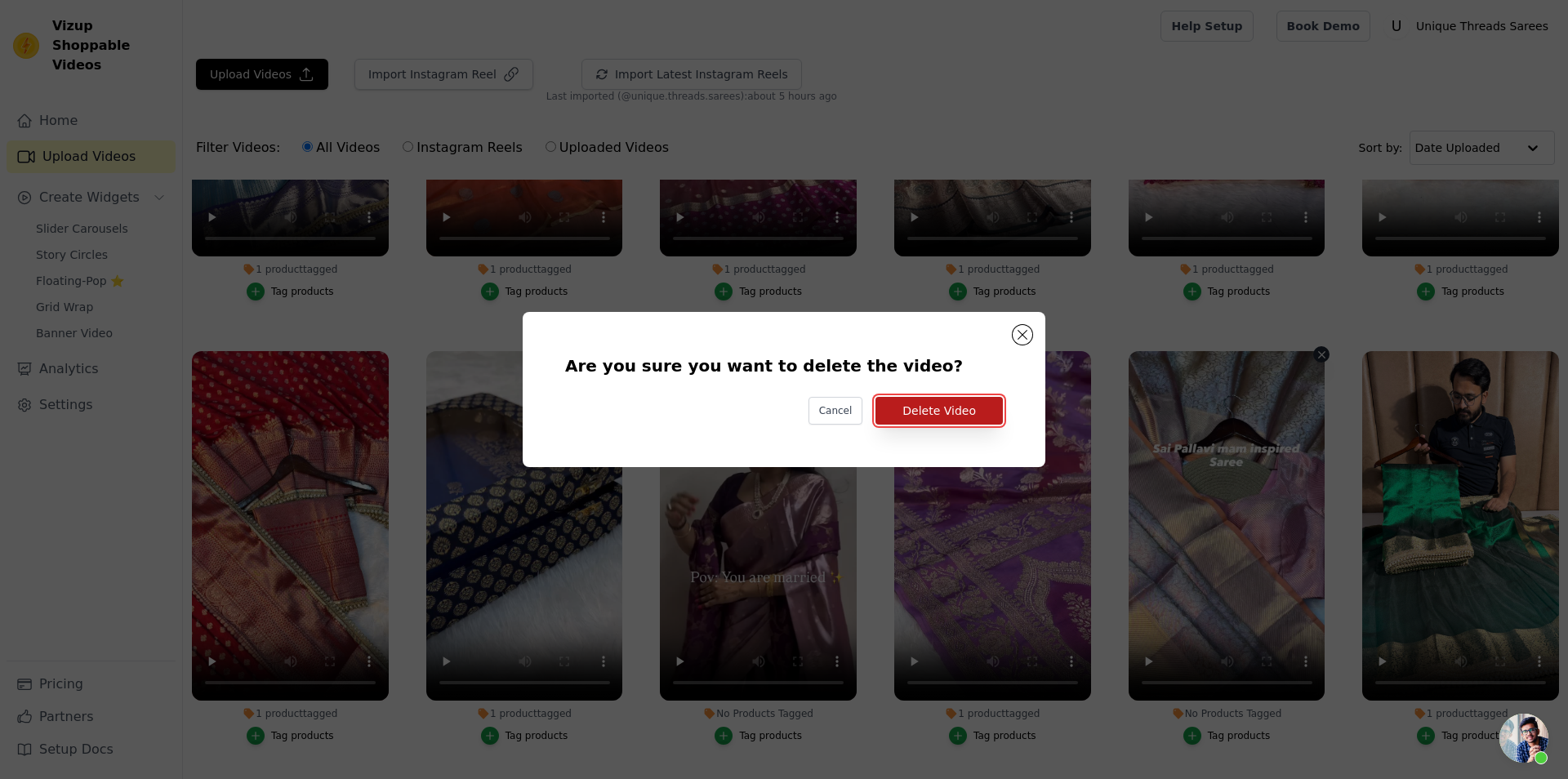
click at [952, 408] on button "Delete Video" at bounding box center [939, 411] width 127 height 28
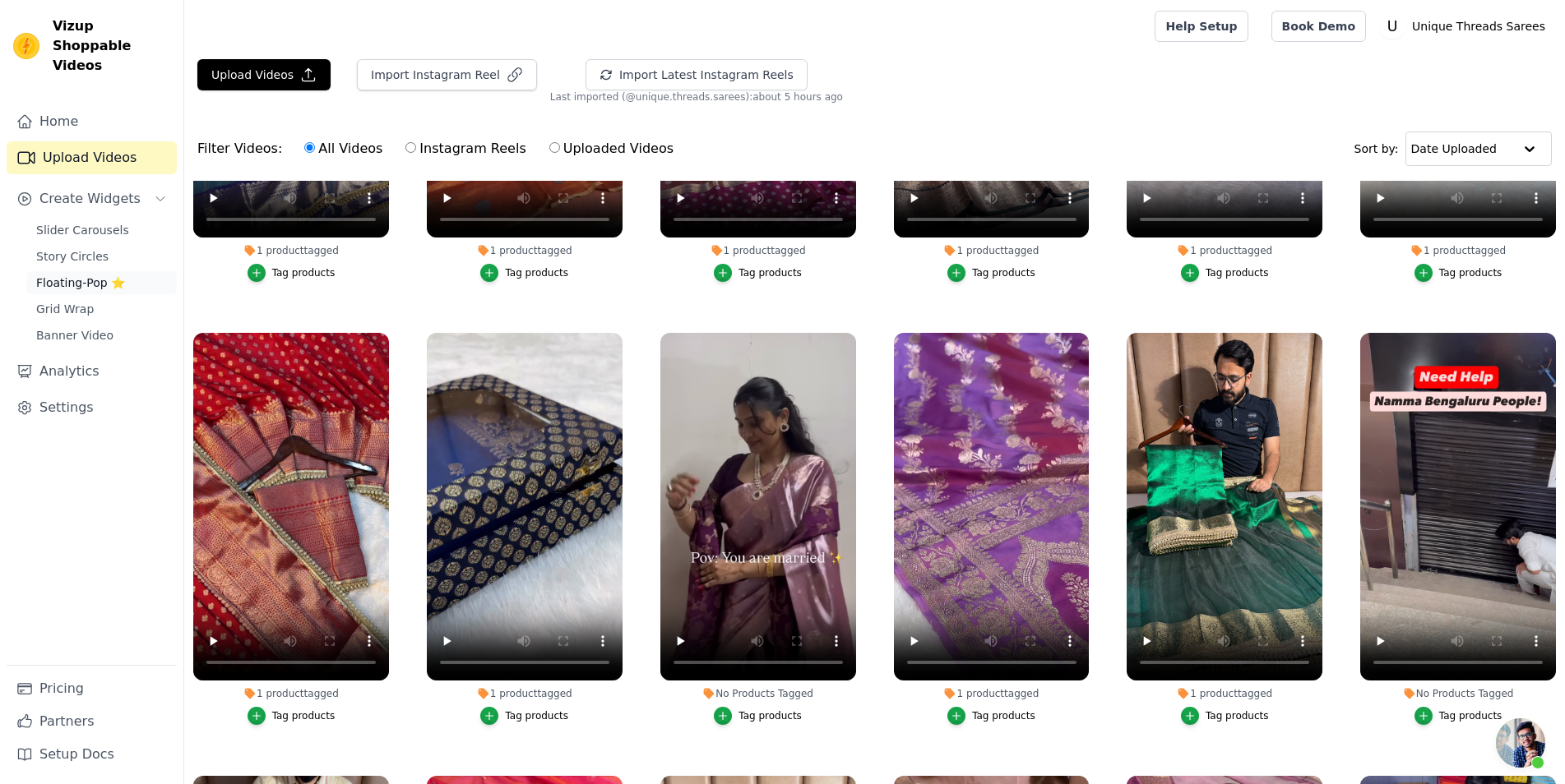
click at [80, 275] on span "Floating-Pop ⭐" at bounding box center [80, 283] width 89 height 17
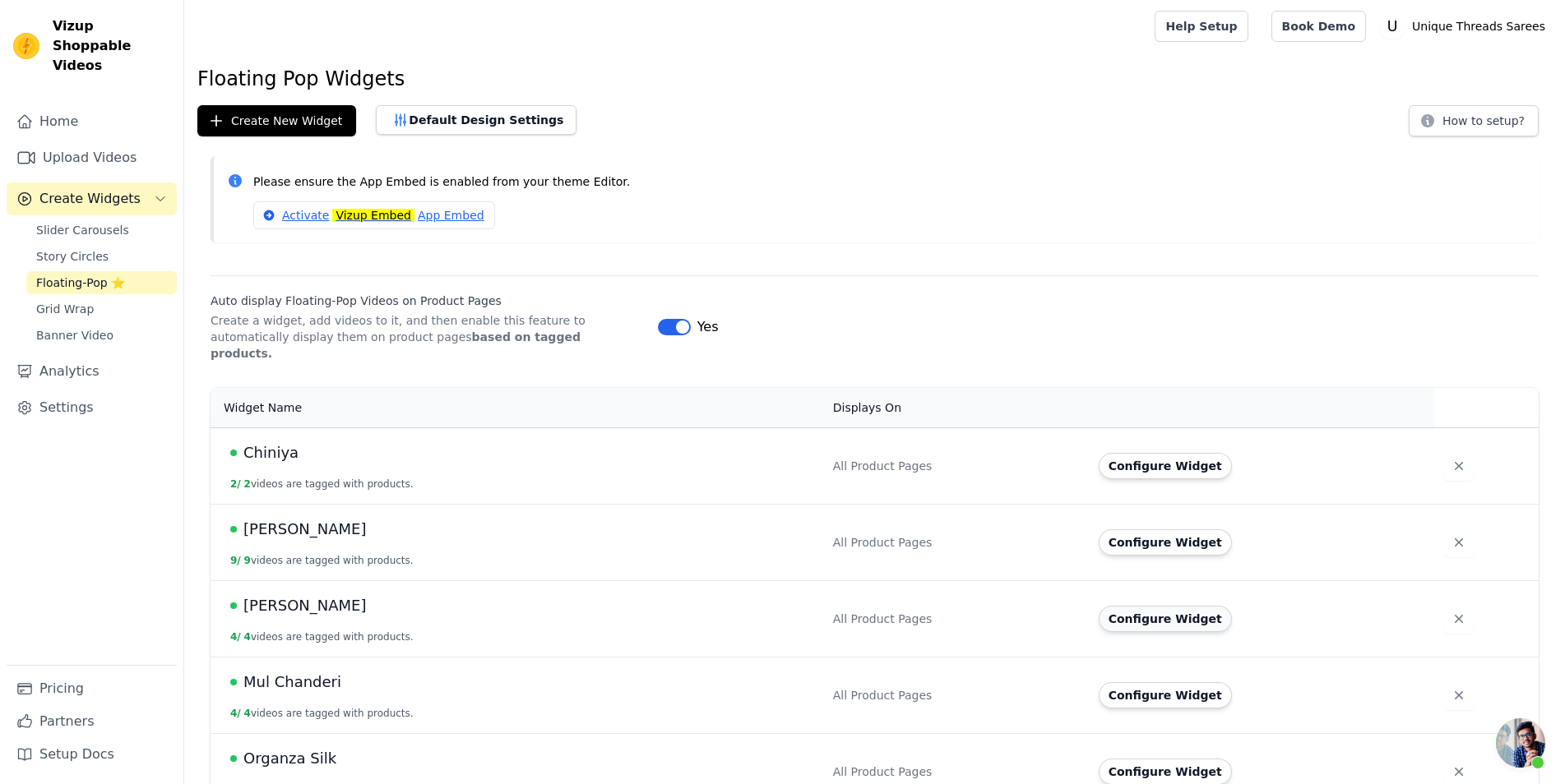
click at [1186, 606] on button "Configure Widget" at bounding box center [1166, 619] width 133 height 26
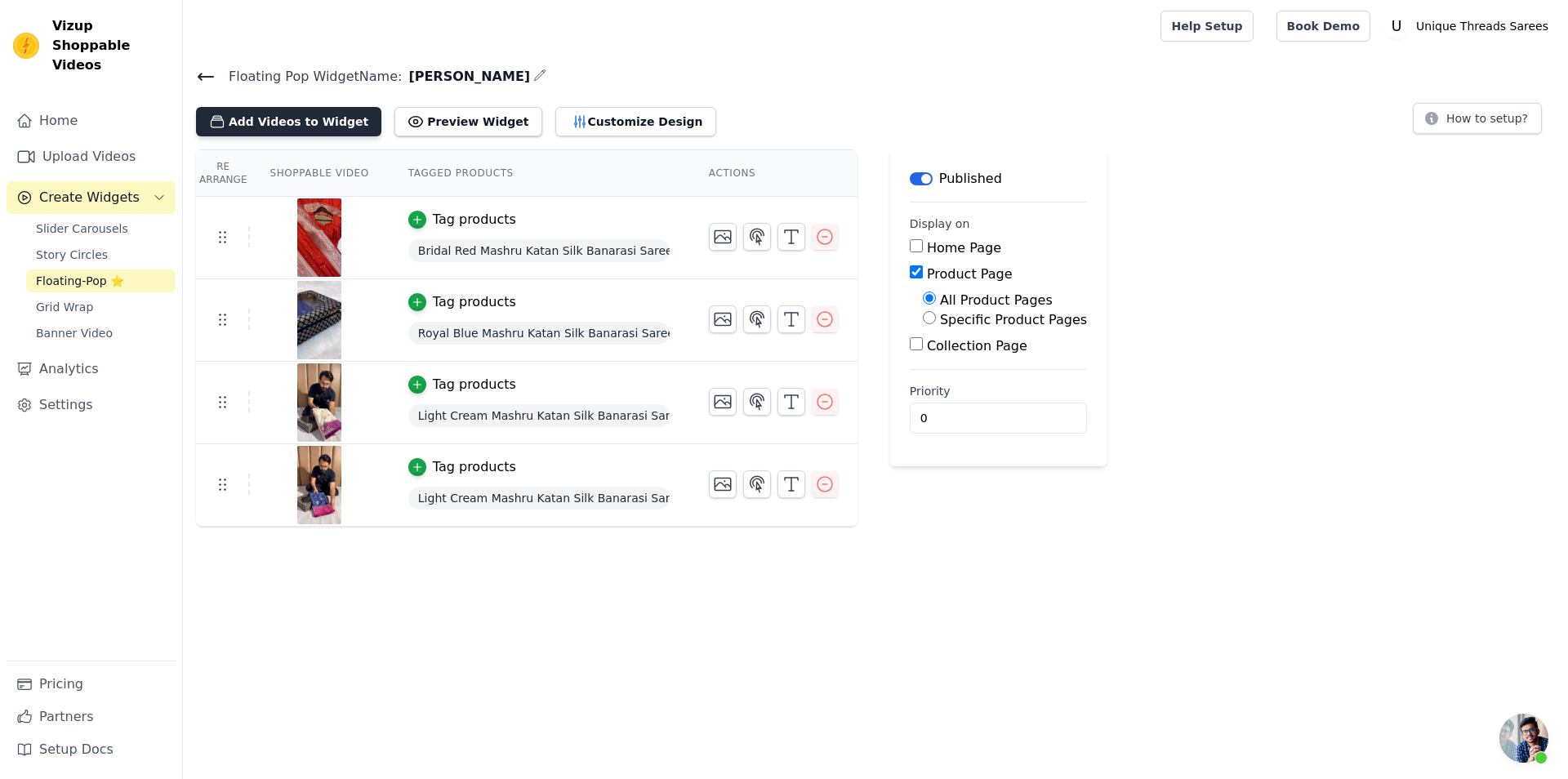
click at [332, 130] on button "Add Videos to Widget" at bounding box center [288, 121] width 185 height 29
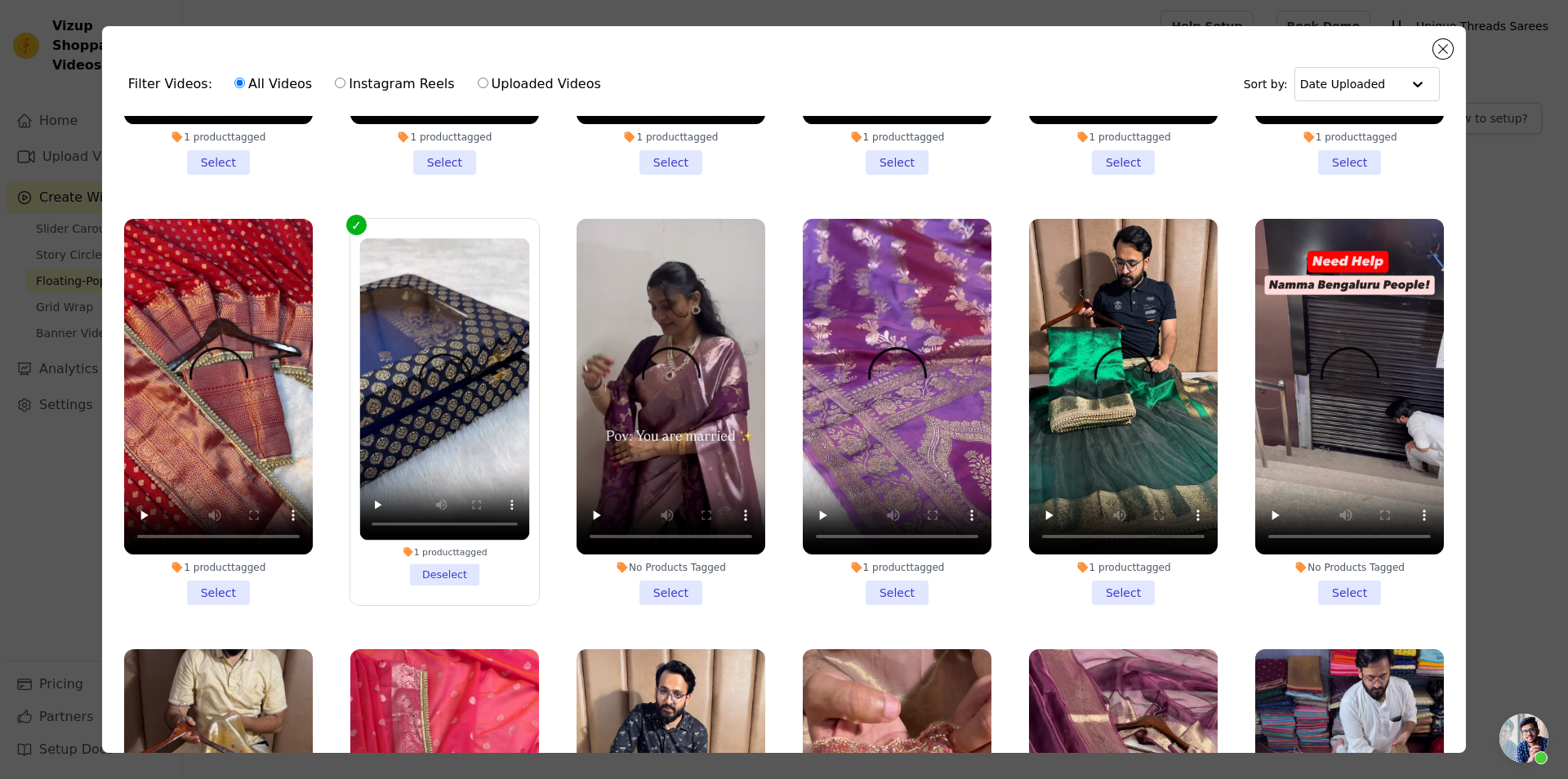
scroll to position [2058, 0]
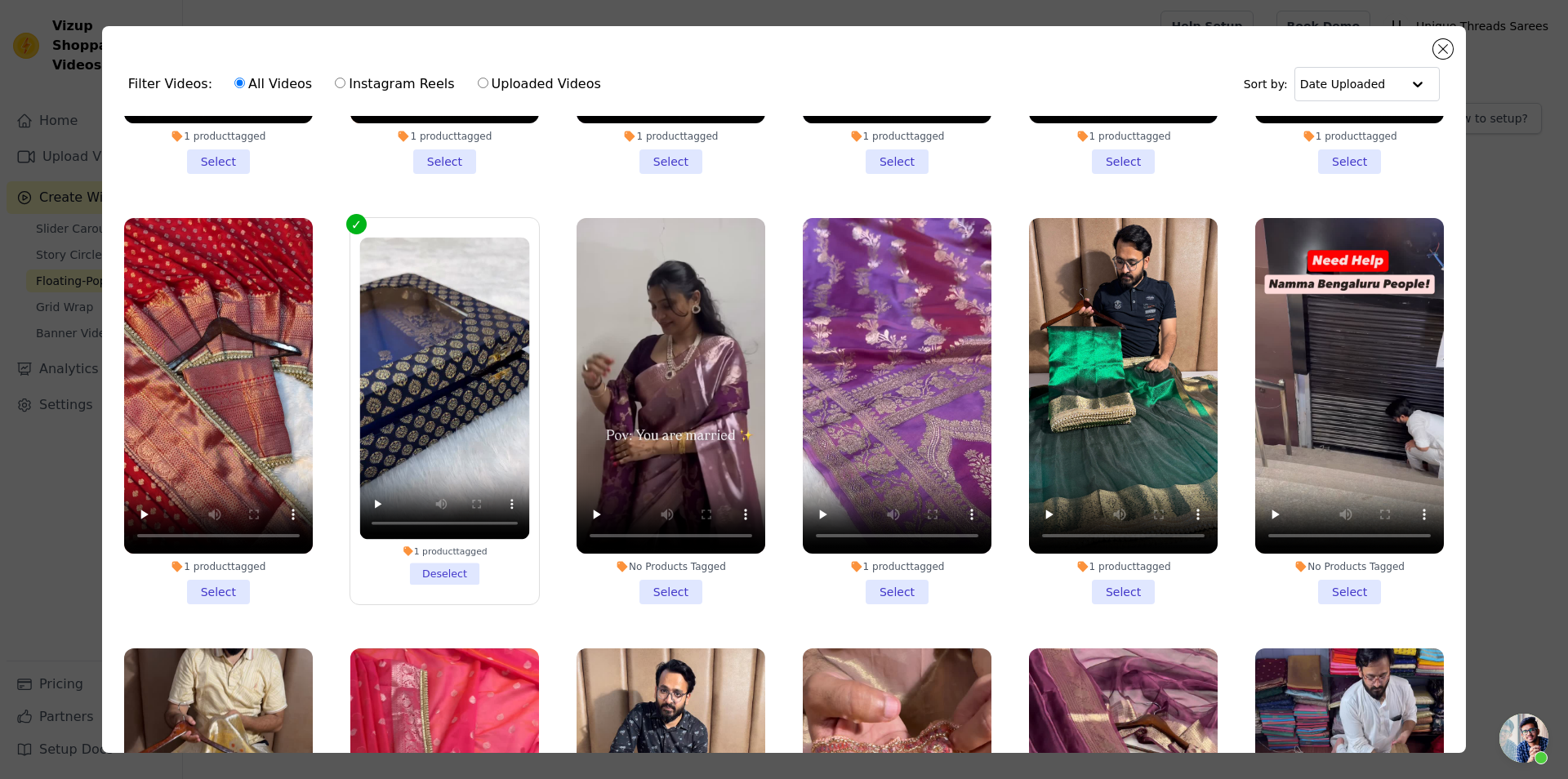
click at [904, 547] on li "1 product tagged Select" at bounding box center [897, 412] width 188 height 387
click at [0, 0] on input "1 product tagged Select" at bounding box center [0, 0] width 0 height 0
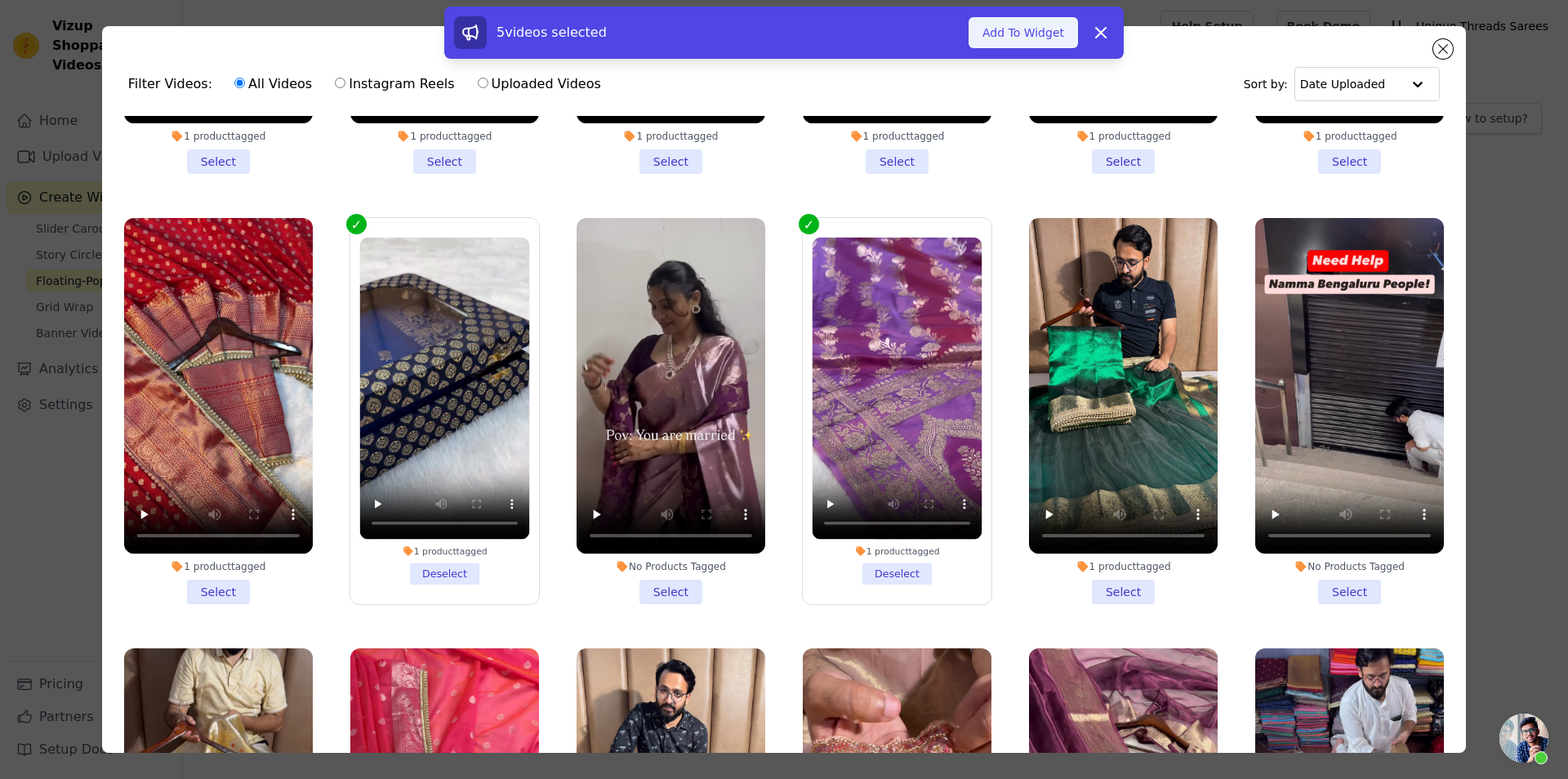
click at [999, 47] on button "Add To Widget" at bounding box center [1022, 33] width 110 height 31
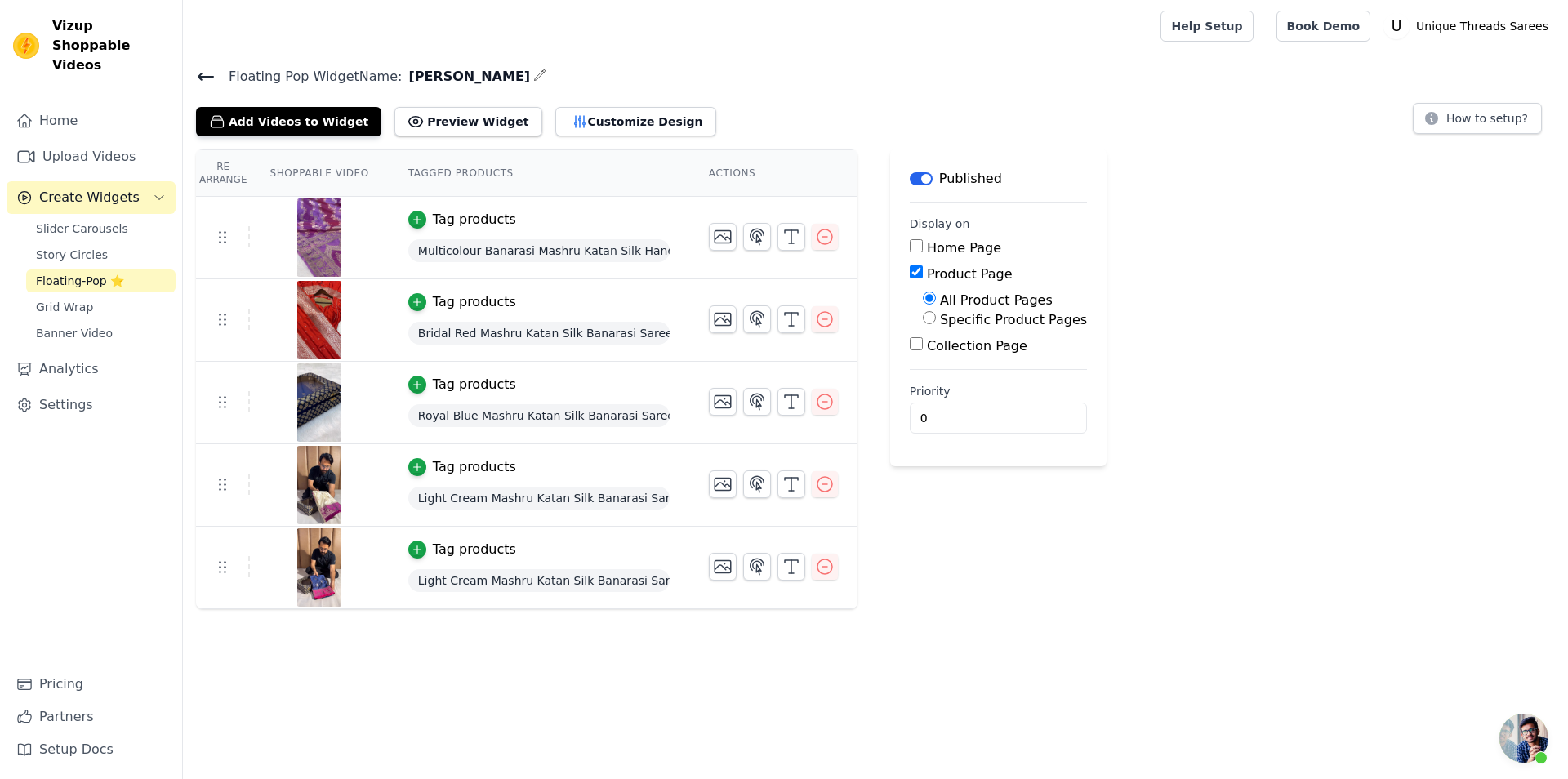
click at [120, 270] on link "Floating-Pop ⭐" at bounding box center [101, 282] width 150 height 23
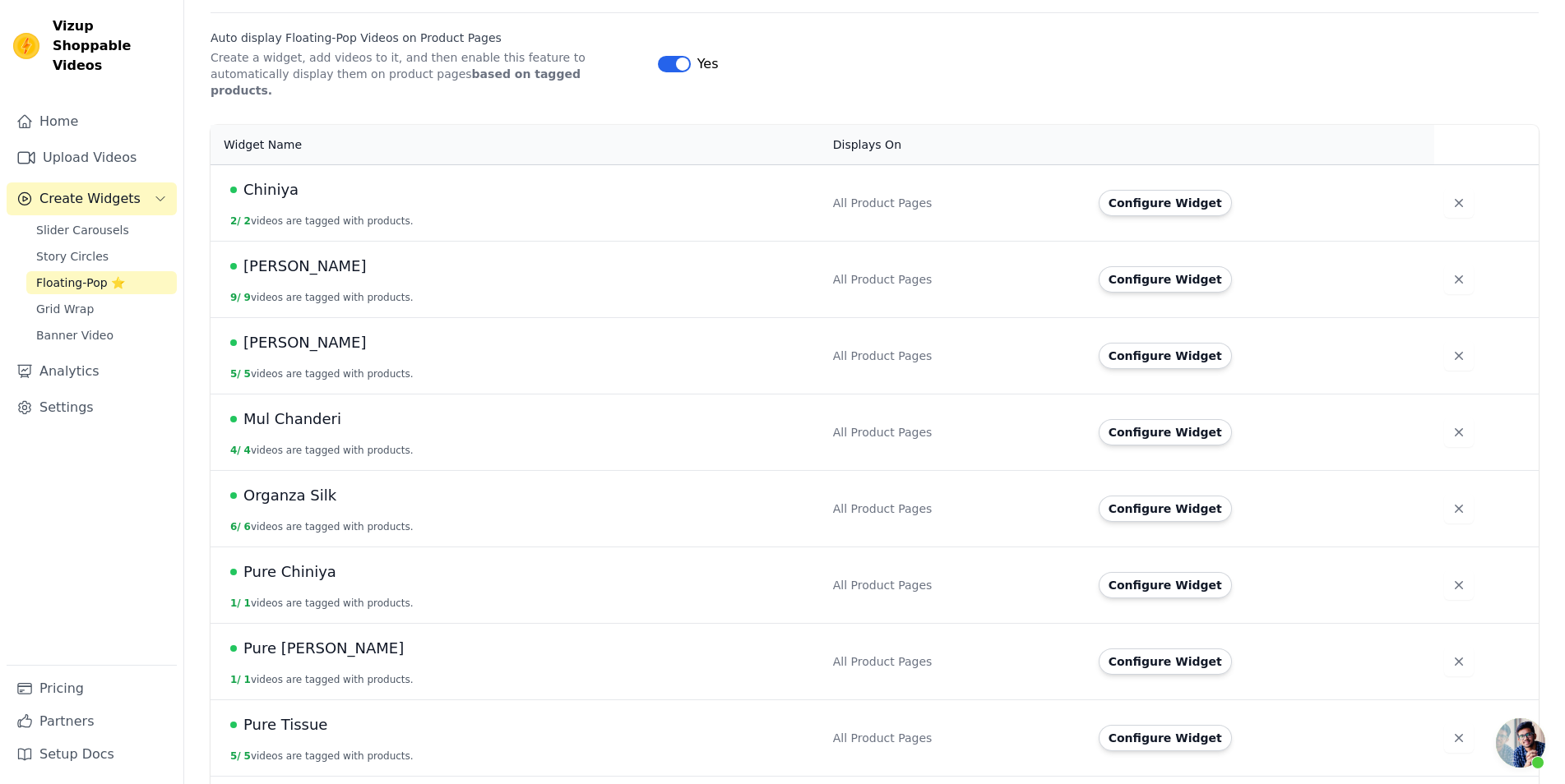
scroll to position [628, 0]
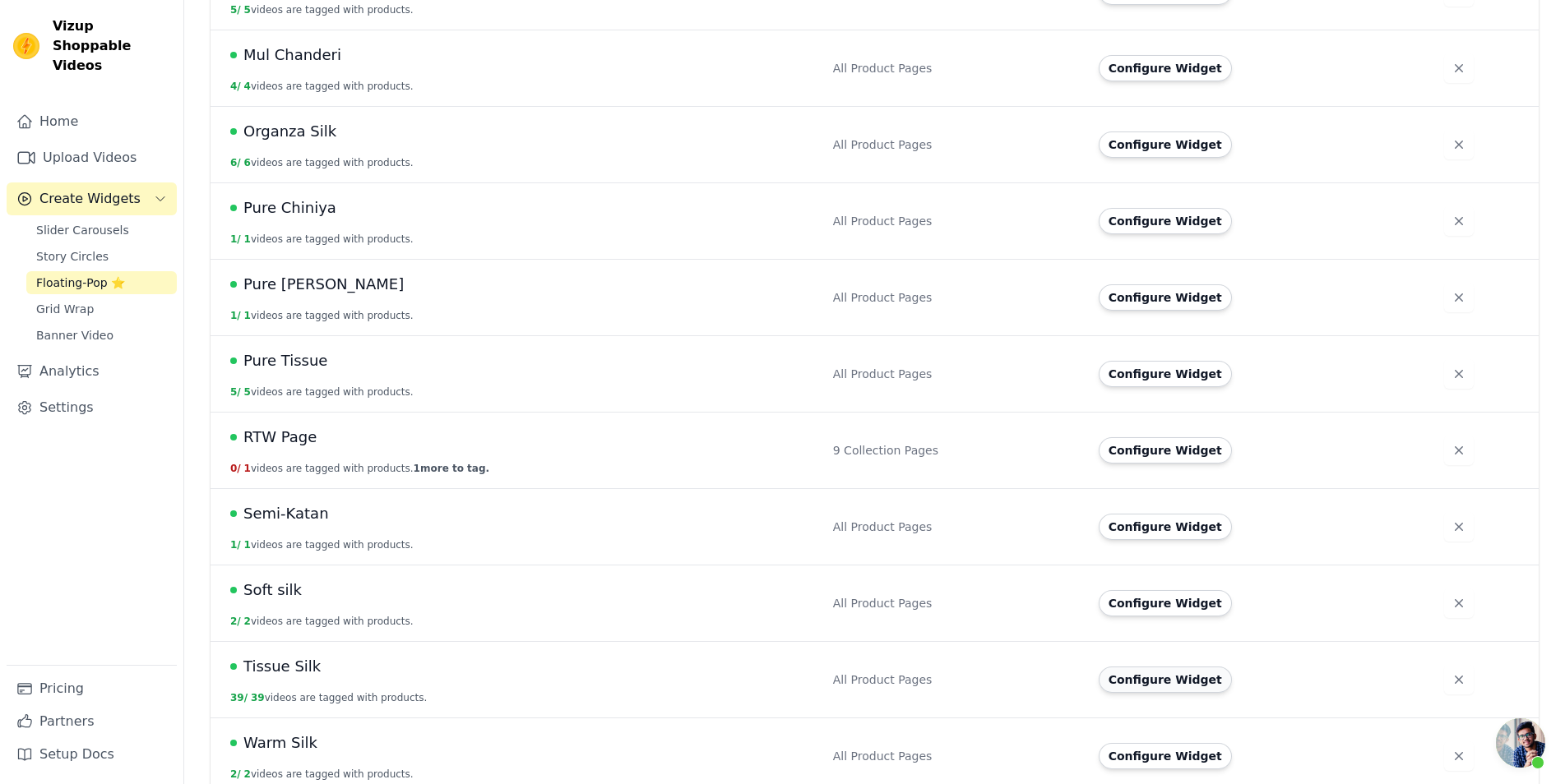
click at [1134, 667] on button "Configure Widget" at bounding box center [1166, 679] width 133 height 26
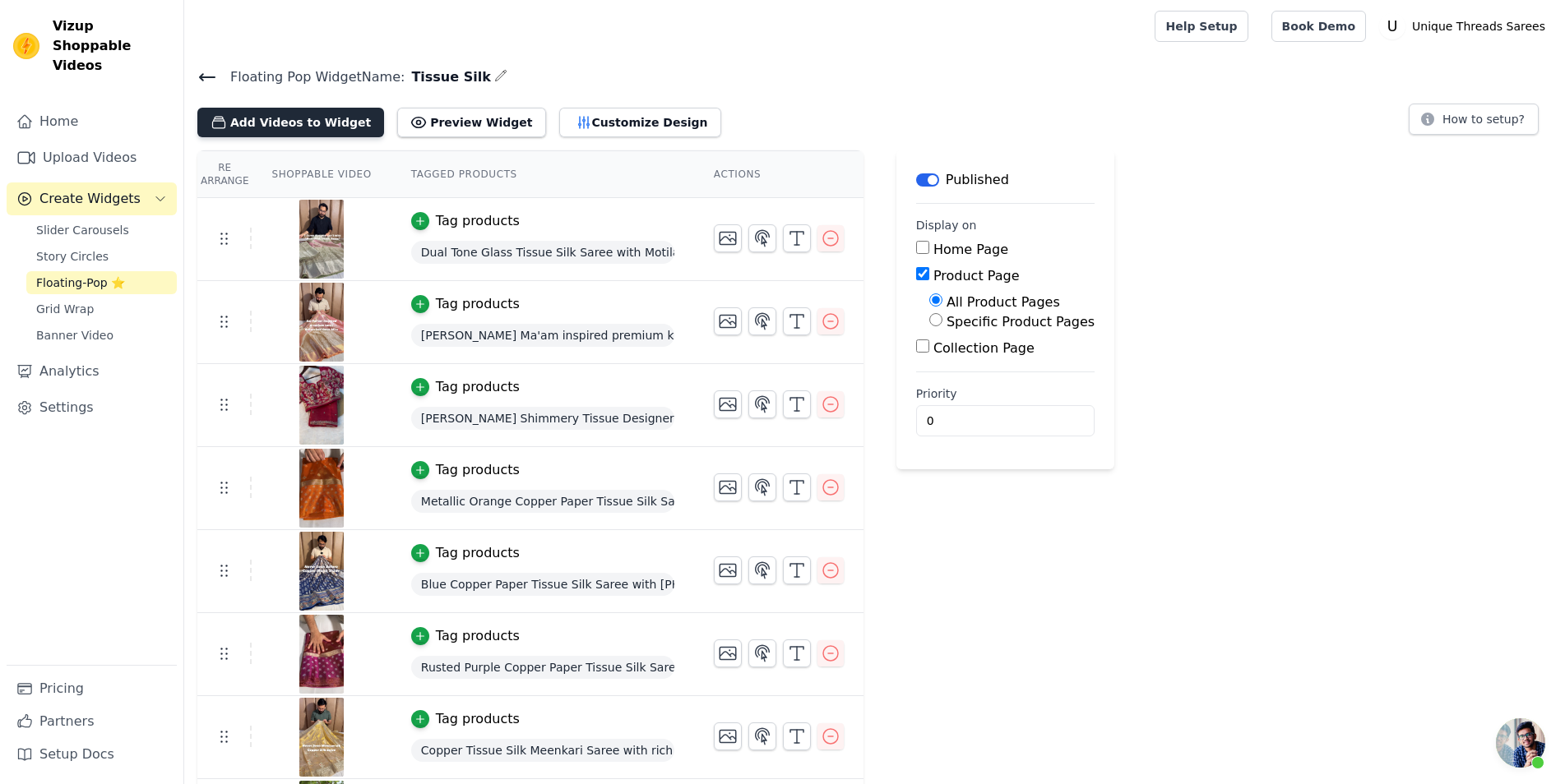
click at [317, 110] on button "Add Videos to Widget" at bounding box center [291, 122] width 187 height 29
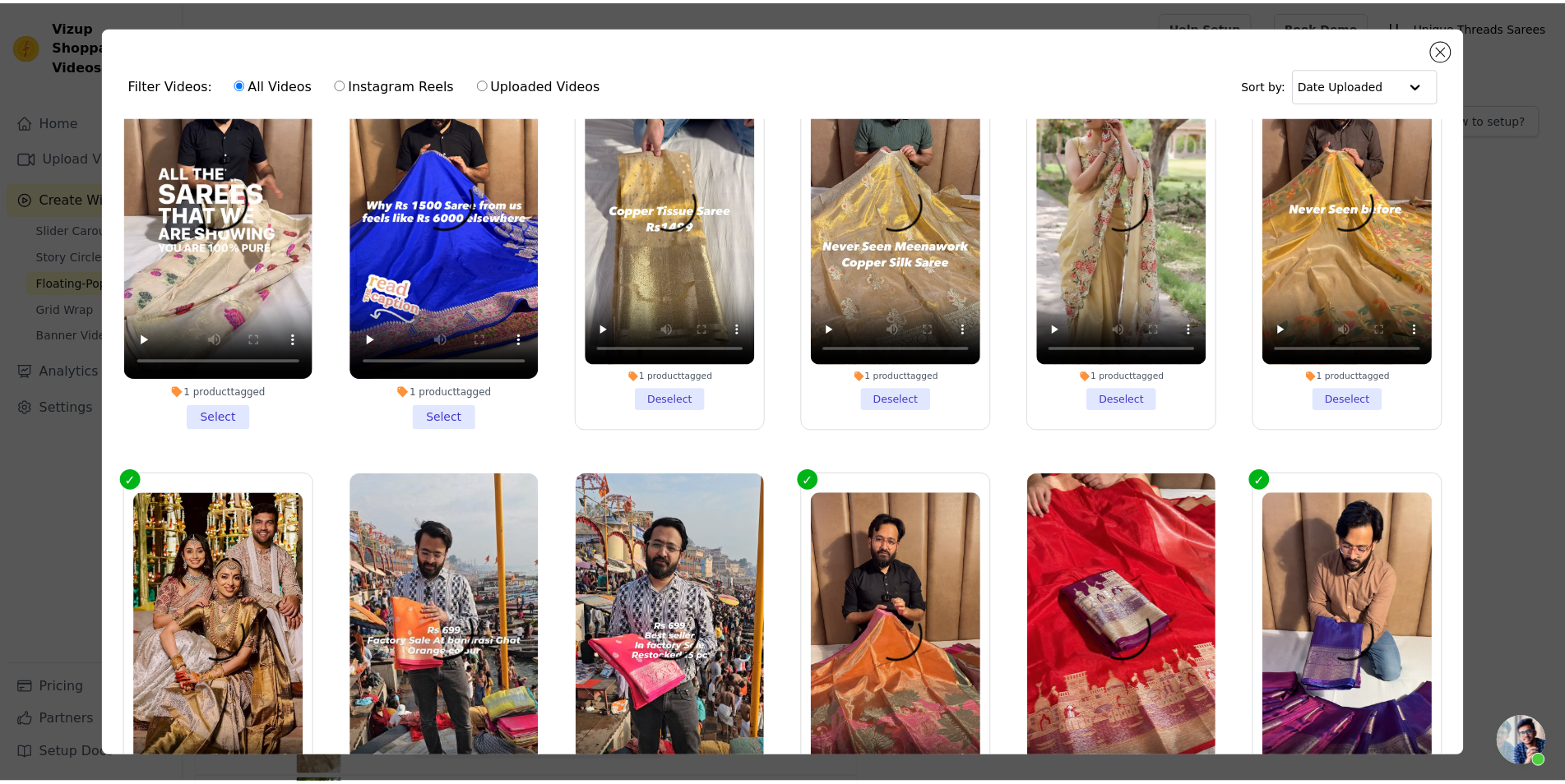
scroll to position [1036, 0]
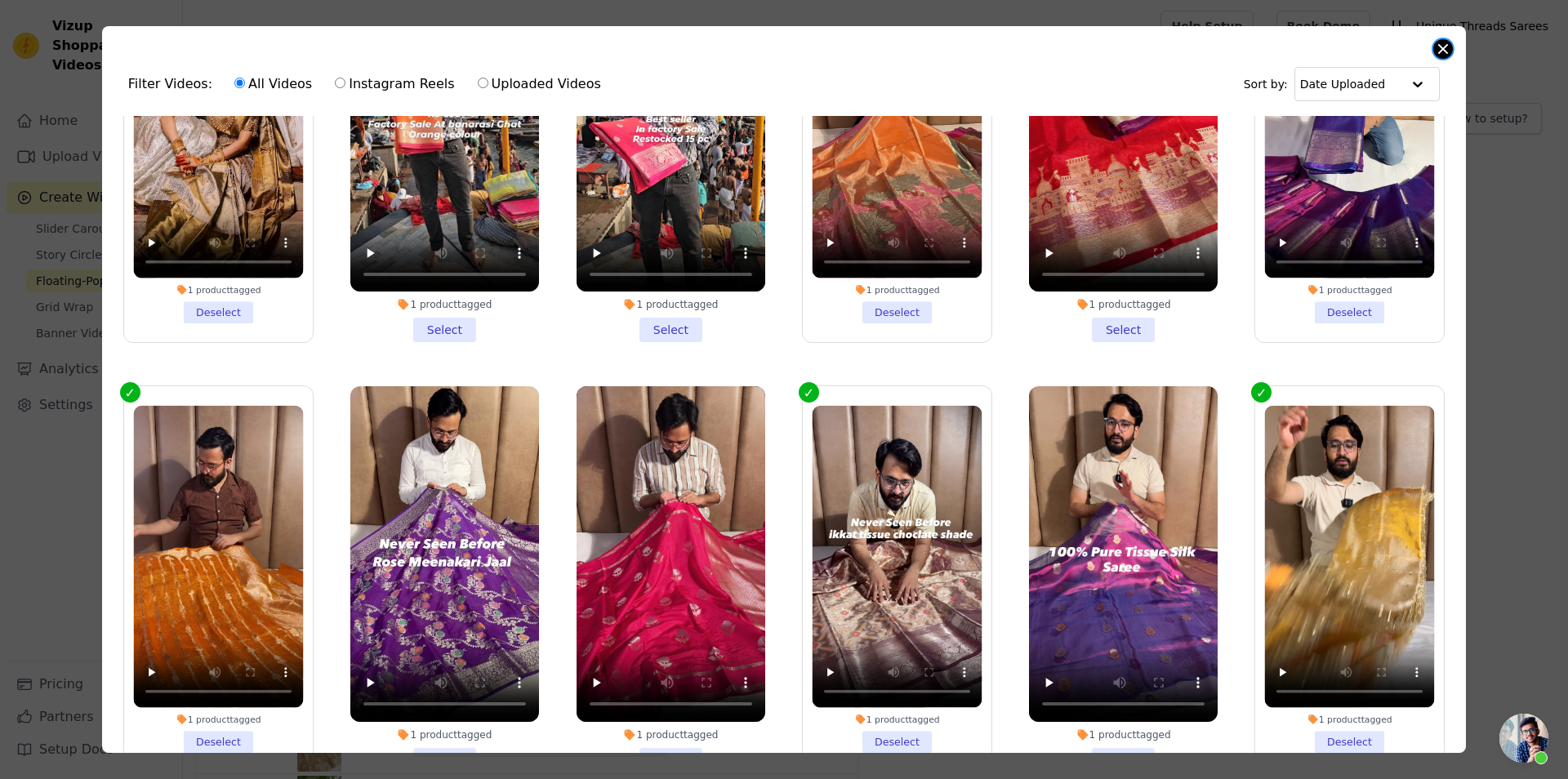
click at [1451, 48] on button "Close modal" at bounding box center [1443, 49] width 19 height 19
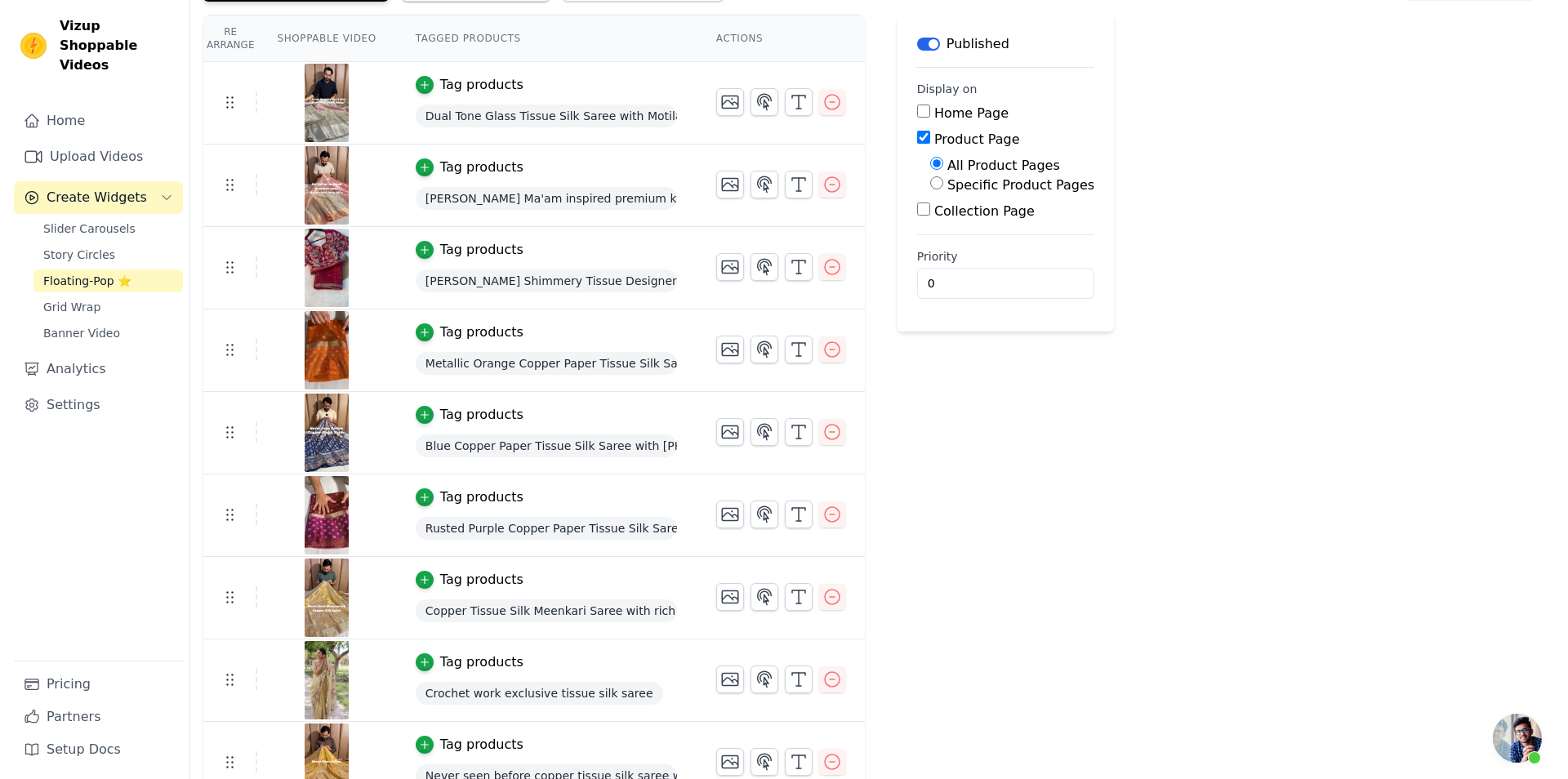
scroll to position [0, 0]
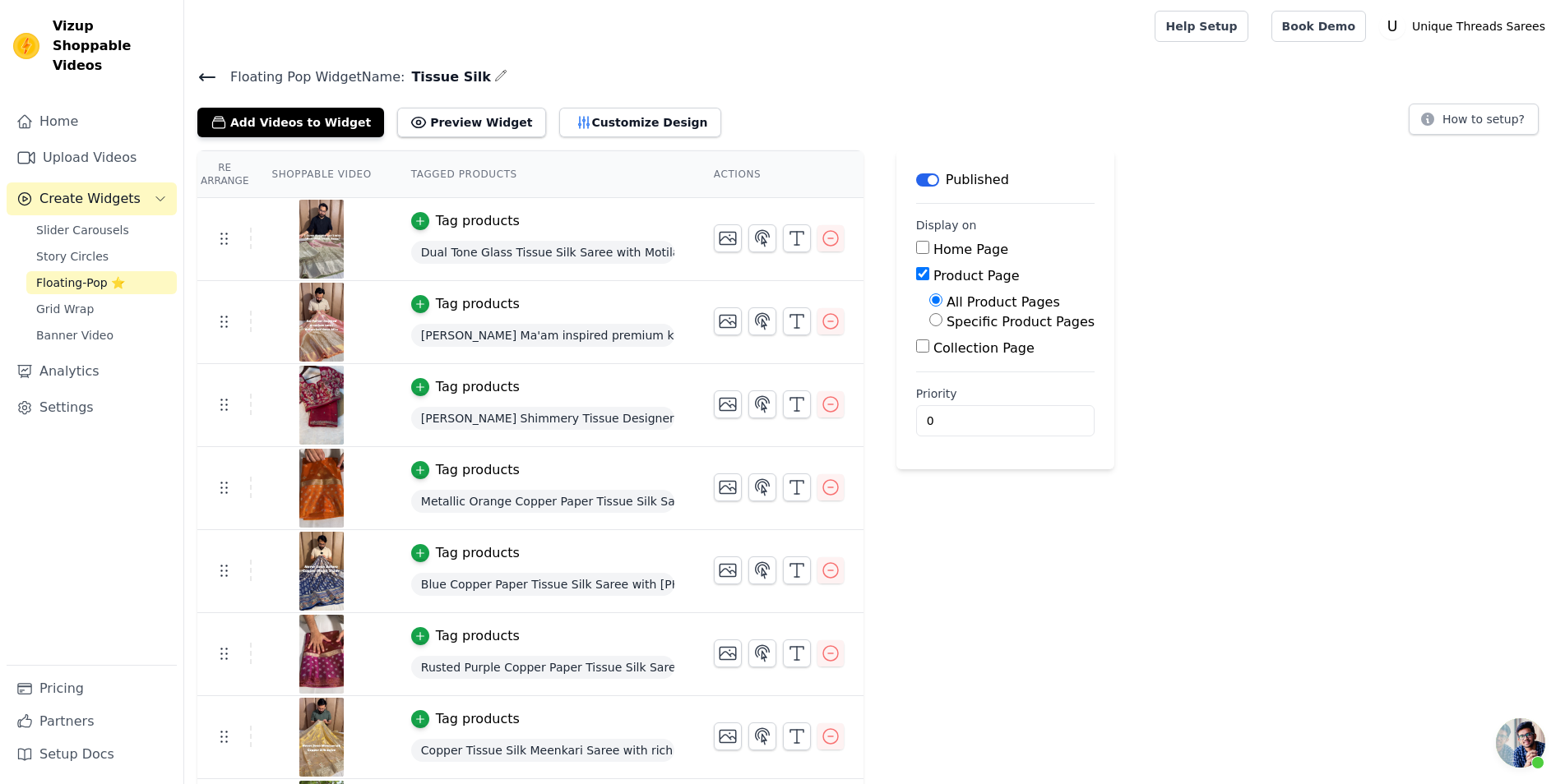
click at [206, 69] on icon at bounding box center [207, 77] width 20 height 20
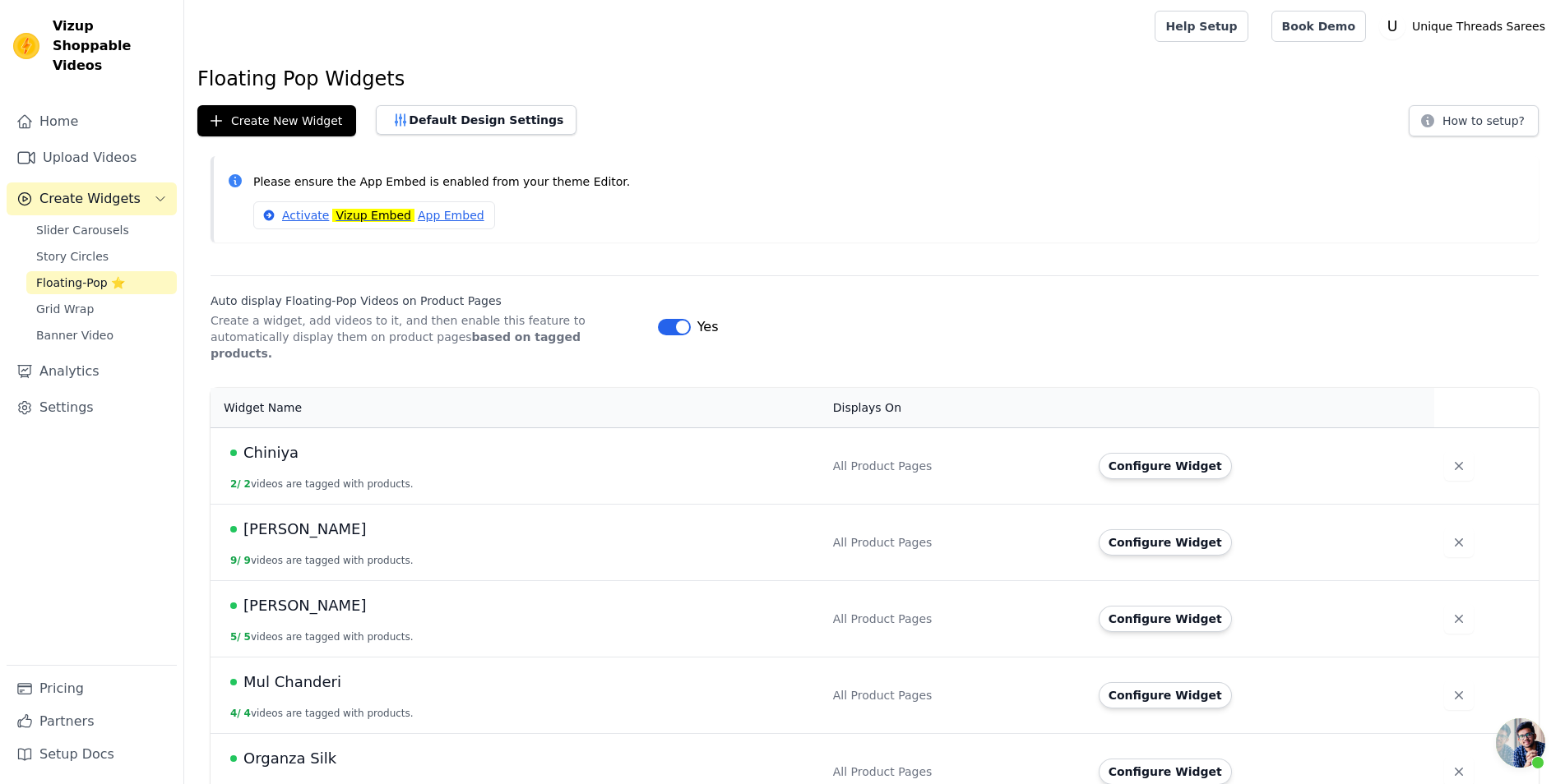
click at [100, 189] on span "Create Widgets" at bounding box center [89, 198] width 101 height 20
click at [110, 245] on link "Story Circles" at bounding box center [102, 257] width 151 height 23
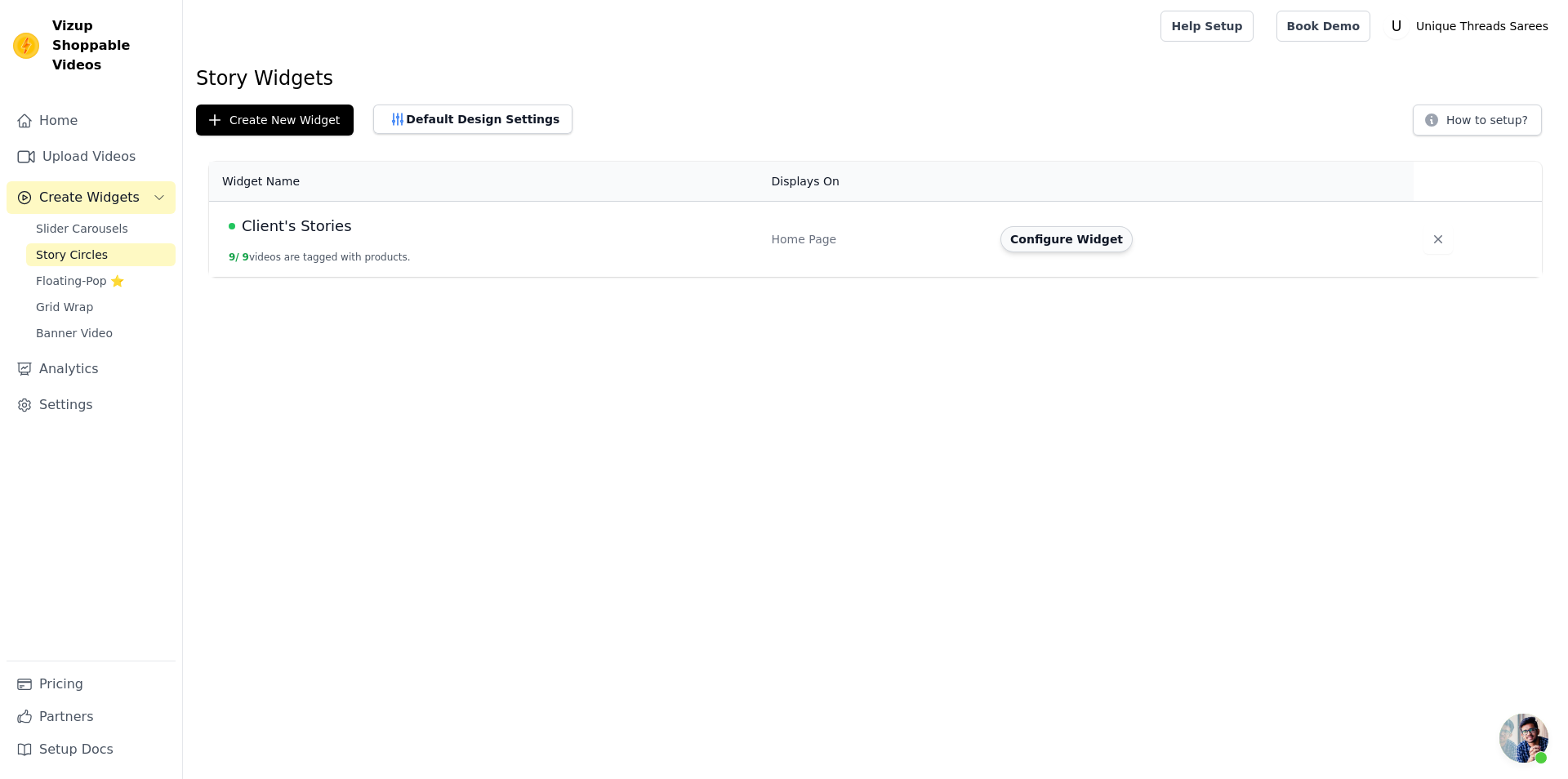
click at [1067, 244] on button "Configure Widget" at bounding box center [1066, 239] width 132 height 26
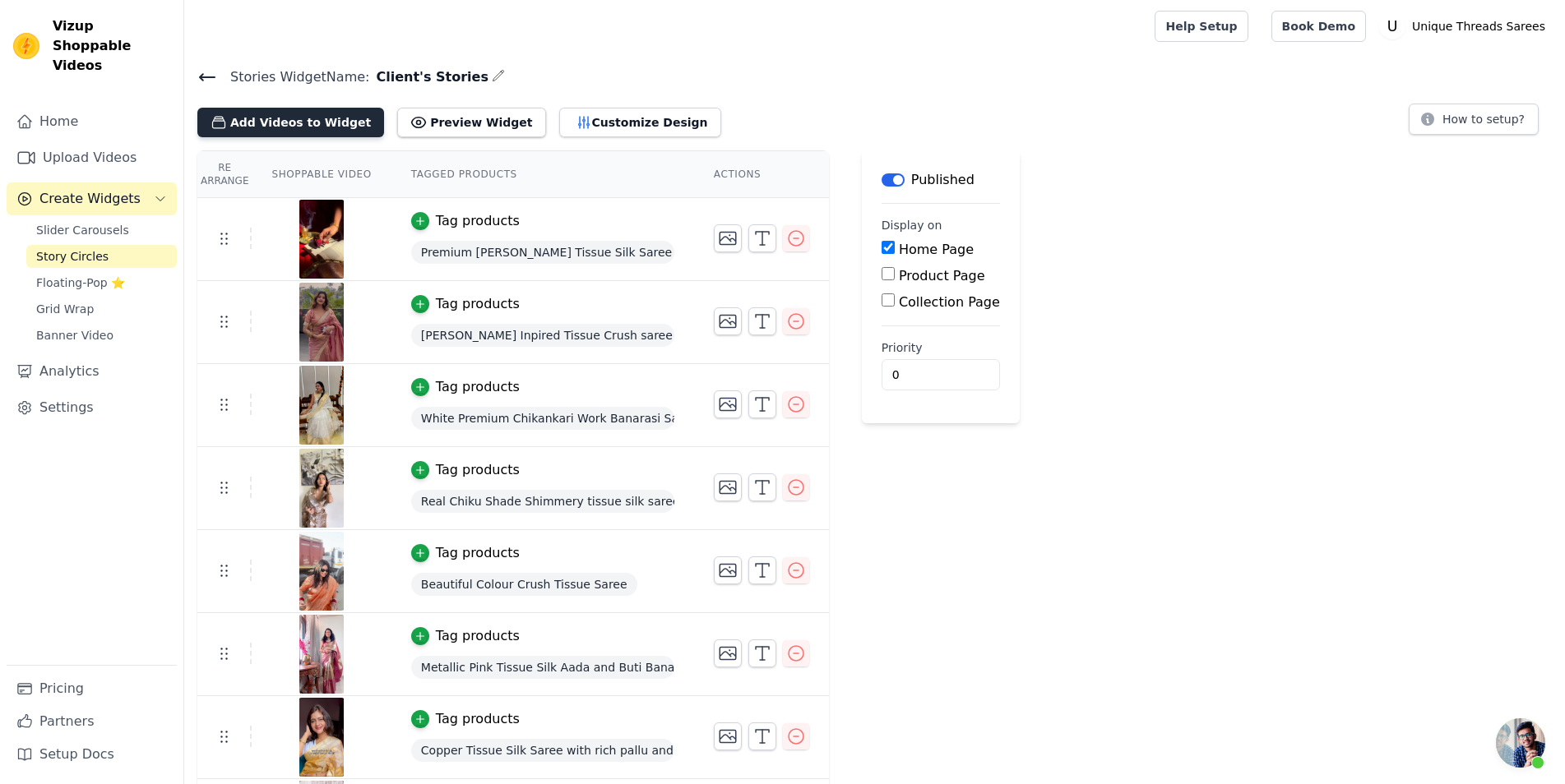
click at [289, 121] on button "Add Videos to Widget" at bounding box center [291, 122] width 187 height 29
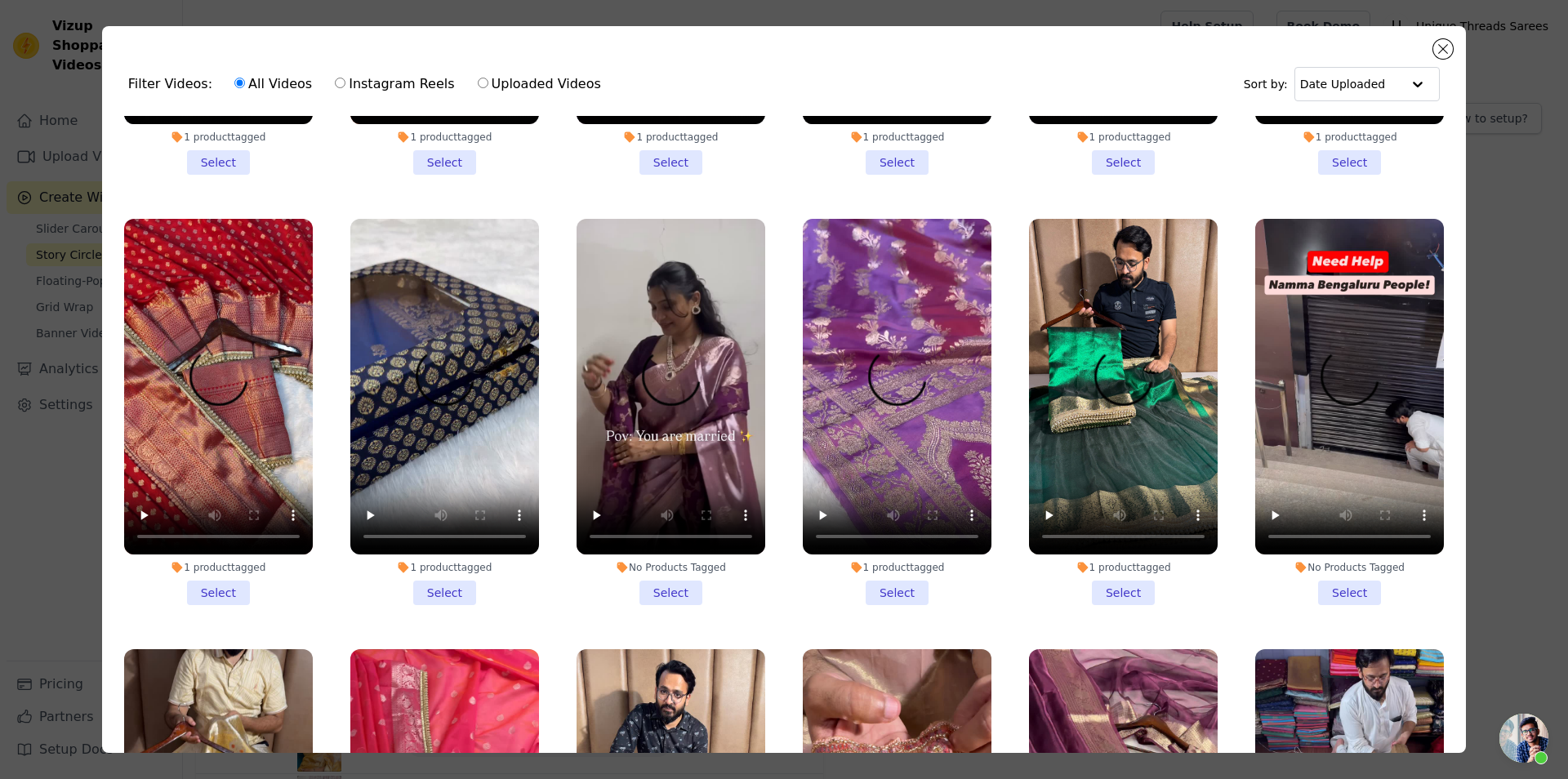
scroll to position [2058, 0]
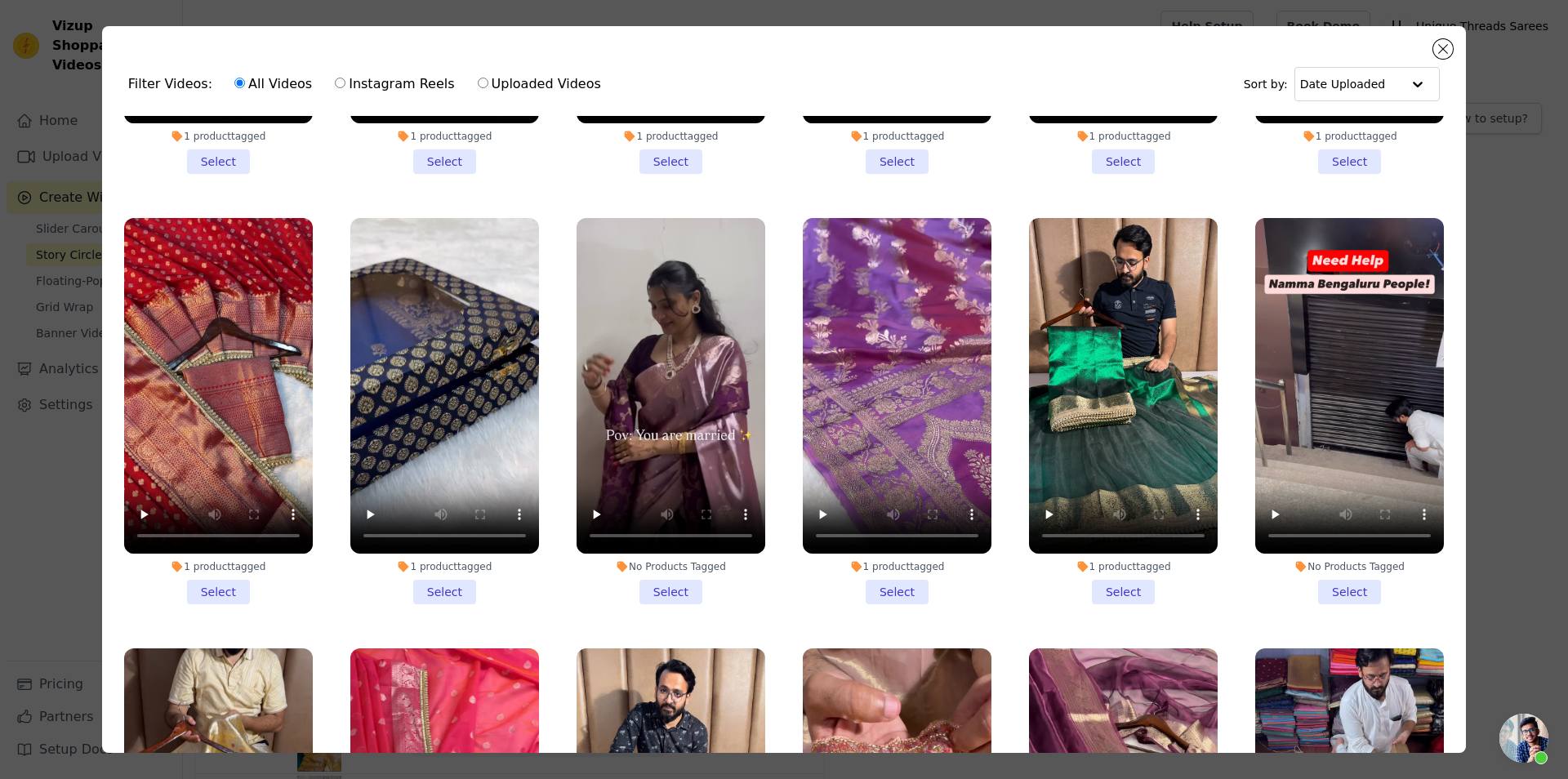
click at [652, 553] on li "No Products Tagged Select" at bounding box center [671, 412] width 188 height 387
click at [0, 0] on input "No Products Tagged Select" at bounding box center [0, 0] width 0 height 0
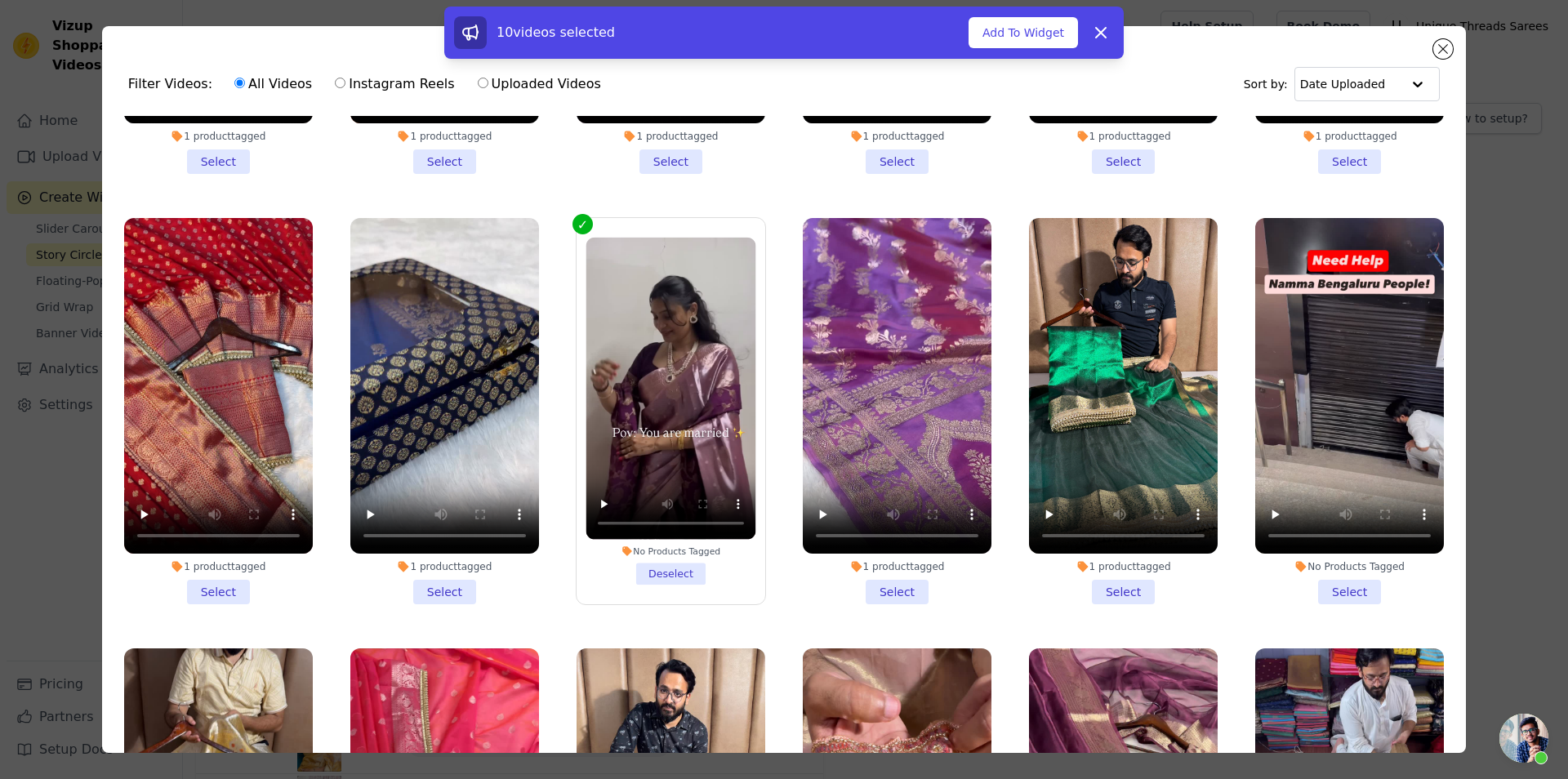
click at [620, 218] on label "No Products Tagged Deselect" at bounding box center [671, 411] width 190 height 388
click at [0, 0] on input "No Products Tagged Deselect" at bounding box center [0, 0] width 0 height 0
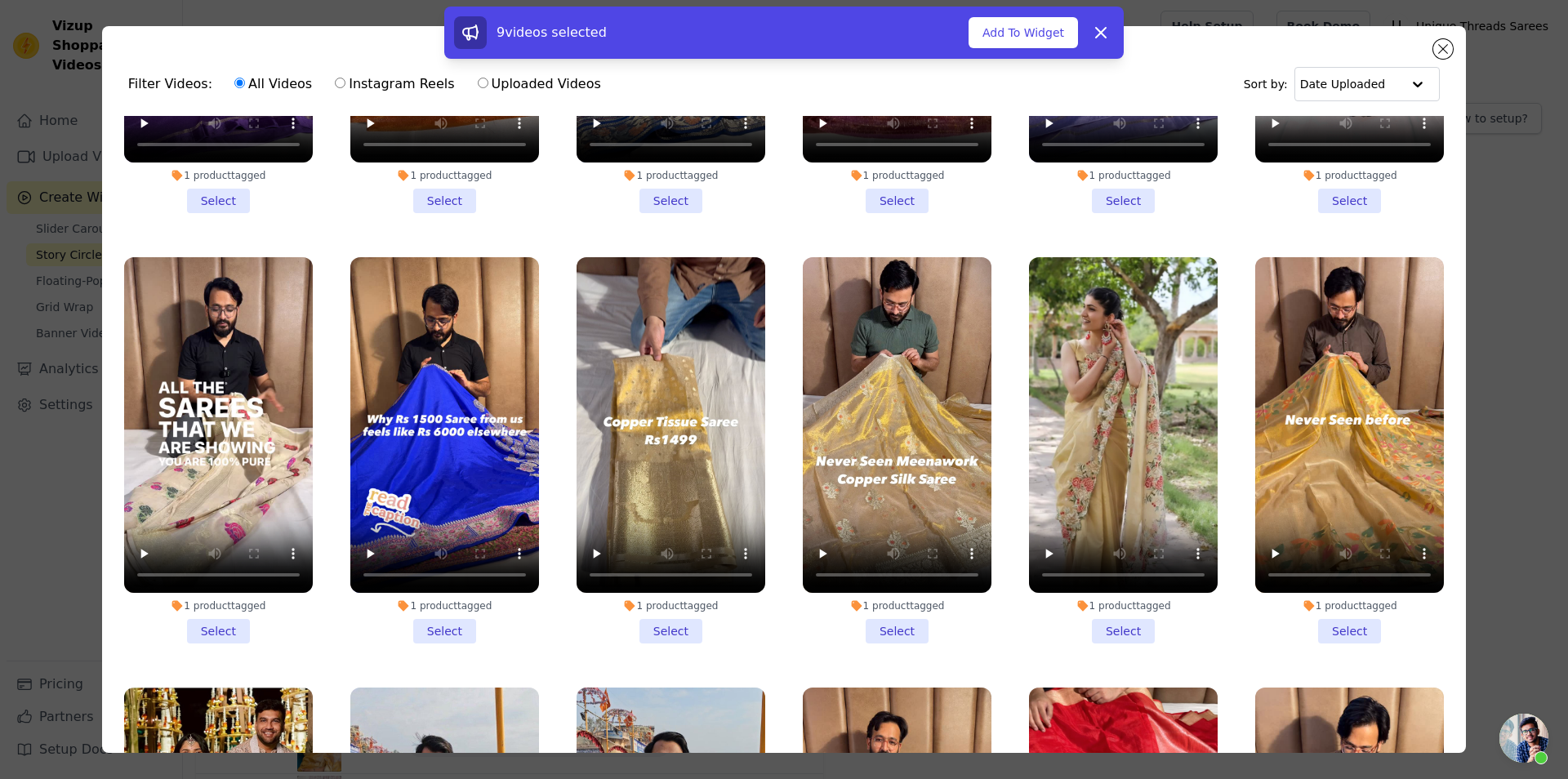
scroll to position [515, 0]
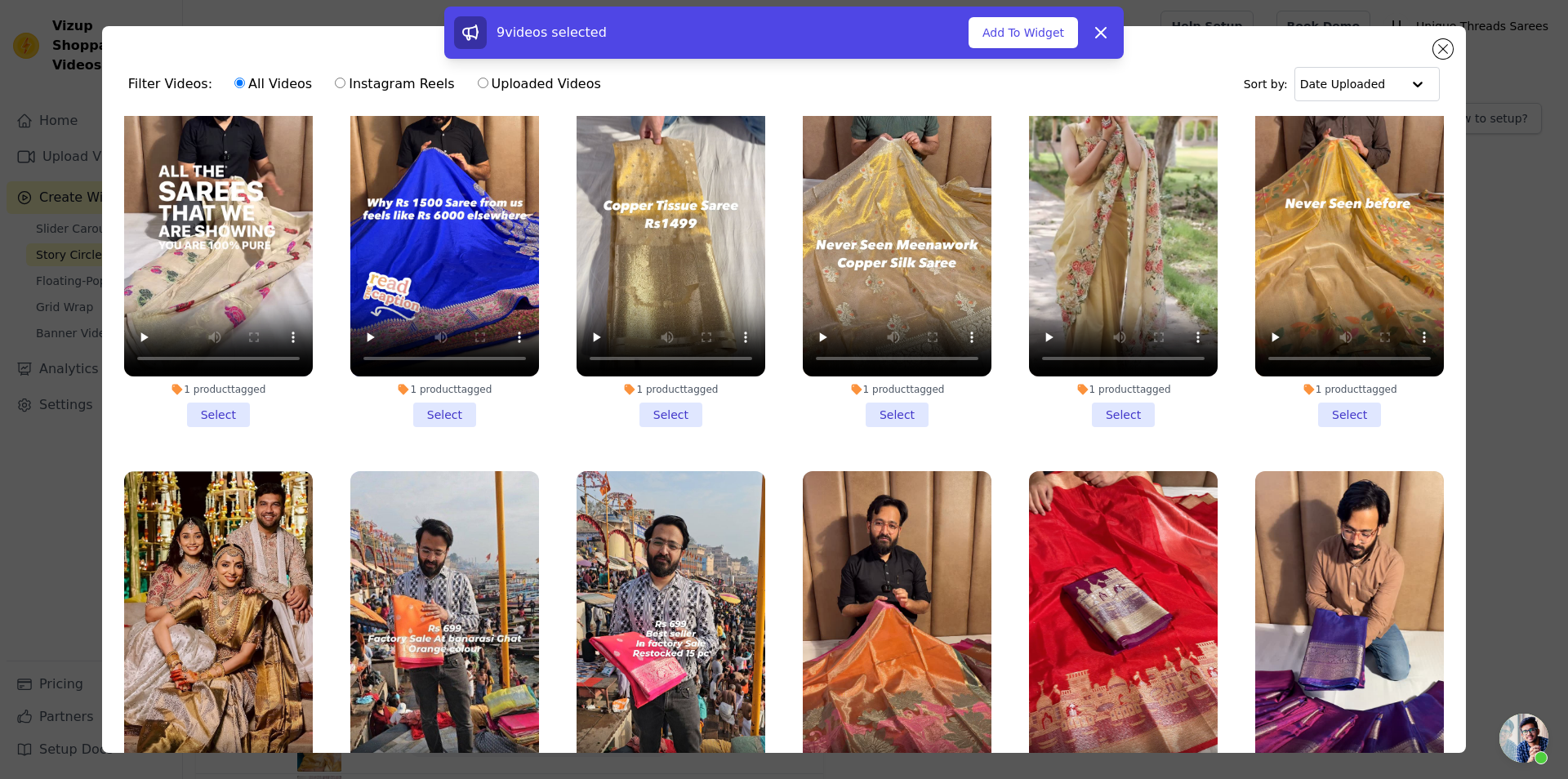
click at [1095, 405] on li "1 product tagged Select" at bounding box center [1123, 234] width 188 height 387
click at [0, 0] on input "1 product tagged Select" at bounding box center [0, 0] width 0 height 0
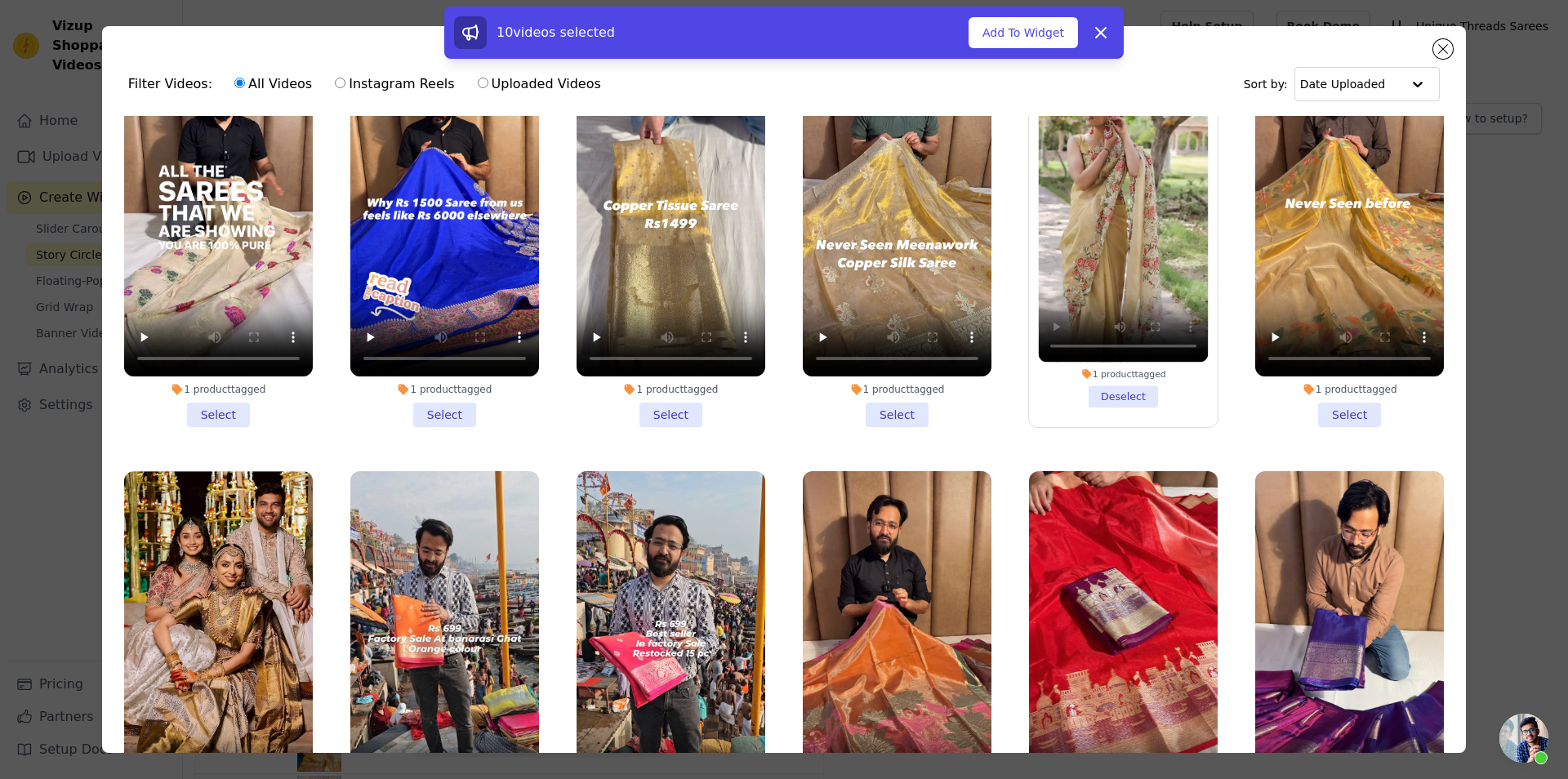
click at [1055, 380] on li "1 product tagged Deselect" at bounding box center [1123, 232] width 170 height 347
click at [0, 0] on input "1 product tagged Deselect" at bounding box center [0, 0] width 0 height 0
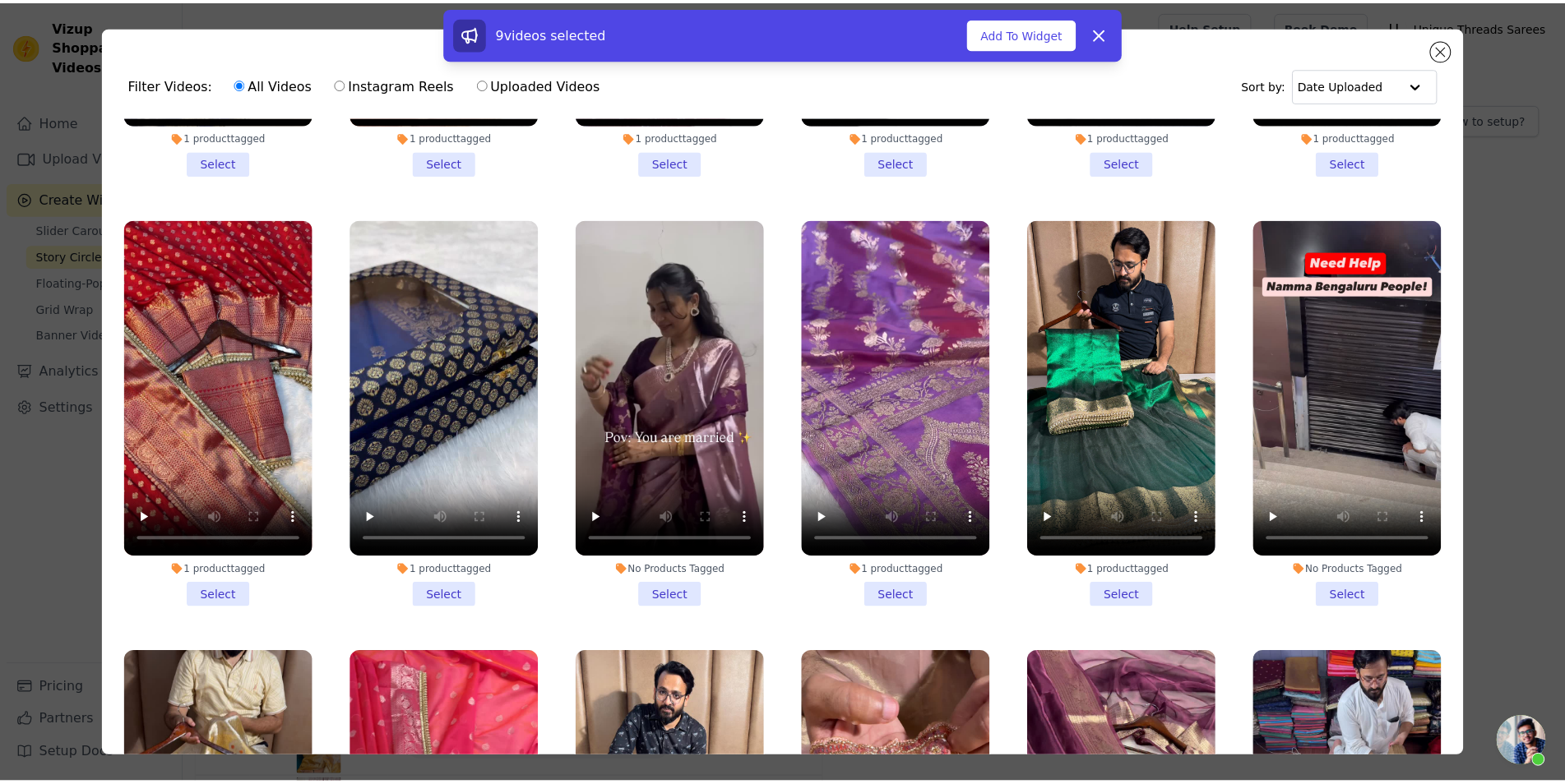
scroll to position [2590, 0]
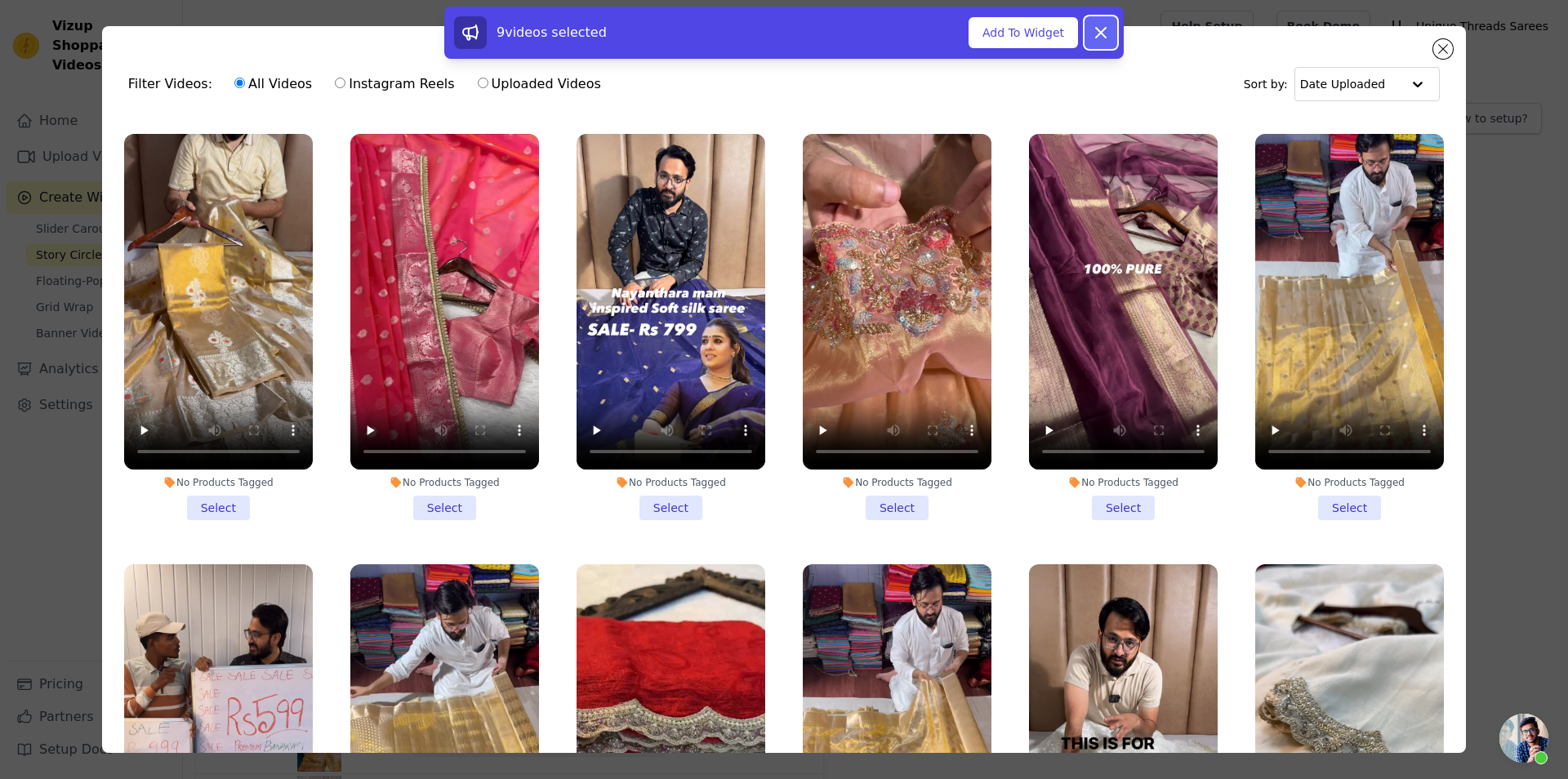
click at [1104, 27] on icon at bounding box center [1101, 33] width 19 height 19
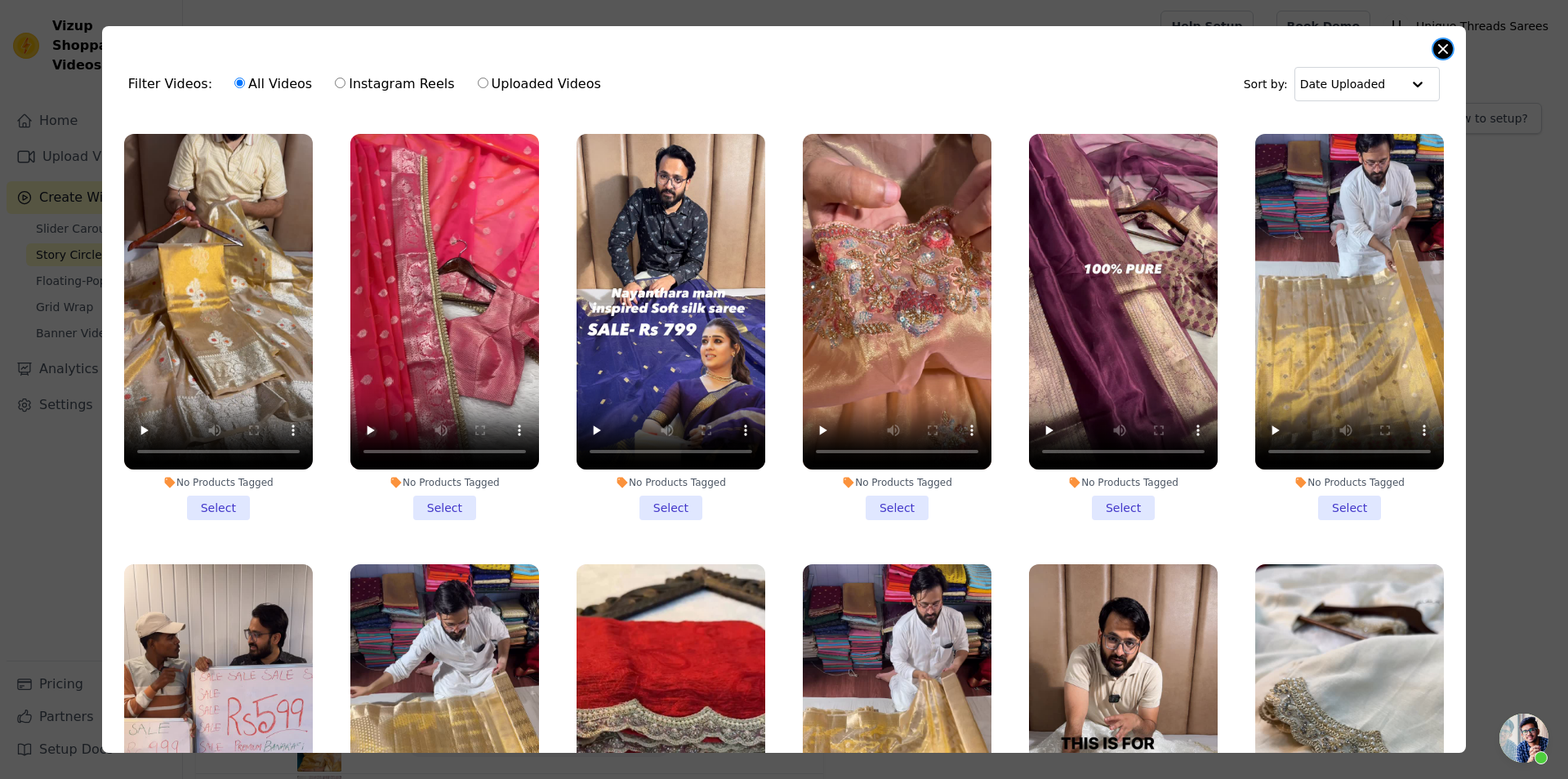
click at [1446, 48] on button "Close modal" at bounding box center [1443, 49] width 19 height 19
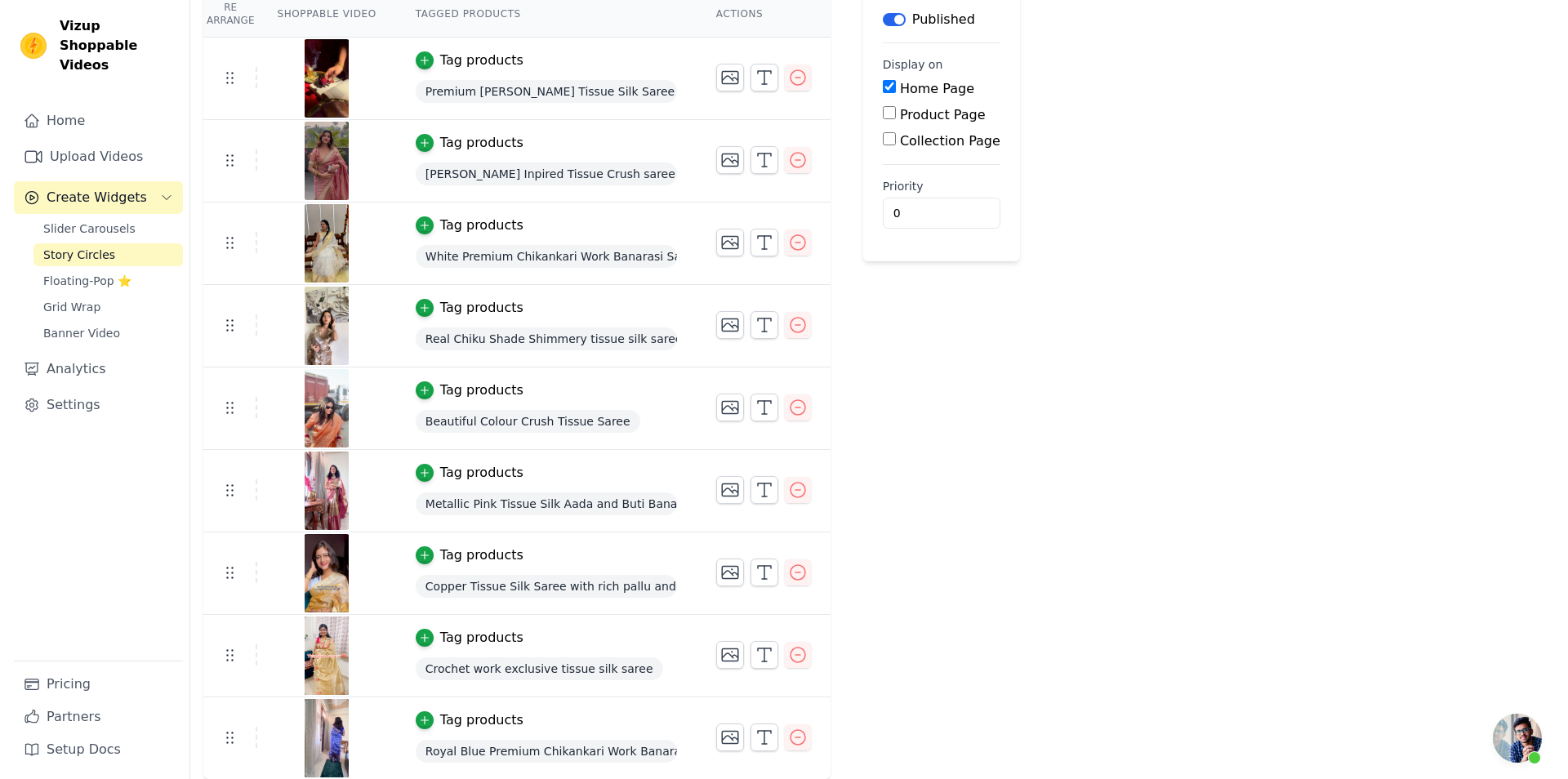
scroll to position [0, 0]
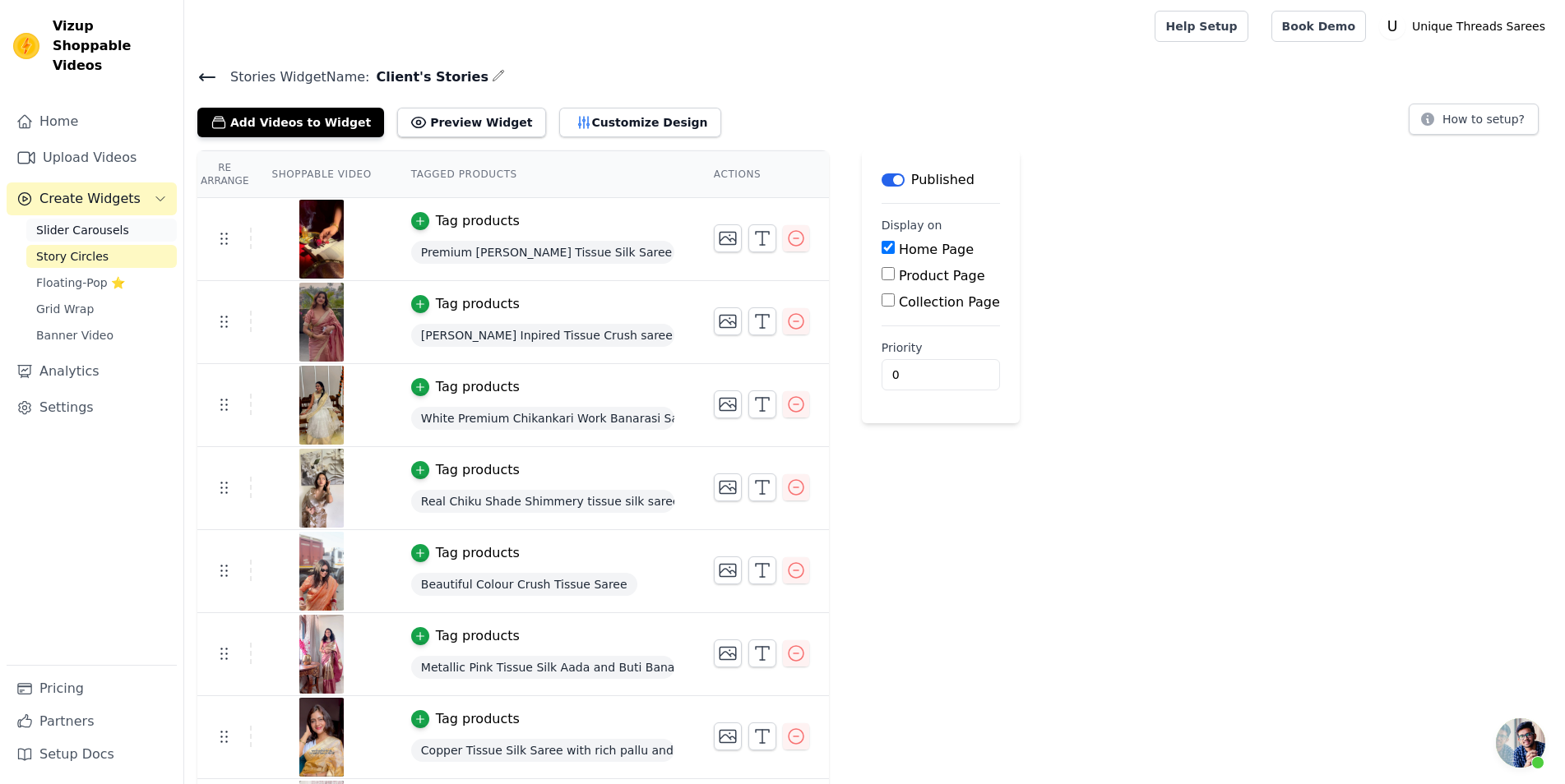
click at [111, 222] on span "Slider Carousels" at bounding box center [82, 230] width 93 height 17
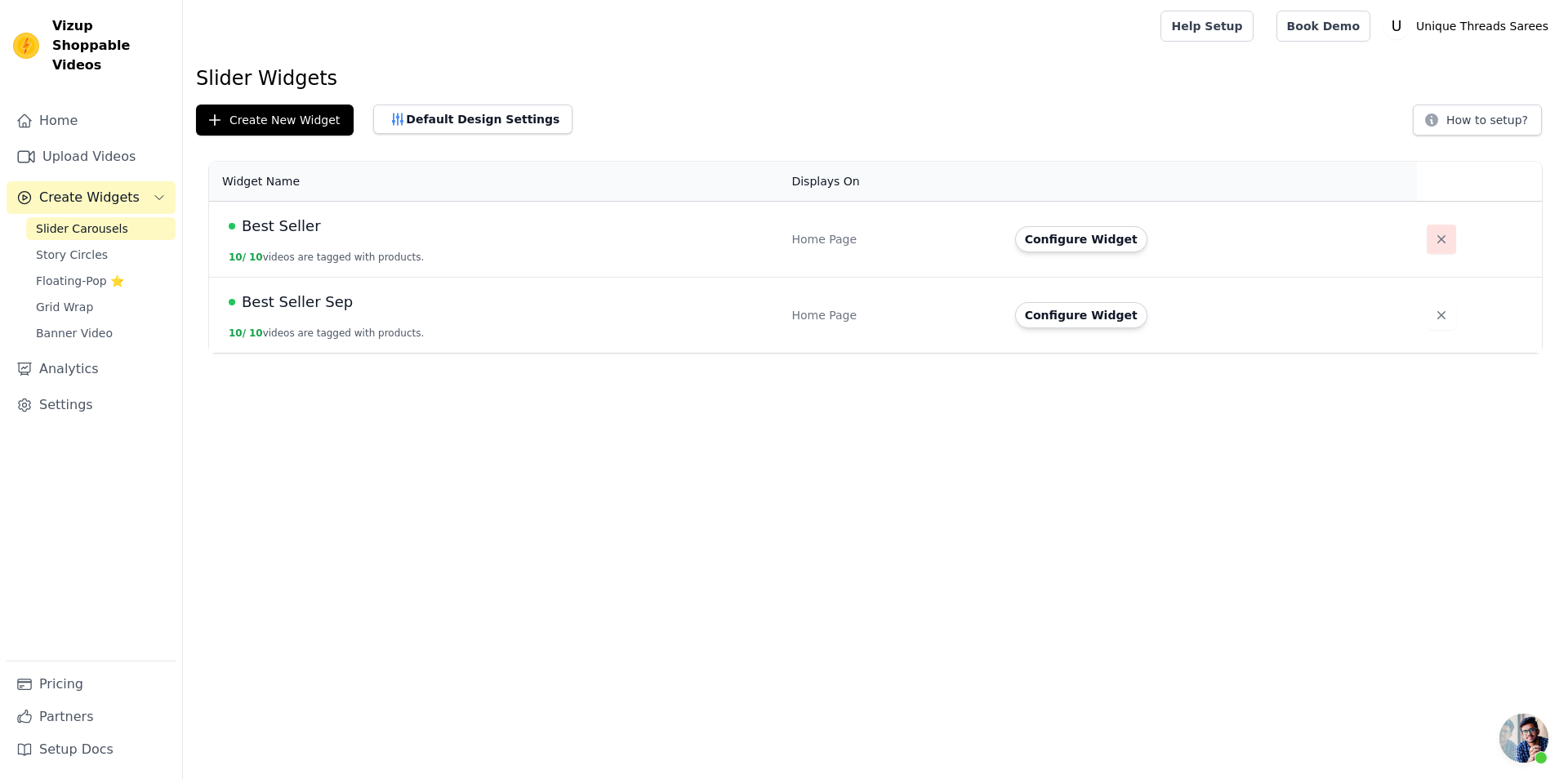
click at [1439, 236] on button "button" at bounding box center [1441, 239] width 29 height 29
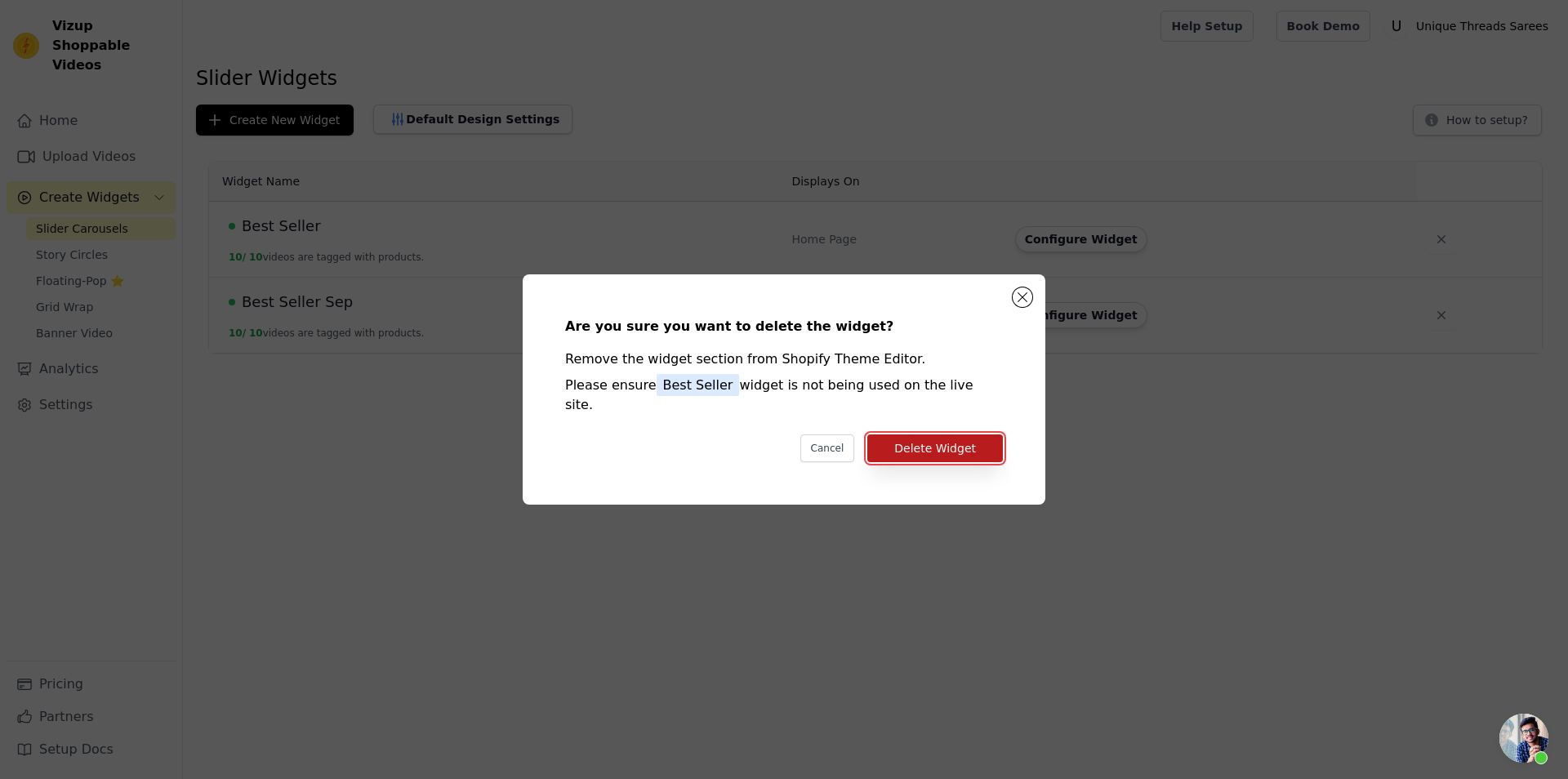
click at [954, 434] on button "Delete Widget" at bounding box center [935, 448] width 136 height 28
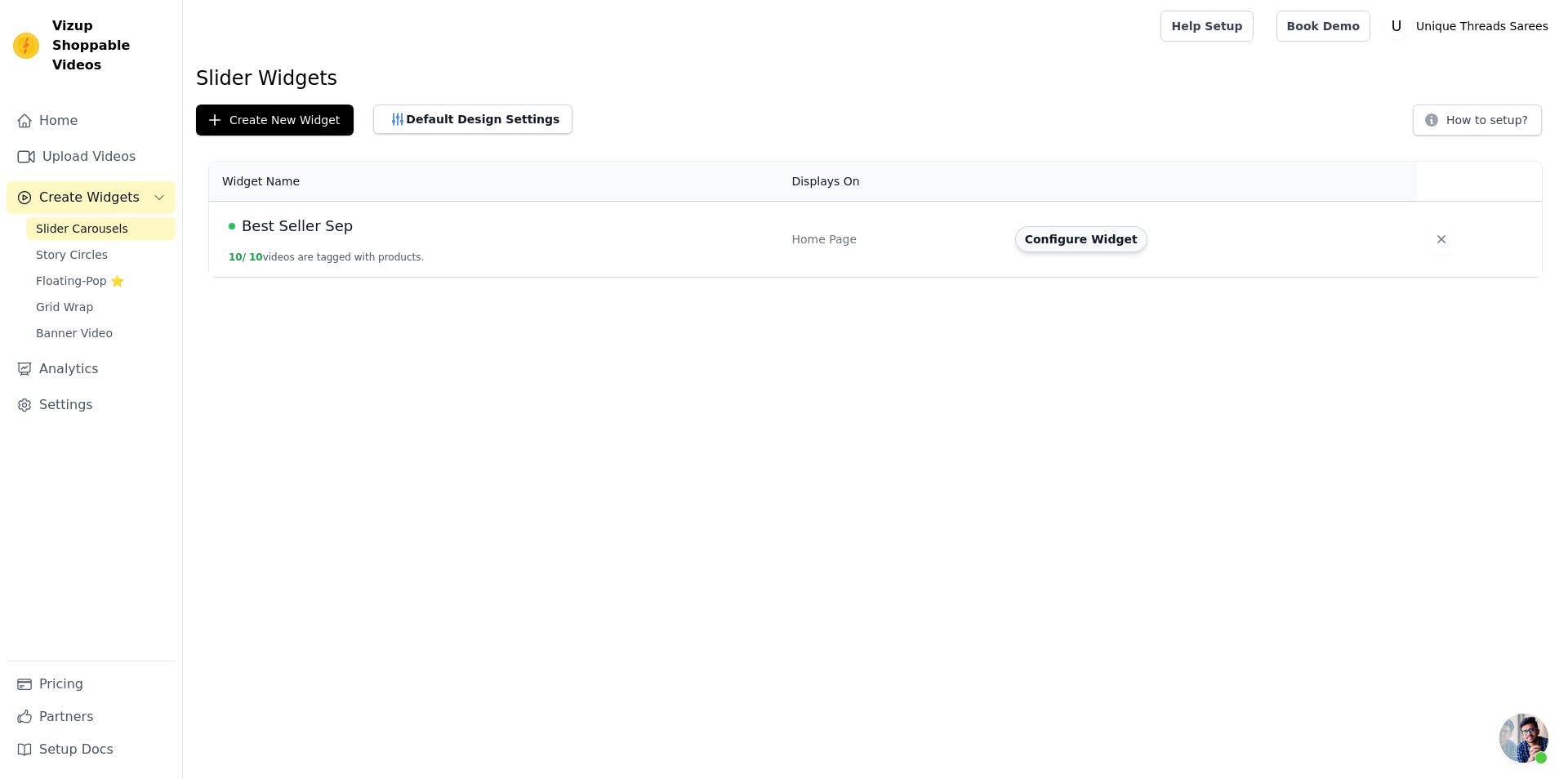
click at [1034, 240] on button "Configure Widget" at bounding box center [1081, 239] width 132 height 26
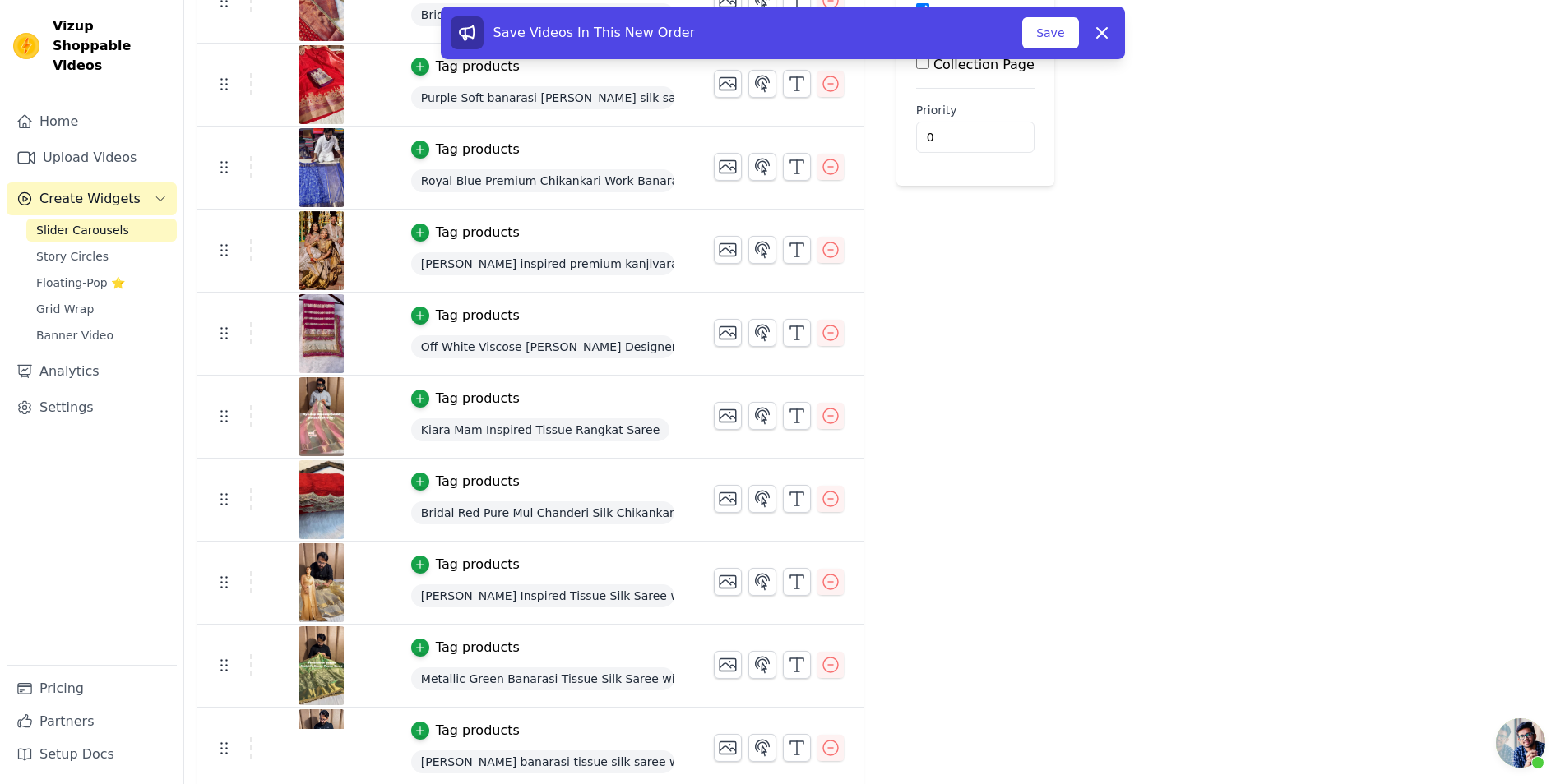
scroll to position [243, 0]
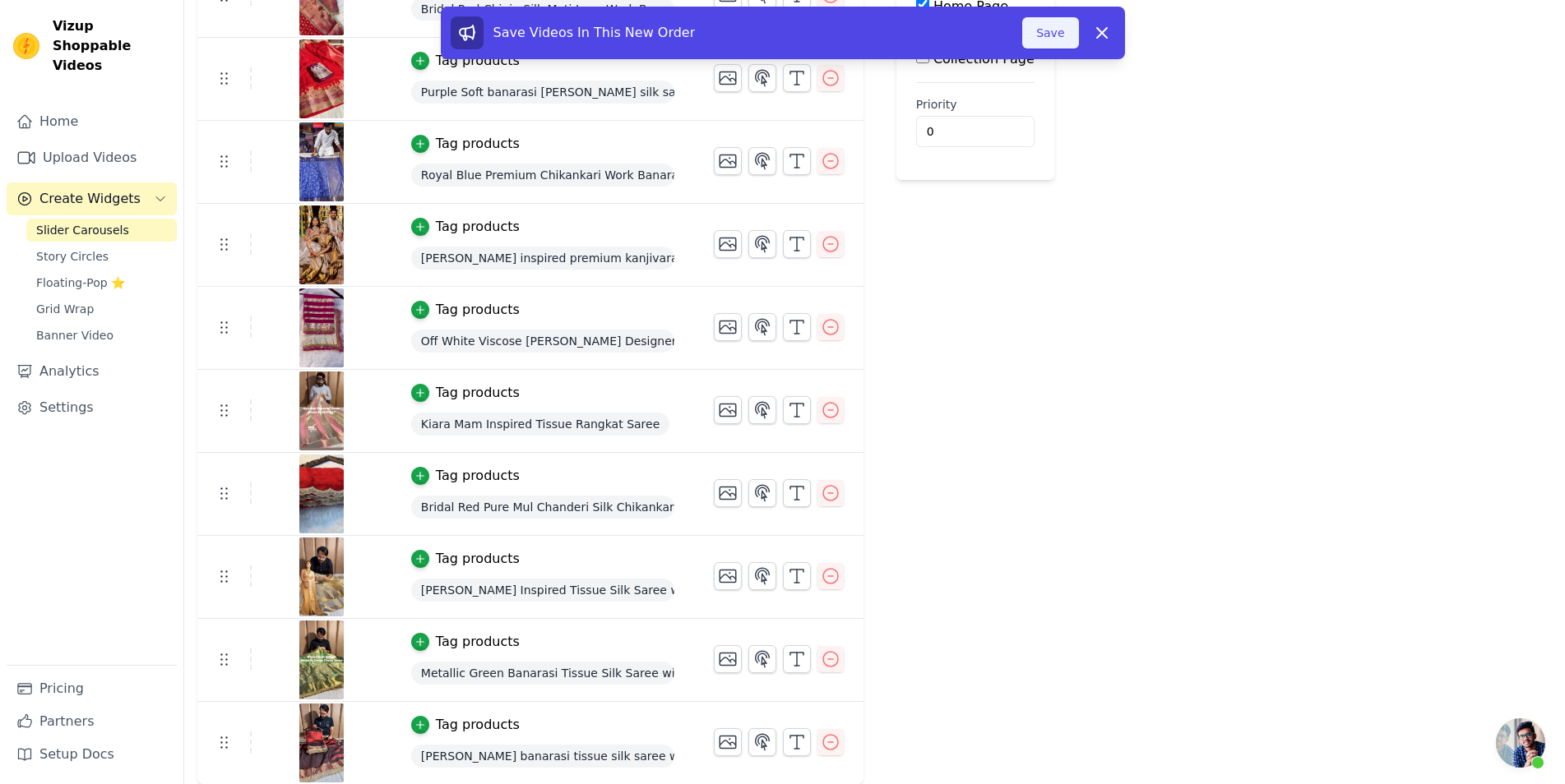
click at [1031, 24] on button "Save" at bounding box center [1050, 33] width 56 height 31
click at [1079, 28] on button "Save" at bounding box center [1050, 33] width 56 height 31
